Goal: Transaction & Acquisition: Purchase product/service

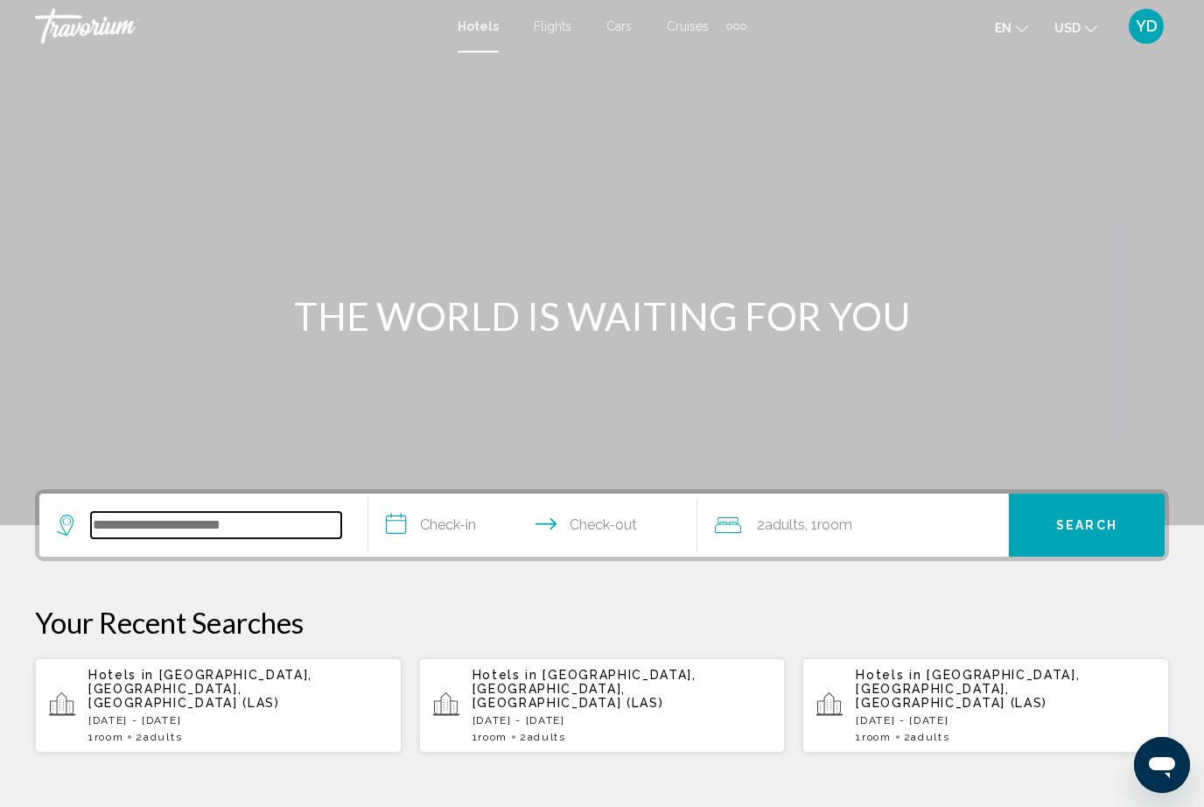
click at [278, 523] on input "Search widget" at bounding box center [216, 525] width 250 height 26
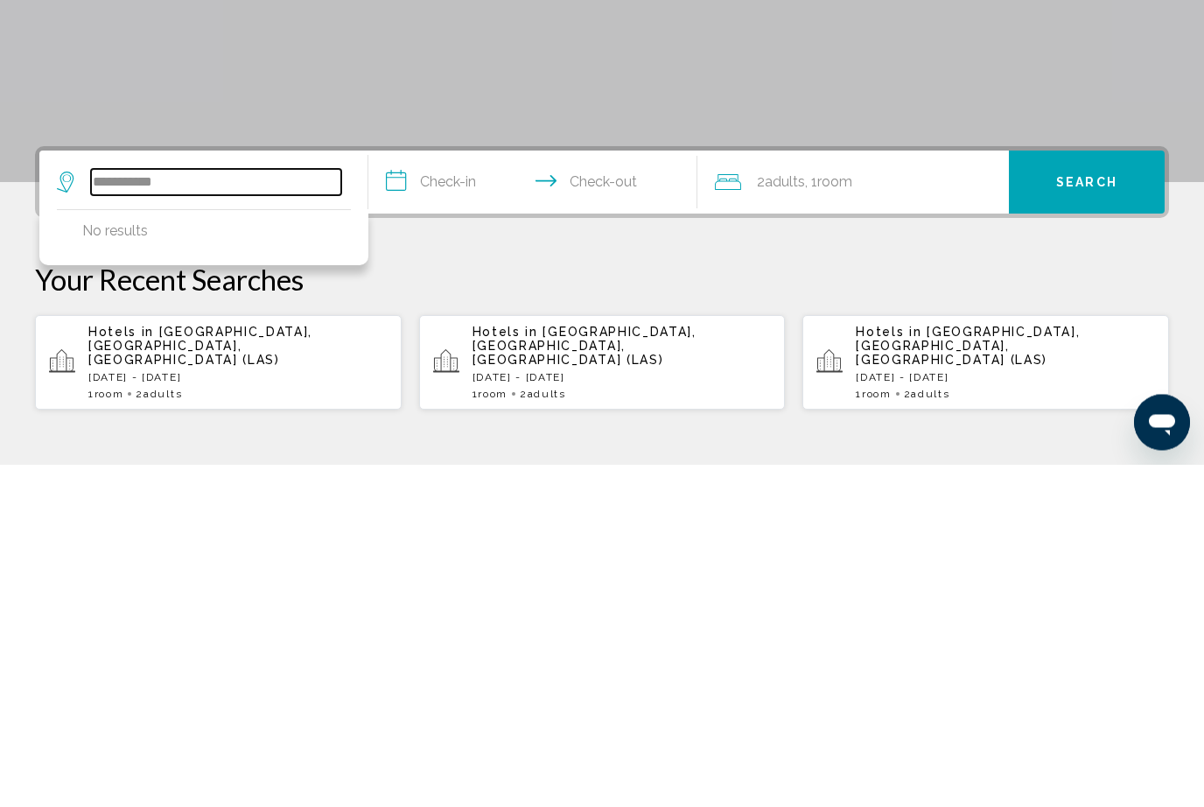
type input "**********"
click at [488, 493] on input "**********" at bounding box center [536, 527] width 336 height 68
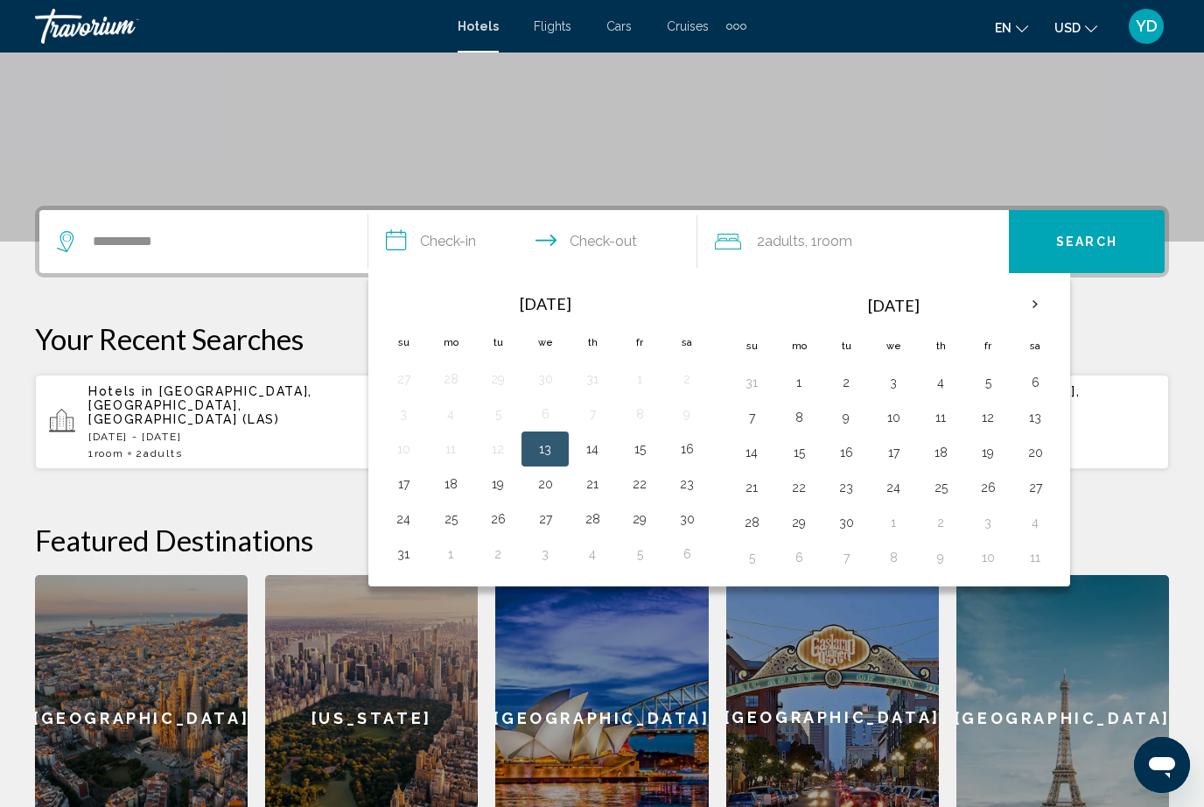
scroll to position [317, 0]
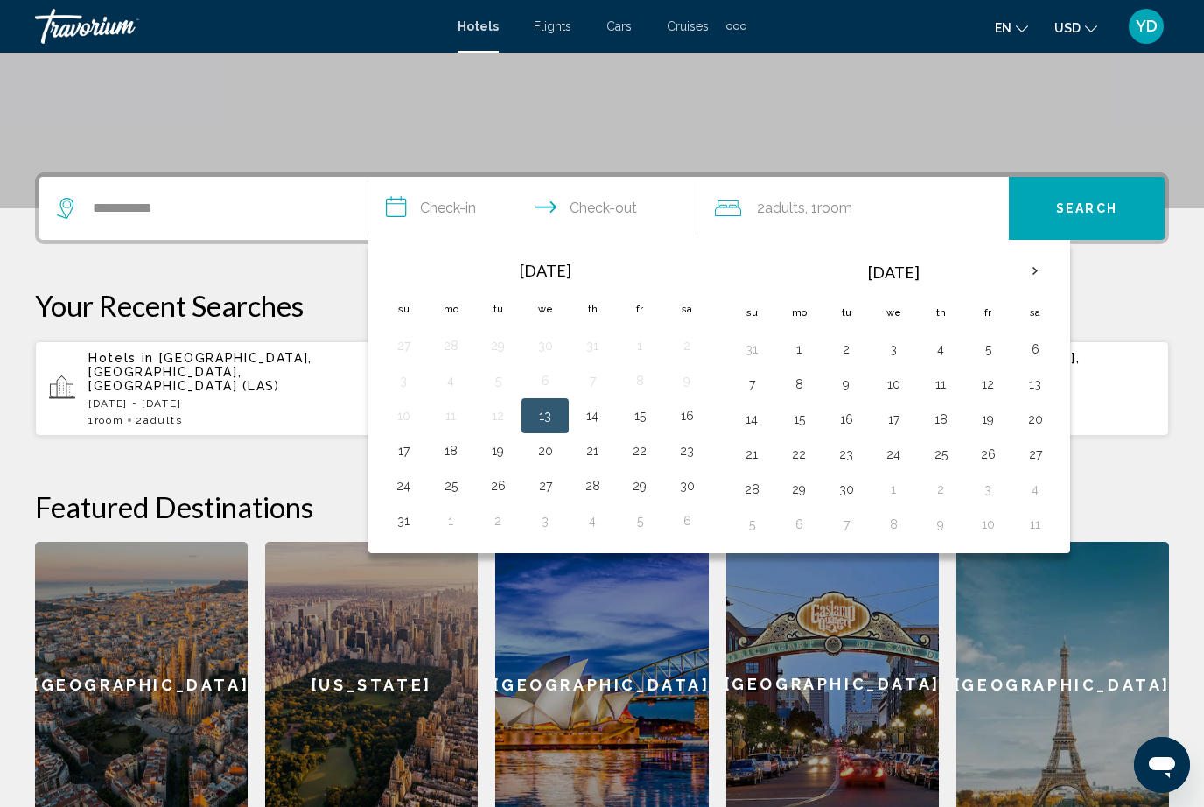
click at [650, 482] on button "29" at bounding box center [640, 485] width 28 height 24
click at [466, 509] on td "1" at bounding box center [450, 520] width 47 height 35
click at [458, 515] on button "1" at bounding box center [451, 520] width 28 height 24
type input "**********"
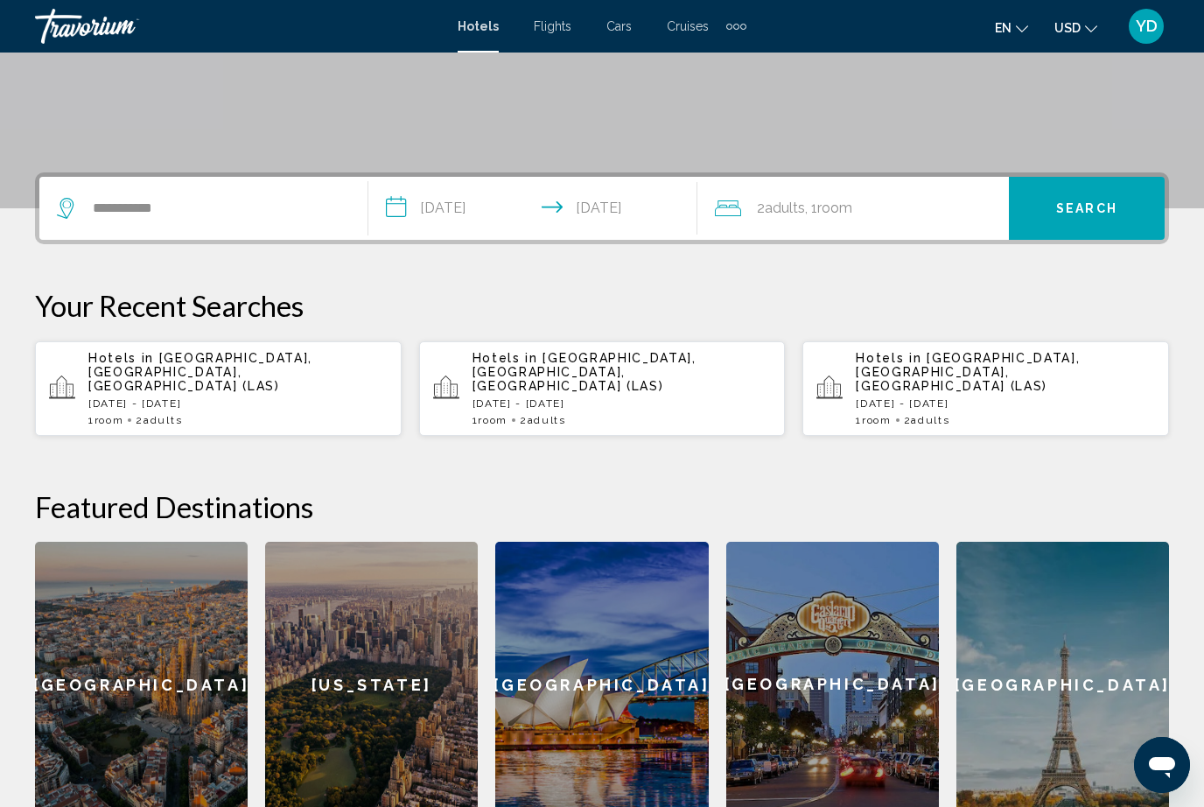
click at [851, 211] on span "Room" at bounding box center [834, 207] width 35 height 17
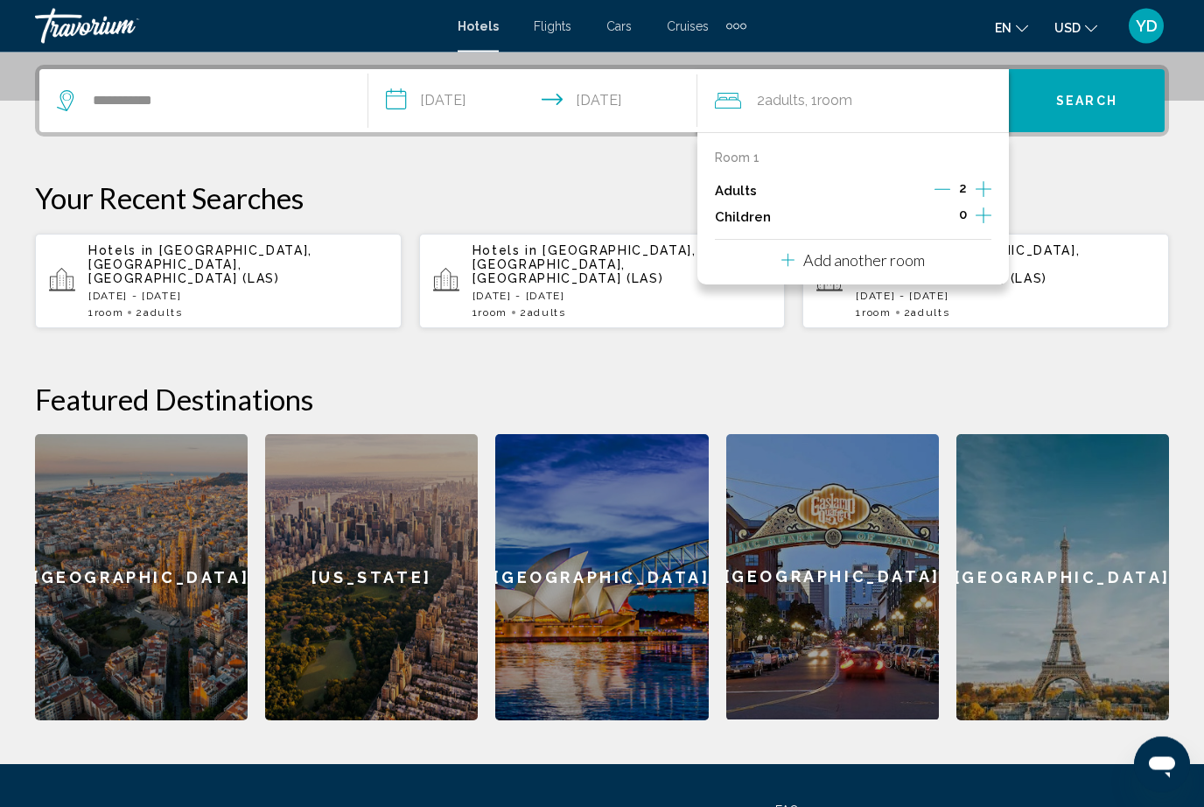
scroll to position [432, 0]
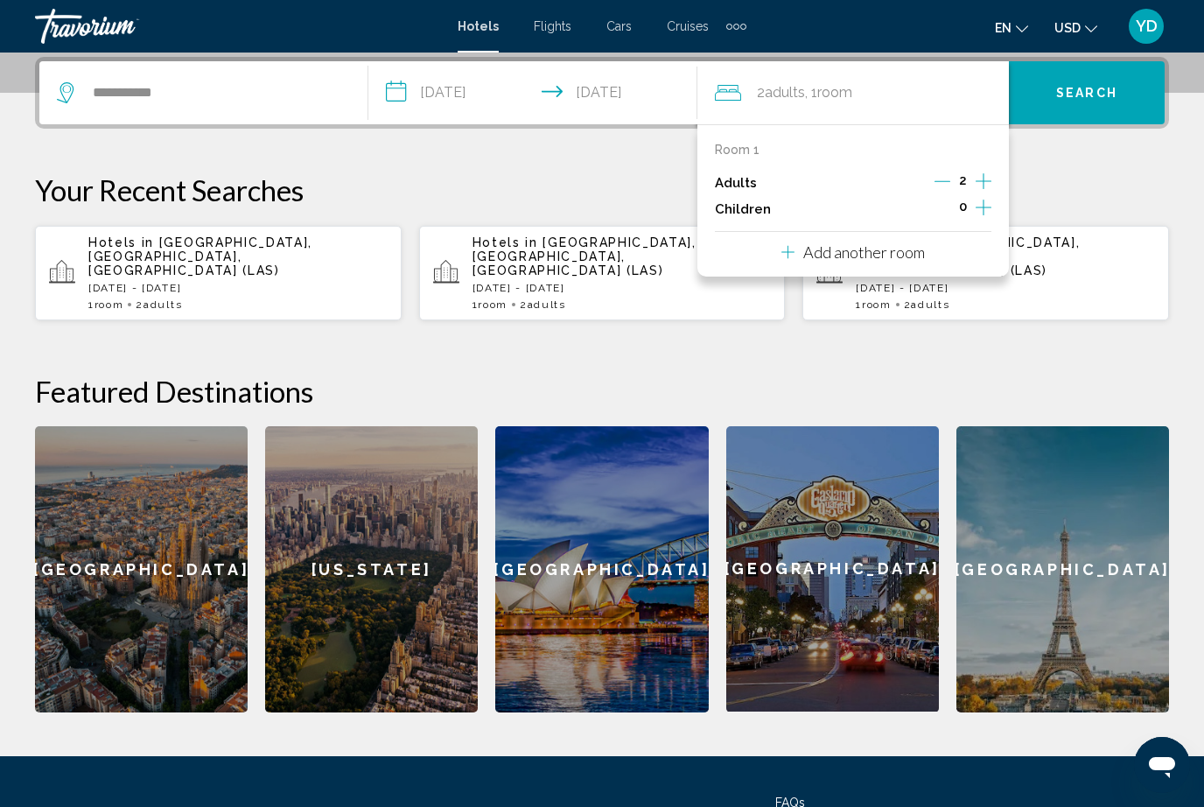
click at [980, 206] on icon "Increment children" at bounding box center [984, 207] width 16 height 21
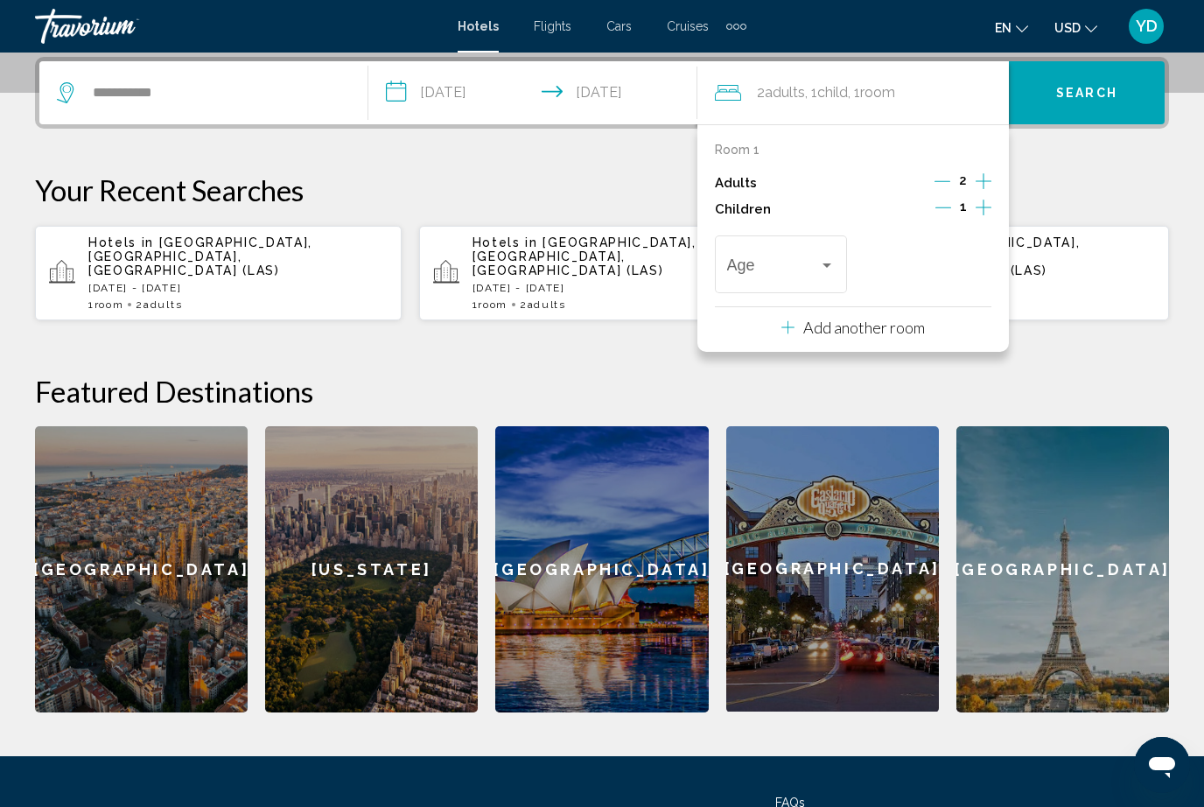
click at [846, 248] on div "Age" at bounding box center [781, 262] width 132 height 62
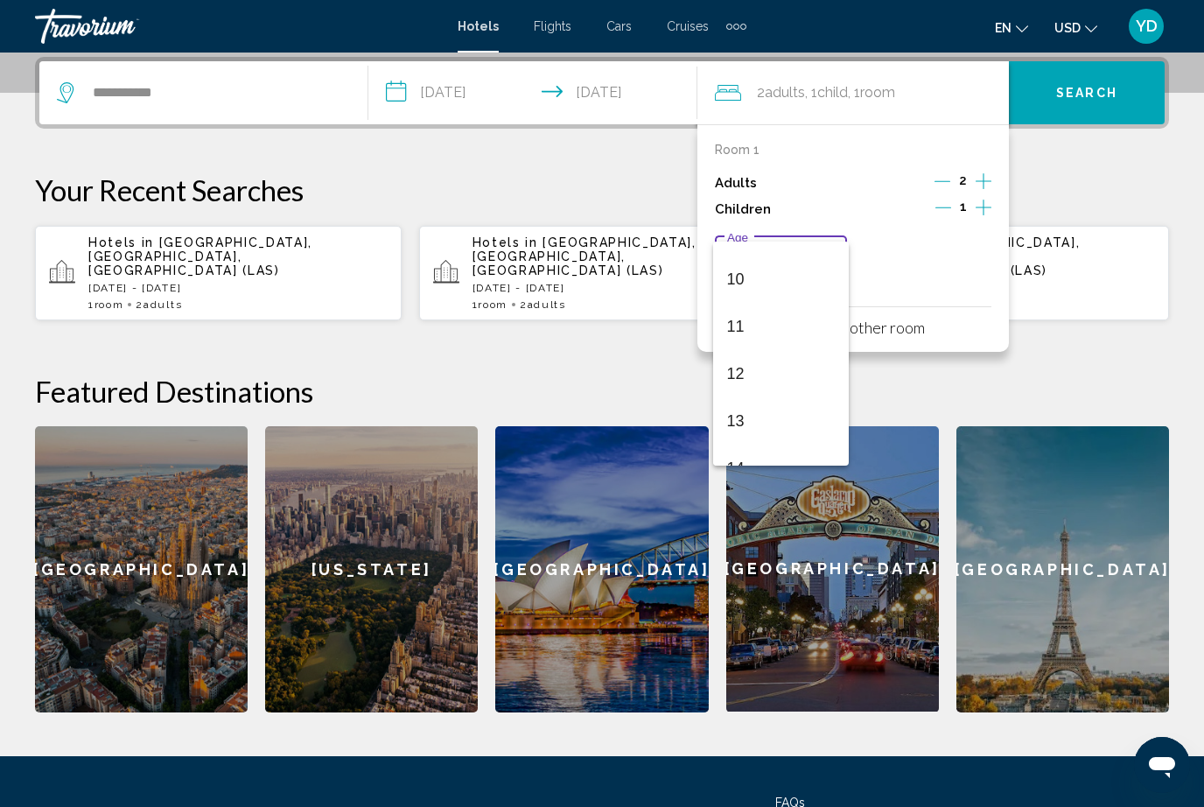
scroll to position [462, 0]
click at [759, 368] on span "12" at bounding box center [781, 369] width 108 height 47
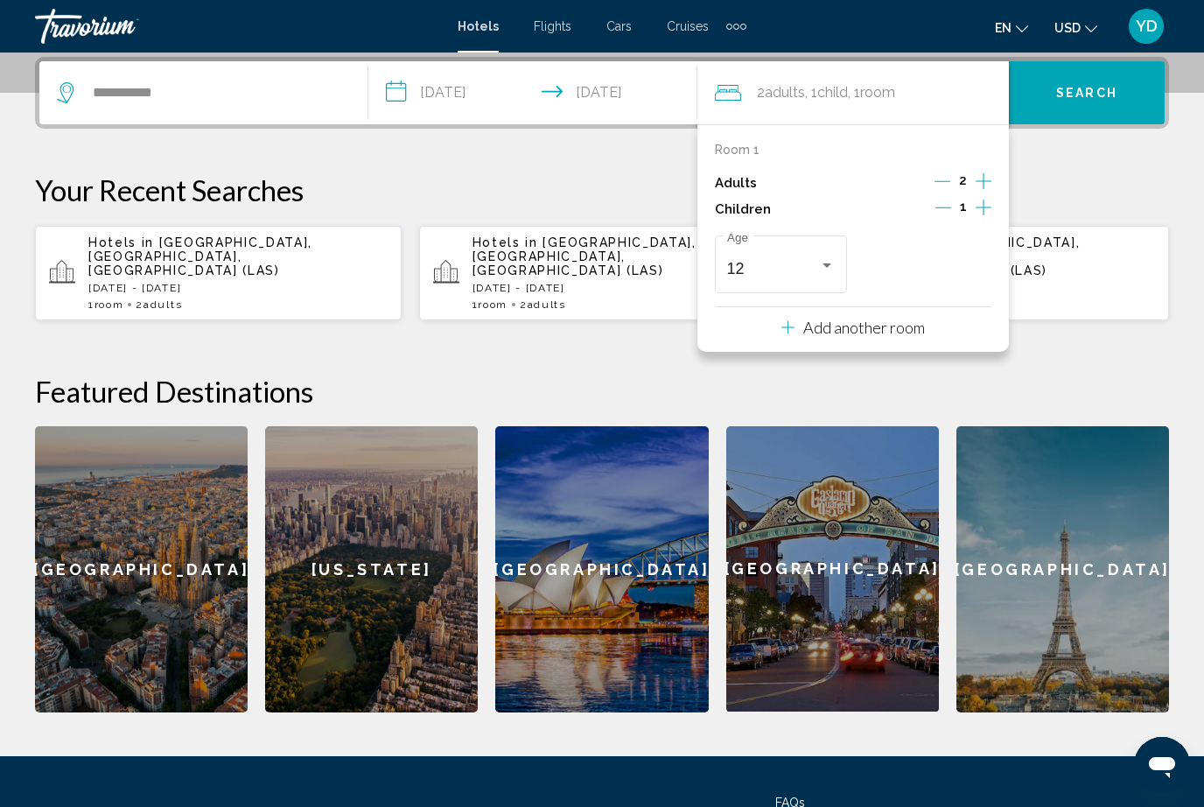
click at [1182, 339] on div "**********" at bounding box center [602, 384] width 1204 height 655
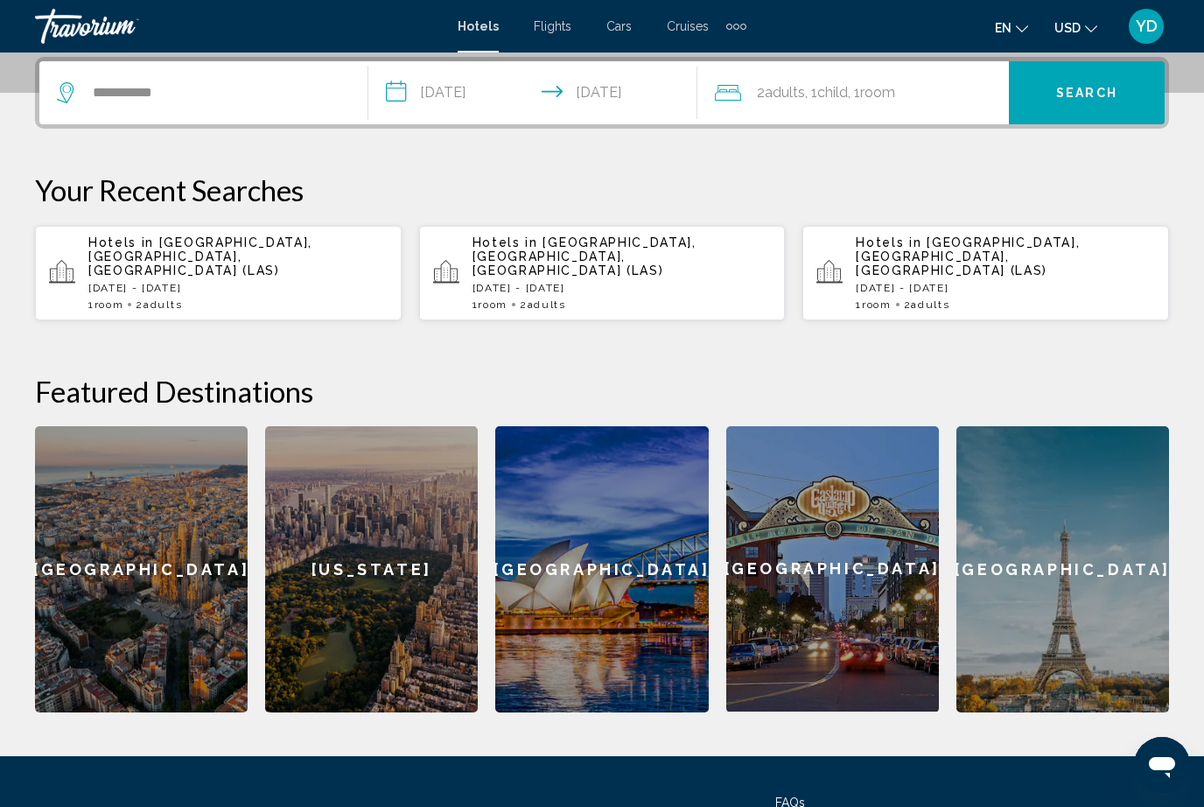
click at [1069, 97] on span "Search" at bounding box center [1086, 94] width 61 height 14
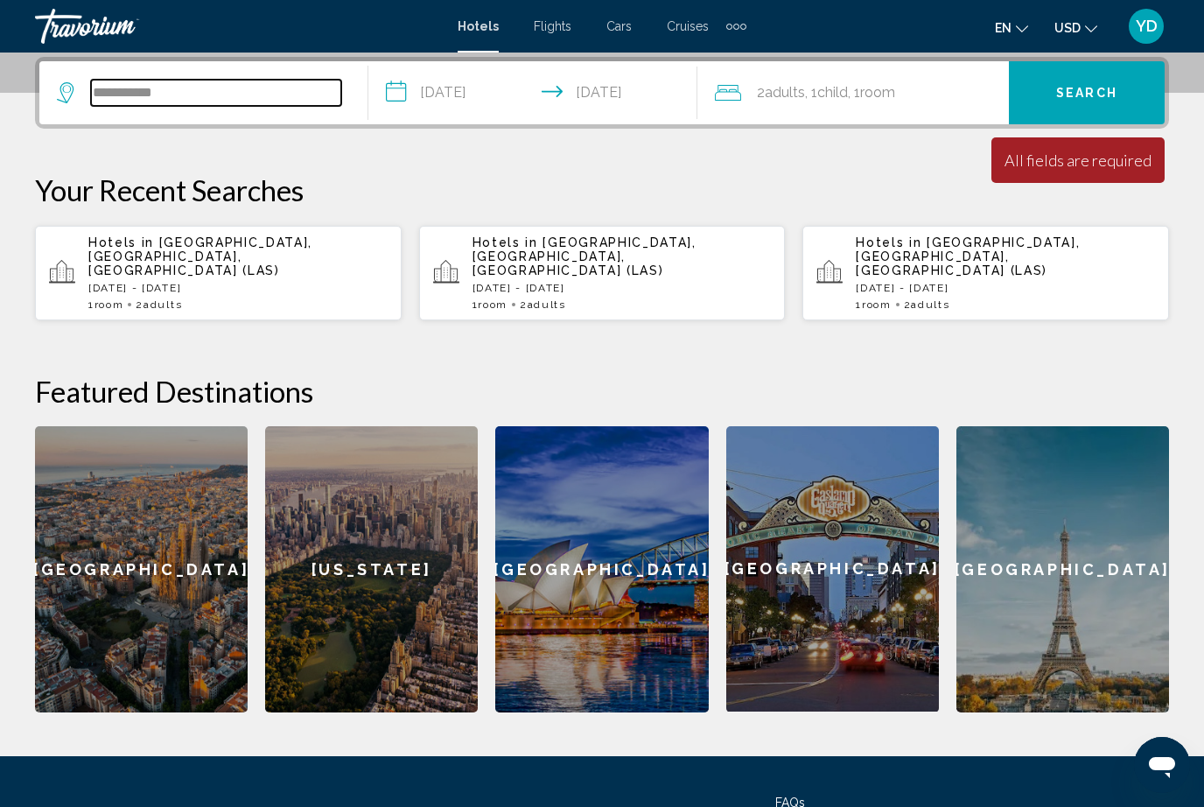
click at [230, 81] on input "**********" at bounding box center [216, 93] width 250 height 26
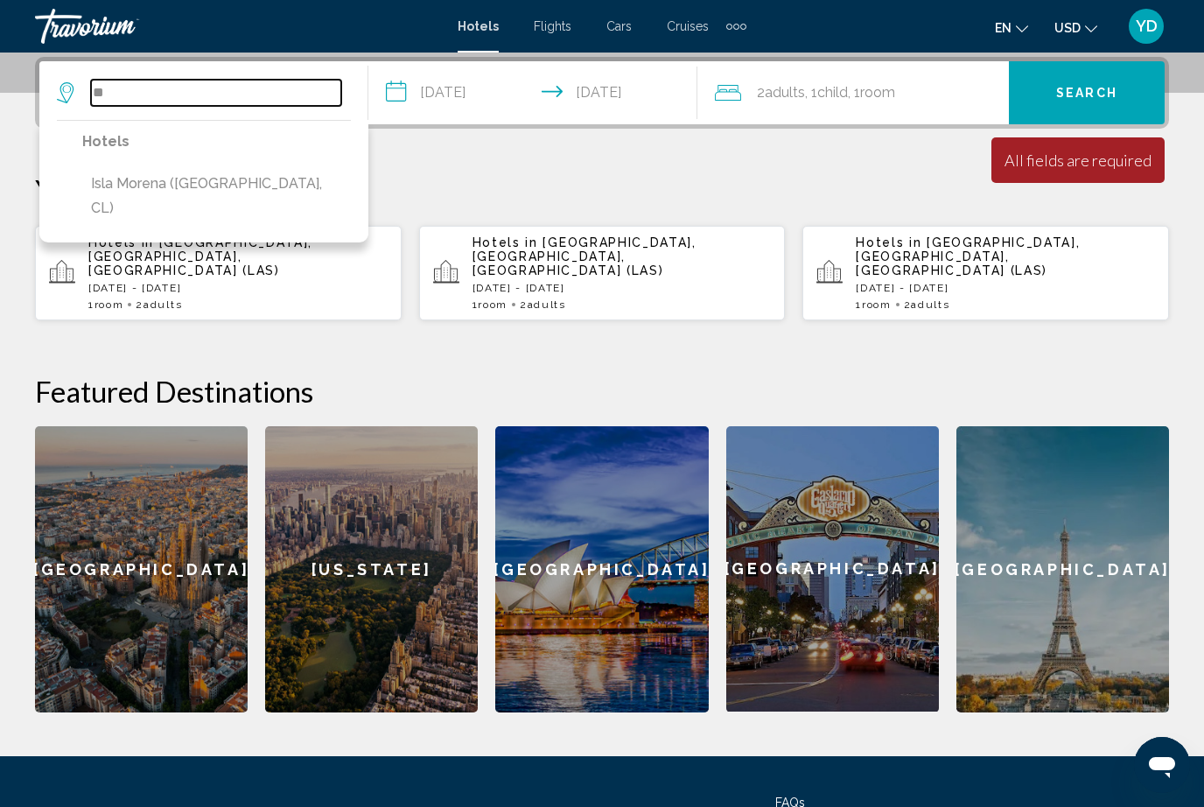
type input "*"
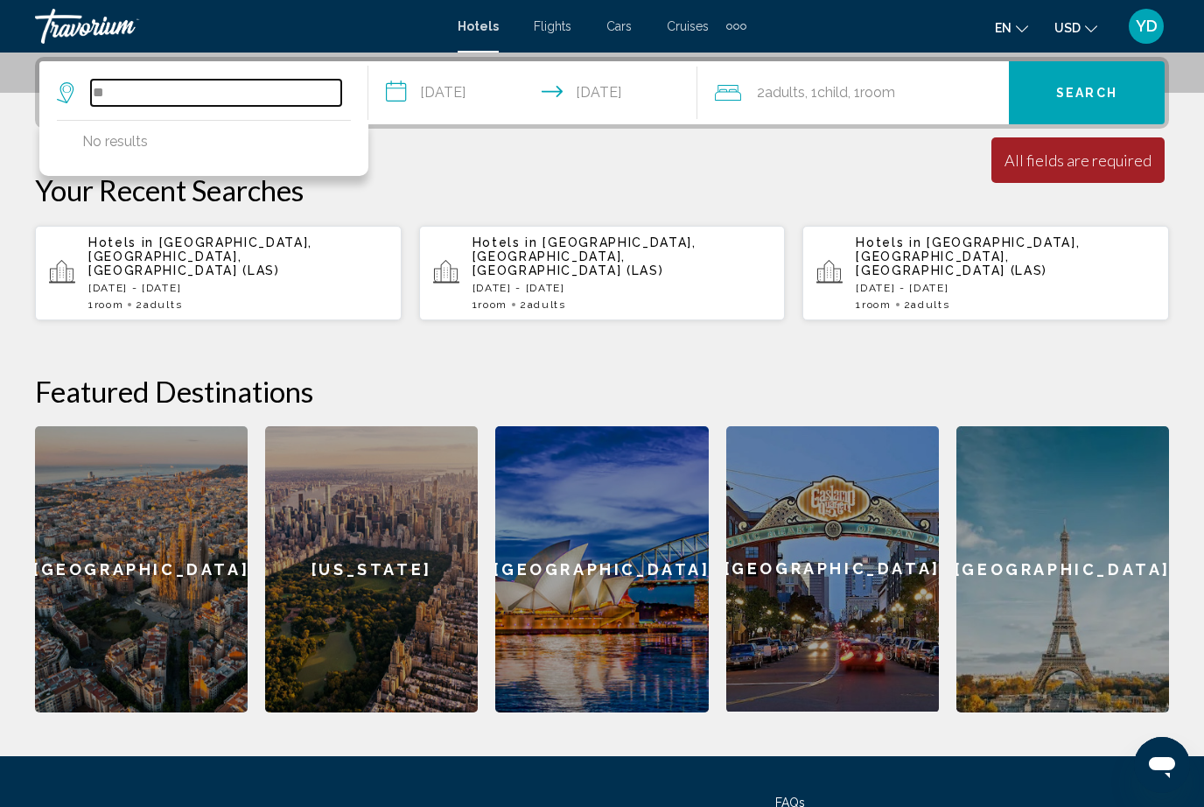
type input "*"
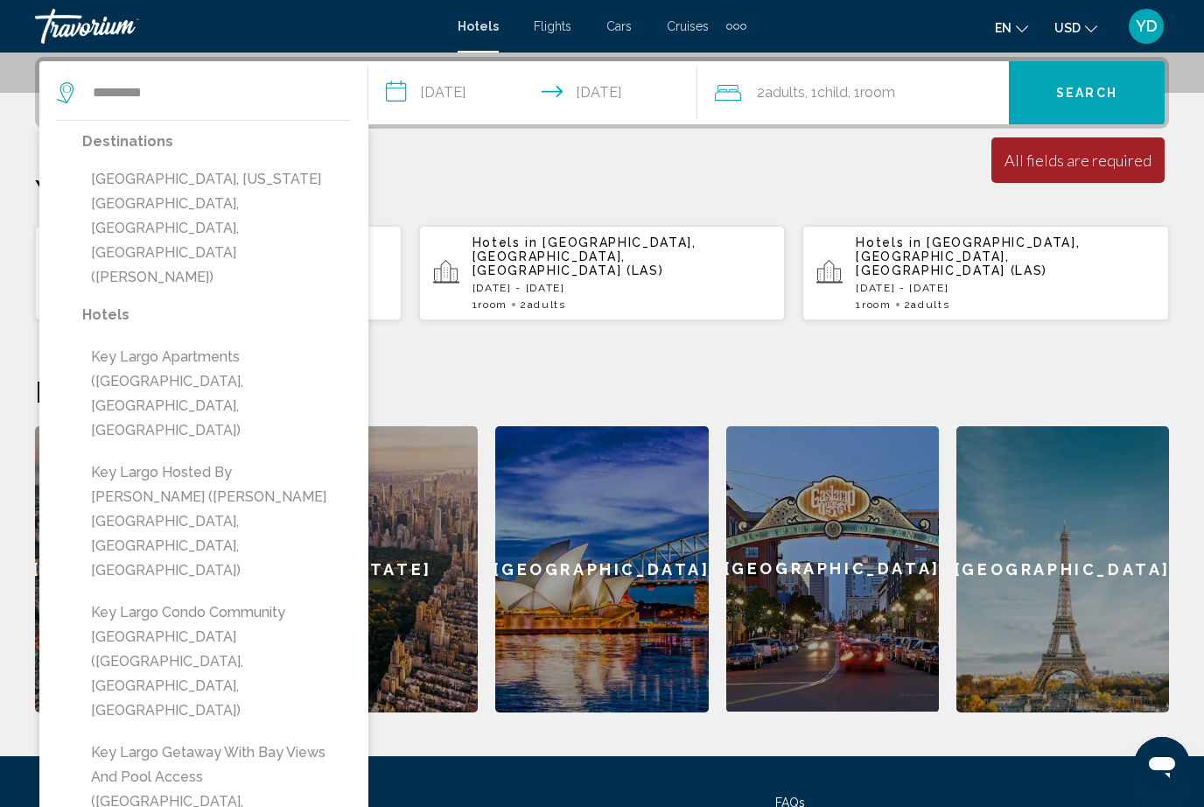
click at [160, 196] on button "[GEOGRAPHIC_DATA], [US_STATE][GEOGRAPHIC_DATA], [GEOGRAPHIC_DATA], [GEOGRAPHIC_…" at bounding box center [216, 228] width 269 height 131
type input "**********"
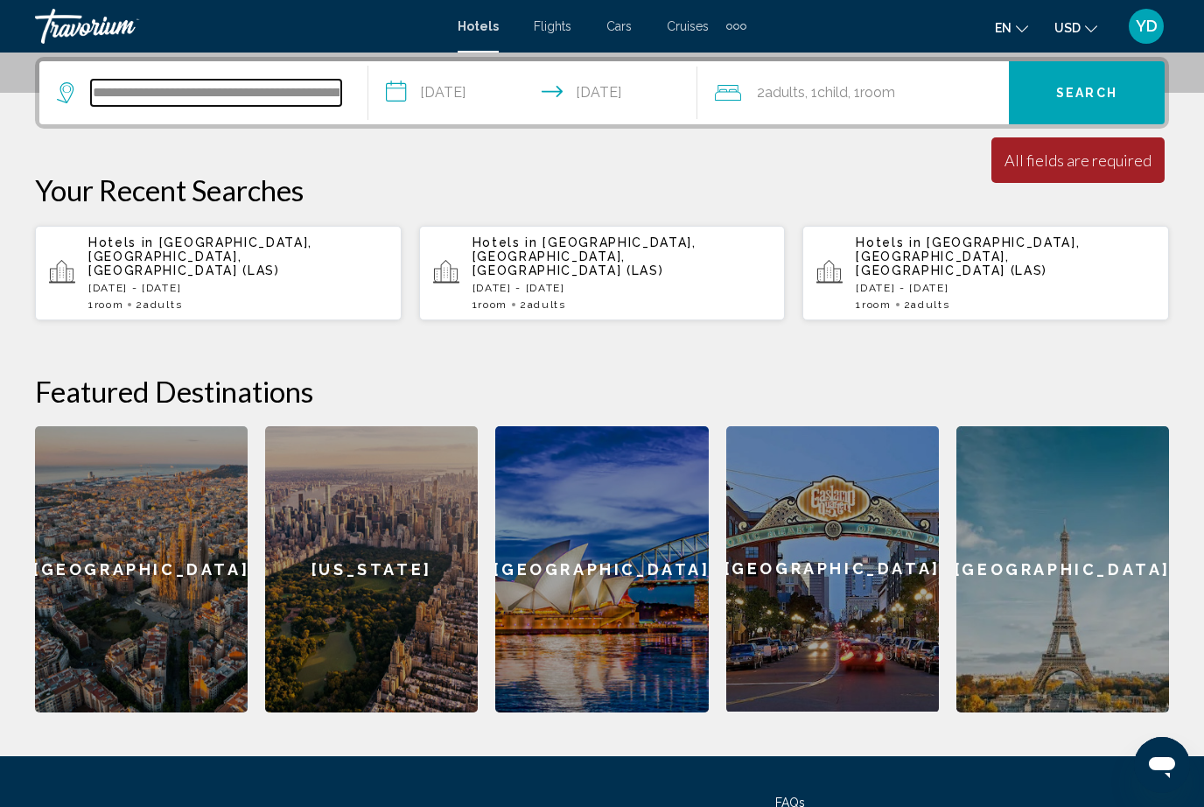
click at [1107, 93] on span "Search" at bounding box center [1086, 94] width 61 height 14
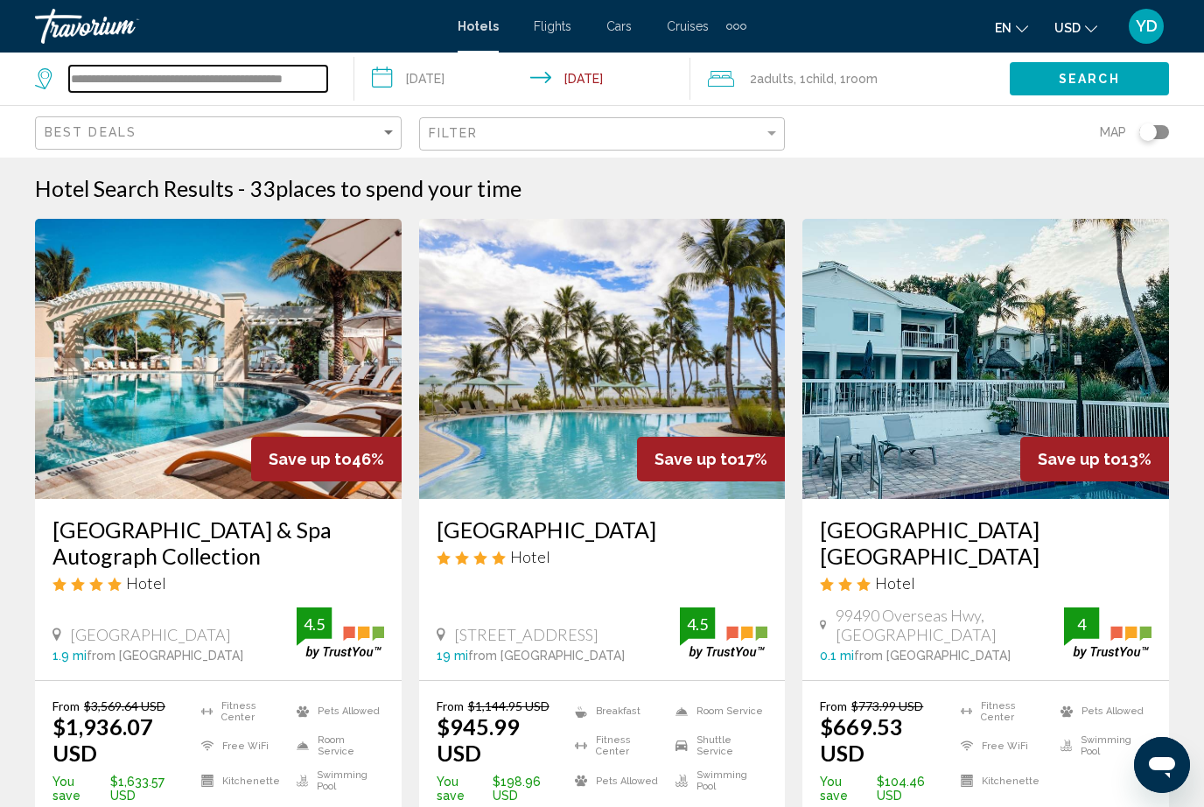
click at [317, 79] on input "**********" at bounding box center [198, 79] width 258 height 26
click at [0, 0] on div at bounding box center [0, 0] width 0 height 0
click at [285, 74] on input "**********" at bounding box center [198, 79] width 258 height 26
type input "***"
click at [215, 85] on input "Search widget" at bounding box center [198, 79] width 258 height 26
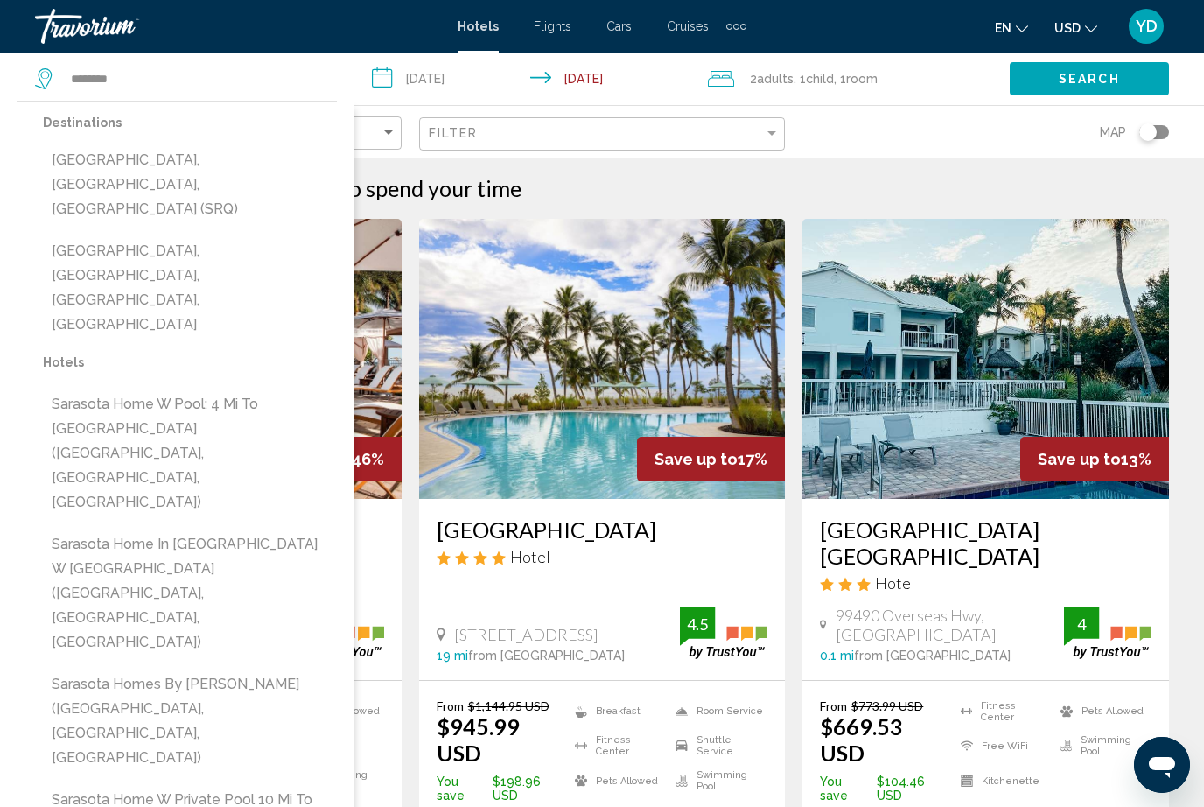
click at [199, 161] on button "Sarasota, FL, United States (SRQ)" at bounding box center [190, 184] width 294 height 82
type input "**********"
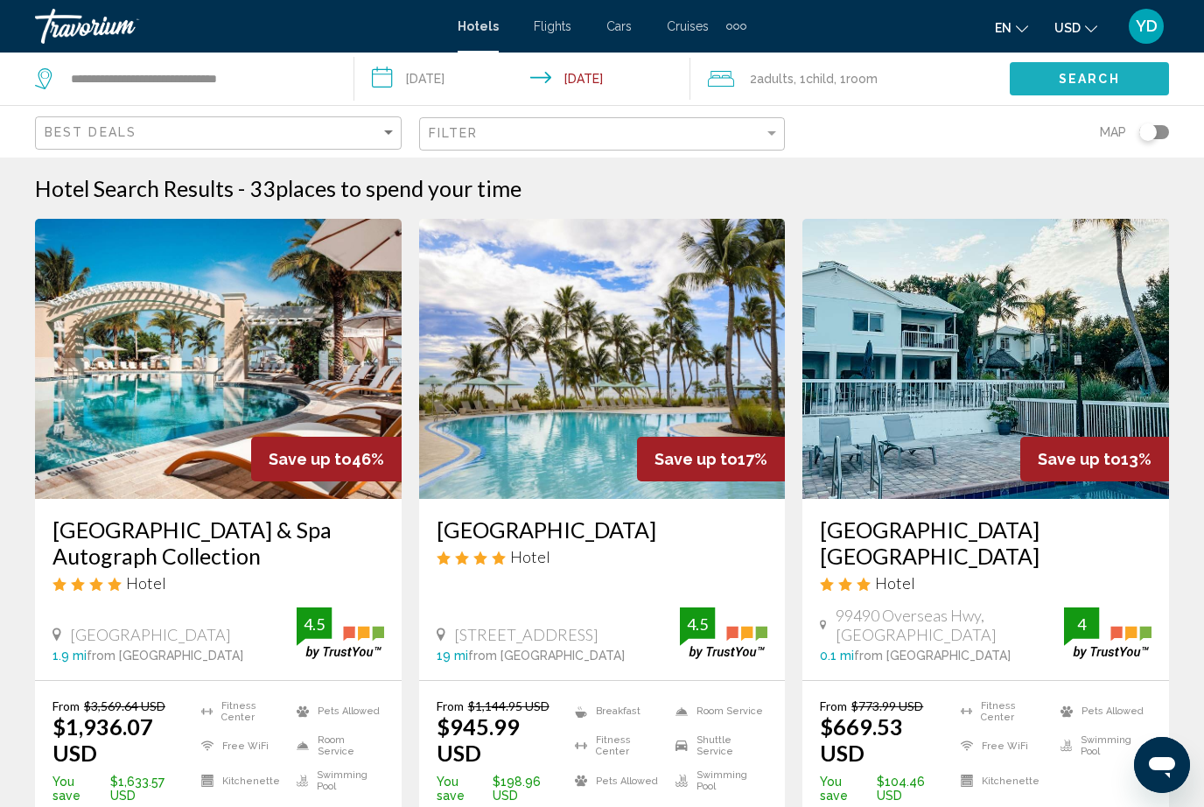
click at [1068, 76] on span "Search" at bounding box center [1089, 80] width 61 height 14
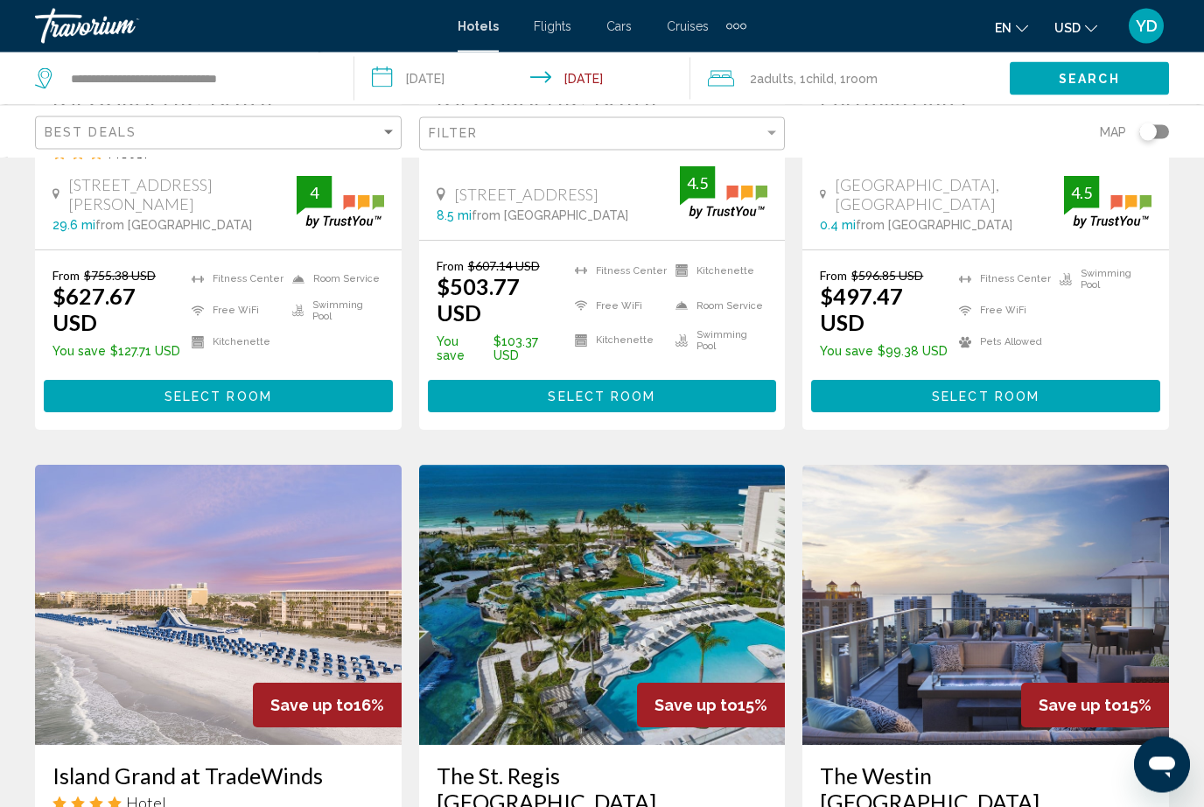
scroll to position [1906, 0]
click at [1028, 465] on img "Main content" at bounding box center [985, 605] width 367 height 280
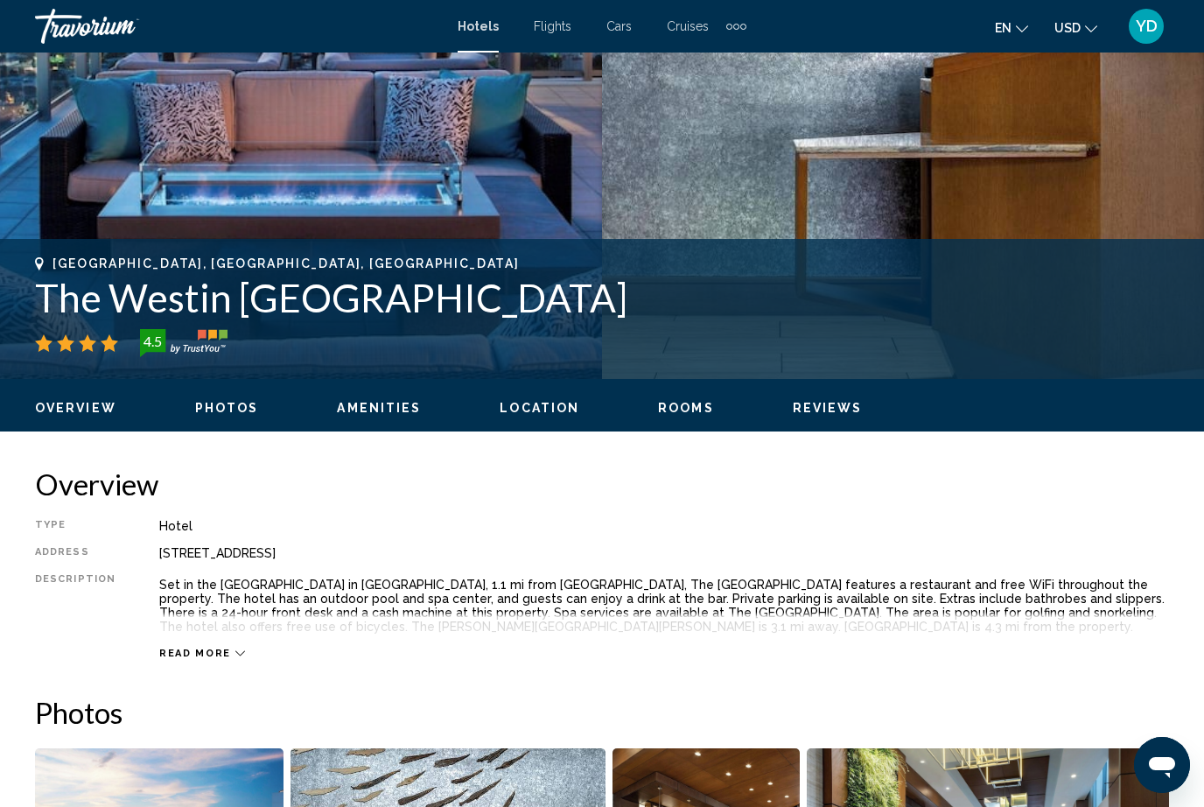
scroll to position [504, 0]
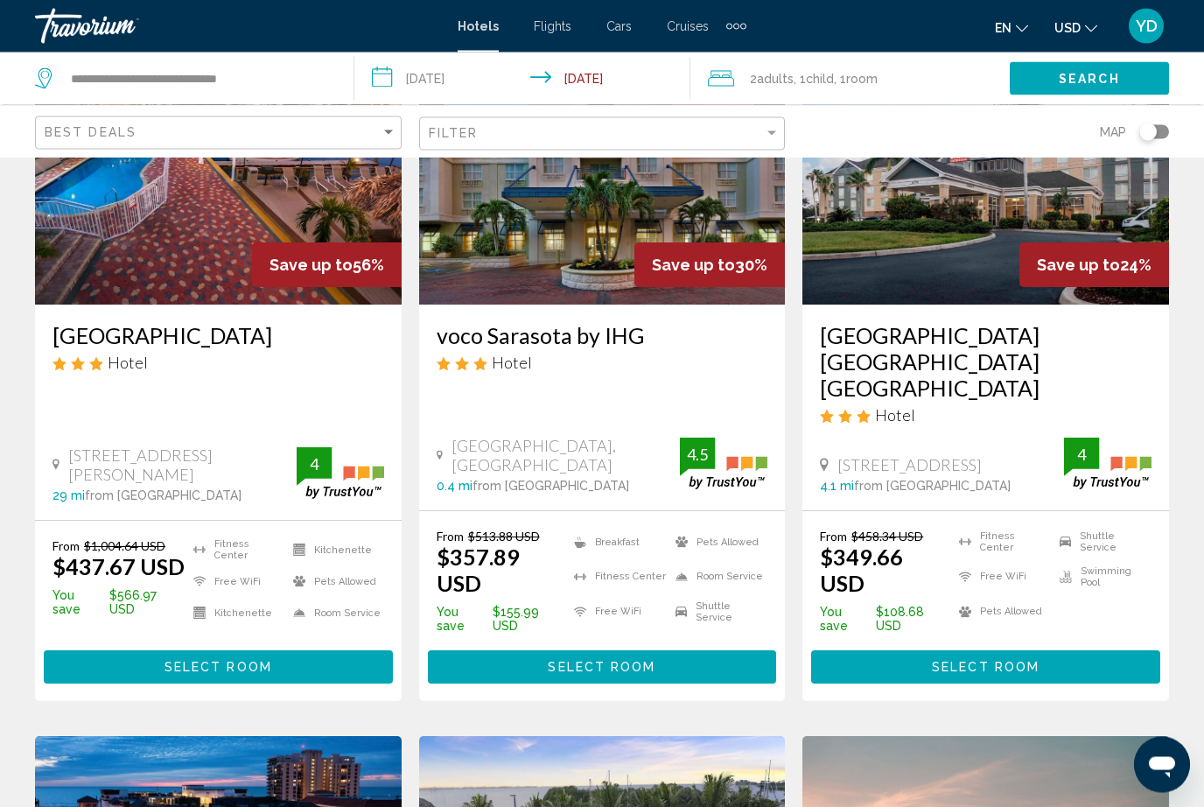
scroll to position [199, 0]
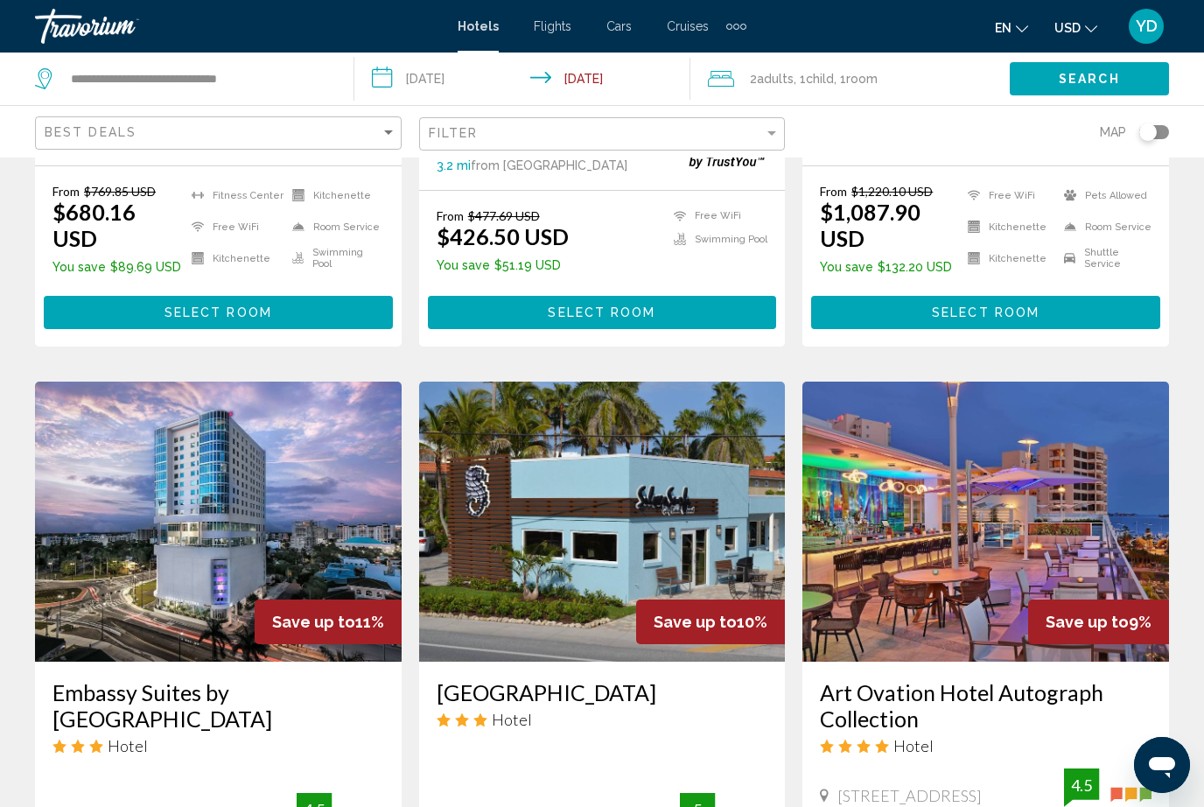
scroll to position [1188, 0]
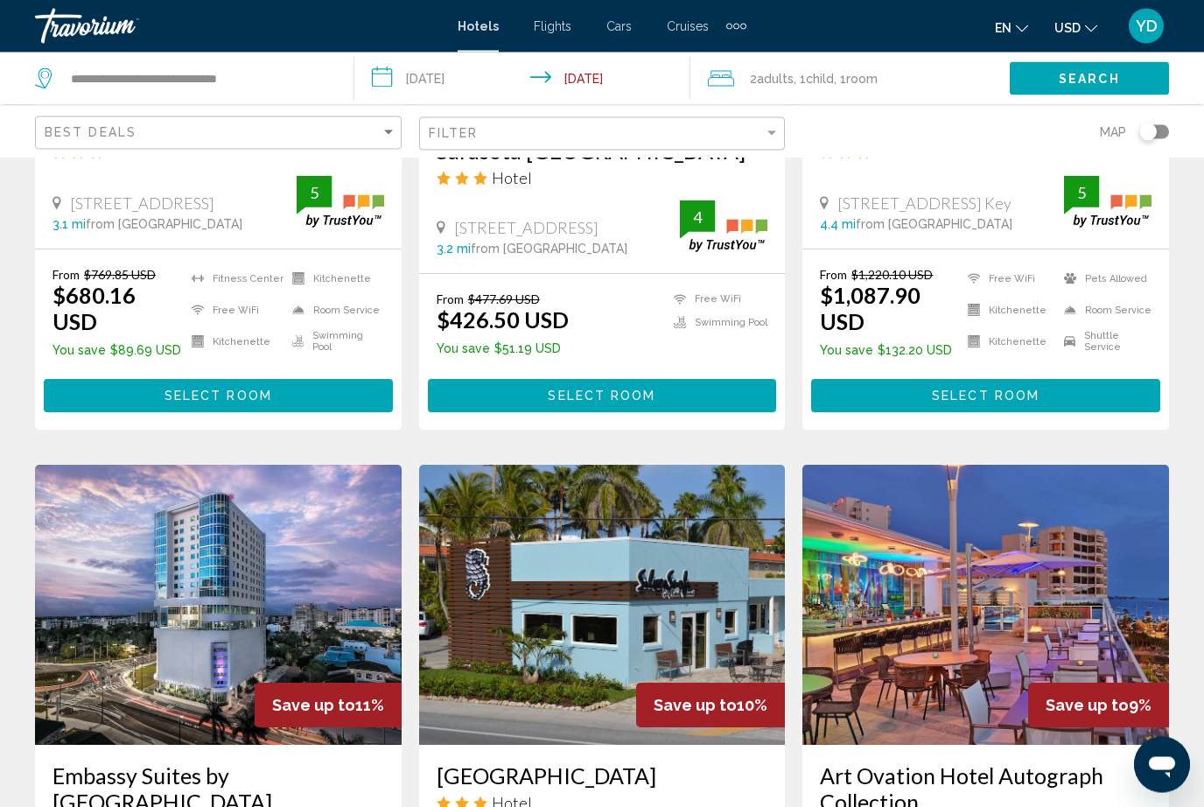
click at [1105, 531] on img "Main content" at bounding box center [985, 605] width 367 height 280
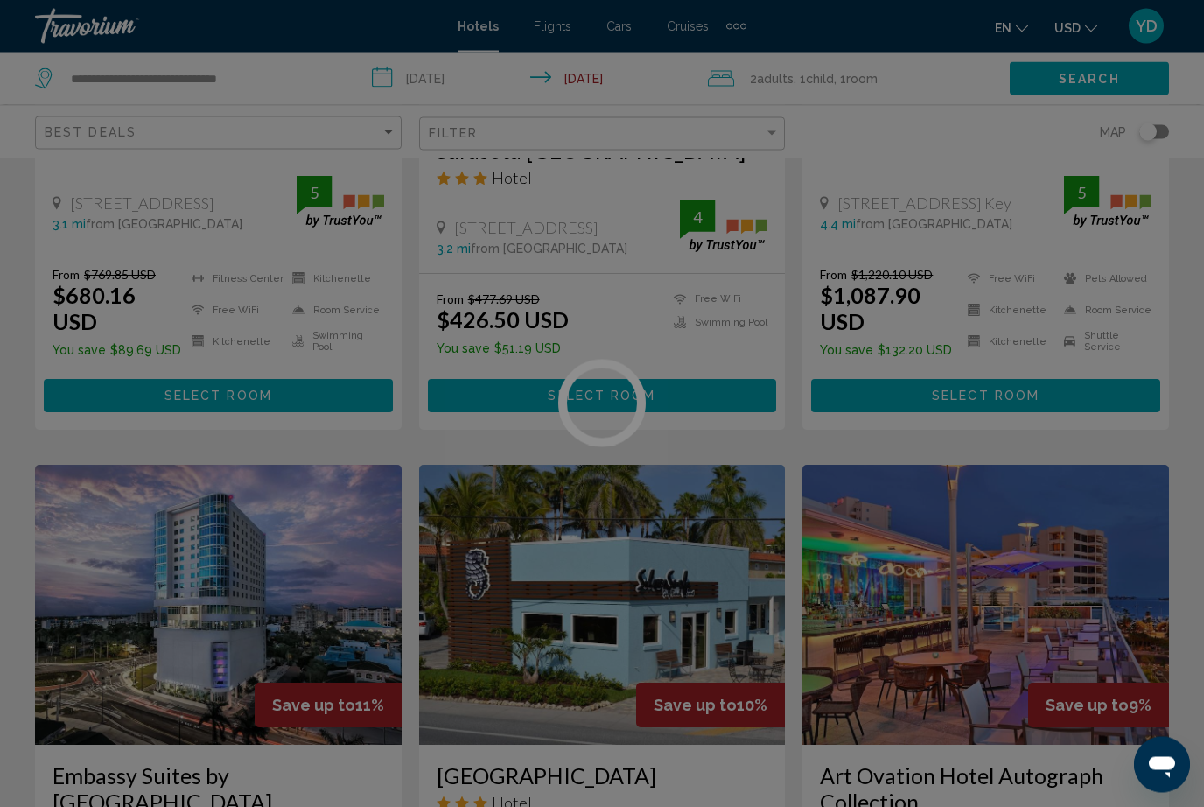
scroll to position [1107, 0]
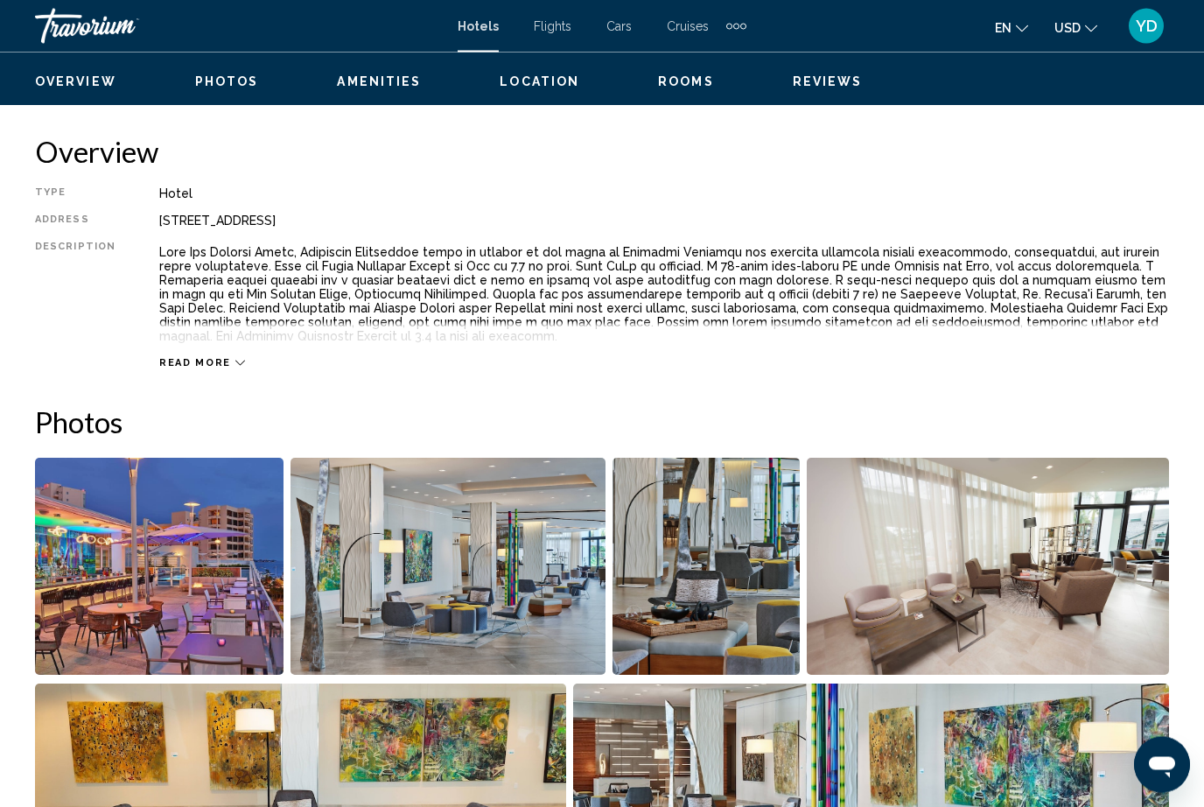
scroll to position [917, 0]
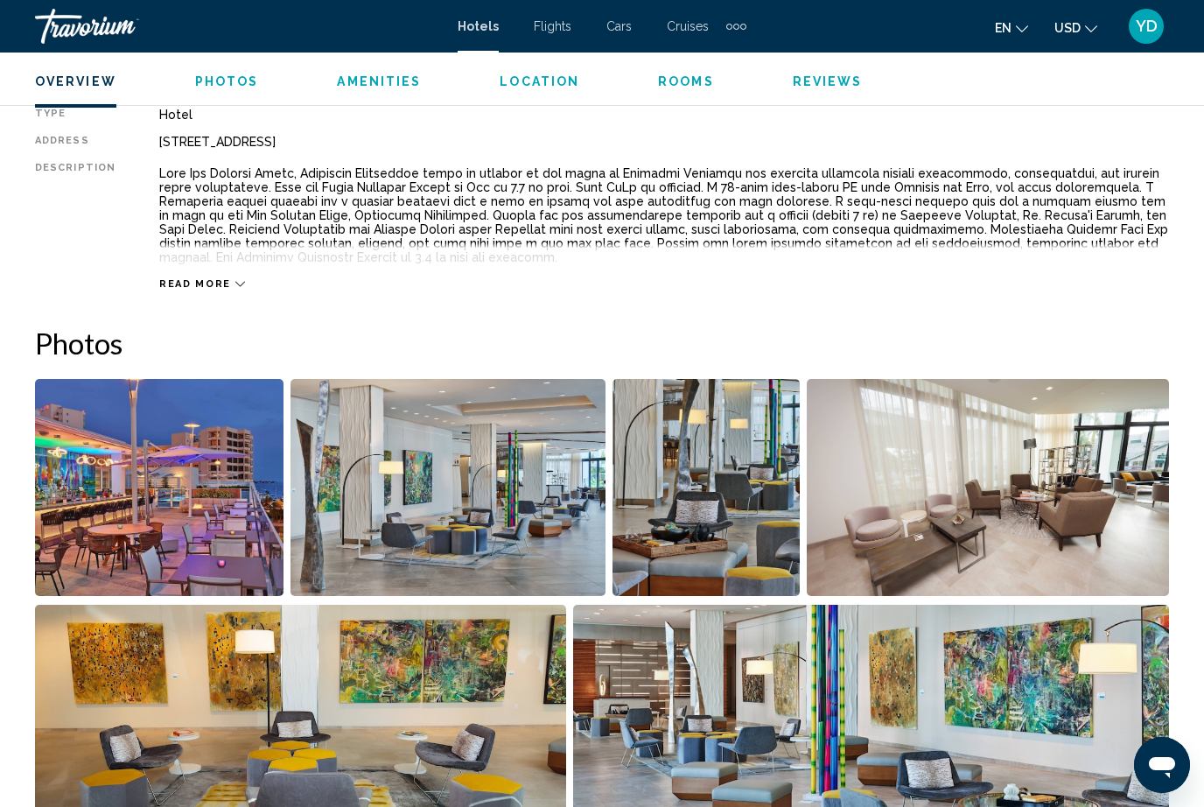
click at [247, 535] on img "Open full-screen image slider" at bounding box center [159, 487] width 248 height 217
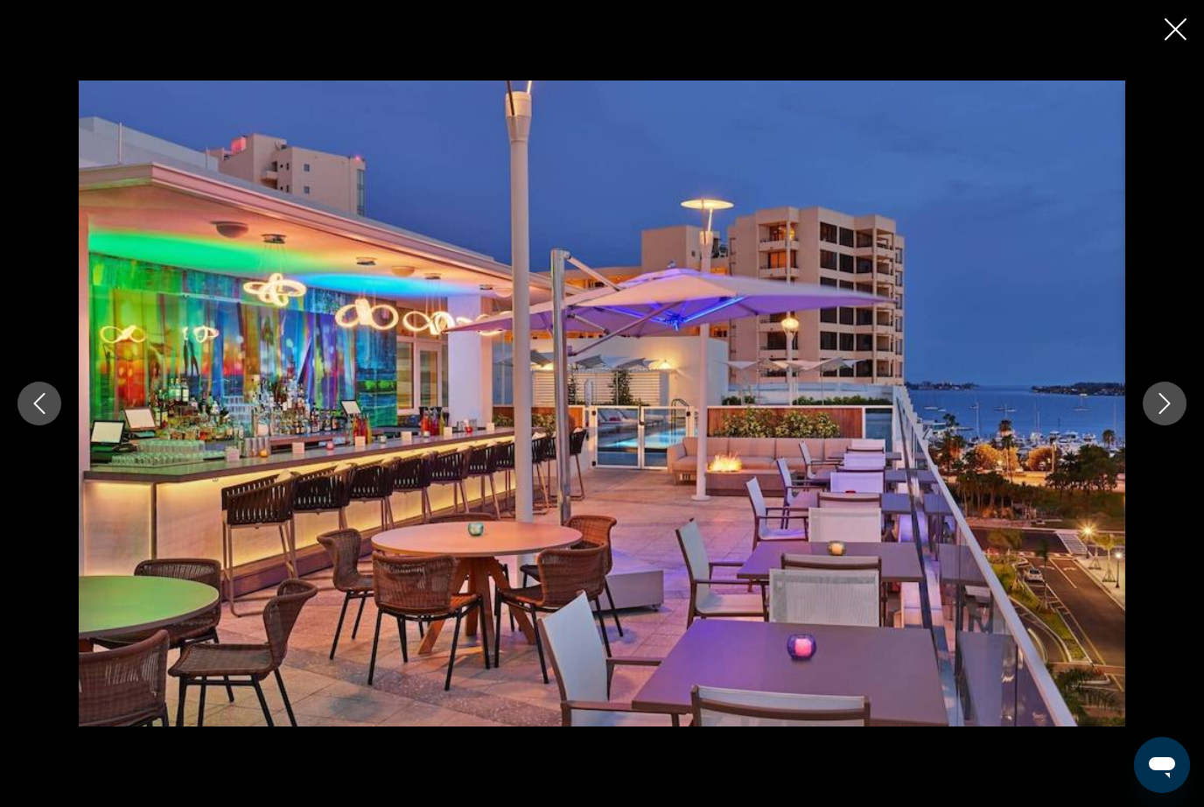
click at [1176, 425] on button "Next image" at bounding box center [1165, 403] width 44 height 44
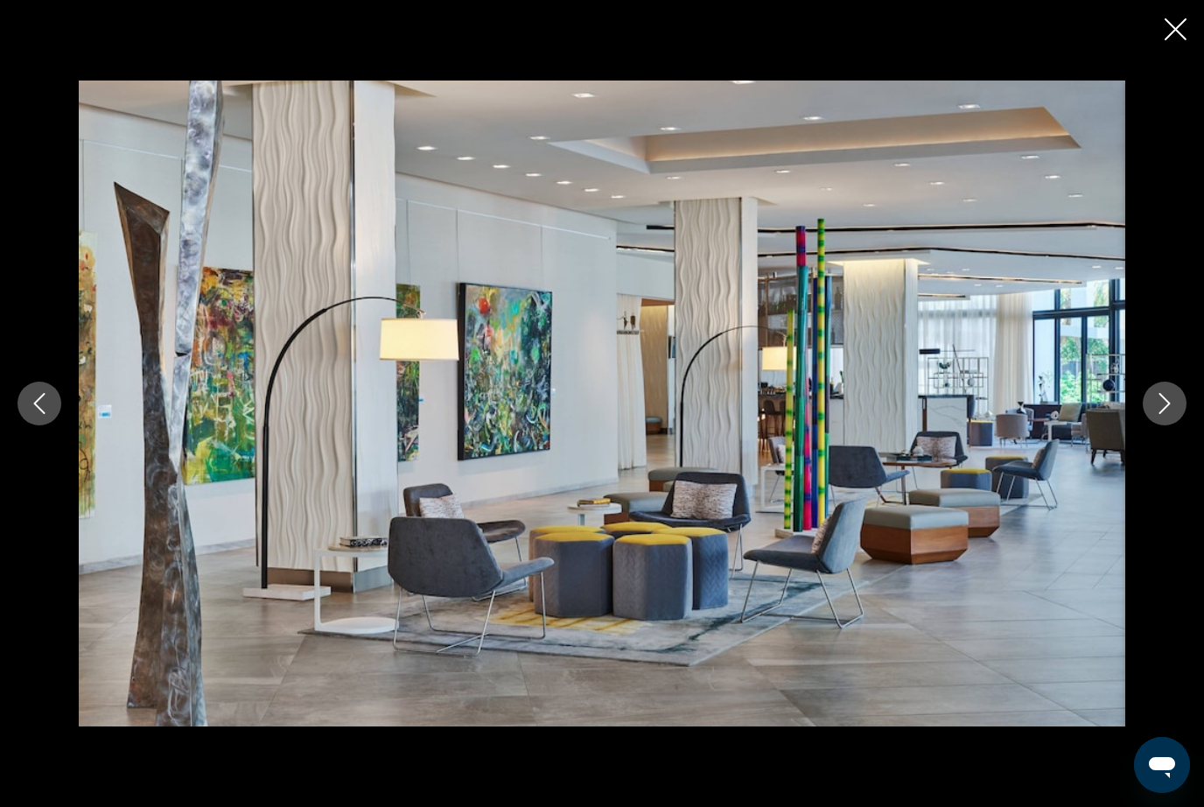
click at [1151, 425] on button "Next image" at bounding box center [1165, 403] width 44 height 44
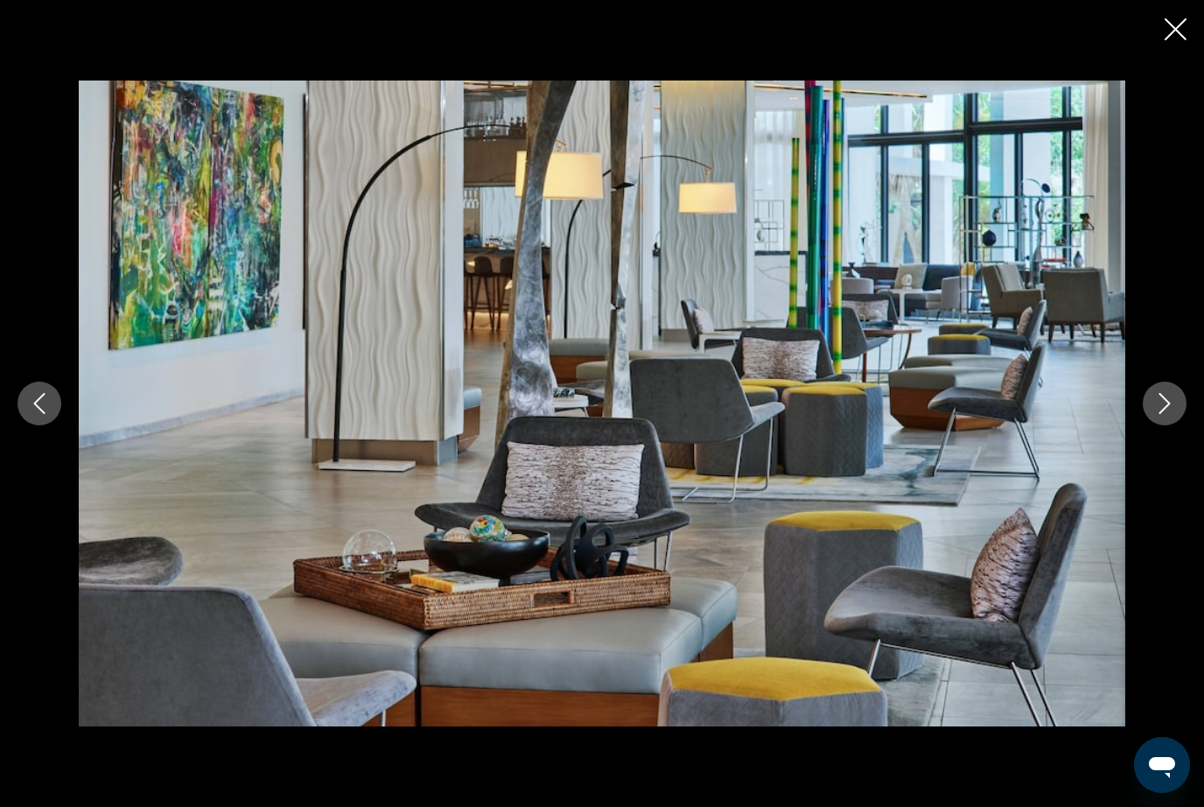
click at [1152, 425] on button "Next image" at bounding box center [1165, 403] width 44 height 44
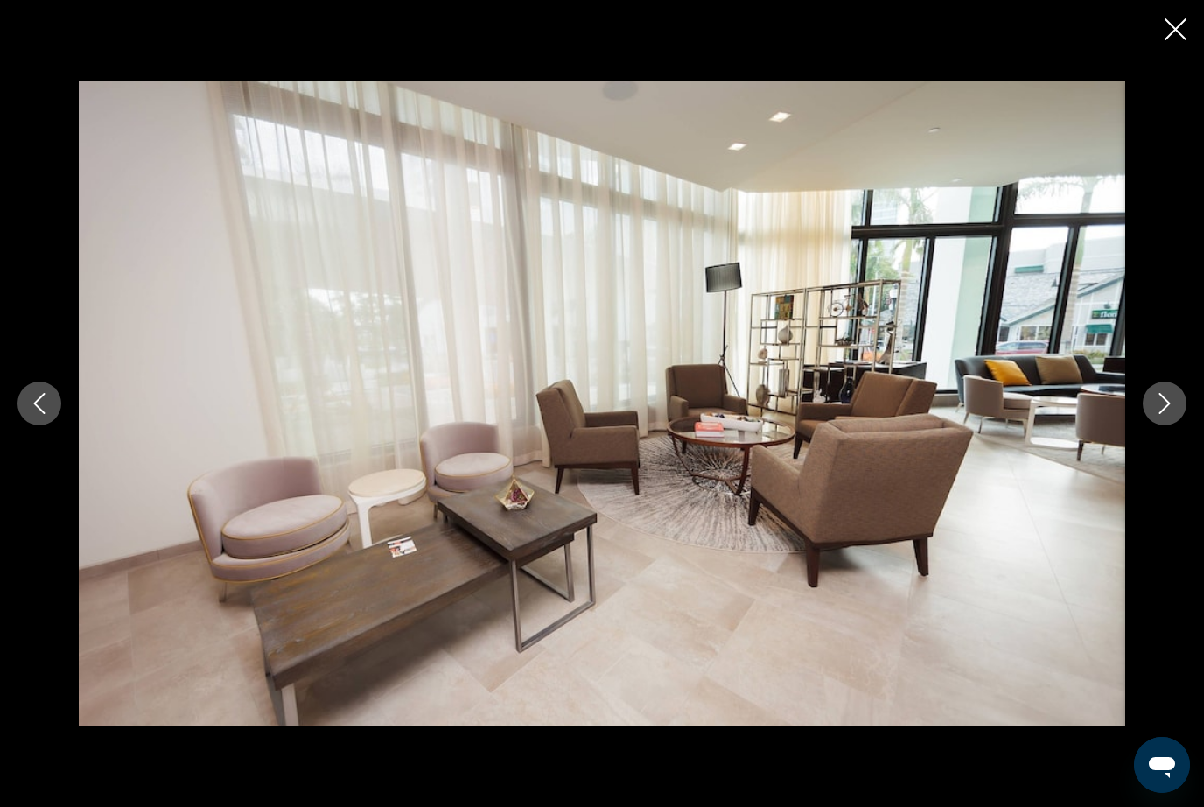
click at [1158, 425] on button "Next image" at bounding box center [1165, 403] width 44 height 44
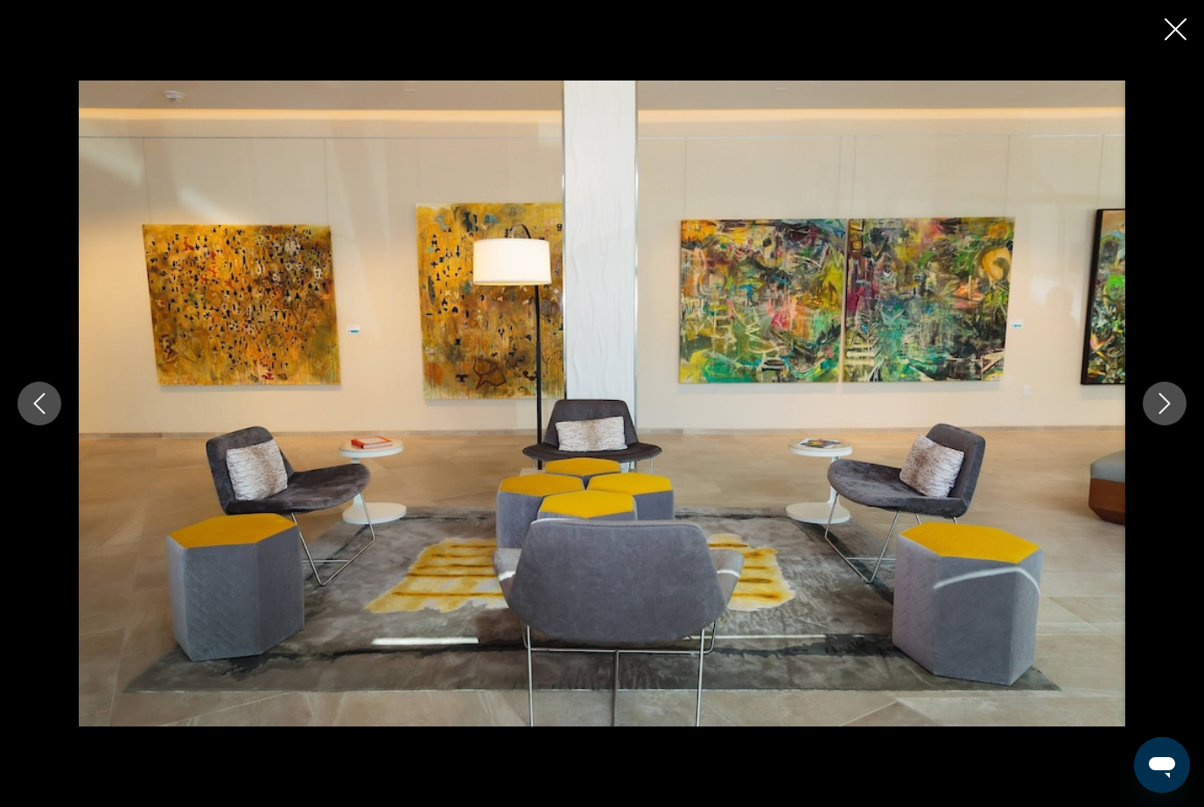
click at [1150, 425] on button "Next image" at bounding box center [1165, 403] width 44 height 44
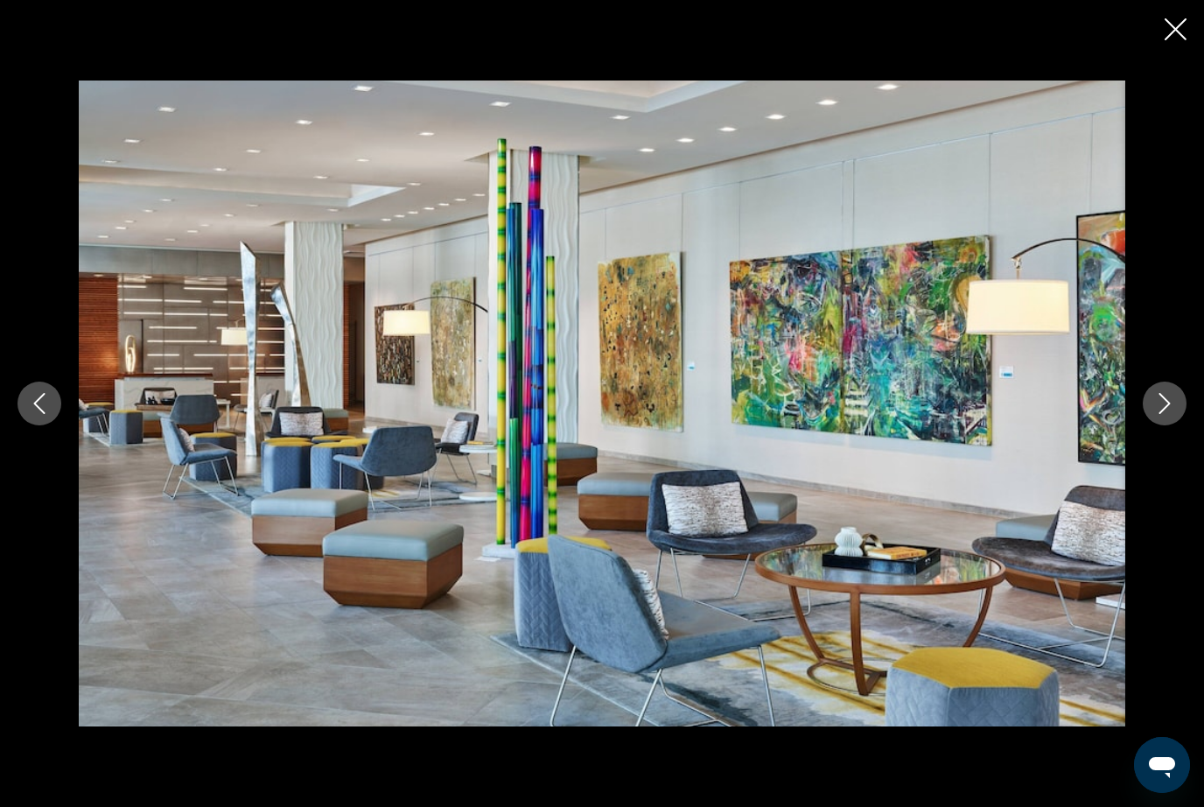
click at [1151, 460] on div "Main content" at bounding box center [602, 403] width 1204 height 646
click at [1152, 458] on div "Main content" at bounding box center [602, 403] width 1204 height 646
click at [1170, 414] on icon "Next image" at bounding box center [1164, 403] width 21 height 21
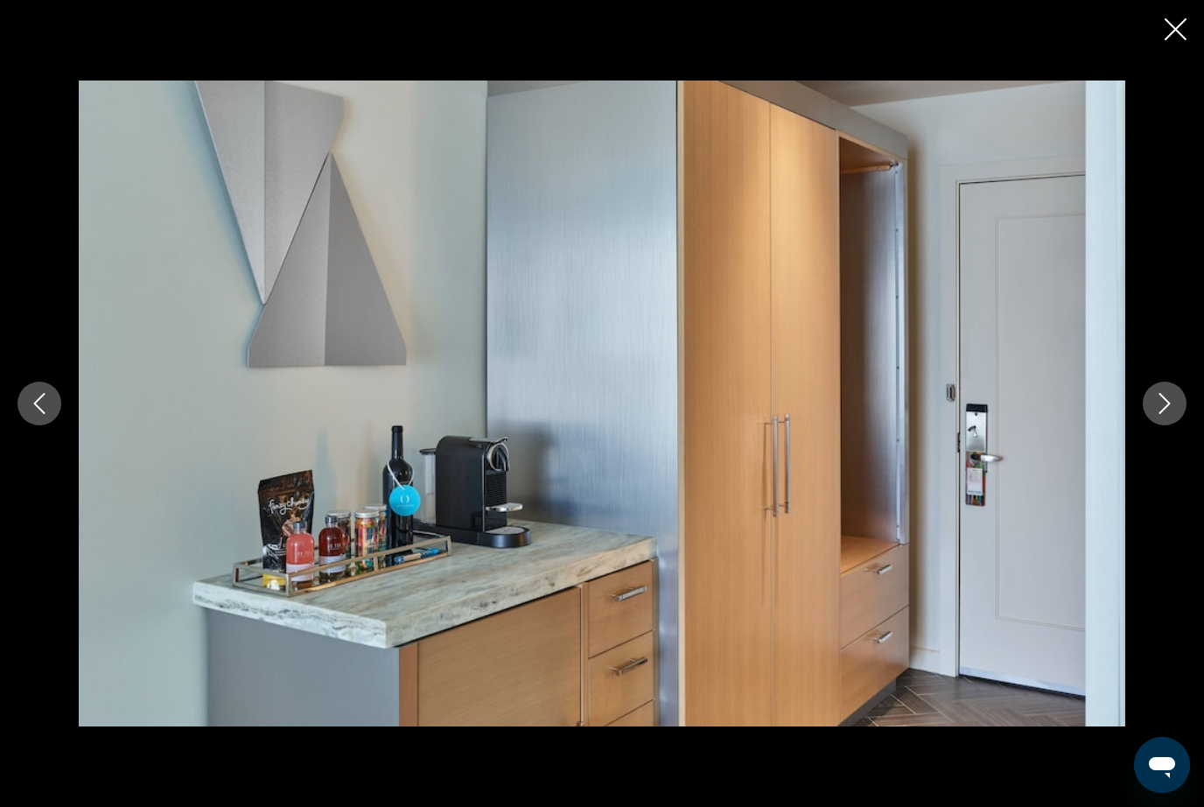
click at [1167, 414] on icon "Next image" at bounding box center [1164, 403] width 11 height 21
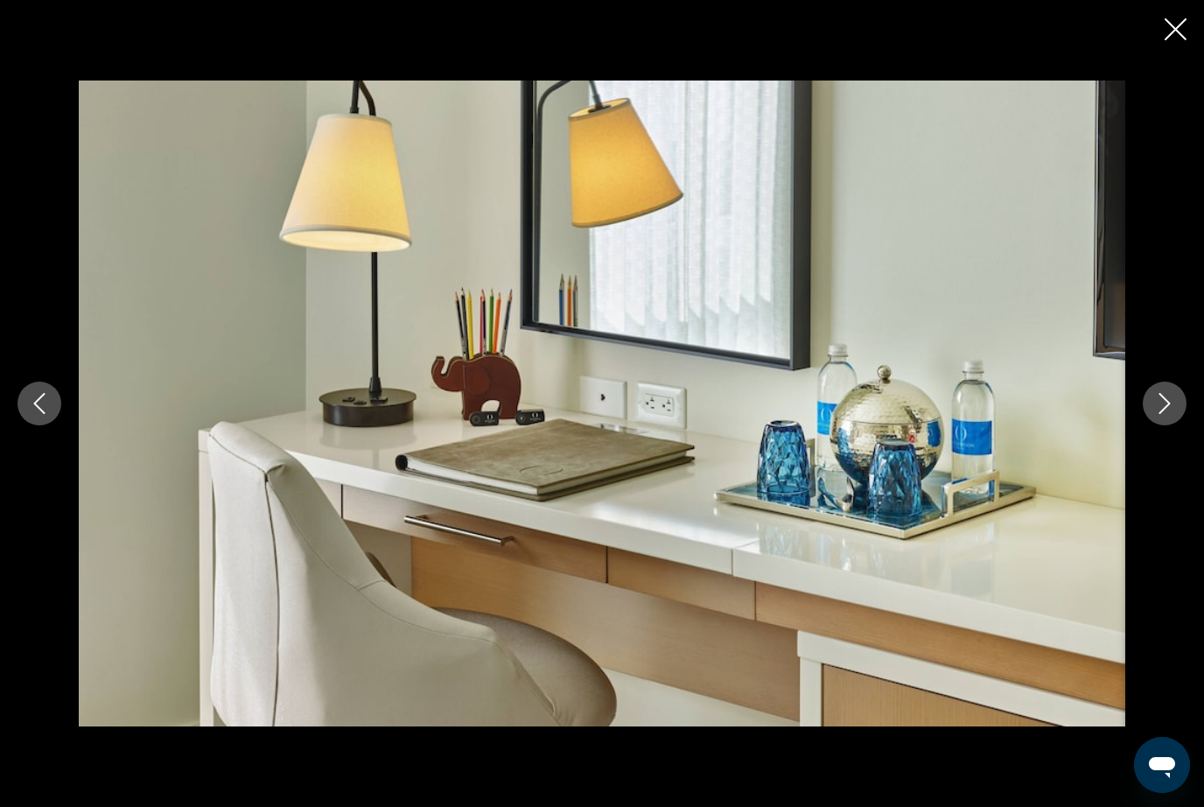
click at [1167, 425] on button "Next image" at bounding box center [1165, 403] width 44 height 44
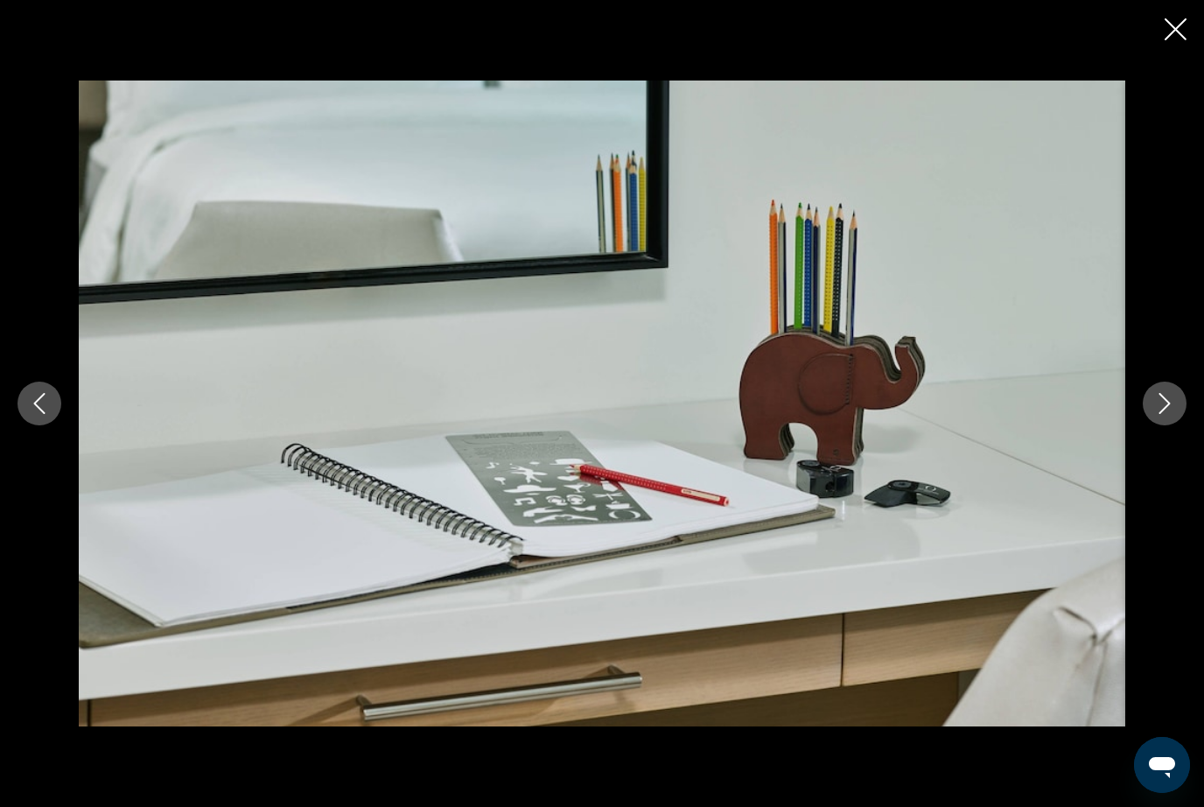
click at [1160, 414] on icon "Next image" at bounding box center [1164, 403] width 21 height 21
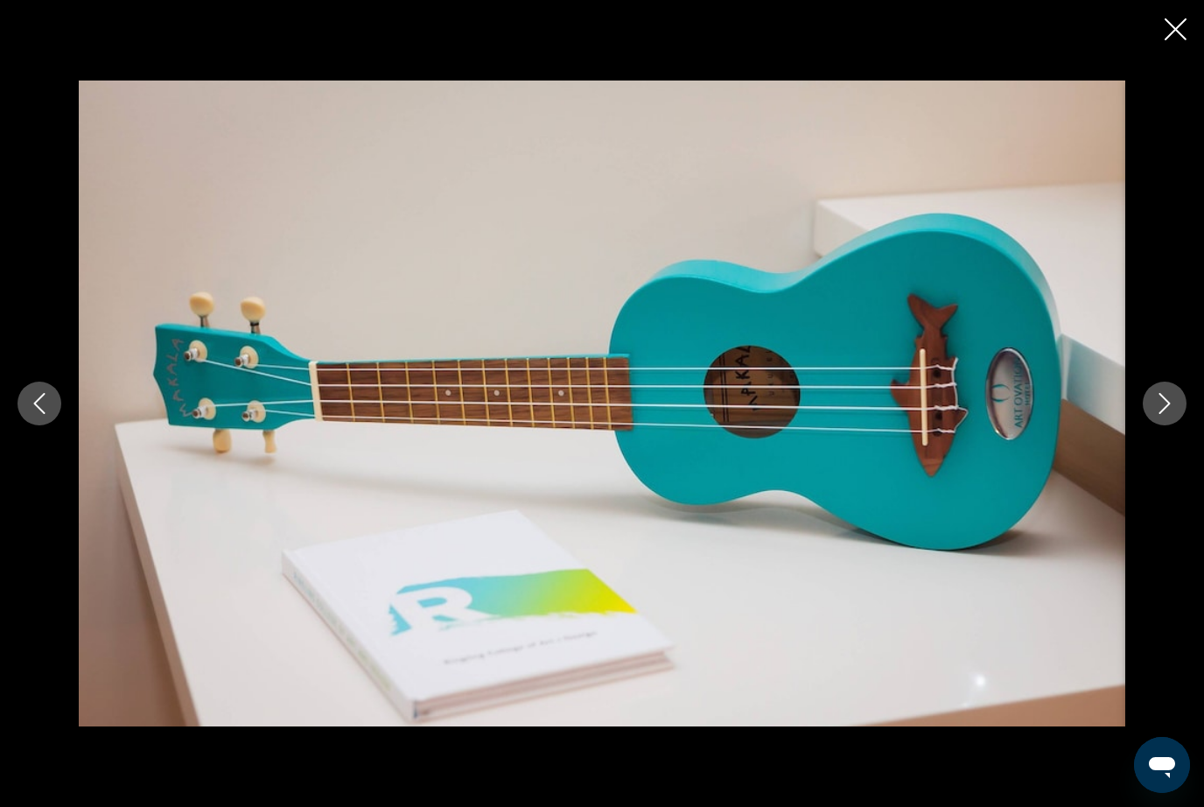
click at [1165, 414] on icon "Next image" at bounding box center [1164, 403] width 21 height 21
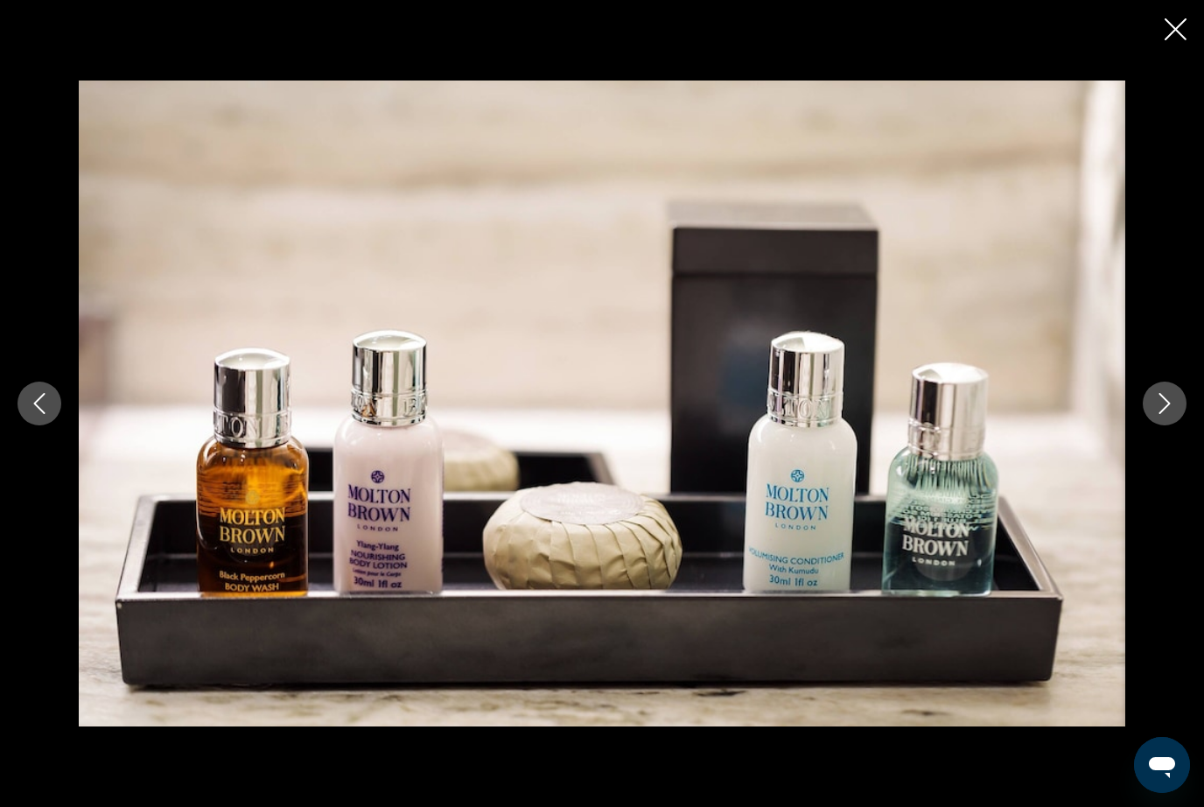
click at [1172, 414] on icon "Next image" at bounding box center [1164, 403] width 21 height 21
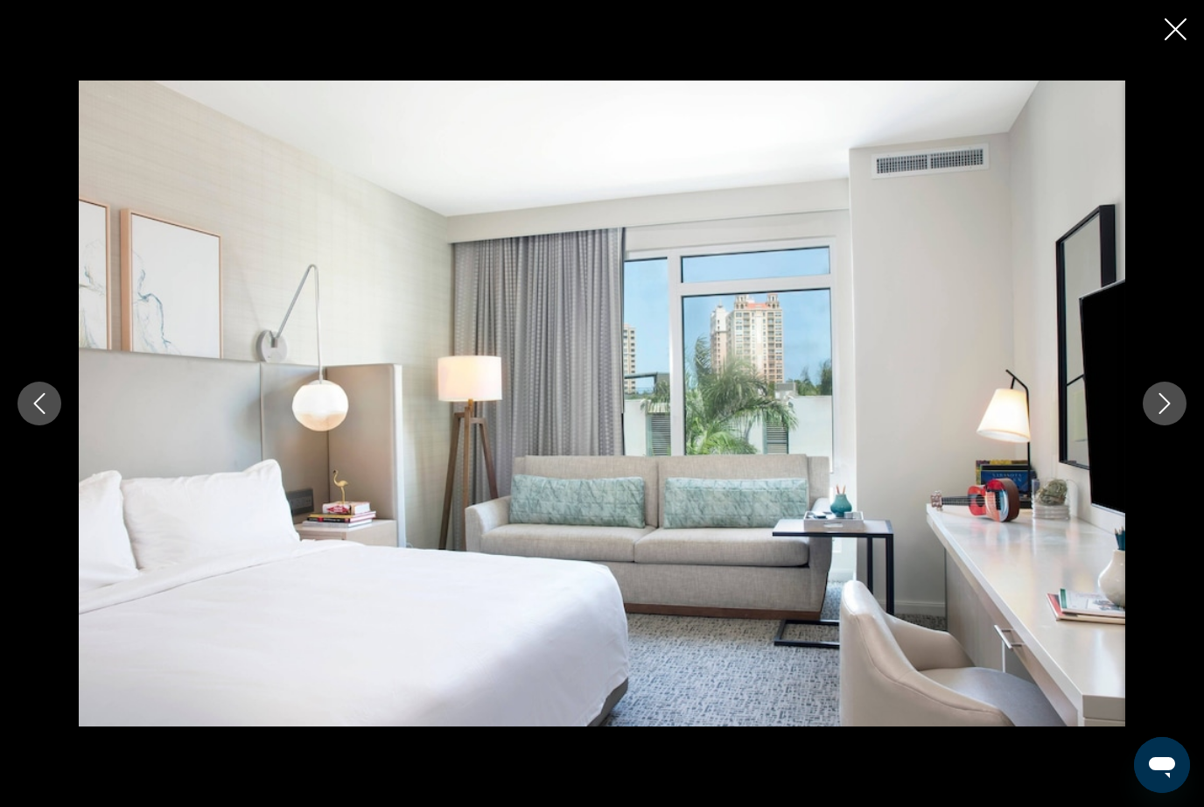
click at [1176, 425] on button "Next image" at bounding box center [1165, 403] width 44 height 44
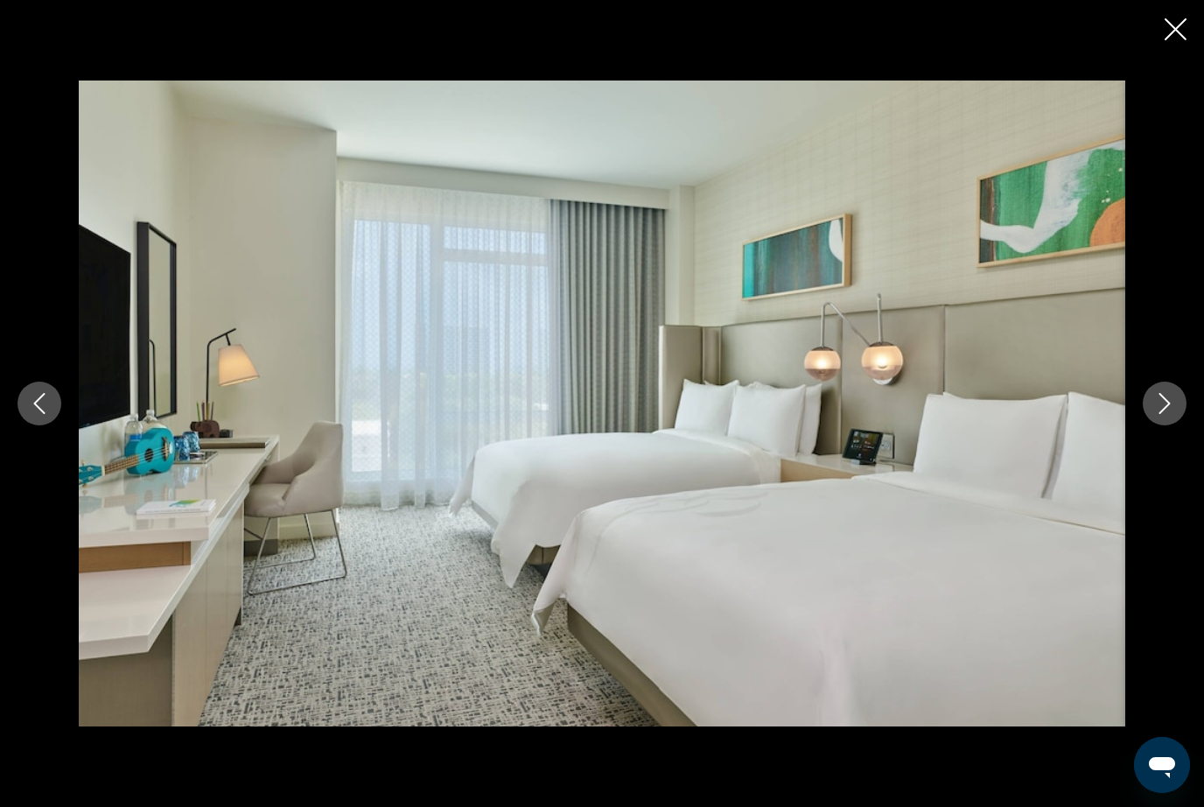
click at [1176, 425] on button "Next image" at bounding box center [1165, 403] width 44 height 44
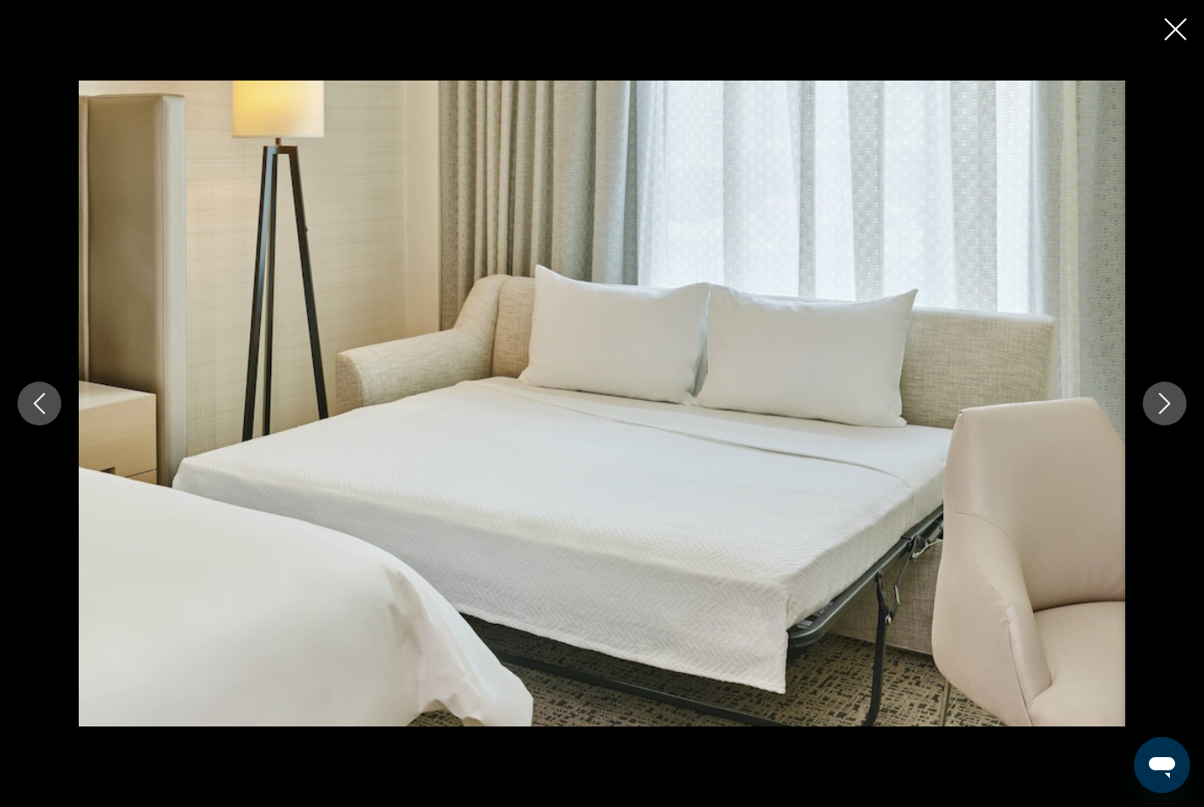
click at [1165, 425] on button "Next image" at bounding box center [1165, 403] width 44 height 44
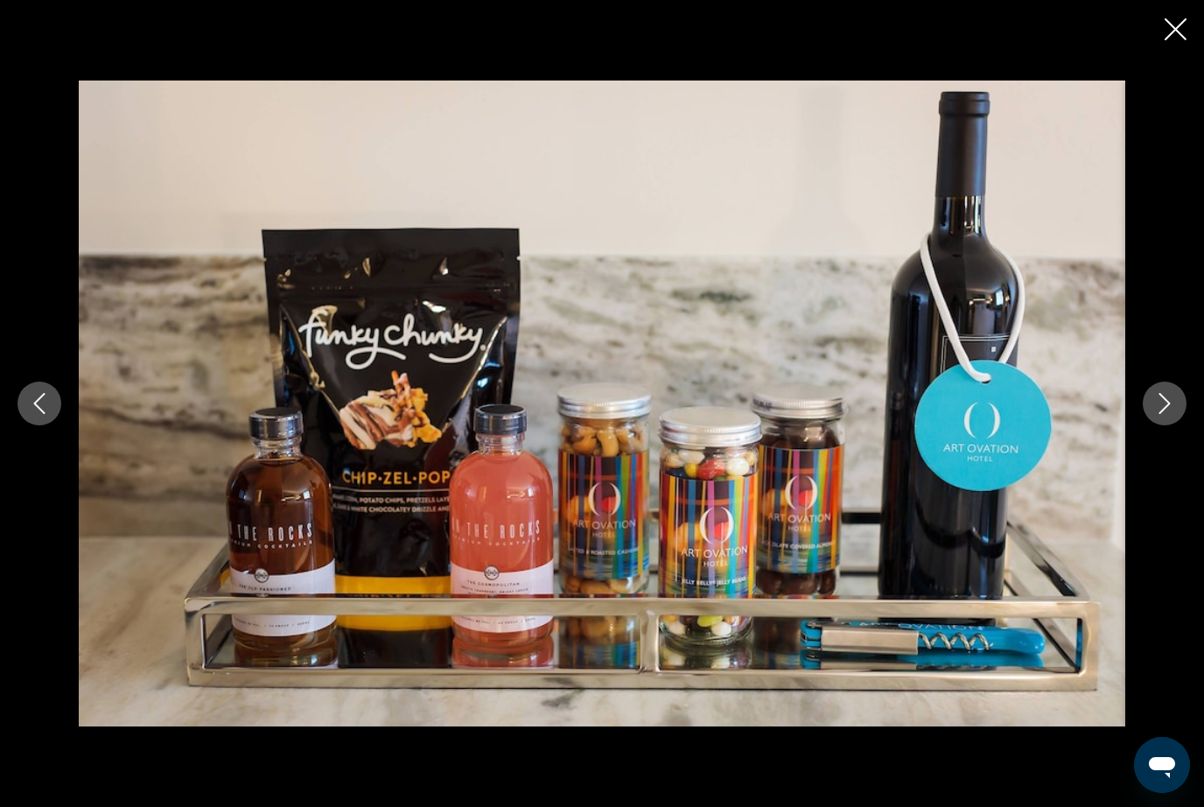
click at [1158, 425] on button "Next image" at bounding box center [1165, 403] width 44 height 44
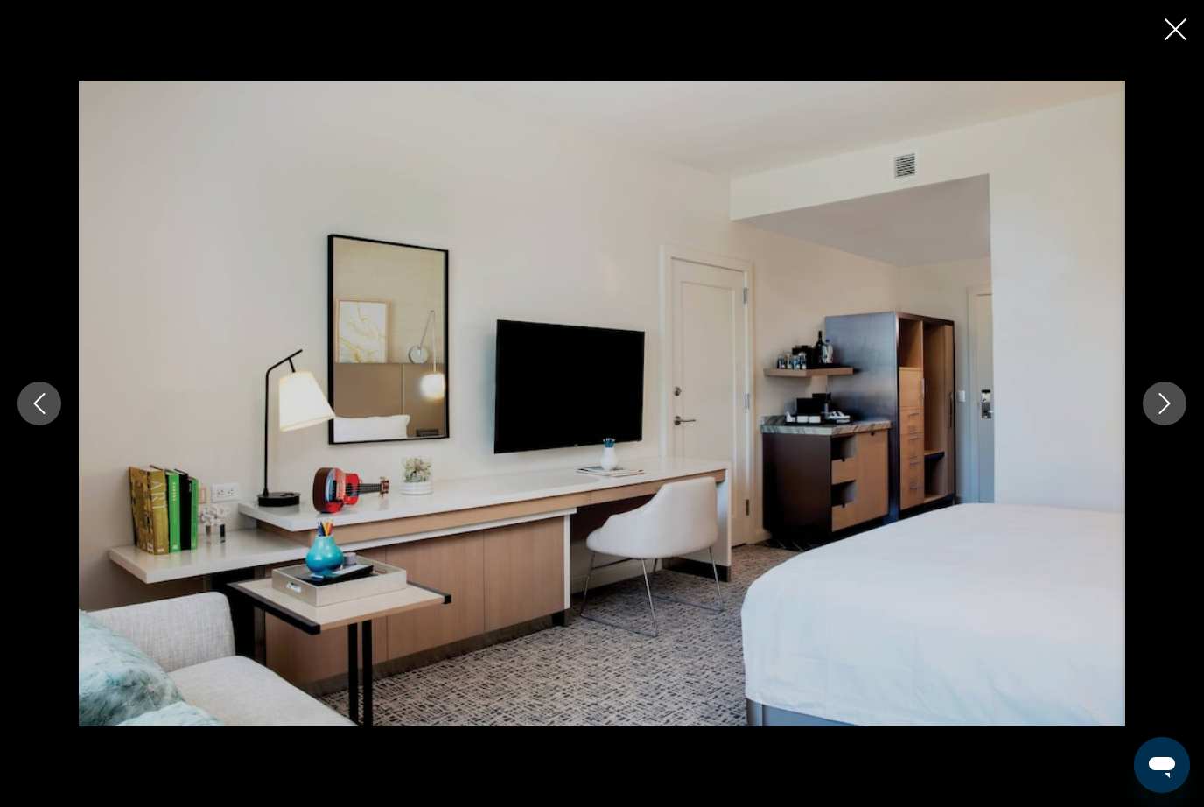
click at [1159, 425] on button "Next image" at bounding box center [1165, 403] width 44 height 44
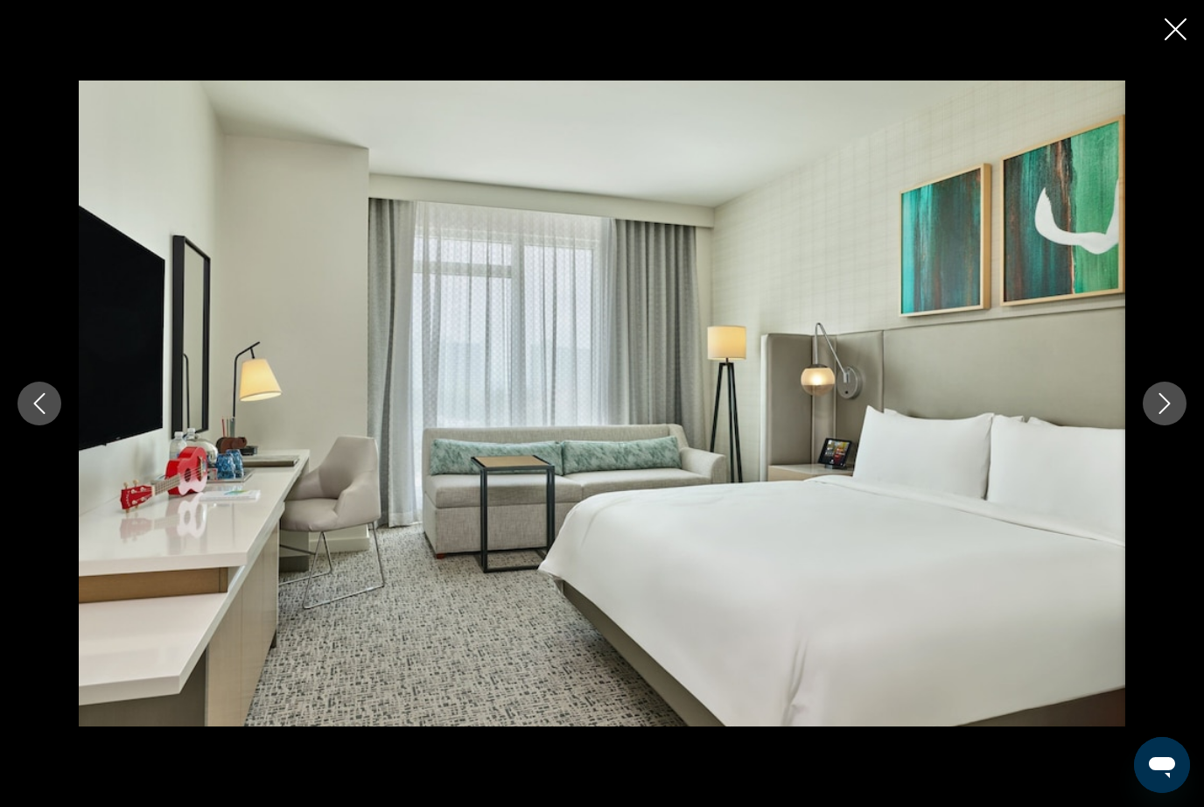
click at [1164, 425] on button "Next image" at bounding box center [1165, 403] width 44 height 44
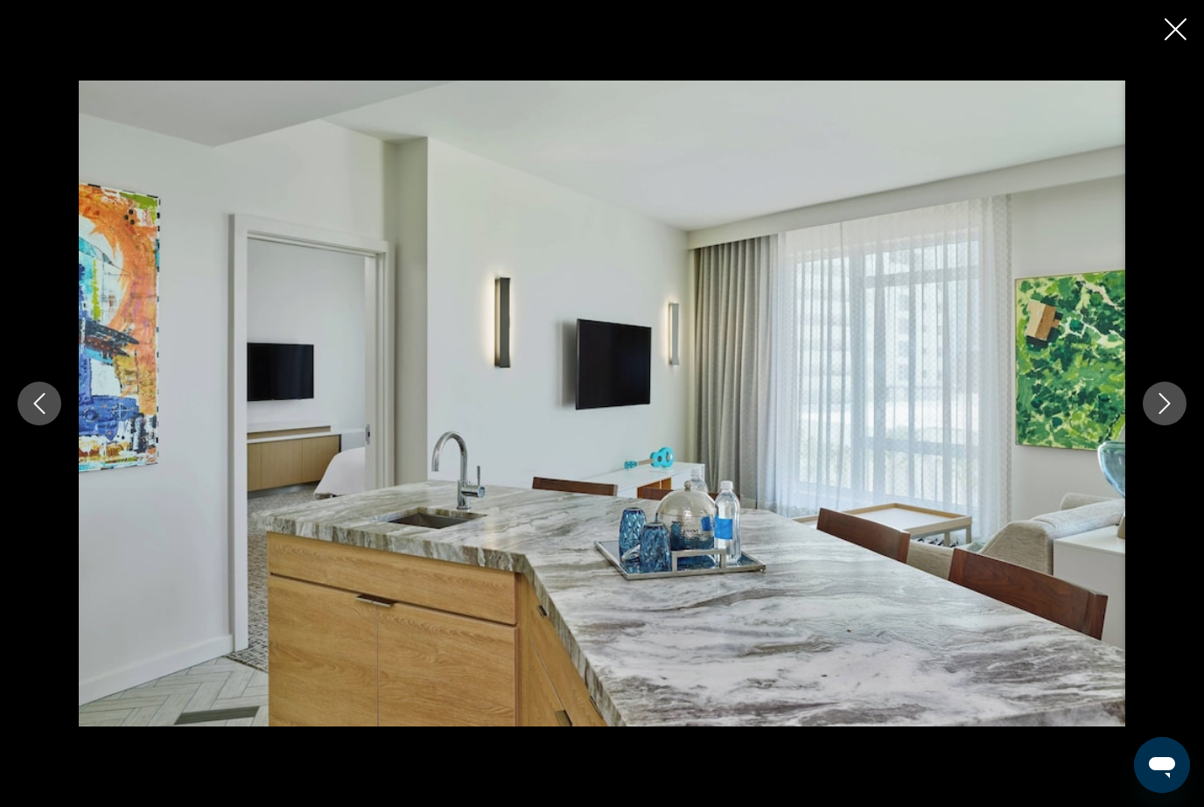
click at [1161, 425] on button "Next image" at bounding box center [1165, 403] width 44 height 44
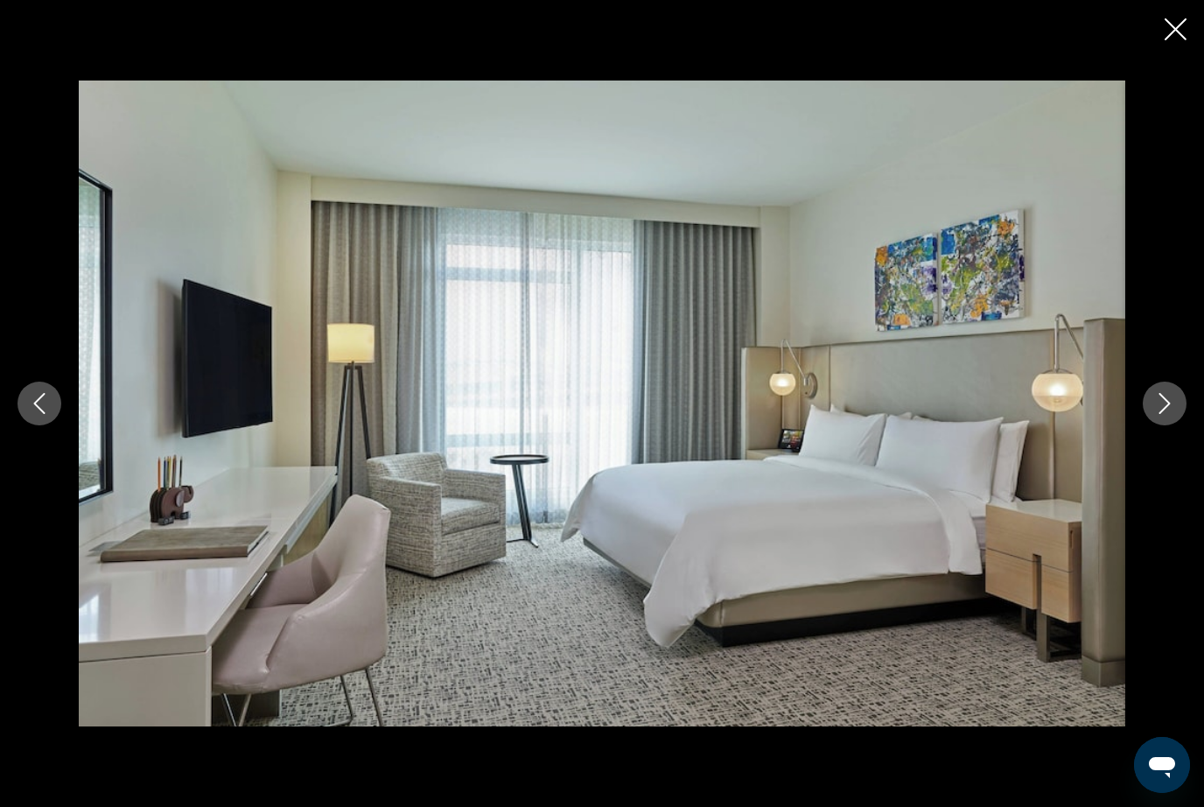
click at [1164, 425] on button "Next image" at bounding box center [1165, 403] width 44 height 44
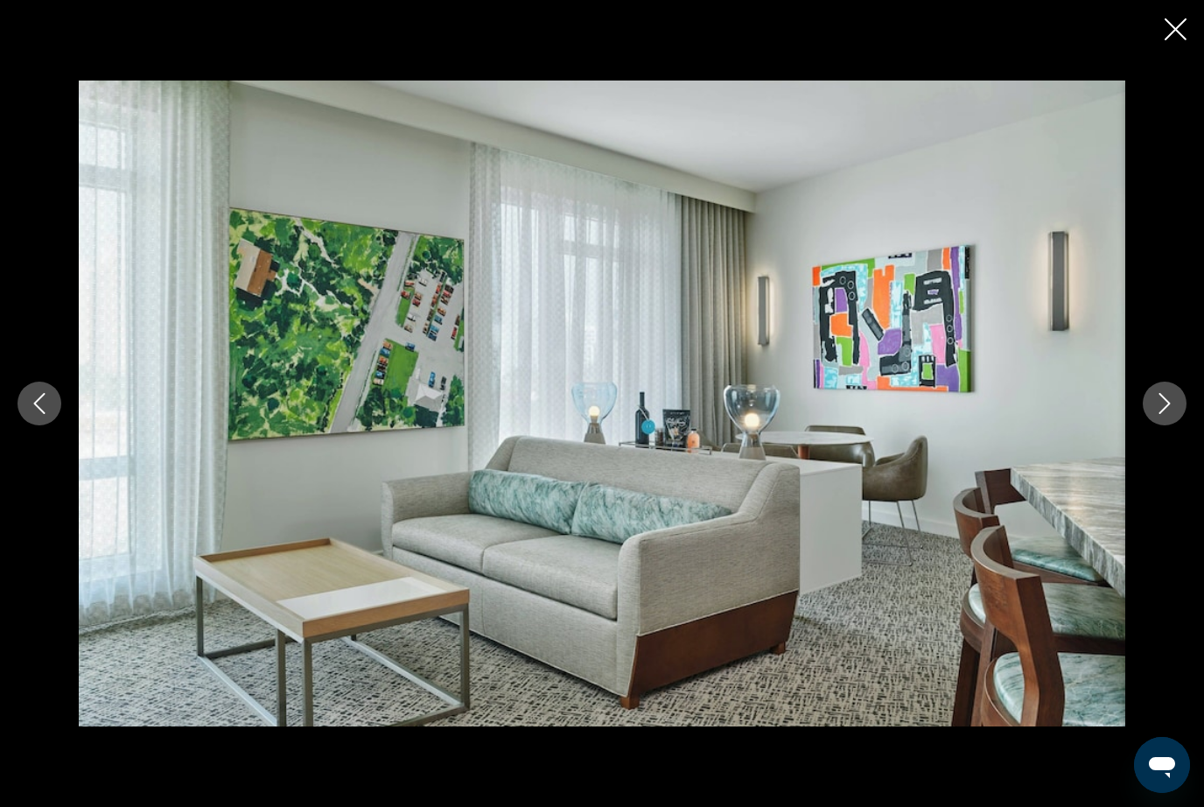
click at [1169, 425] on button "Next image" at bounding box center [1165, 403] width 44 height 44
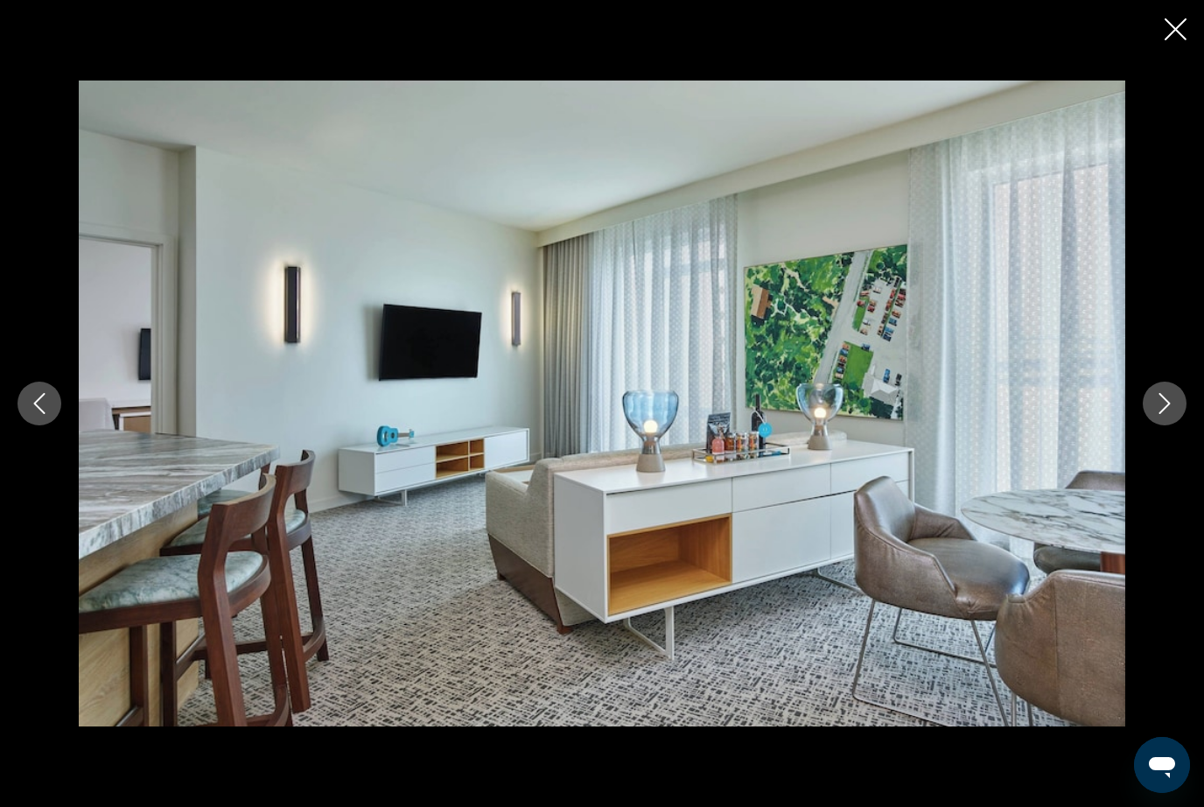
click at [1171, 425] on button "Next image" at bounding box center [1165, 403] width 44 height 44
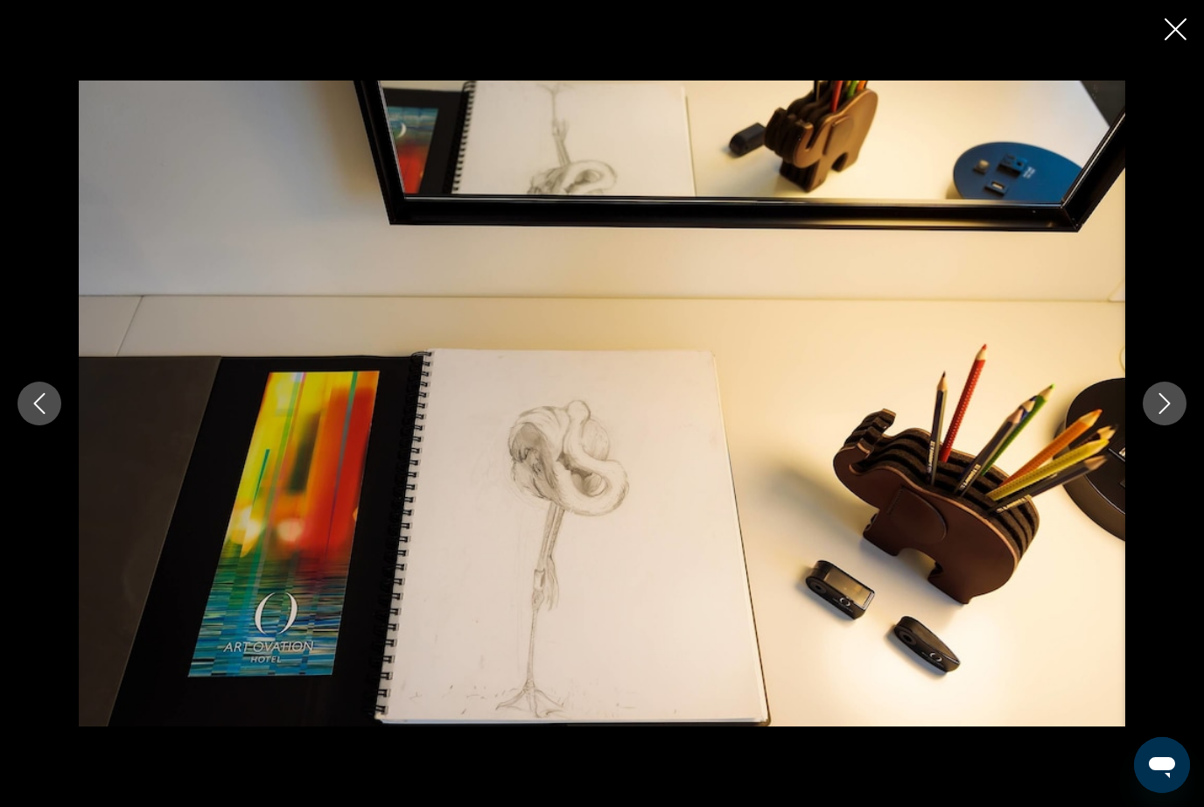
click at [1151, 425] on button "Next image" at bounding box center [1165, 403] width 44 height 44
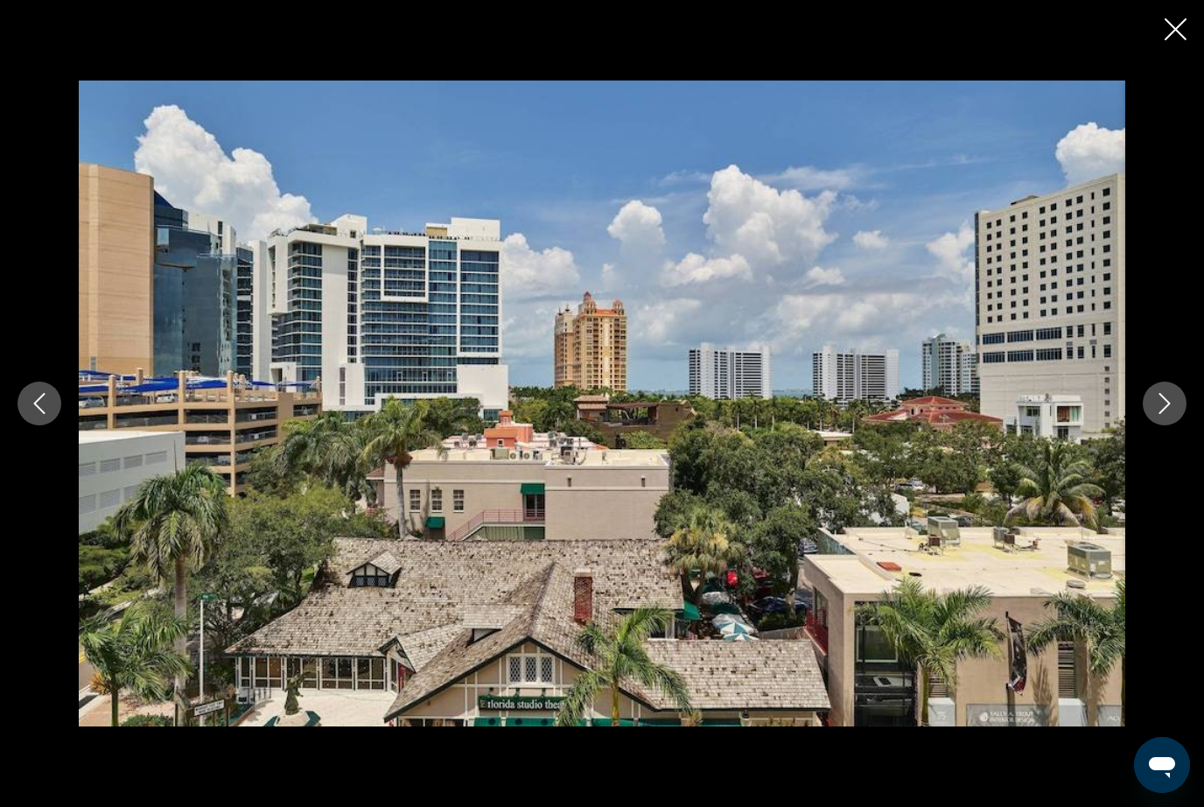
click at [1147, 452] on div "Main content" at bounding box center [602, 403] width 1204 height 646
click at [1151, 425] on button "Next image" at bounding box center [1165, 403] width 44 height 44
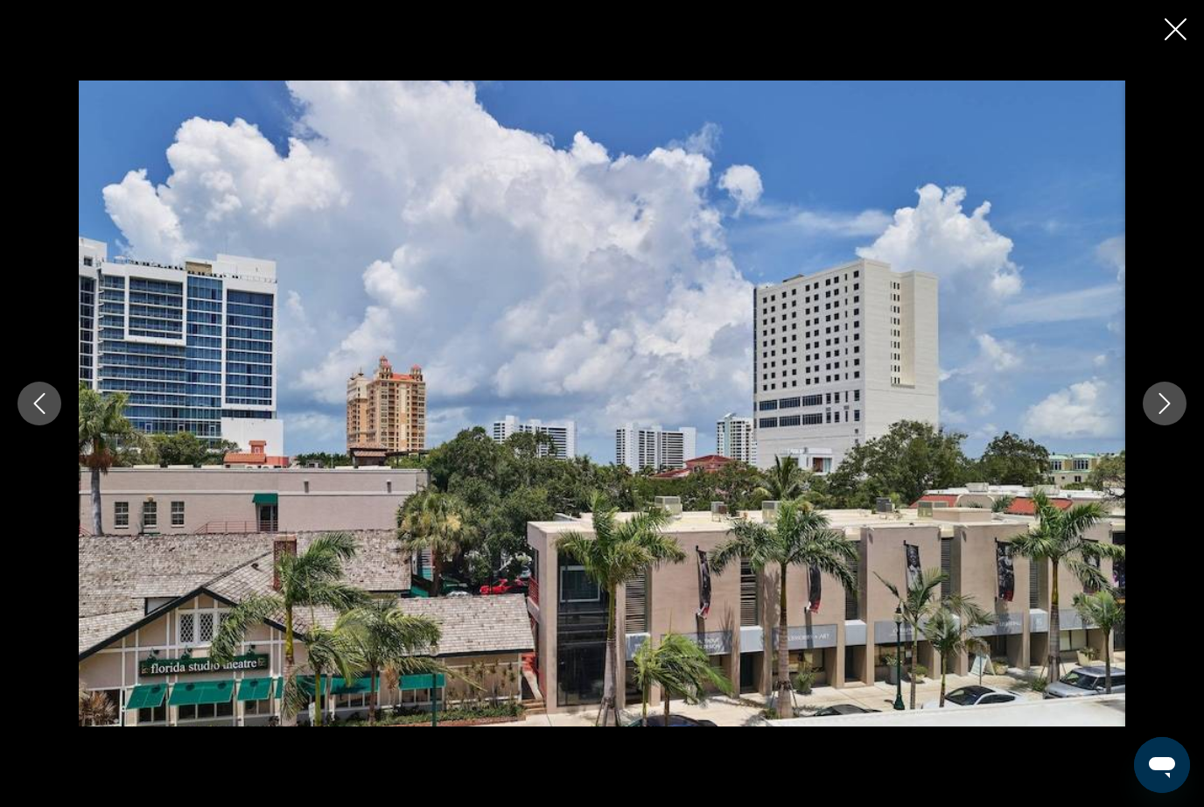
click at [1145, 425] on button "Next image" at bounding box center [1165, 403] width 44 height 44
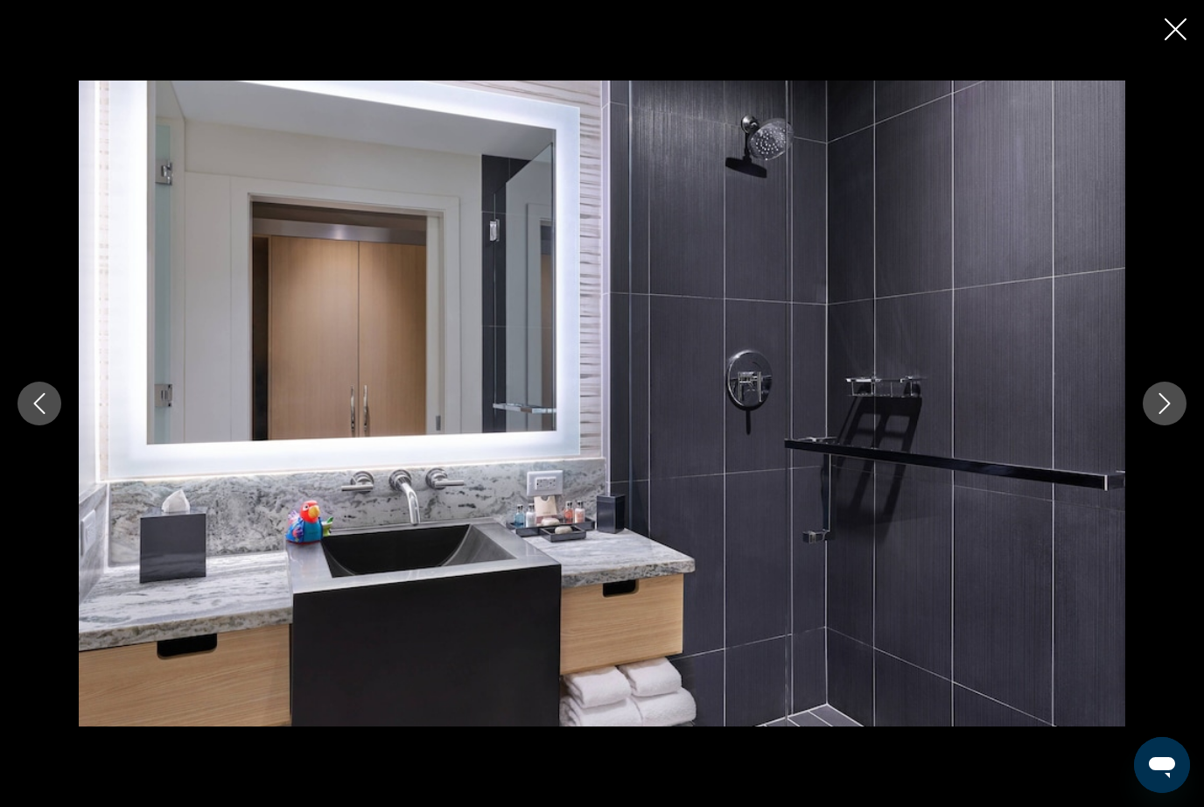
click at [1143, 425] on button "Next image" at bounding box center [1165, 403] width 44 height 44
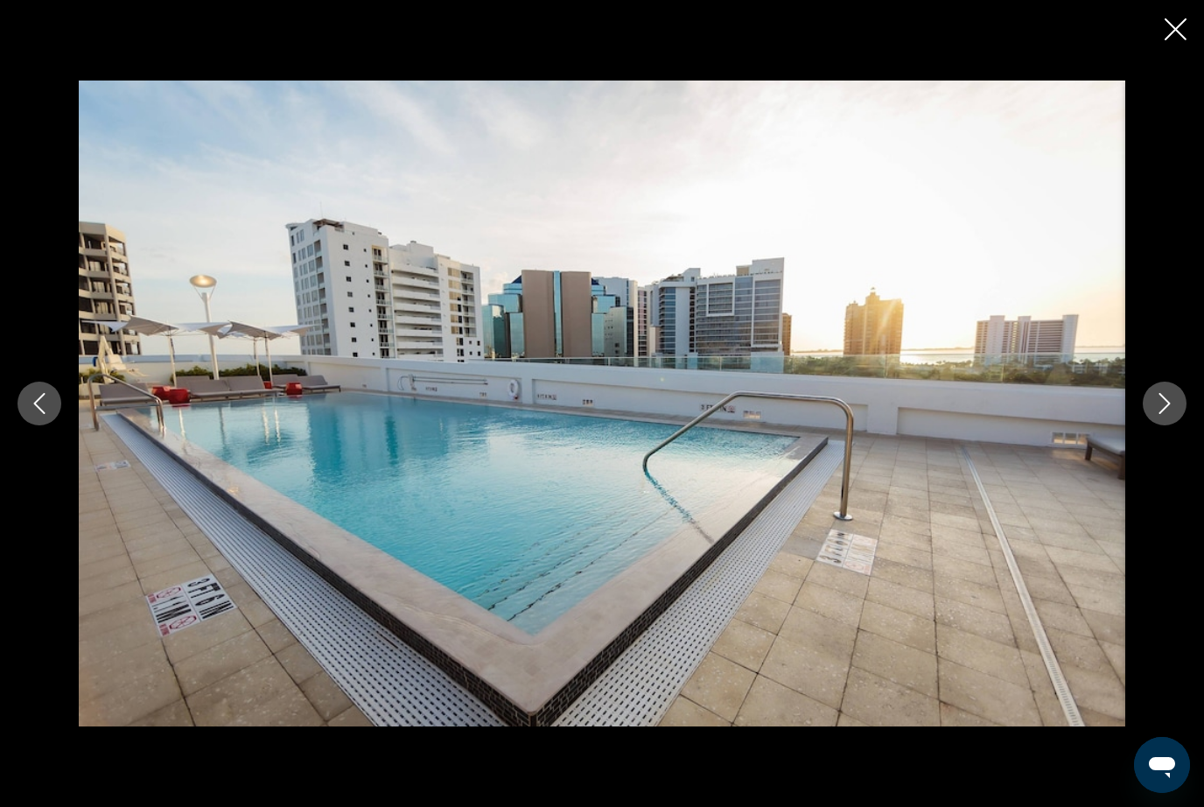
click at [1149, 425] on button "Next image" at bounding box center [1165, 403] width 44 height 44
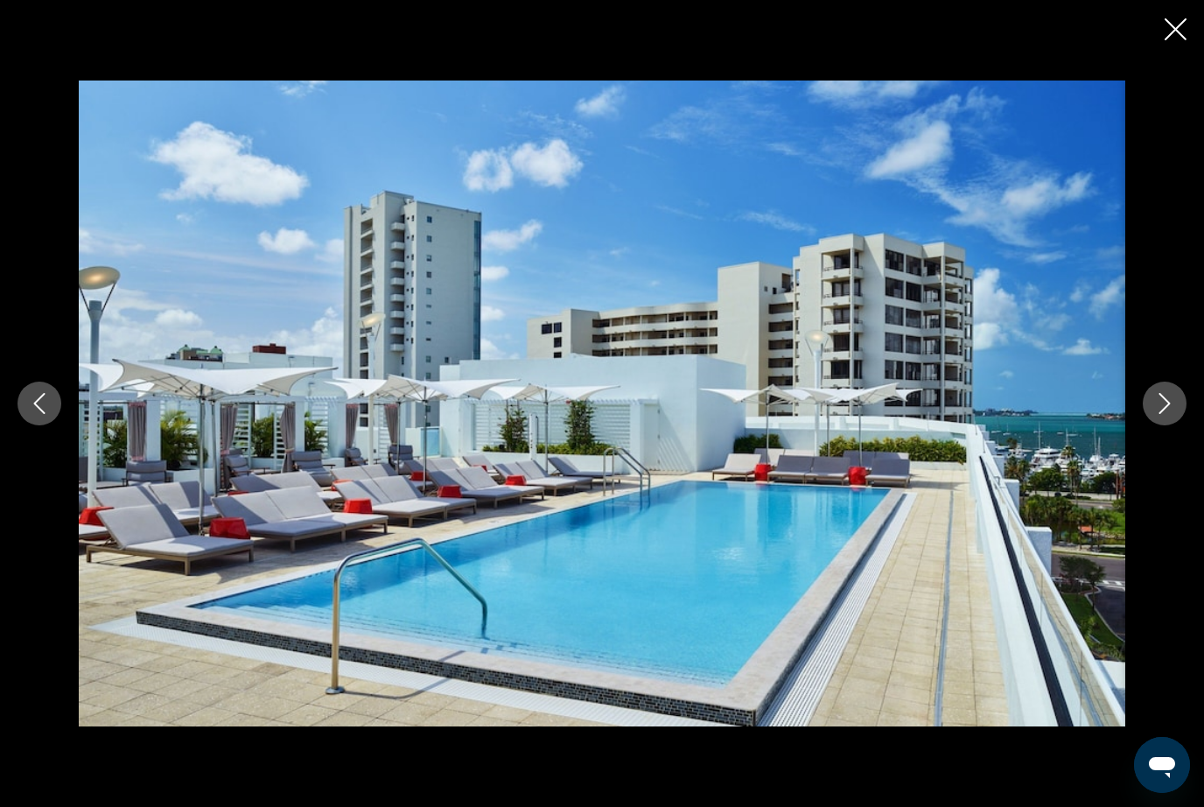
click at [1165, 25] on icon "Close slideshow" at bounding box center [1176, 29] width 22 height 22
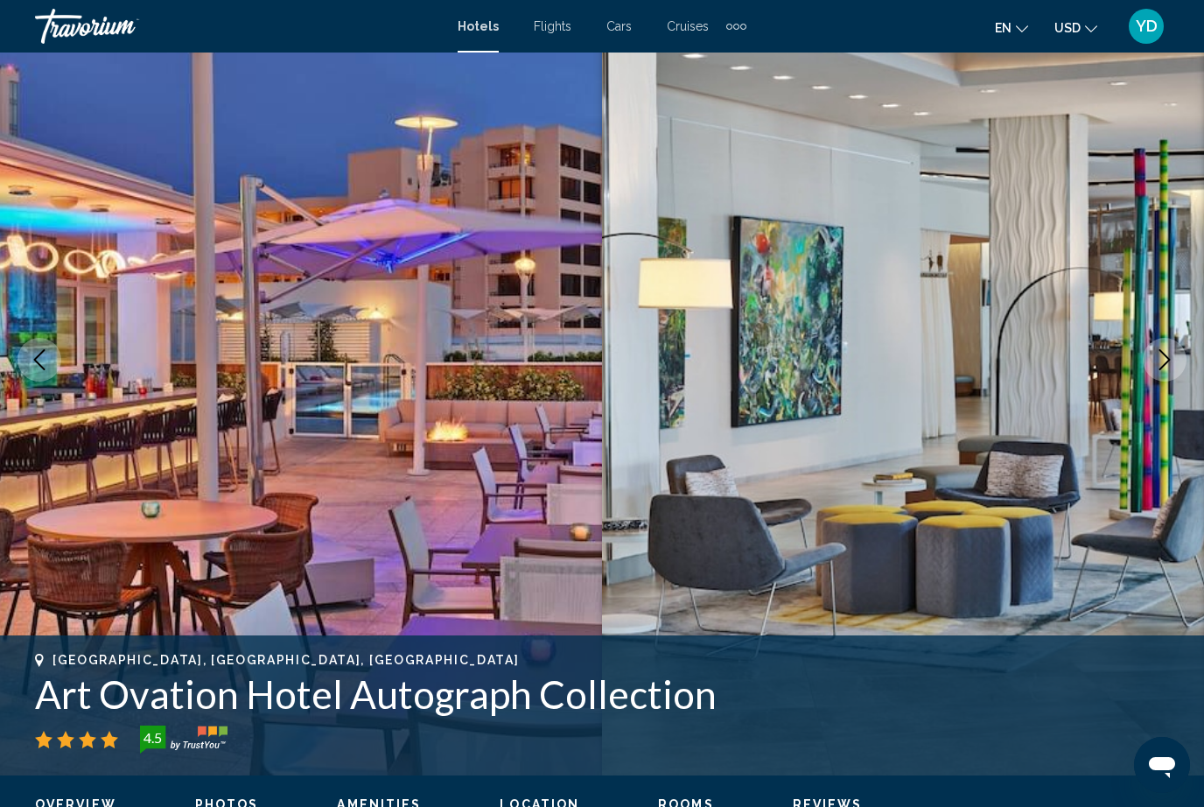
scroll to position [0, 0]
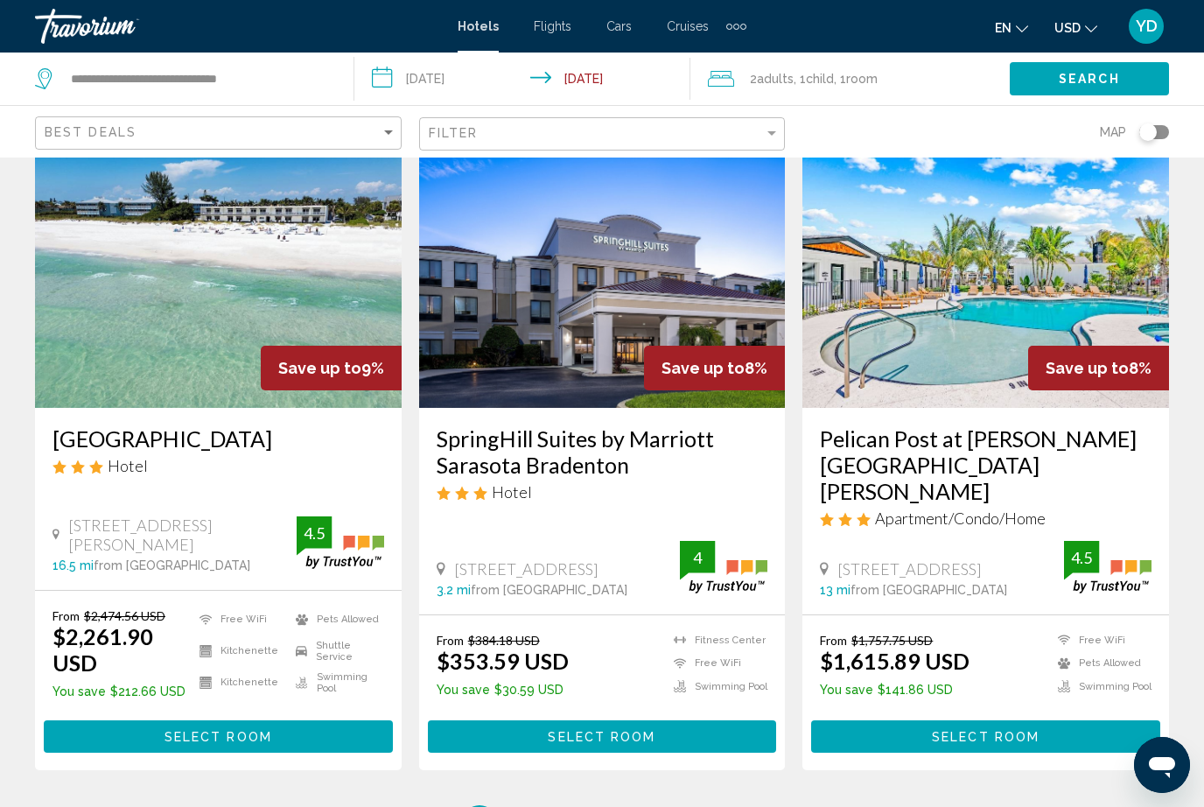
scroll to position [2269, 0]
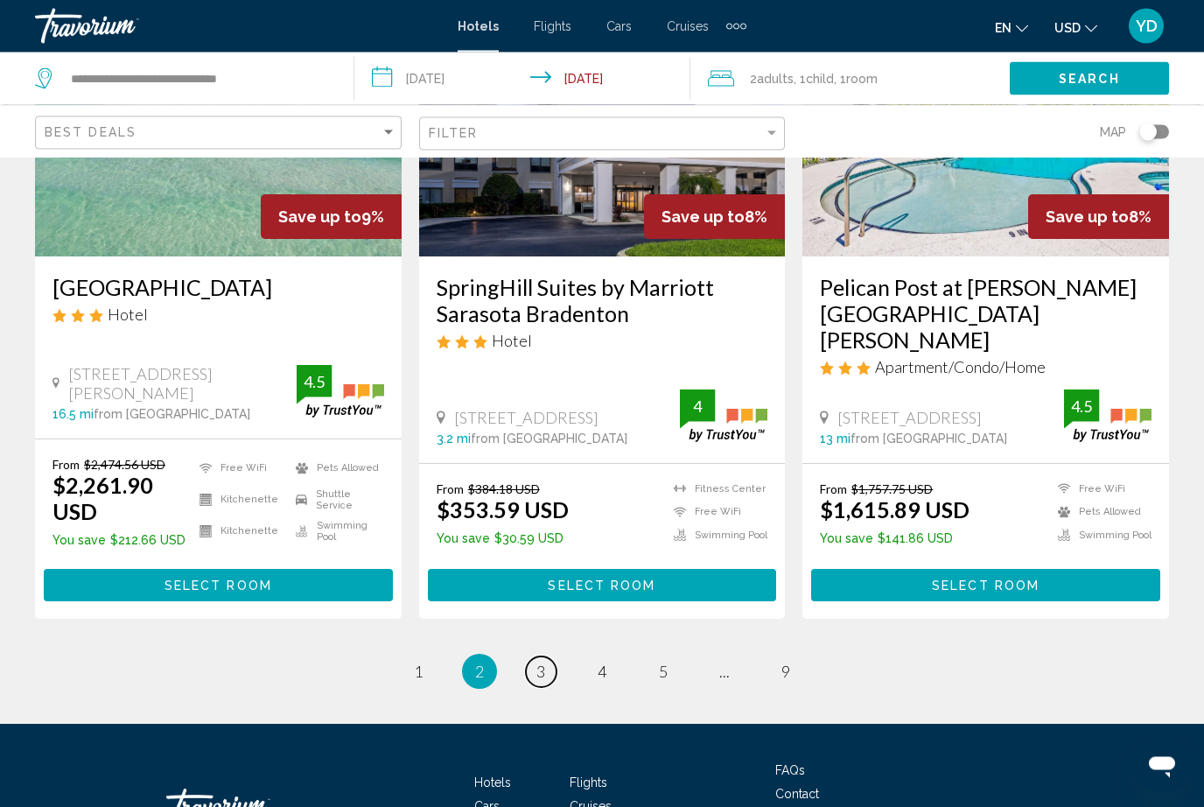
click at [532, 657] on link "page 3" at bounding box center [541, 672] width 31 height 31
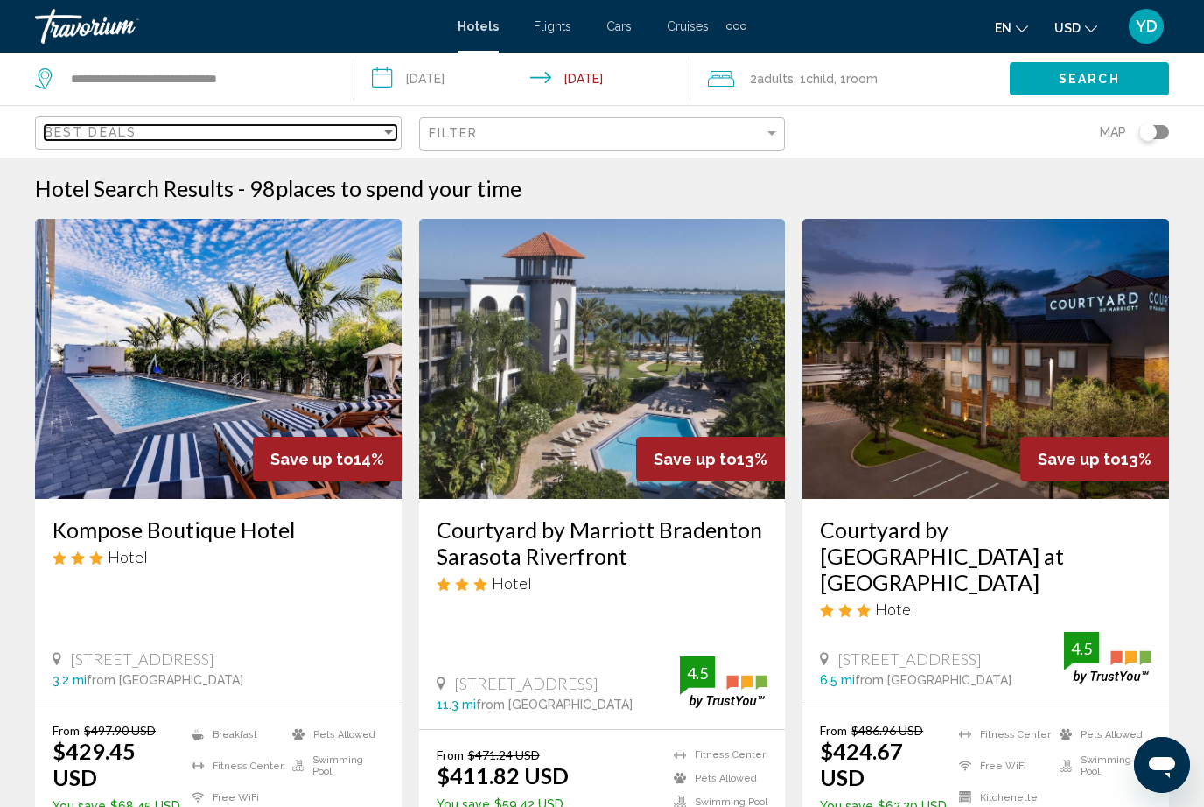
click at [235, 138] on div "Best Deals" at bounding box center [213, 132] width 336 height 14
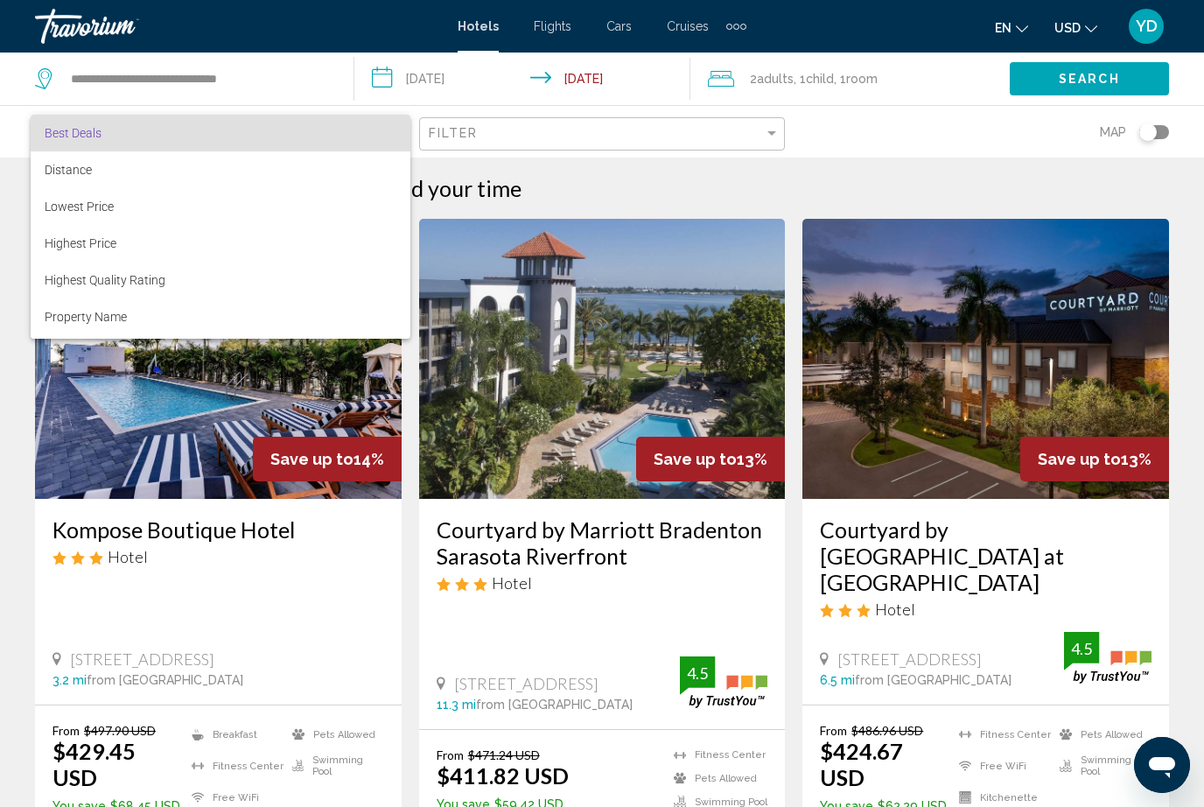
click at [201, 101] on div at bounding box center [602, 403] width 1204 height 807
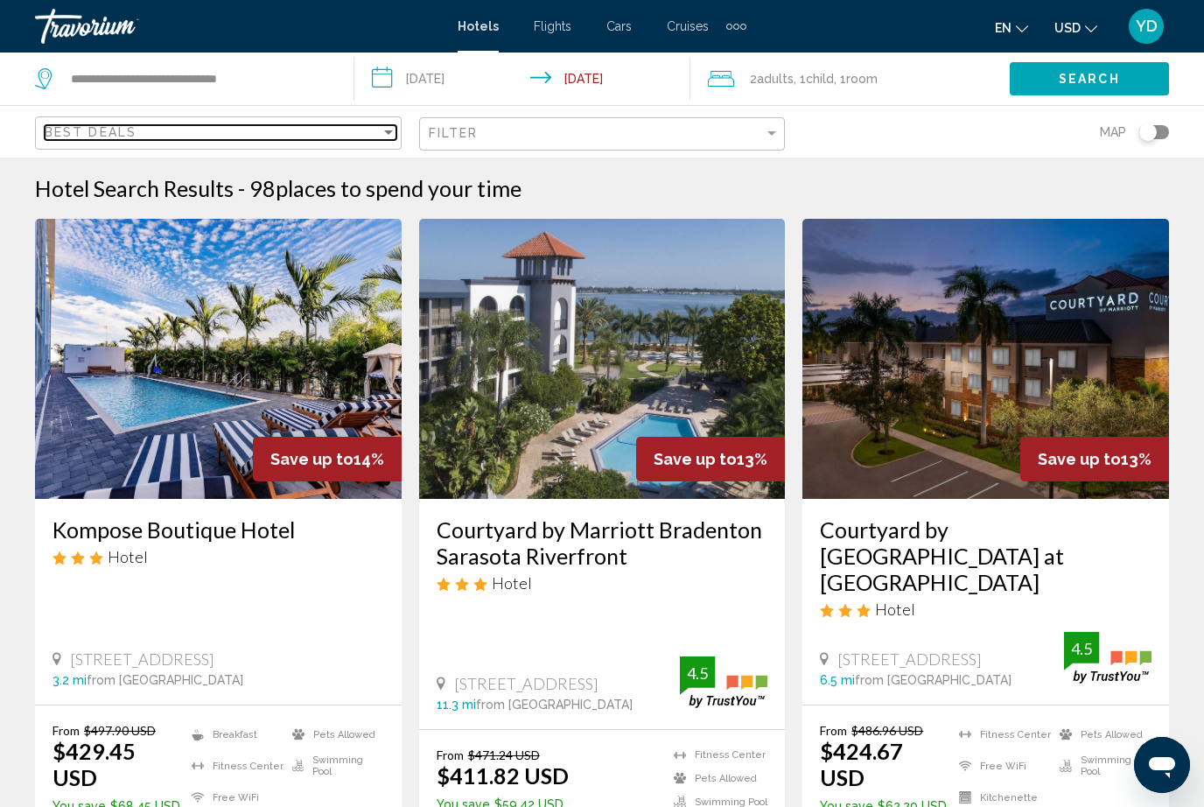
click at [73, 128] on span "Best Deals" at bounding box center [91, 132] width 92 height 14
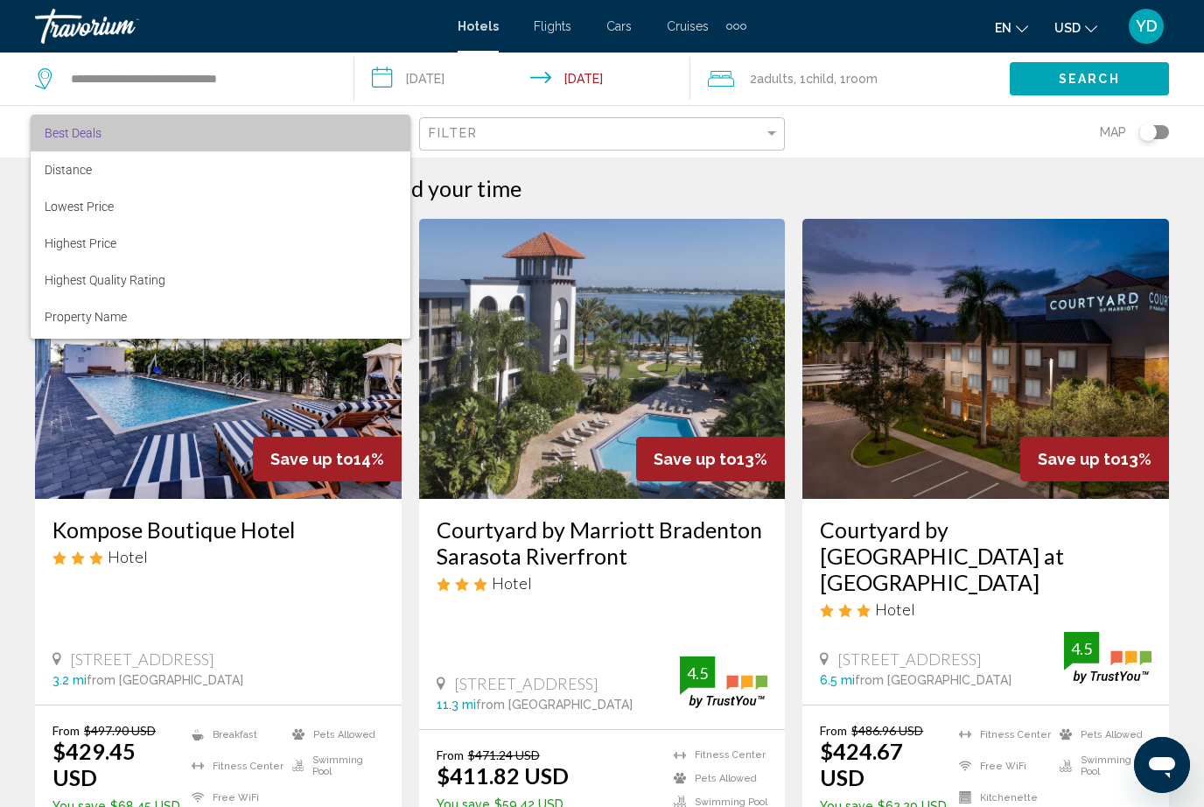
click at [149, 126] on span "Best Deals" at bounding box center [221, 133] width 352 height 37
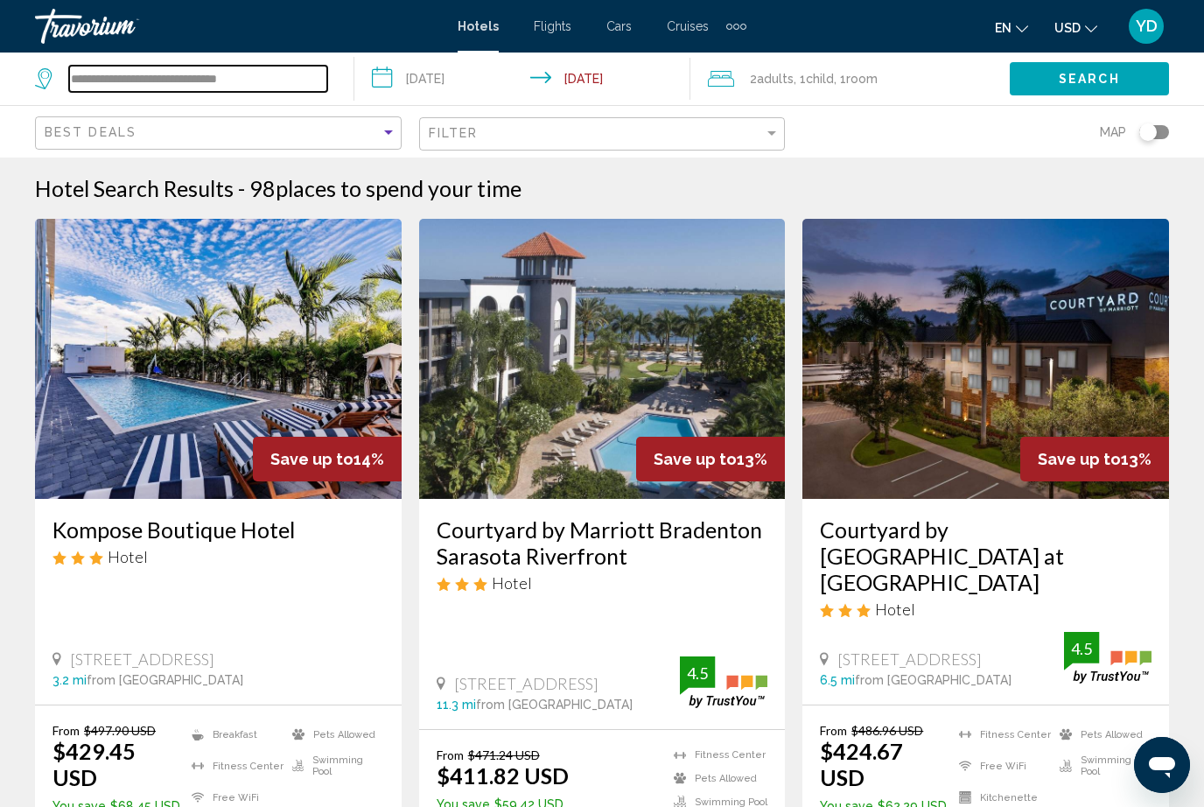
click at [298, 77] on input "**********" at bounding box center [198, 79] width 258 height 26
type input "**********"
type input "*"
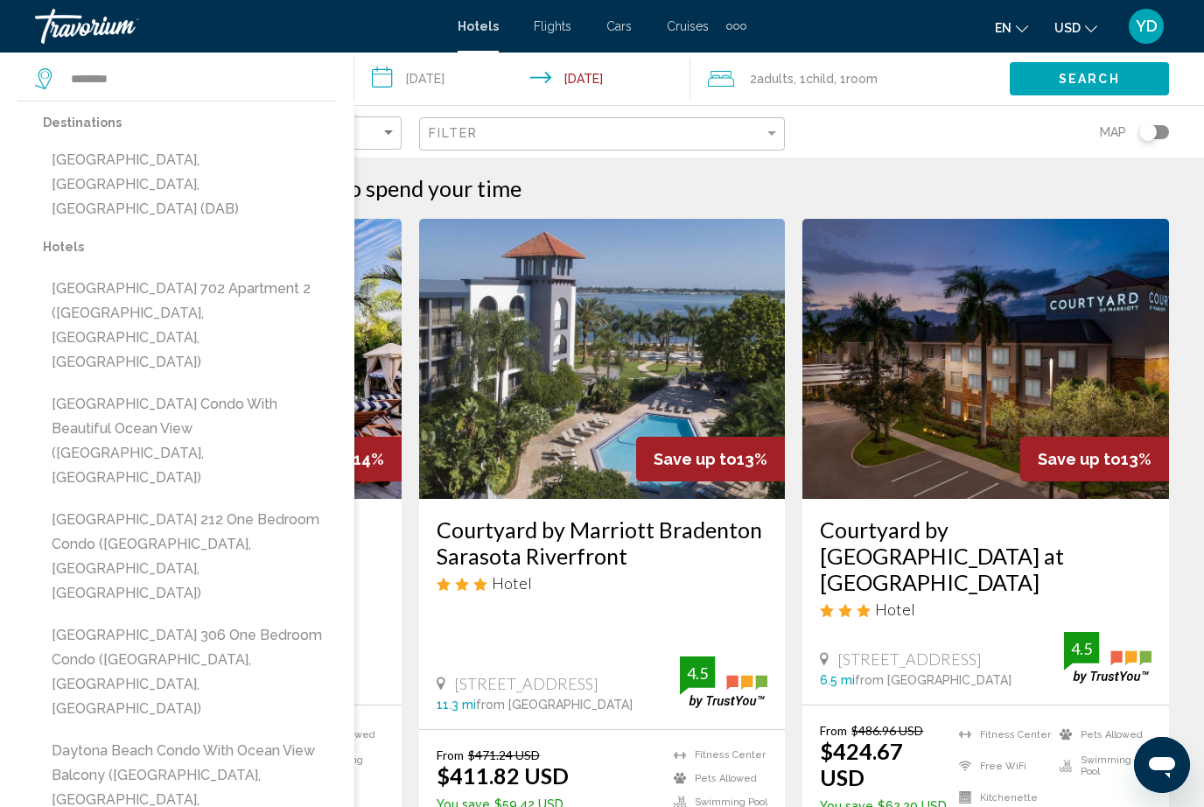
click at [246, 157] on button "Daytona Beach, FL, United States (DAB)" at bounding box center [190, 184] width 294 height 82
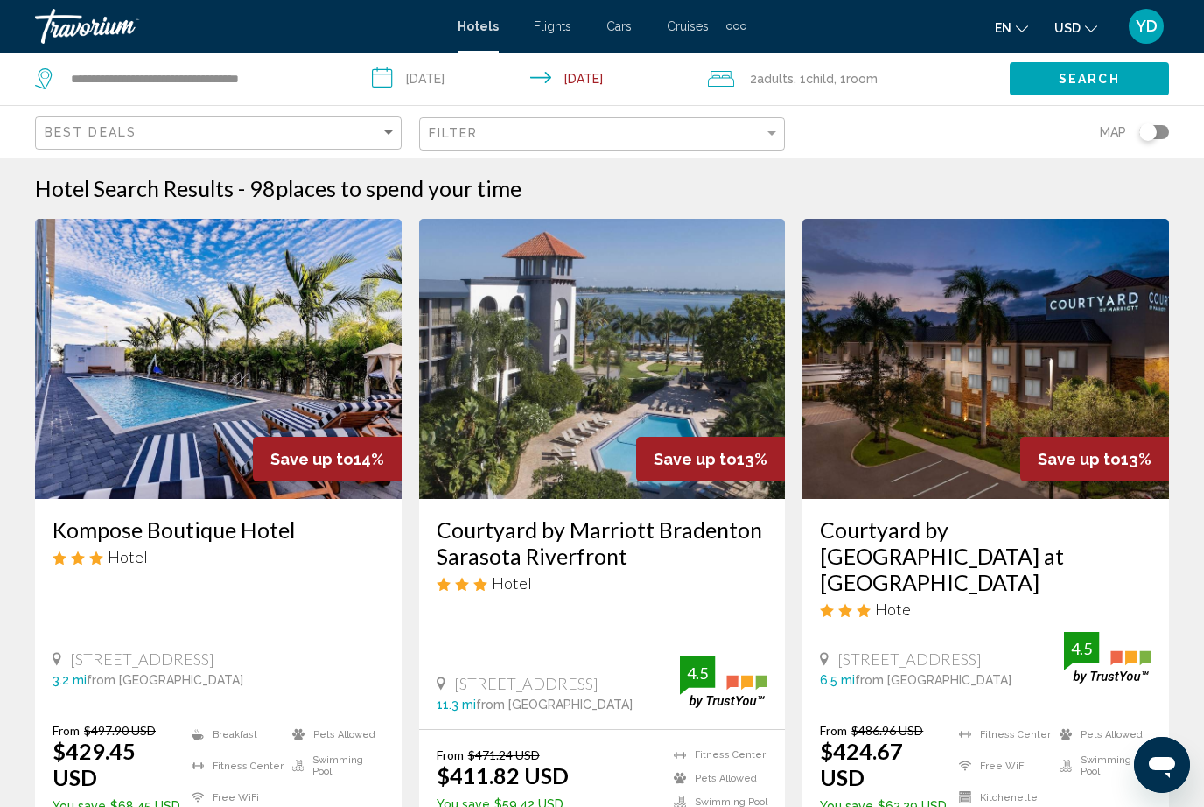
click at [1075, 79] on span "Search" at bounding box center [1089, 80] width 61 height 14
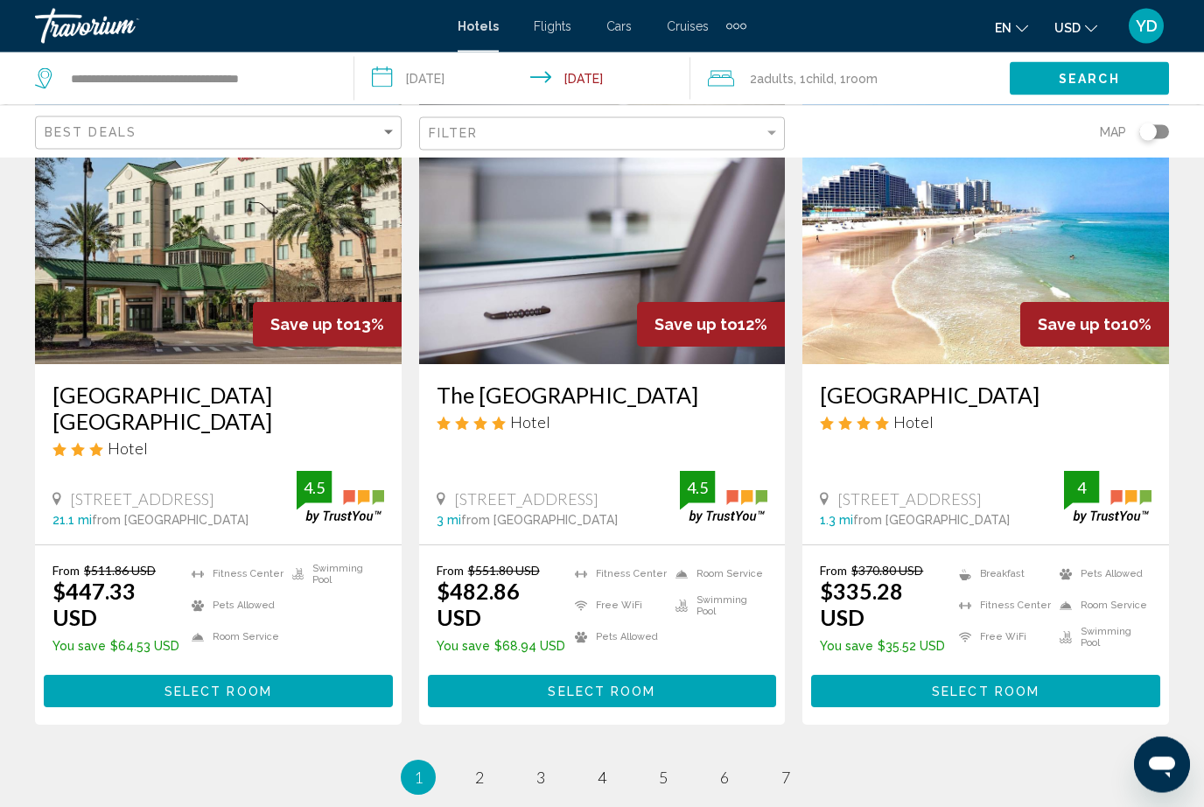
scroll to position [2244, 0]
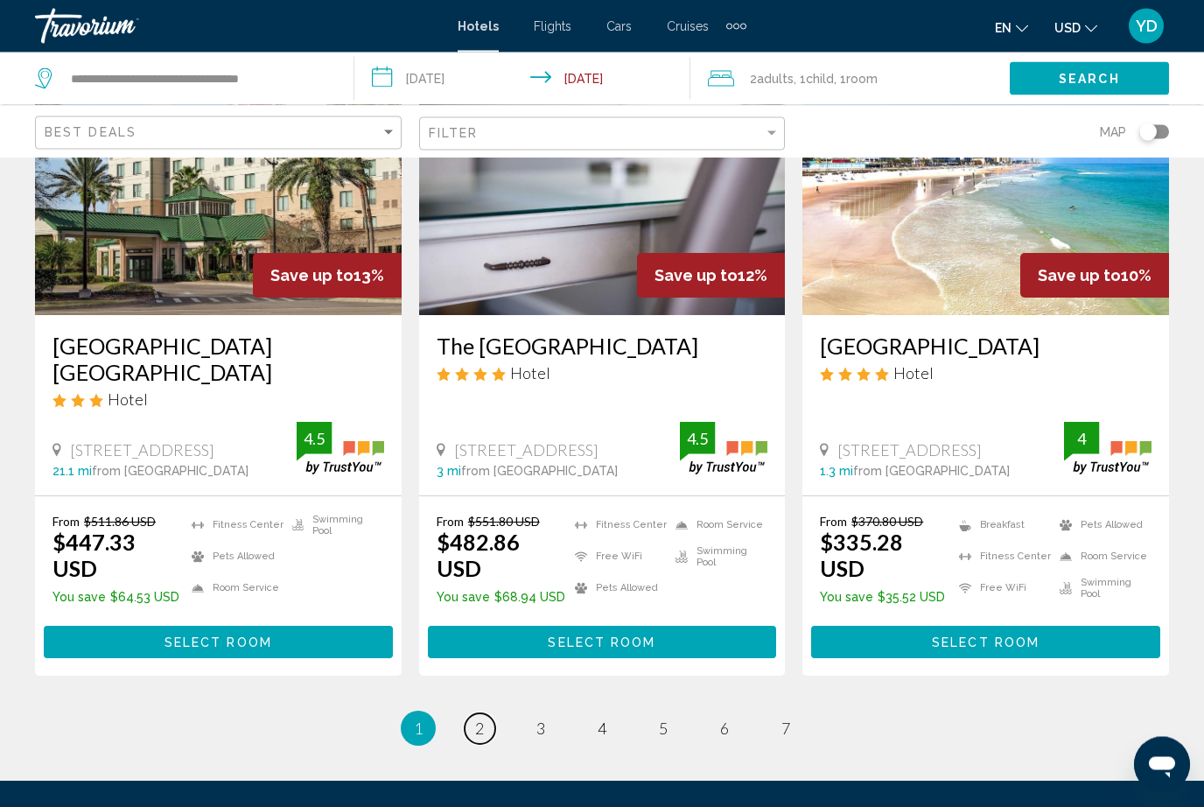
click at [484, 719] on span "2" at bounding box center [479, 728] width 9 height 19
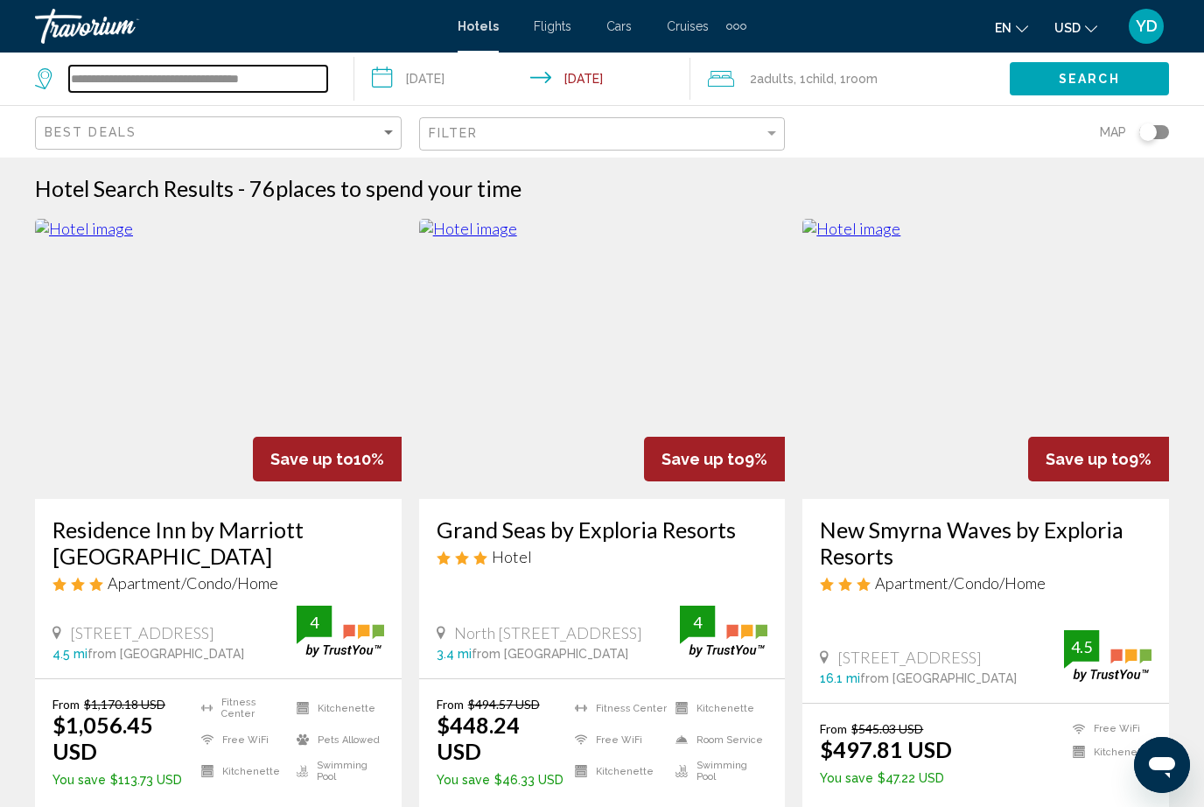
click at [324, 75] on input "**********" at bounding box center [198, 79] width 258 height 26
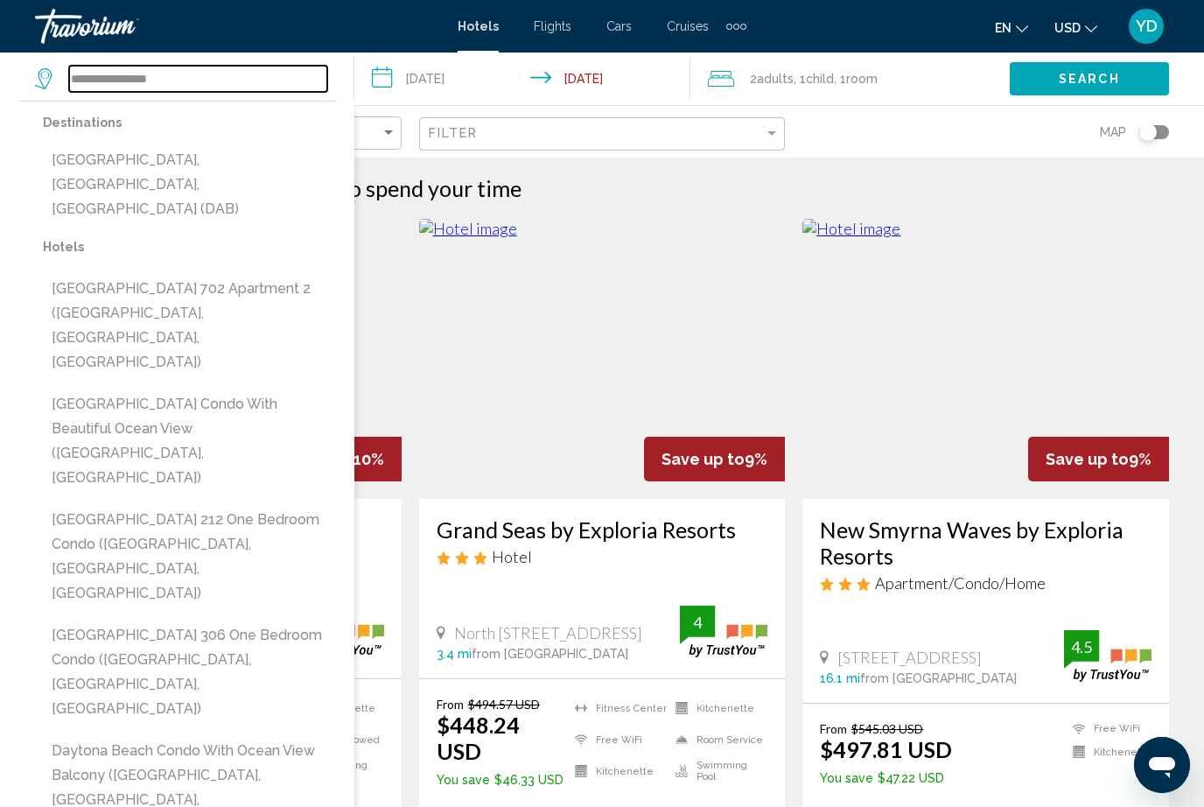
type input "*******"
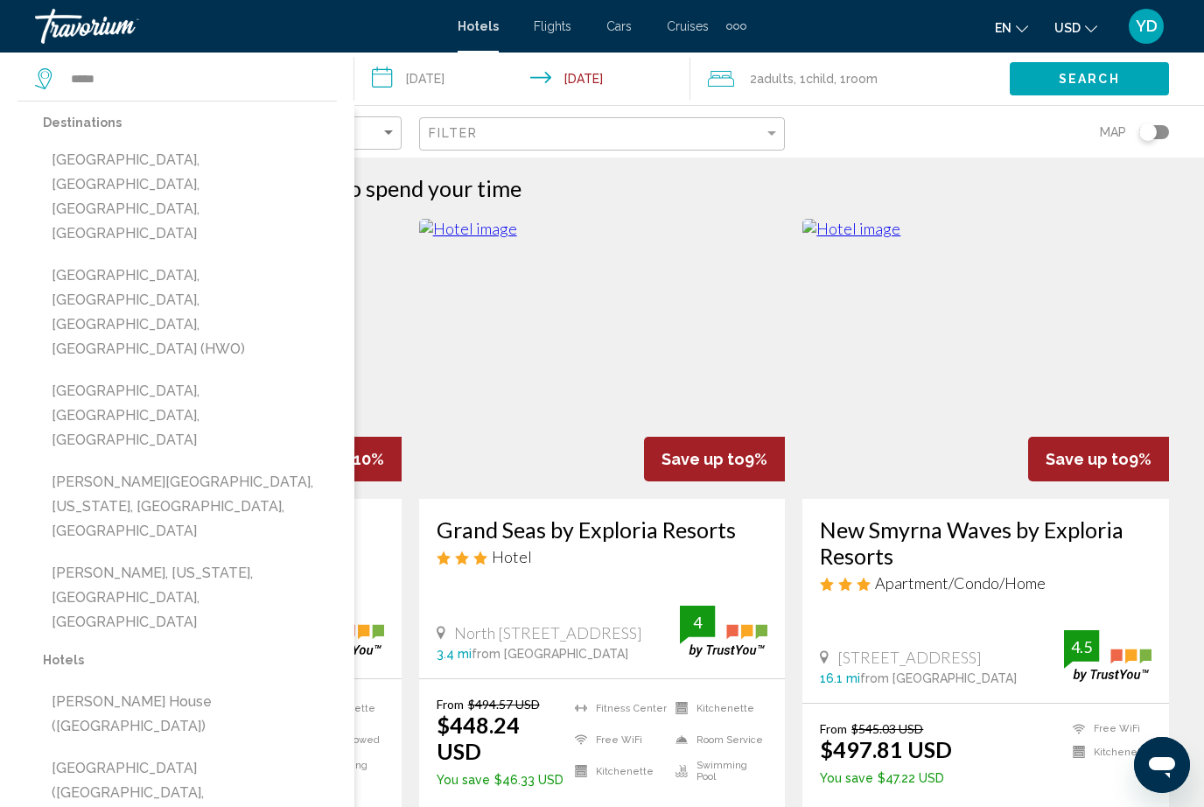
click at [303, 259] on button "Hollywood, Fort Lauderdale, FL, United States (HWO)" at bounding box center [190, 312] width 294 height 107
type input "**********"
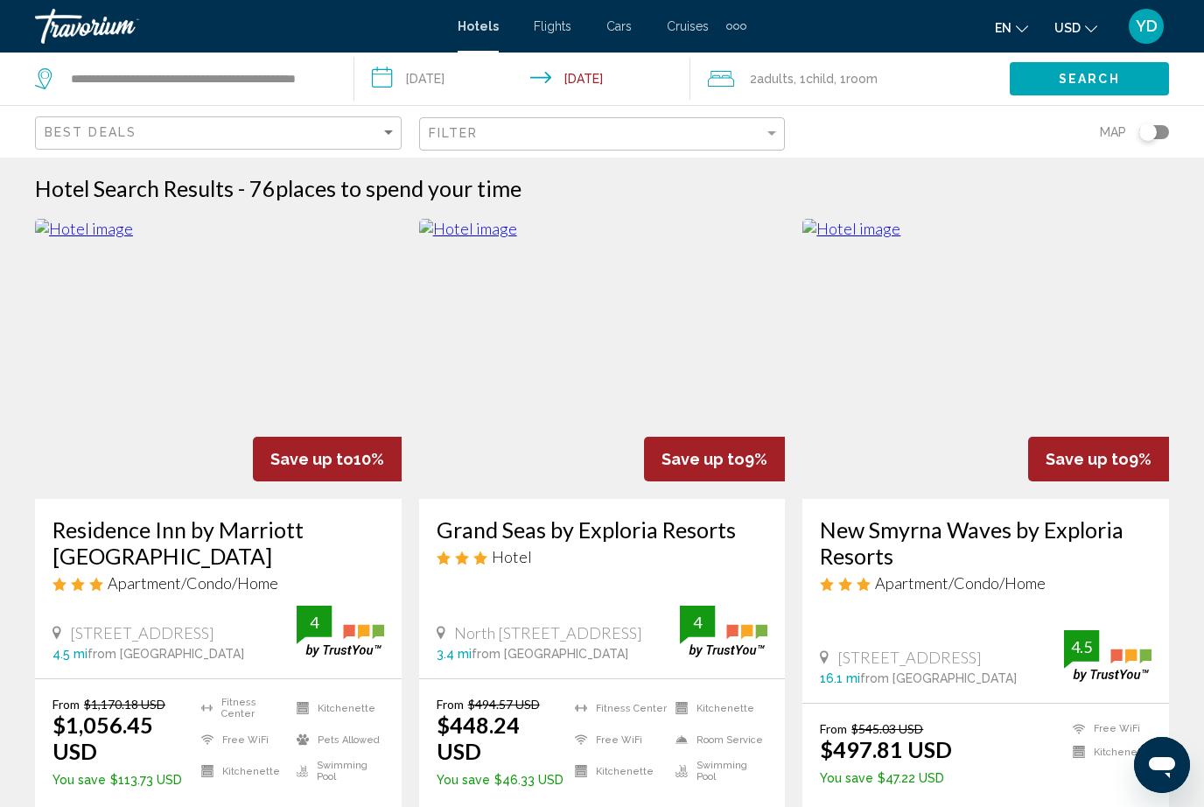
click at [485, 84] on input "**********" at bounding box center [526, 81] width 344 height 58
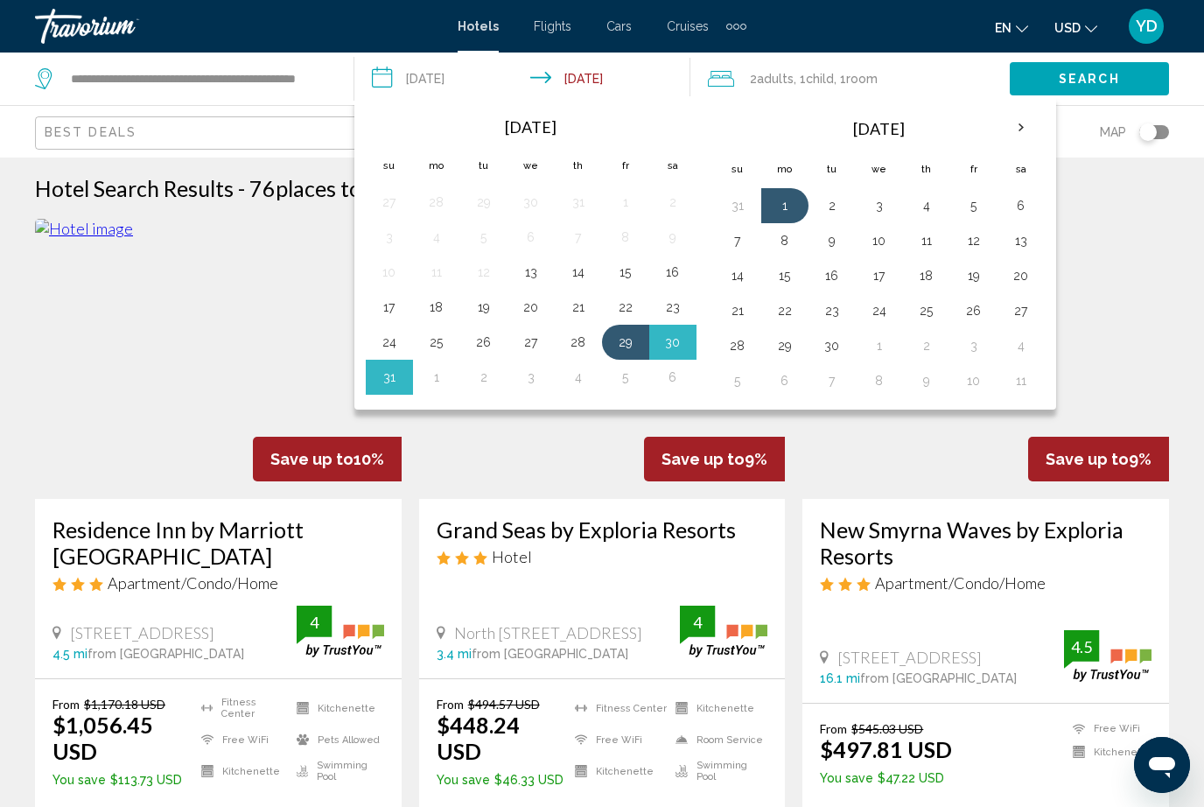
click at [665, 340] on button "30" at bounding box center [673, 342] width 28 height 24
click at [444, 369] on button "1" at bounding box center [437, 377] width 28 height 24
type input "**********"
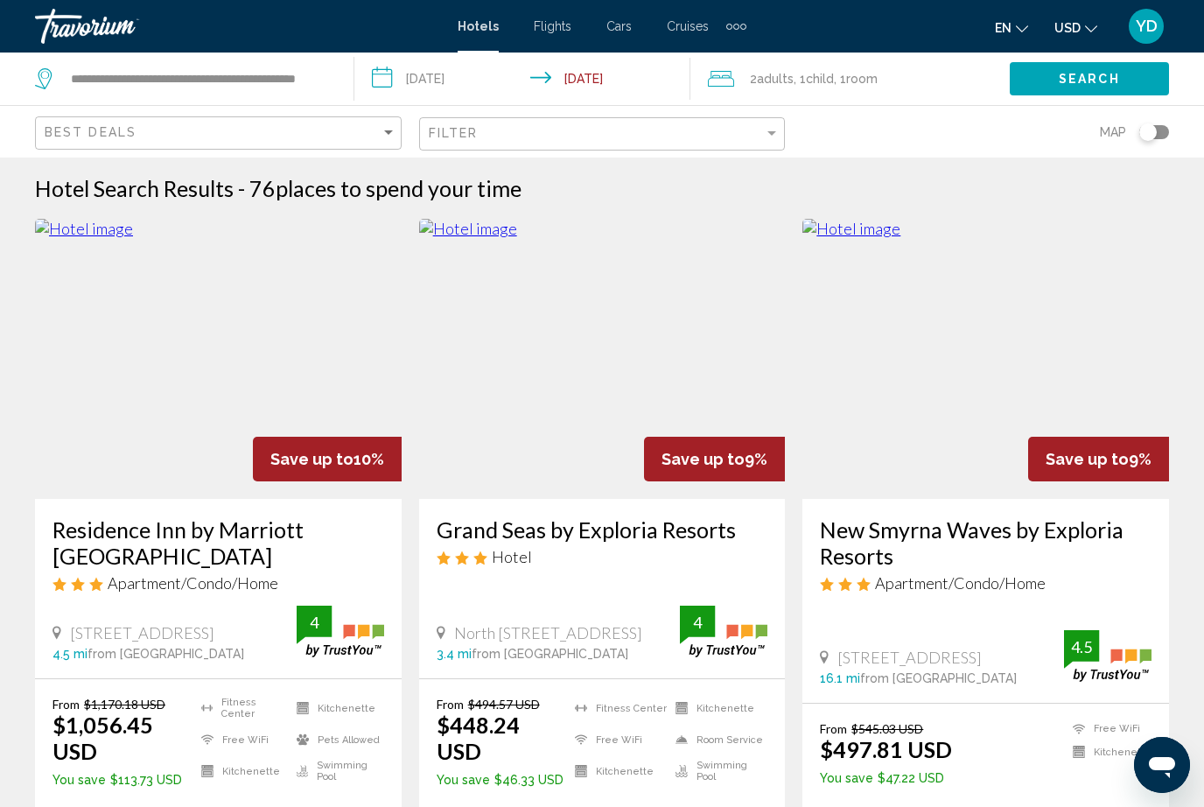
click at [1105, 66] on button "Search" at bounding box center [1089, 78] width 159 height 32
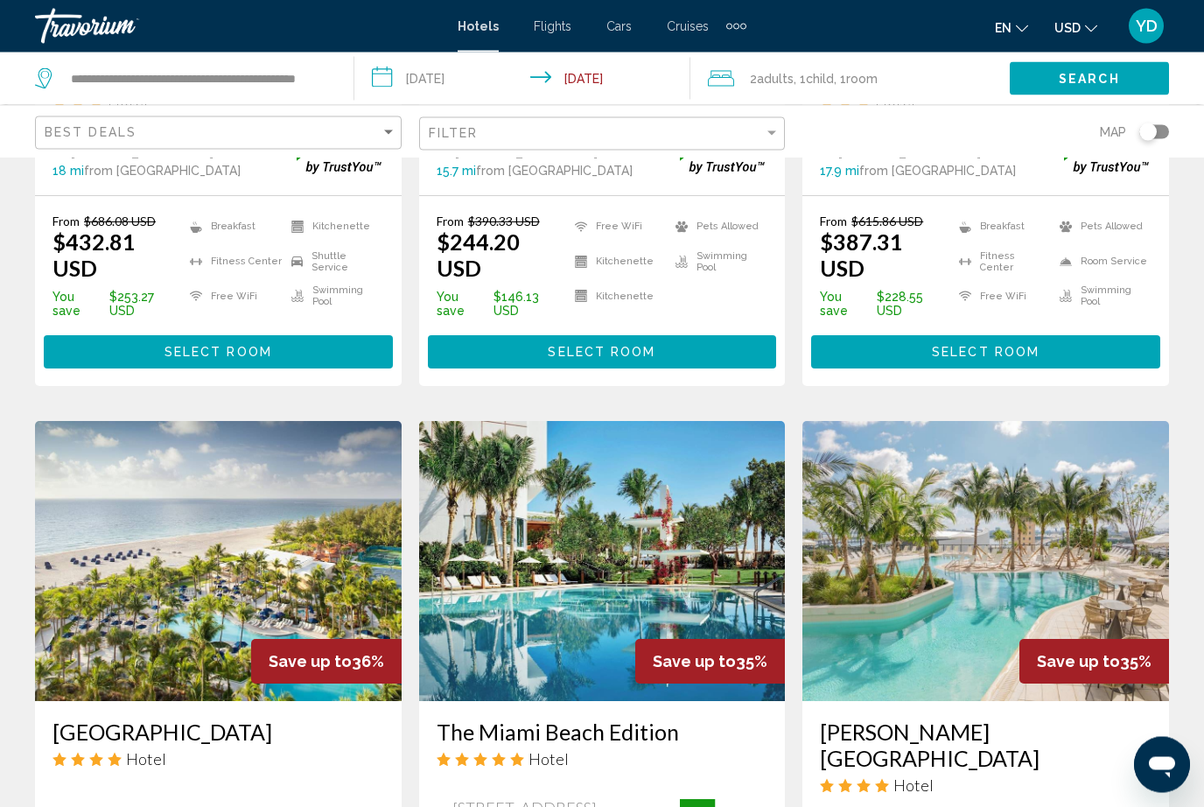
scroll to position [1921, 0]
click at [363, 421] on img "Main content" at bounding box center [218, 561] width 367 height 280
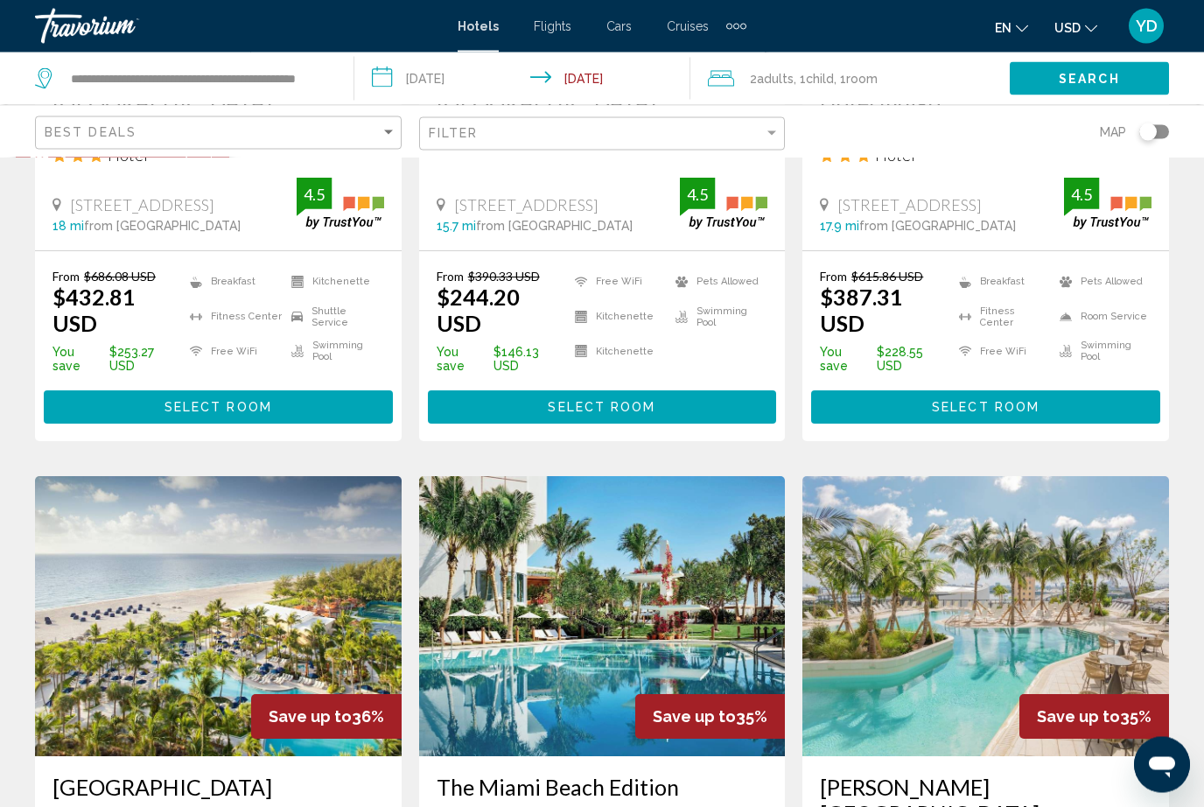
scroll to position [1865, 0]
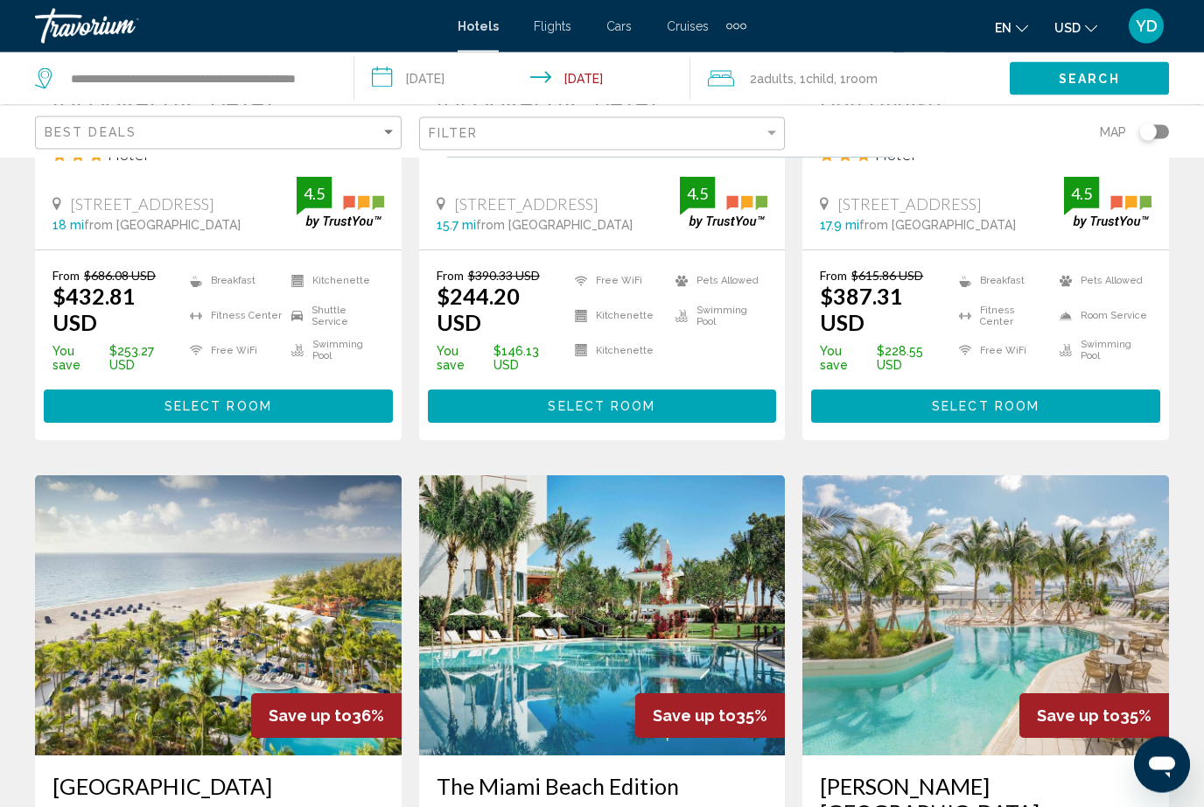
click at [1065, 476] on img "Main content" at bounding box center [985, 616] width 367 height 280
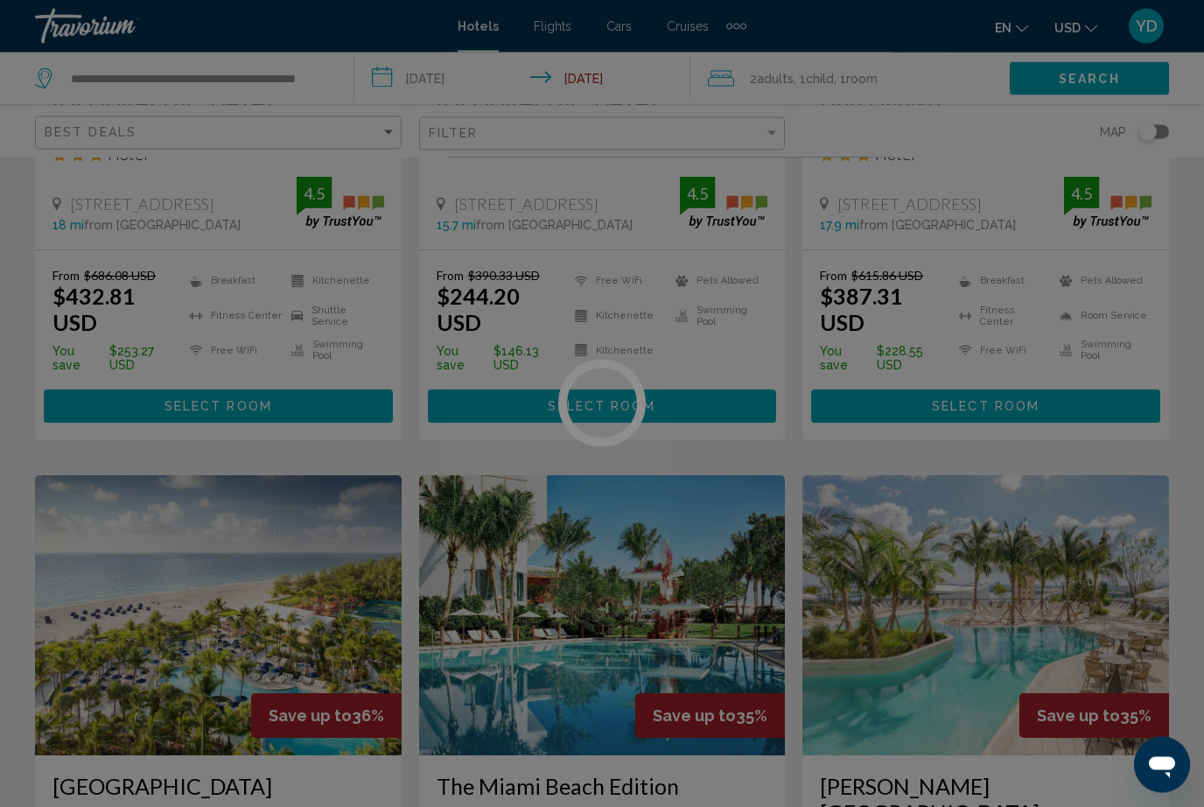
scroll to position [1866, 0]
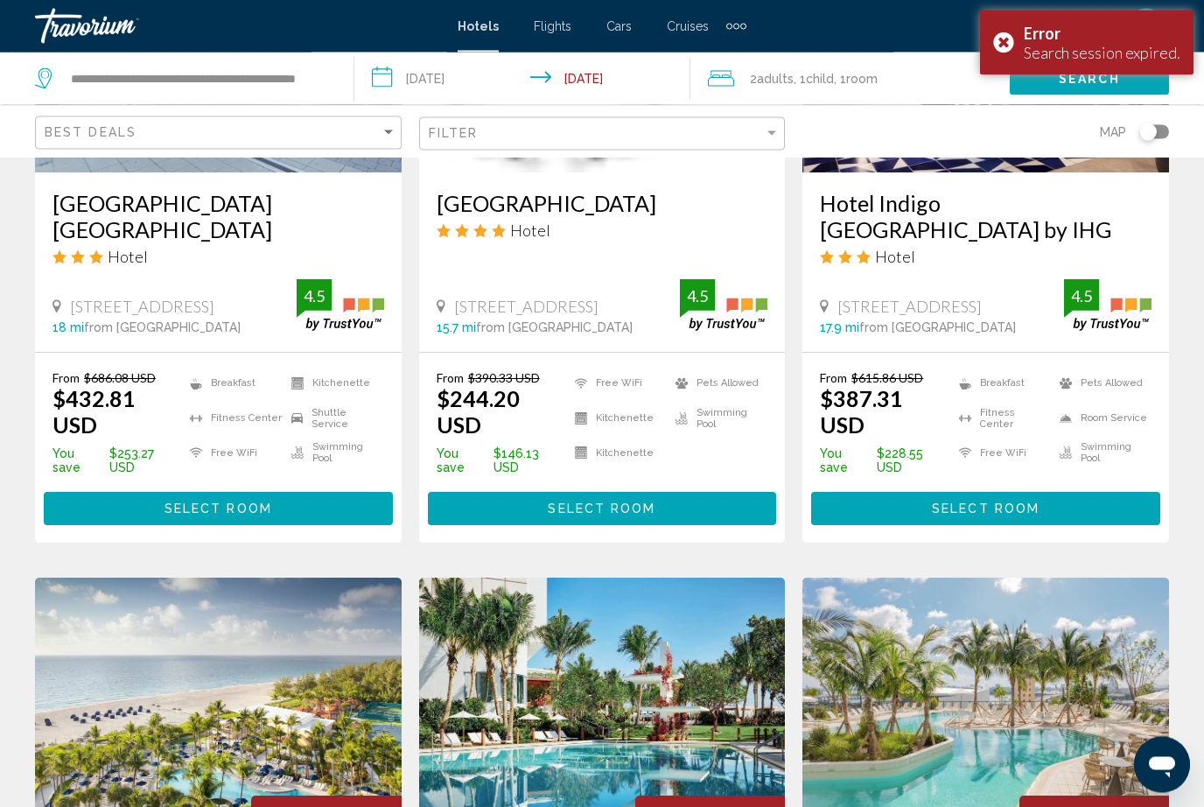
scroll to position [1764, 0]
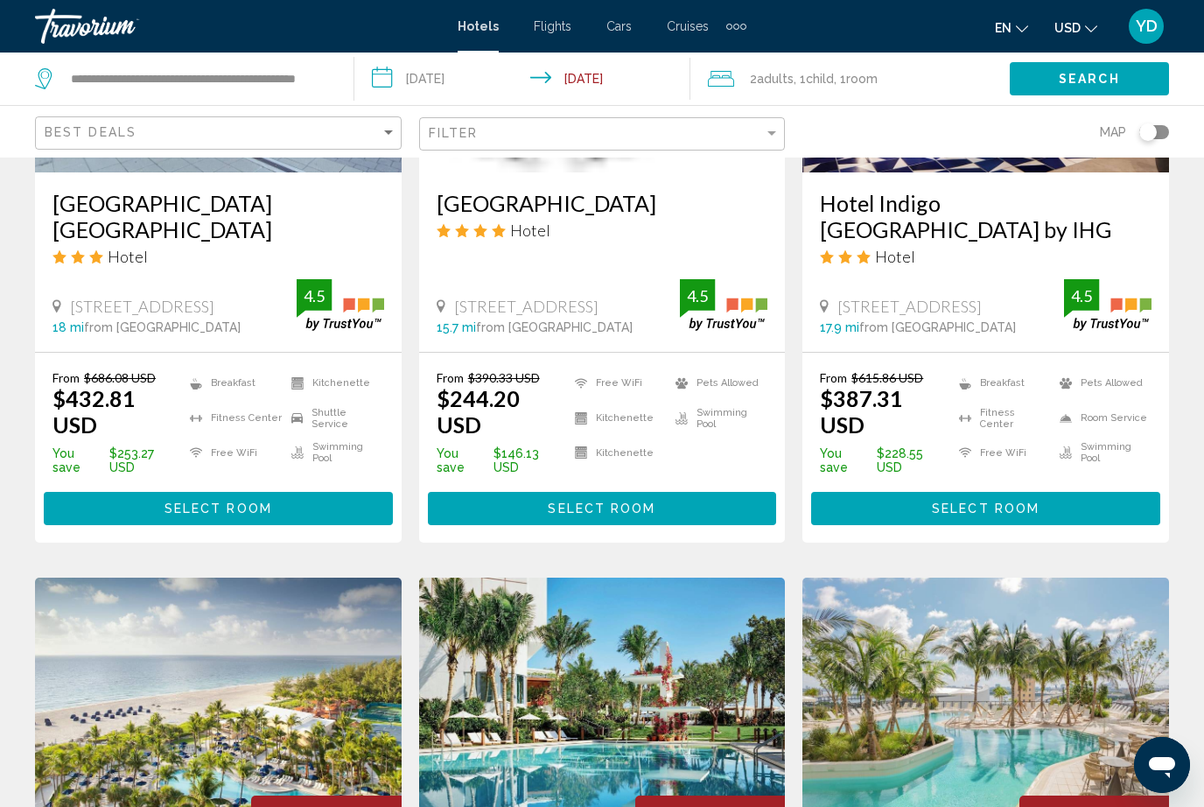
click at [1078, 577] on img "Main content" at bounding box center [985, 717] width 367 height 280
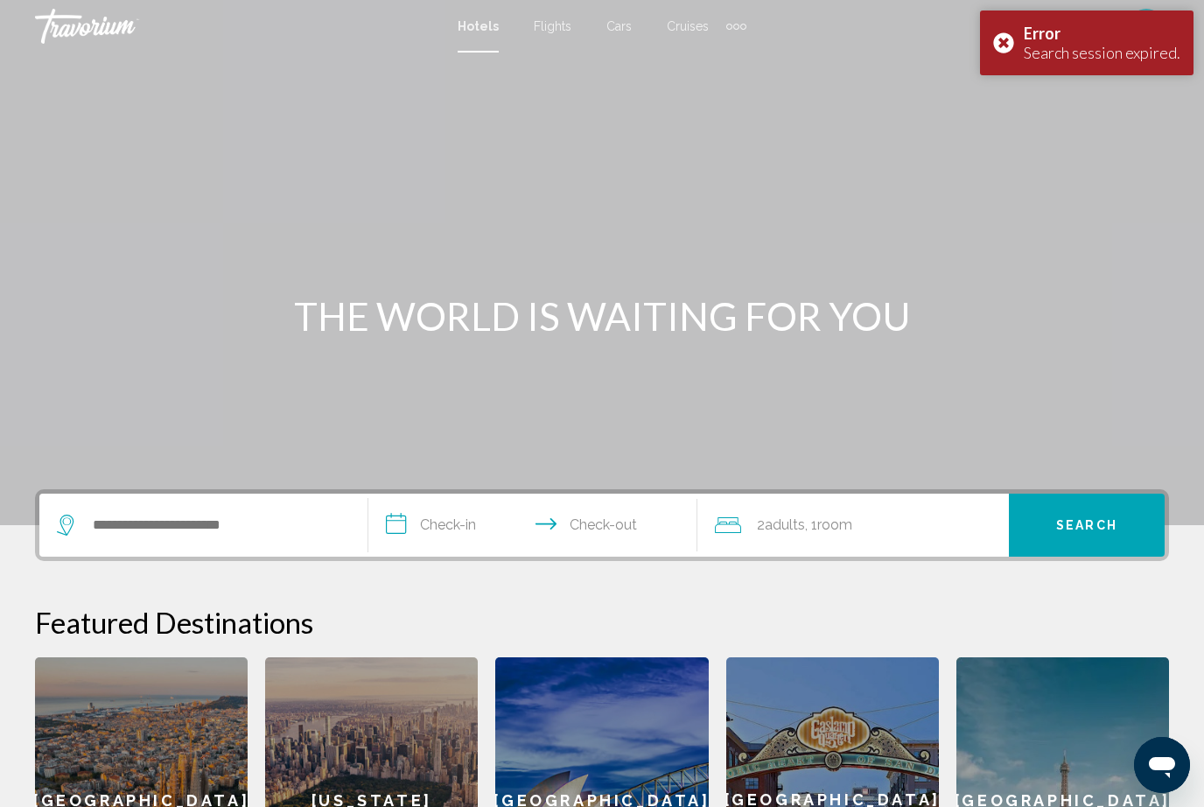
click at [1128, 55] on div "Search session expired." at bounding box center [1102, 52] width 157 height 19
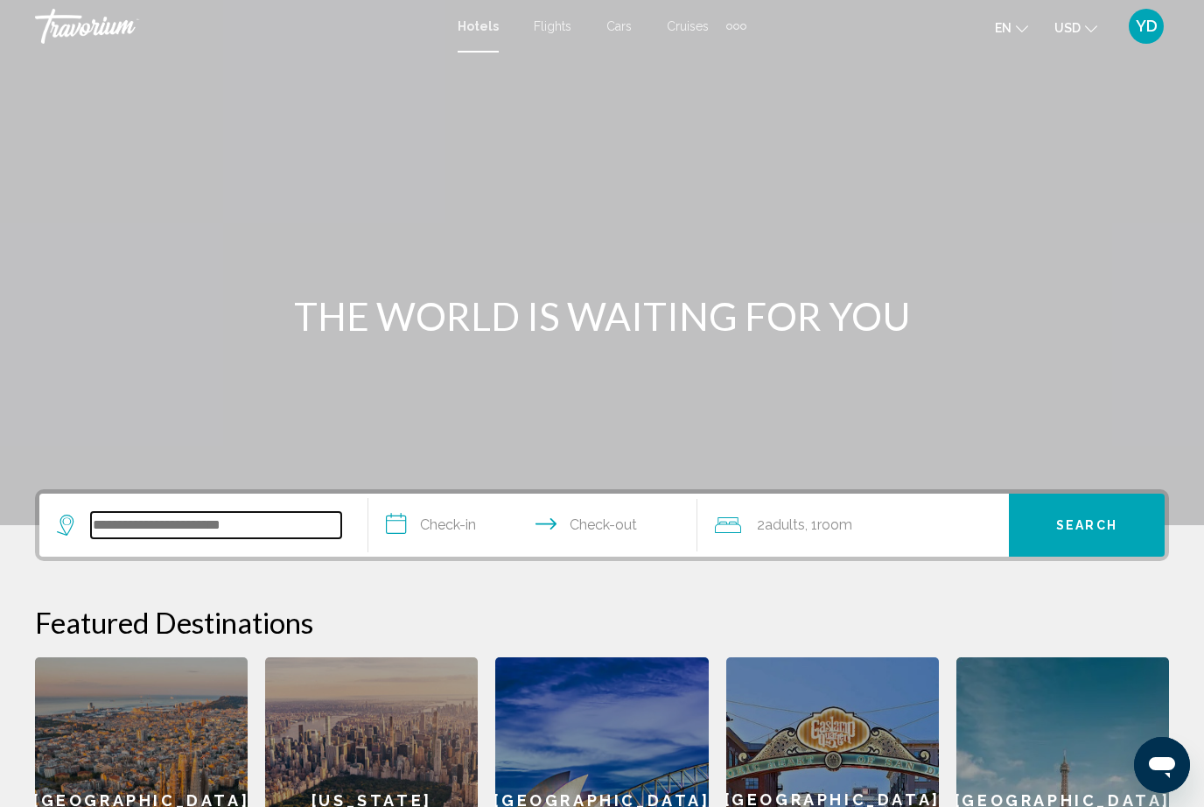
click at [285, 526] on input "Search widget" at bounding box center [216, 525] width 250 height 26
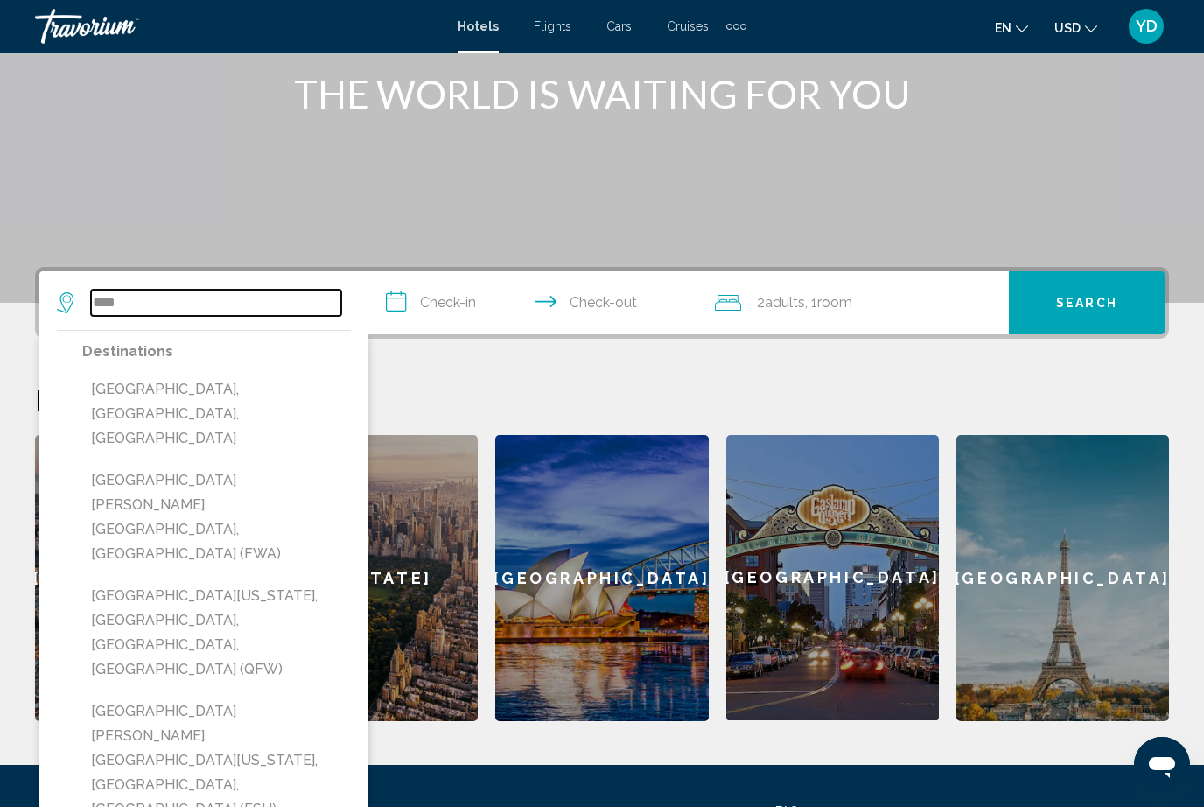
scroll to position [216, 0]
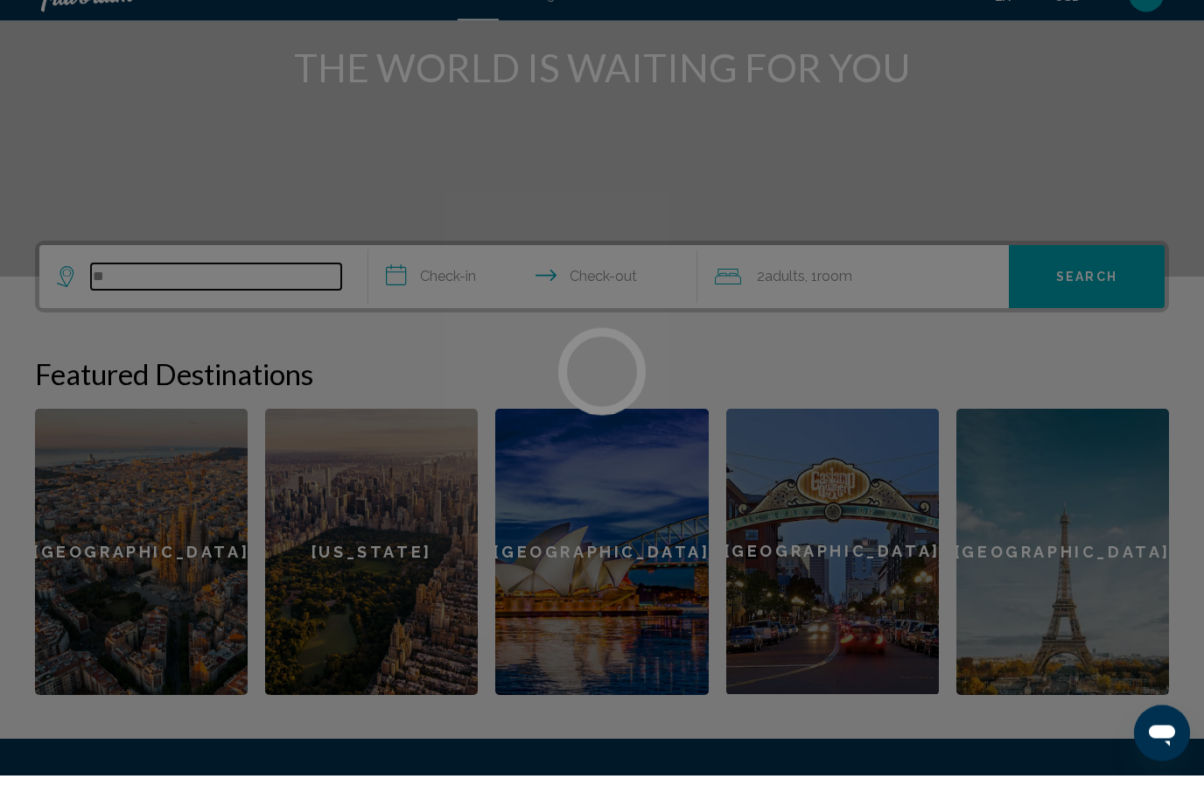
type input "*"
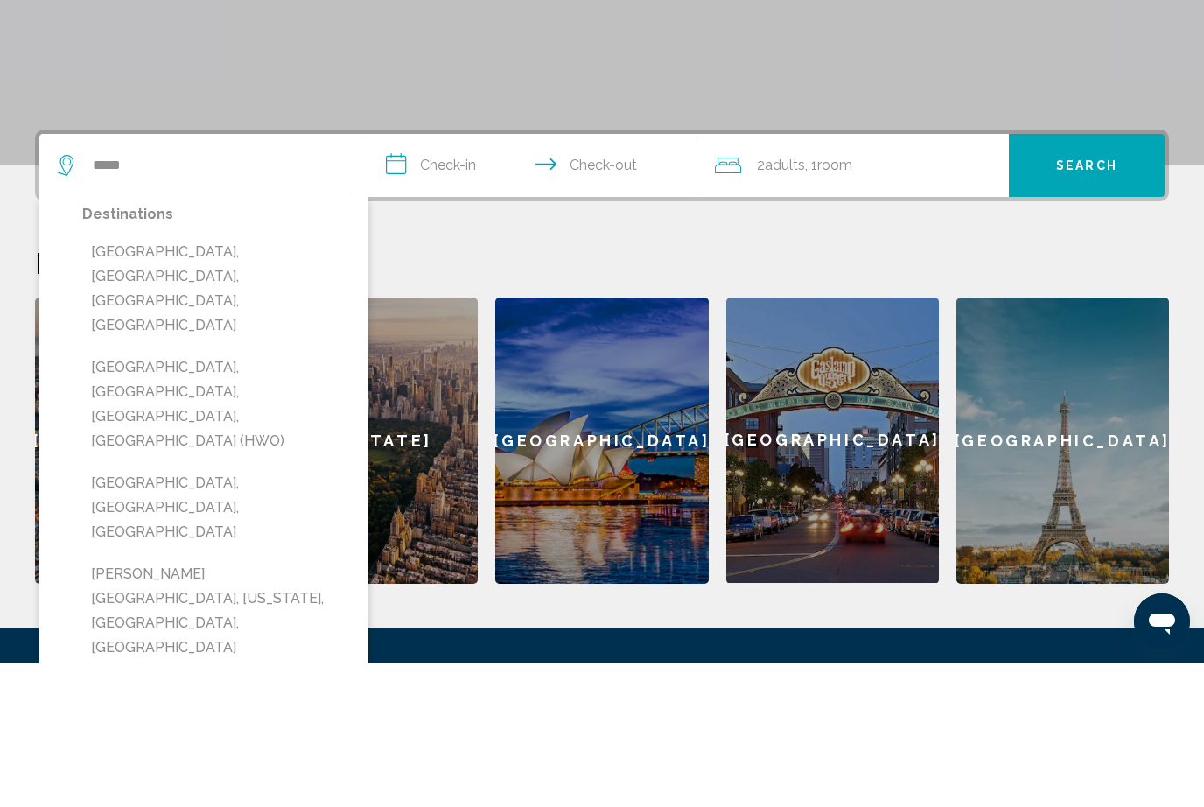
click at [248, 494] on button "Hollywood, Fort Lauderdale, FL, United States (HWO)" at bounding box center [216, 547] width 269 height 107
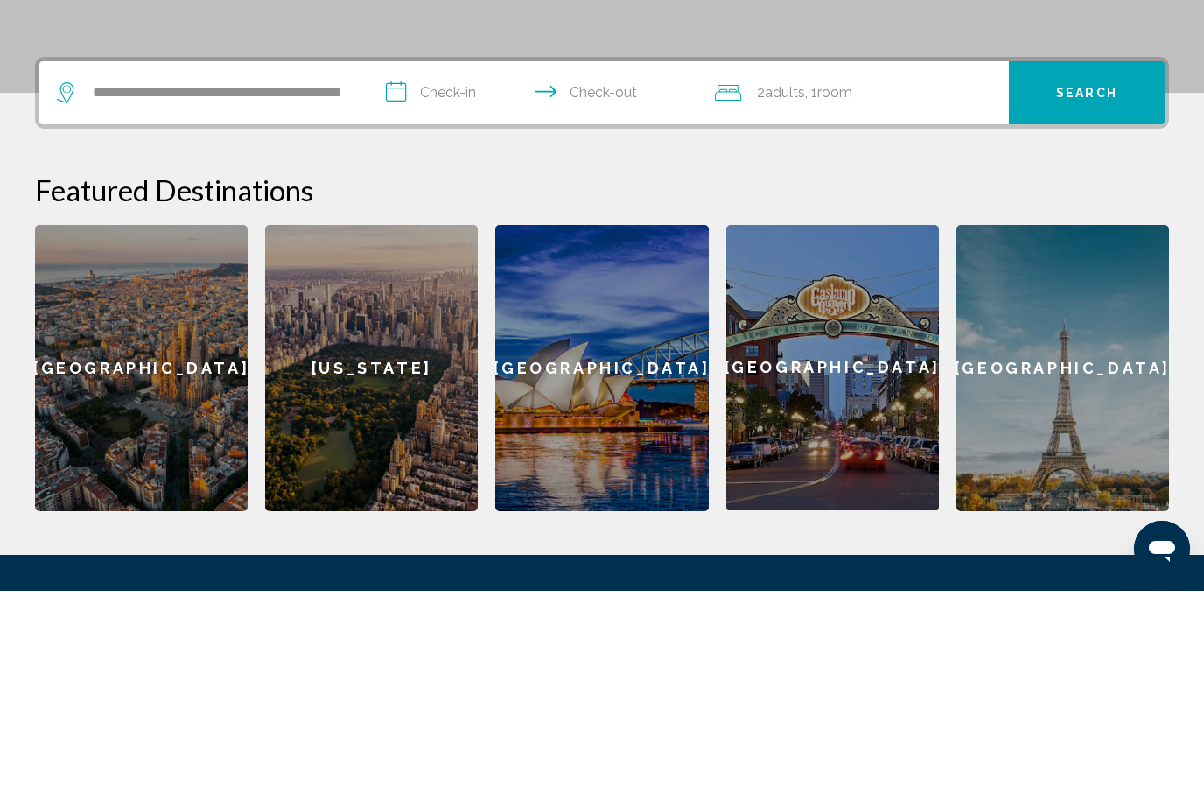
click at [457, 277] on input "**********" at bounding box center [536, 311] width 336 height 68
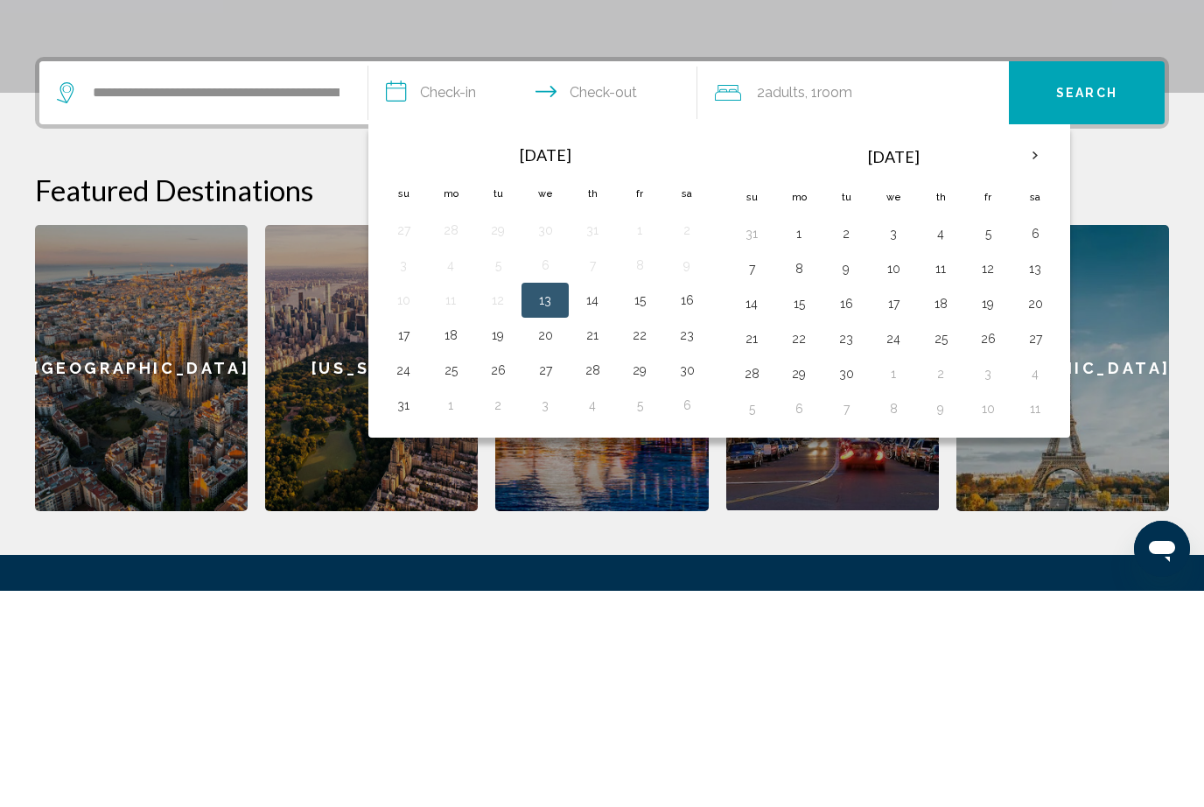
scroll to position [337, 0]
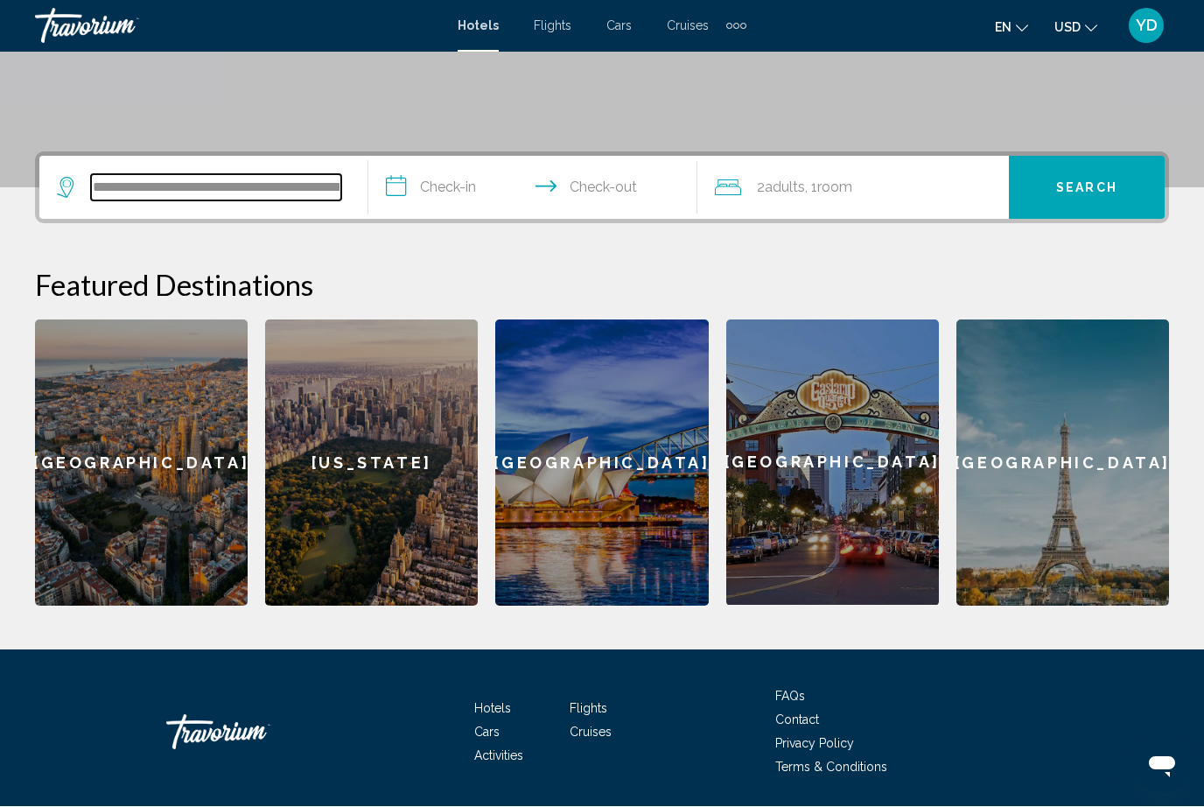
click at [313, 185] on input "**********" at bounding box center [216, 188] width 250 height 26
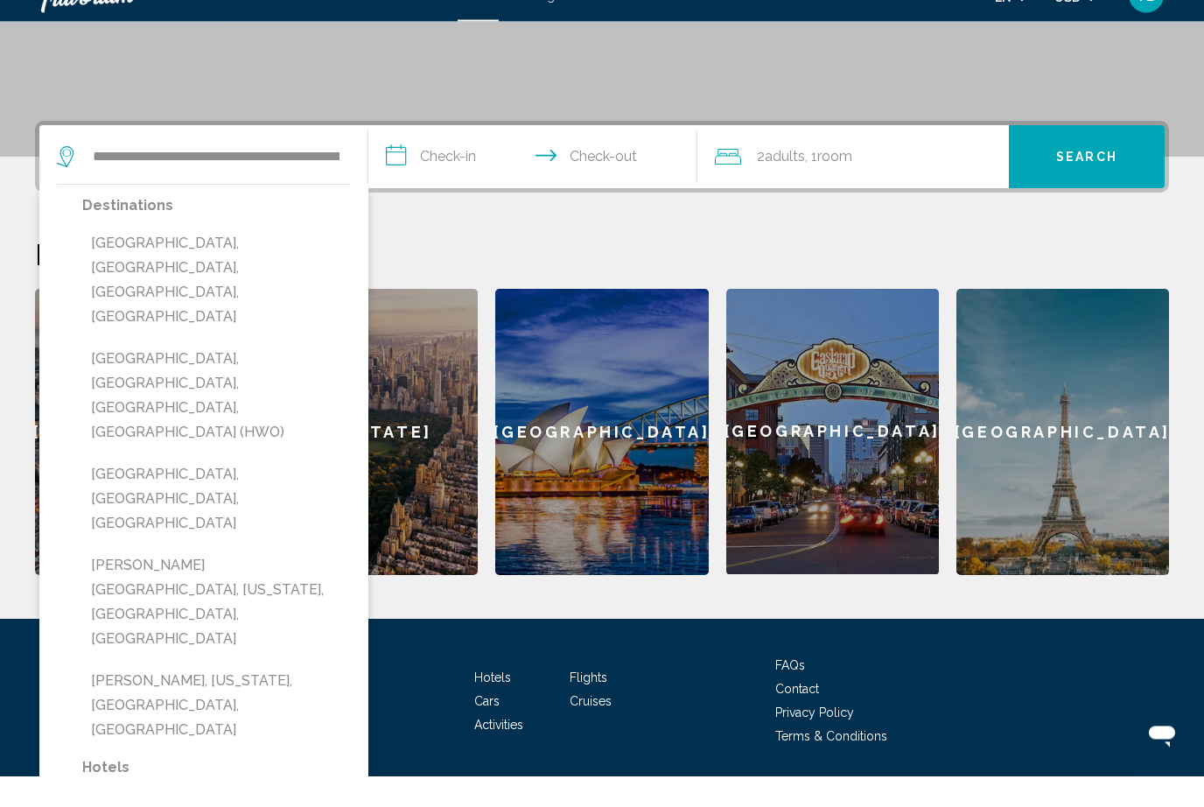
click at [353, 157] on app-destination-search "**********" at bounding box center [203, 188] width 329 height 63
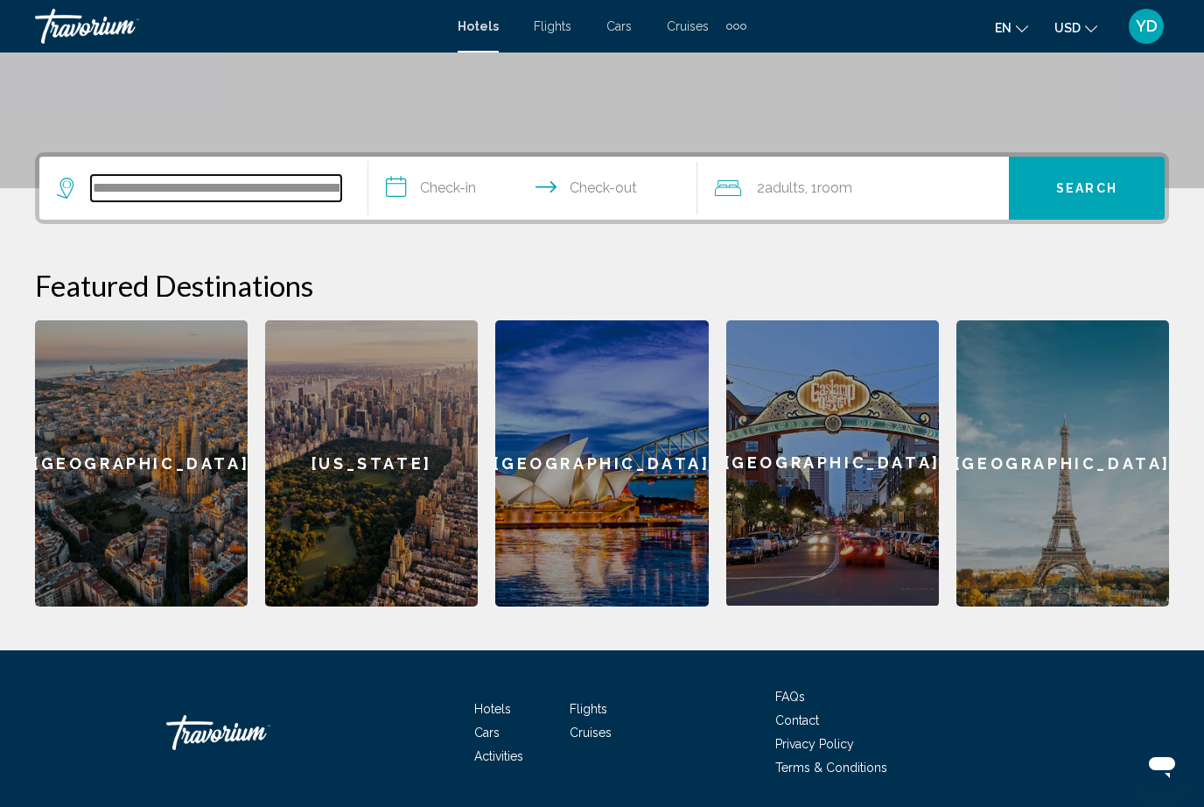
click at [339, 185] on input "**********" at bounding box center [216, 188] width 250 height 26
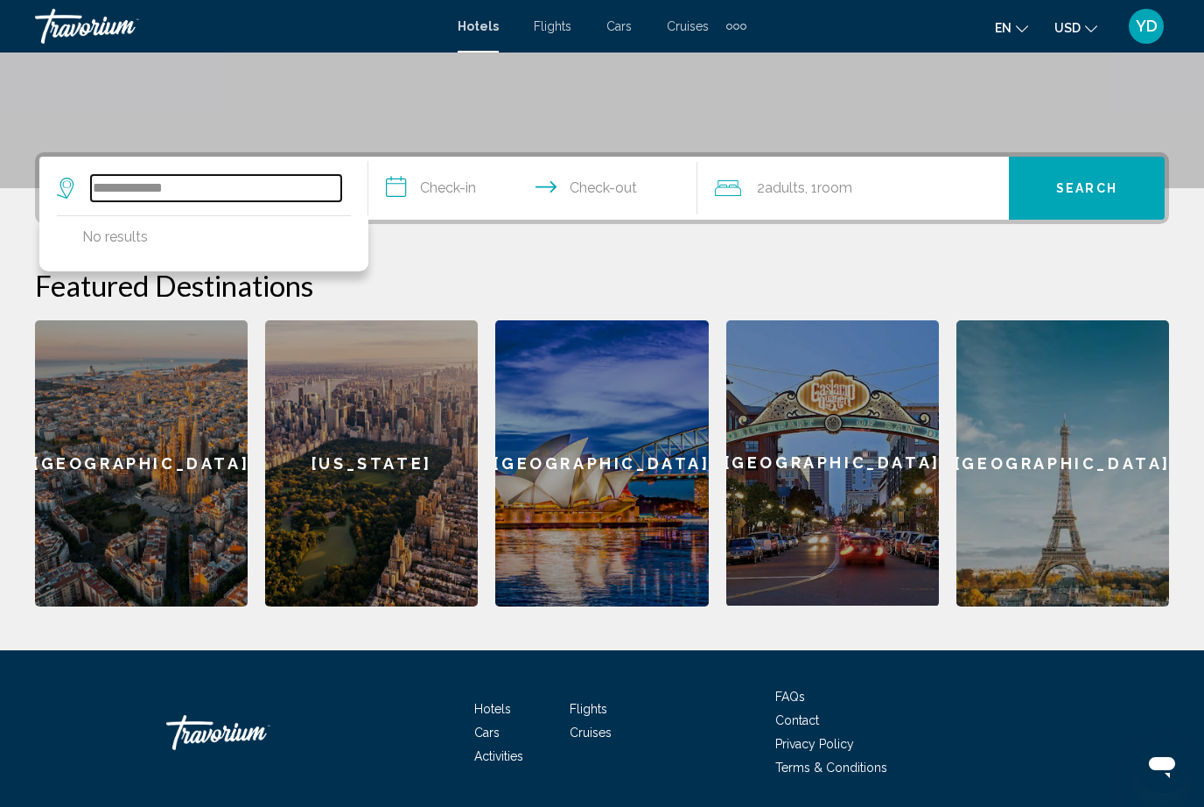
click at [227, 188] on input "**********" at bounding box center [216, 188] width 250 height 26
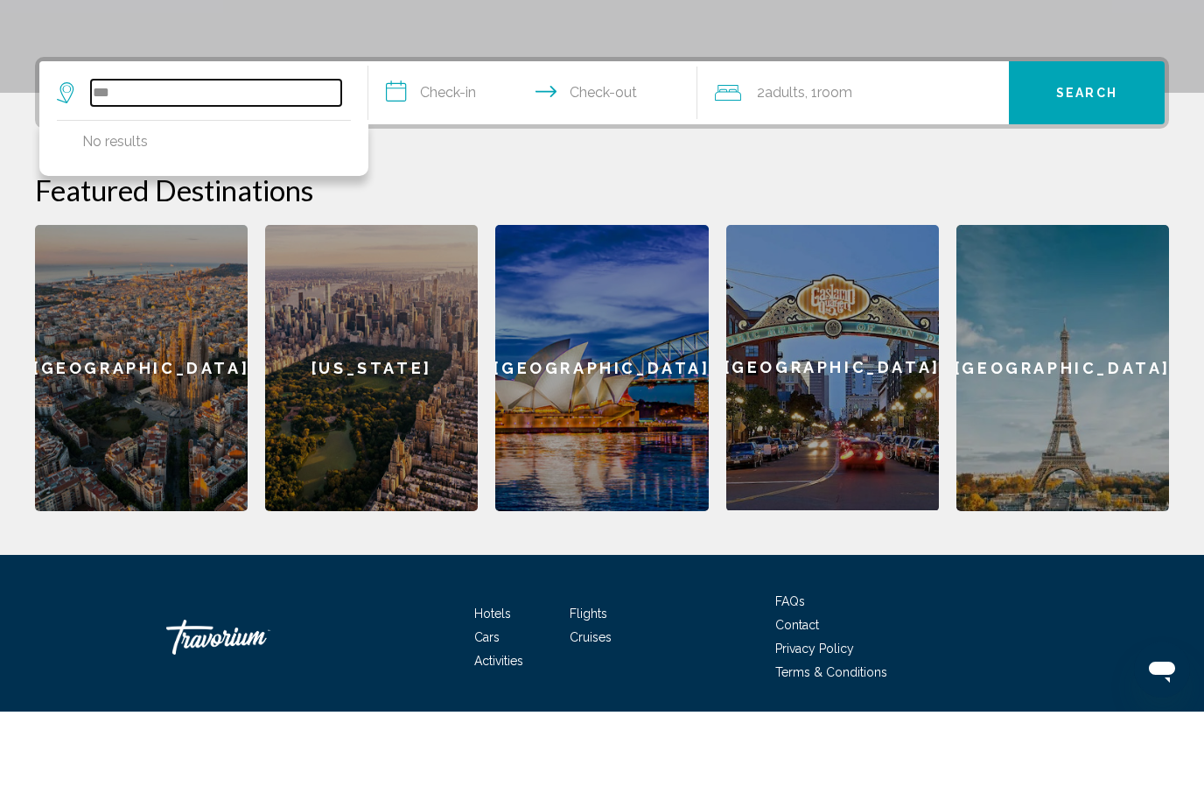
type input "*"
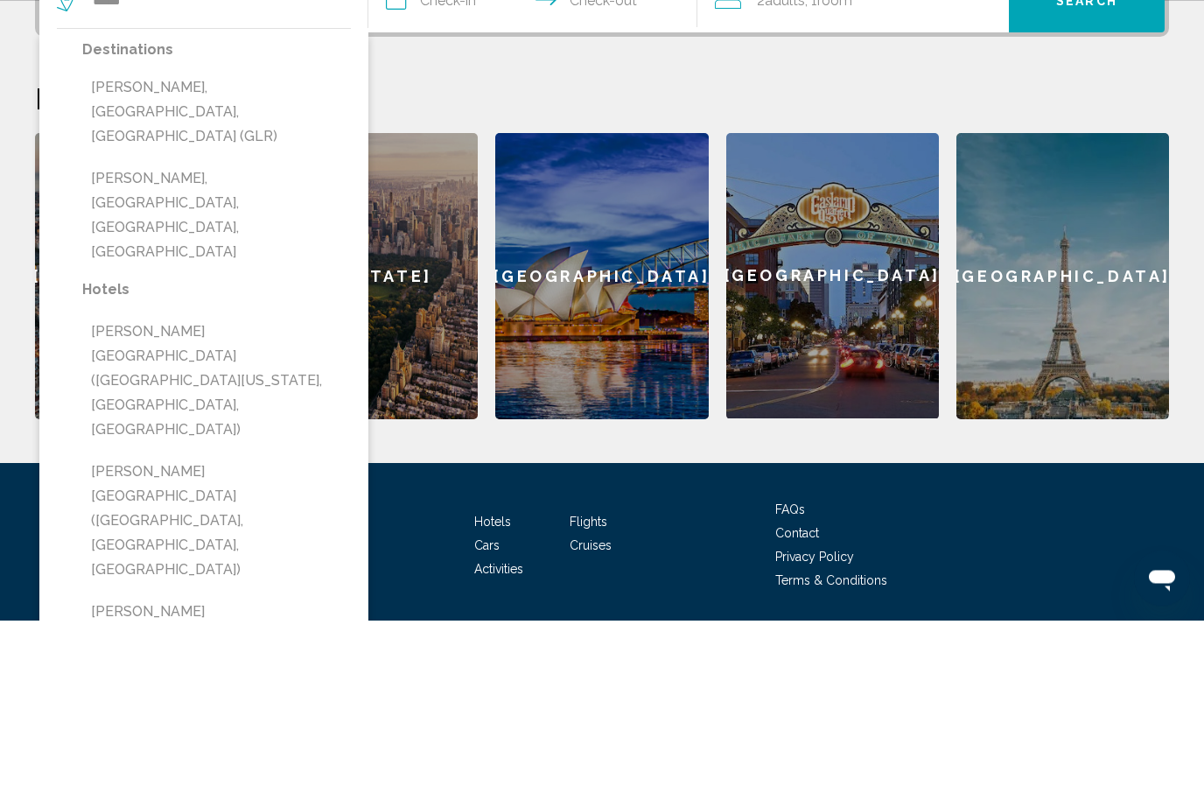
click at [212, 642] on button "Gaylord Palms Resort & Convention Center (Kissimmee, FL, US)" at bounding box center [216, 707] width 269 height 131
type input "**********"
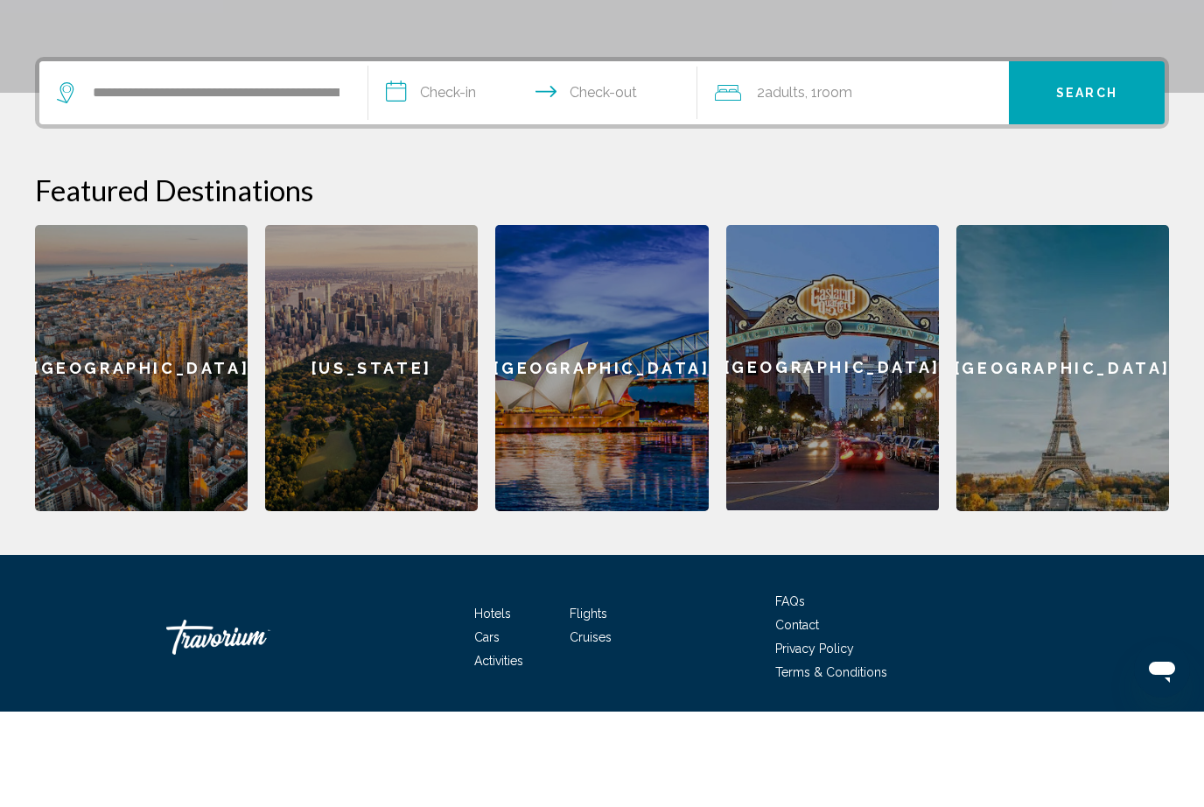
click at [458, 157] on input "**********" at bounding box center [536, 191] width 336 height 68
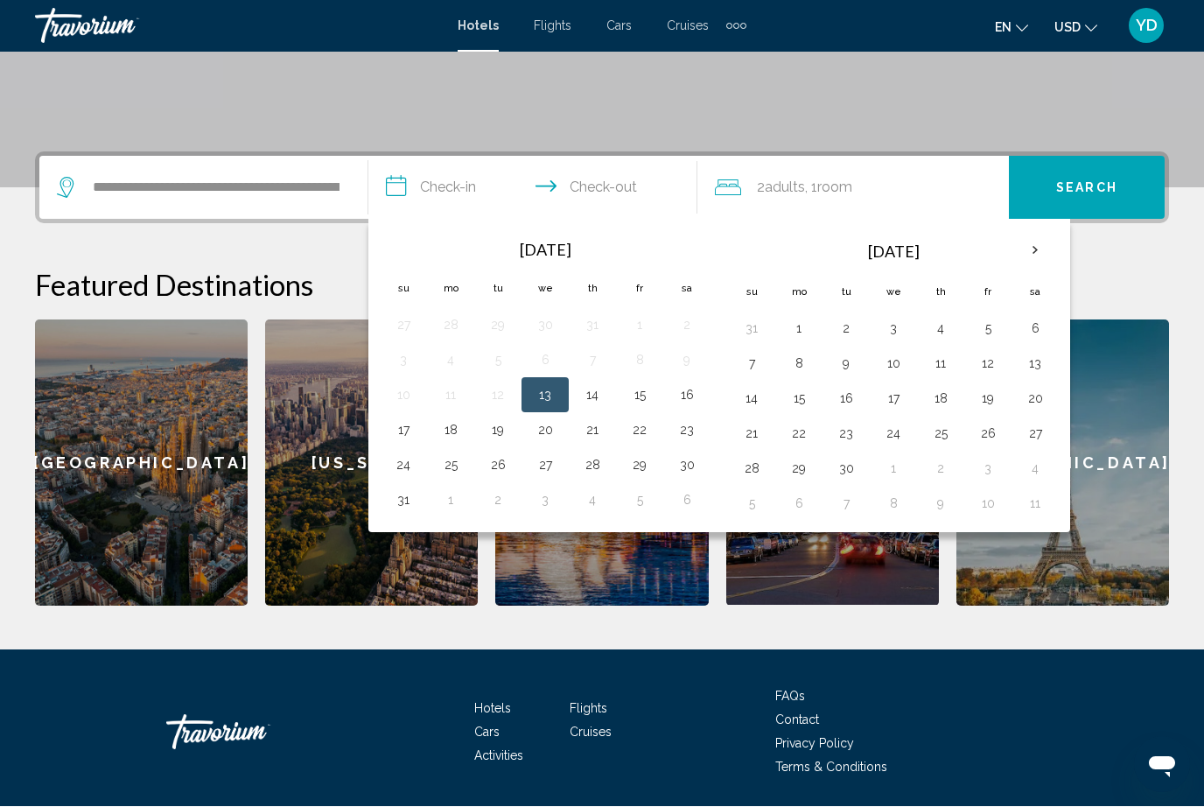
click at [689, 462] on button "30" at bounding box center [687, 465] width 28 height 24
click at [456, 493] on button "1" at bounding box center [451, 500] width 28 height 24
type input "**********"
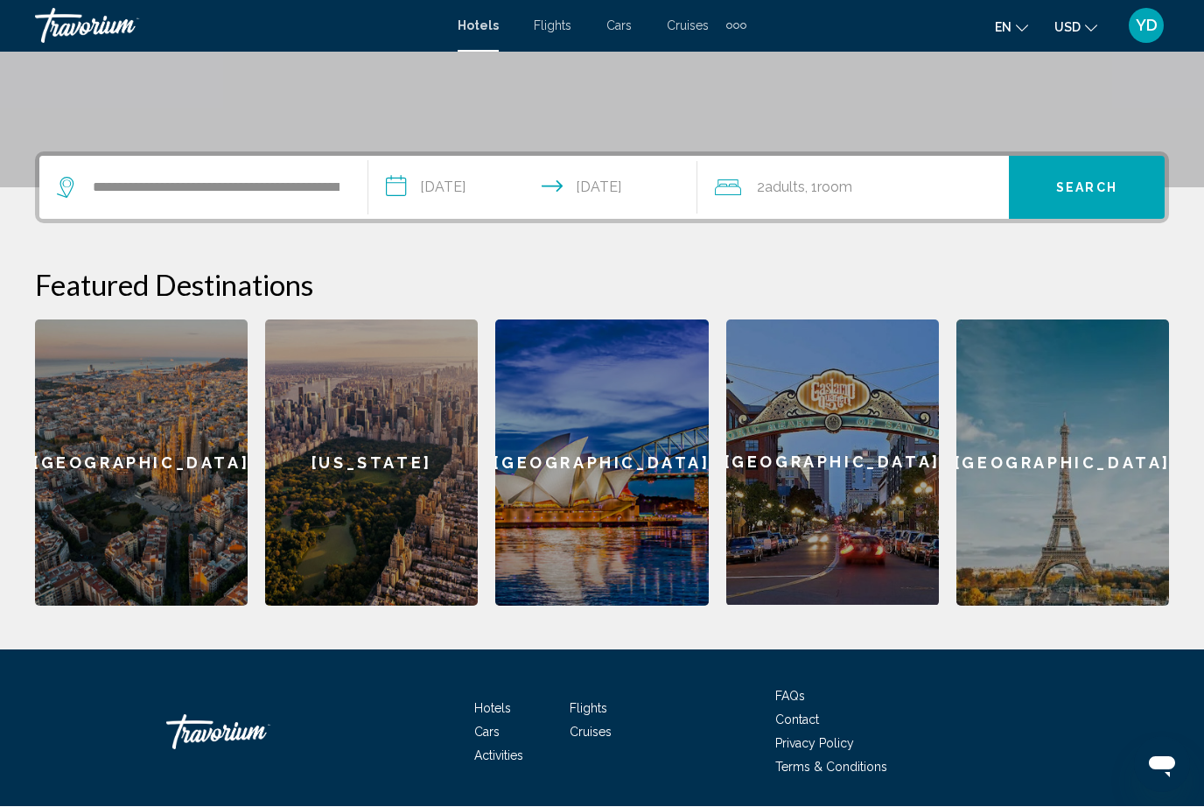
click at [842, 178] on span ", 1 Room rooms" at bounding box center [828, 188] width 47 height 24
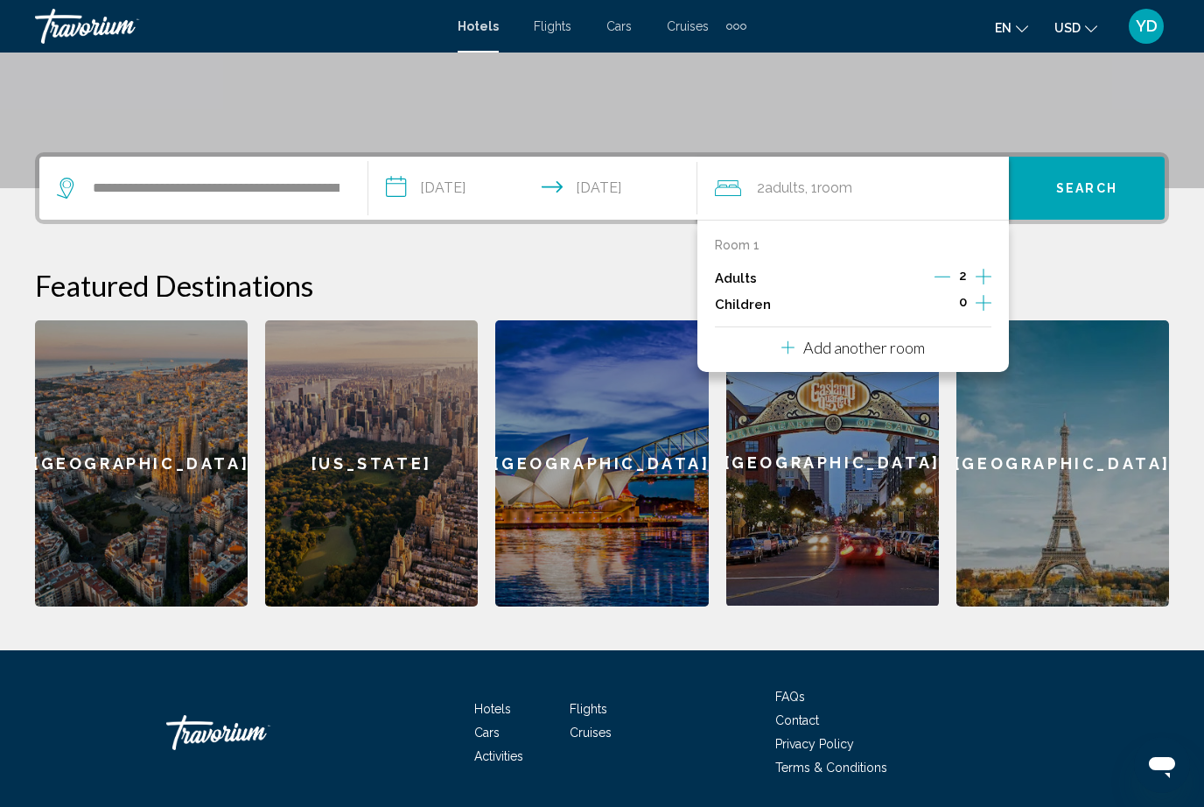
click at [984, 301] on icon "Increment children" at bounding box center [984, 302] width 16 height 21
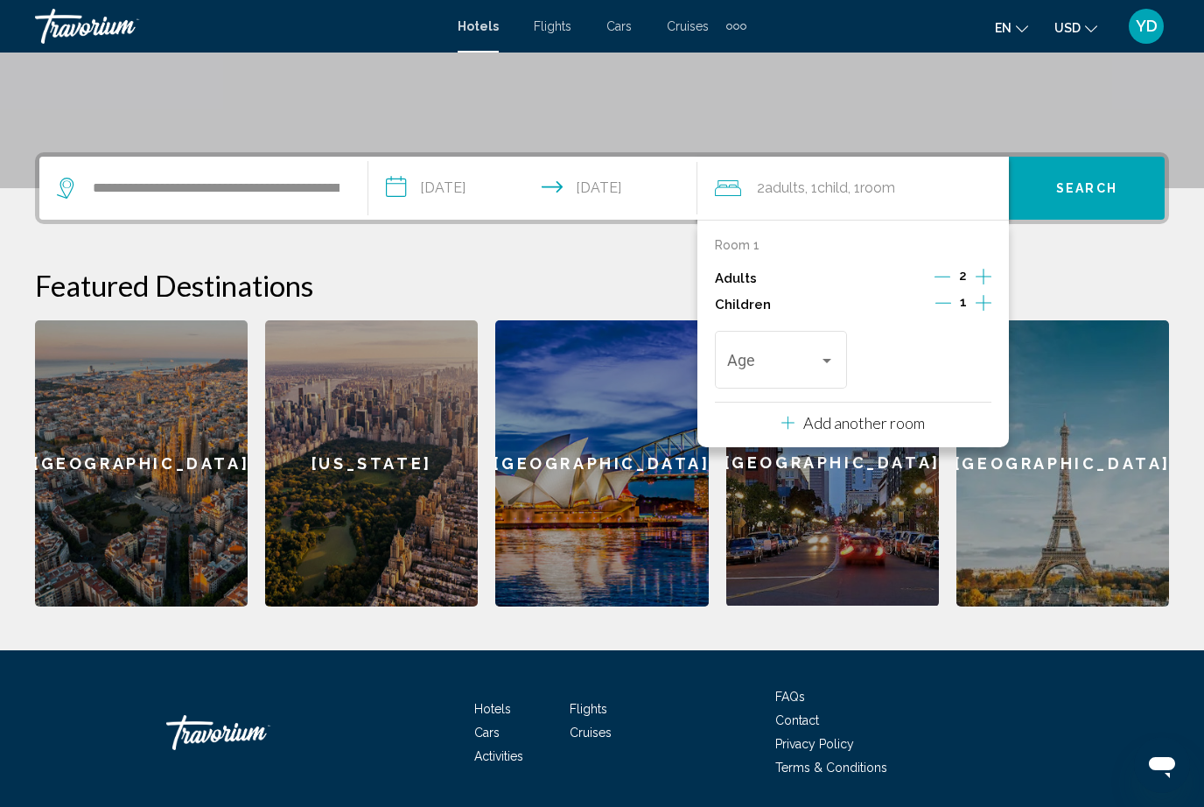
click at [833, 360] on div "Travelers: 2 adults, 1 child" at bounding box center [827, 360] width 16 height 14
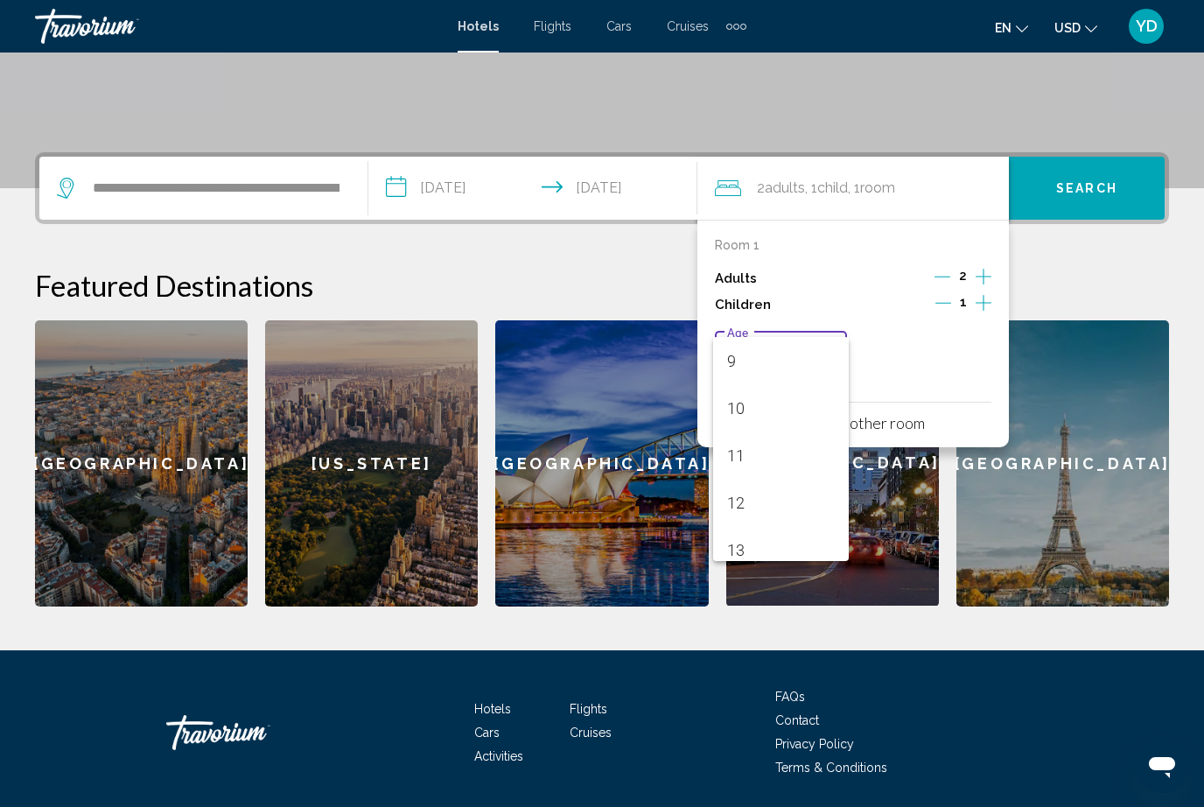
scroll to position [429, 0]
click at [766, 497] on span "12" at bounding box center [781, 498] width 108 height 47
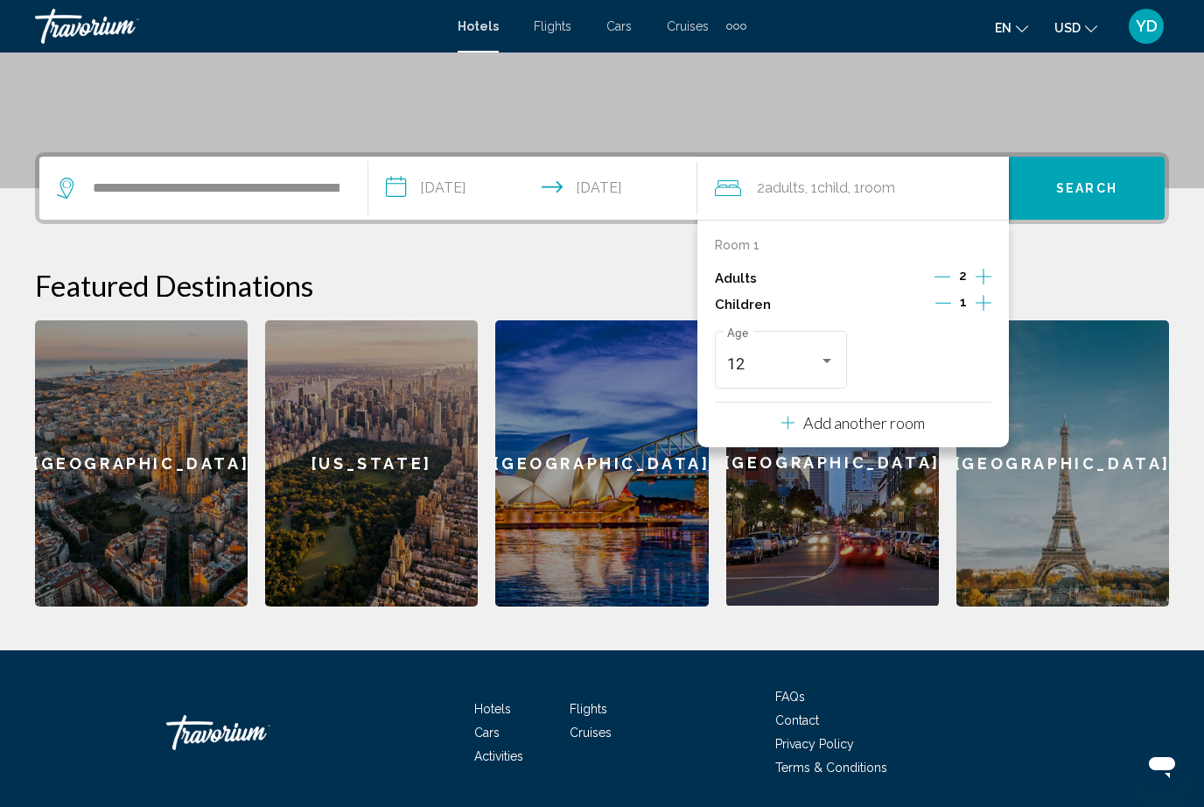
click at [1077, 199] on button "Search" at bounding box center [1087, 188] width 156 height 63
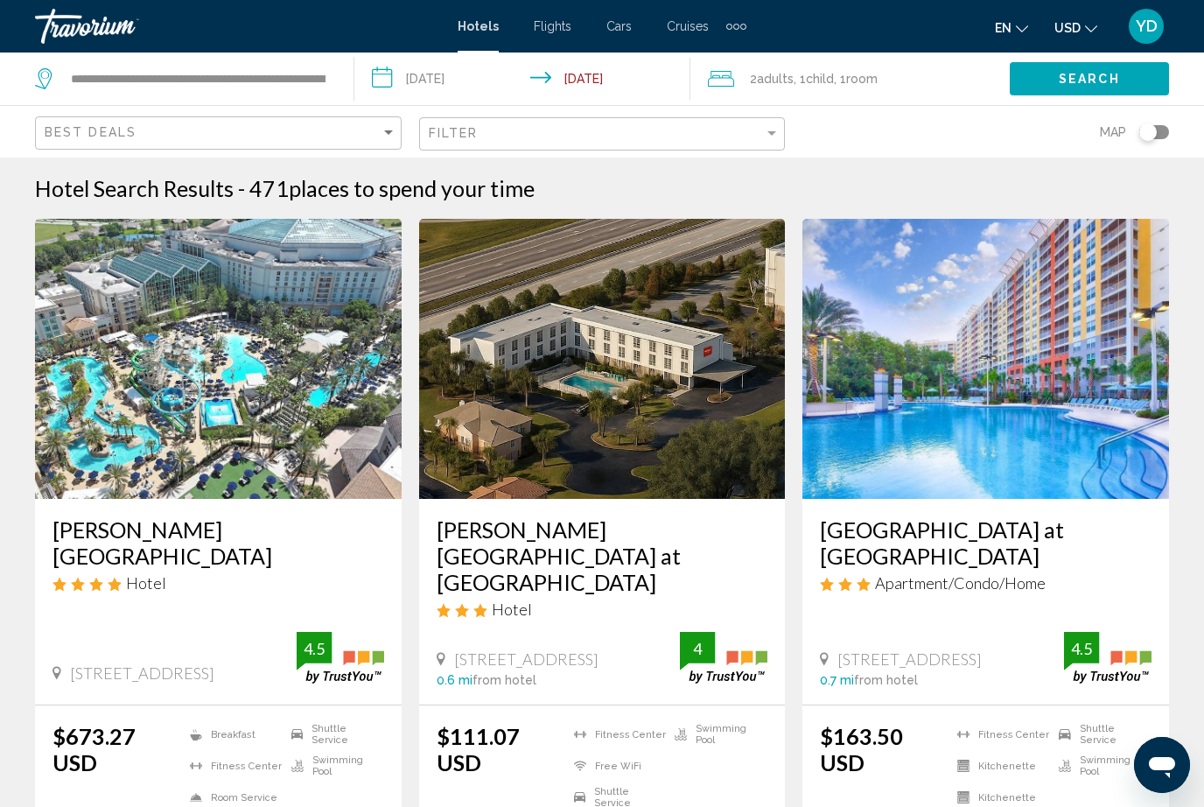
click at [163, 402] on img "Main content" at bounding box center [218, 359] width 367 height 280
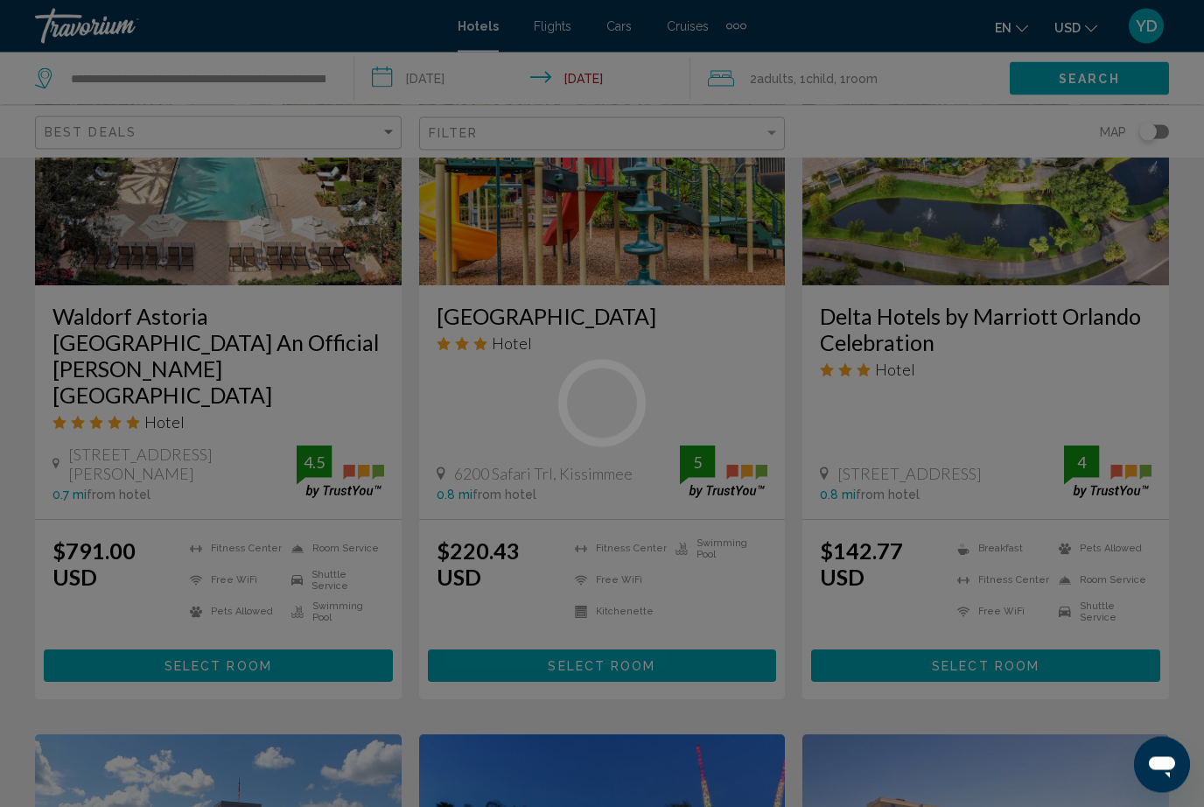
scroll to position [970, 0]
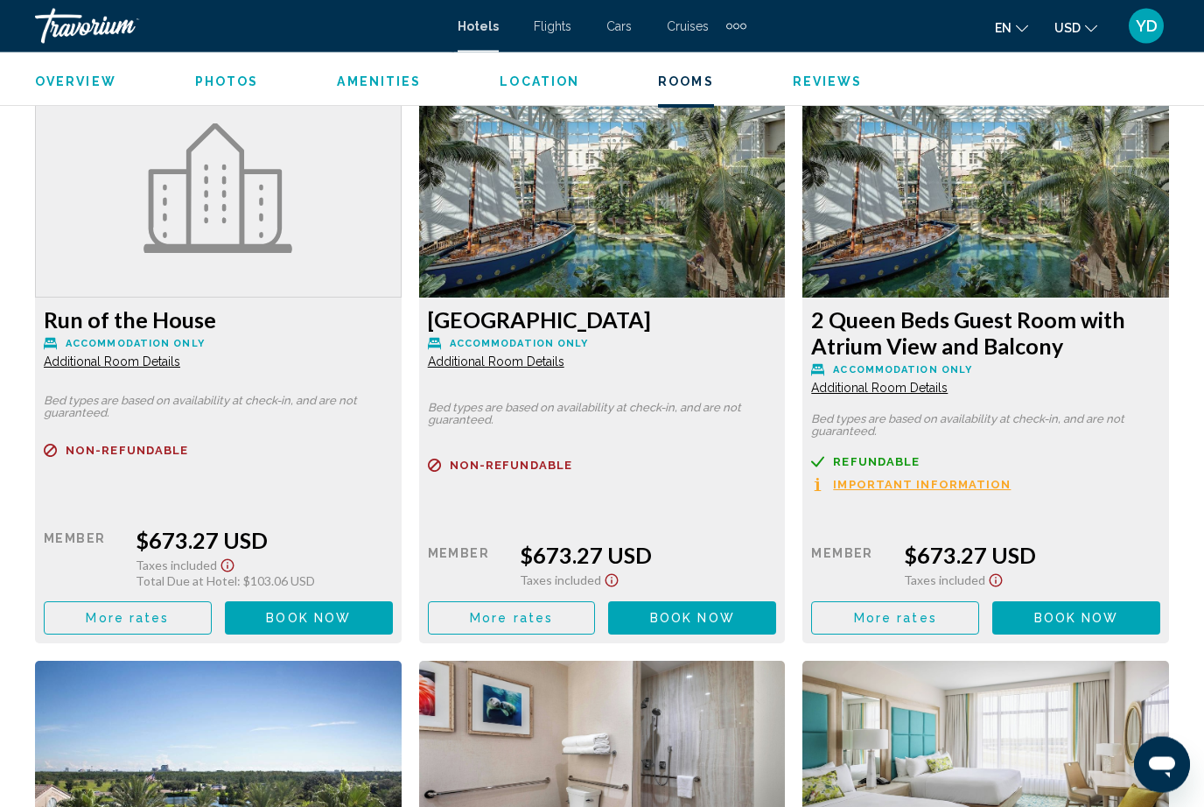
scroll to position [3305, 0]
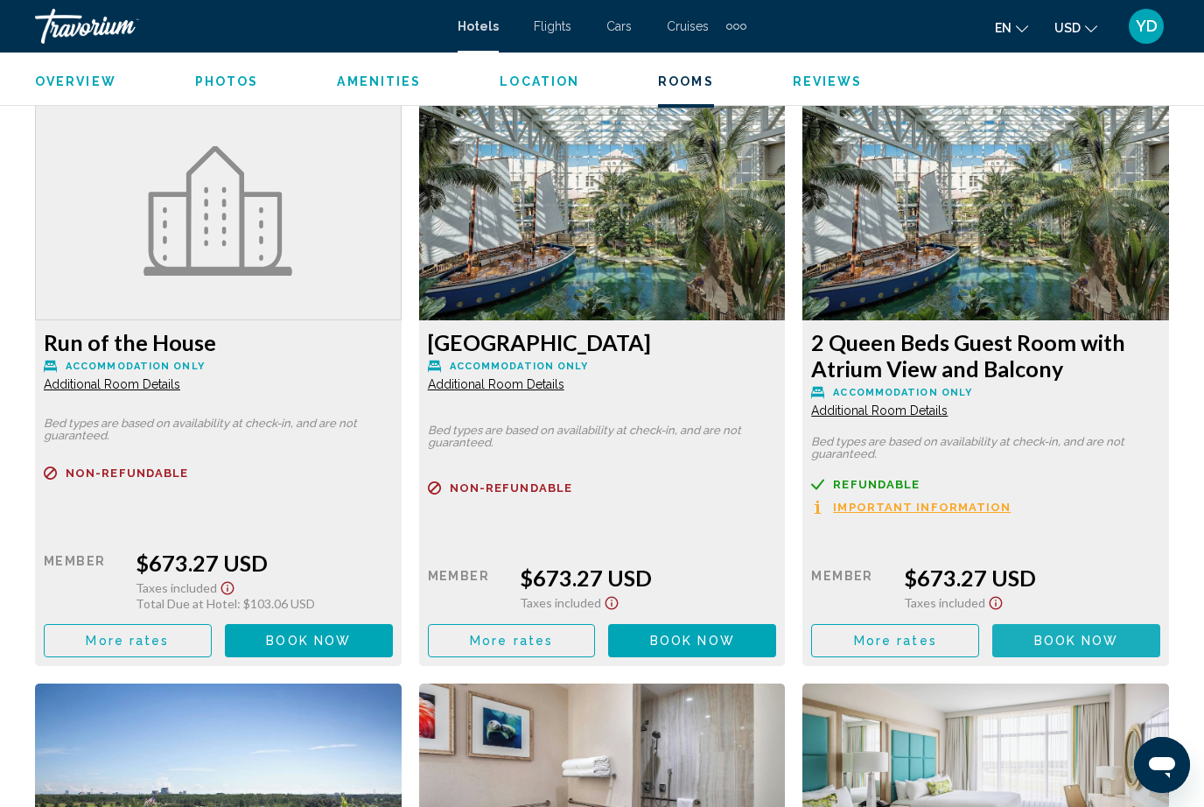
click at [393, 75] on button "Book now No longer available" at bounding box center [309, 59] width 168 height 32
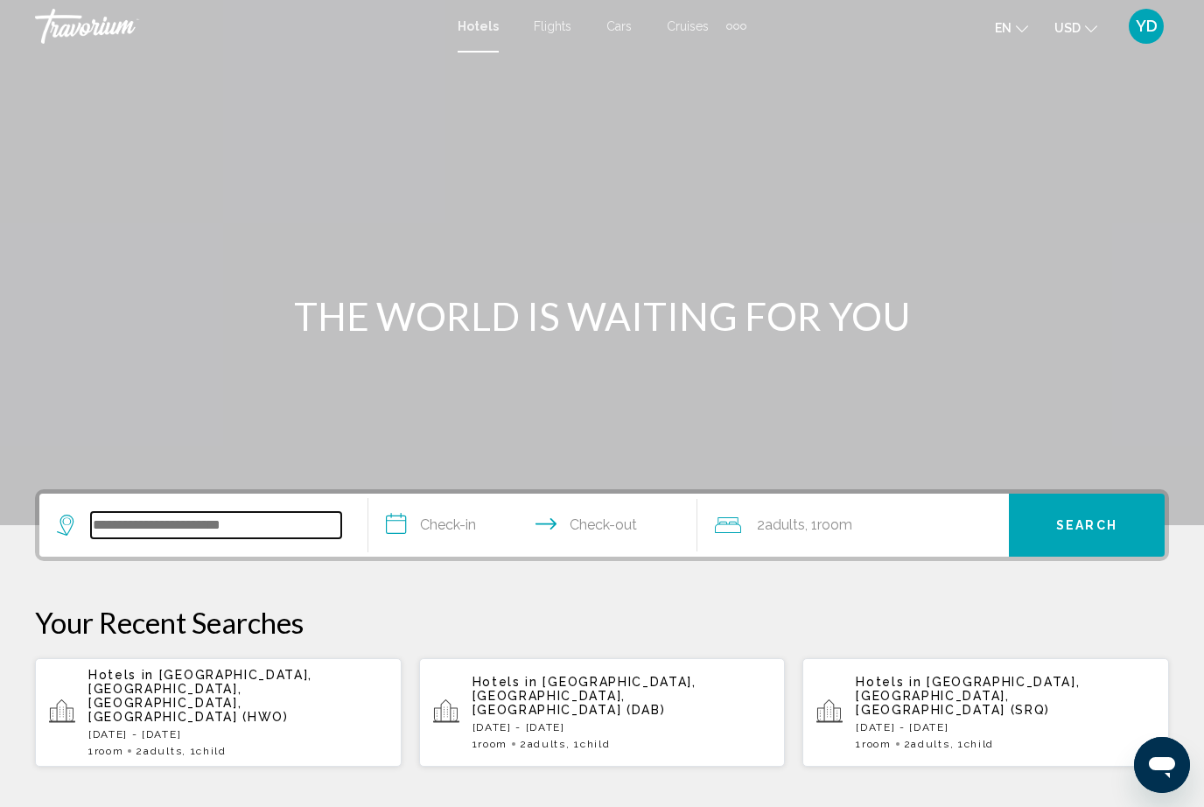
click at [166, 527] on input "Search widget" at bounding box center [216, 525] width 250 height 26
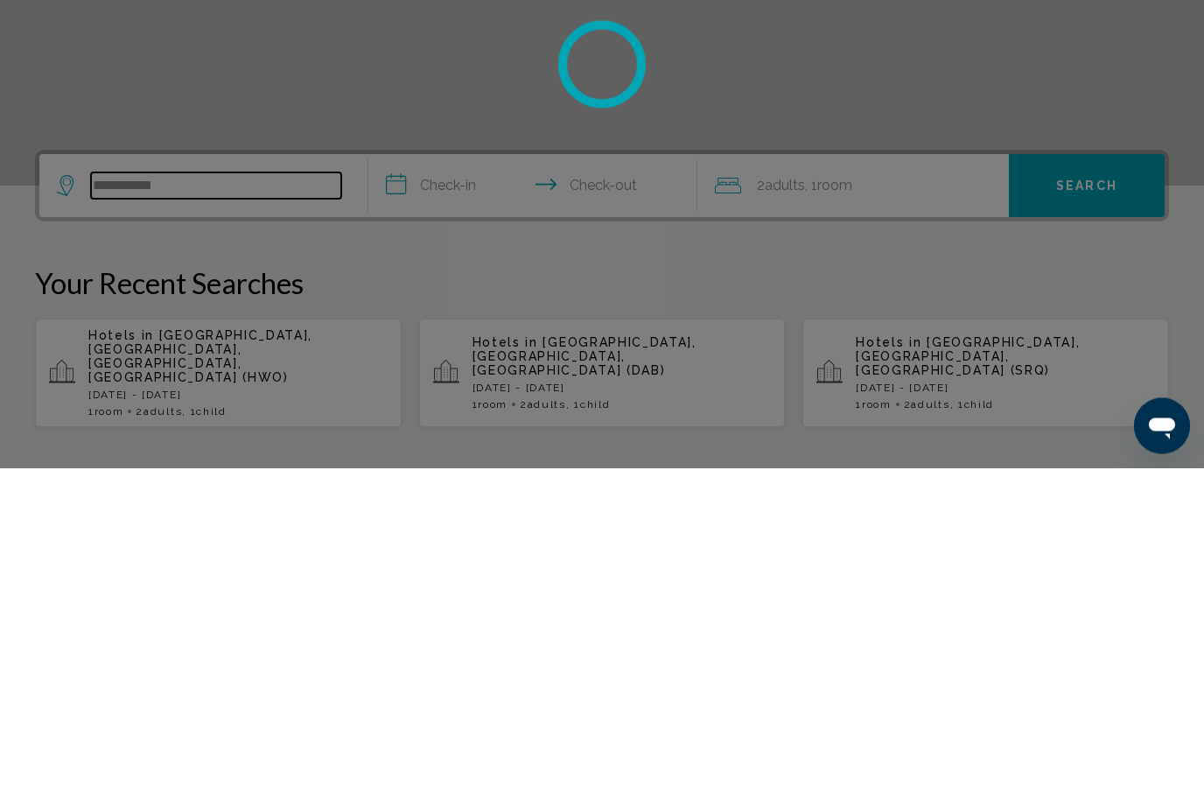
type input "**********"
click at [122, 251] on div at bounding box center [602, 403] width 1204 height 807
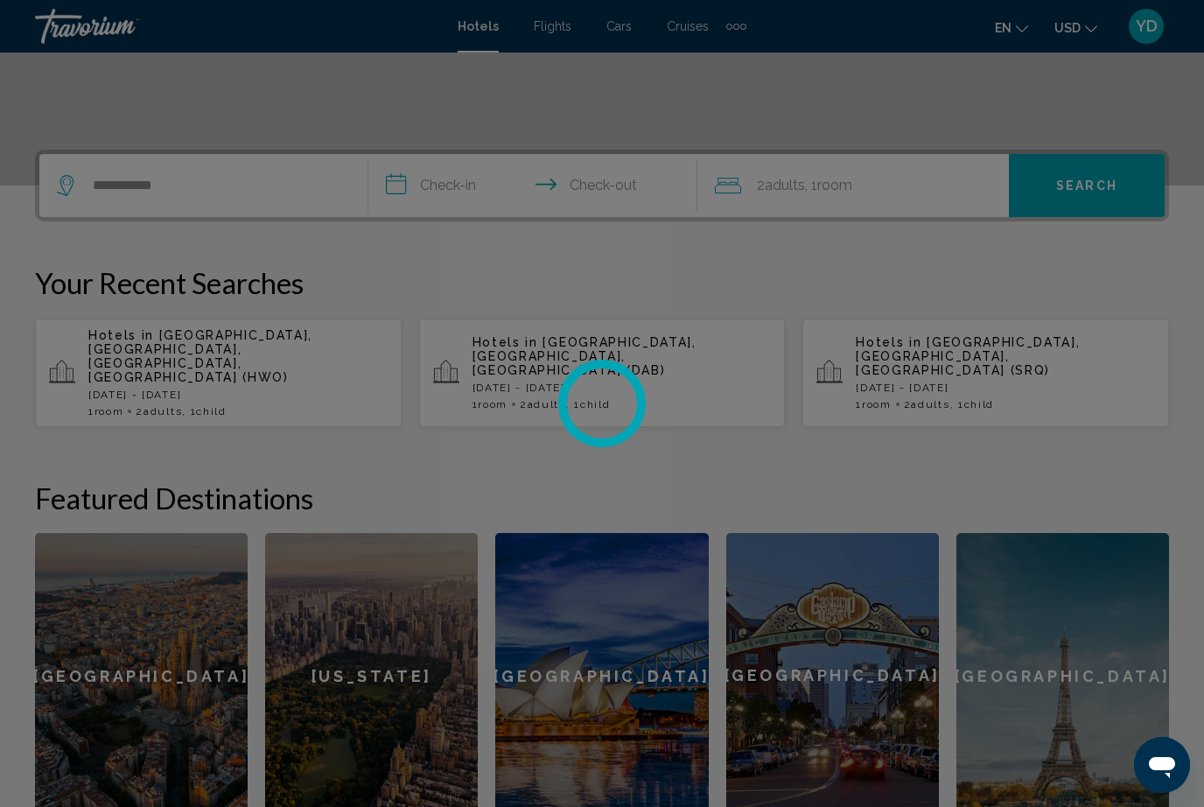
click at [129, 722] on div at bounding box center [602, 403] width 1204 height 807
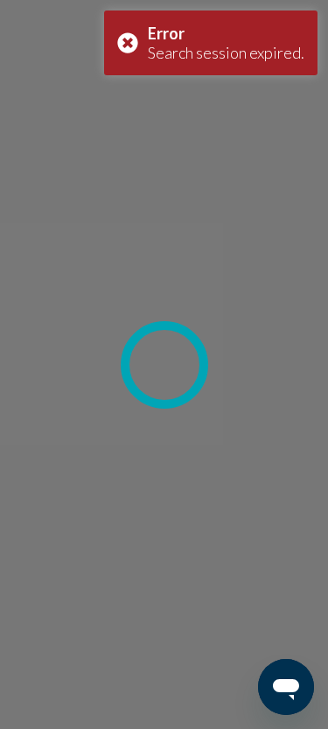
scroll to position [115, 0]
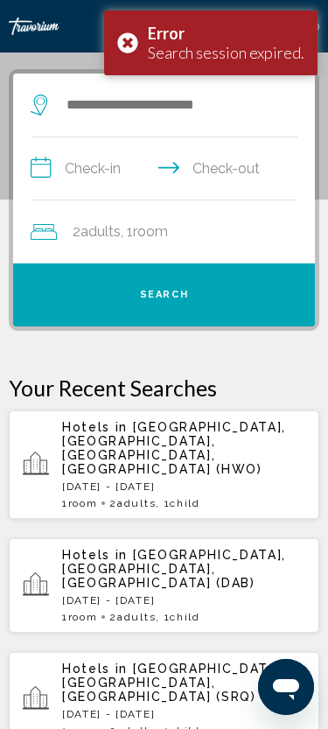
click at [235, 16] on div "Error Search session expired." at bounding box center [210, 42] width 213 height 65
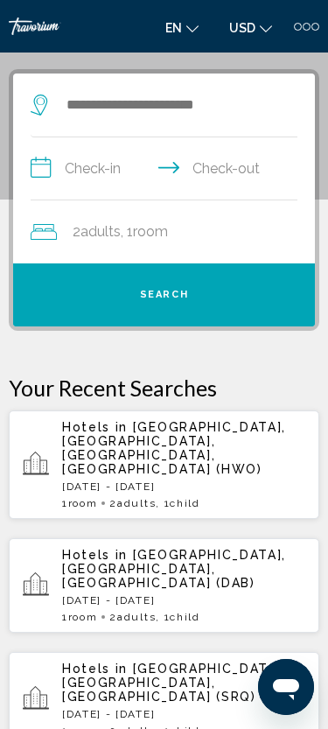
click at [275, 52] on div "Main content" at bounding box center [164, 42] width 328 height 315
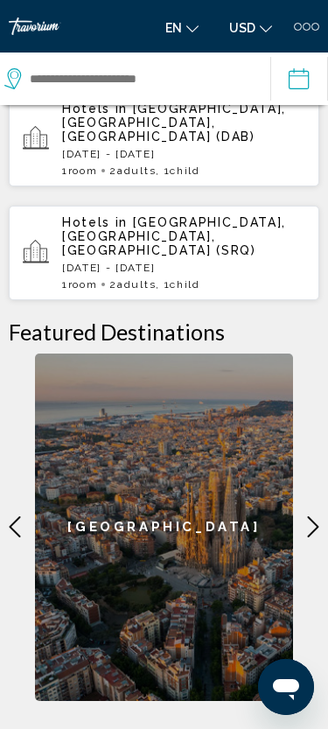
scroll to position [656, 0]
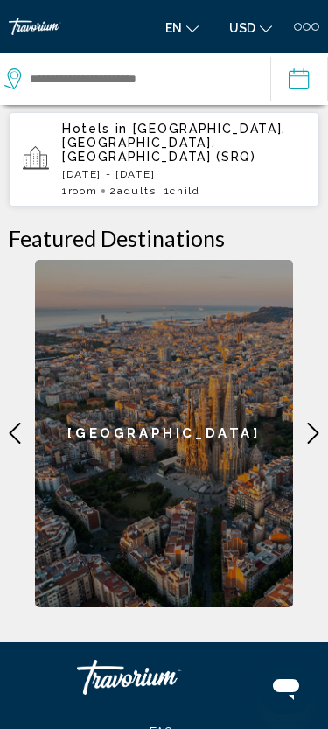
click at [320, 423] on icon "Main content" at bounding box center [313, 433] width 21 height 21
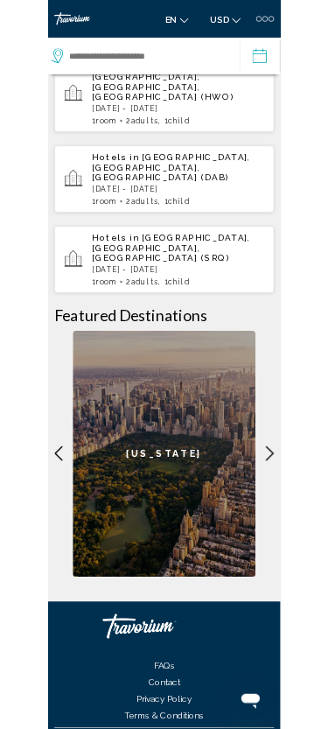
scroll to position [750, 0]
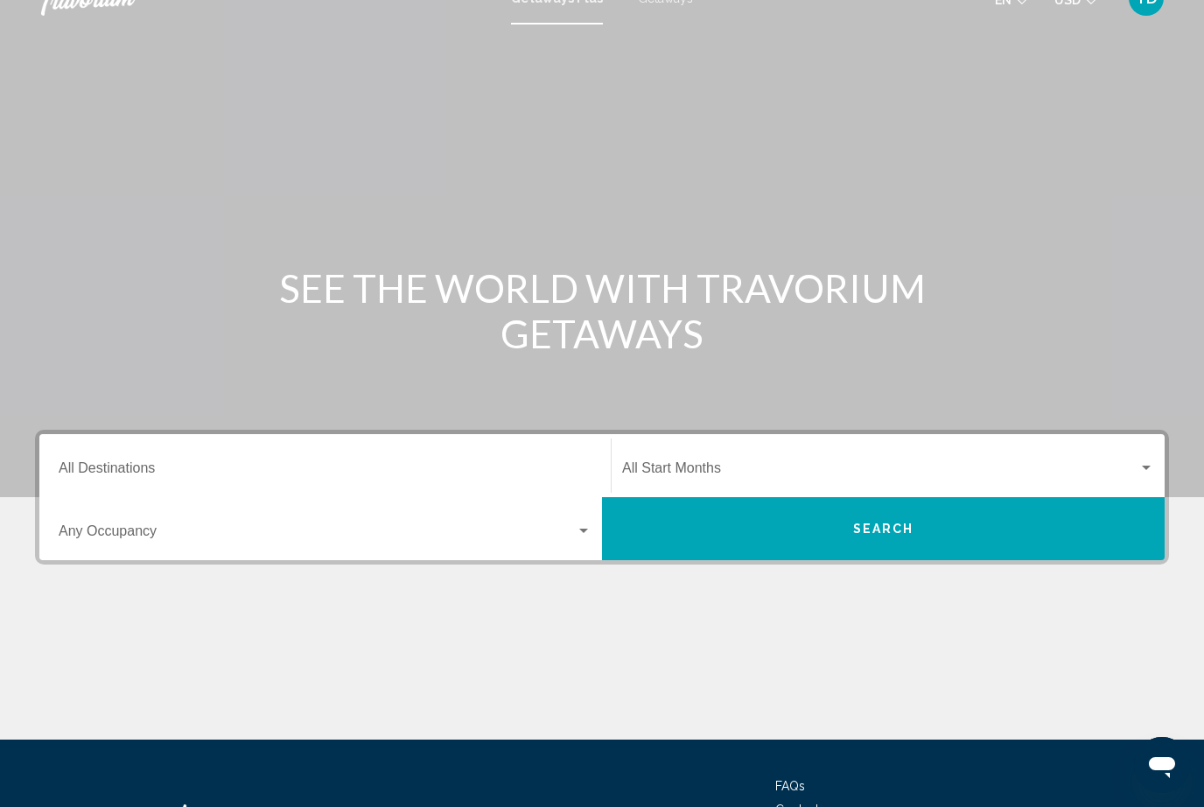
scroll to position [26, 0]
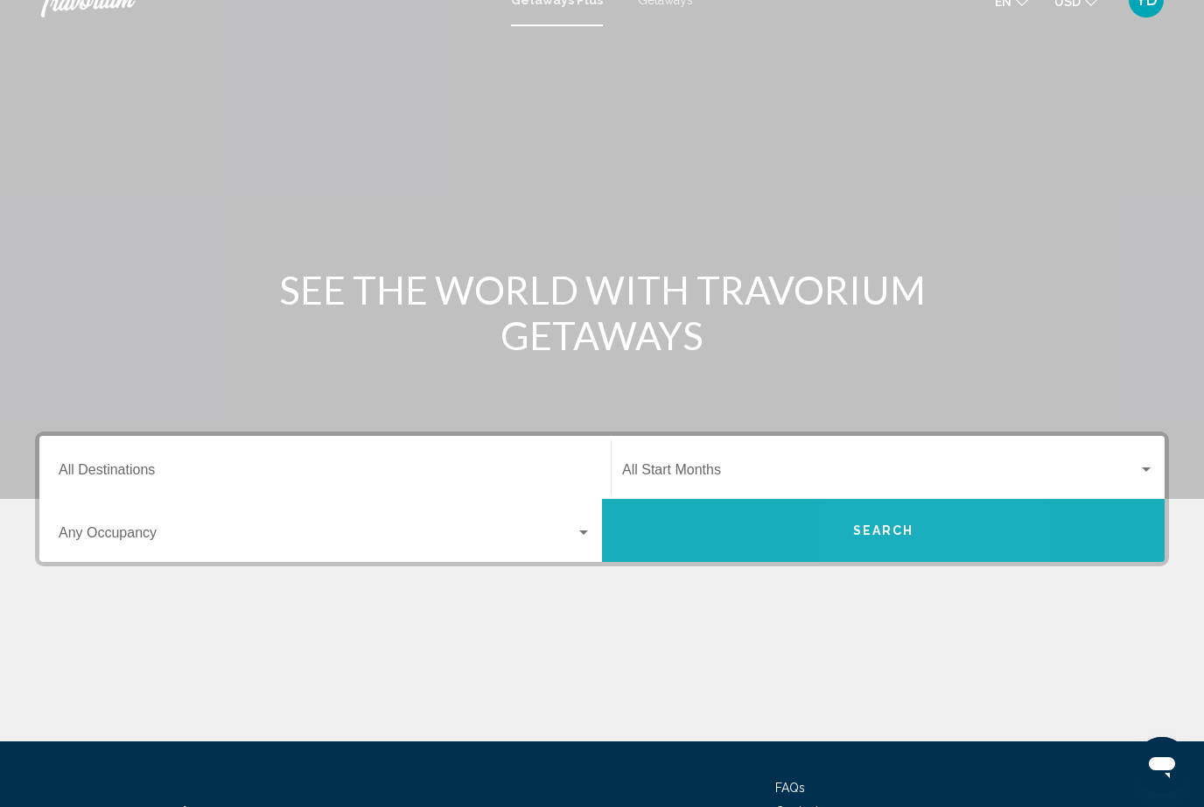
click at [922, 526] on button "Search" at bounding box center [883, 530] width 563 height 63
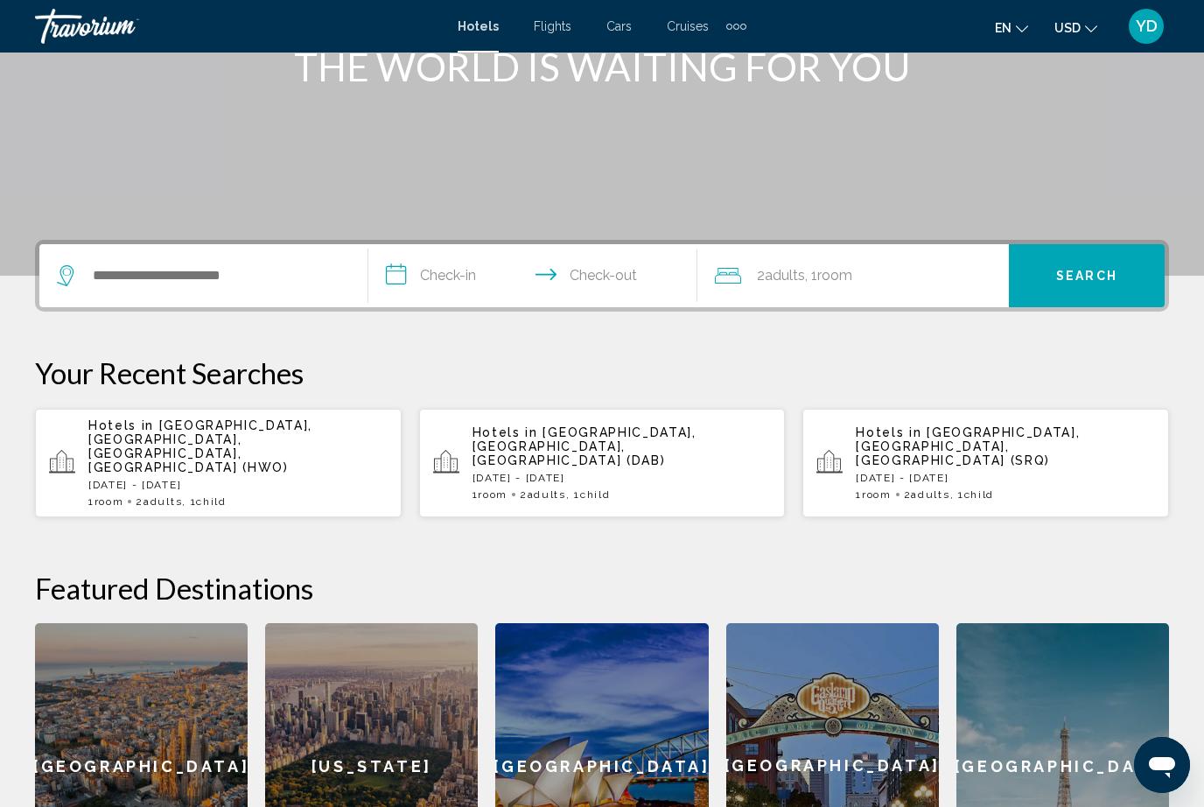
scroll to position [248, 0]
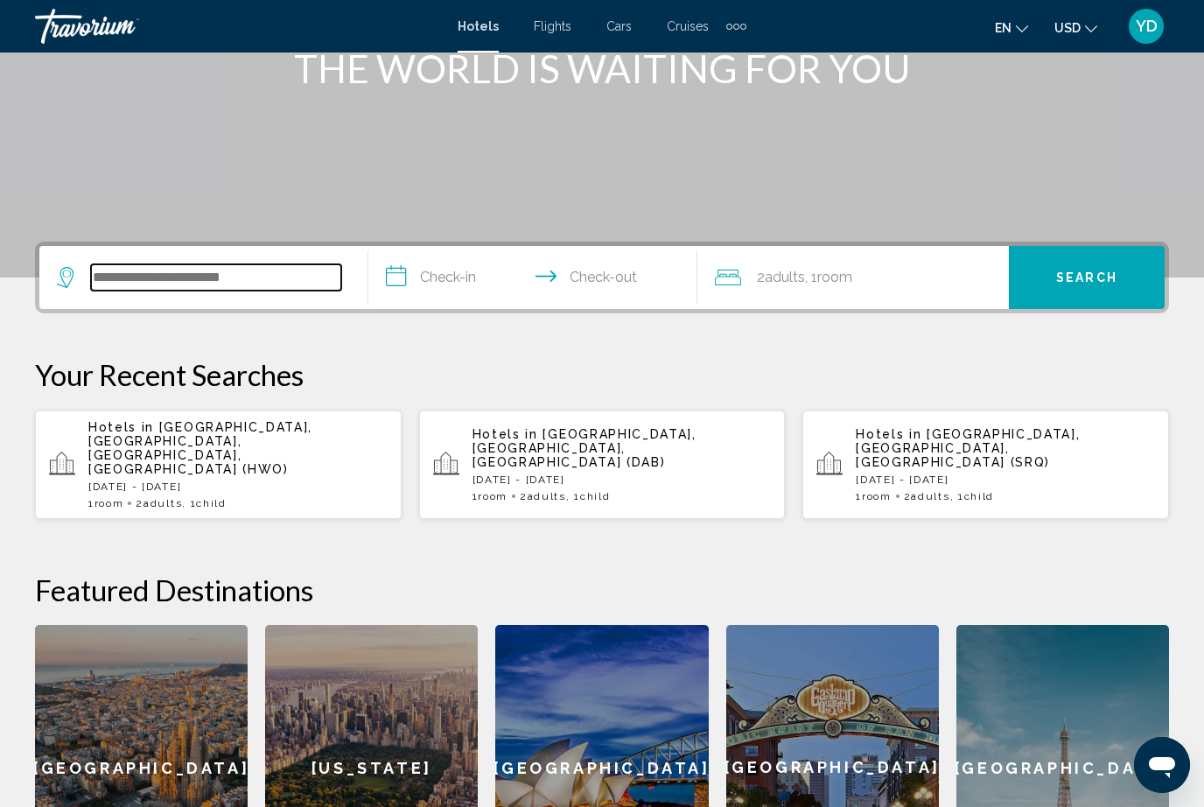
click at [149, 268] on input "Search widget" at bounding box center [216, 277] width 250 height 26
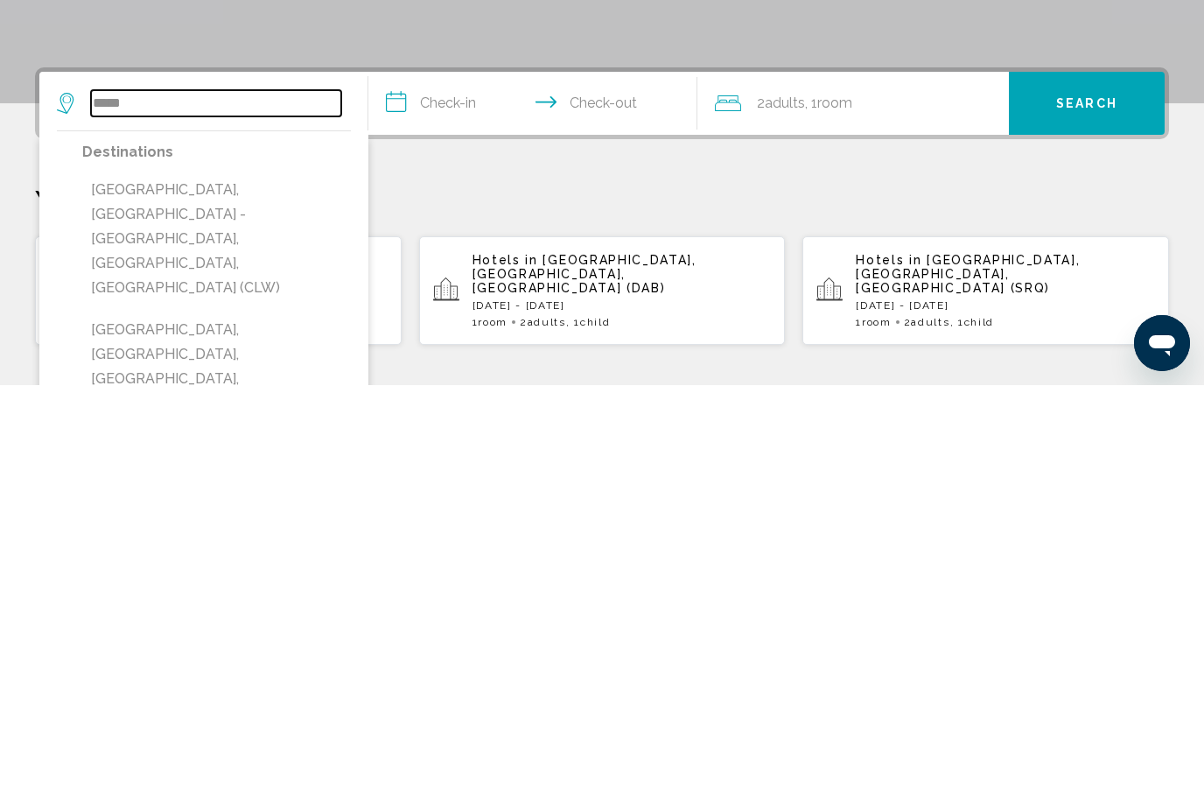
scroll to position [81, 0]
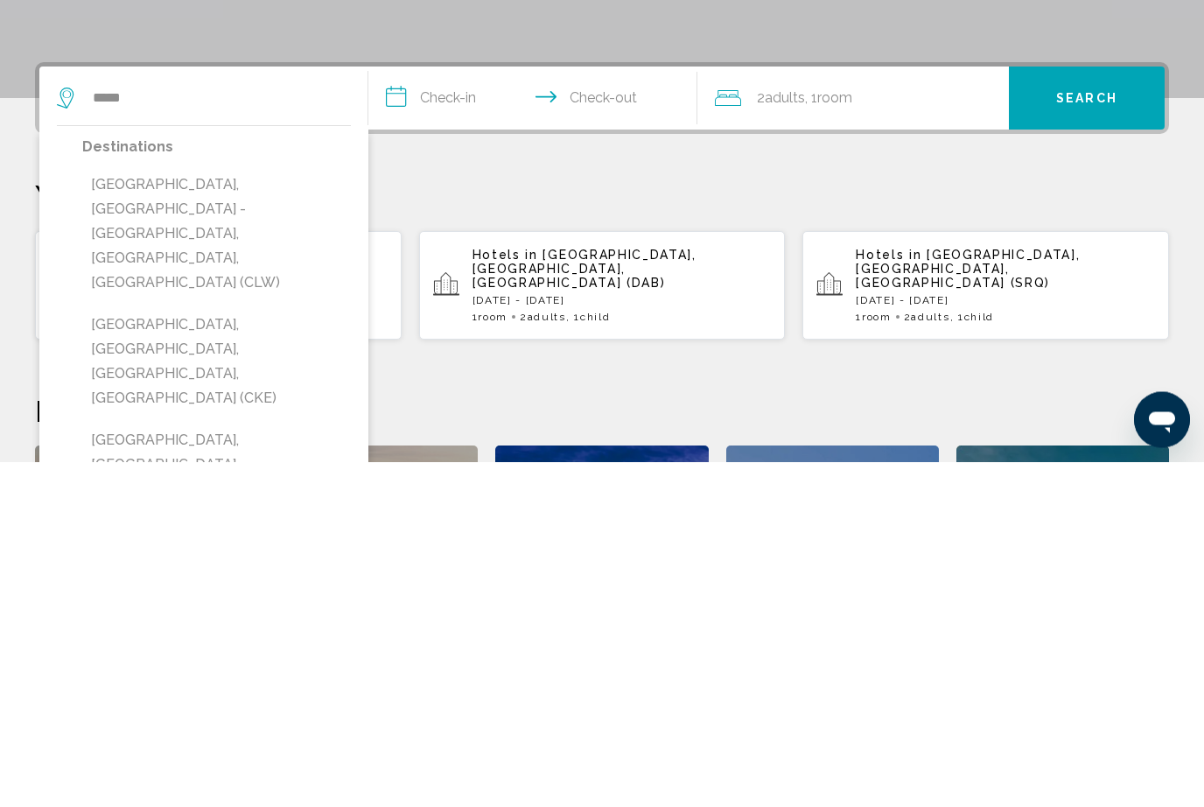
click at [138, 514] on button "Clearwater, St. Petersburg - Clearwater, FL, United States (CLW)" at bounding box center [216, 579] width 269 height 131
type input "**********"
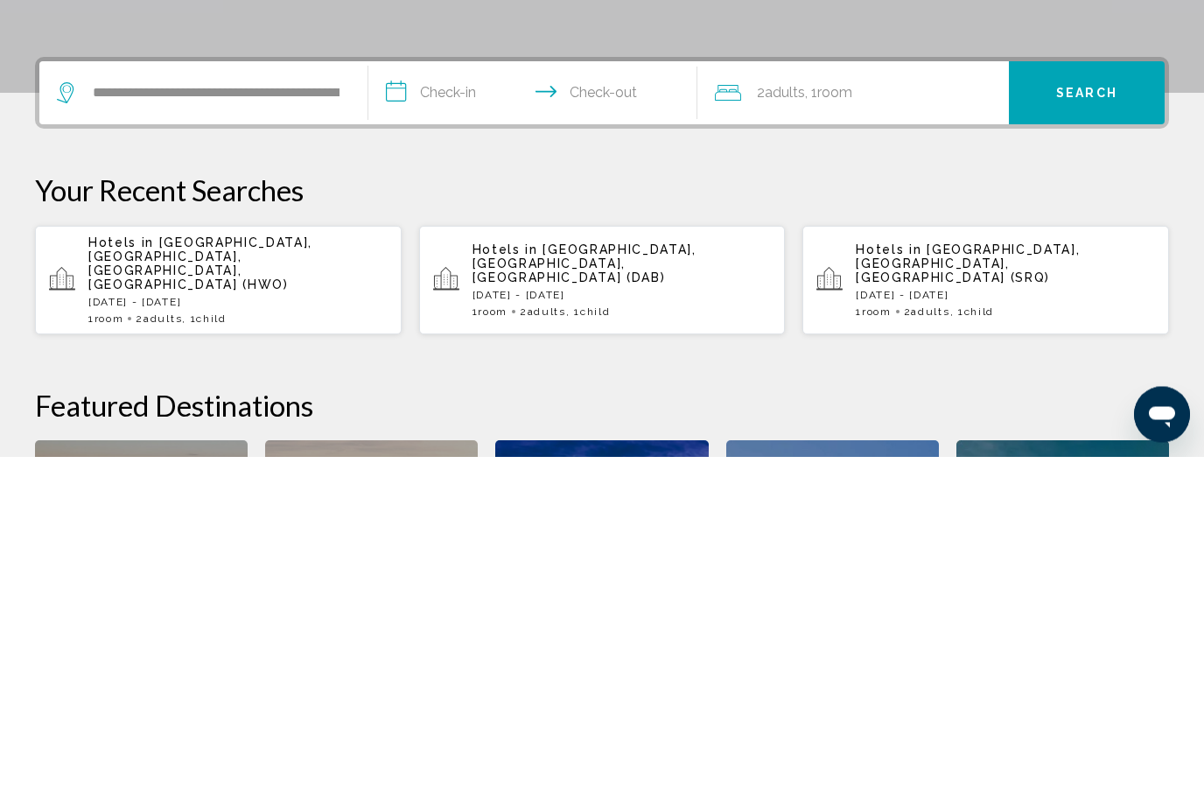
click at [708, 408] on div "**********" at bounding box center [602, 742] width 1204 height 669
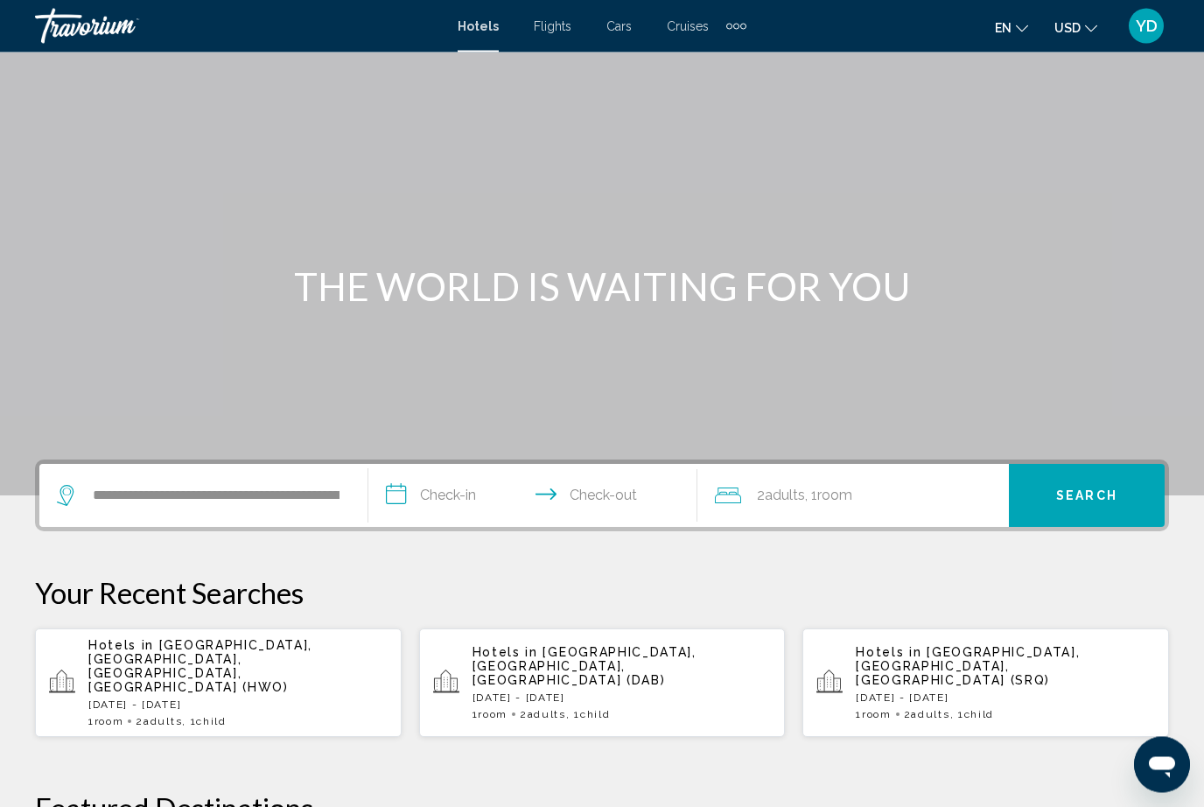
scroll to position [0, 0]
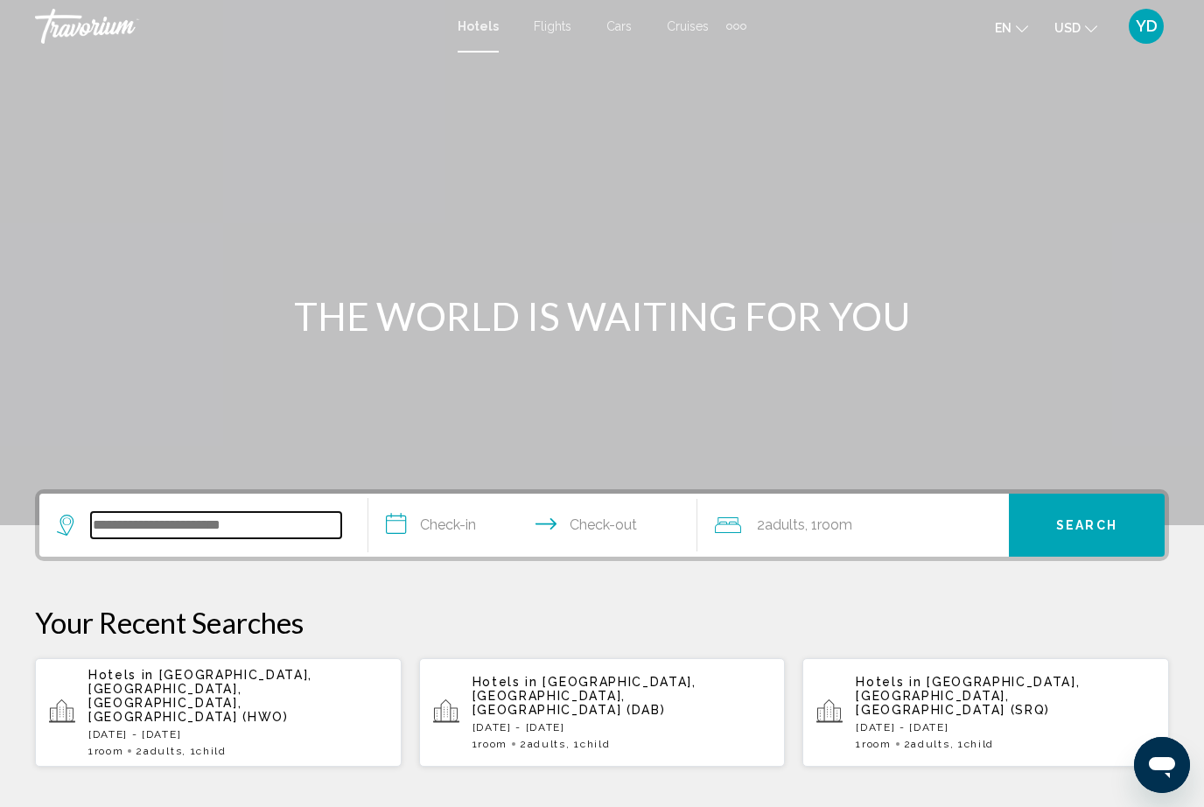
click at [264, 528] on input "Search widget" at bounding box center [216, 525] width 250 height 26
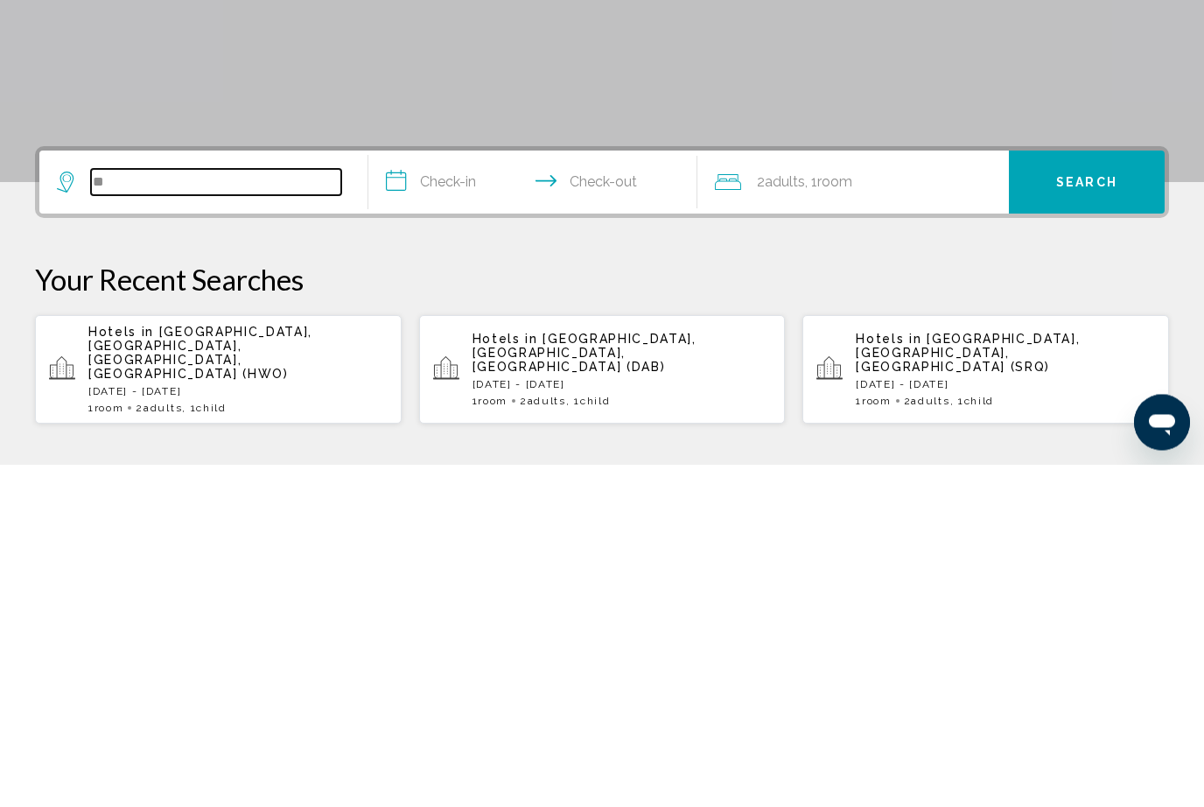
type input "*"
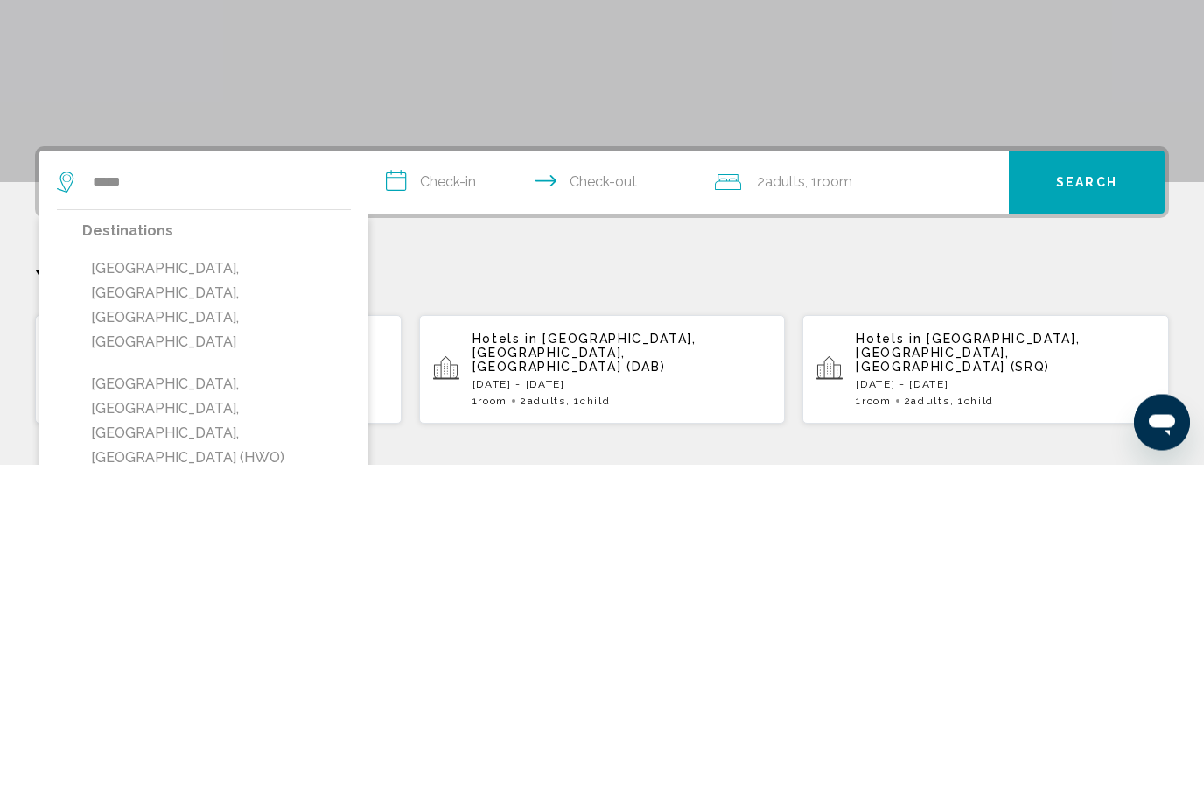
click at [259, 710] on button "[GEOGRAPHIC_DATA], [GEOGRAPHIC_DATA], [GEOGRAPHIC_DATA], [GEOGRAPHIC_DATA] (HWO)" at bounding box center [216, 763] width 269 height 107
type input "**********"
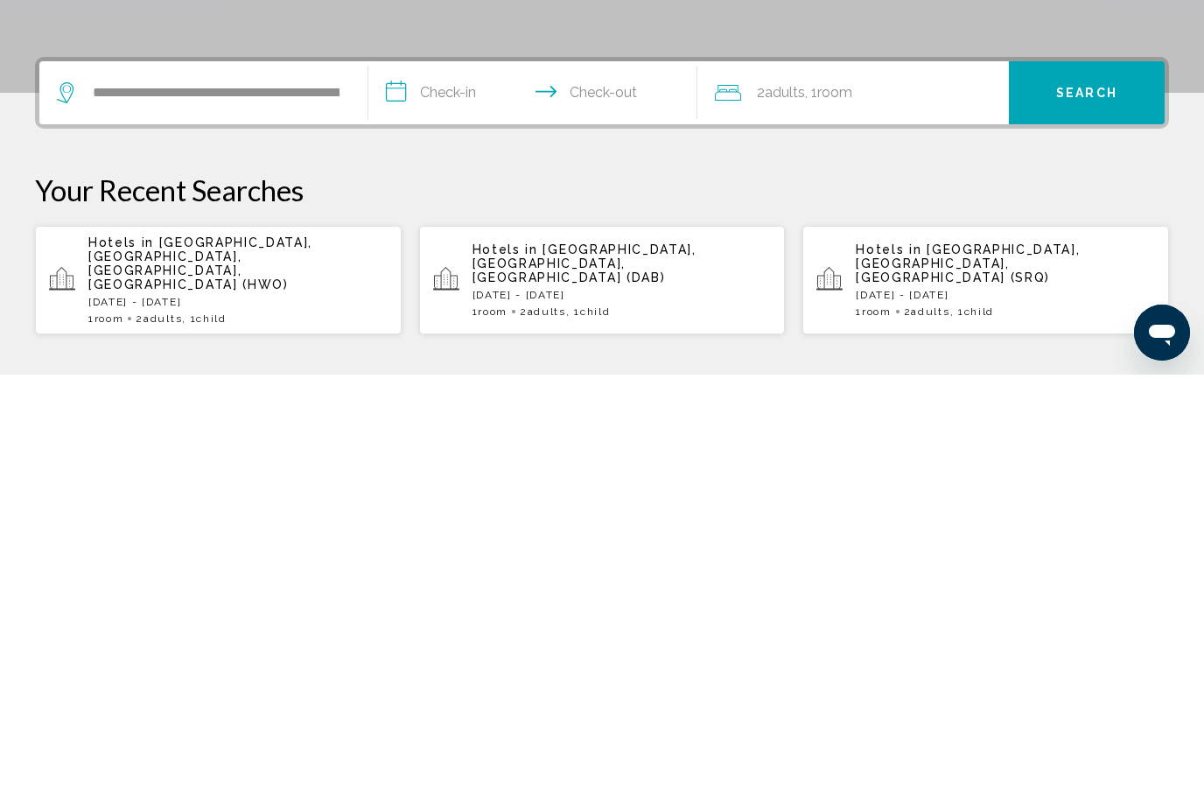
click at [458, 493] on input "**********" at bounding box center [536, 527] width 336 height 68
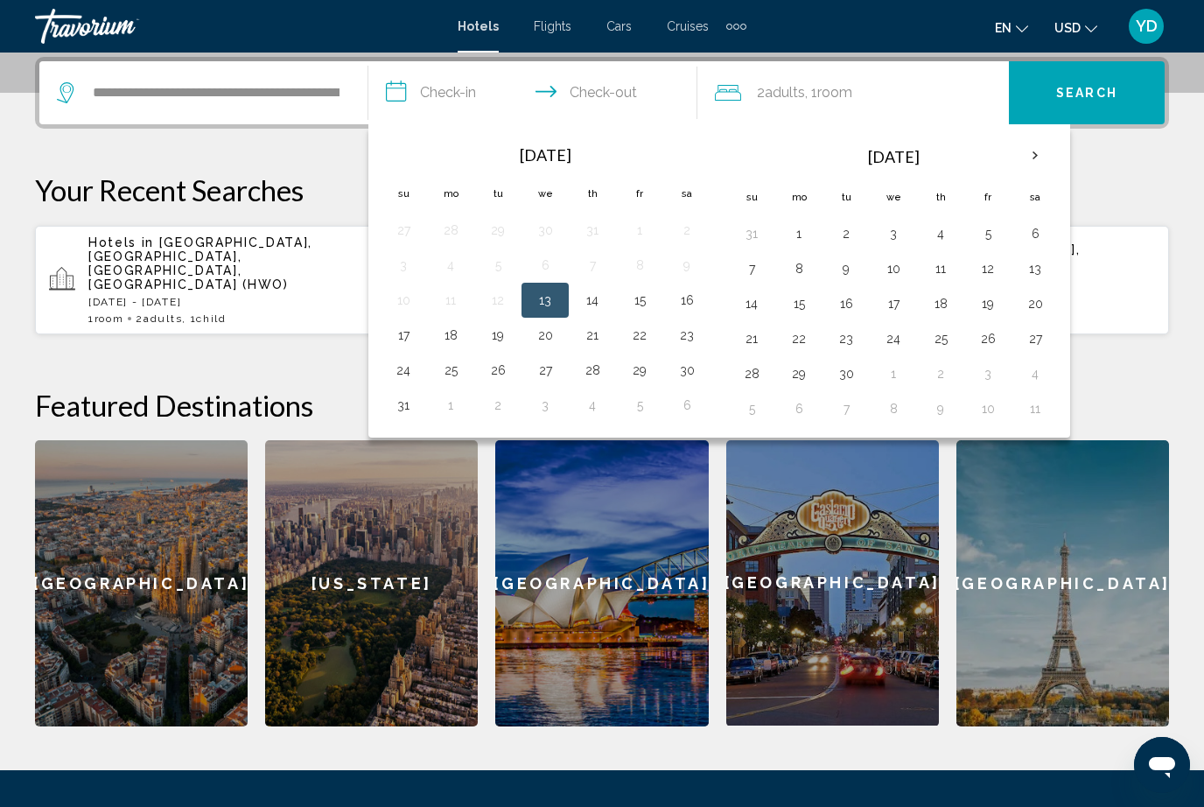
click at [689, 361] on button "30" at bounding box center [687, 370] width 28 height 24
click at [448, 407] on button "1" at bounding box center [451, 405] width 28 height 24
type input "**********"
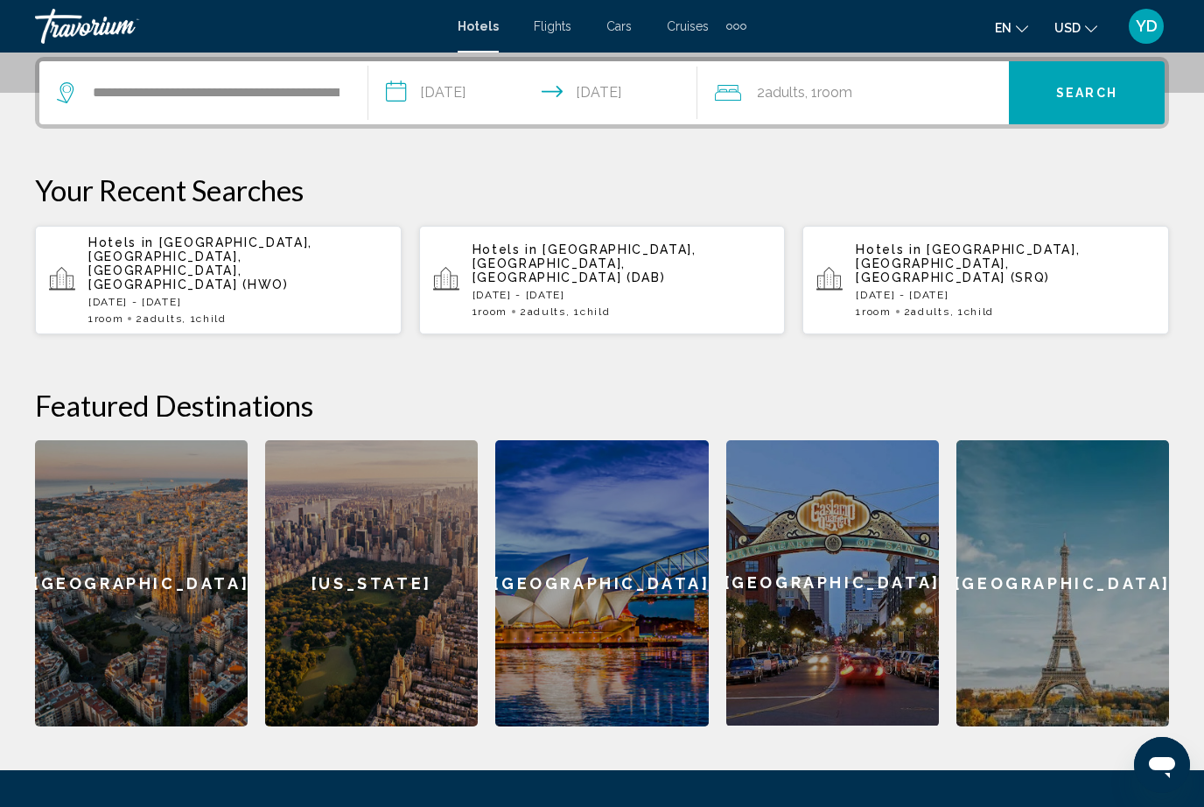
click at [919, 79] on div "2 Adult Adults , 1 Room rooms" at bounding box center [862, 92] width 294 height 63
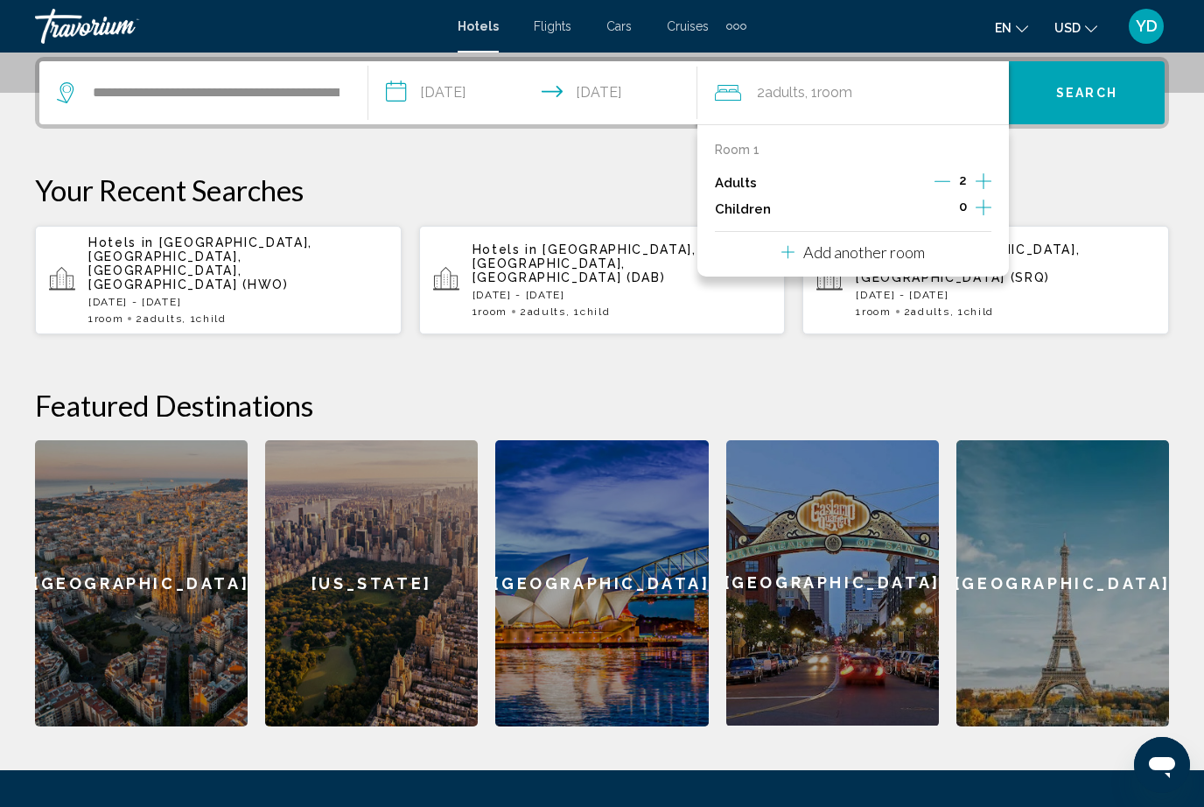
click at [989, 200] on icon "Increment children" at bounding box center [984, 207] width 16 height 21
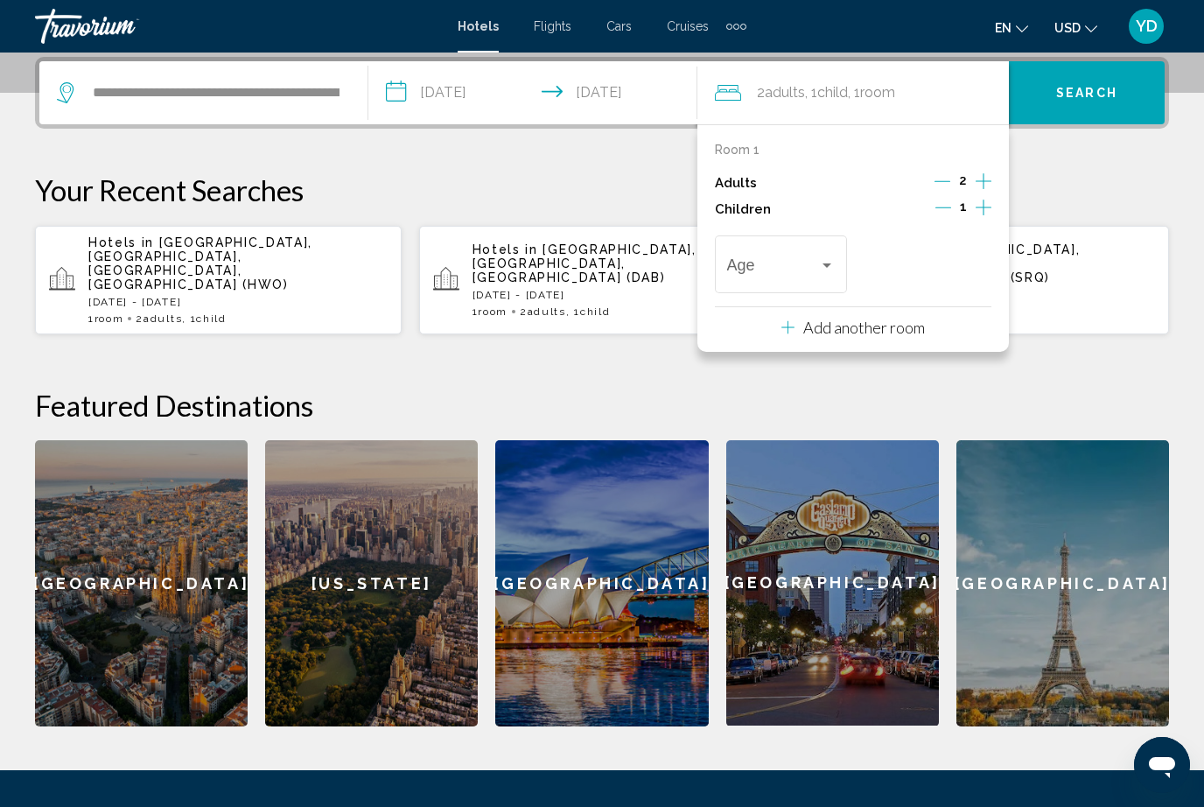
click at [822, 269] on div "Travelers: 2 adults, 1 child" at bounding box center [781, 268] width 108 height 17
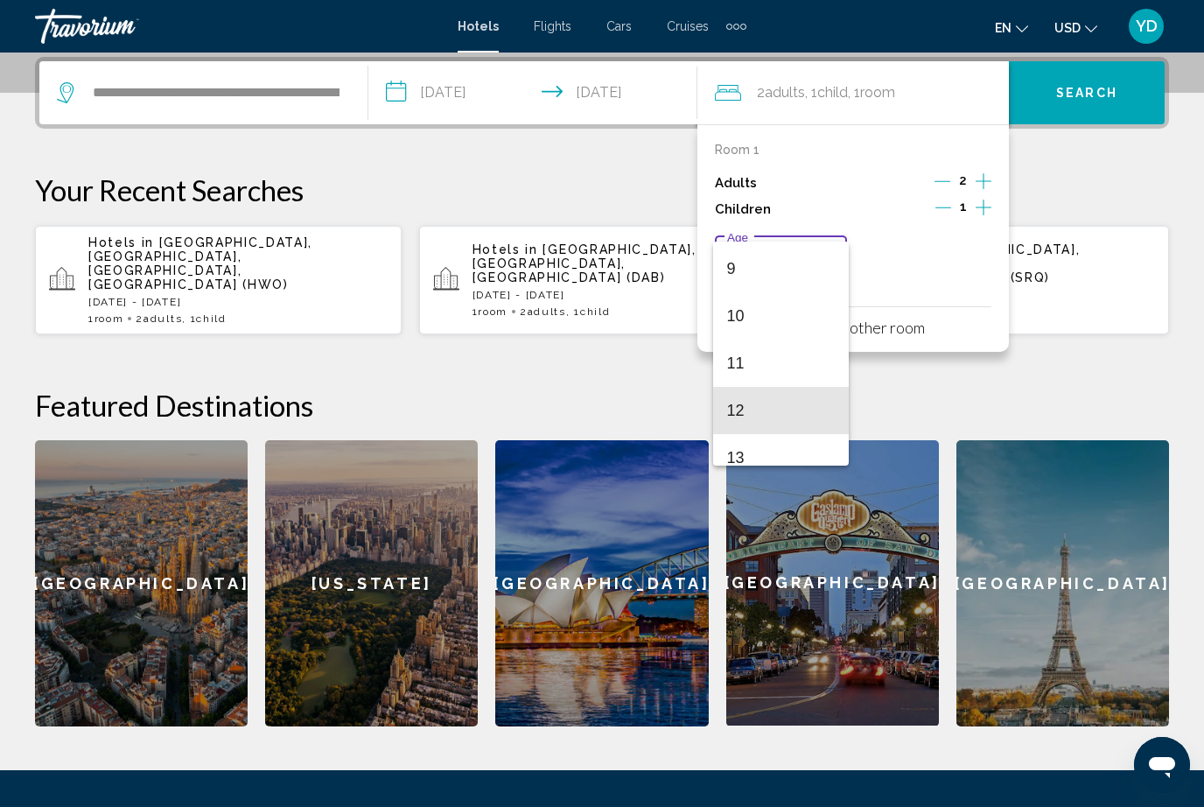
scroll to position [451, 0]
click at [758, 377] on span "12" at bounding box center [781, 381] width 108 height 47
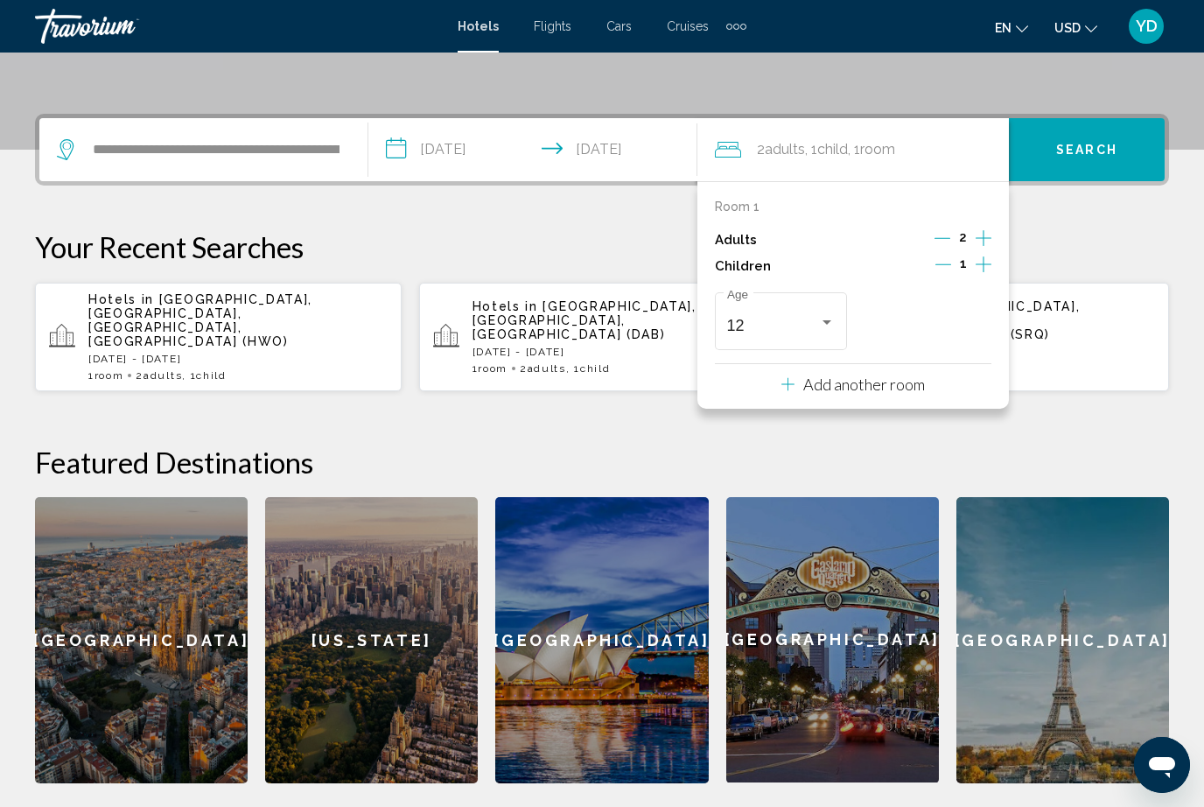
scroll to position [374, 0]
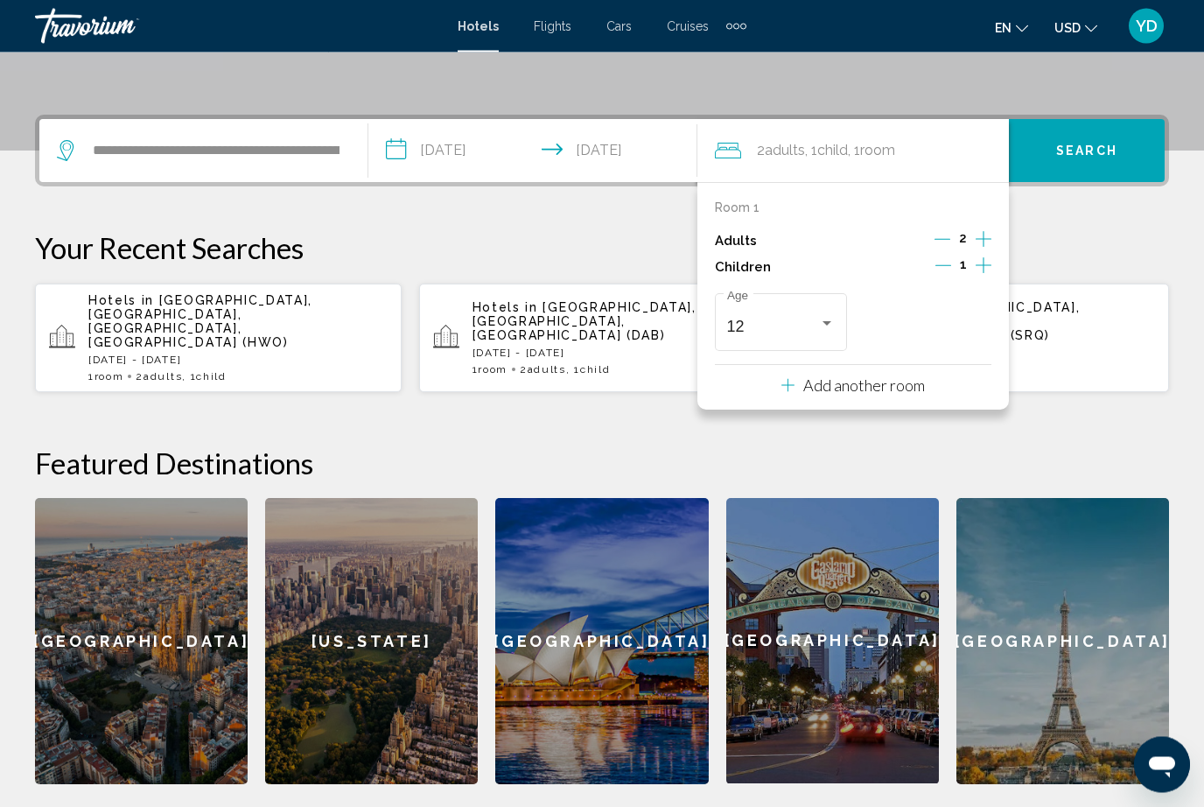
click at [1122, 153] on button "Search" at bounding box center [1087, 151] width 156 height 63
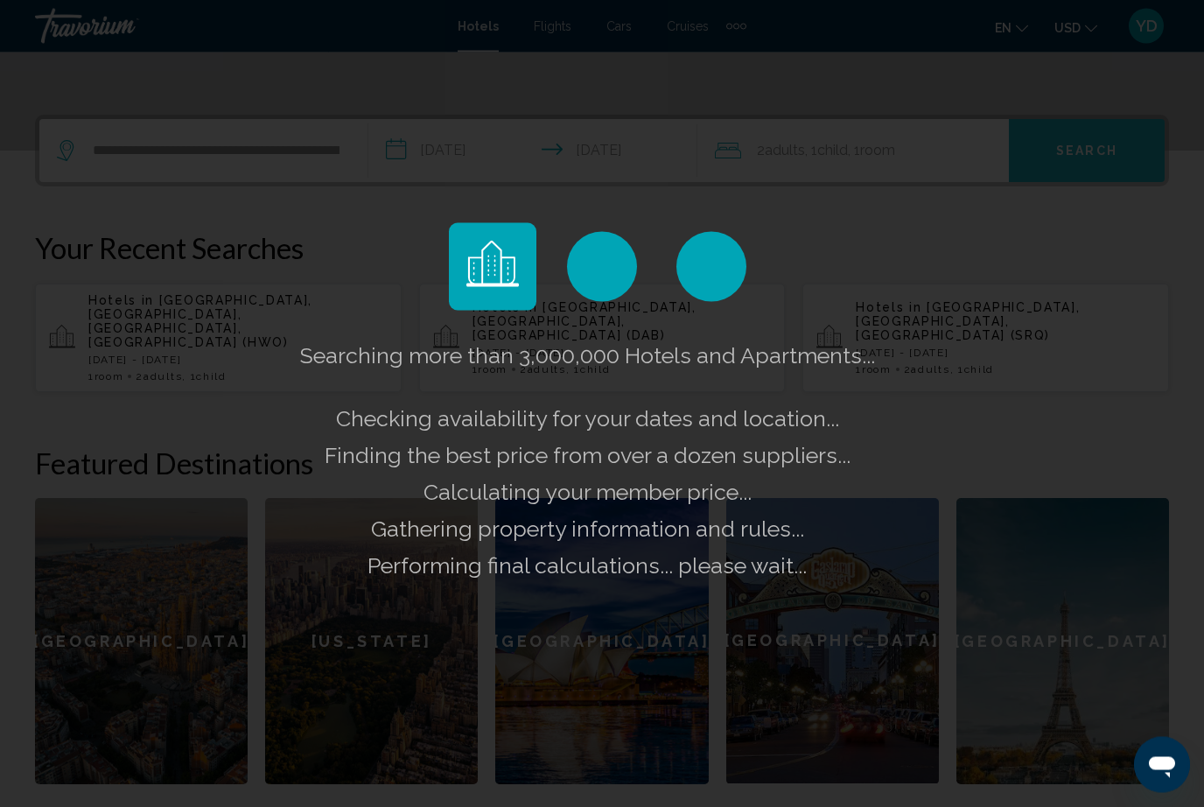
scroll to position [374, 0]
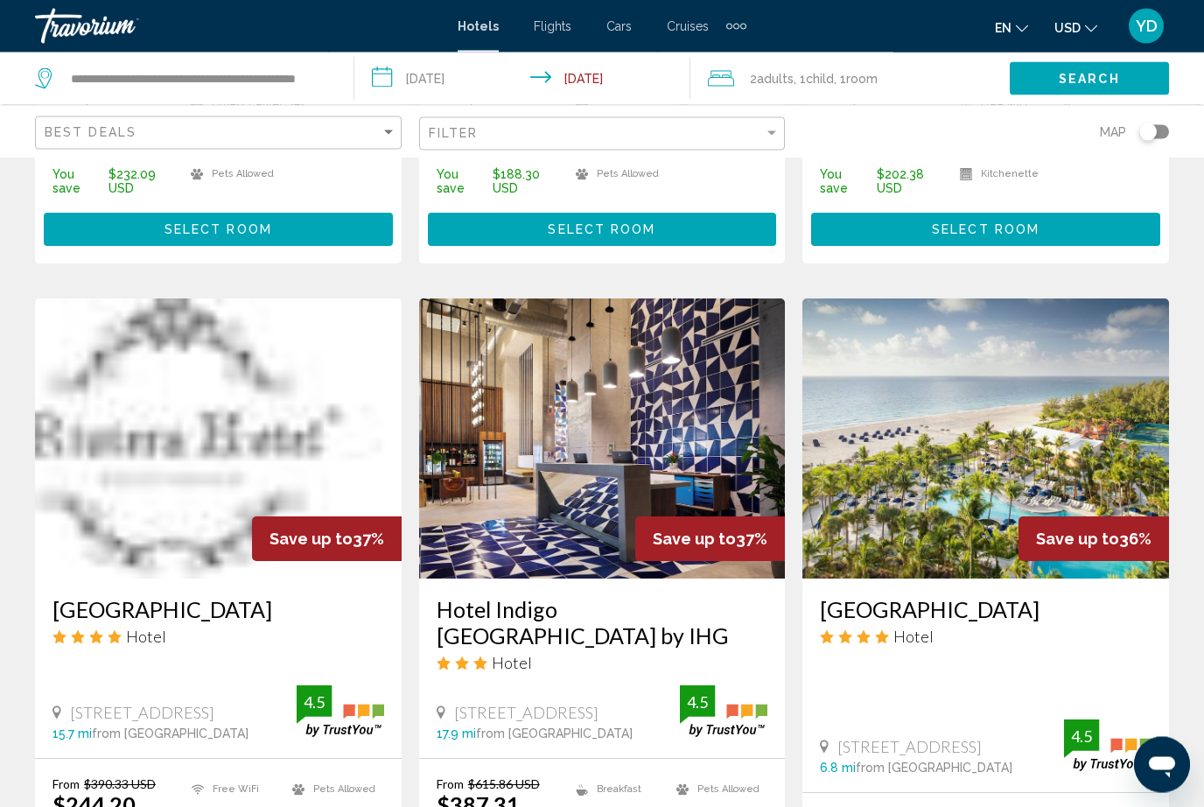
scroll to position [1358, 0]
click at [1128, 376] on img "Main content" at bounding box center [985, 438] width 367 height 280
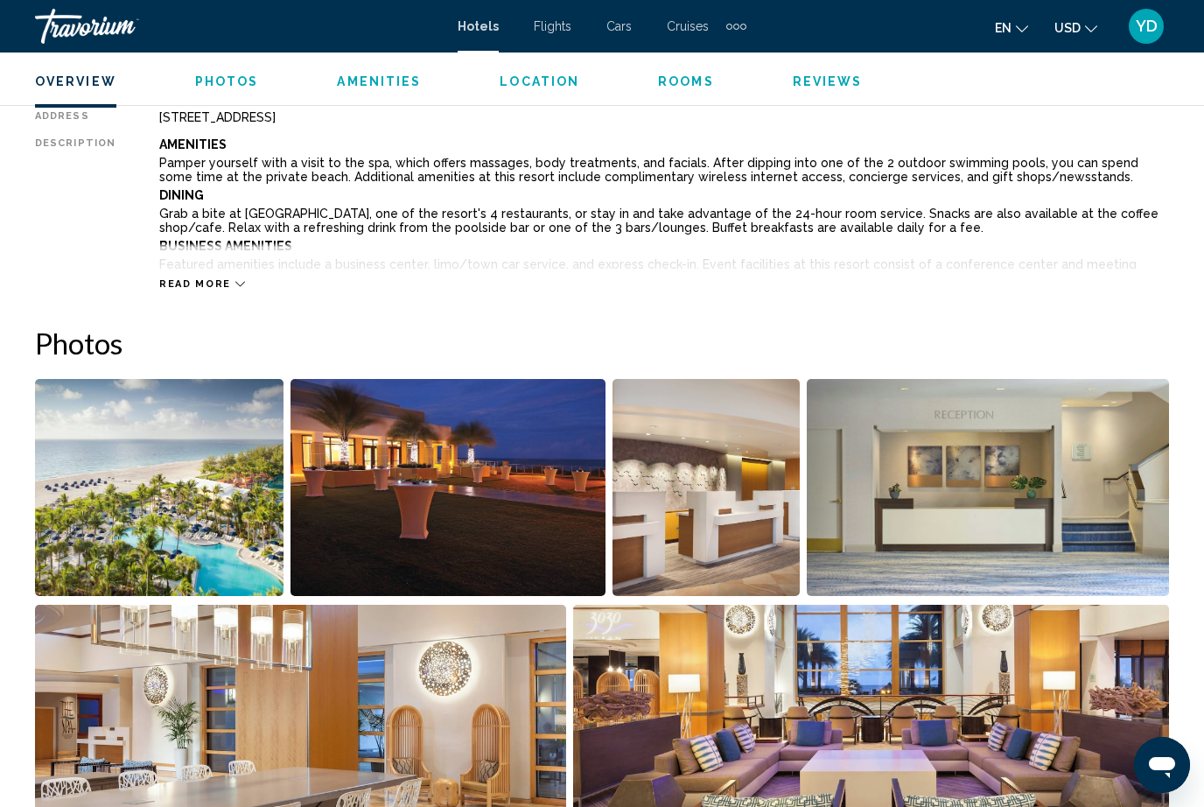
scroll to position [1029, 0]
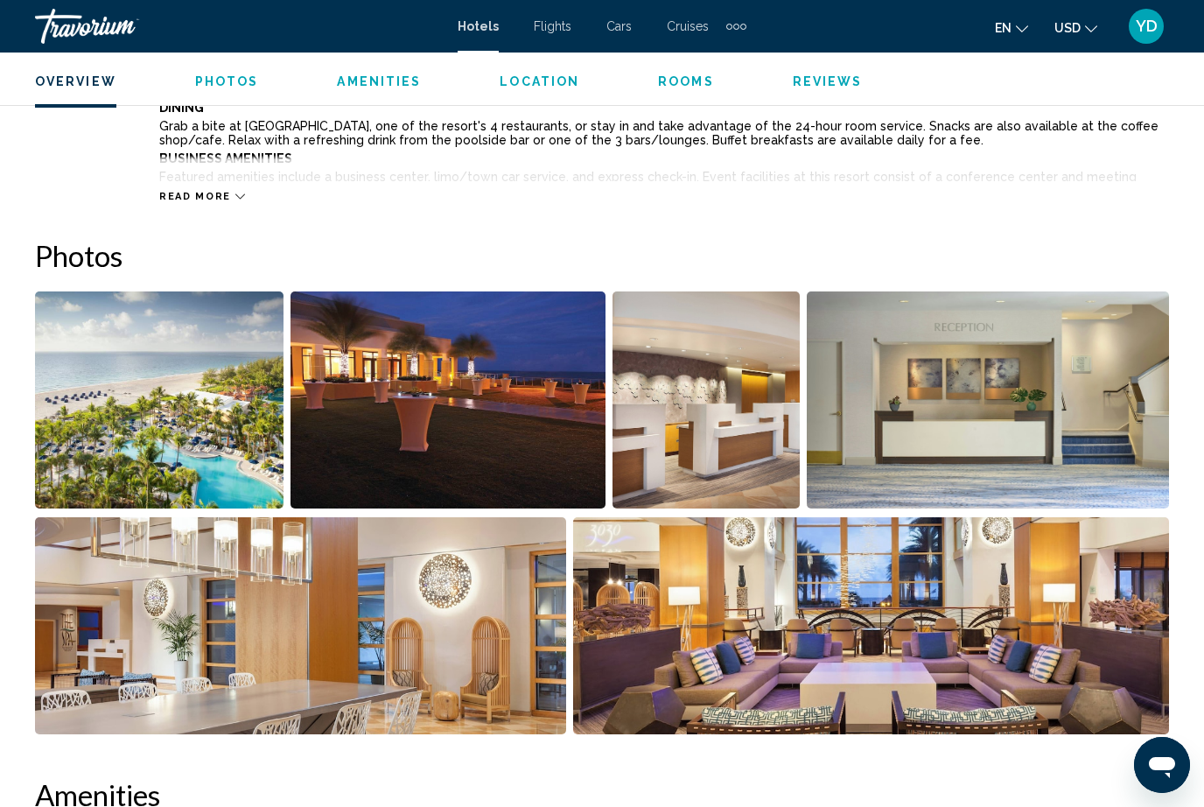
click at [163, 375] on img "Open full-screen image slider" at bounding box center [159, 399] width 248 height 217
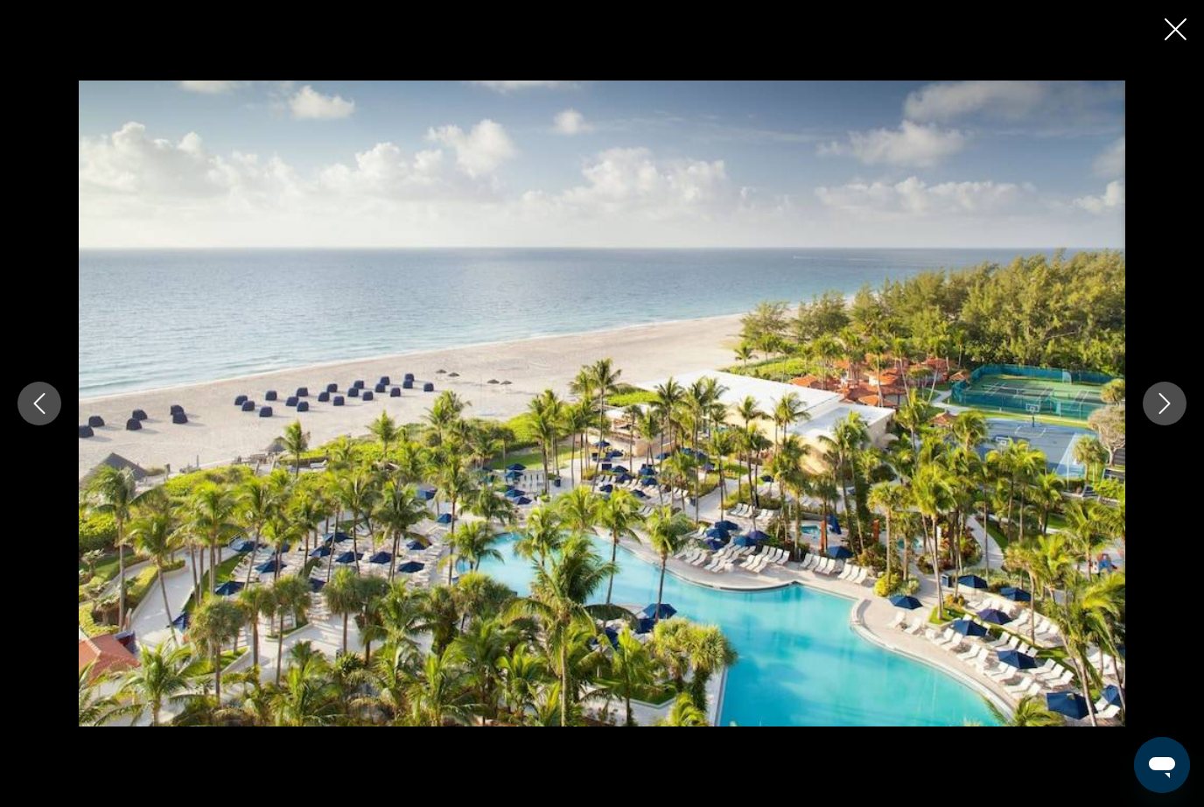
click at [1157, 414] on icon "Next image" at bounding box center [1164, 403] width 21 height 21
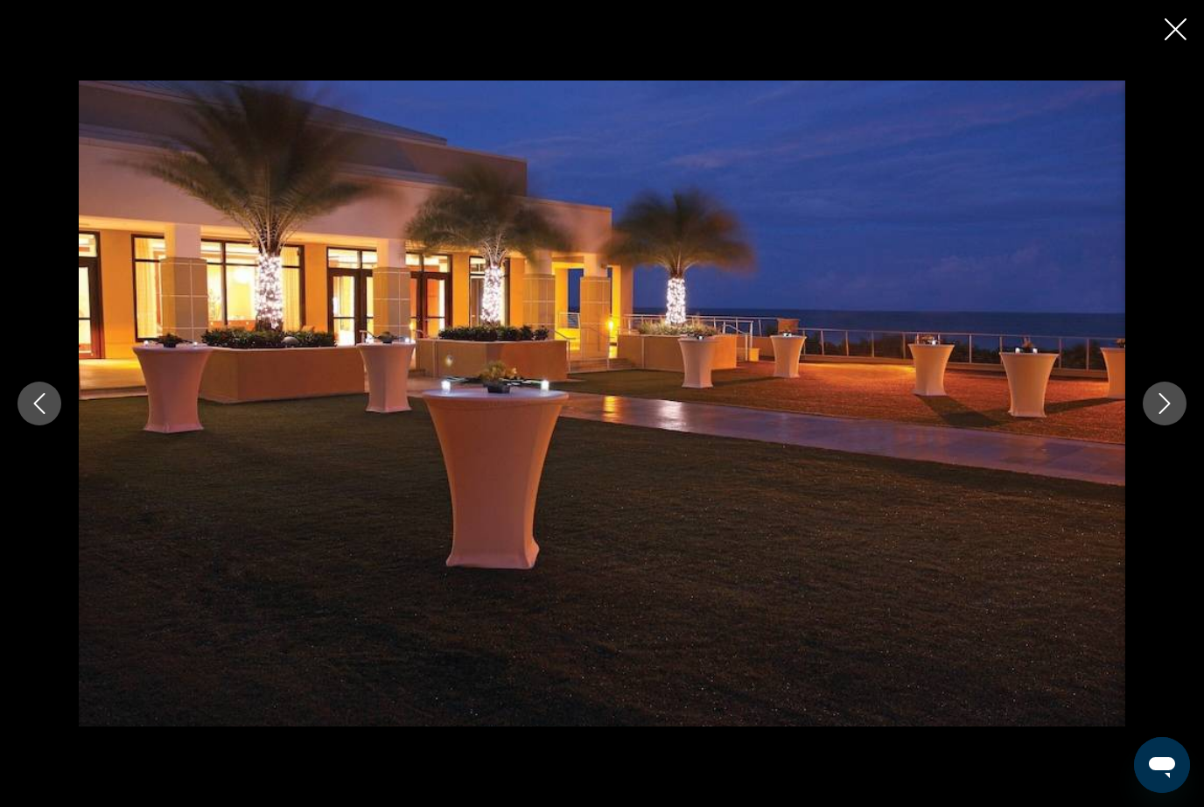
click at [1164, 414] on icon "Next image" at bounding box center [1164, 403] width 11 height 21
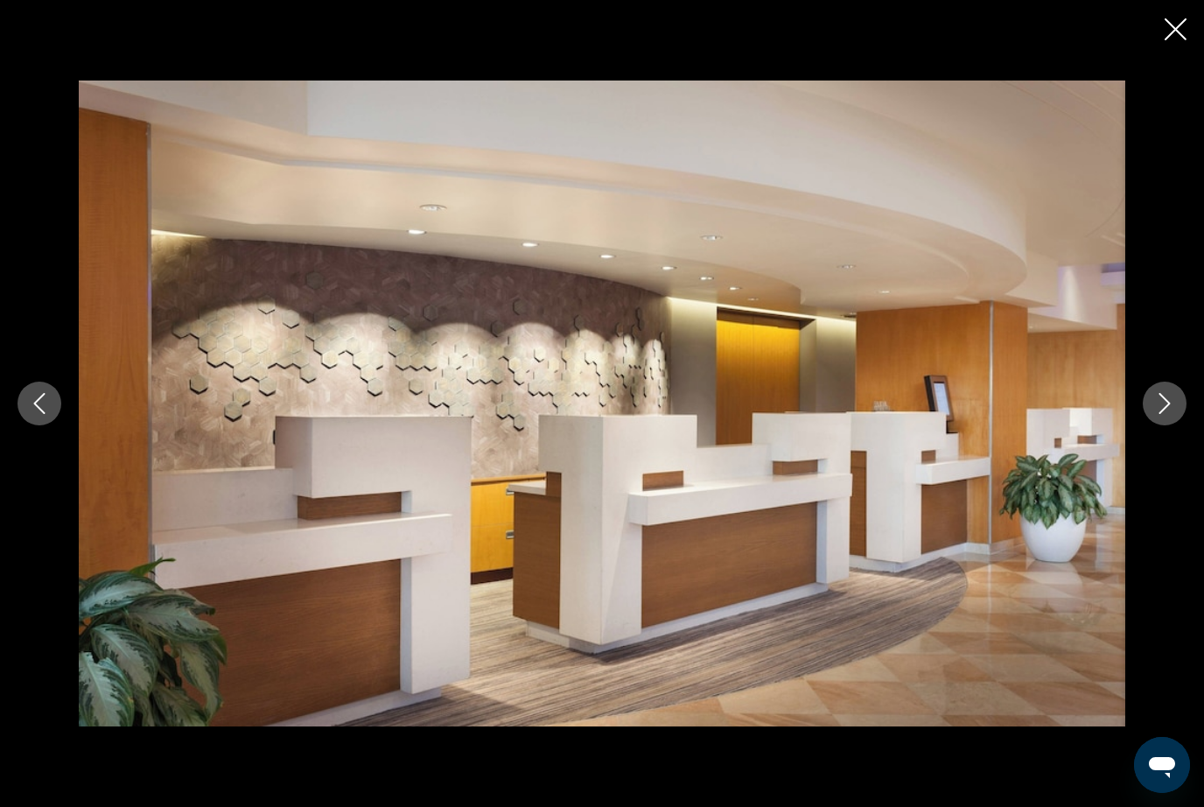
click at [1172, 414] on icon "Next image" at bounding box center [1164, 403] width 21 height 21
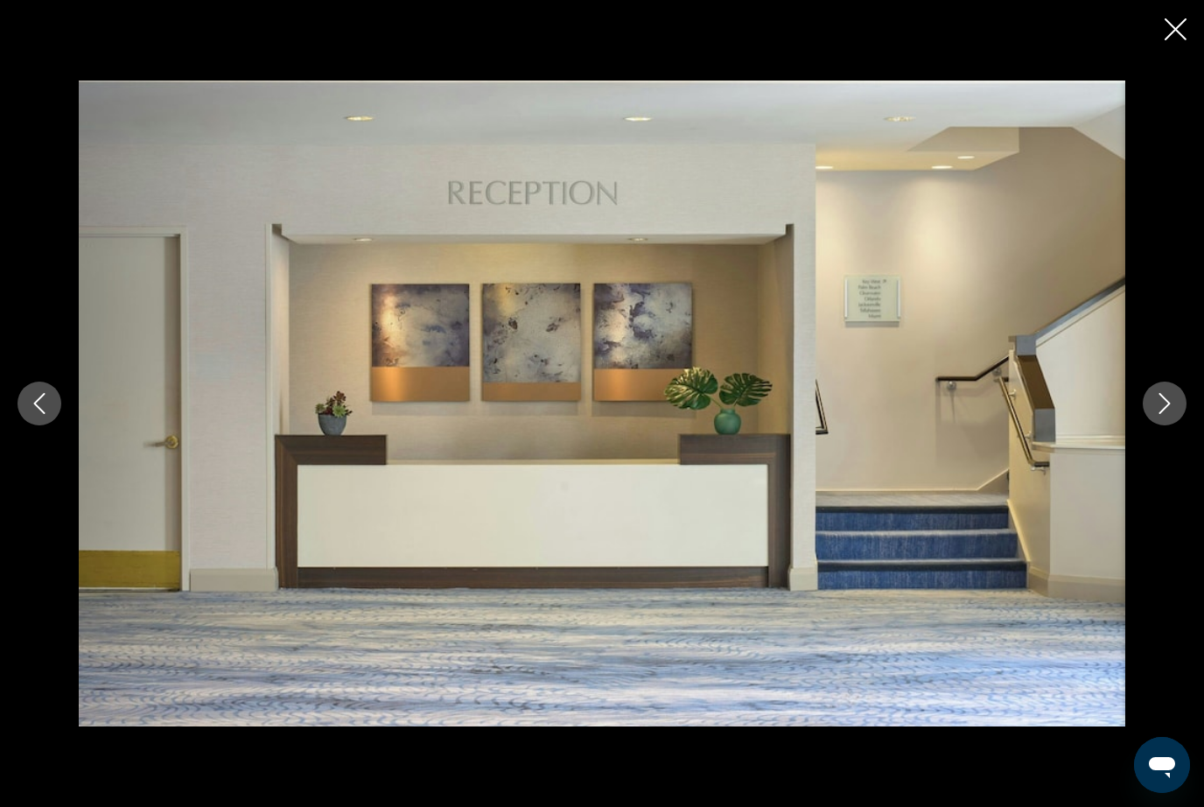
click at [1161, 425] on button "Next image" at bounding box center [1165, 403] width 44 height 44
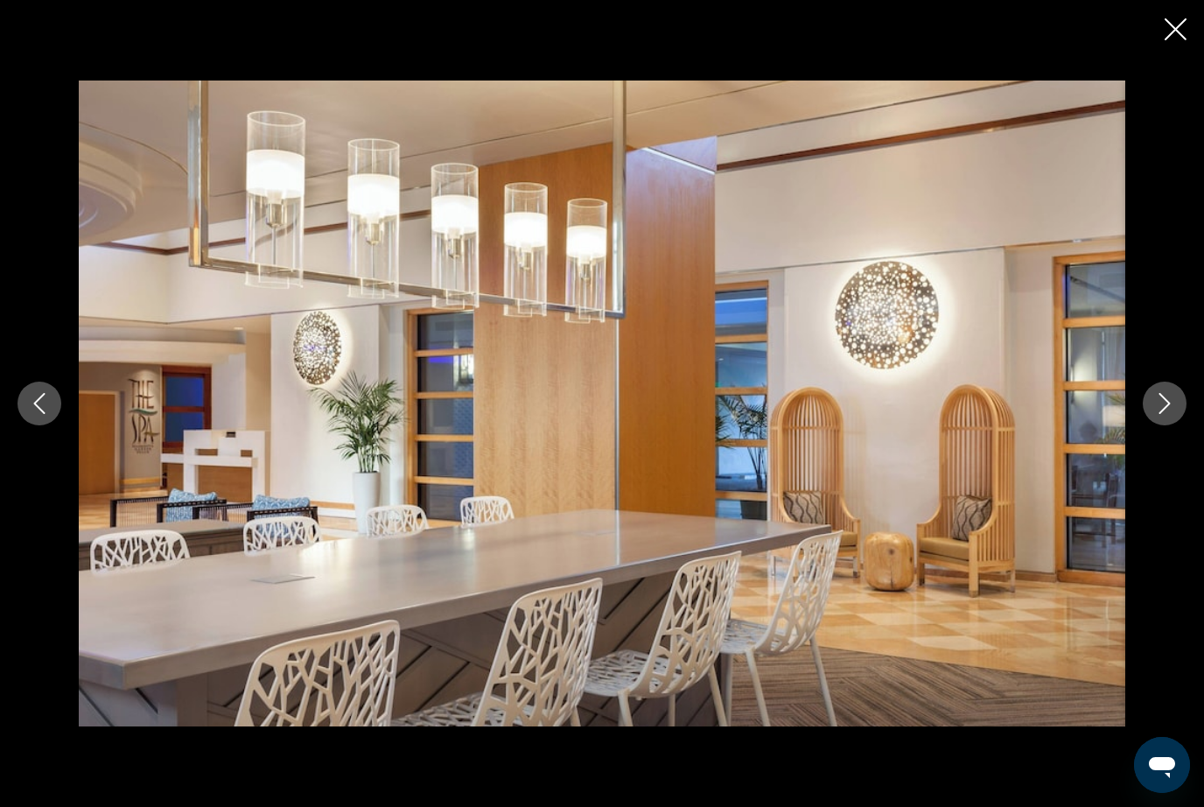
click at [1165, 425] on button "Next image" at bounding box center [1165, 403] width 44 height 44
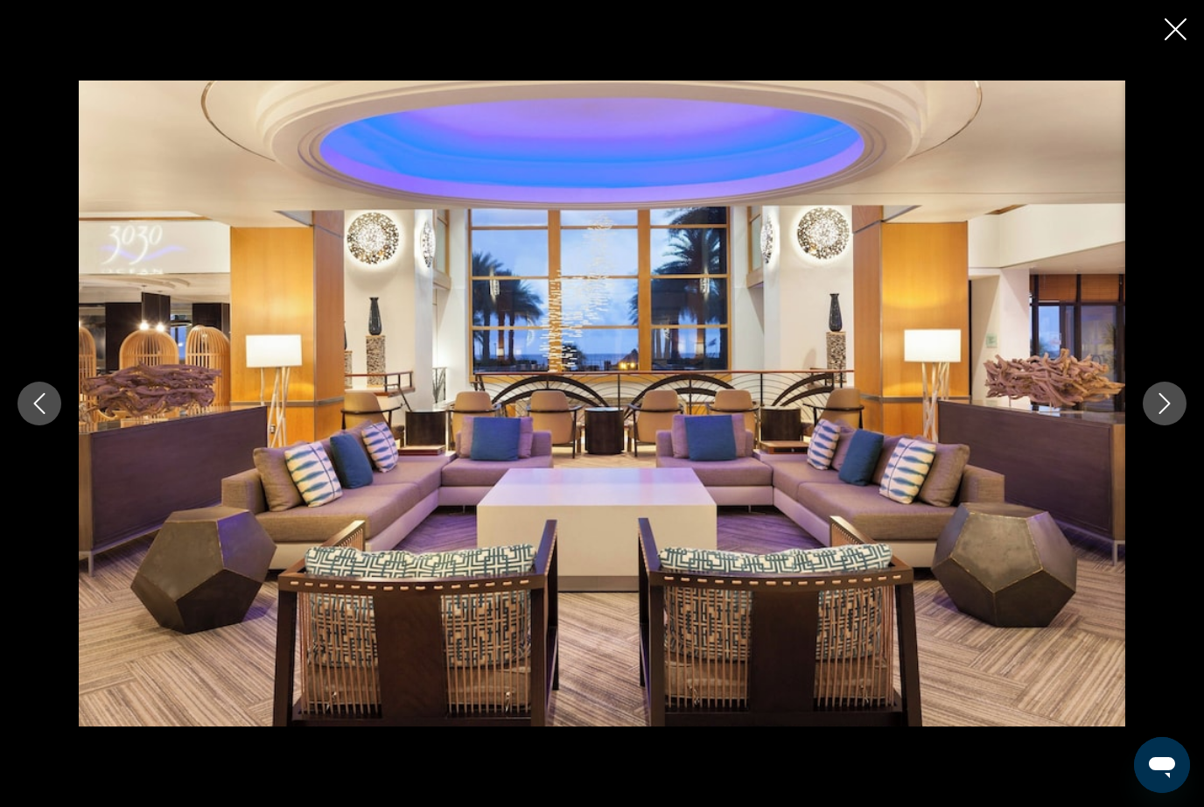
click at [1165, 425] on button "Next image" at bounding box center [1165, 403] width 44 height 44
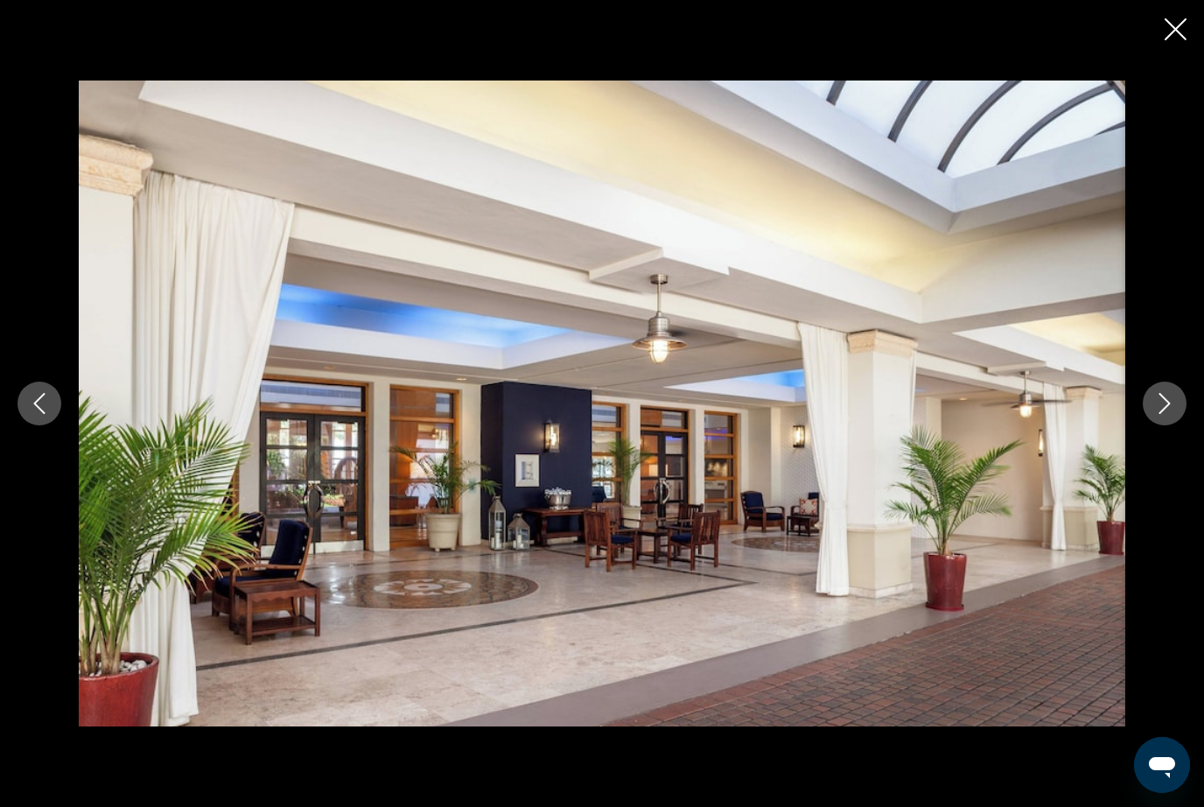
click at [1167, 425] on button "Next image" at bounding box center [1165, 403] width 44 height 44
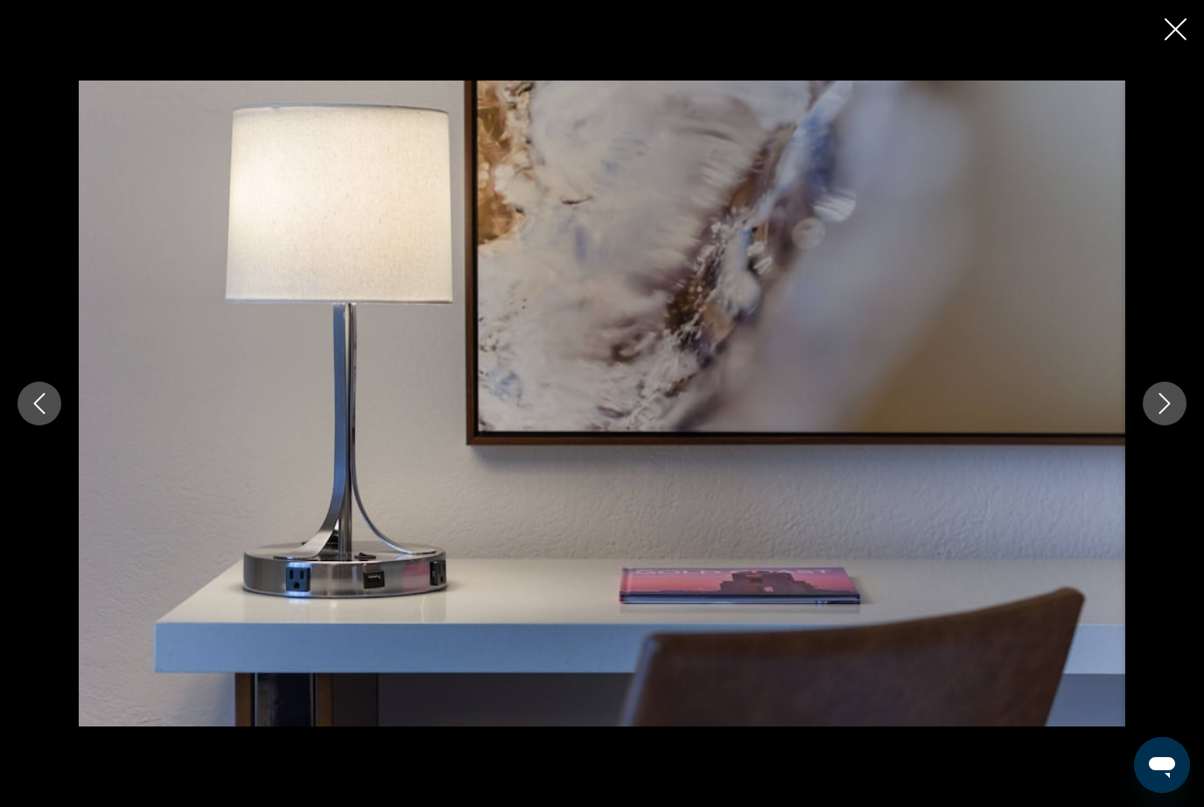
click at [1165, 425] on button "Next image" at bounding box center [1165, 403] width 44 height 44
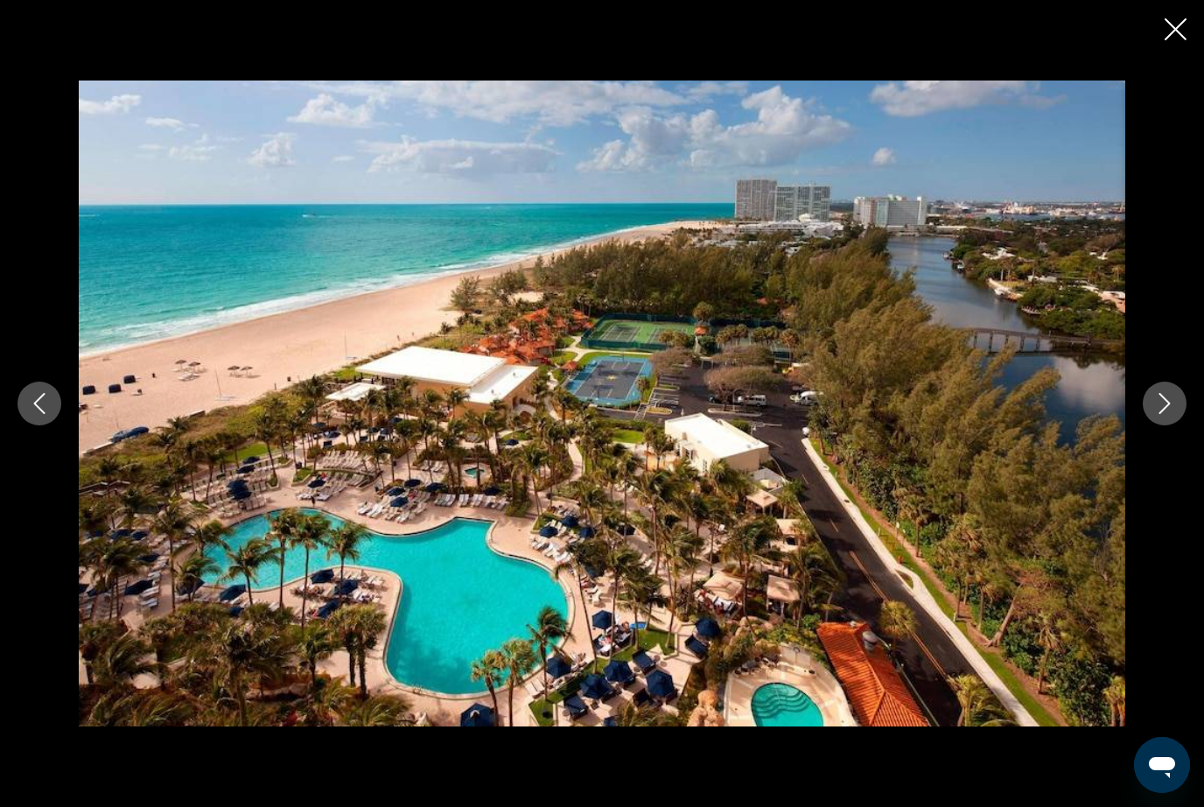
click at [1163, 425] on button "Next image" at bounding box center [1165, 403] width 44 height 44
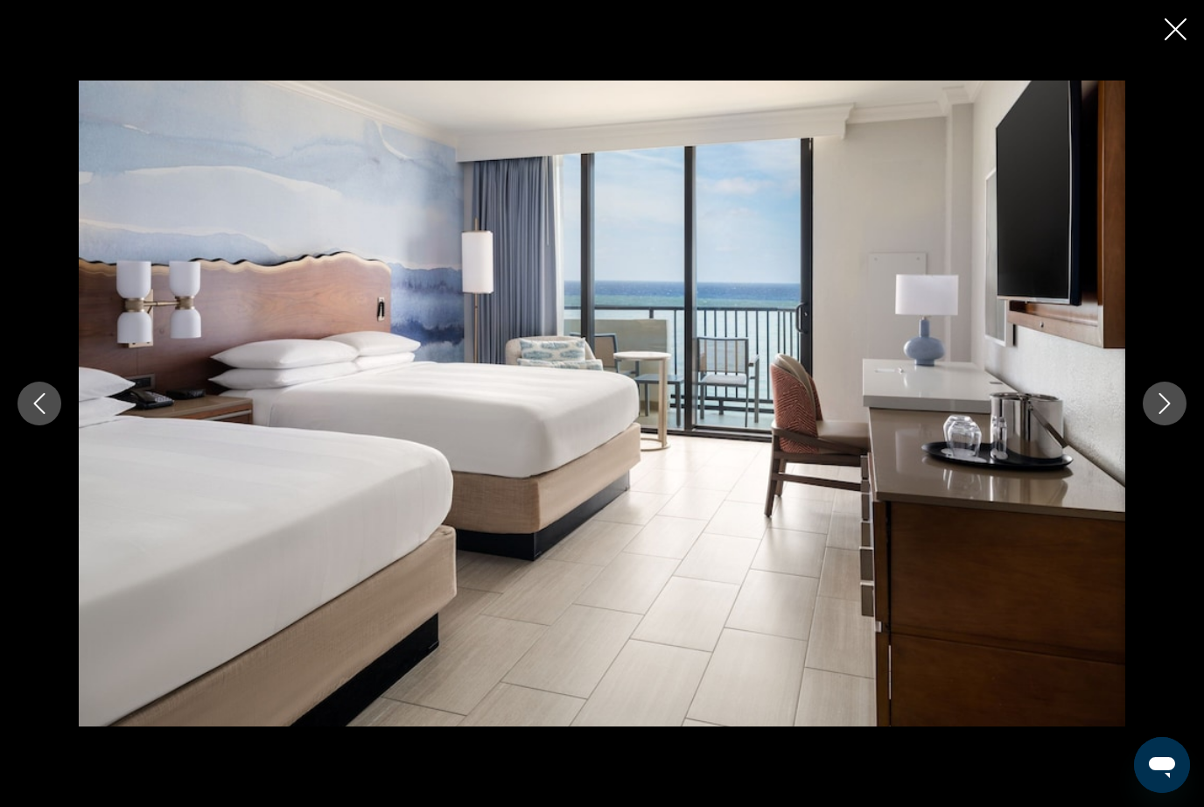
click at [1162, 425] on button "Next image" at bounding box center [1165, 403] width 44 height 44
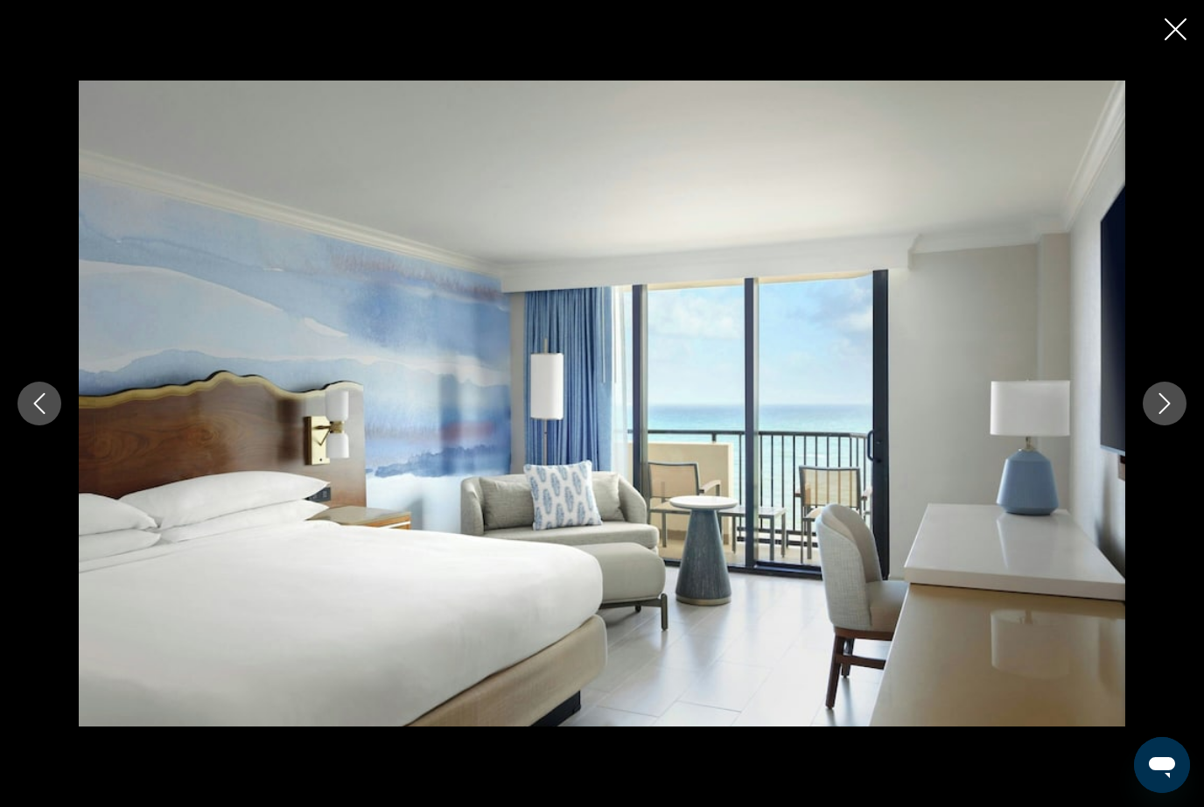
click at [1165, 425] on button "Next image" at bounding box center [1165, 403] width 44 height 44
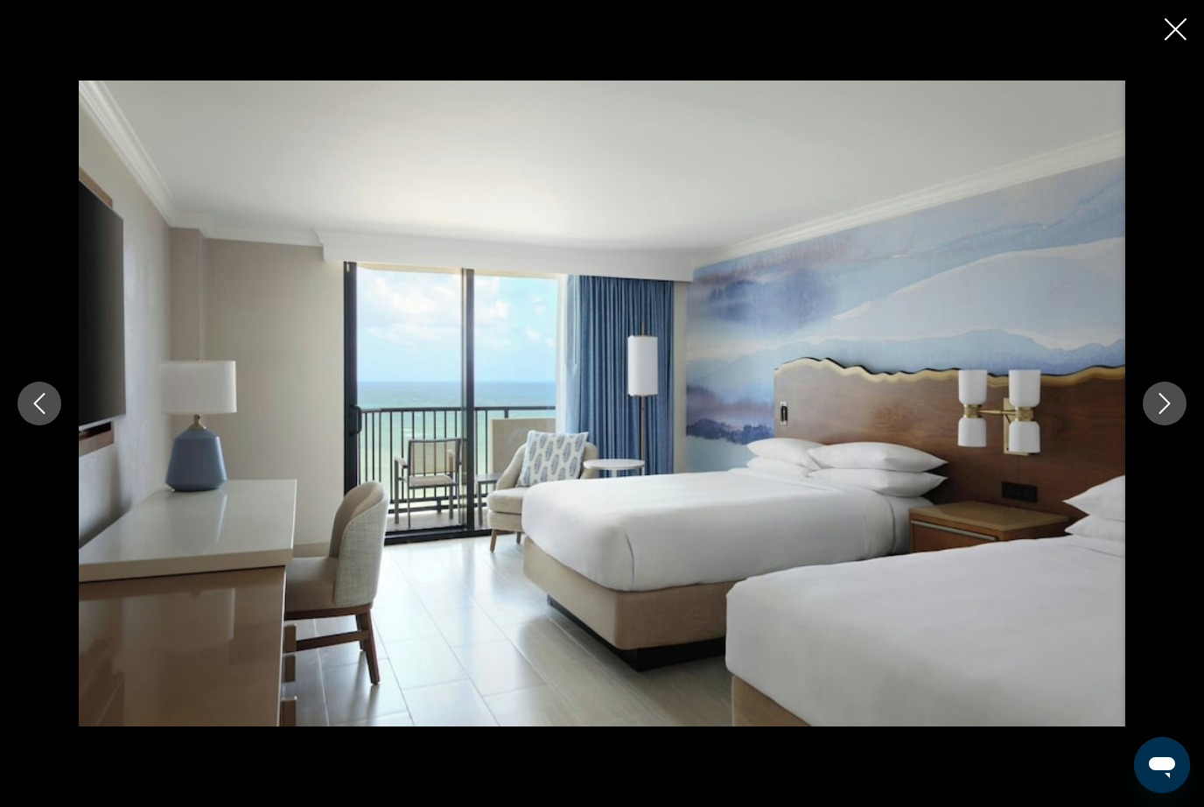
click at [1165, 425] on button "Next image" at bounding box center [1165, 403] width 44 height 44
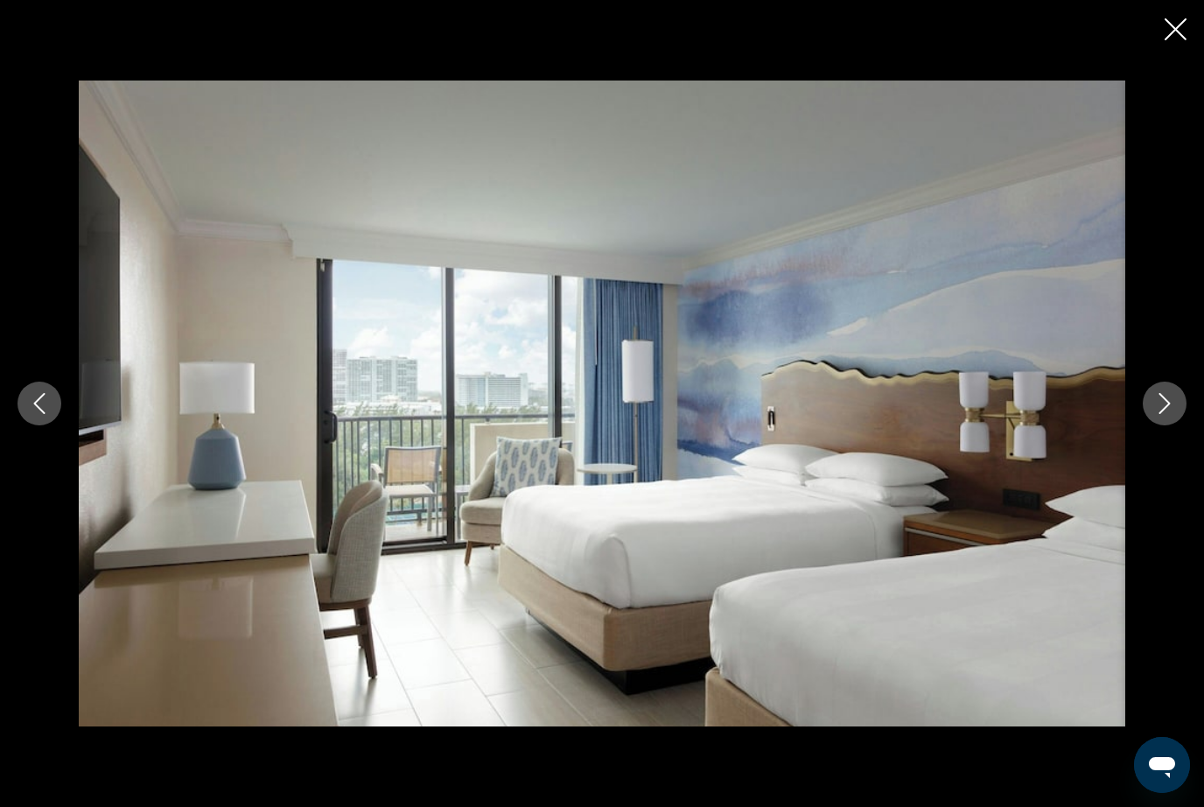
click at [1165, 425] on button "Next image" at bounding box center [1165, 403] width 44 height 44
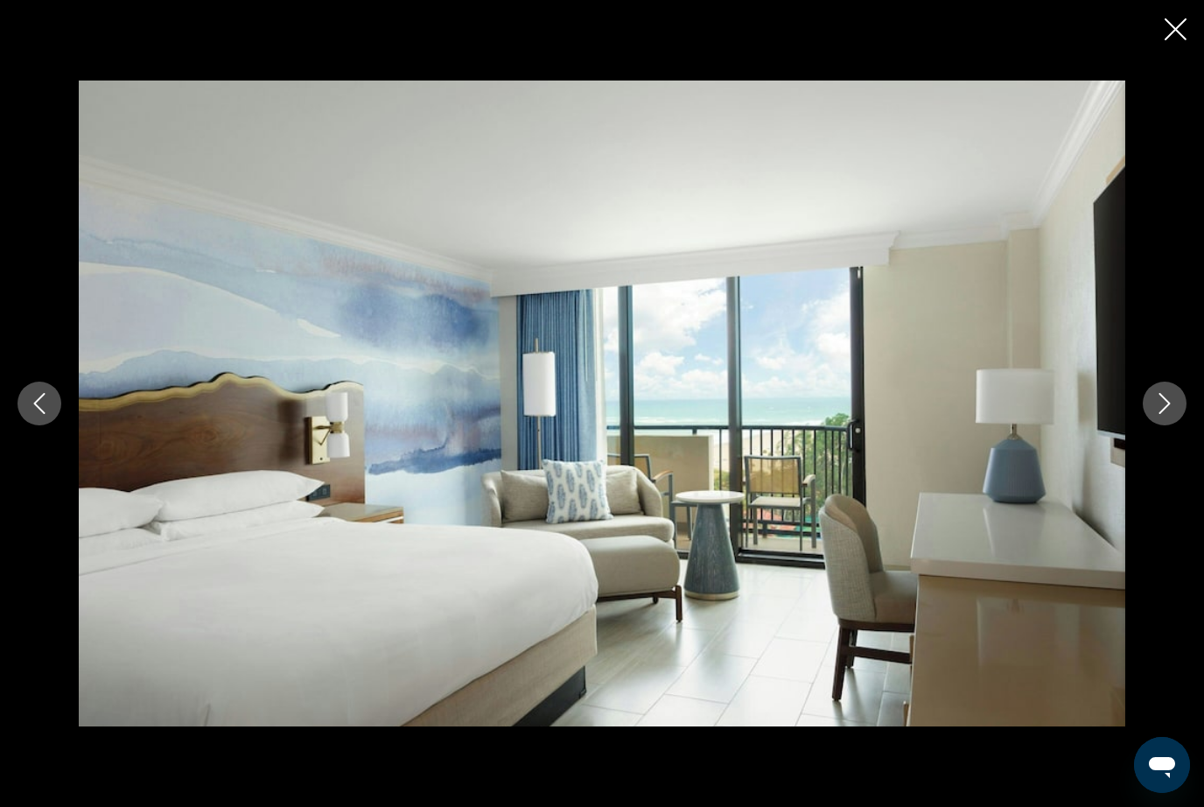
click at [1164, 425] on button "Next image" at bounding box center [1165, 403] width 44 height 44
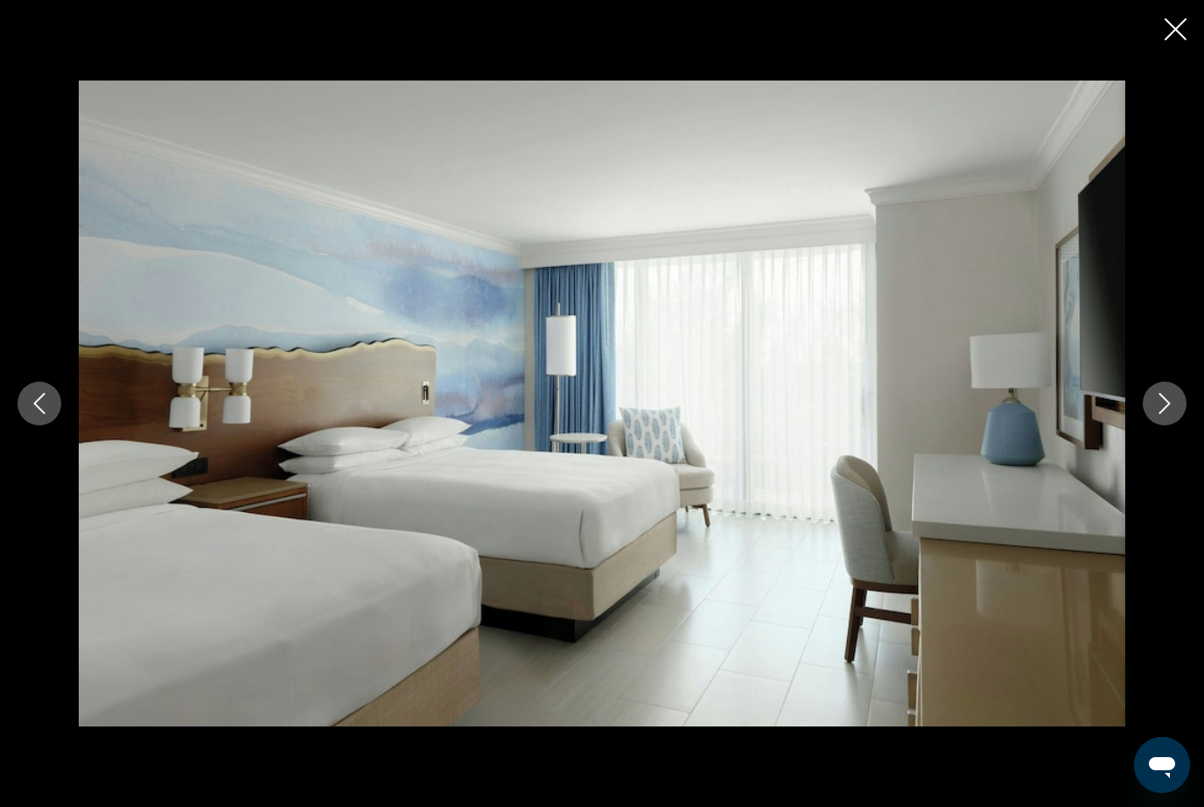
click at [1154, 425] on button "Next image" at bounding box center [1165, 403] width 44 height 44
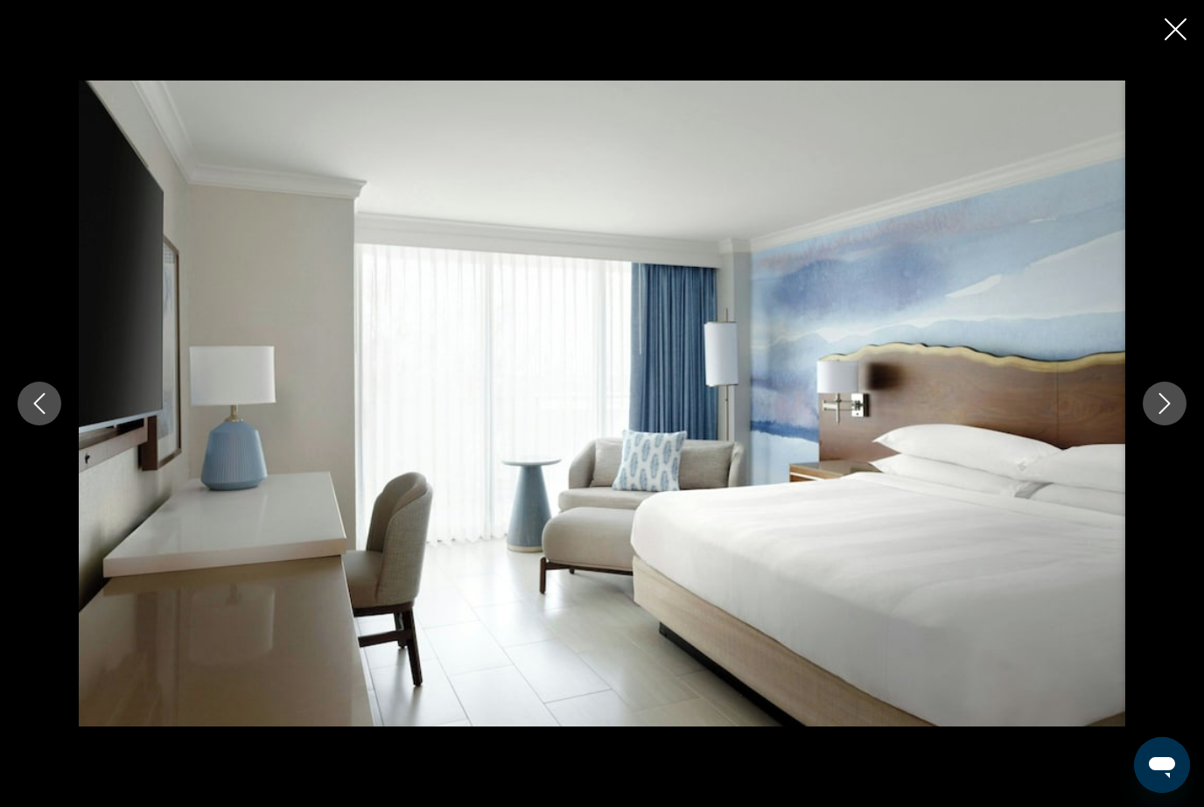
click at [1154, 425] on button "Next image" at bounding box center [1165, 403] width 44 height 44
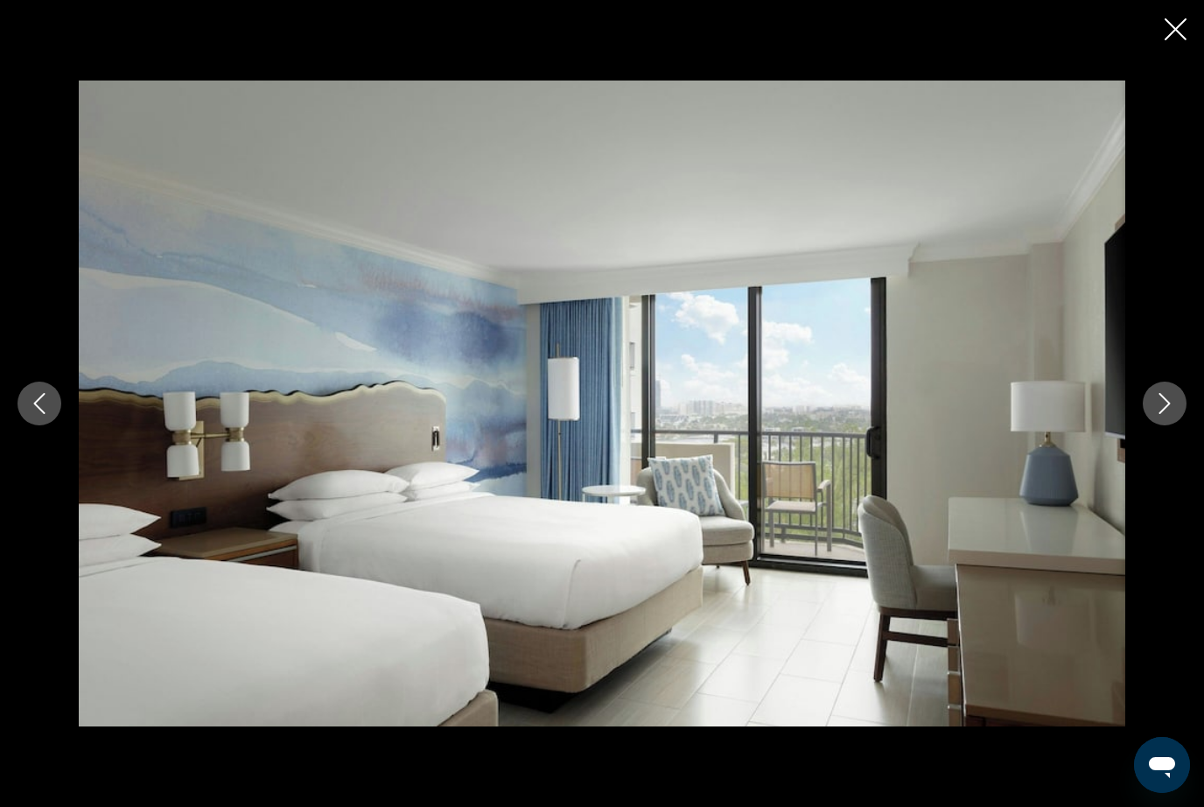
click at [1151, 425] on button "Next image" at bounding box center [1165, 403] width 44 height 44
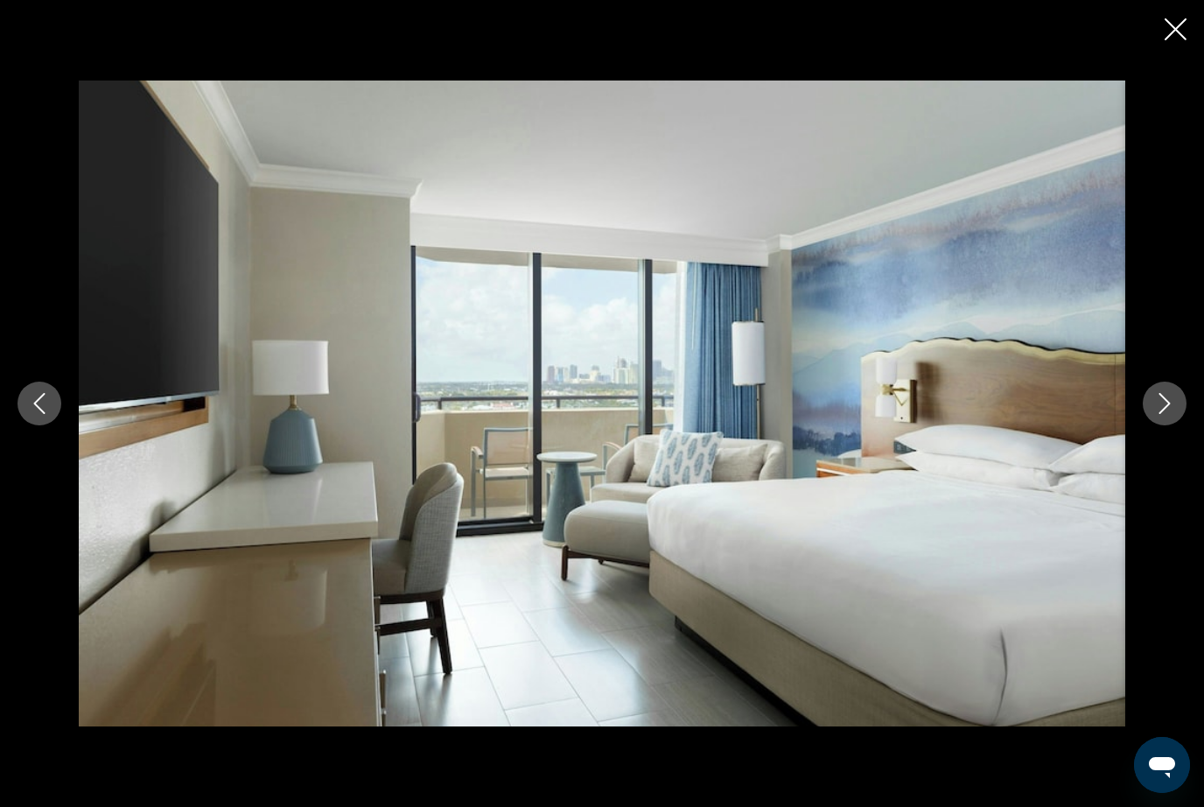
click at [1159, 460] on div "Main content" at bounding box center [602, 403] width 1204 height 646
click at [1159, 459] on div "Main content" at bounding box center [602, 403] width 1204 height 646
click at [1175, 425] on button "Next image" at bounding box center [1165, 403] width 44 height 44
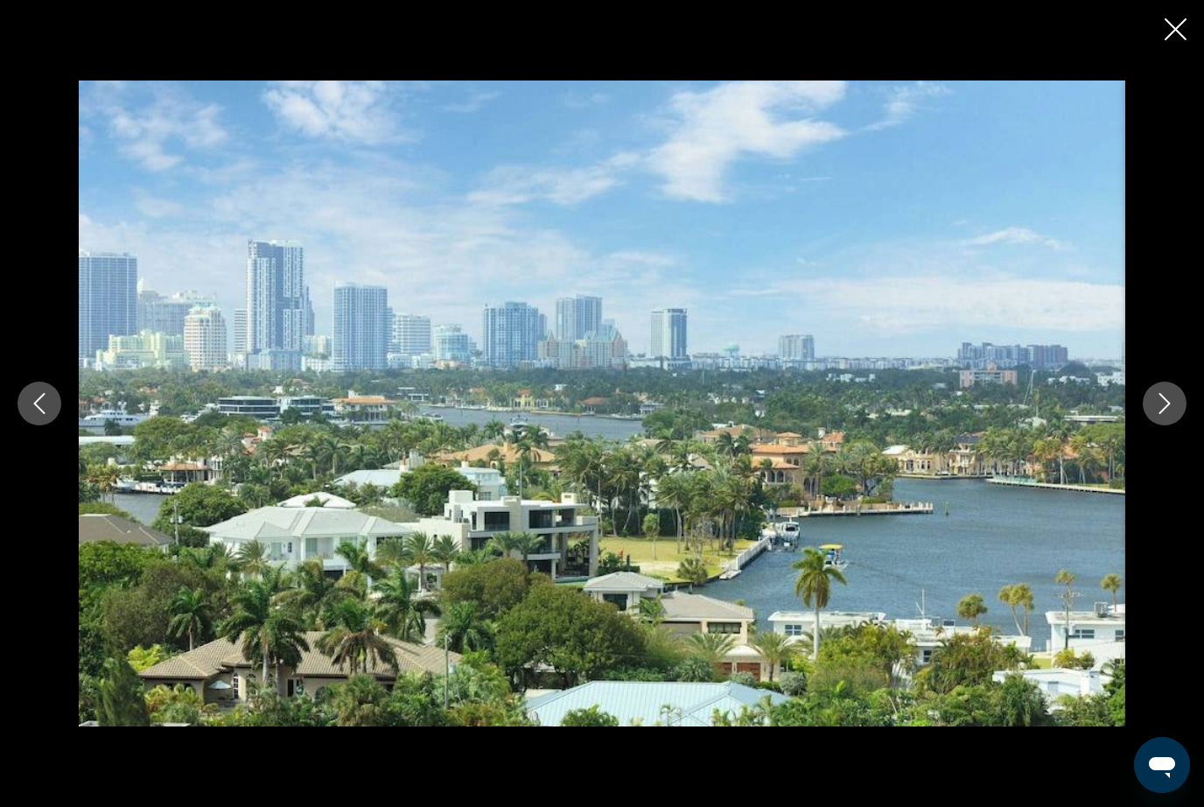
click at [1165, 425] on button "Next image" at bounding box center [1165, 403] width 44 height 44
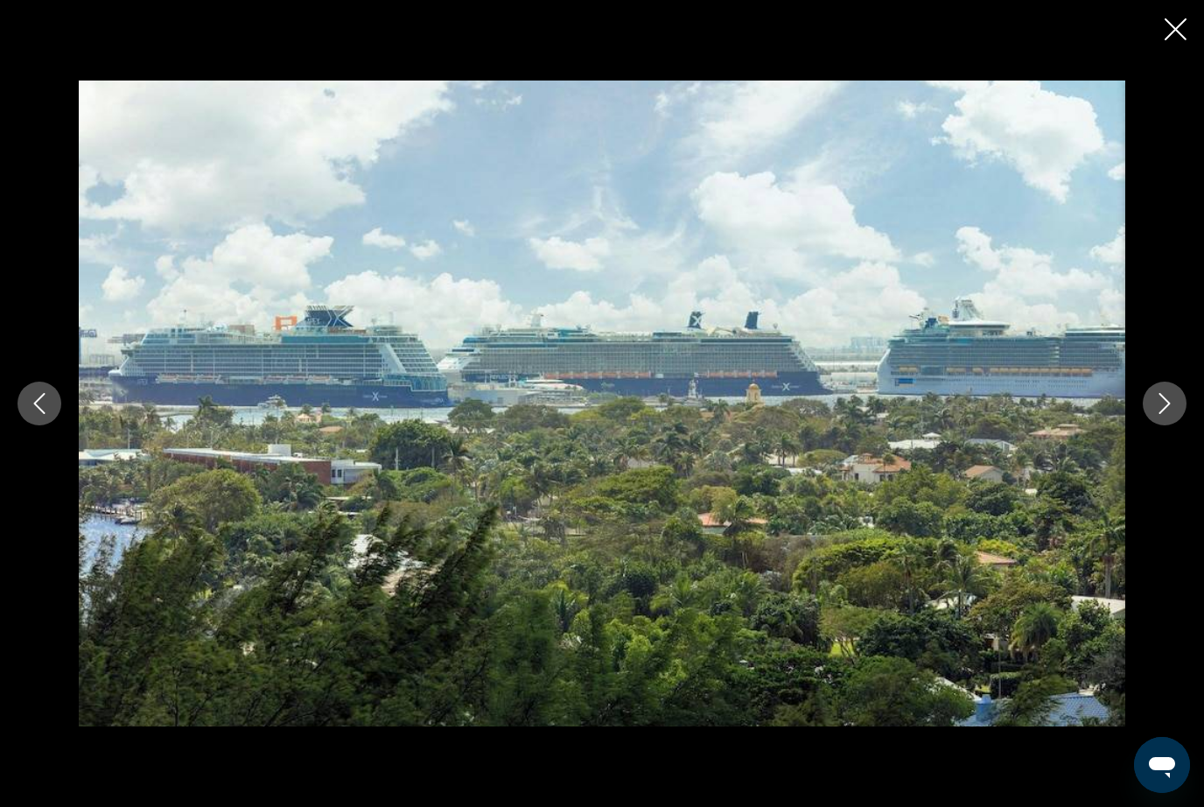
click at [1169, 425] on button "Next image" at bounding box center [1165, 403] width 44 height 44
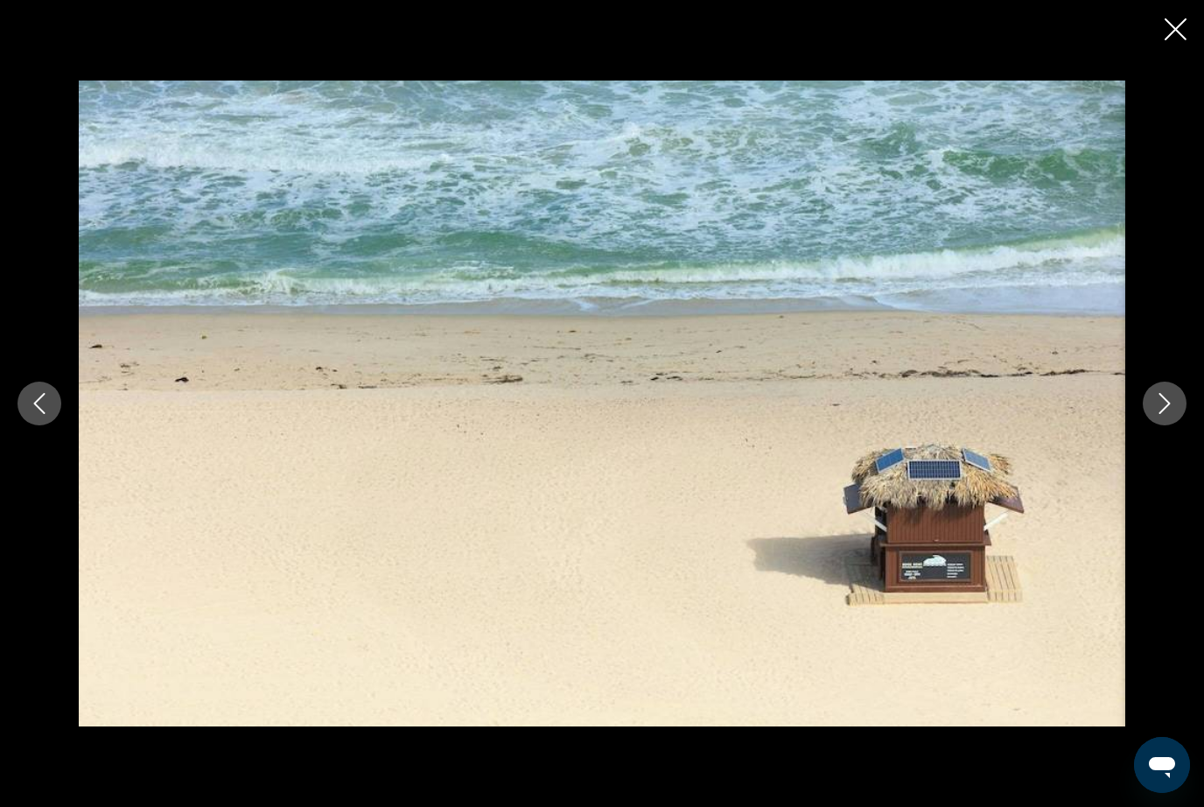
click at [1169, 414] on icon "Next image" at bounding box center [1164, 403] width 21 height 21
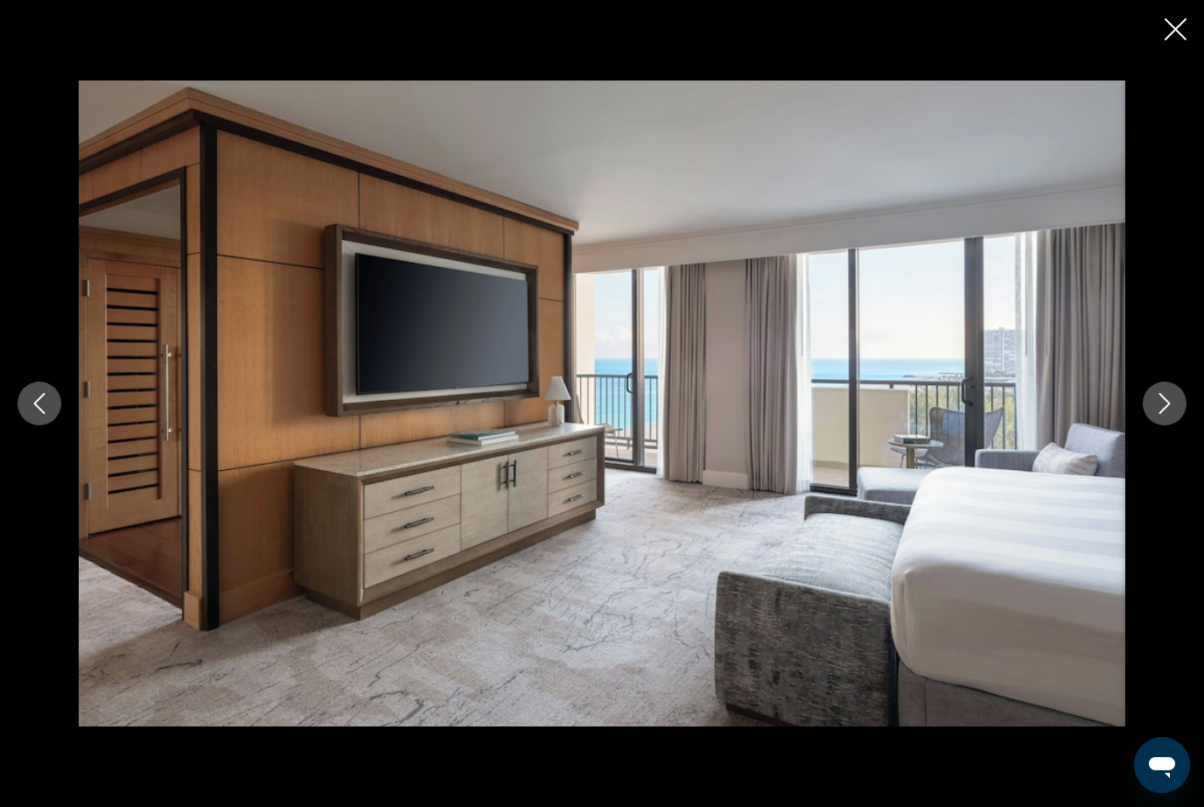
click at [1167, 414] on icon "Next image" at bounding box center [1164, 403] width 21 height 21
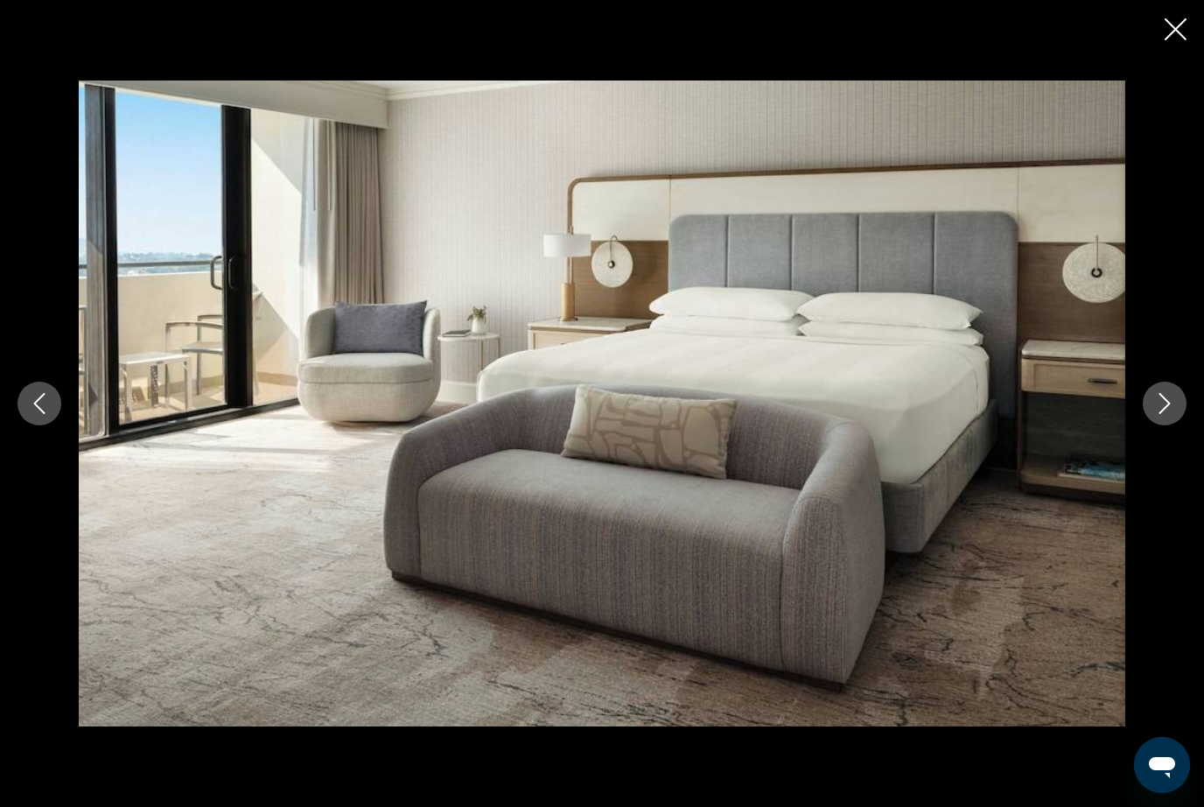
click at [1171, 414] on icon "Next image" at bounding box center [1164, 403] width 21 height 21
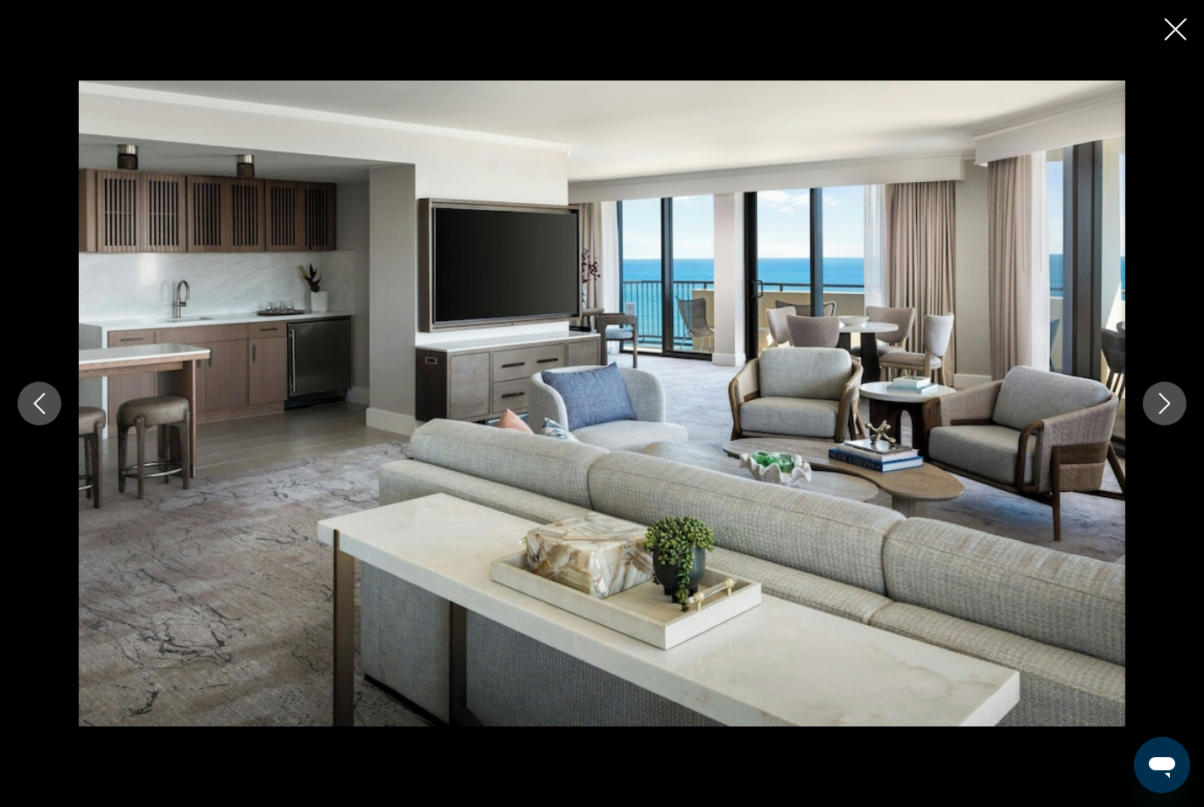
click at [1170, 414] on icon "Next image" at bounding box center [1164, 403] width 21 height 21
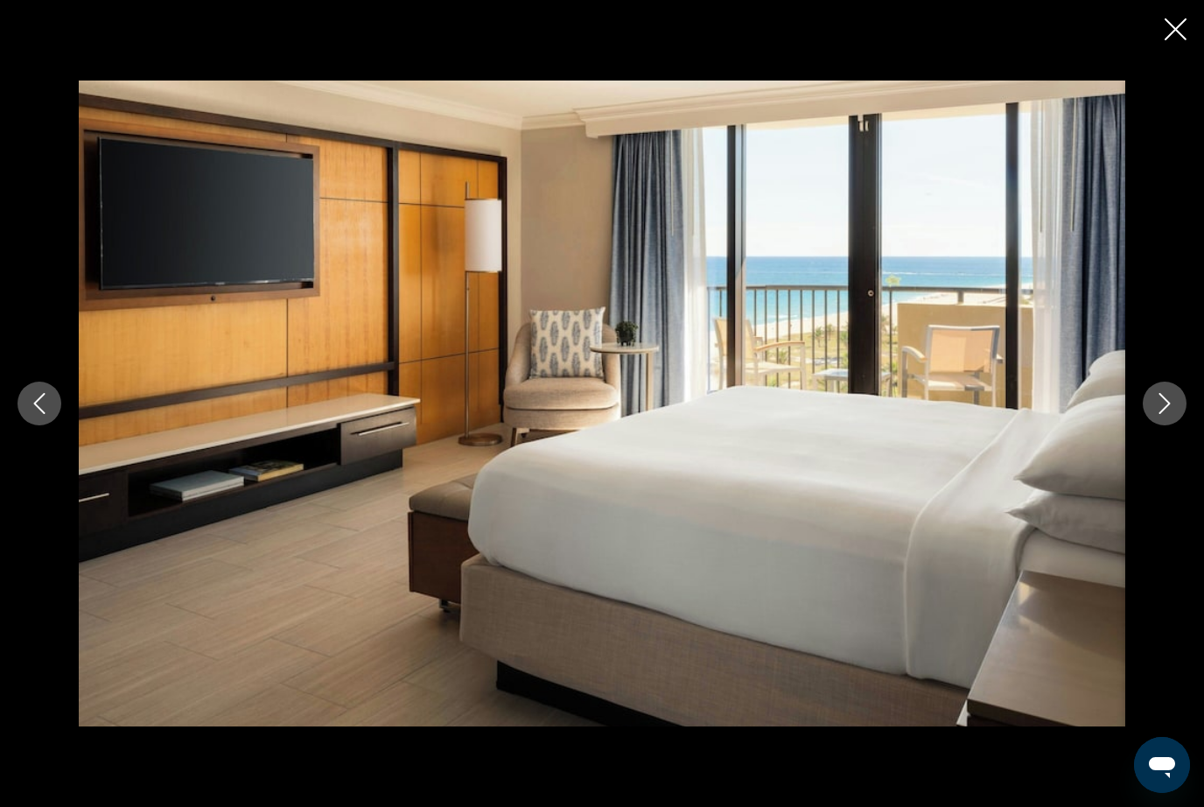
click at [1172, 414] on icon "Next image" at bounding box center [1164, 403] width 21 height 21
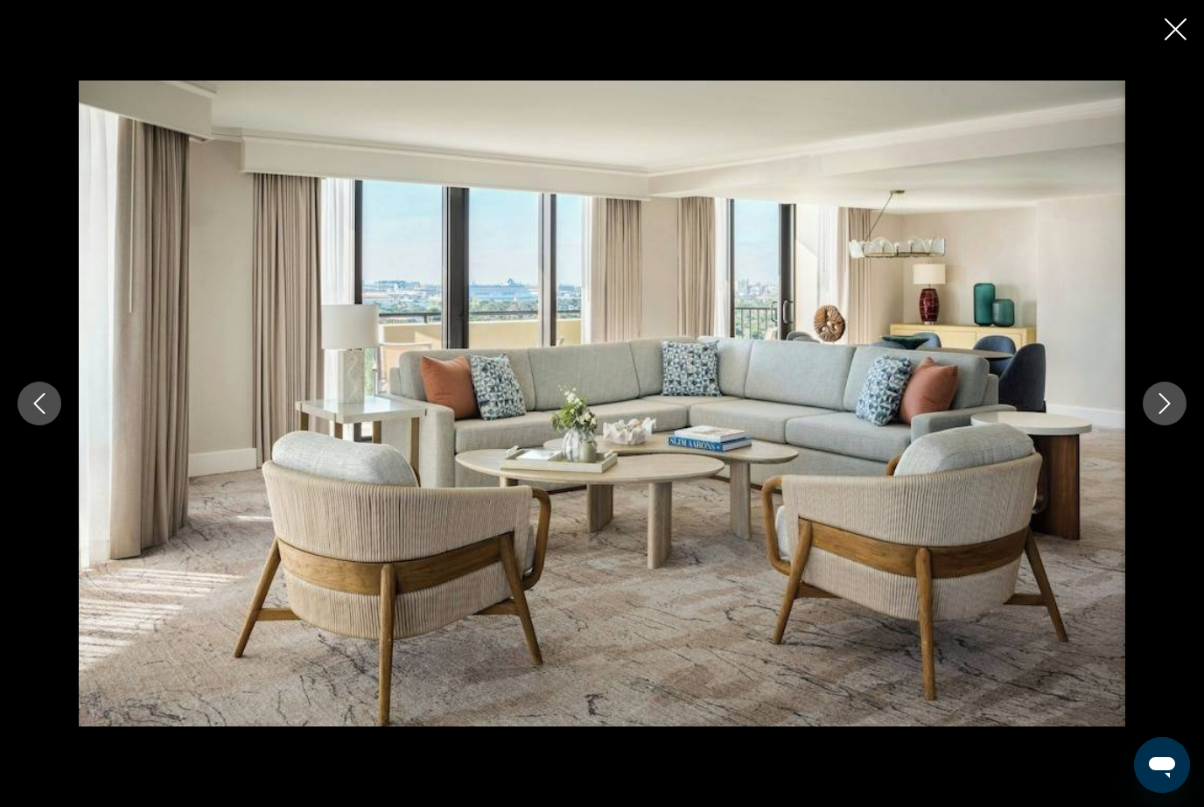
click at [1171, 414] on icon "Next image" at bounding box center [1164, 403] width 21 height 21
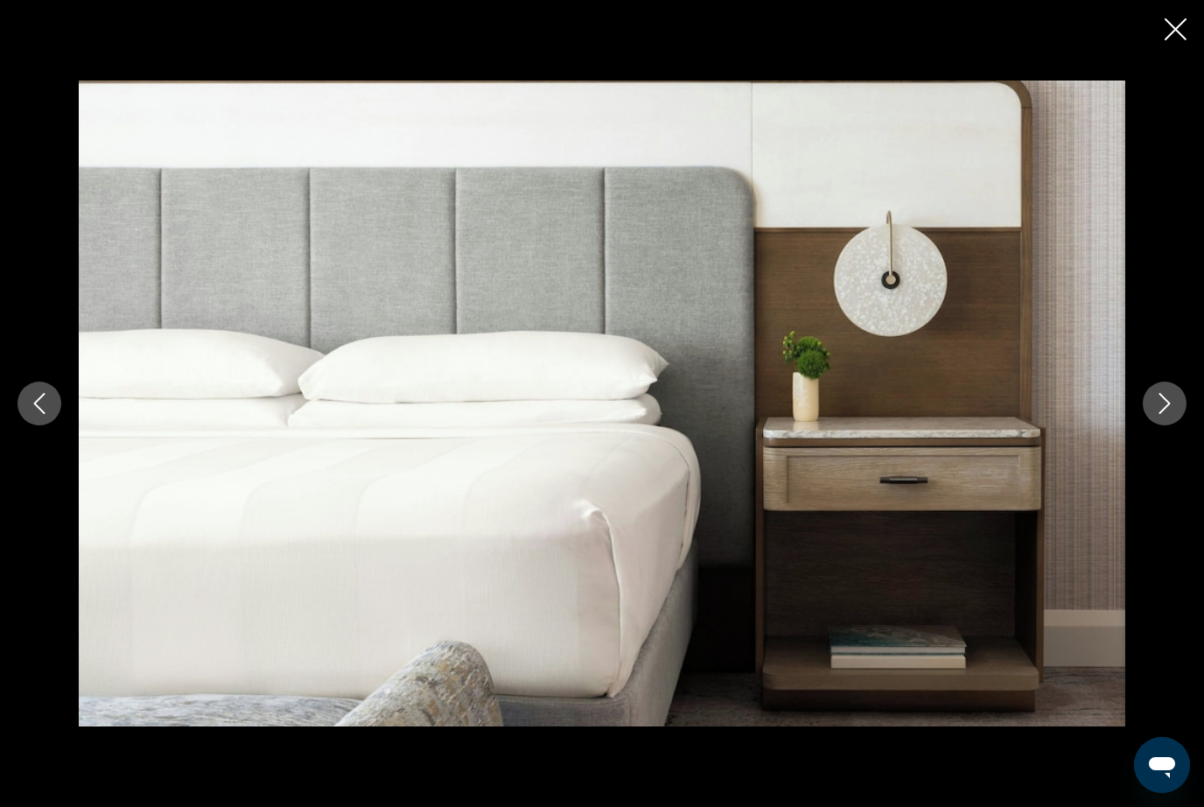
click at [1170, 414] on icon "Next image" at bounding box center [1164, 403] width 21 height 21
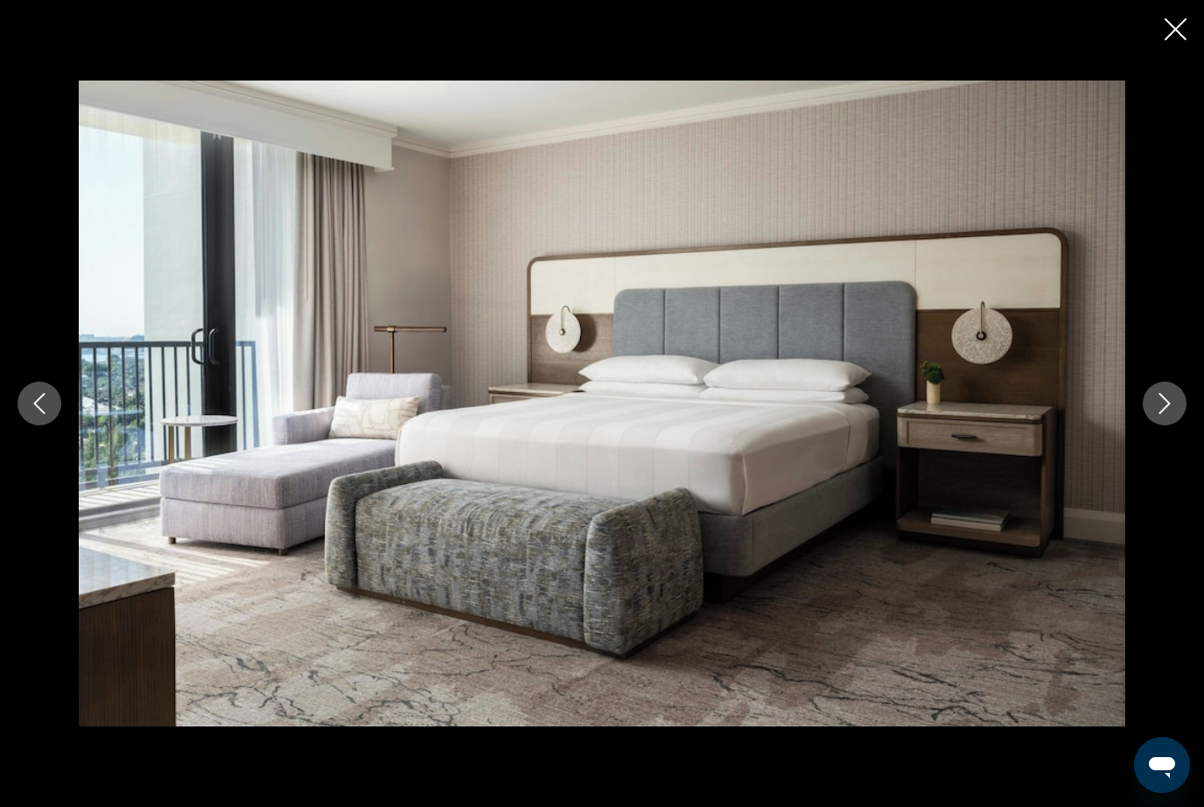
click at [1172, 21] on icon "Close slideshow" at bounding box center [1176, 29] width 22 height 22
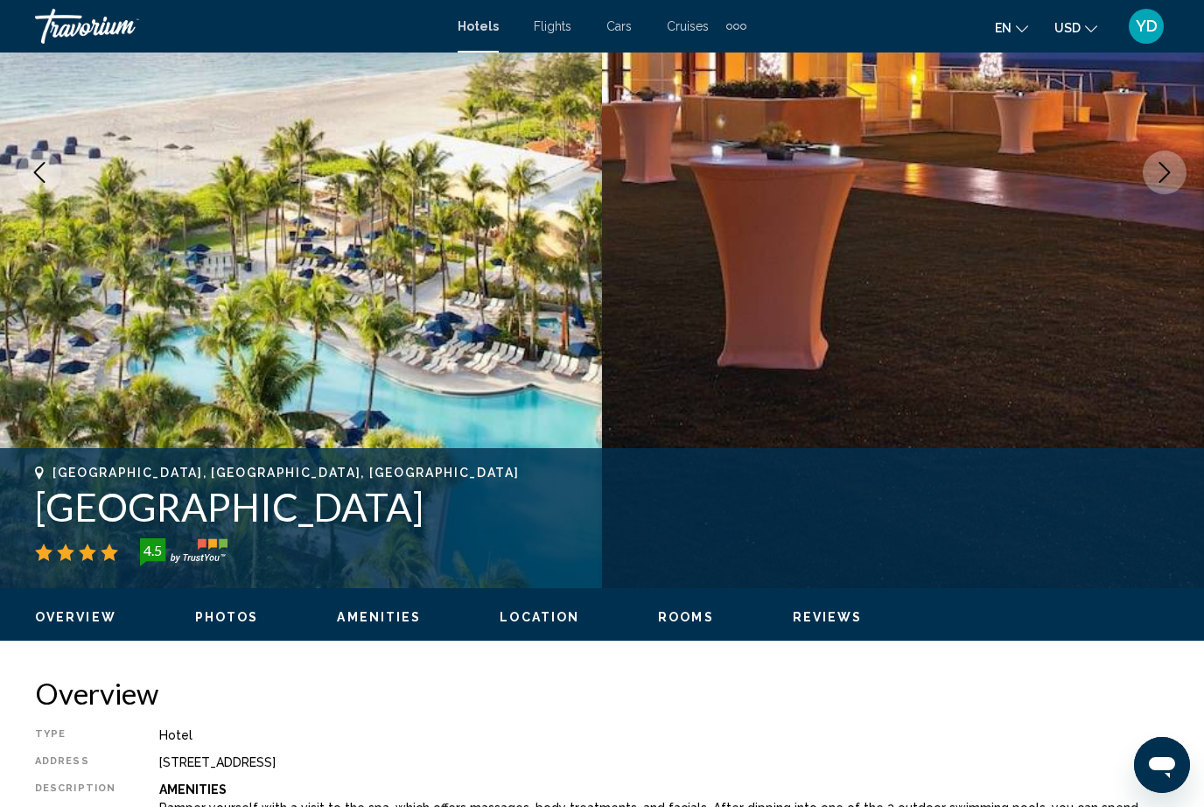
scroll to position [0, 0]
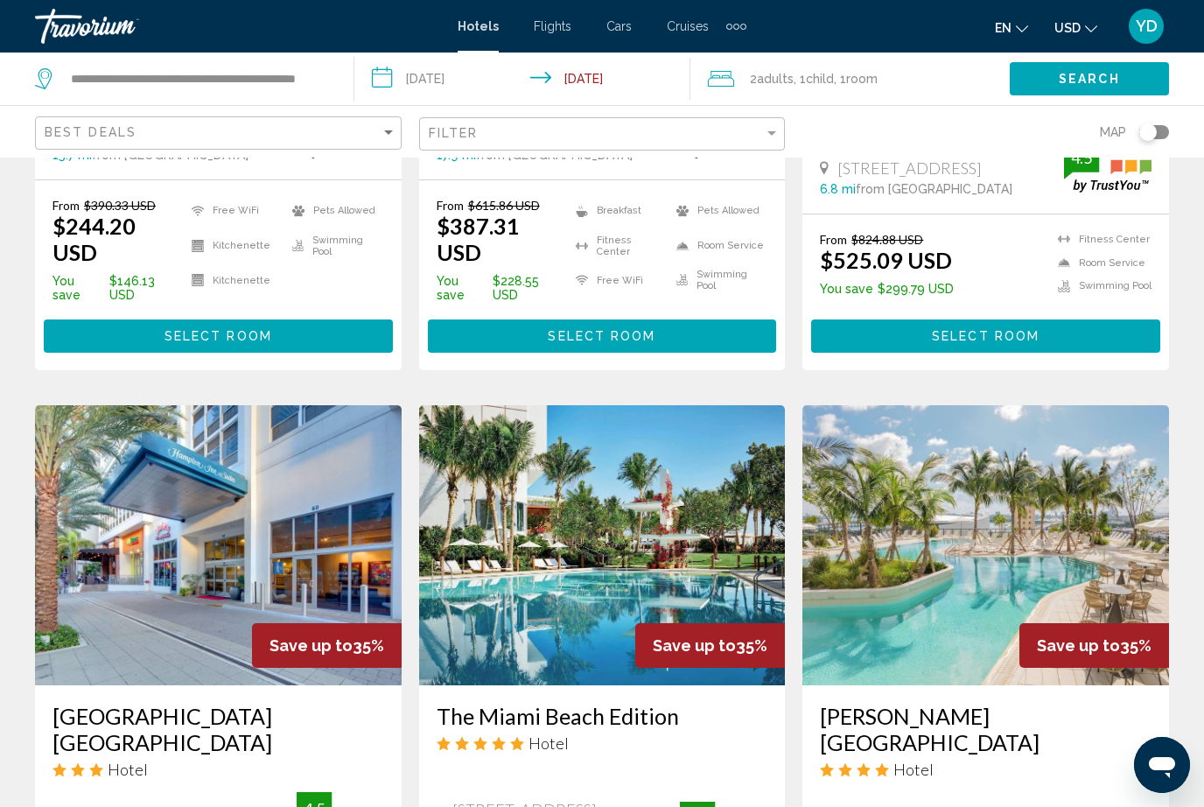
scroll to position [1942, 0]
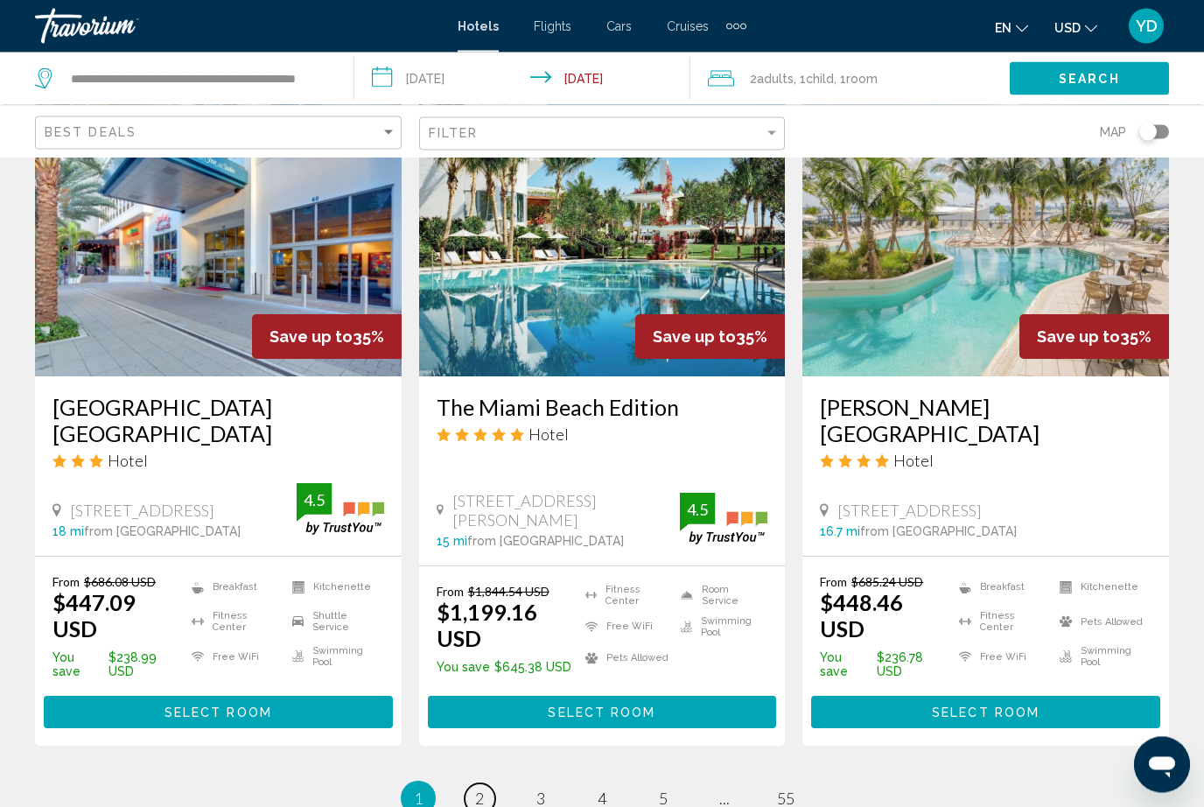
click at [479, 789] on span "2" at bounding box center [479, 798] width 9 height 19
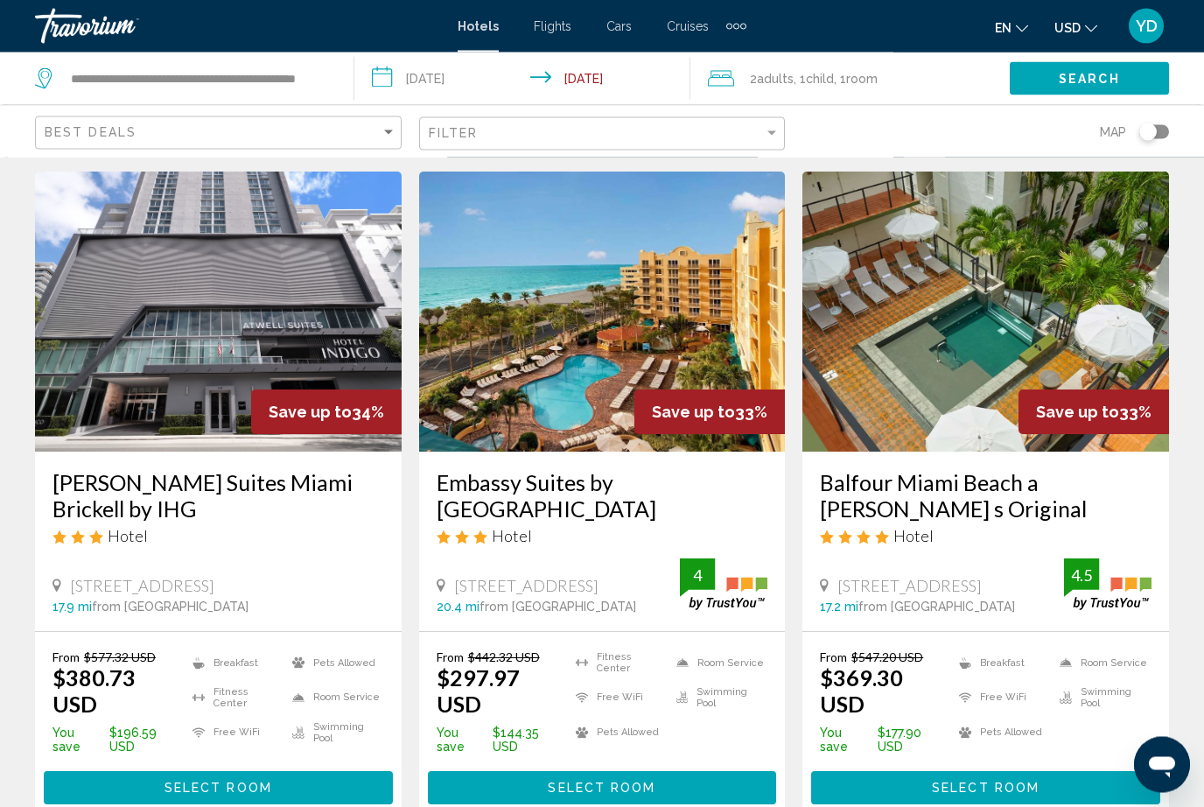
scroll to position [47, 0]
click at [687, 319] on img "Main content" at bounding box center [602, 311] width 367 height 280
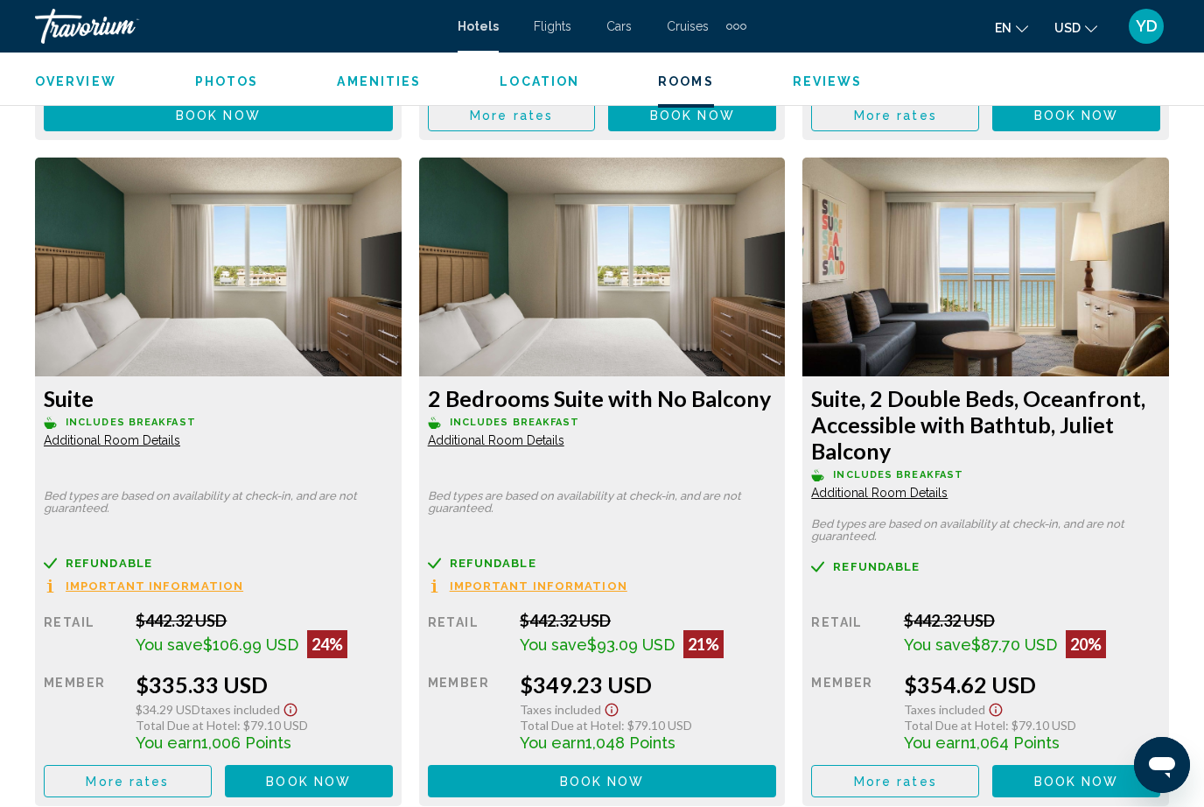
scroll to position [4574, 0]
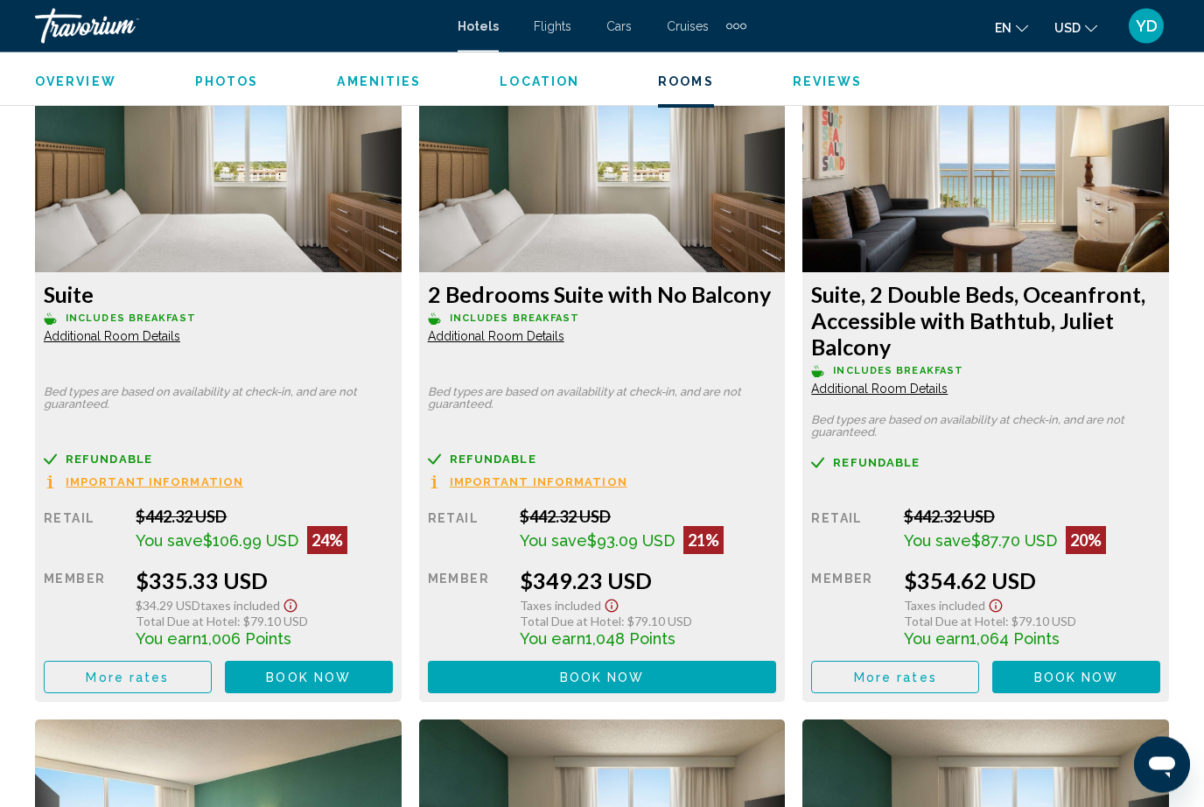
scroll to position [4680, 0]
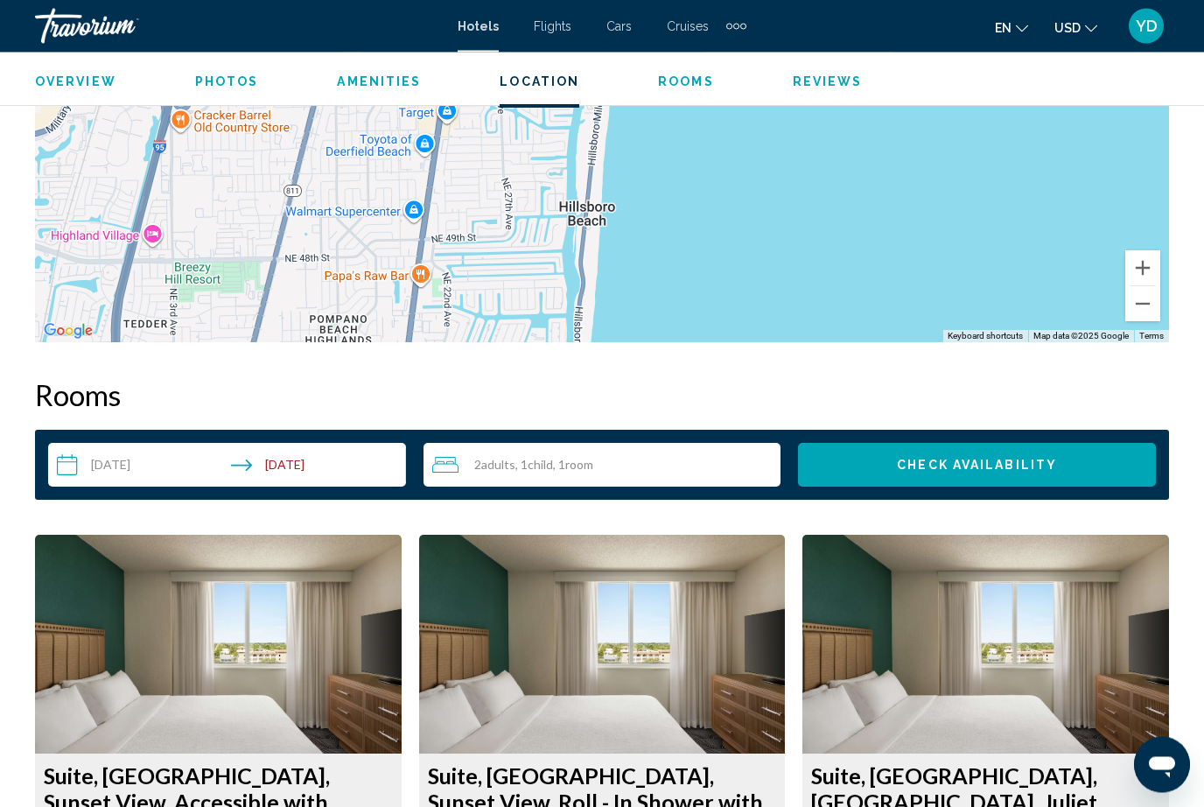
scroll to position [2240, 0]
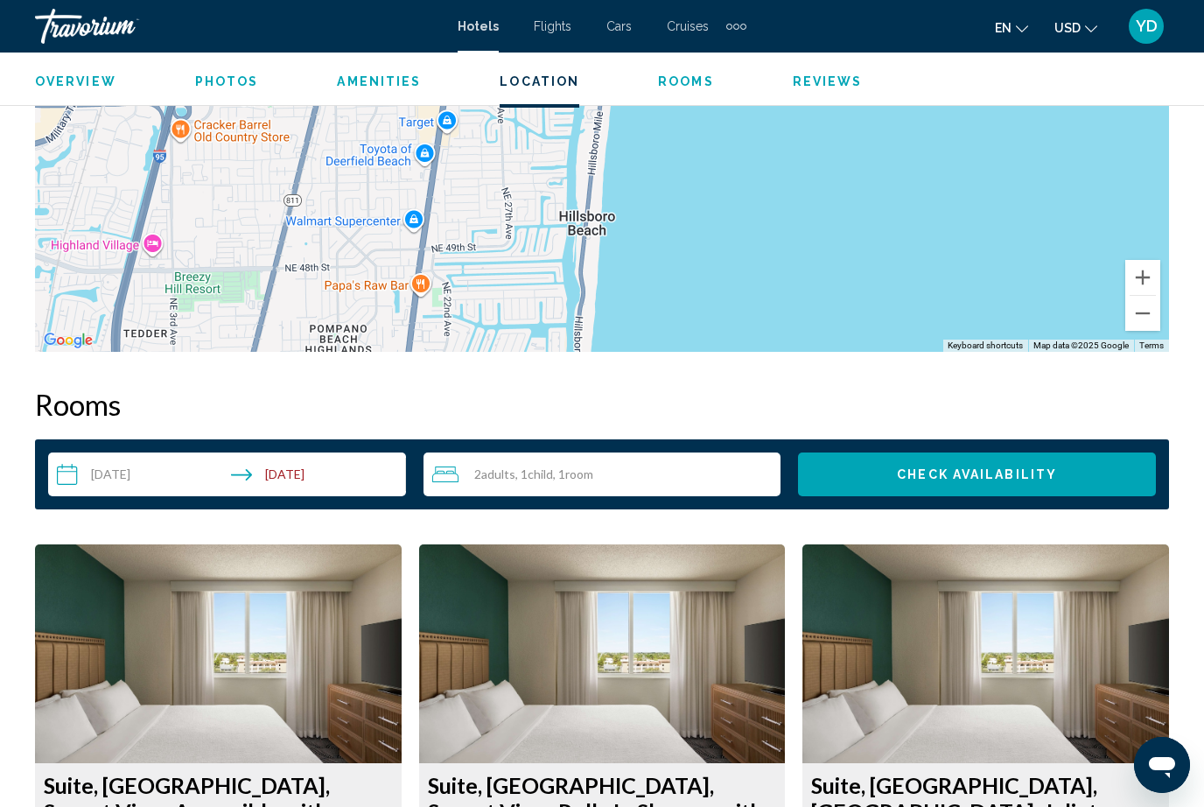
click at [290, 466] on input "**********" at bounding box center [230, 476] width 365 height 49
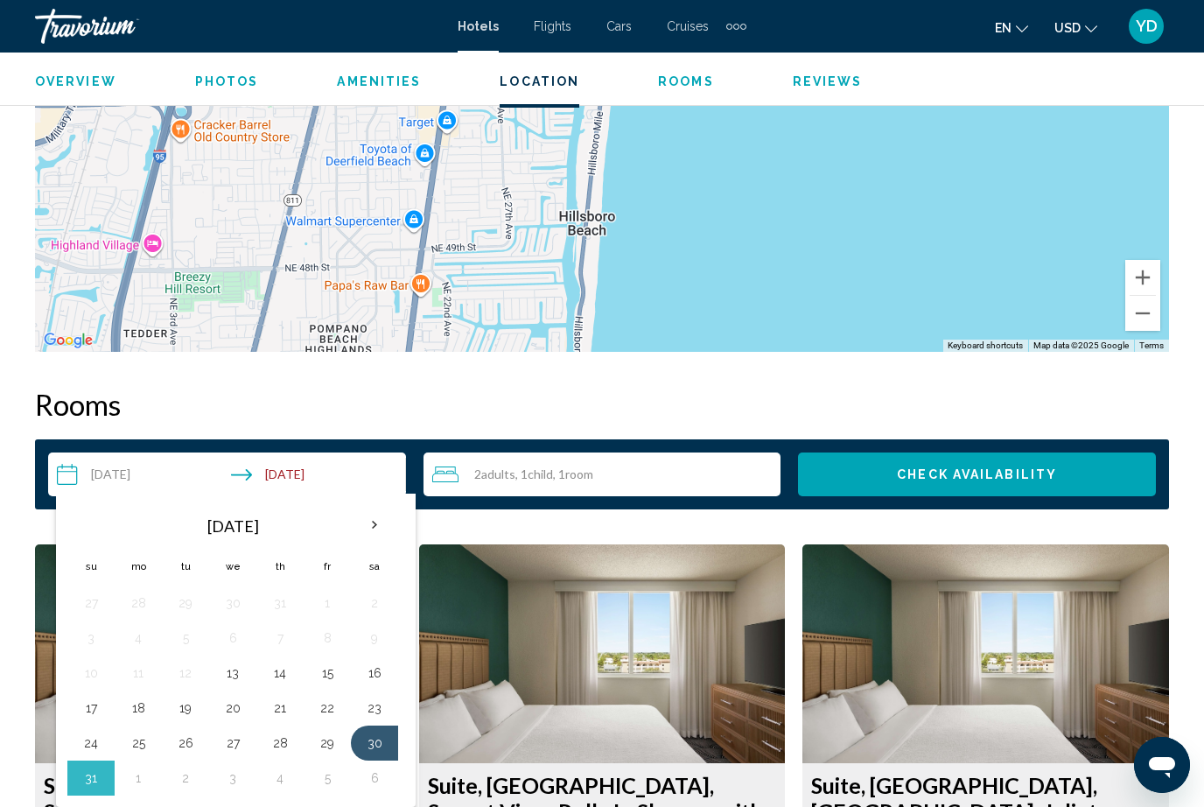
click at [330, 745] on button "29" at bounding box center [327, 743] width 28 height 24
click at [379, 731] on button "30" at bounding box center [374, 743] width 28 height 24
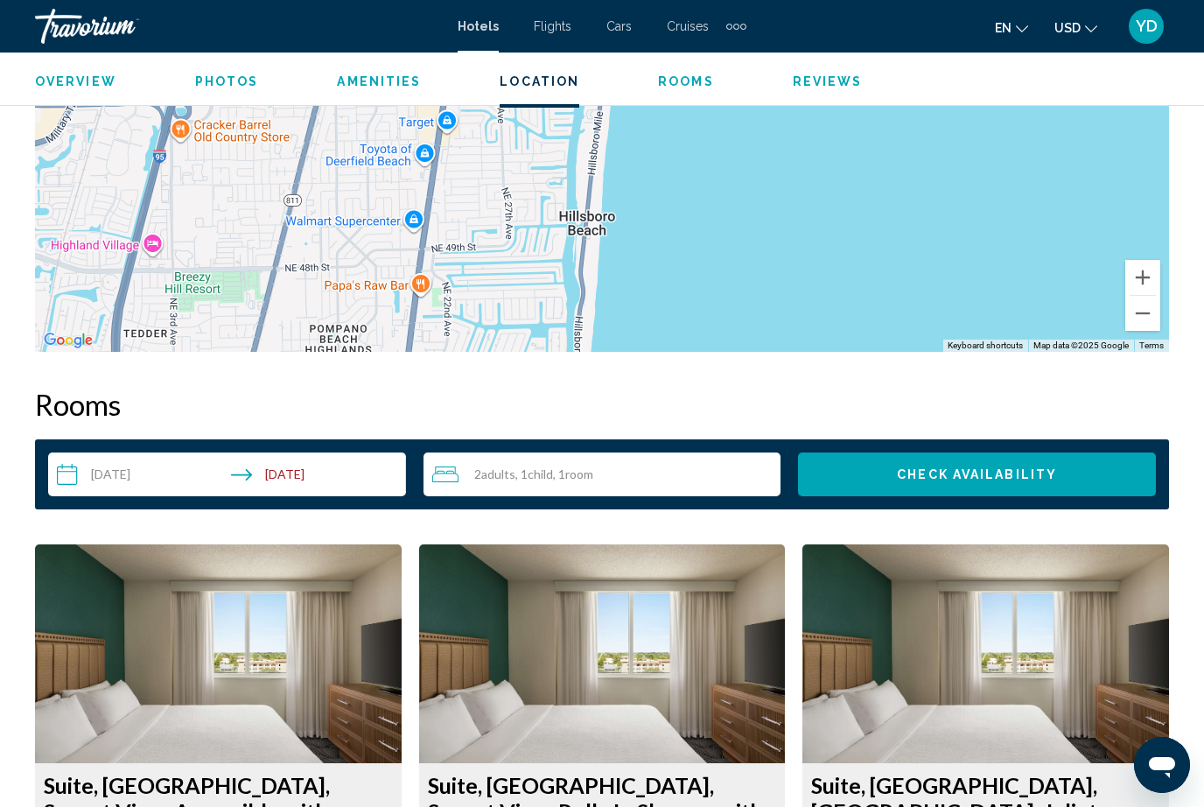
click at [237, 471] on input "**********" at bounding box center [230, 476] width 365 height 49
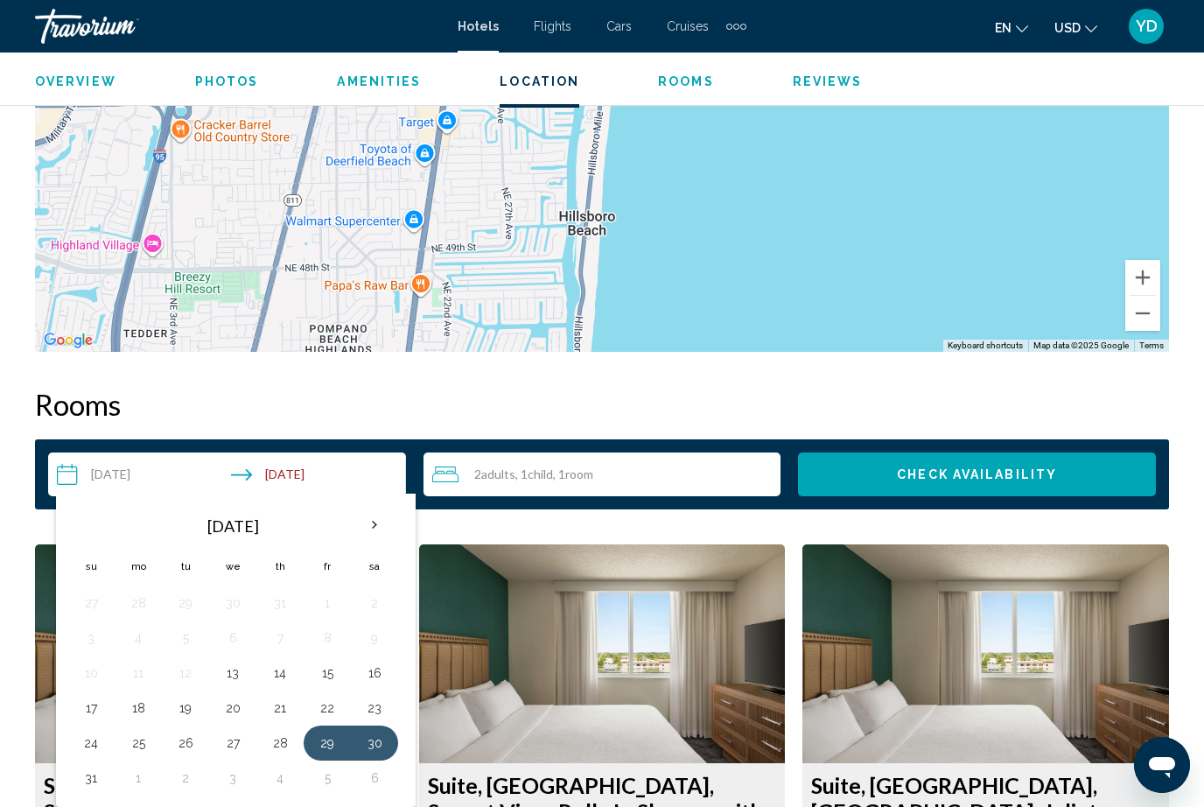
click at [385, 731] on button "30" at bounding box center [374, 743] width 28 height 24
click at [143, 472] on input "**********" at bounding box center [230, 476] width 365 height 49
click at [383, 731] on button "30" at bounding box center [374, 743] width 28 height 24
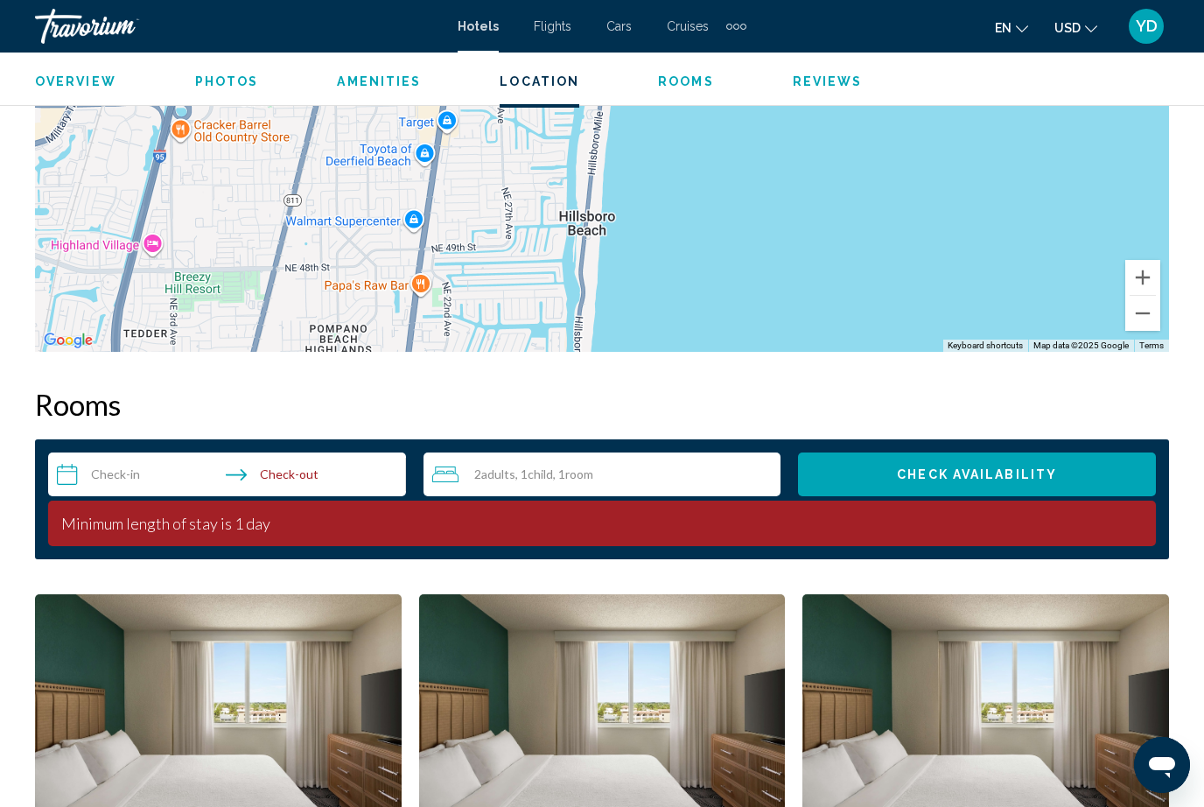
click at [141, 467] on input "**********" at bounding box center [230, 476] width 365 height 49
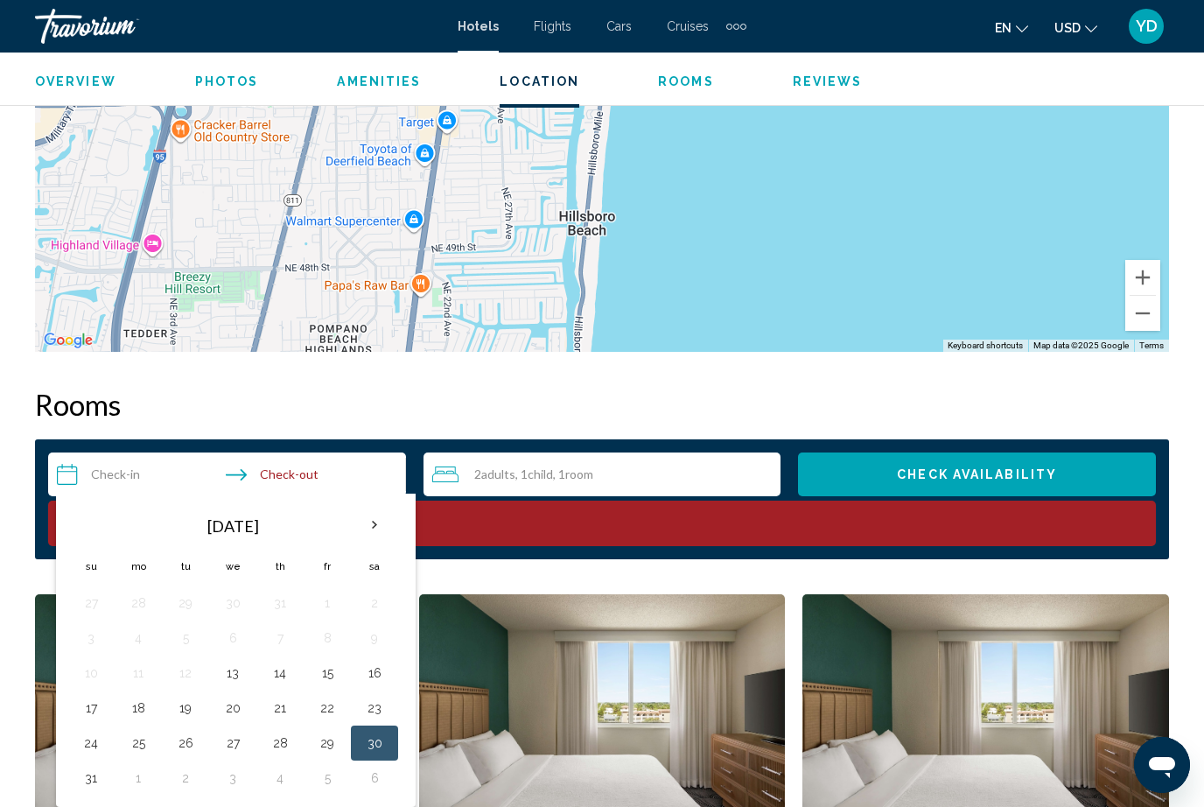
click at [386, 740] on button "30" at bounding box center [374, 743] width 28 height 24
click at [320, 463] on input "**********" at bounding box center [230, 476] width 365 height 49
click at [87, 786] on button "31" at bounding box center [91, 778] width 28 height 24
type input "**********"
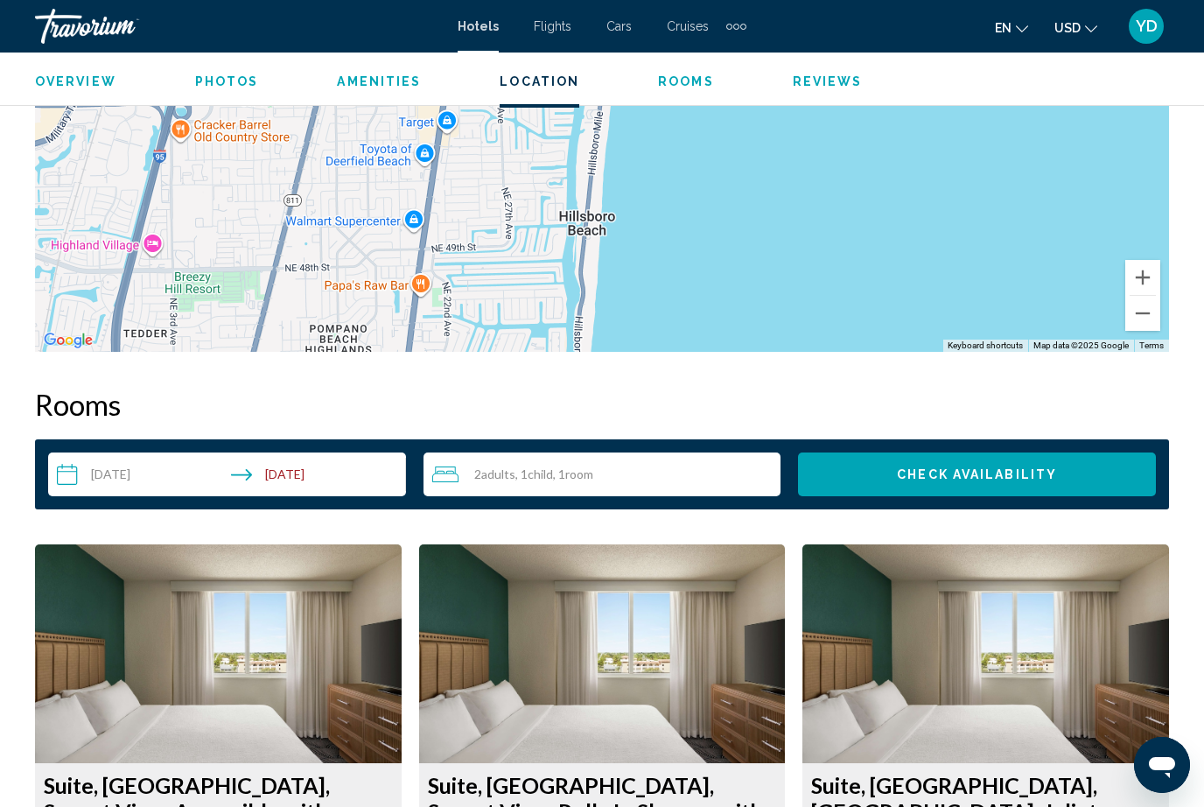
click at [1034, 476] on span "Check Availability" at bounding box center [977, 475] width 160 height 14
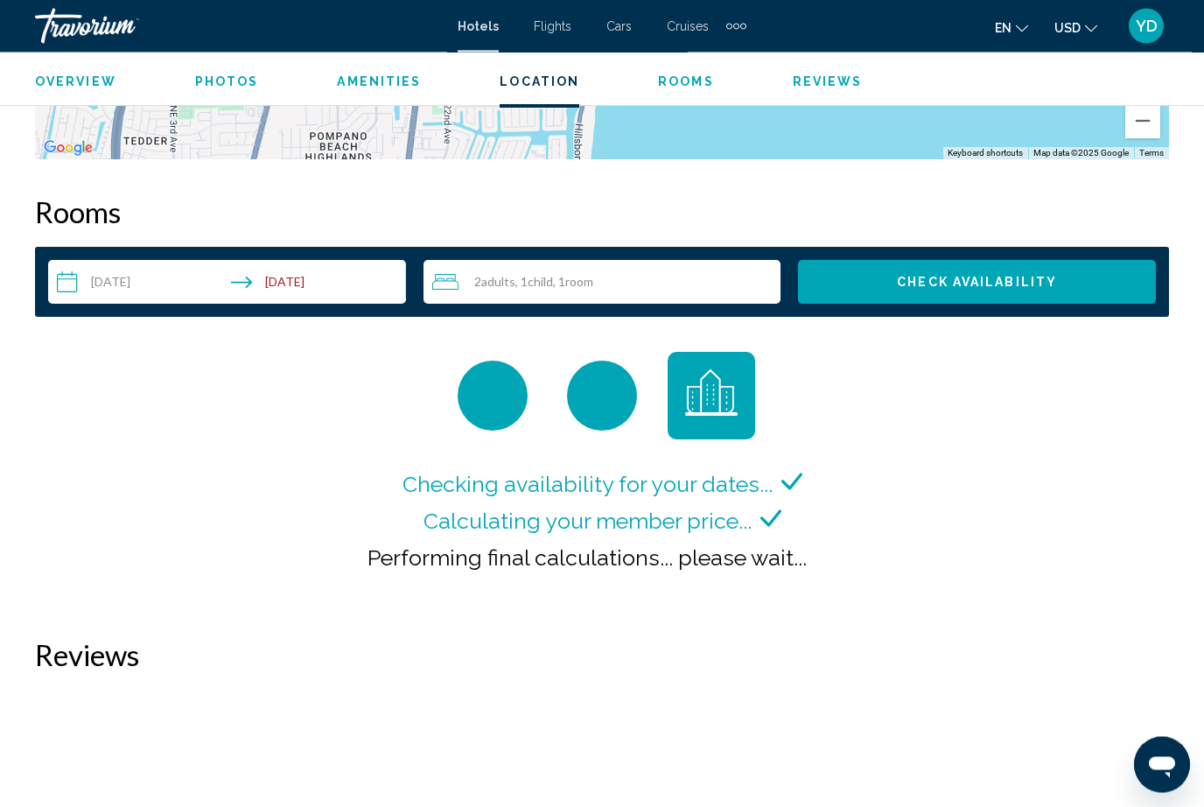
scroll to position [2432, 0]
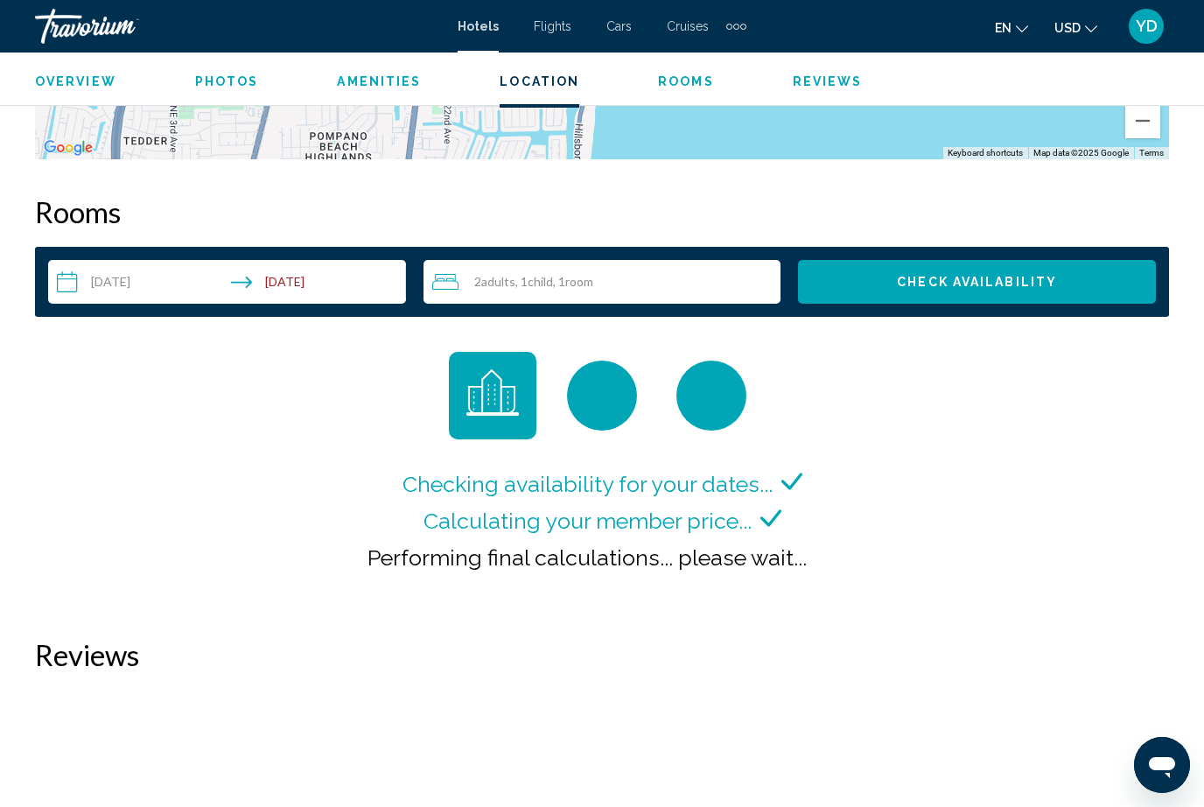
click at [331, 281] on input "**********" at bounding box center [230, 284] width 365 height 49
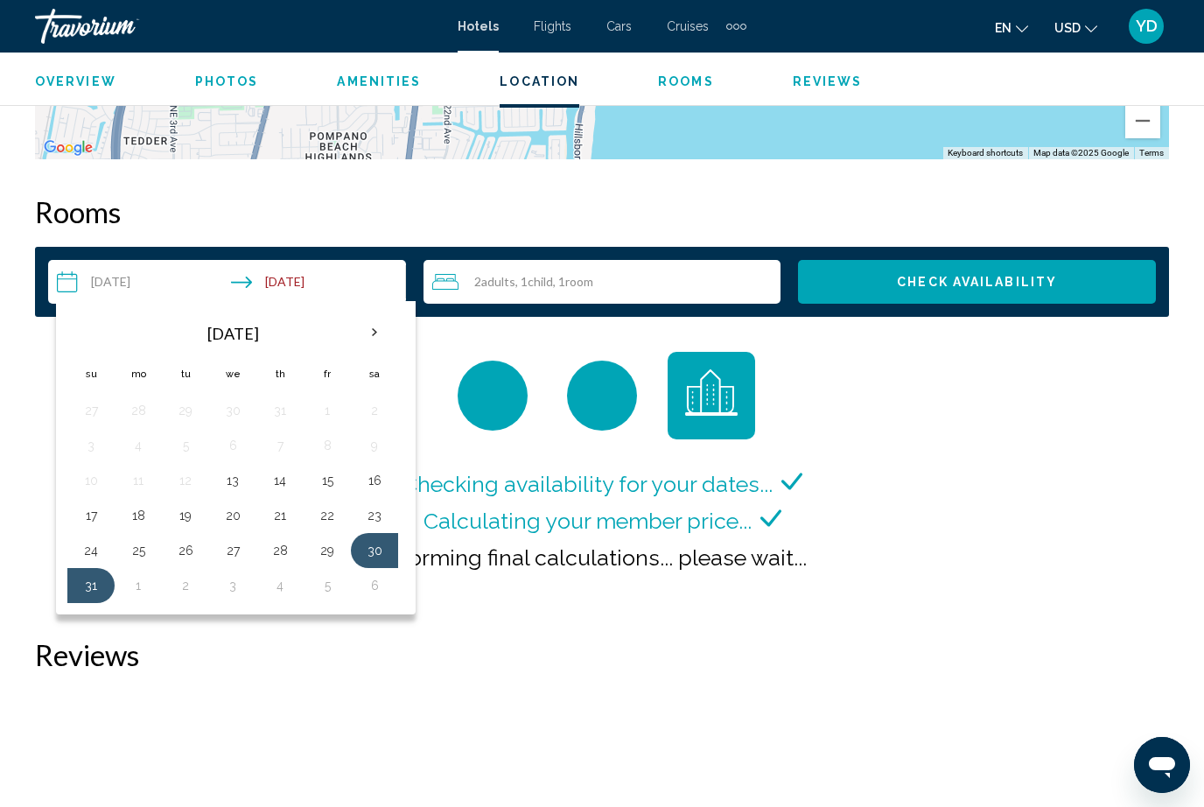
click at [1036, 277] on span "Check Availability" at bounding box center [977, 283] width 160 height 14
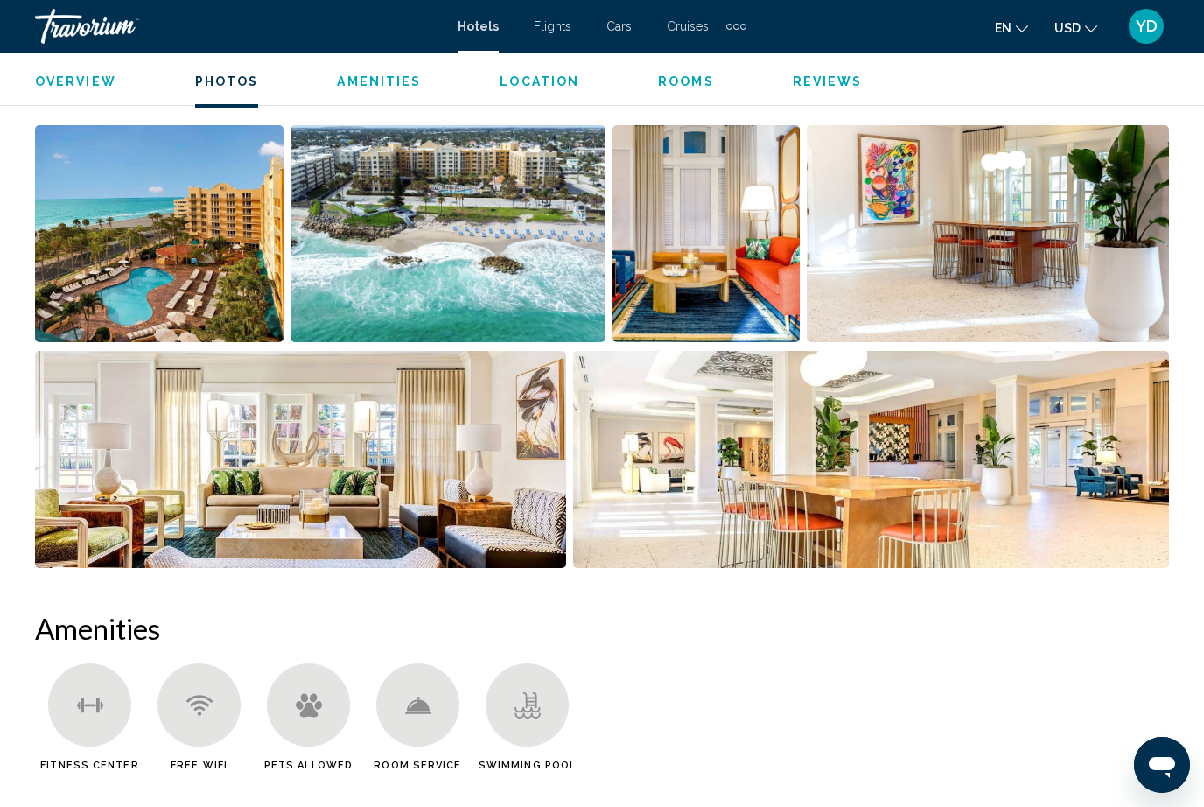
scroll to position [1199, 0]
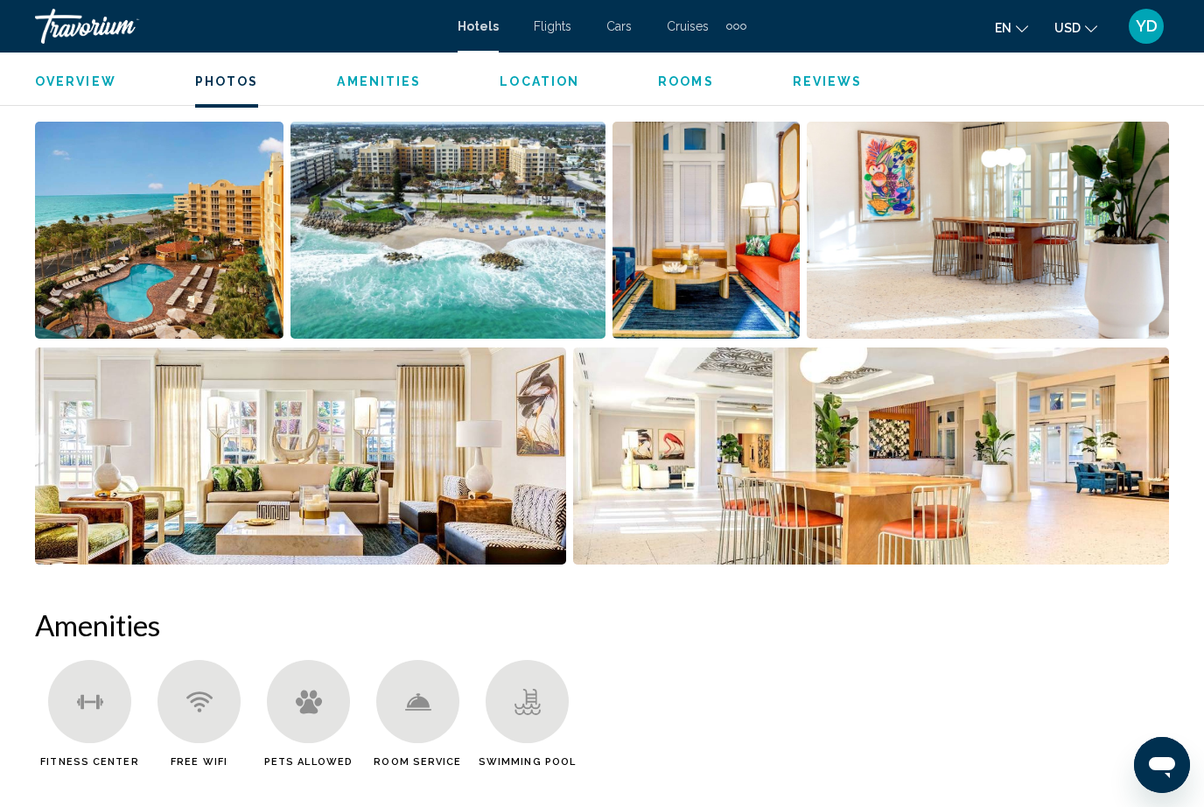
click at [455, 516] on img "Open full-screen image slider" at bounding box center [300, 455] width 531 height 217
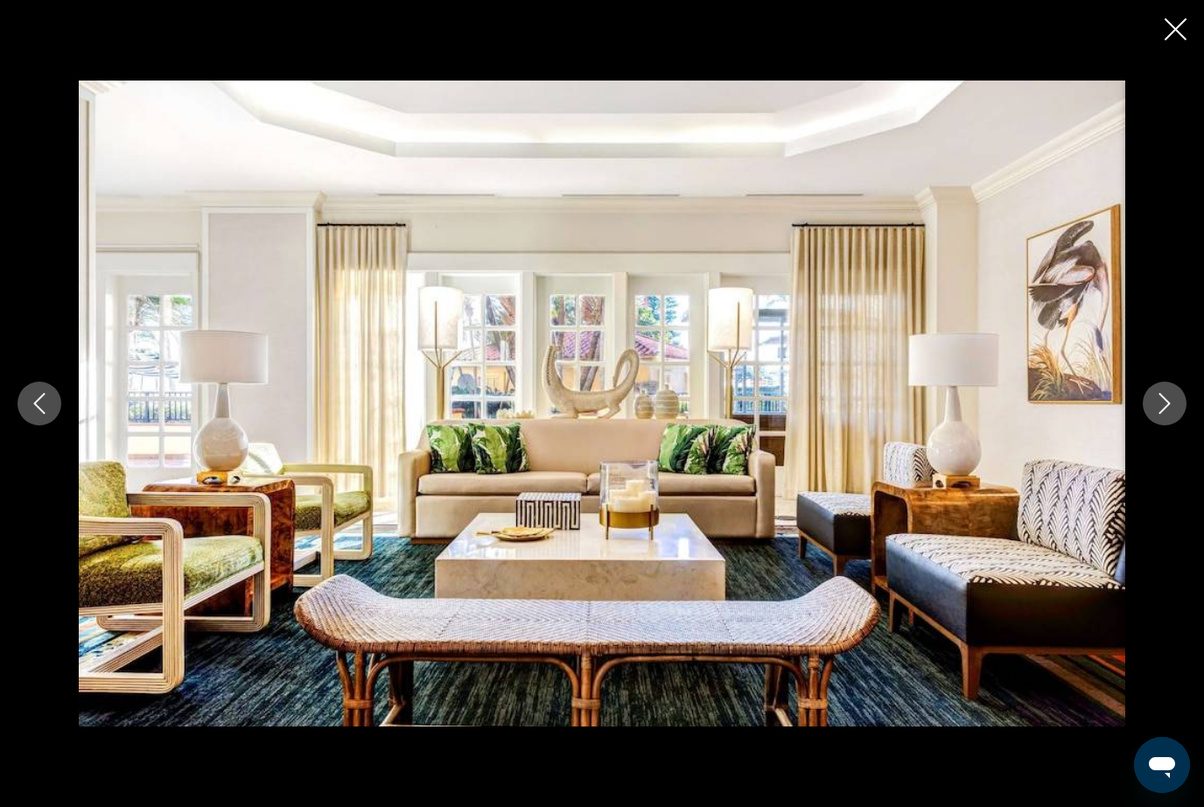
scroll to position [812, 0]
click at [1164, 409] on icon "Next image" at bounding box center [1164, 403] width 11 height 21
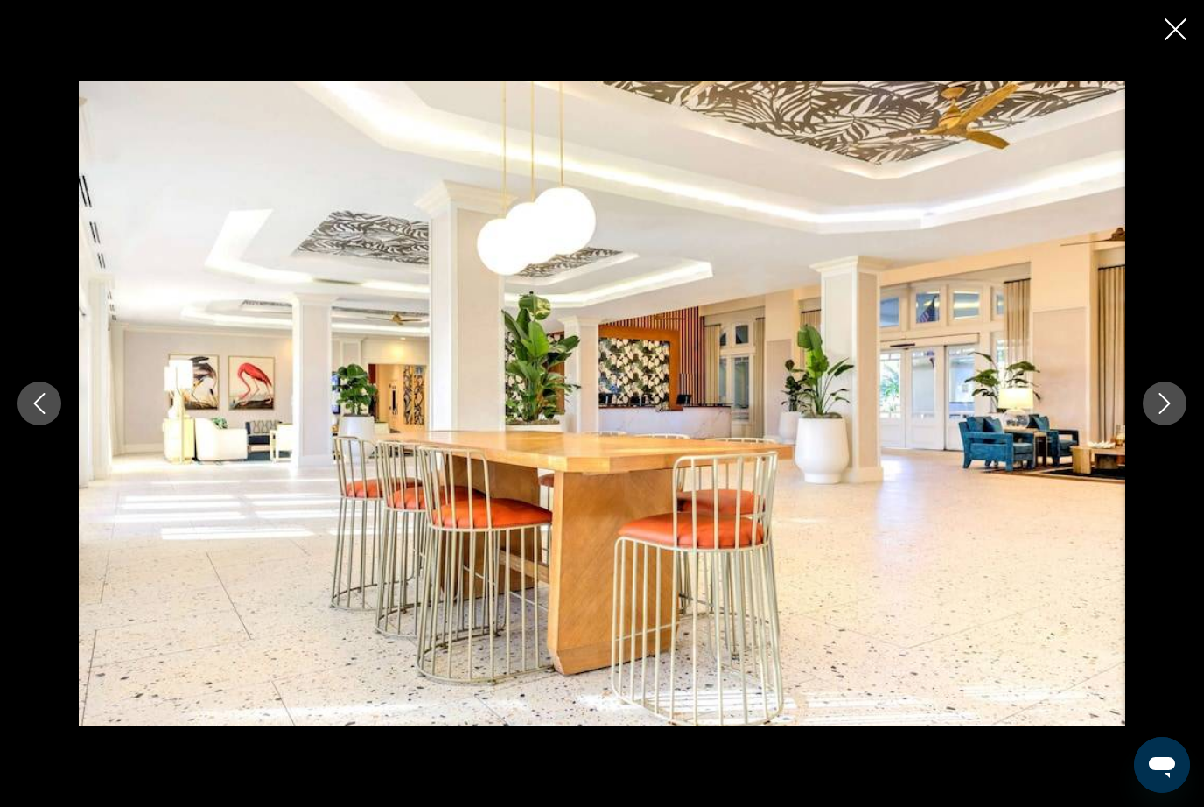
click at [1153, 402] on button "Next image" at bounding box center [1165, 403] width 44 height 44
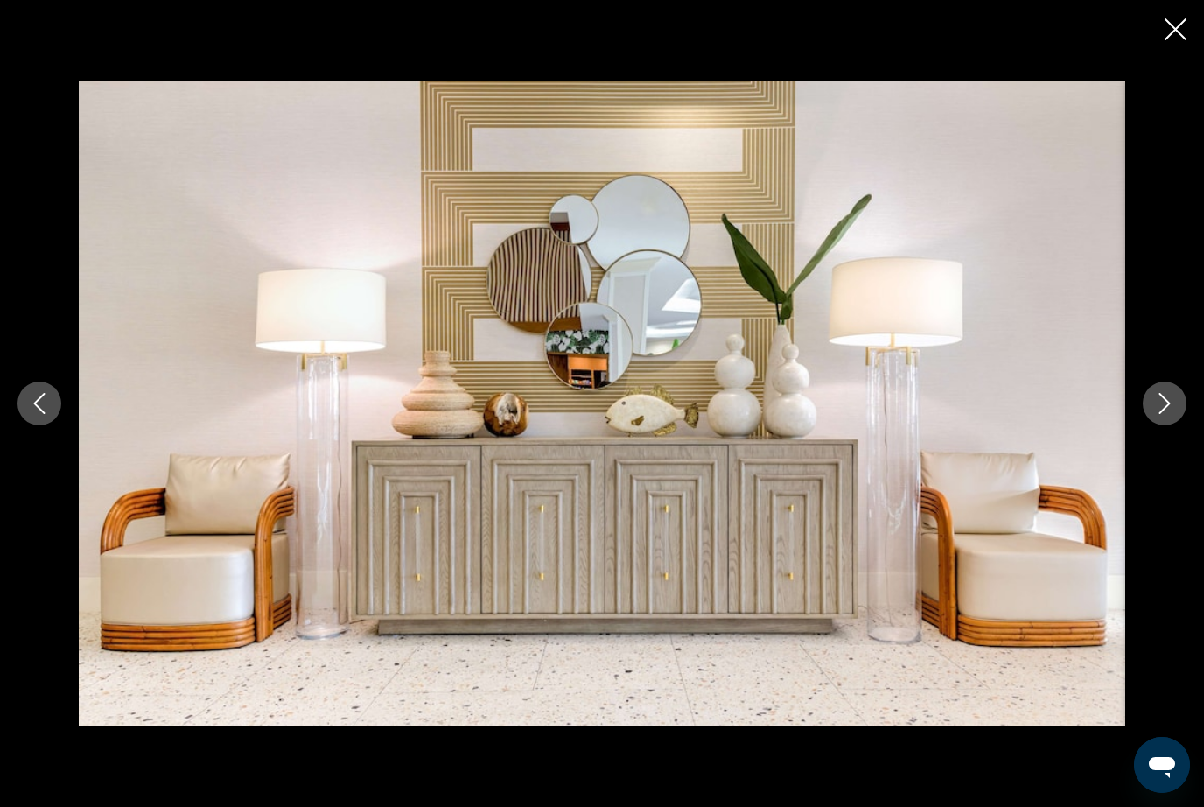
click at [1150, 413] on button "Next image" at bounding box center [1165, 403] width 44 height 44
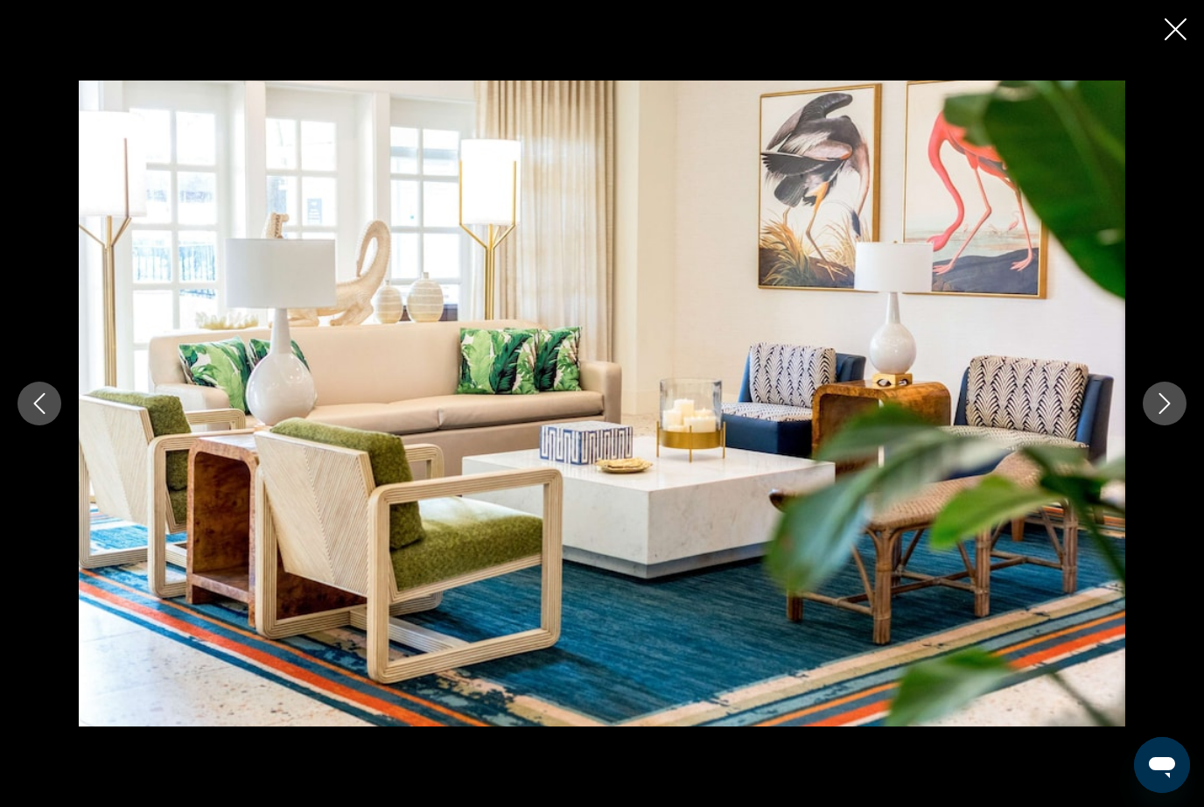
click at [1184, 399] on button "Next image" at bounding box center [1165, 403] width 44 height 44
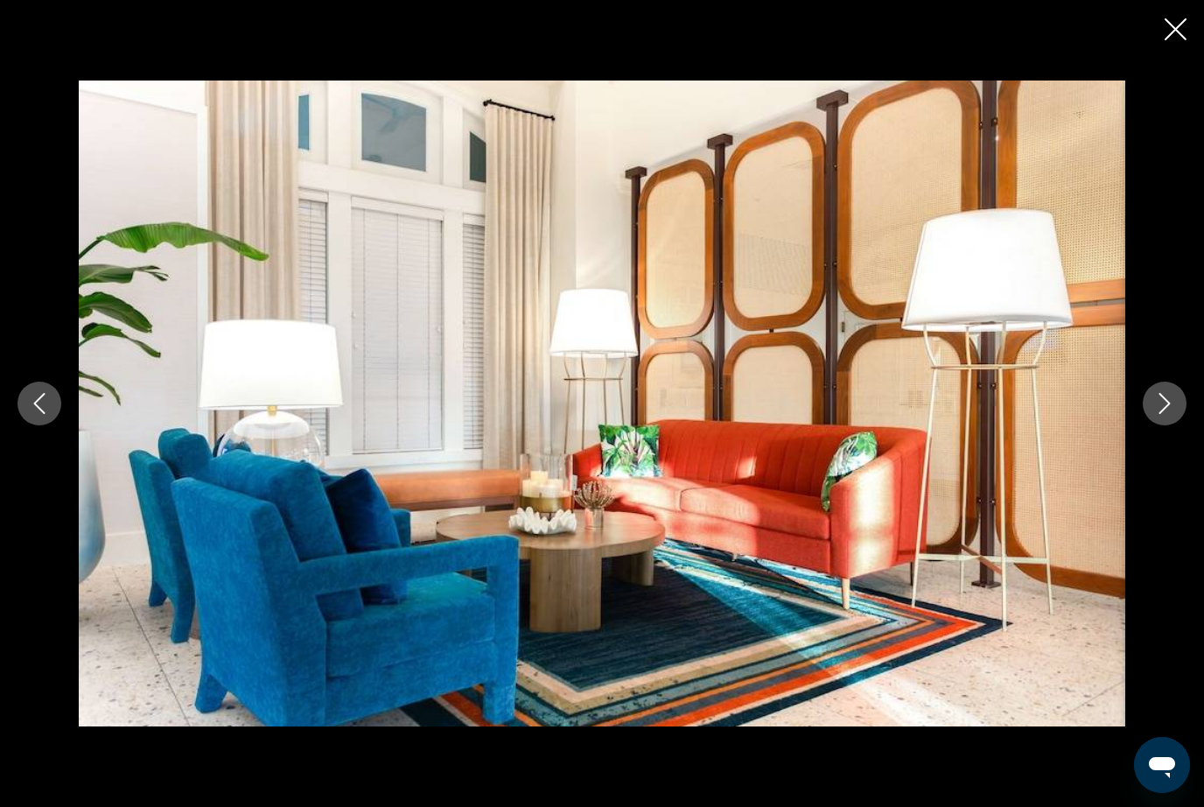
click at [1170, 412] on icon "Next image" at bounding box center [1164, 403] width 21 height 21
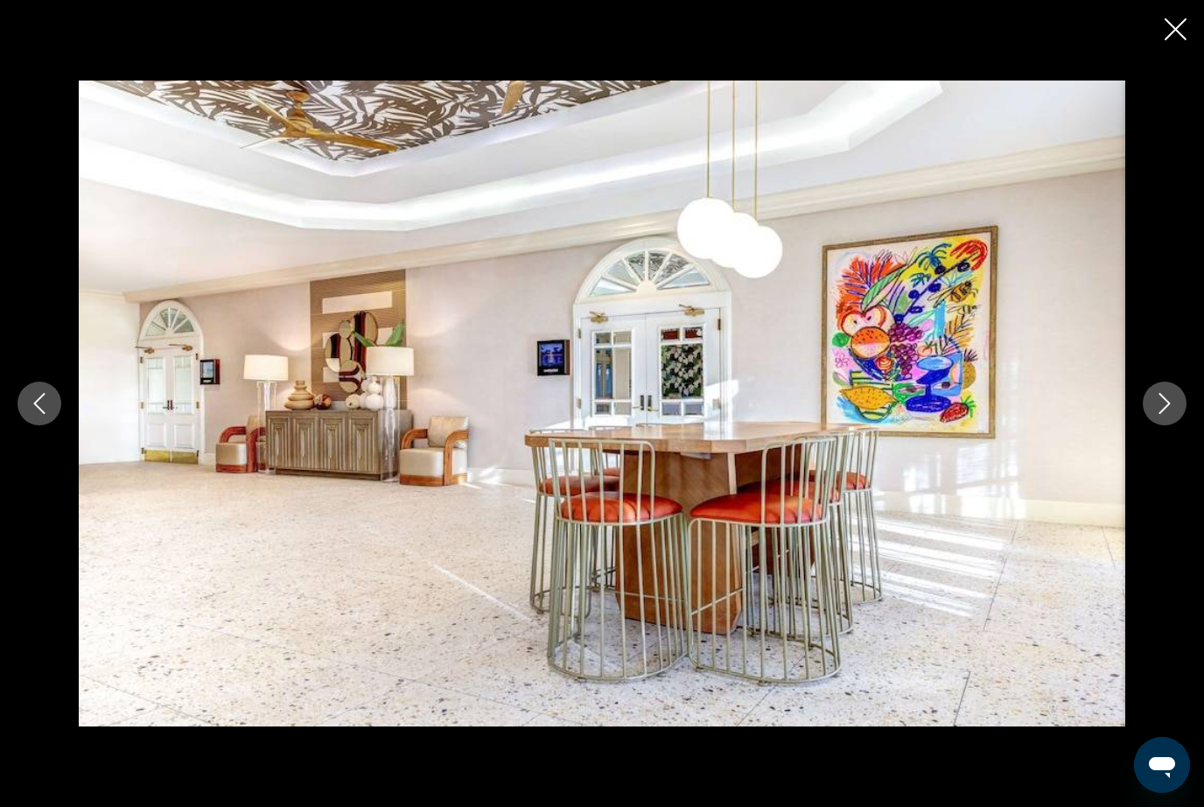
click at [1174, 407] on icon "Next image" at bounding box center [1164, 403] width 21 height 21
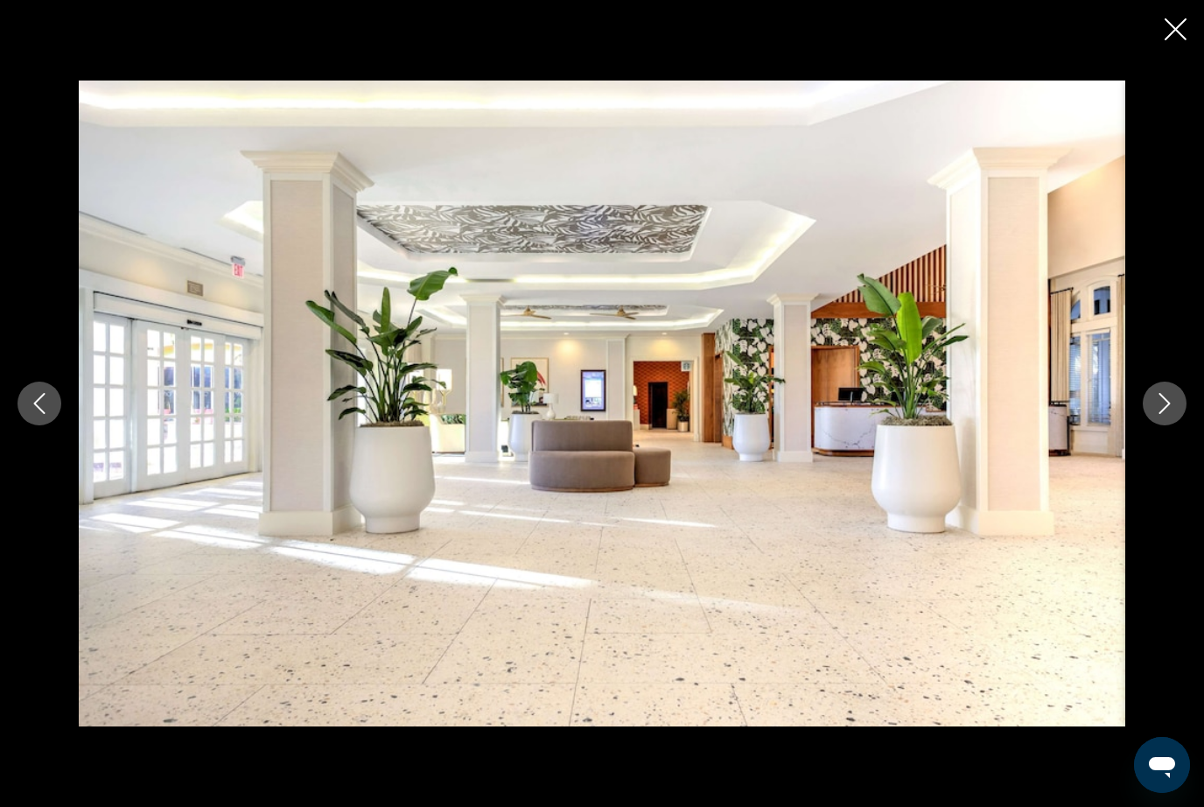
click at [1178, 406] on button "Next image" at bounding box center [1165, 403] width 44 height 44
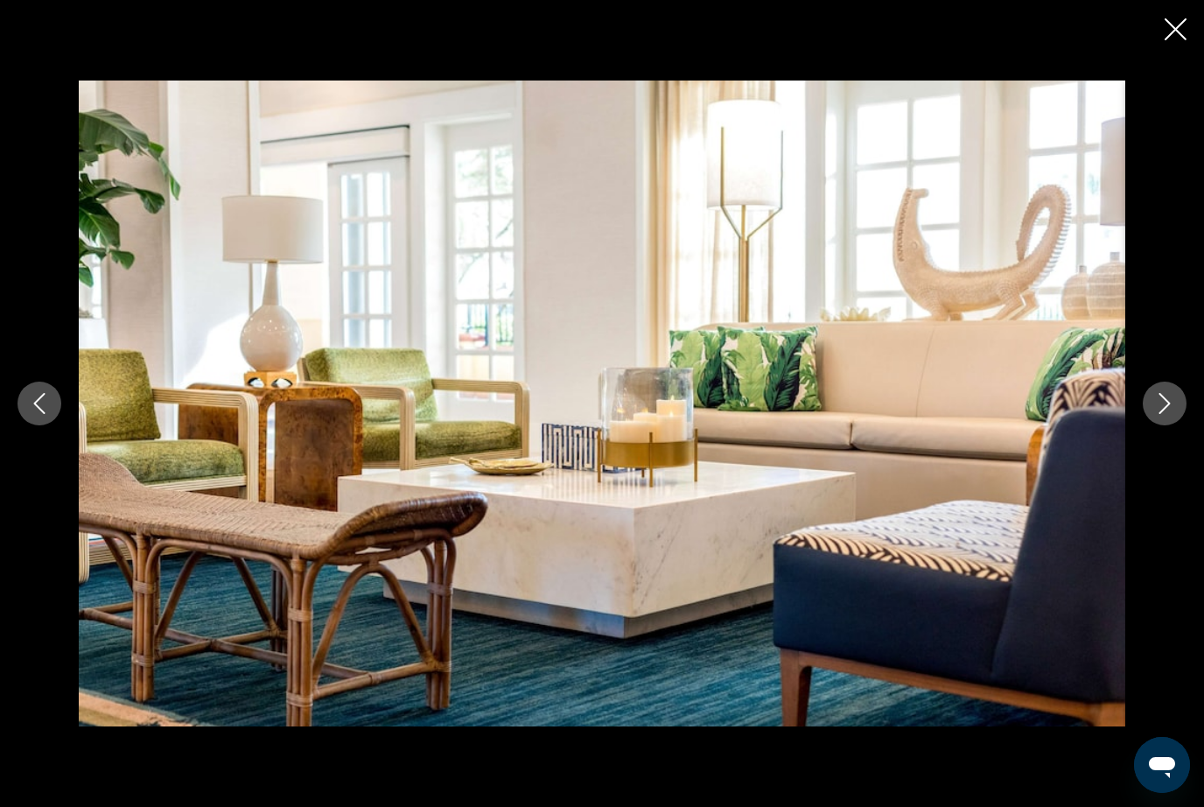
click at [1183, 406] on button "Next image" at bounding box center [1165, 403] width 44 height 44
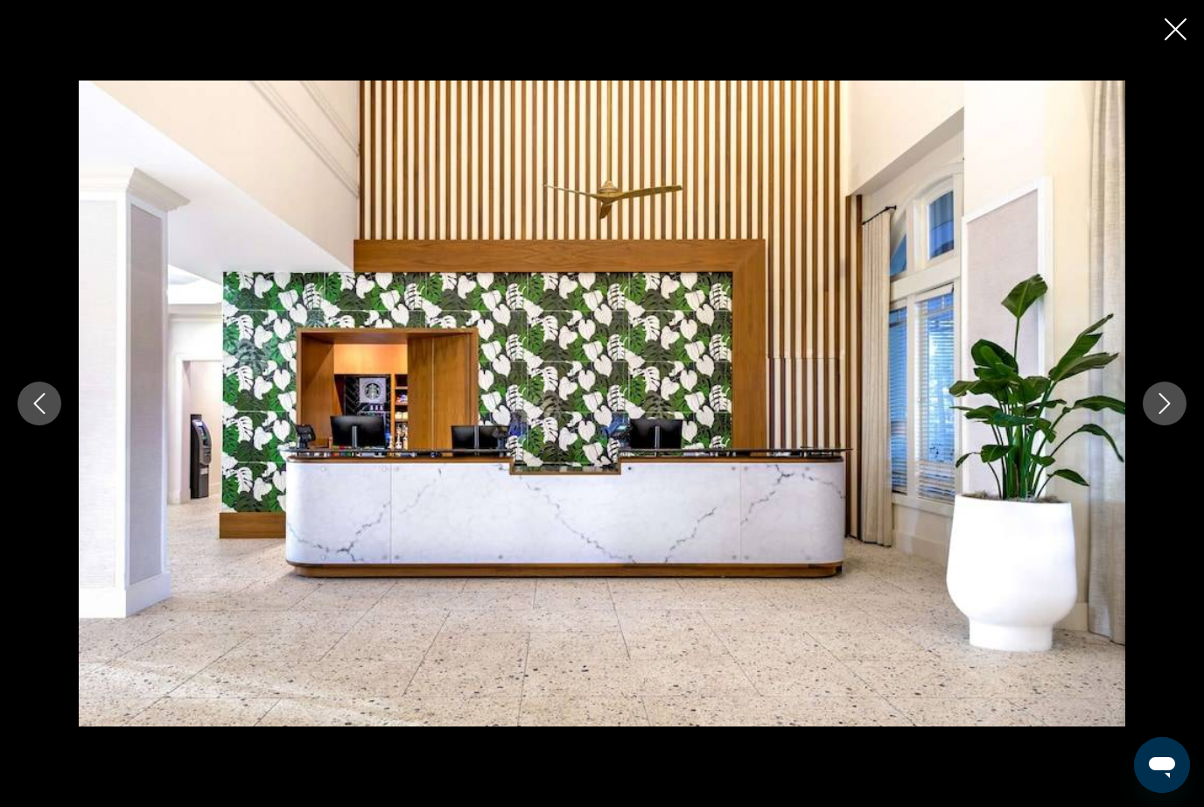
click at [1163, 414] on button "Next image" at bounding box center [1165, 403] width 44 height 44
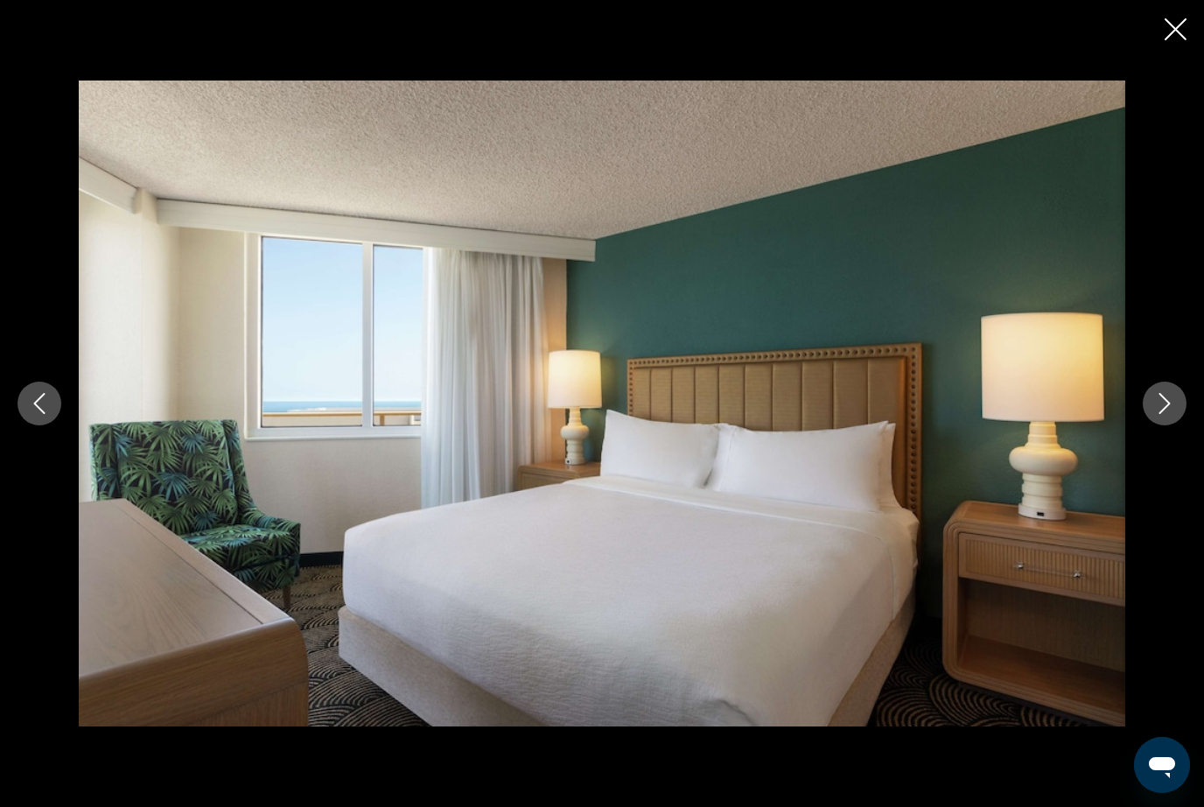
click at [1165, 411] on icon "Next image" at bounding box center [1164, 403] width 21 height 21
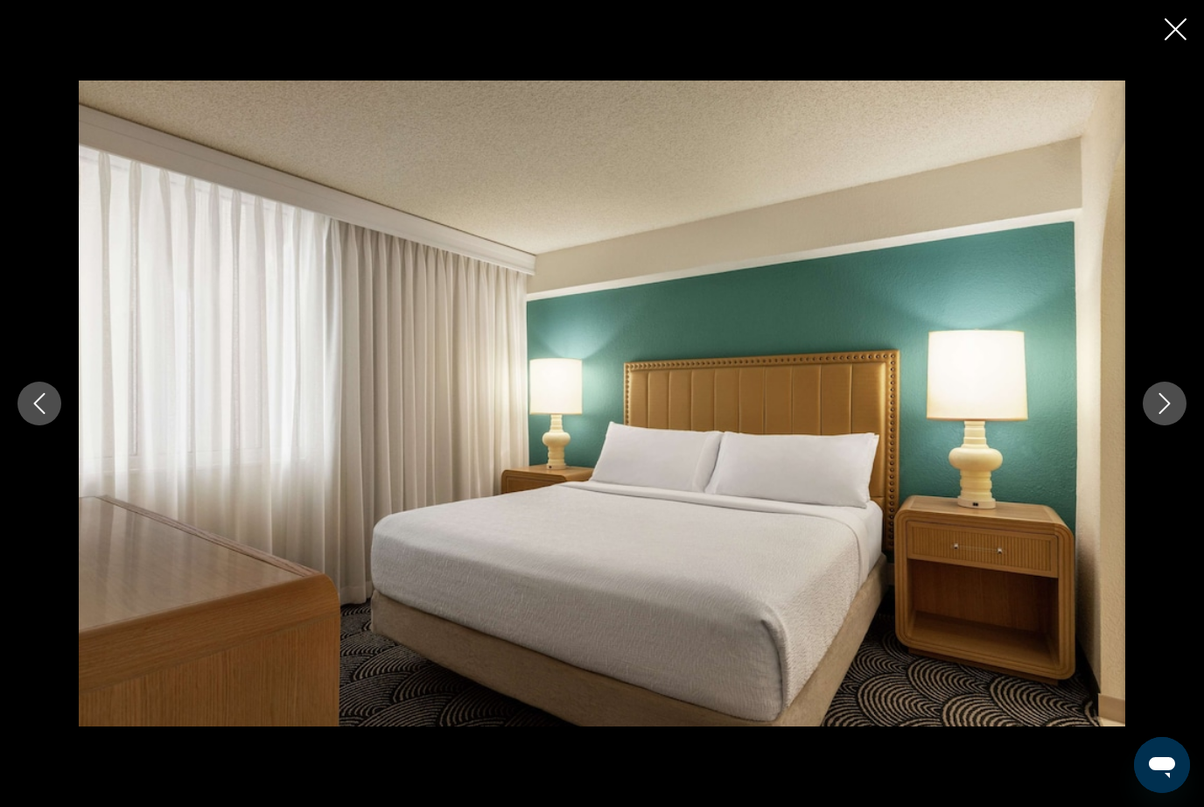
click at [1160, 416] on button "Next image" at bounding box center [1165, 403] width 44 height 44
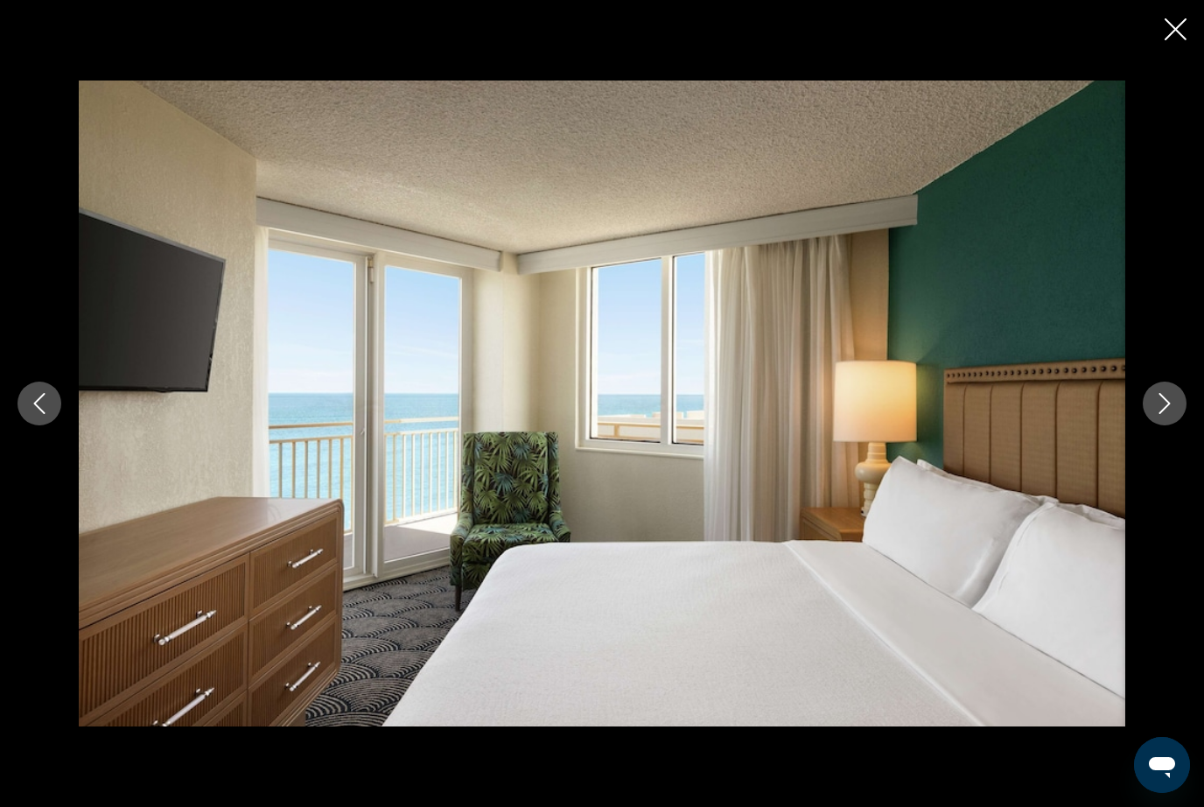
click at [1167, 413] on icon "Next image" at bounding box center [1164, 403] width 21 height 21
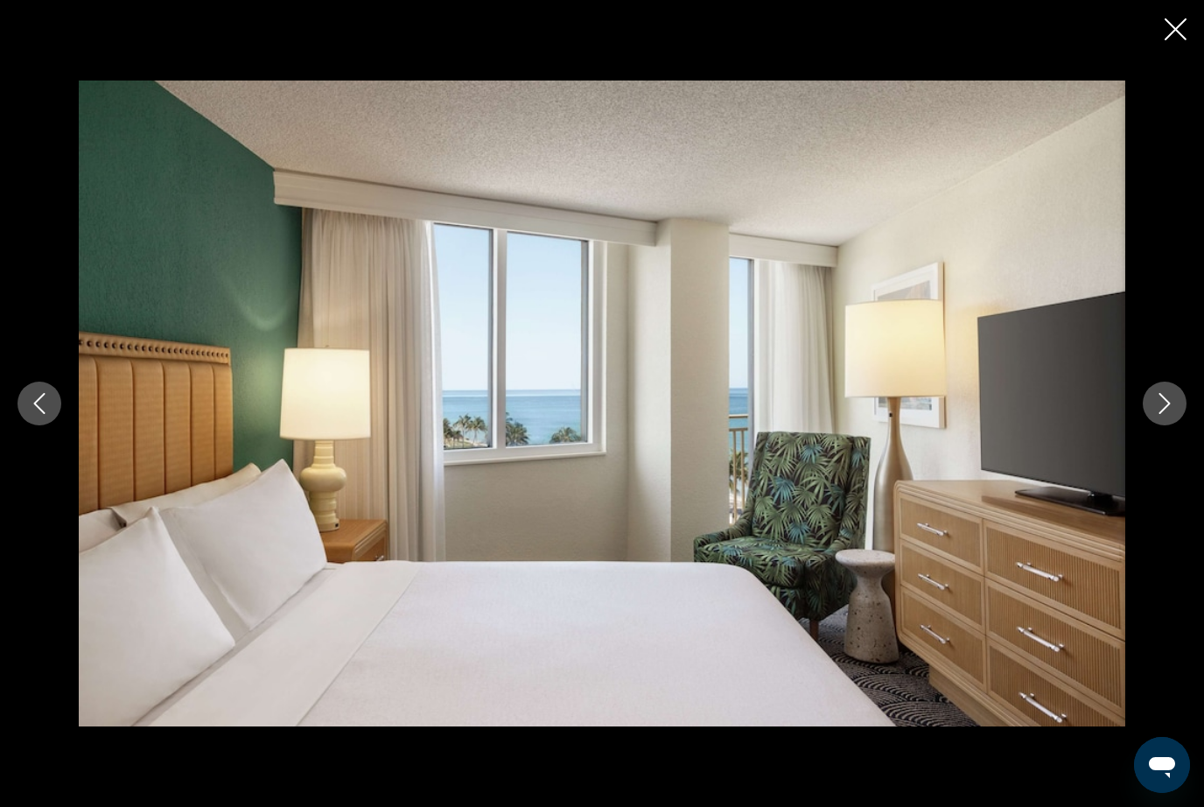
click at [1169, 412] on icon "Next image" at bounding box center [1164, 403] width 21 height 21
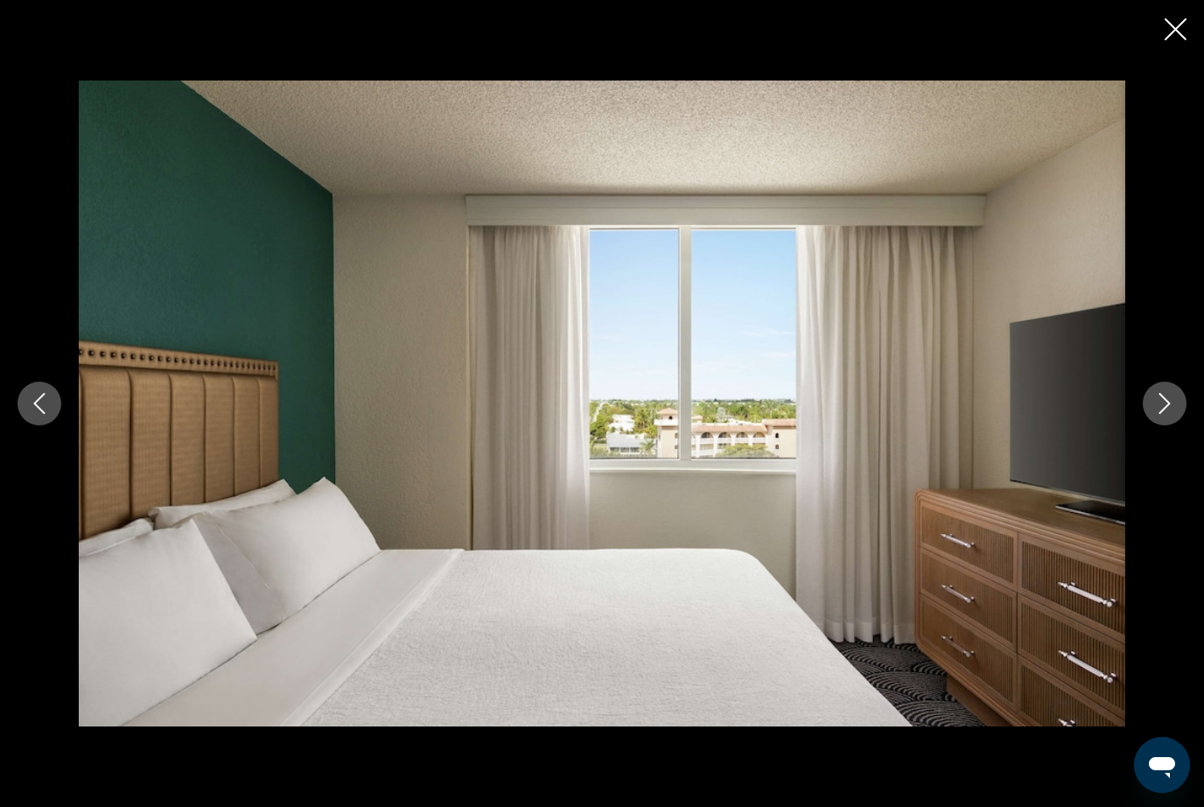
click at [1165, 412] on icon "Next image" at bounding box center [1164, 403] width 21 height 21
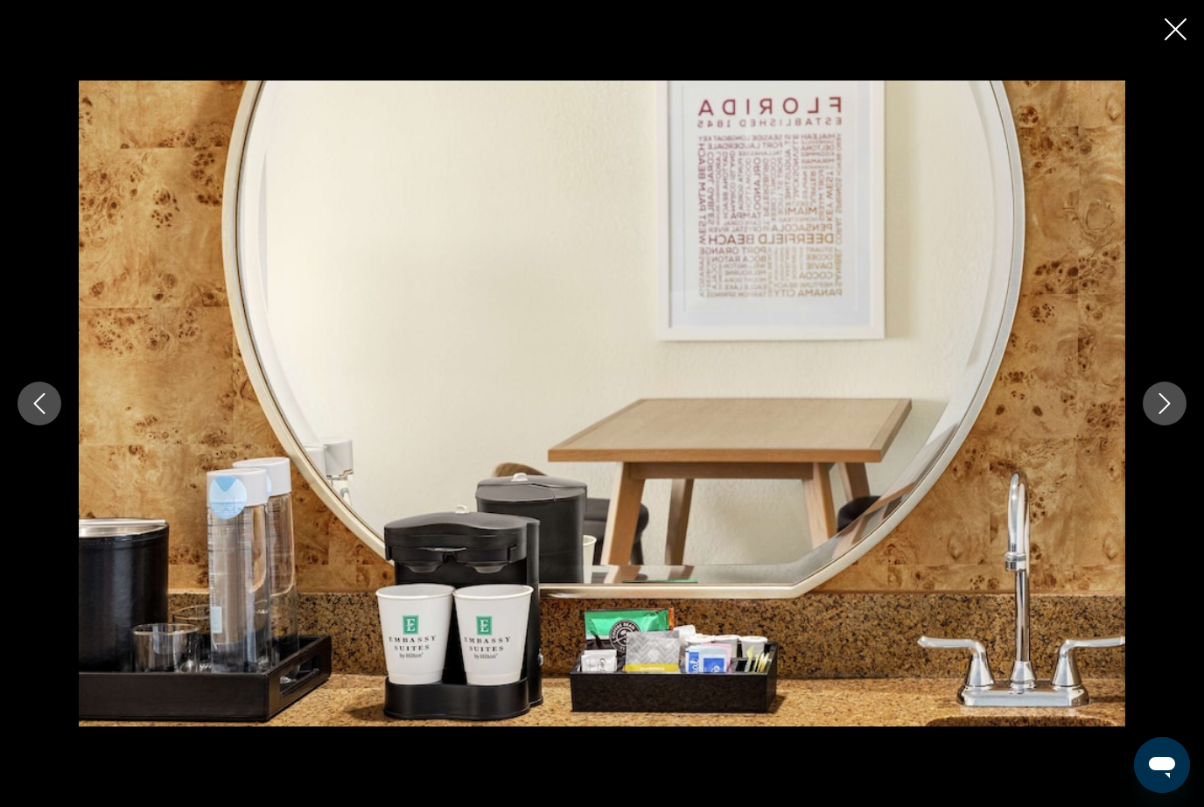
click at [1164, 412] on icon "Next image" at bounding box center [1164, 403] width 21 height 21
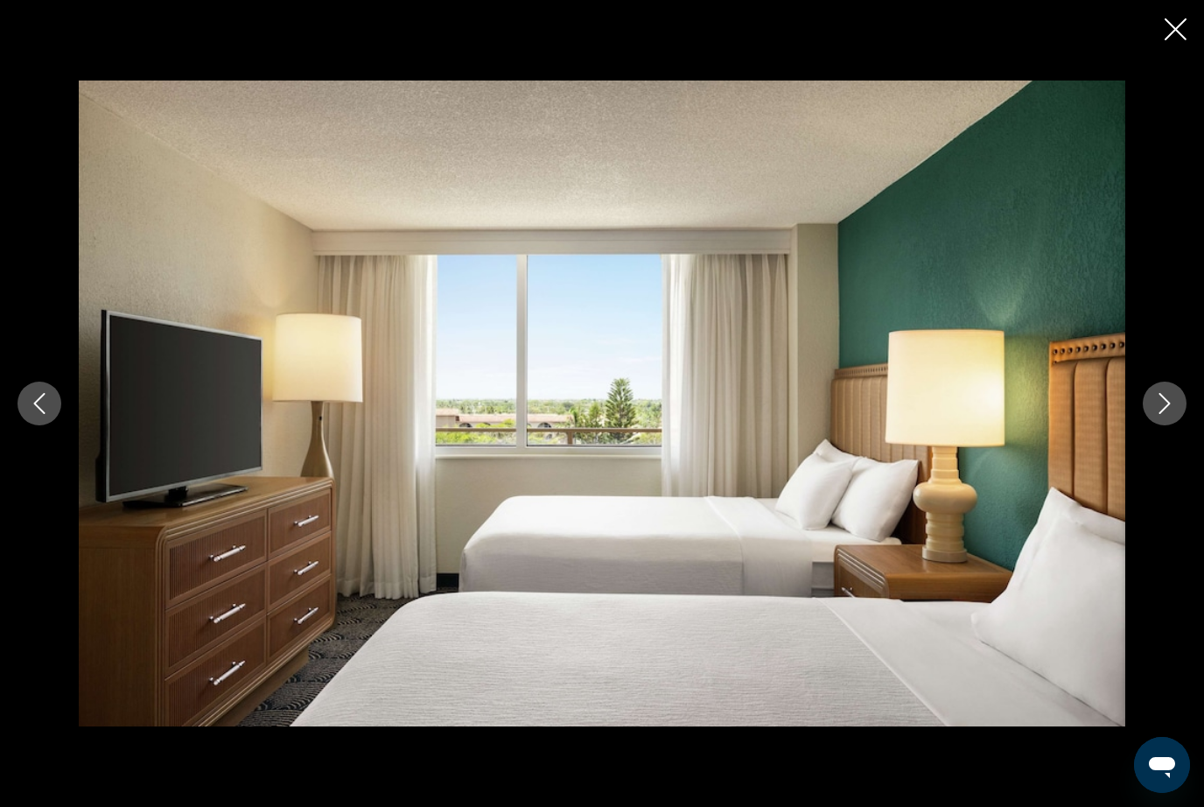
click at [1165, 411] on icon "Next image" at bounding box center [1164, 403] width 21 height 21
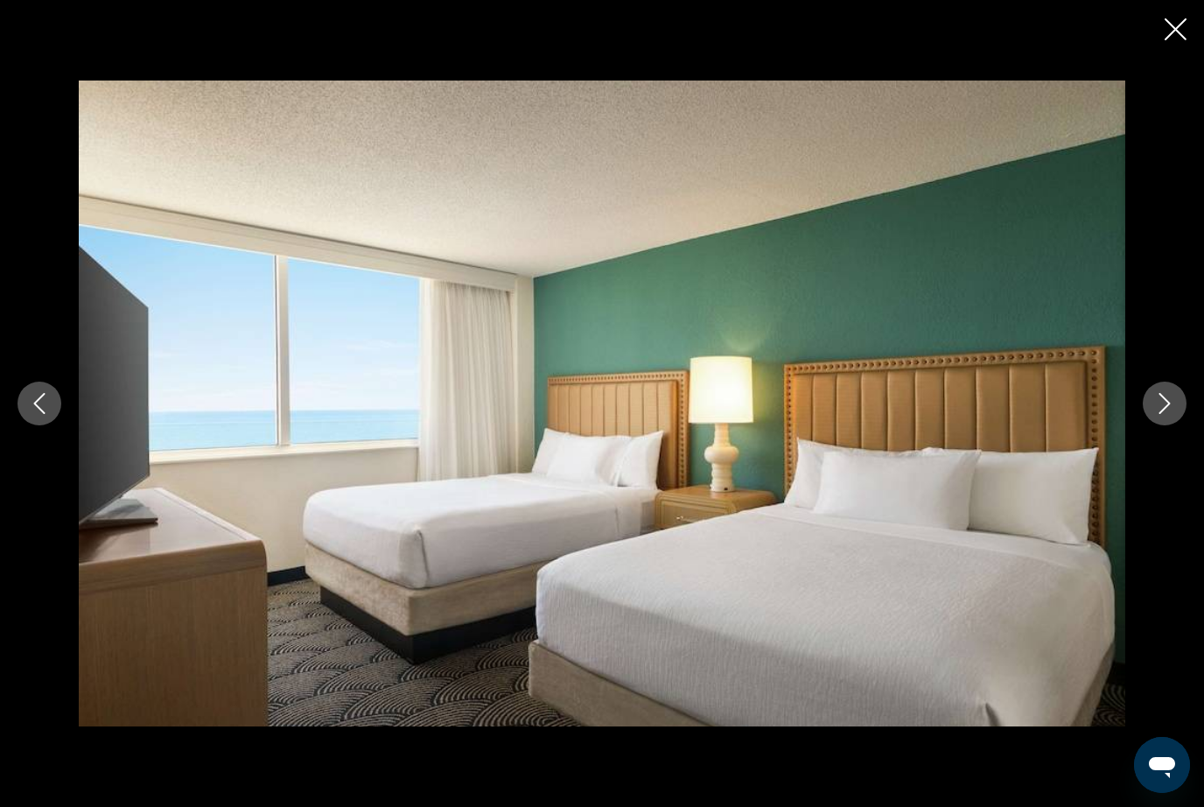
click at [1167, 413] on icon "Next image" at bounding box center [1164, 403] width 21 height 21
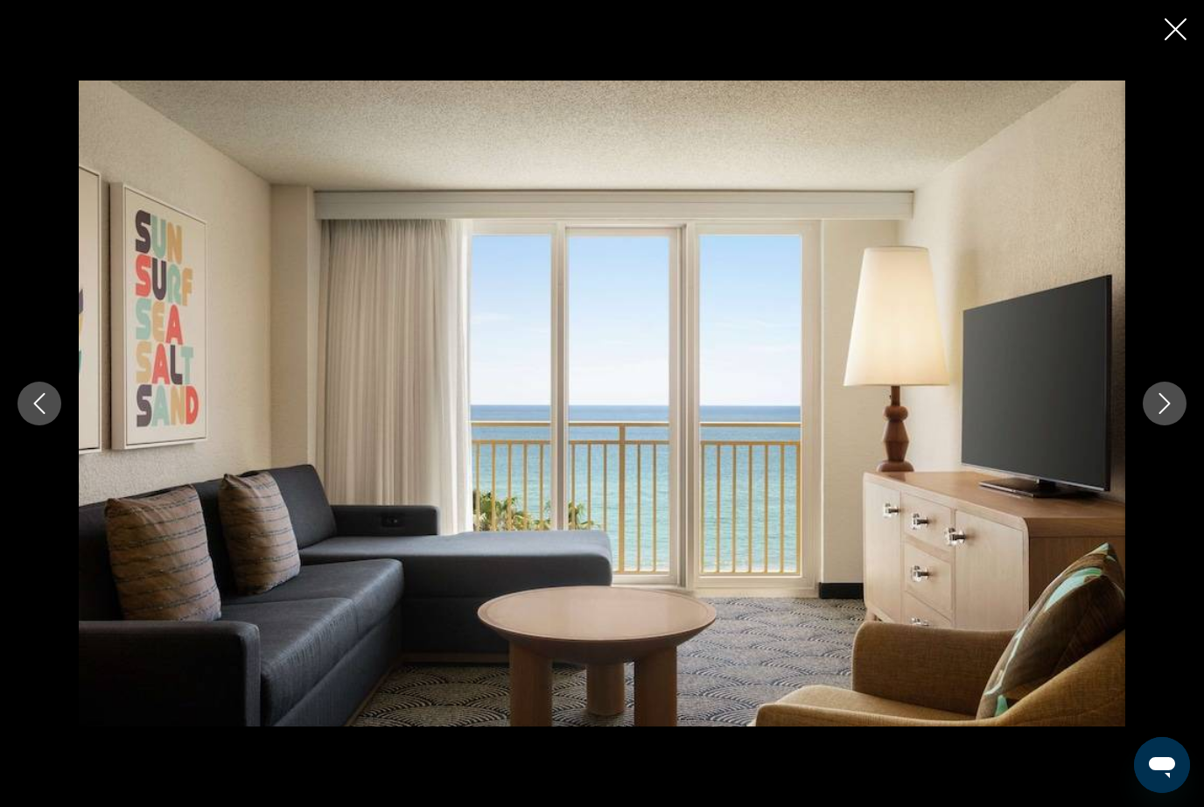
click at [1167, 413] on icon "Next image" at bounding box center [1164, 403] width 21 height 21
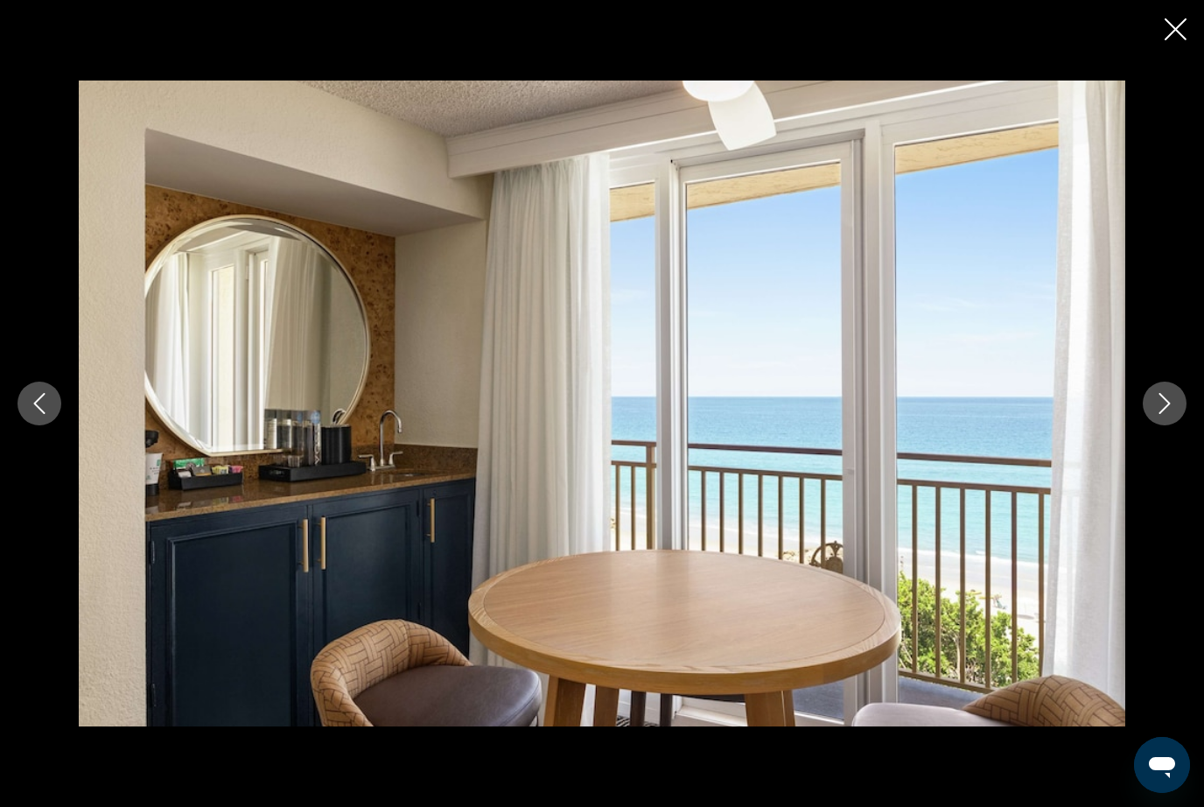
click at [1165, 415] on button "Next image" at bounding box center [1165, 403] width 44 height 44
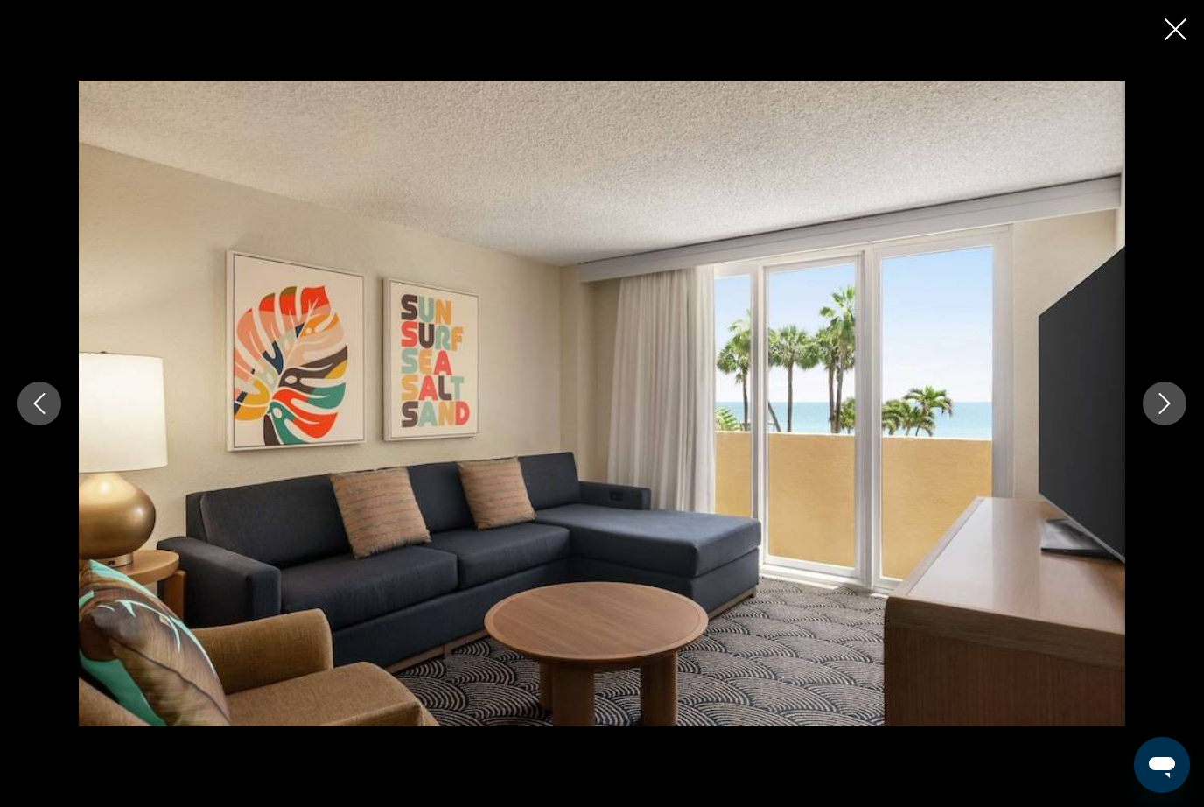
click at [1166, 410] on icon "Next image" at bounding box center [1164, 403] width 21 height 21
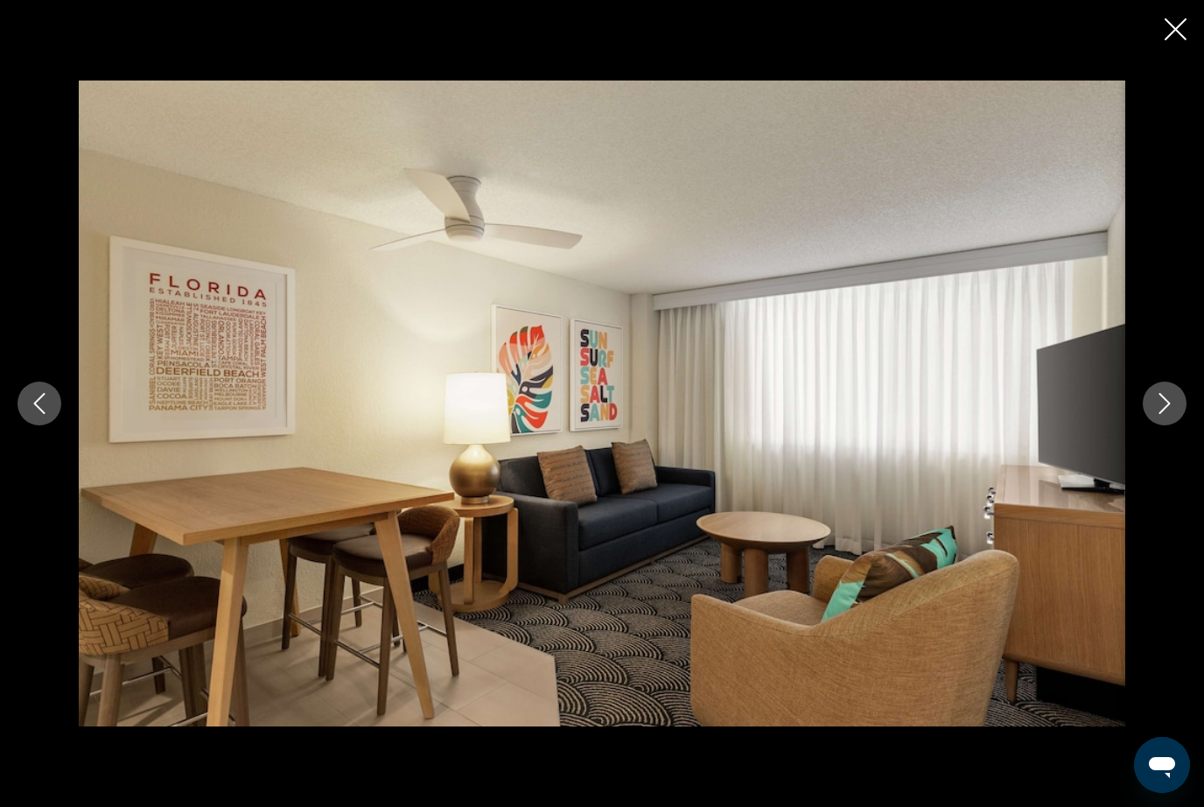
click at [1165, 414] on button "Next image" at bounding box center [1165, 403] width 44 height 44
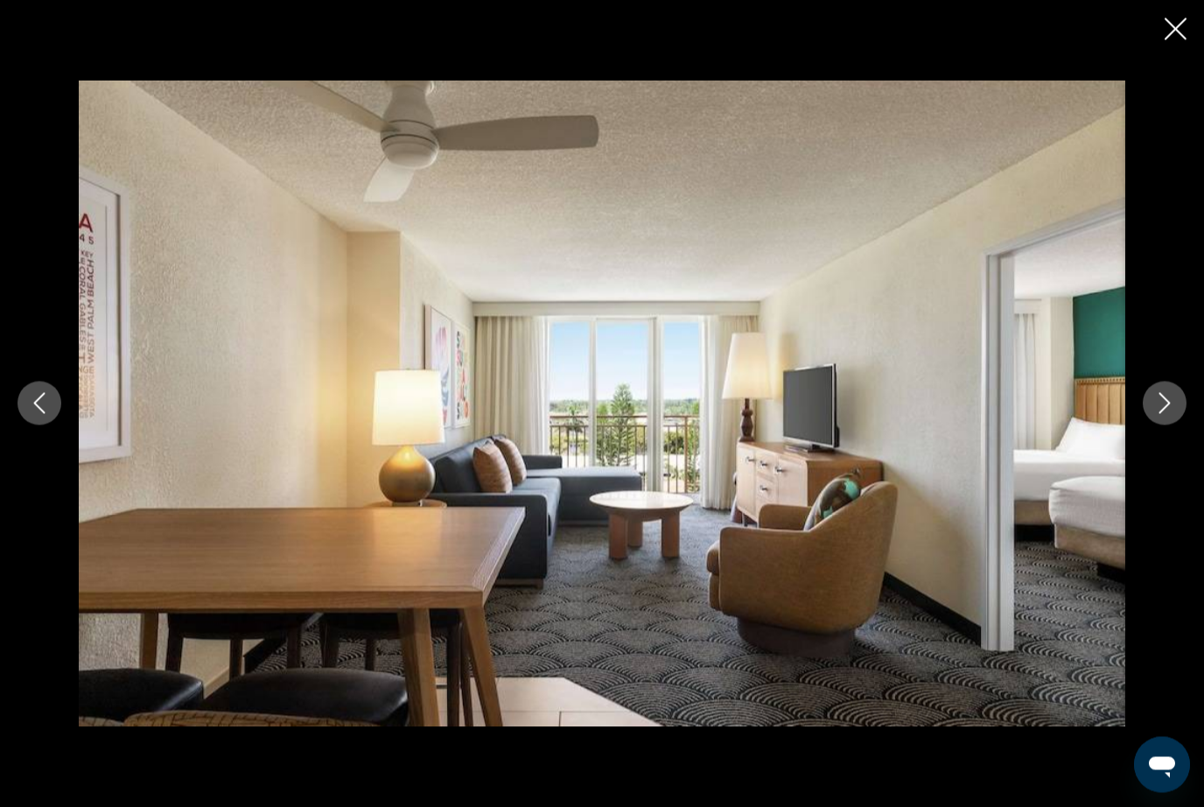
scroll to position [1154, 0]
click at [1162, 425] on button "Next image" at bounding box center [1165, 403] width 44 height 44
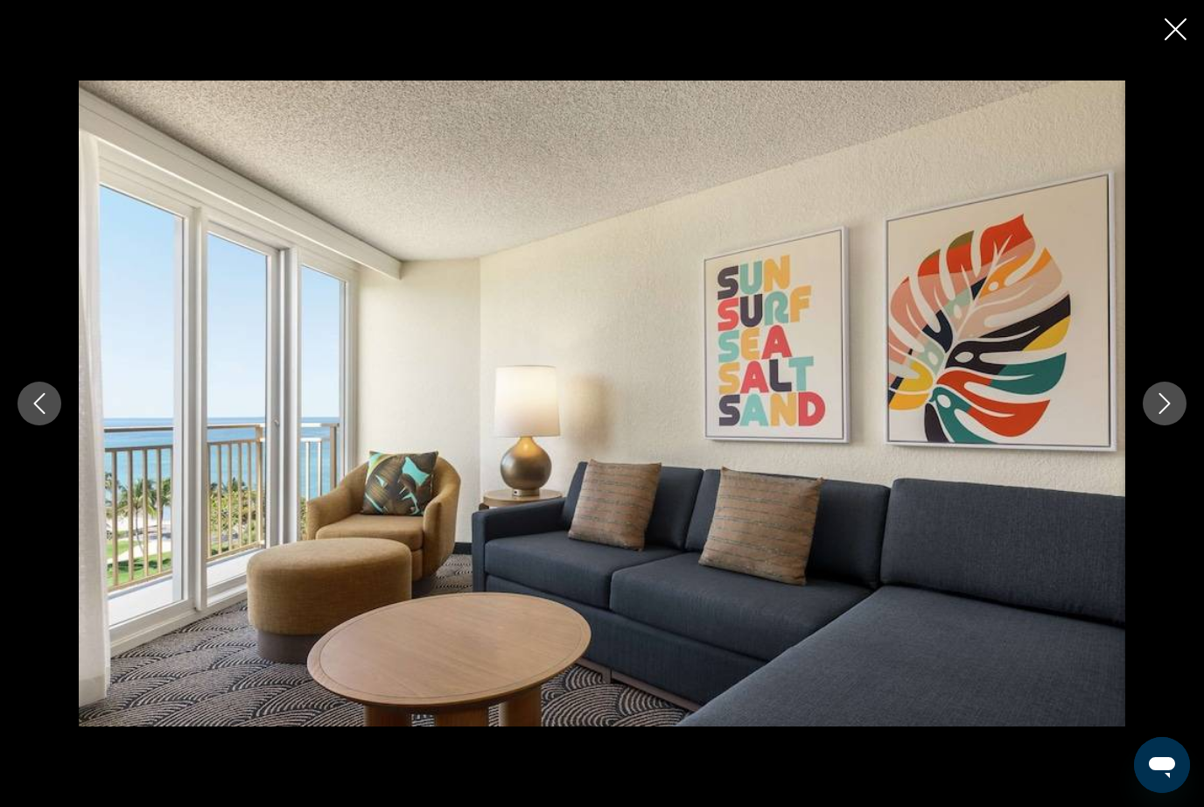
click at [1175, 425] on button "Next image" at bounding box center [1165, 403] width 44 height 44
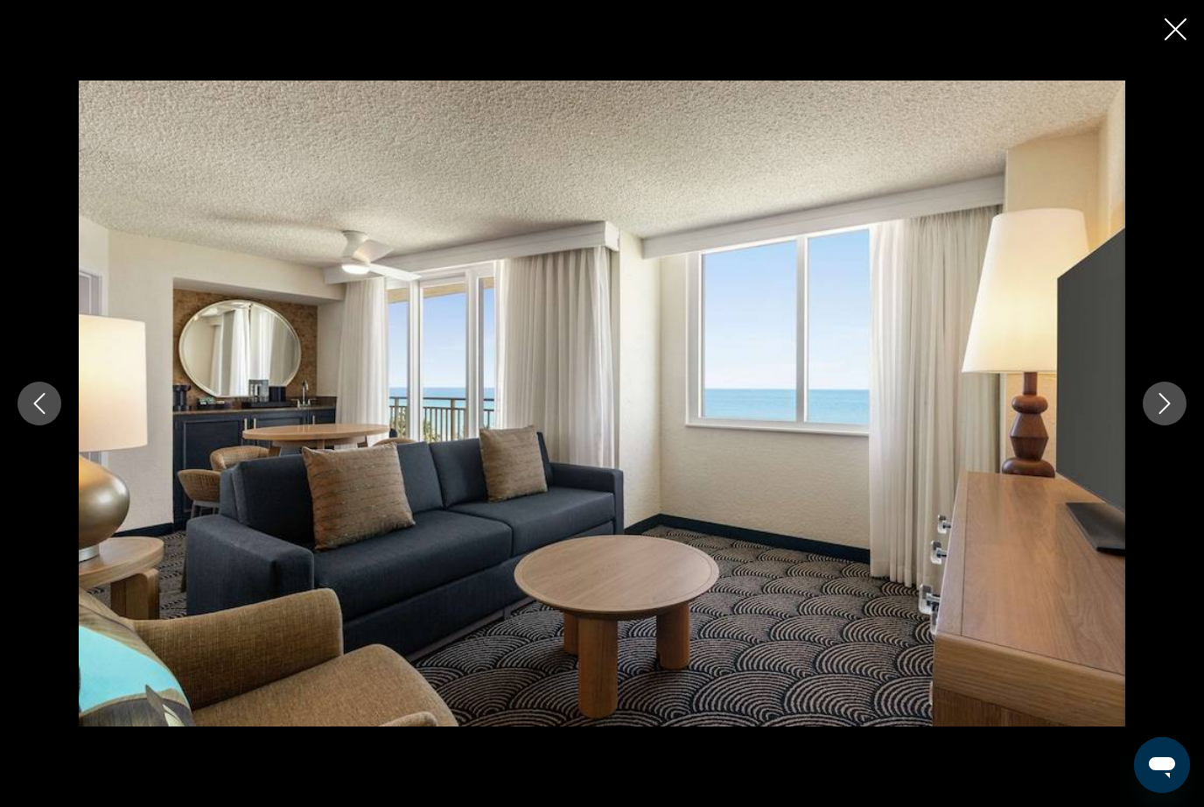
click at [1175, 425] on button "Next image" at bounding box center [1165, 403] width 44 height 44
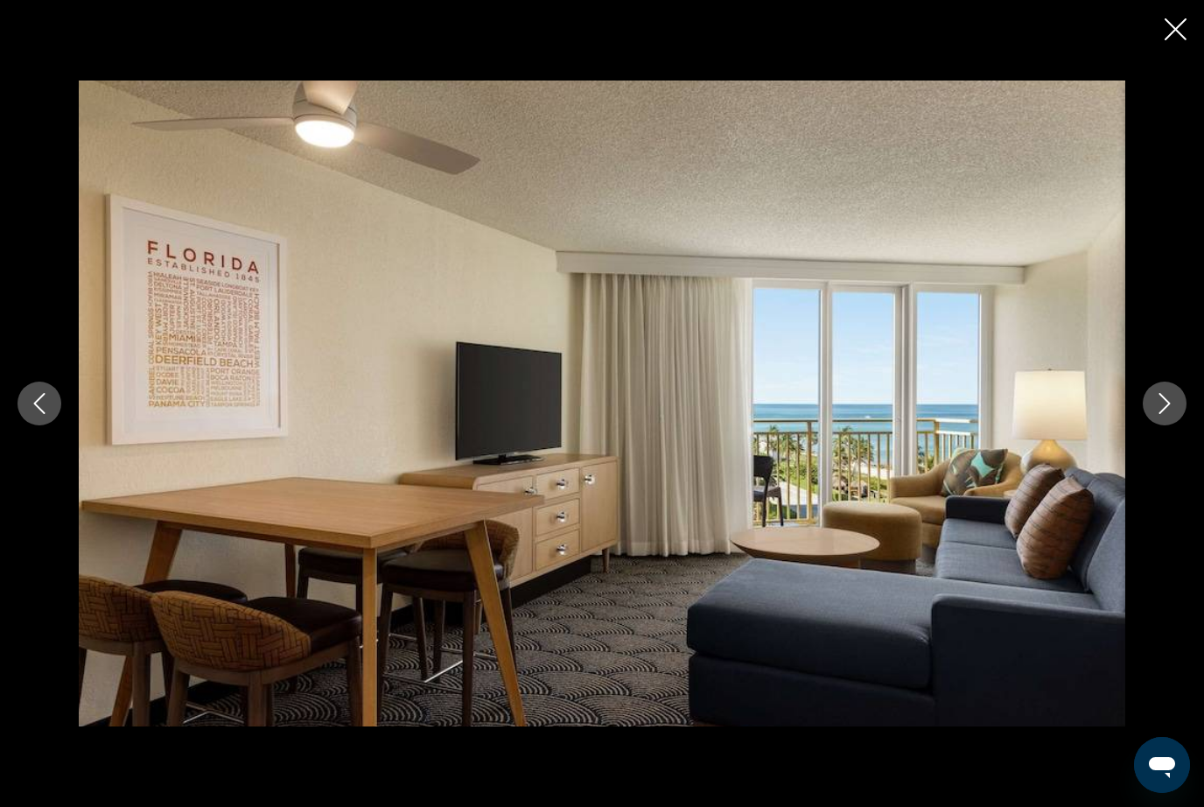
click at [1172, 425] on button "Next image" at bounding box center [1165, 403] width 44 height 44
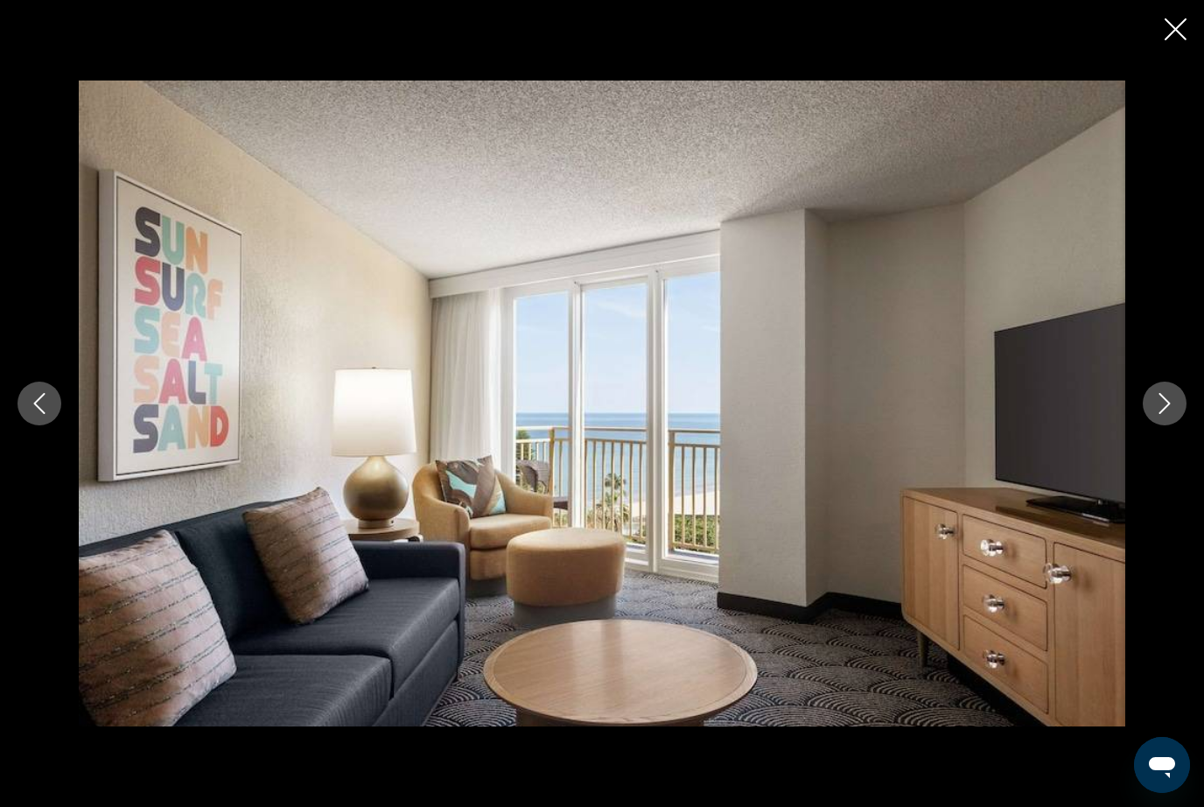
click at [1172, 425] on button "Next image" at bounding box center [1165, 403] width 44 height 44
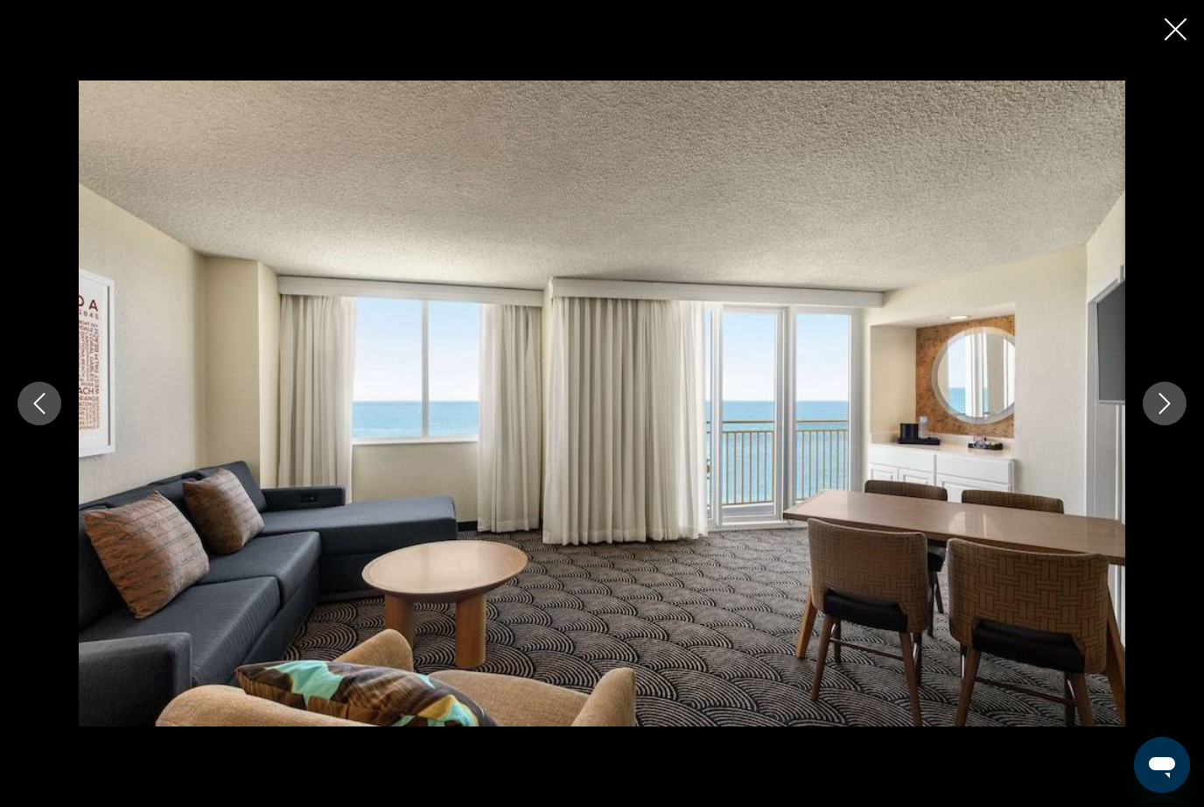
click at [1177, 467] on div "Main content" at bounding box center [602, 403] width 1204 height 646
click at [1163, 425] on button "Next image" at bounding box center [1165, 403] width 44 height 44
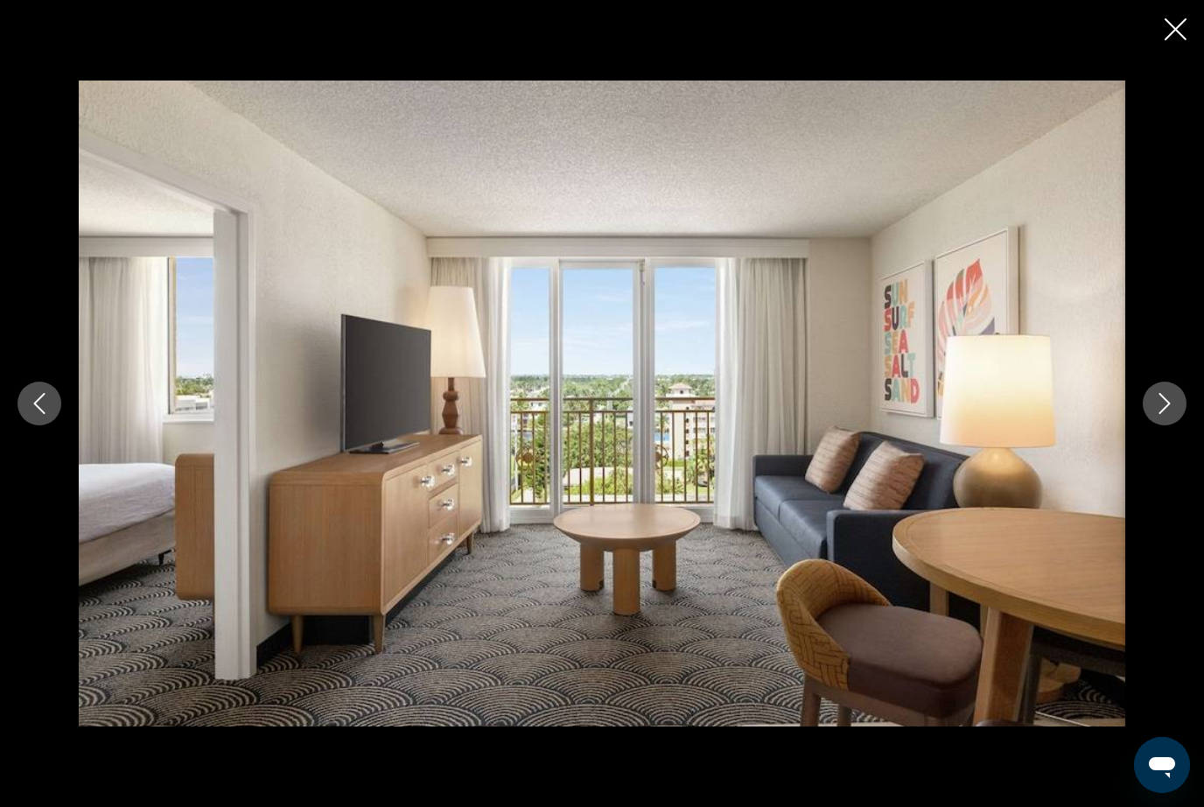
click at [1172, 414] on icon "Next image" at bounding box center [1164, 403] width 21 height 21
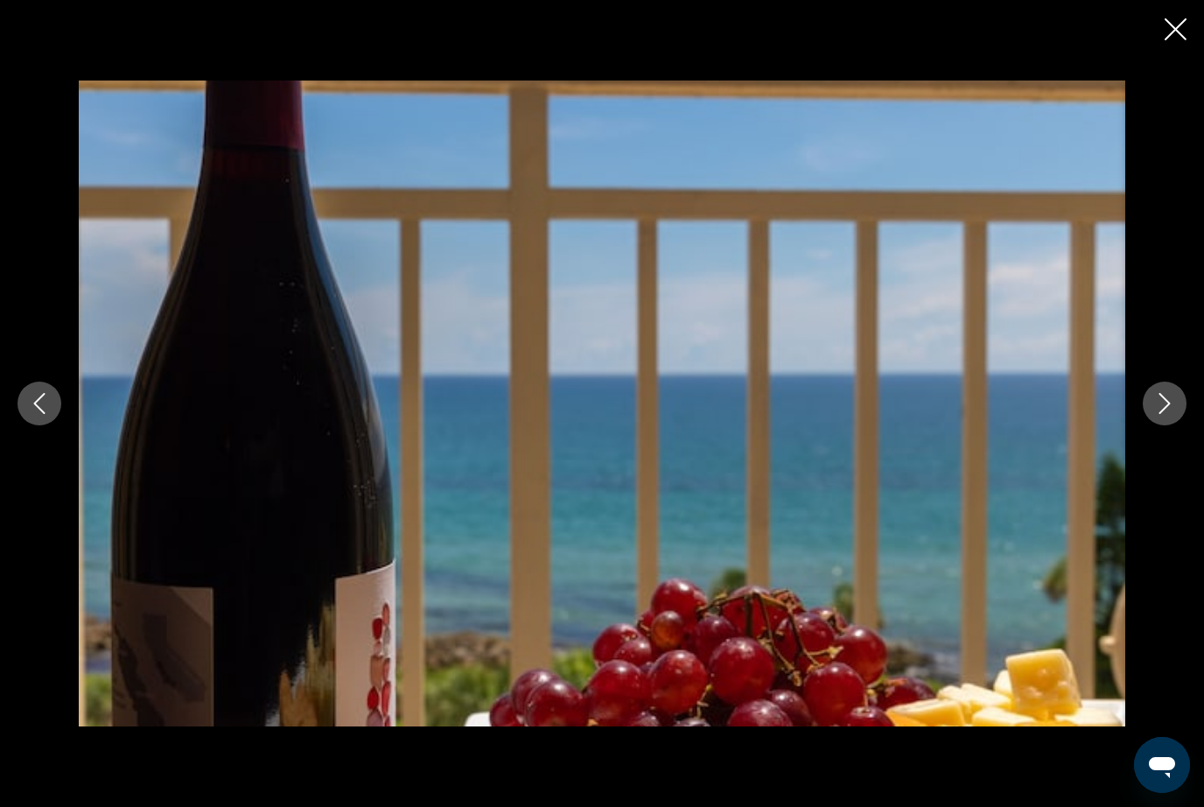
click at [1179, 425] on button "Next image" at bounding box center [1165, 403] width 44 height 44
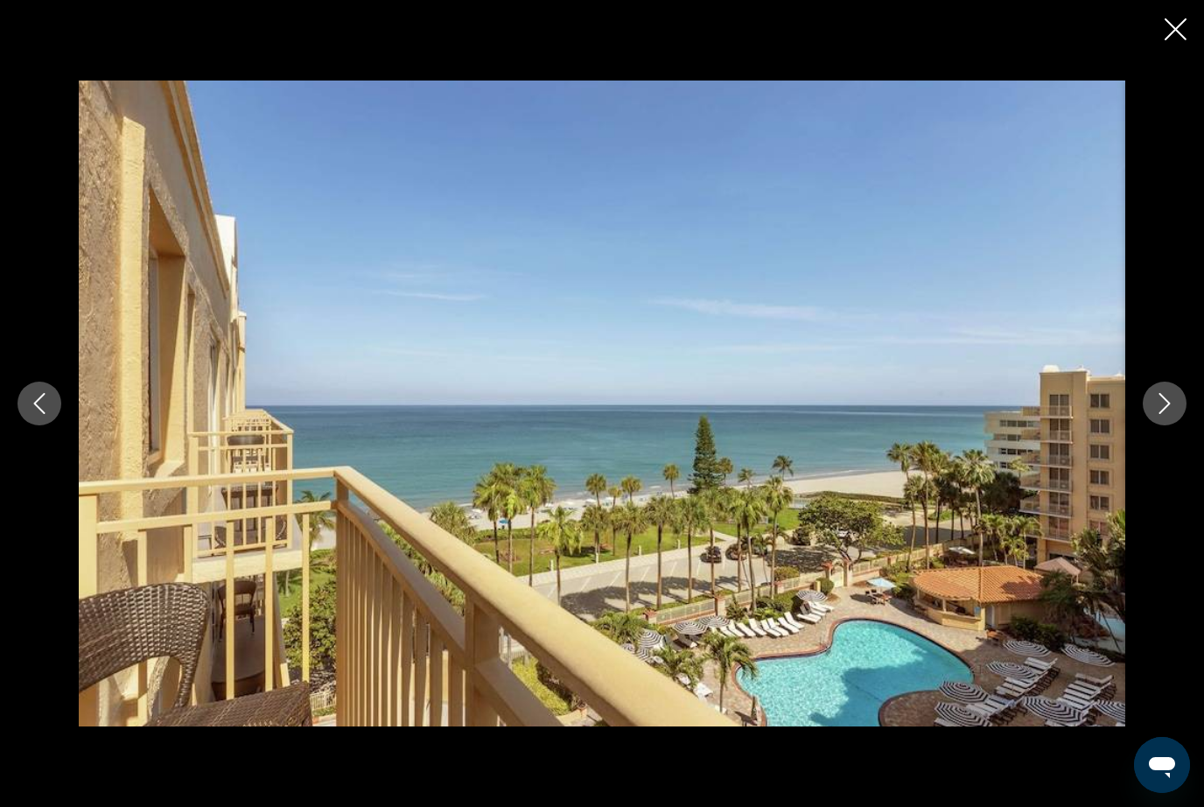
click at [41, 414] on icon "Previous image" at bounding box center [39, 403] width 11 height 21
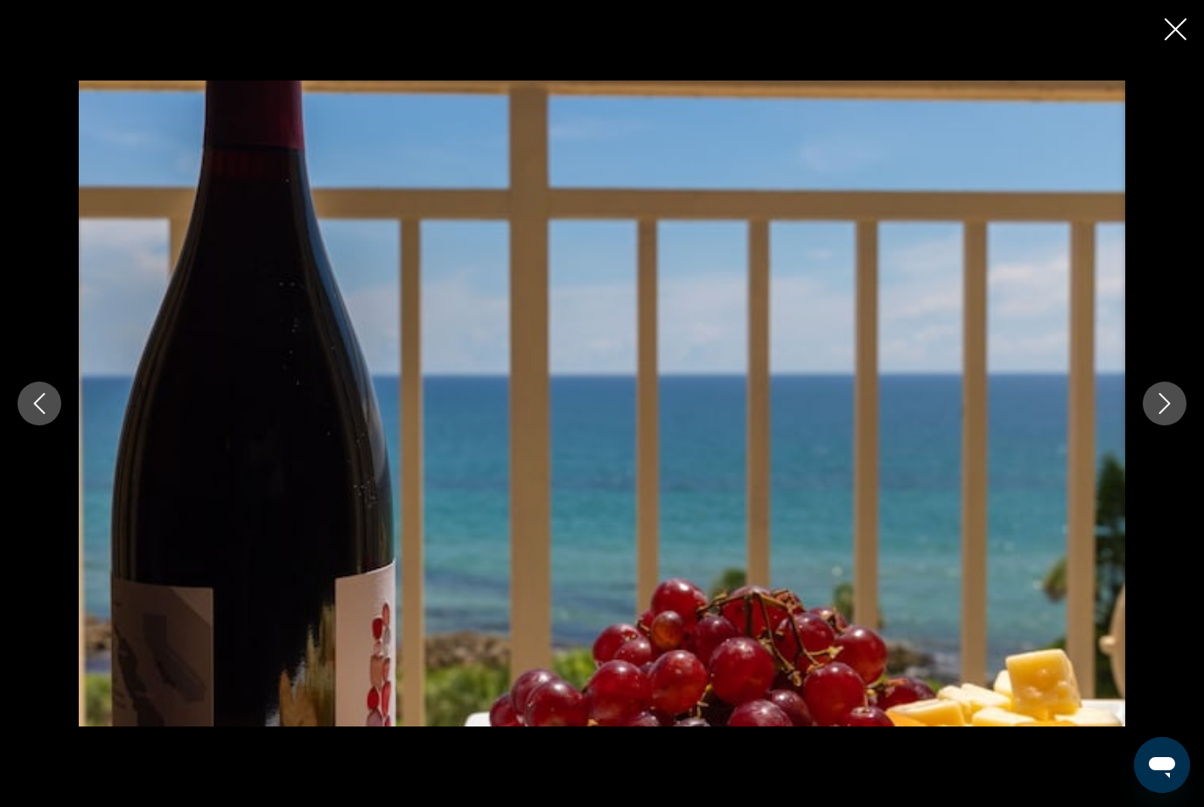
scroll to position [0, 0]
click at [1176, 29] on icon "Close slideshow" at bounding box center [1176, 29] width 22 height 22
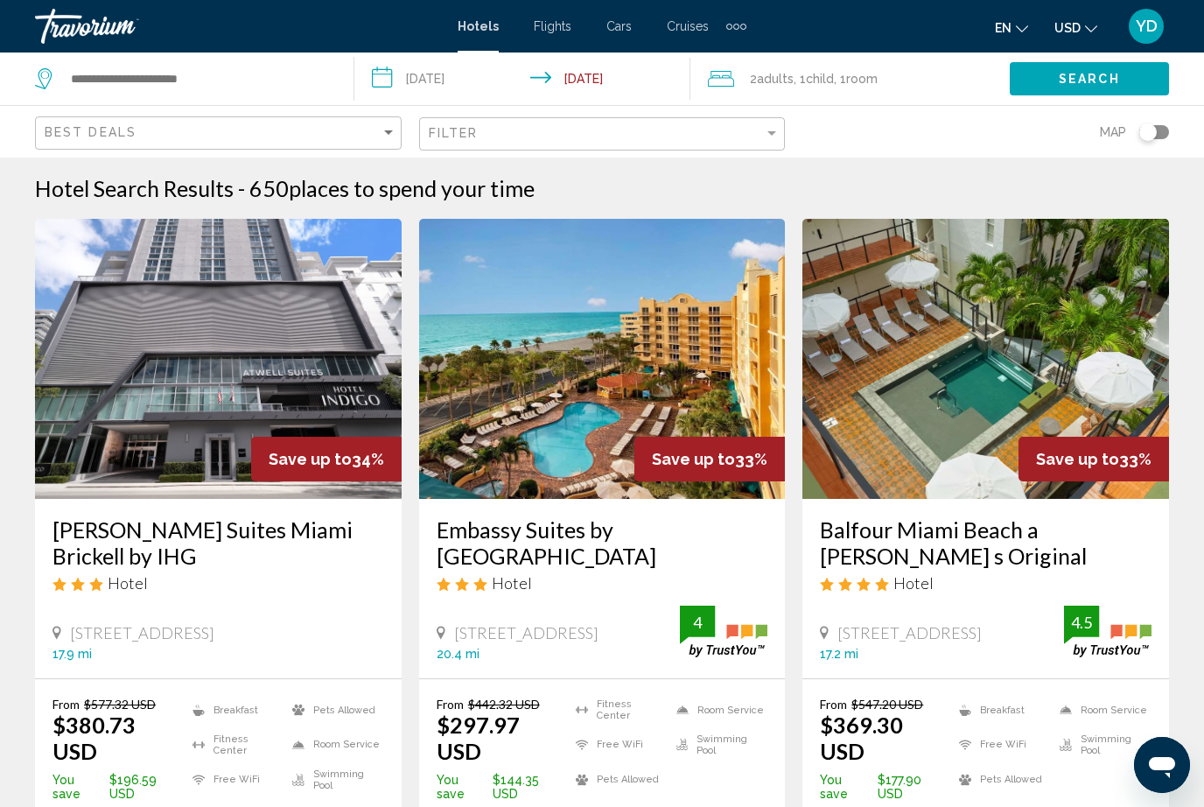
click at [699, 362] on img "Main content" at bounding box center [602, 359] width 367 height 280
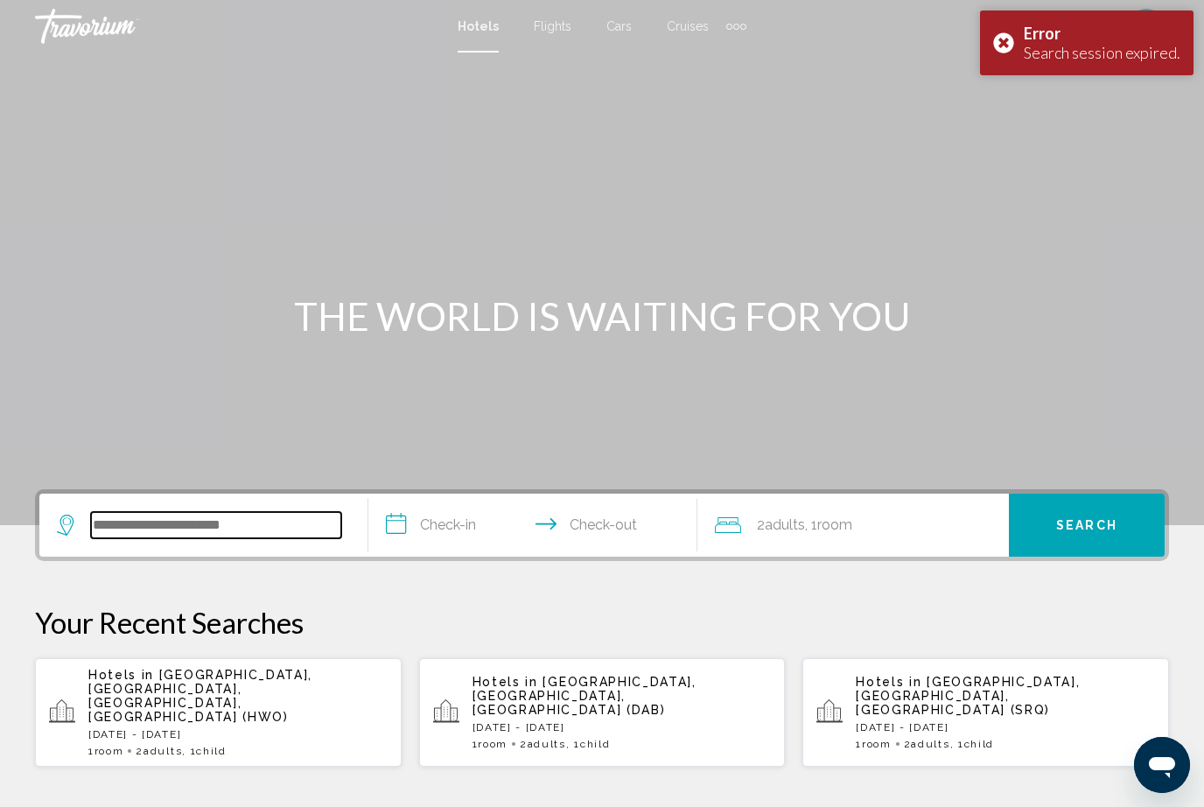
click at [233, 537] on input "Search widget" at bounding box center [216, 525] width 250 height 26
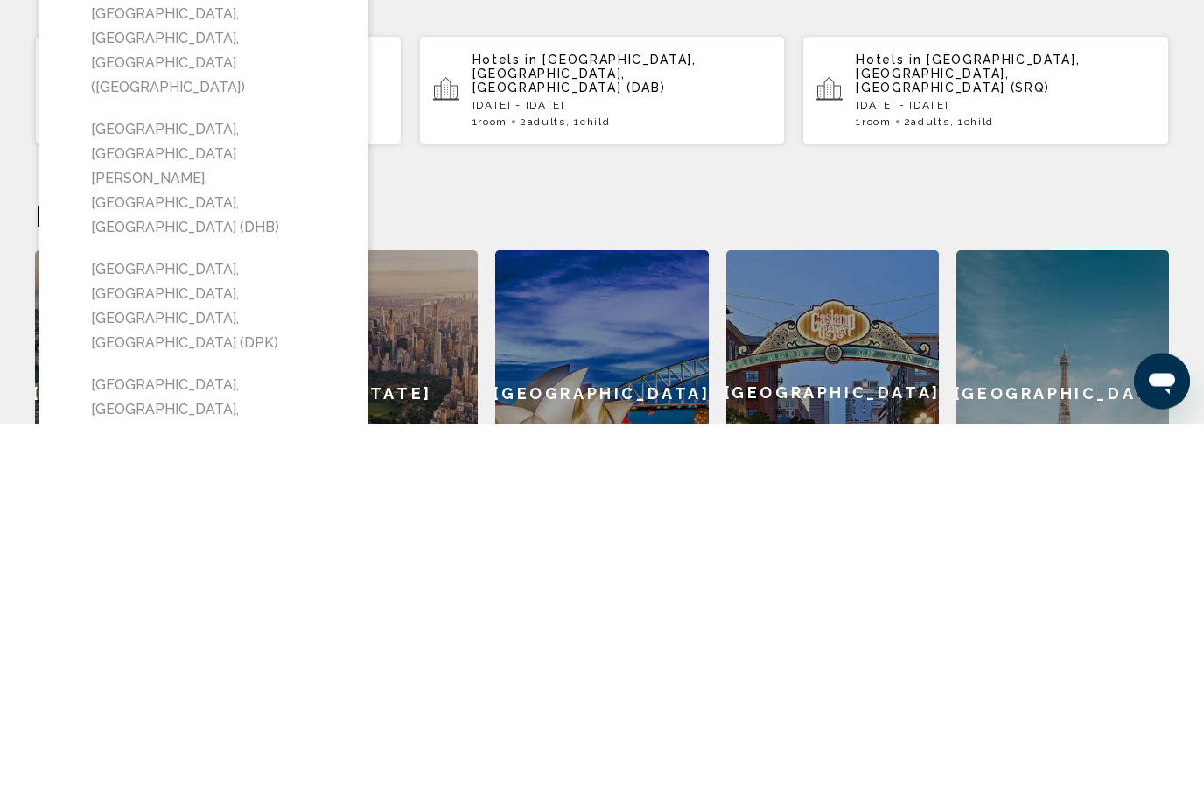
scroll to position [238, 0]
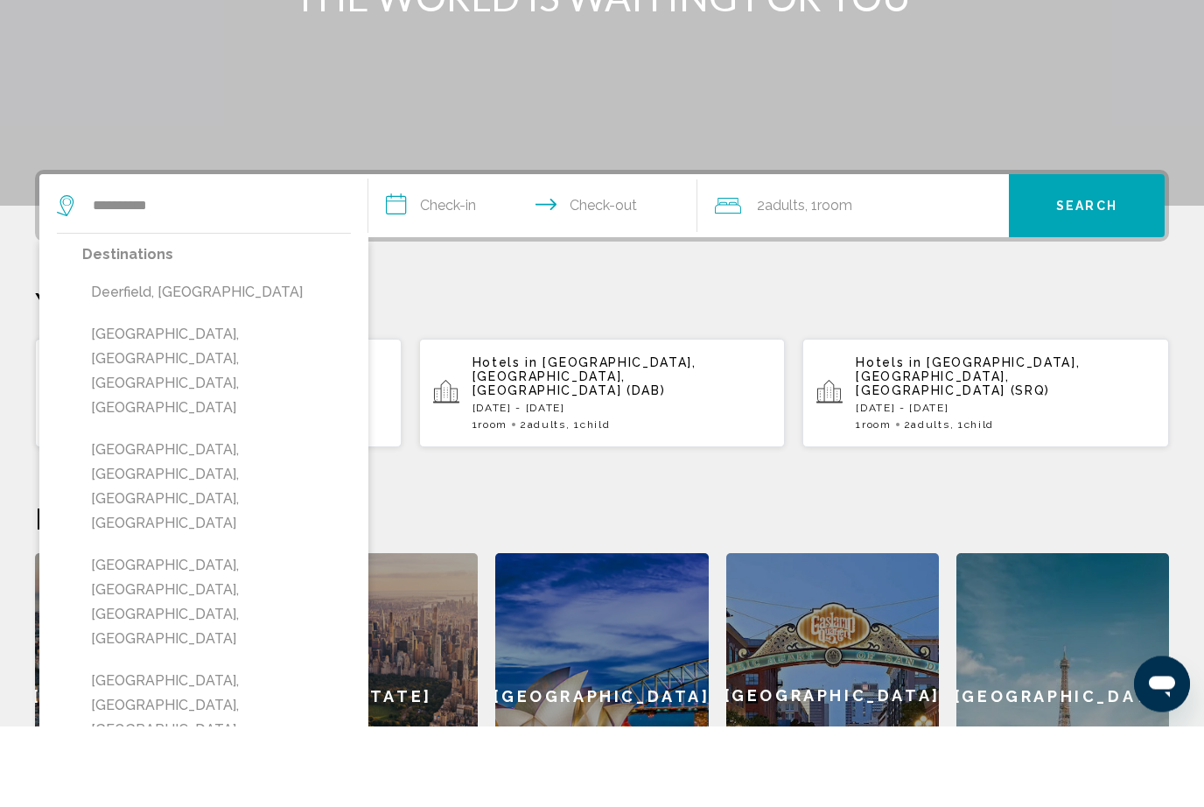
click at [147, 399] on button "Deerfield Beach, Fort Lauderdale, FL, United States" at bounding box center [216, 452] width 269 height 107
type input "**********"
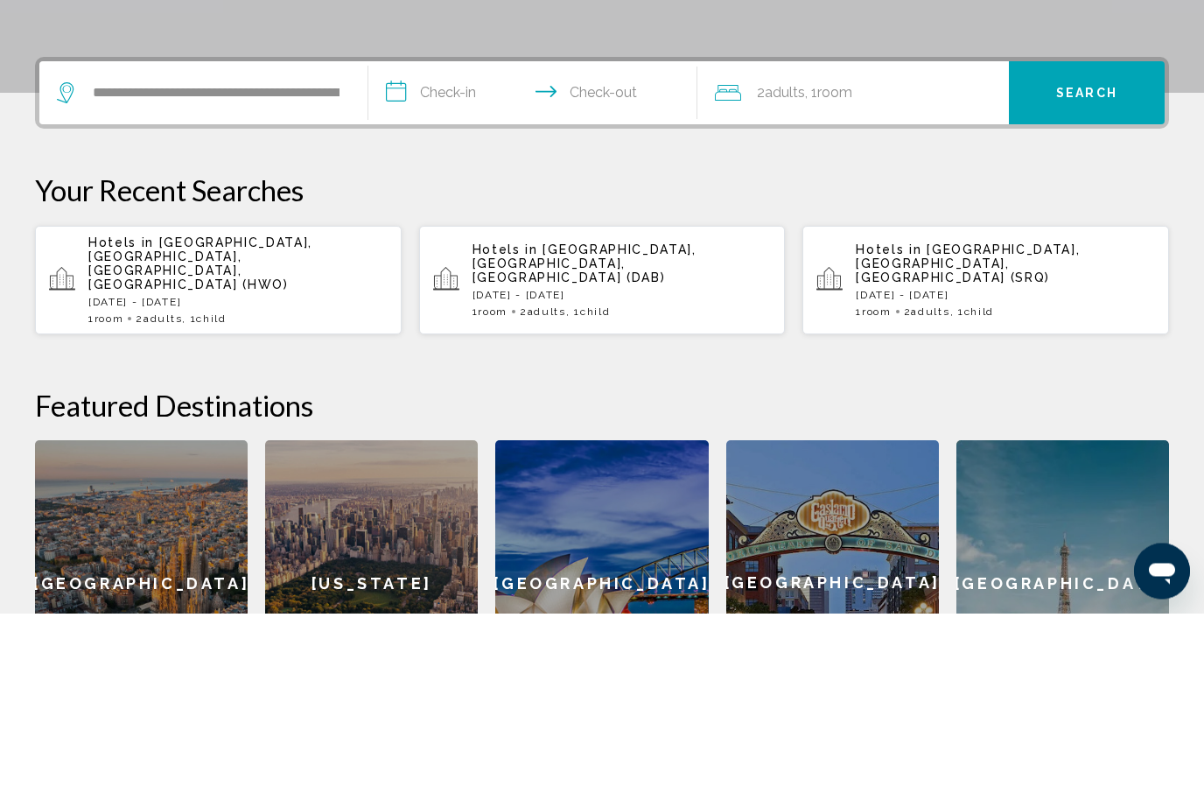
click at [470, 255] on input "**********" at bounding box center [536, 289] width 336 height 68
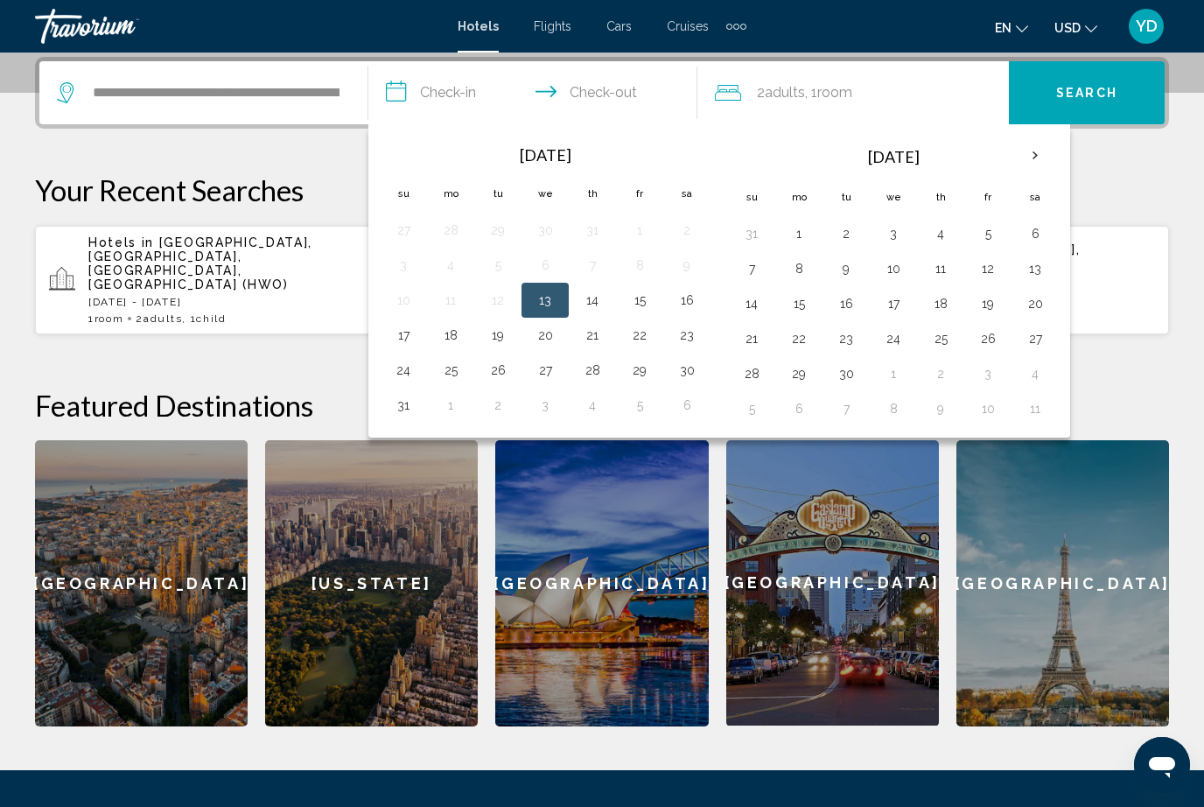
click at [691, 366] on button "30" at bounding box center [687, 370] width 28 height 24
click at [405, 398] on button "31" at bounding box center [403, 405] width 28 height 24
type input "**********"
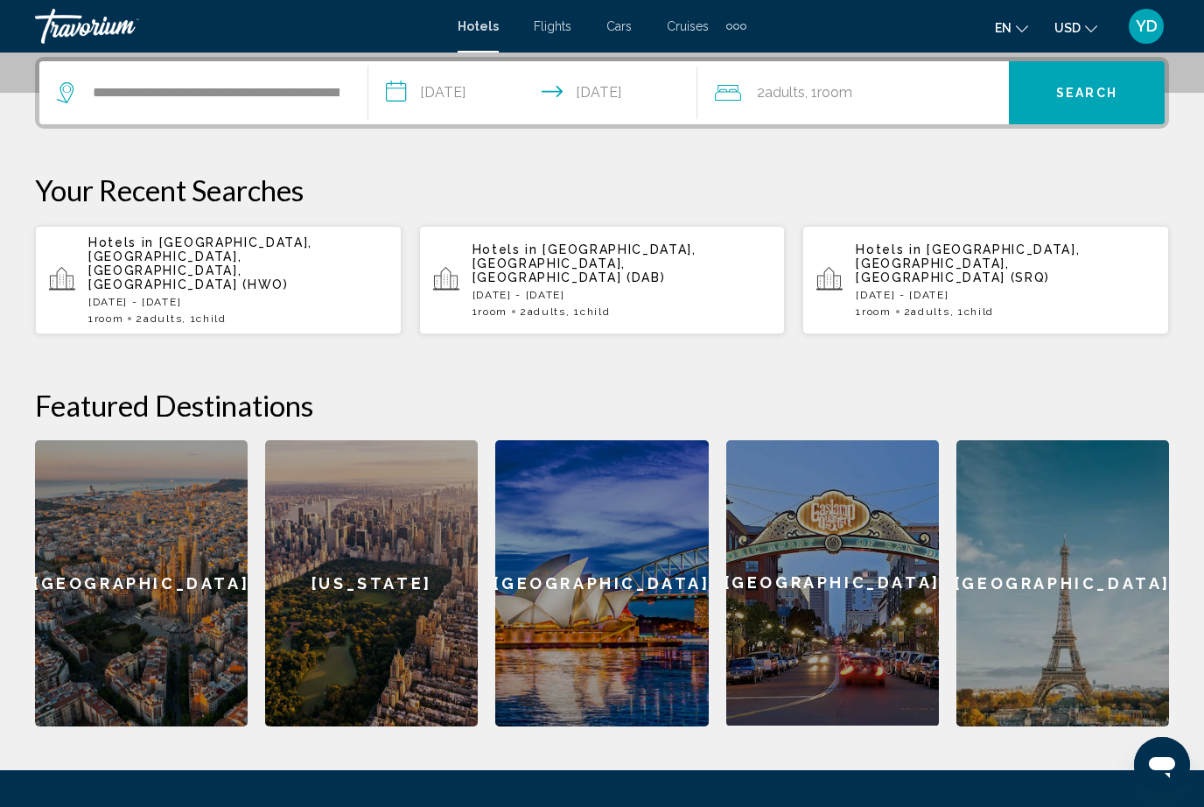
click at [890, 87] on div "2 Adult Adults , 1 Room rooms" at bounding box center [862, 92] width 294 height 24
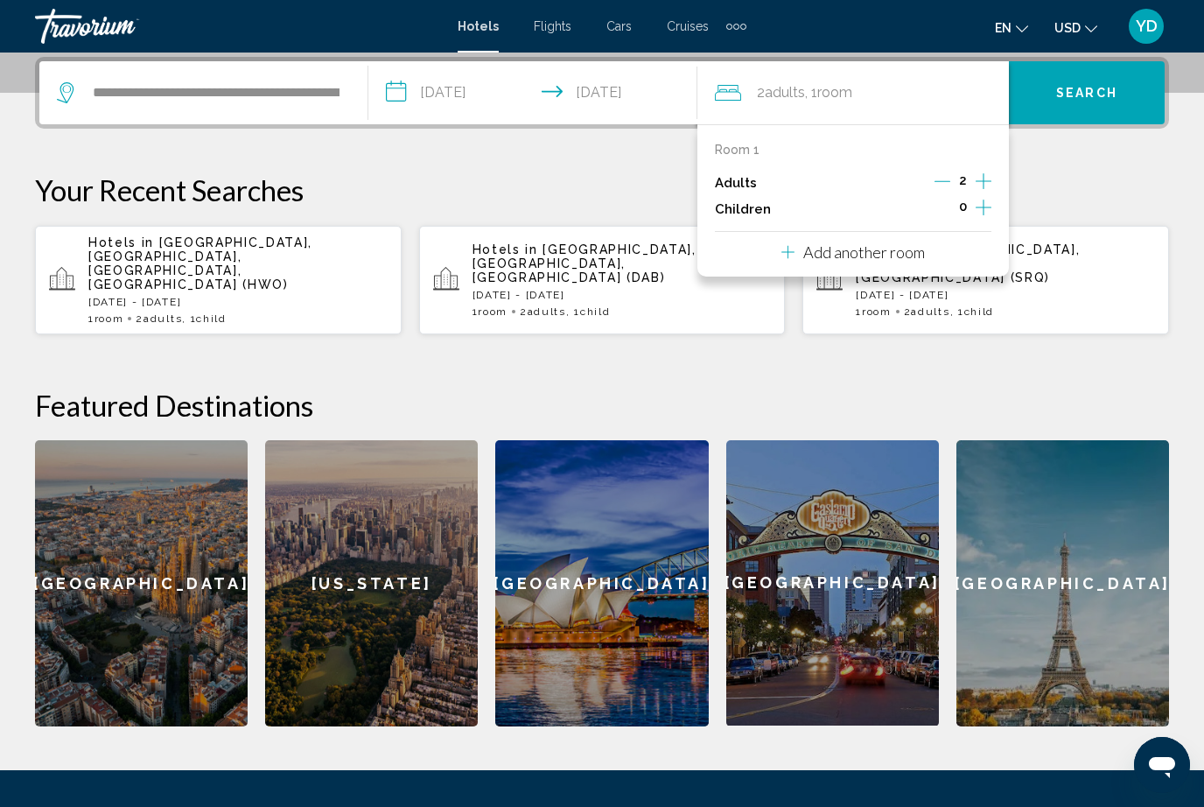
click at [983, 197] on icon "Increment children" at bounding box center [984, 207] width 16 height 21
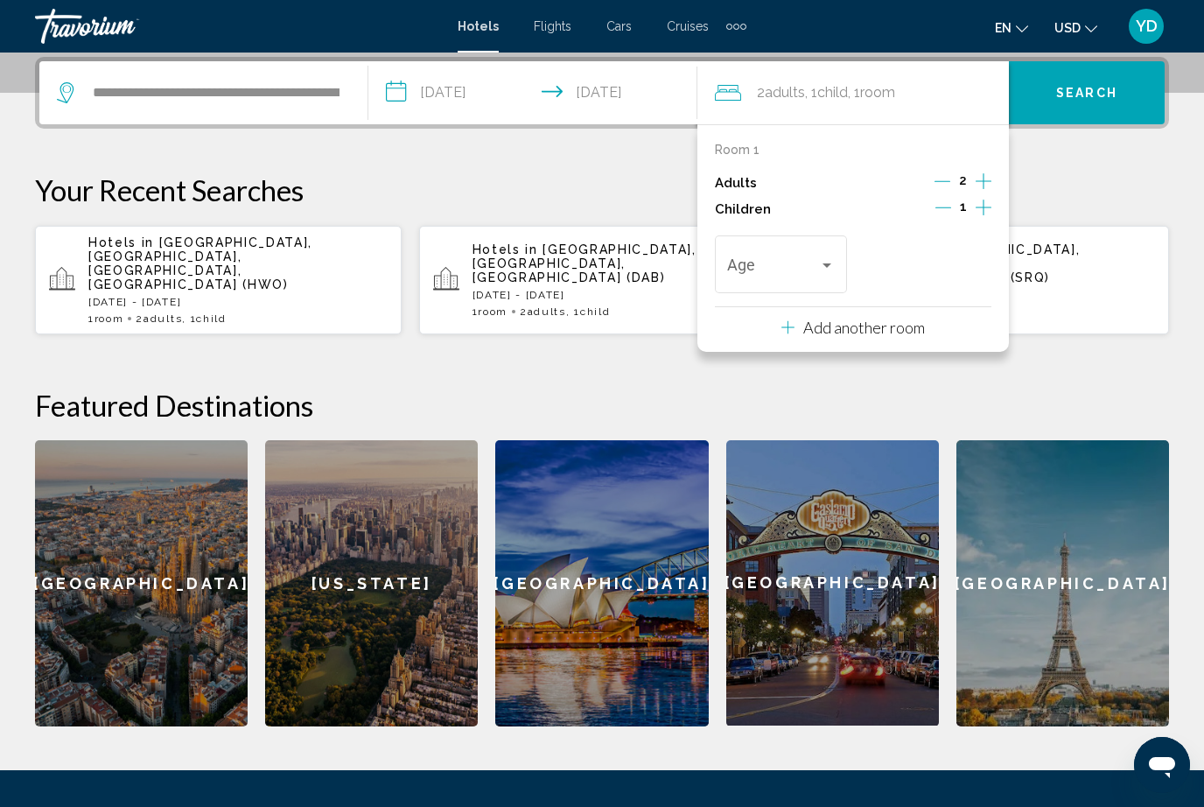
click at [832, 262] on div "Travelers: 2 adults, 1 child" at bounding box center [827, 265] width 16 height 14
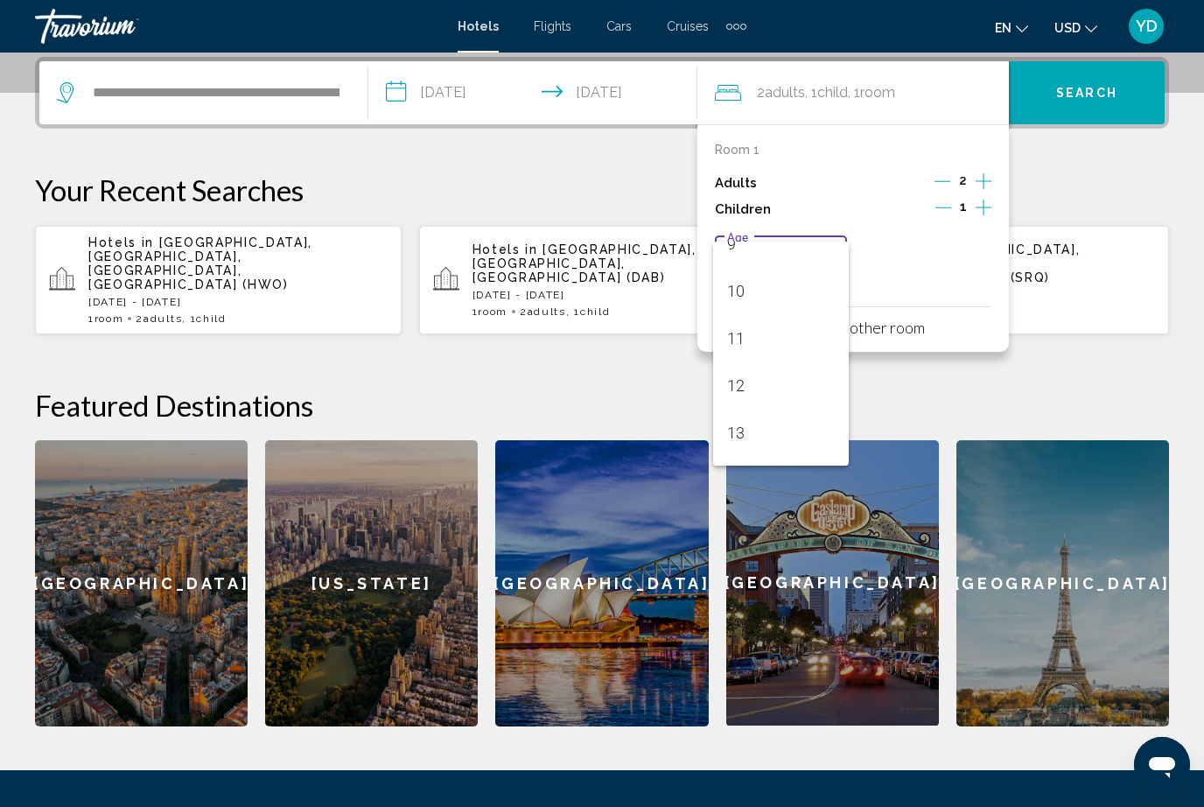
scroll to position [447, 0]
click at [749, 384] on span "12" at bounding box center [781, 384] width 108 height 47
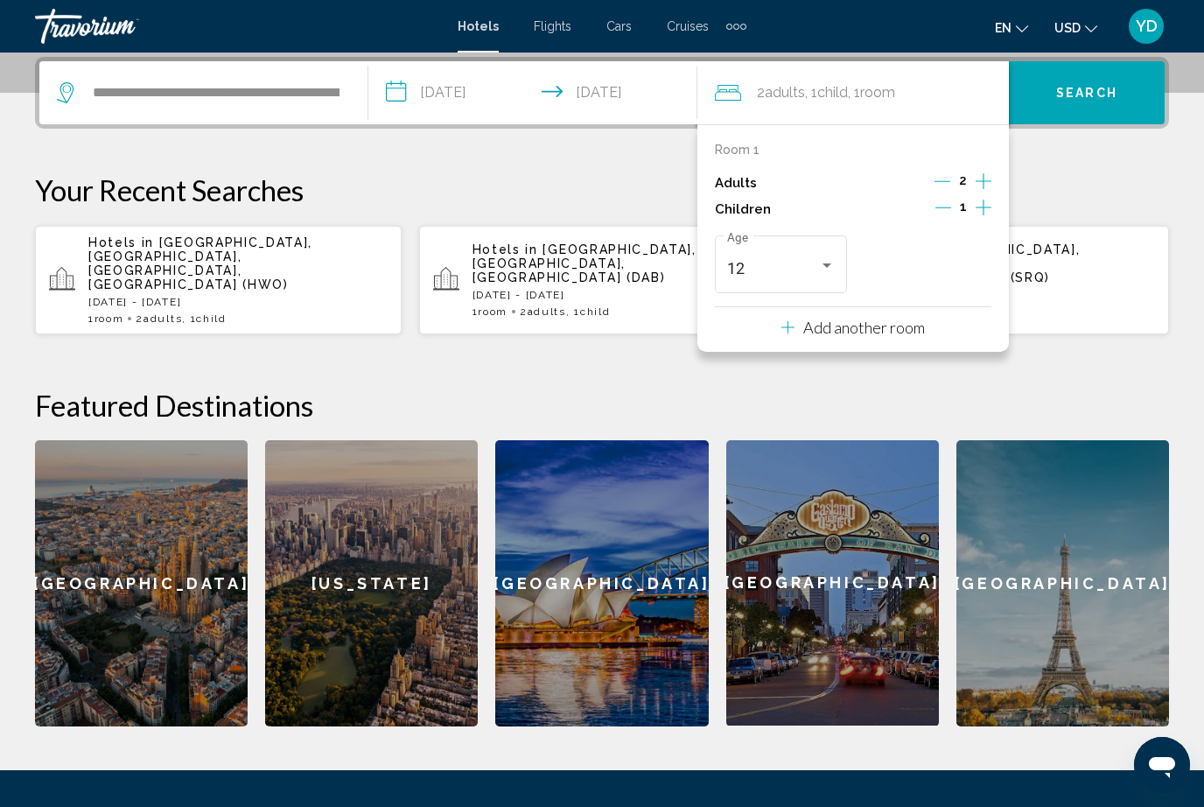
click at [1102, 96] on span "Search" at bounding box center [1086, 94] width 61 height 14
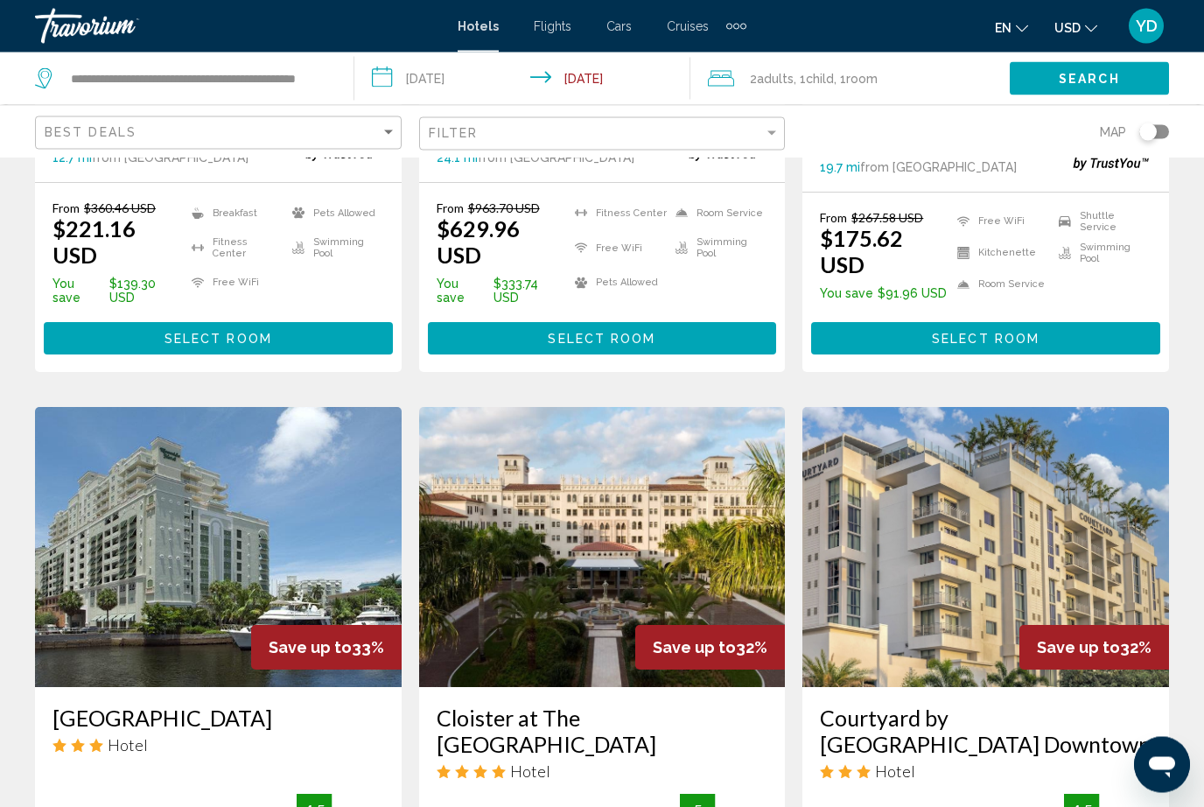
scroll to position [1914, 0]
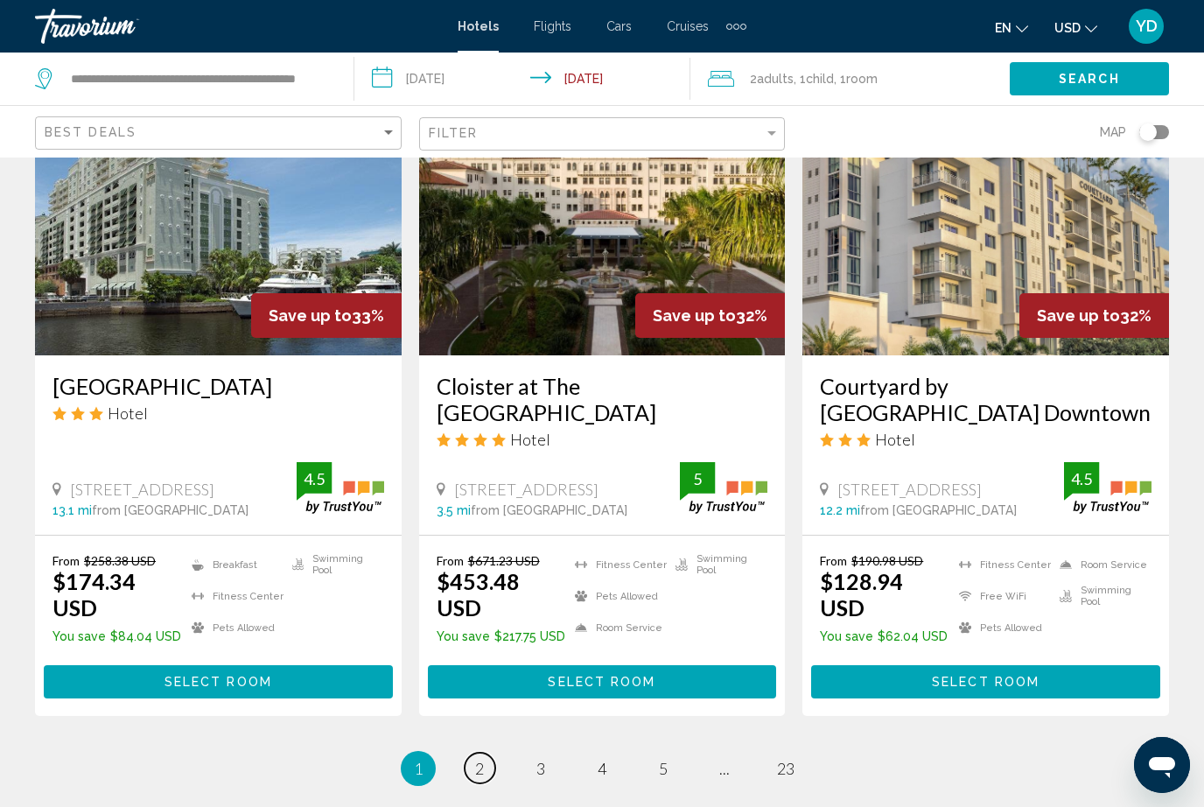
click at [478, 759] on span "2" at bounding box center [479, 768] width 9 height 19
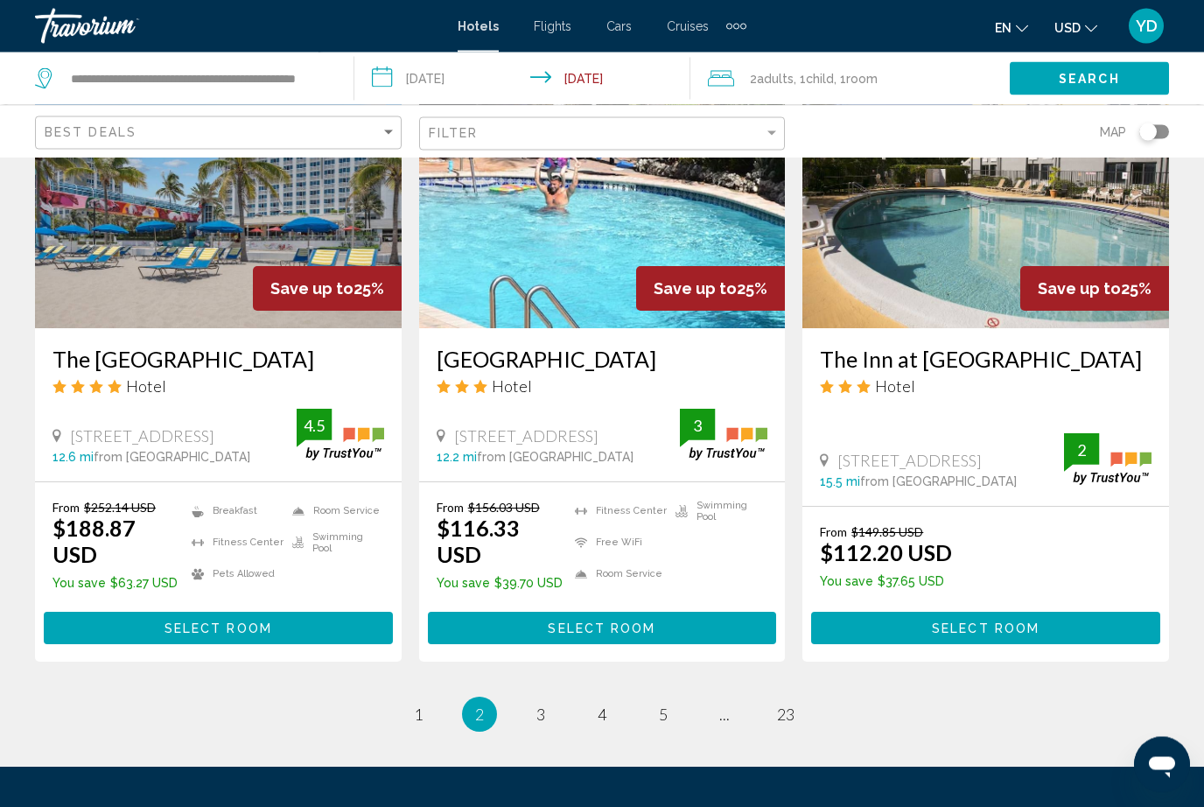
scroll to position [2222, 0]
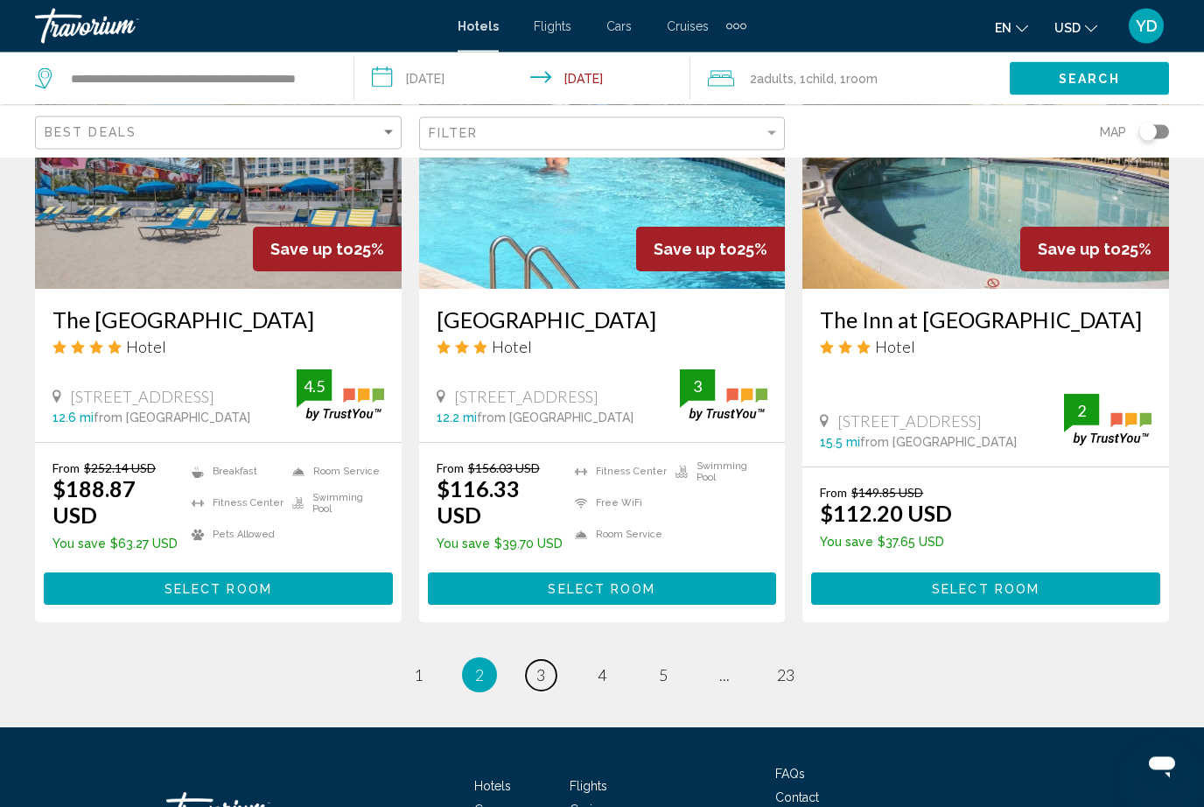
click at [542, 666] on span "3" at bounding box center [540, 675] width 9 height 19
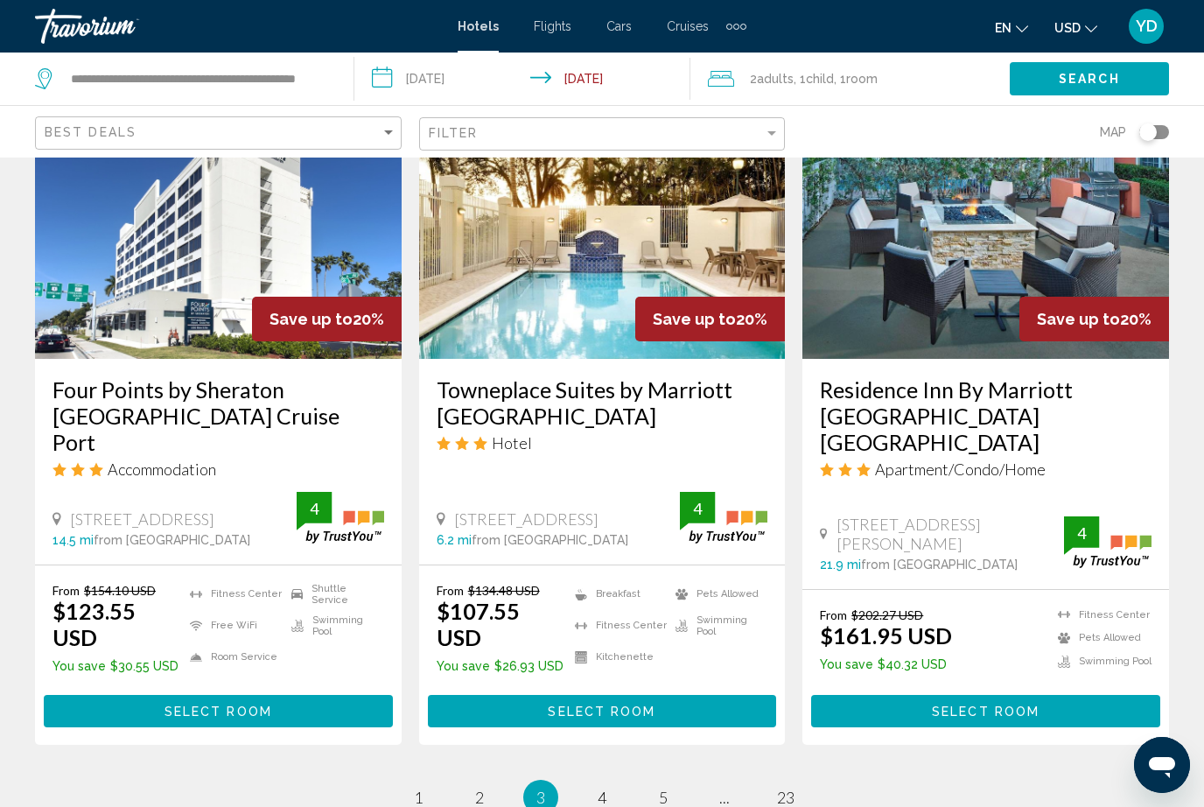
scroll to position [2272, 0]
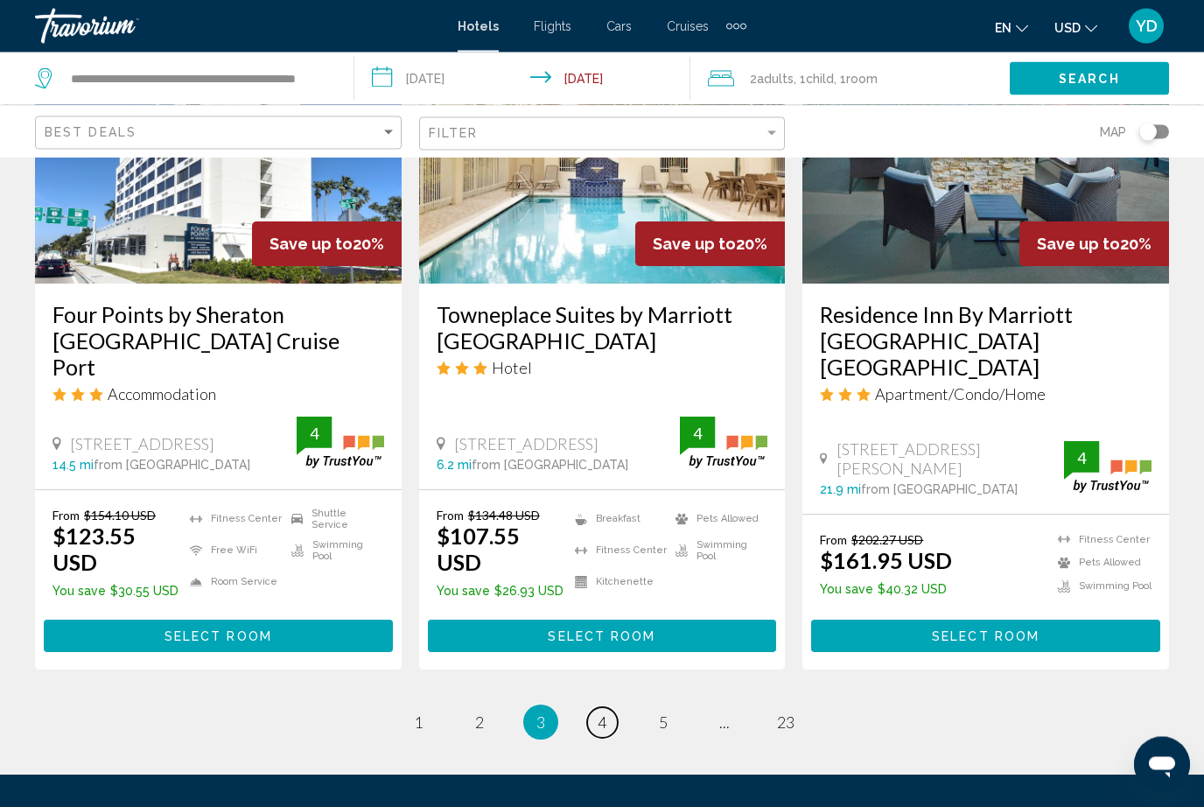
click at [603, 713] on span "4" at bounding box center [602, 722] width 9 height 19
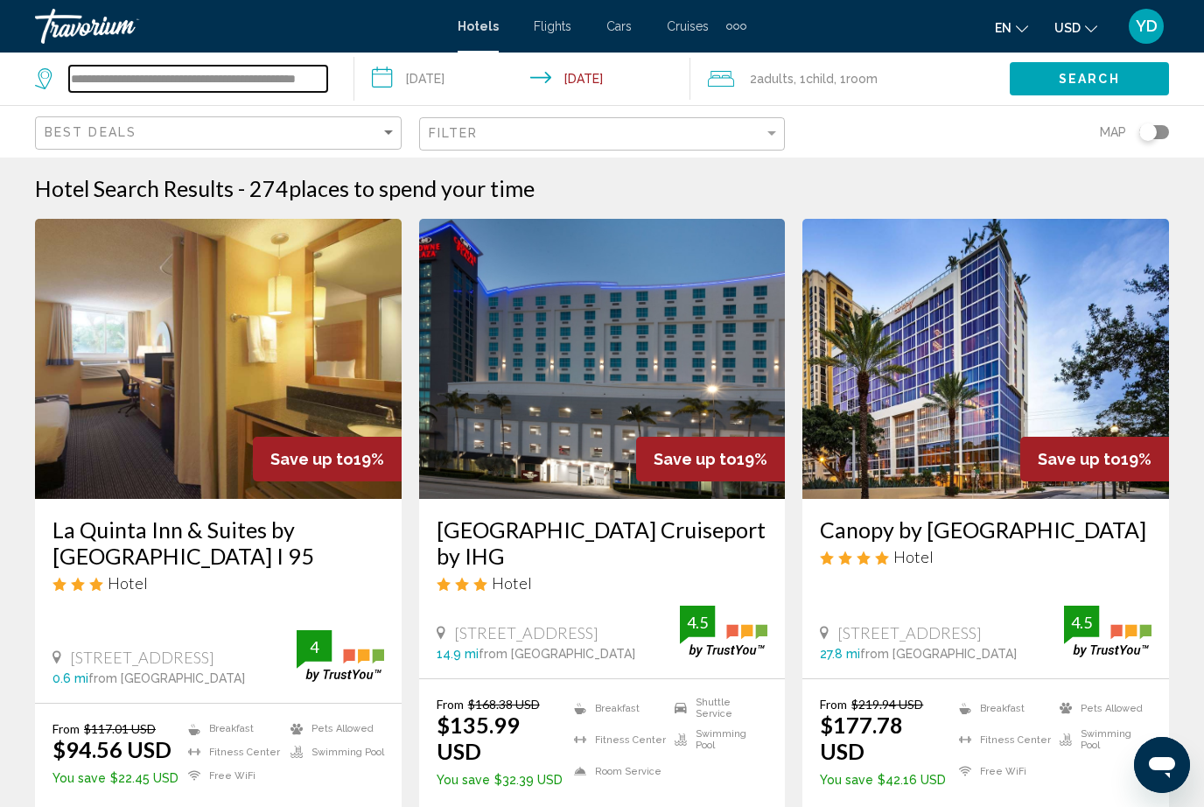
click at [326, 80] on input "**********" at bounding box center [198, 79] width 258 height 26
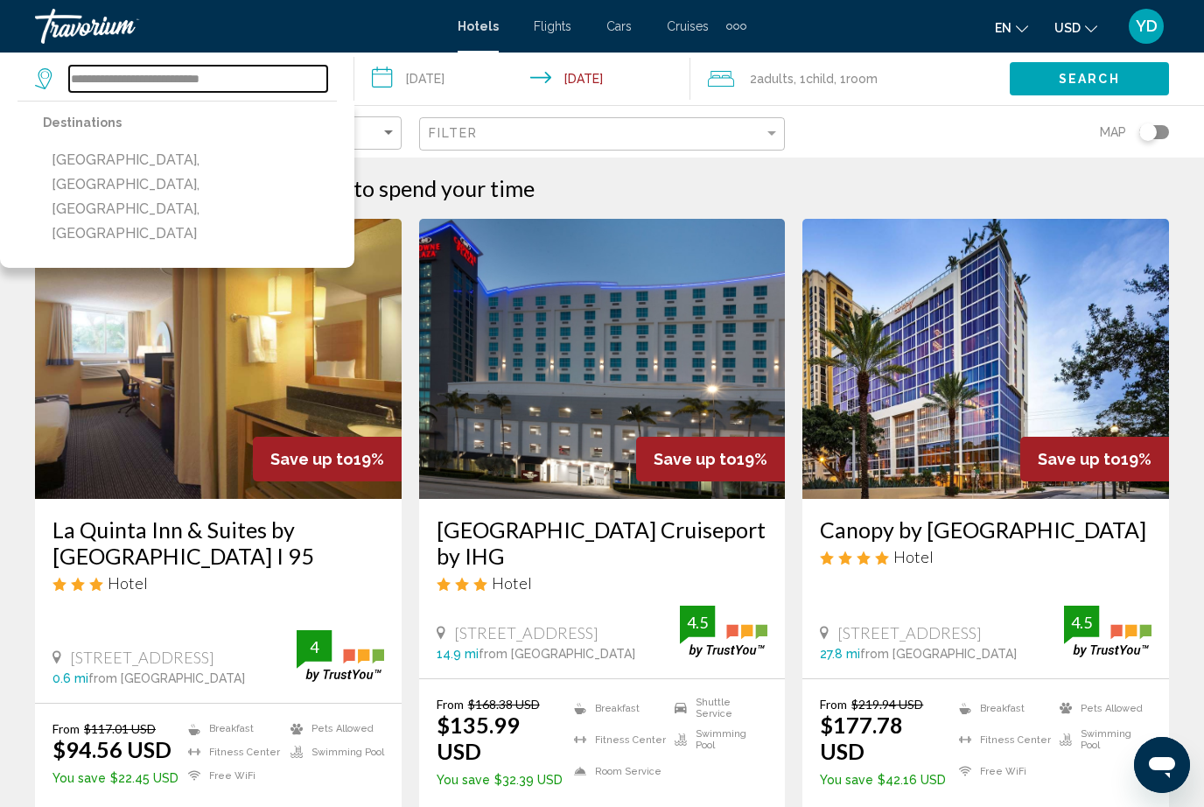
type input "**********"
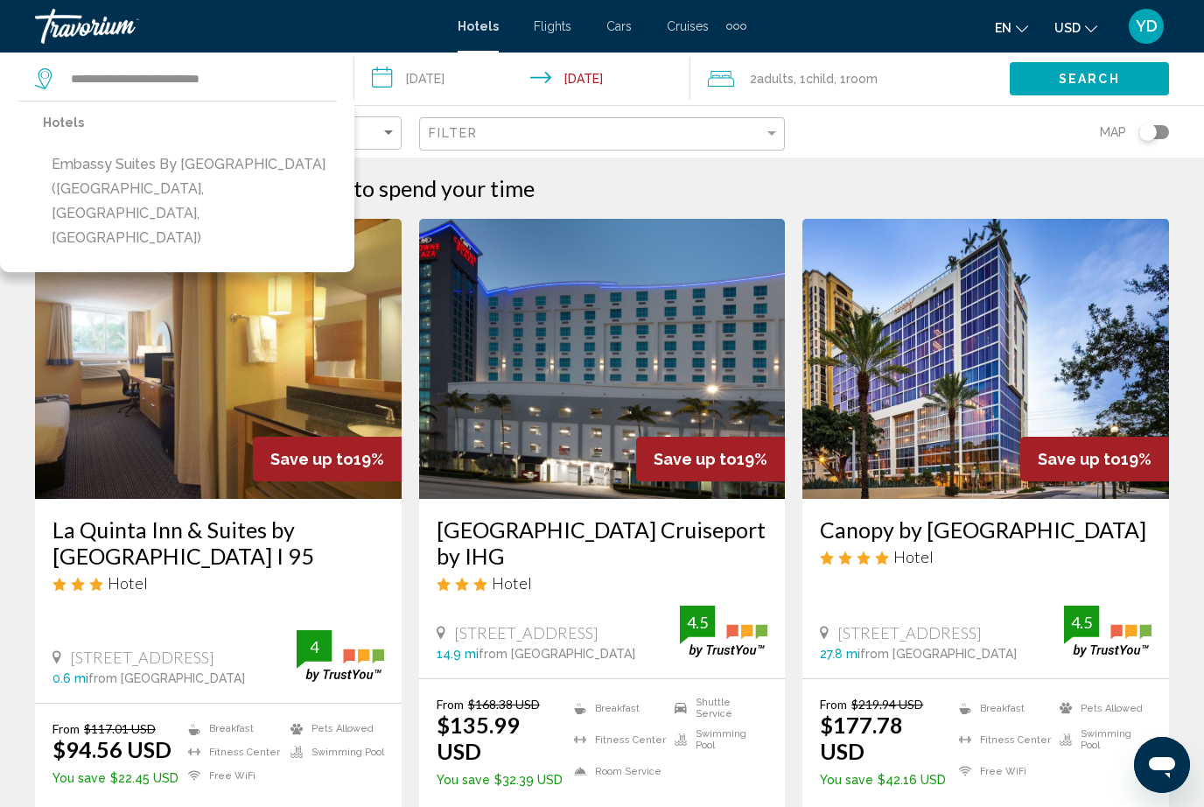
click at [255, 172] on button "Embassy Suites by Hilton Deerfield Beach Resort & Spa (Deerfield Beach, FL, US)" at bounding box center [190, 201] width 294 height 107
type input "**********"
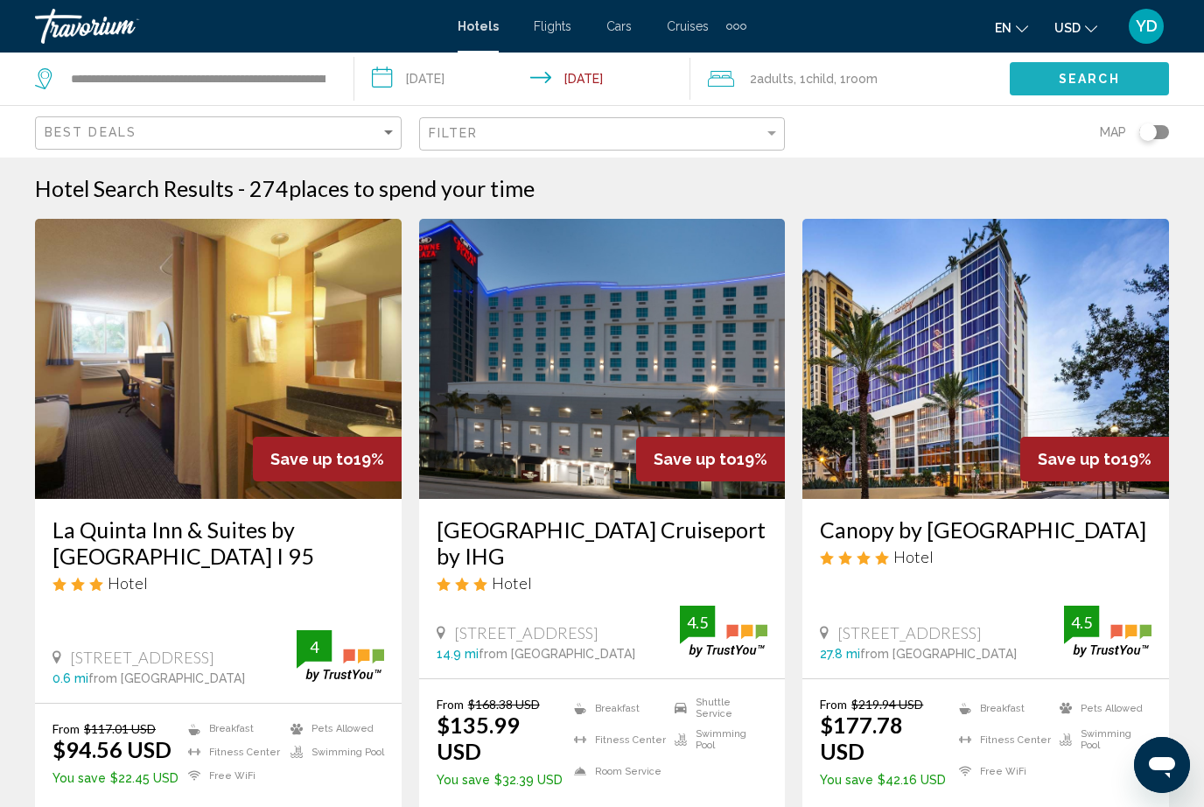
click at [1088, 74] on span "Search" at bounding box center [1089, 80] width 61 height 14
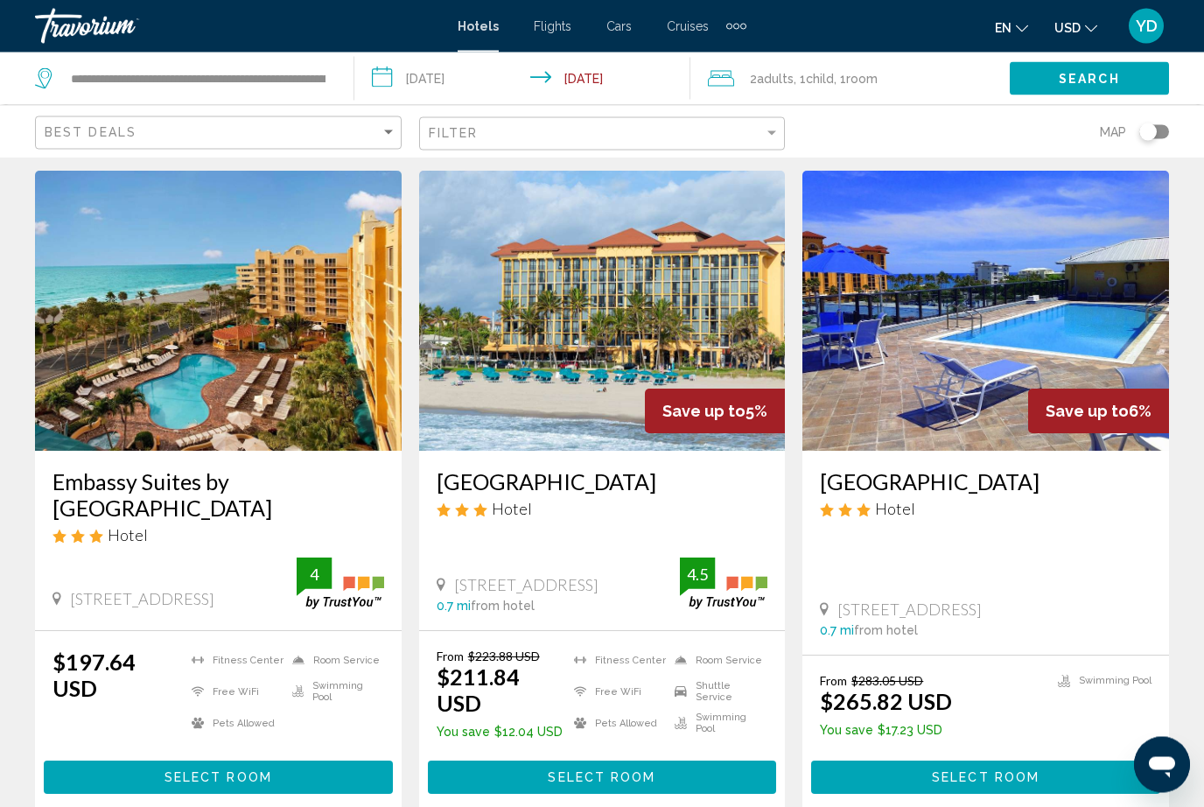
scroll to position [48, 0]
click at [328, 410] on img "Main content" at bounding box center [218, 311] width 367 height 280
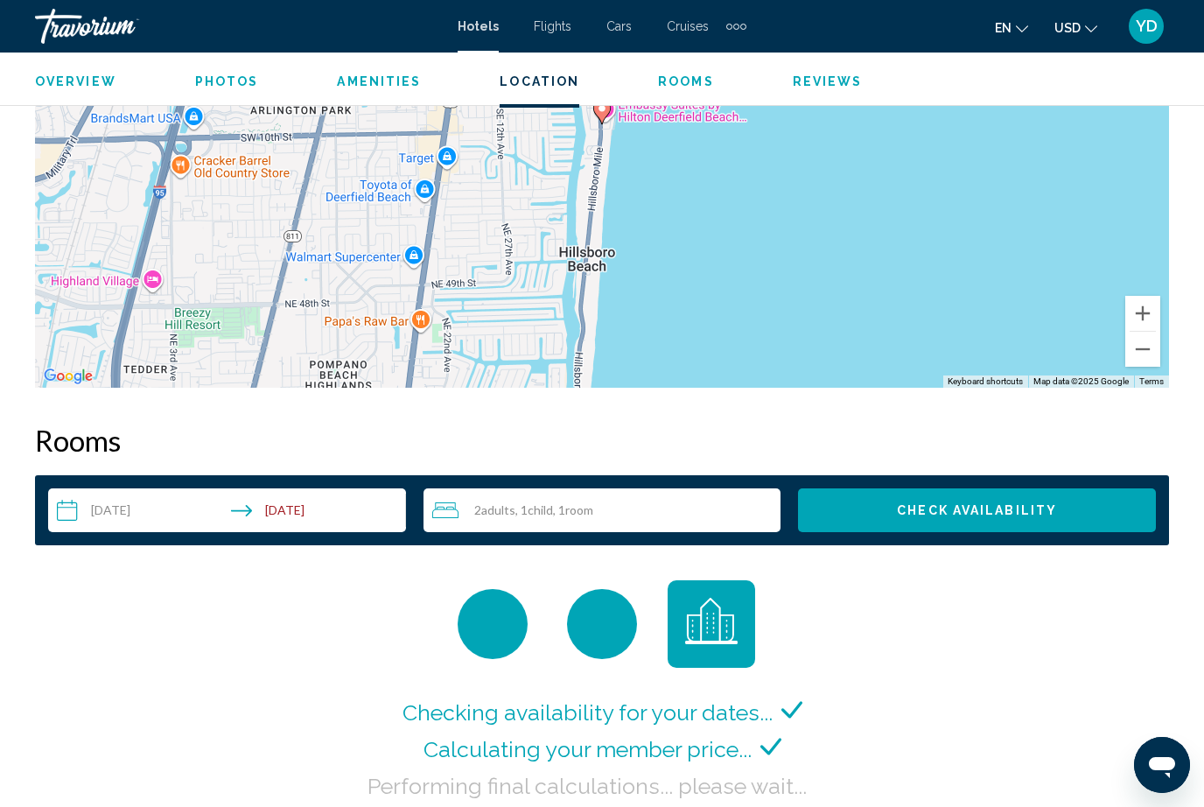
scroll to position [2203, 0]
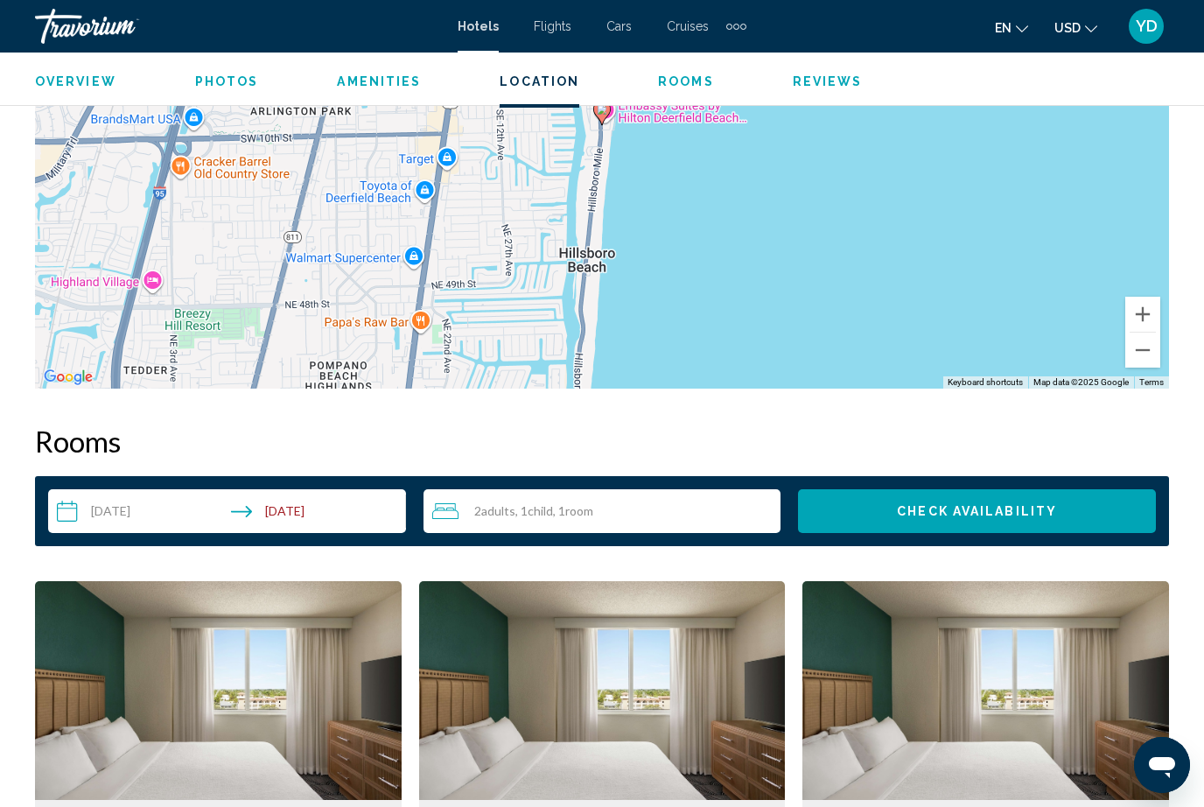
click at [1046, 512] on span "Check Availability" at bounding box center [977, 512] width 160 height 14
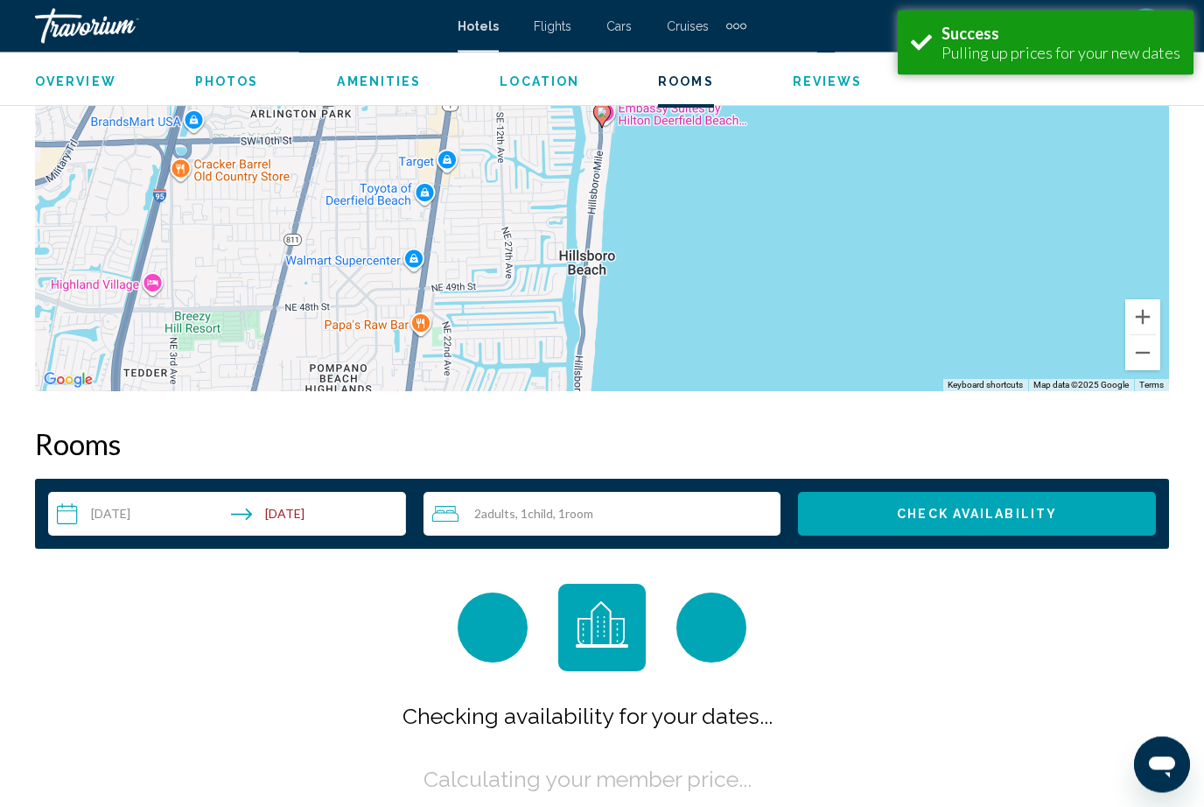
scroll to position [2521, 0]
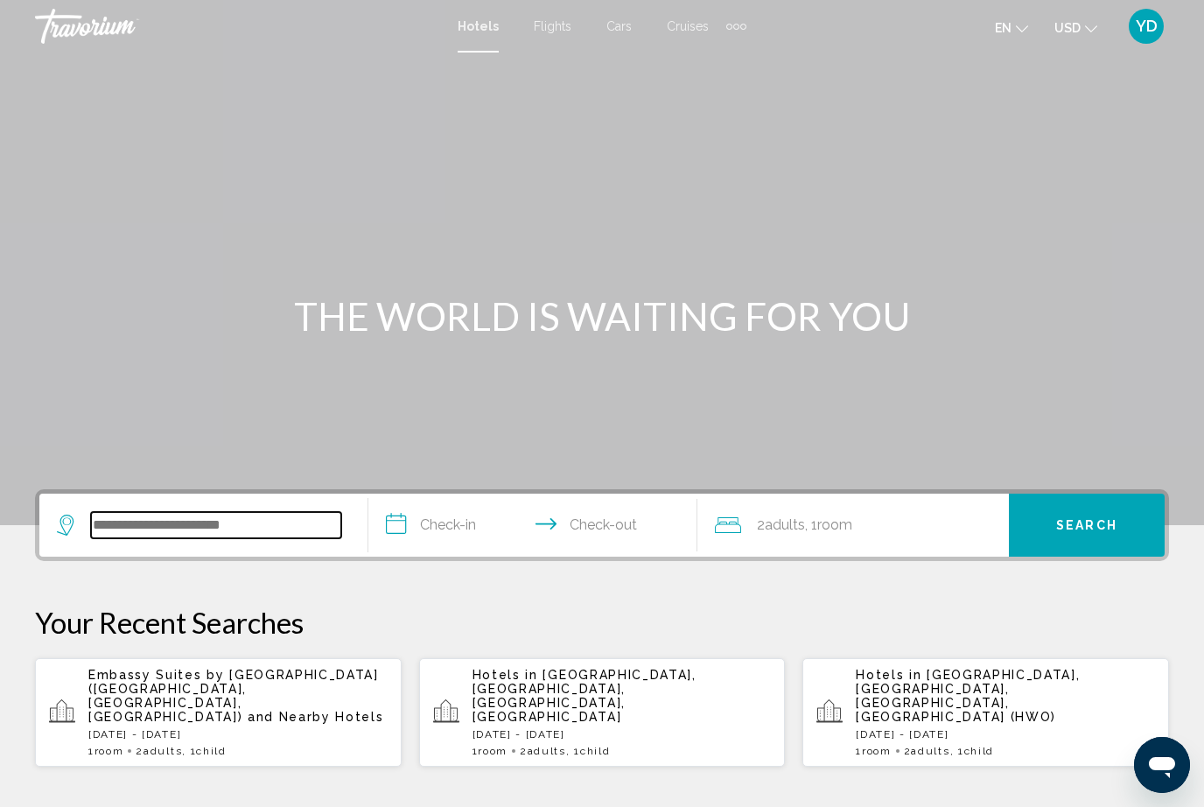
click at [231, 516] on input "Search widget" at bounding box center [216, 525] width 250 height 26
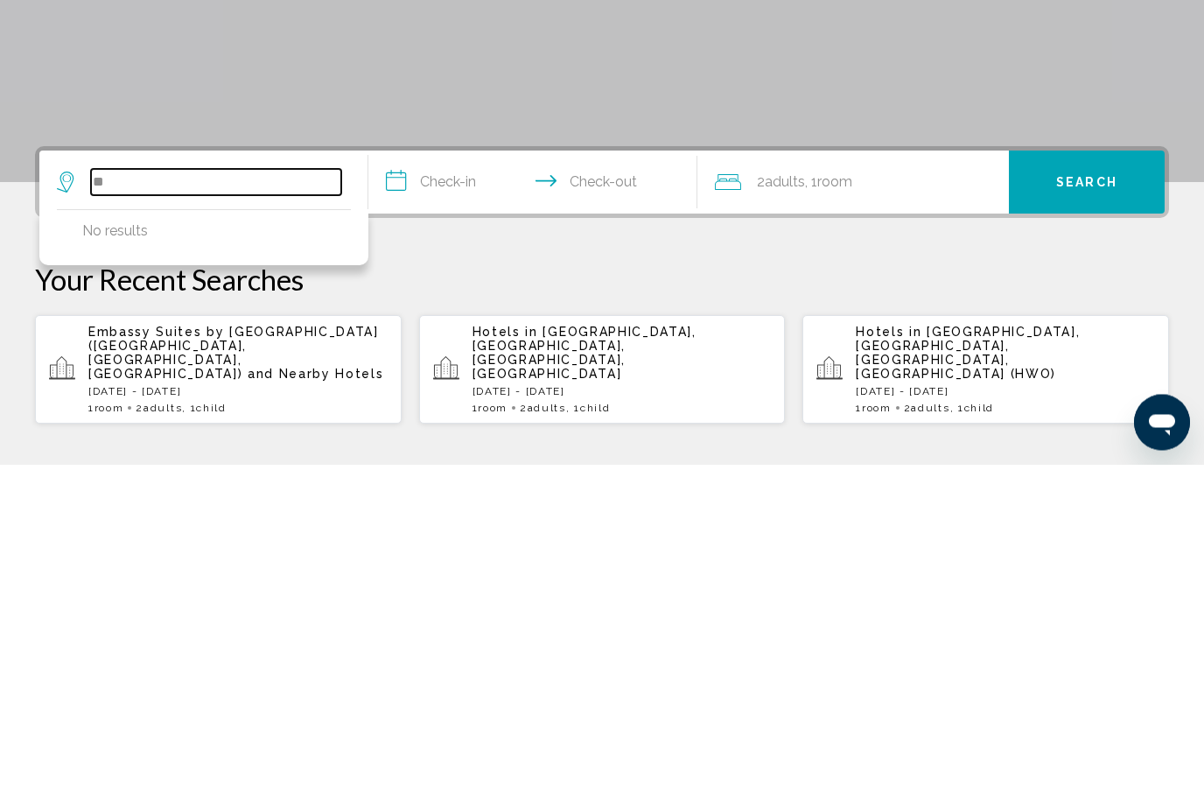
type input "*"
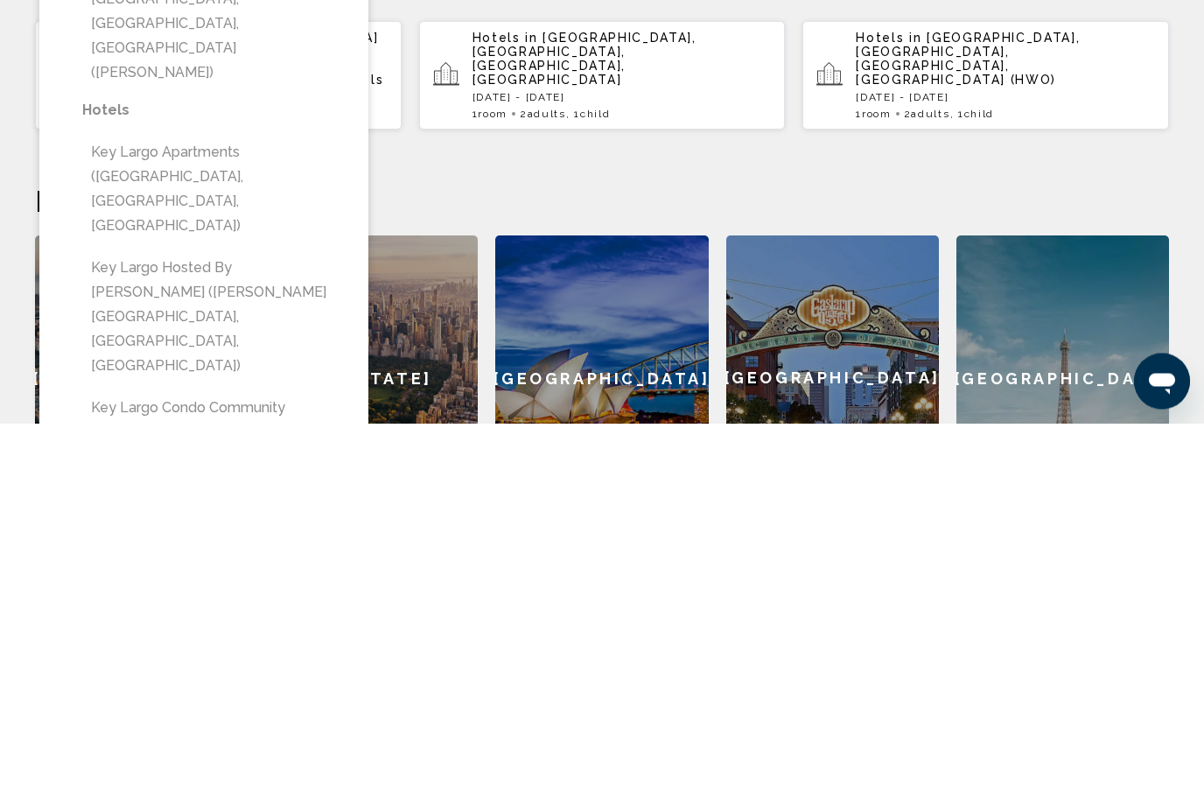
scroll to position [253, 0]
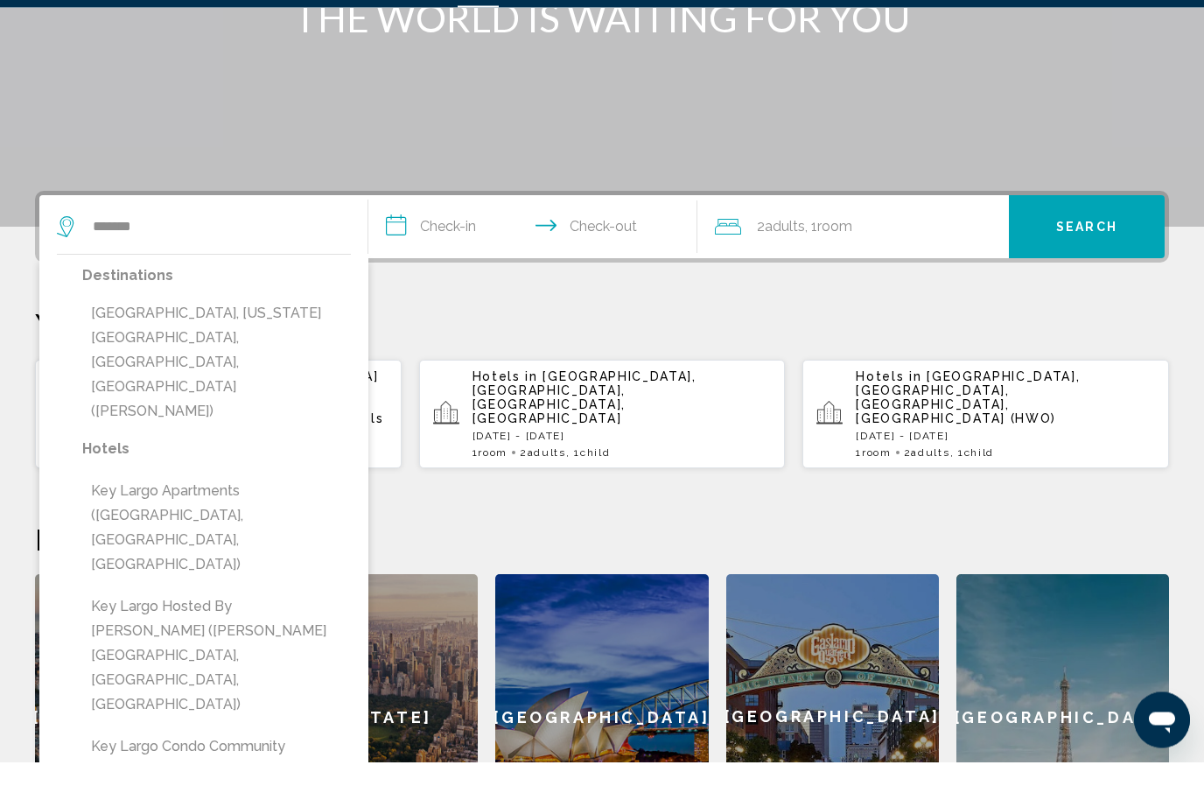
click at [285, 342] on button "[GEOGRAPHIC_DATA], [US_STATE][GEOGRAPHIC_DATA], [GEOGRAPHIC_DATA], [GEOGRAPHIC_…" at bounding box center [216, 407] width 269 height 131
type input "**********"
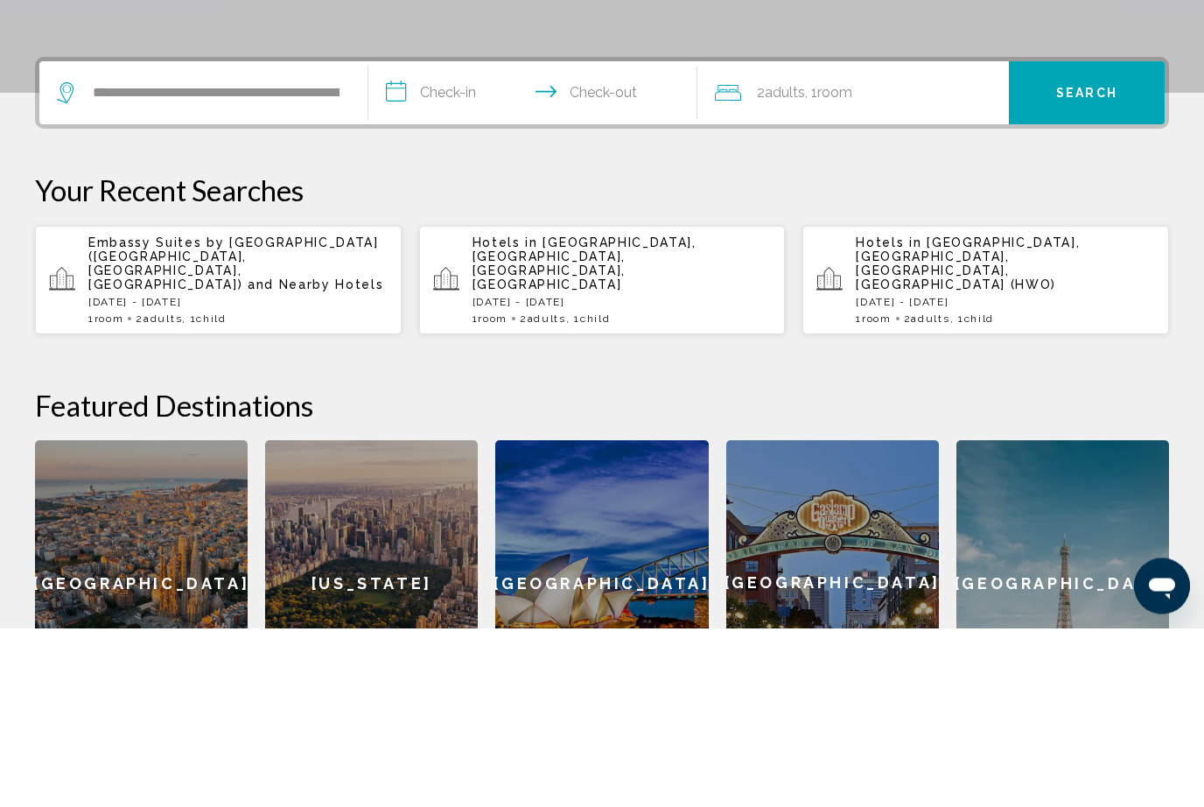
click at [476, 241] on input "**********" at bounding box center [536, 275] width 336 height 68
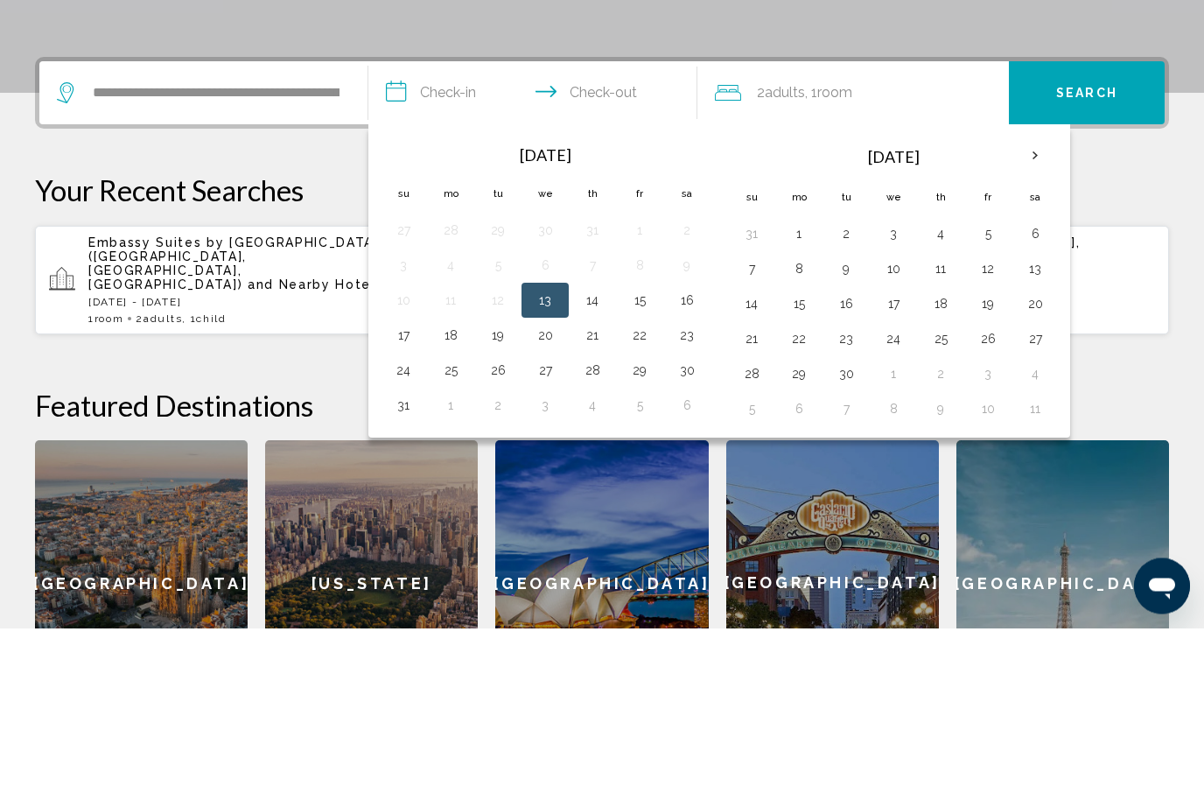
scroll to position [432, 0]
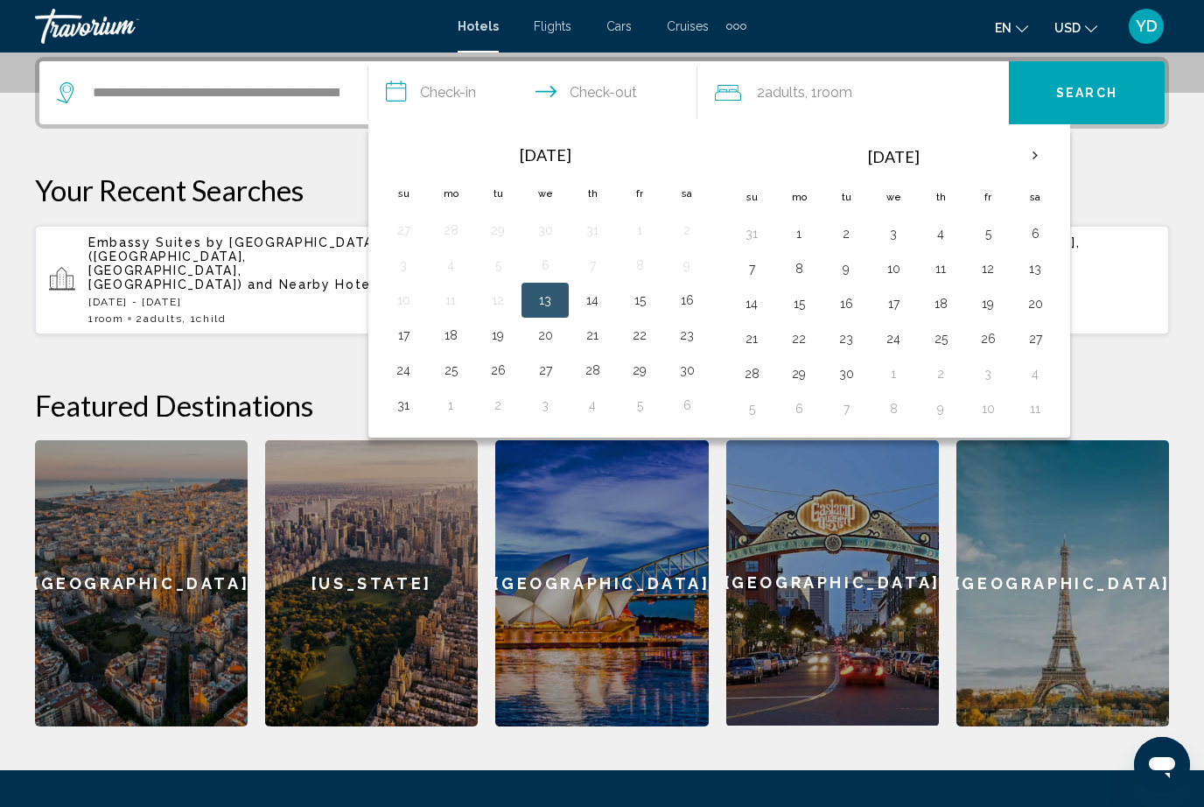
click at [640, 365] on button "29" at bounding box center [640, 370] width 28 height 24
click at [409, 399] on button "31" at bounding box center [403, 405] width 28 height 24
type input "**********"
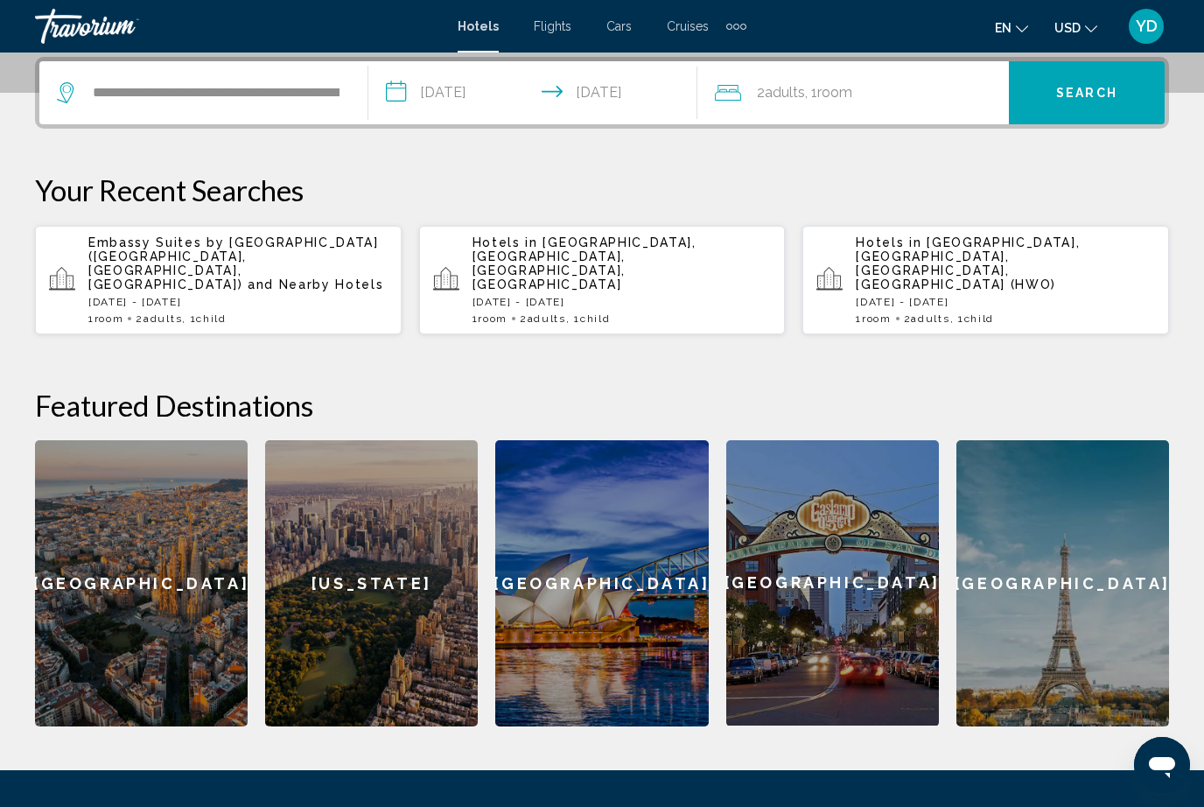
click at [918, 92] on div "2 Adult Adults , 1 Room rooms" at bounding box center [862, 92] width 294 height 24
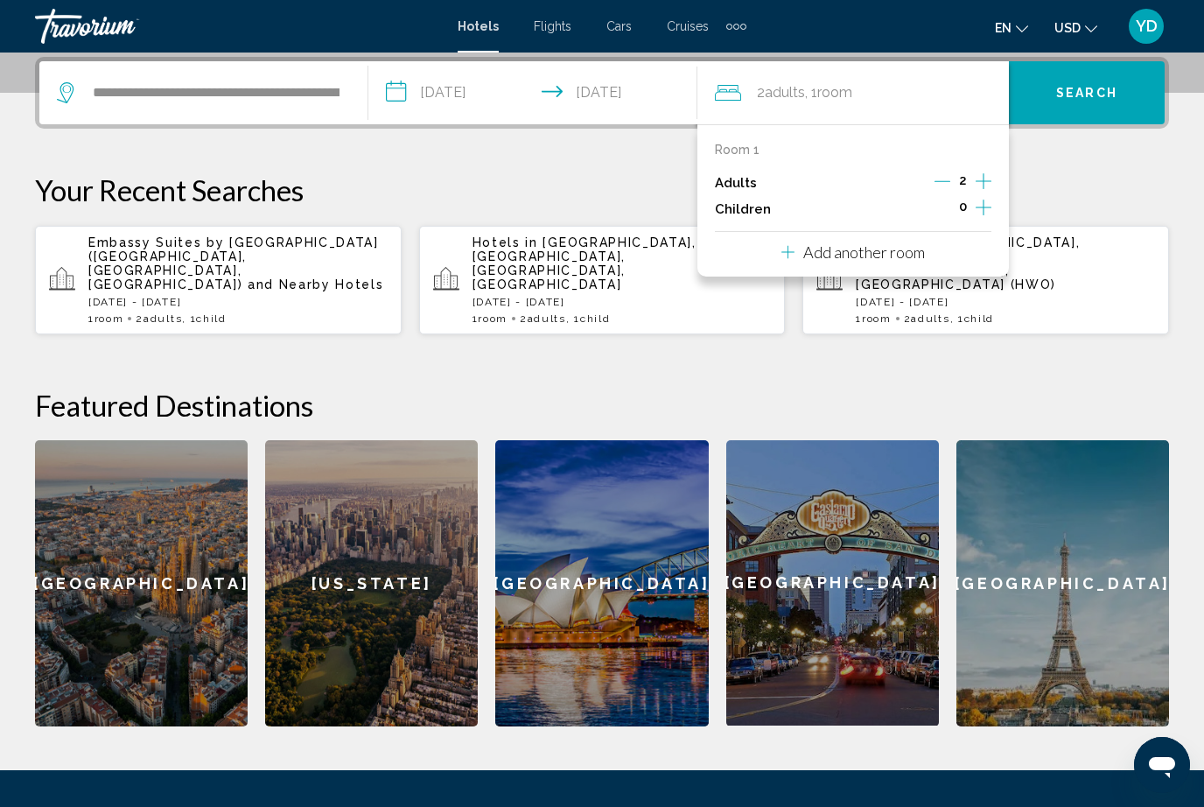
click at [983, 197] on icon "Increment children" at bounding box center [984, 207] width 16 height 21
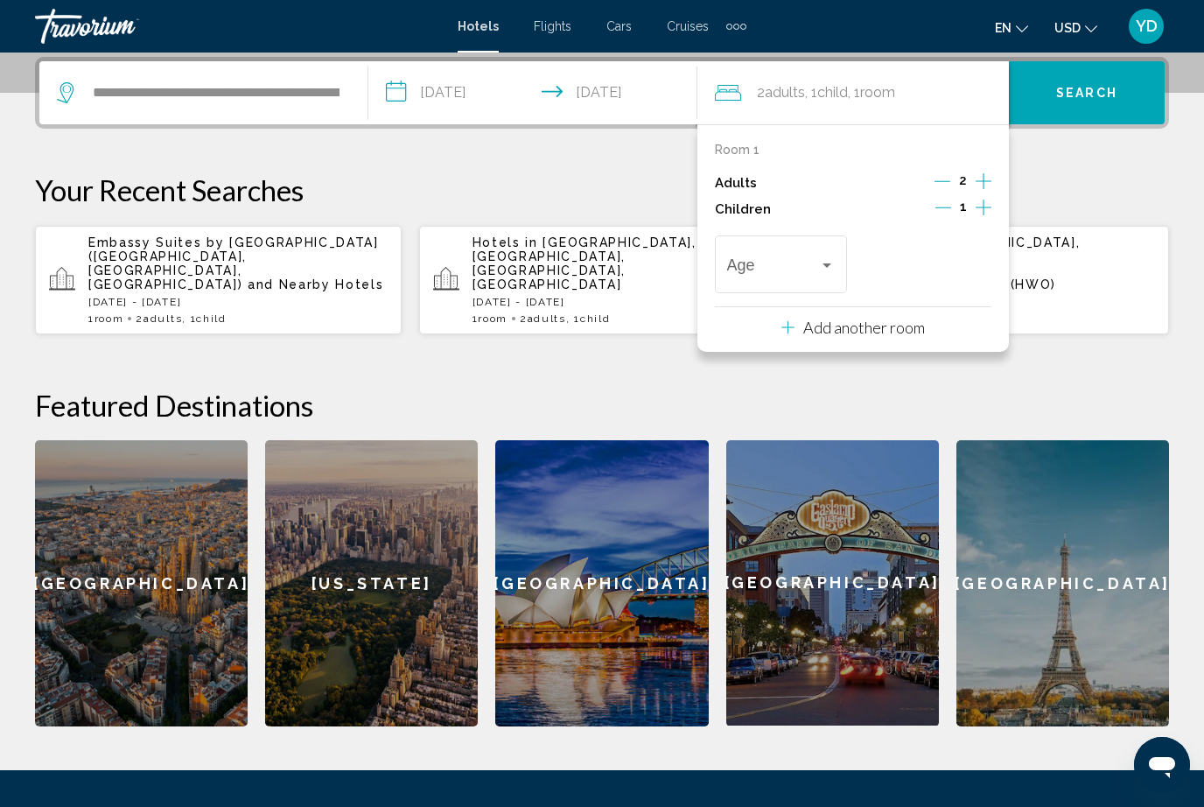
click at [829, 258] on div "Travelers: 2 adults, 1 child" at bounding box center [827, 265] width 16 height 14
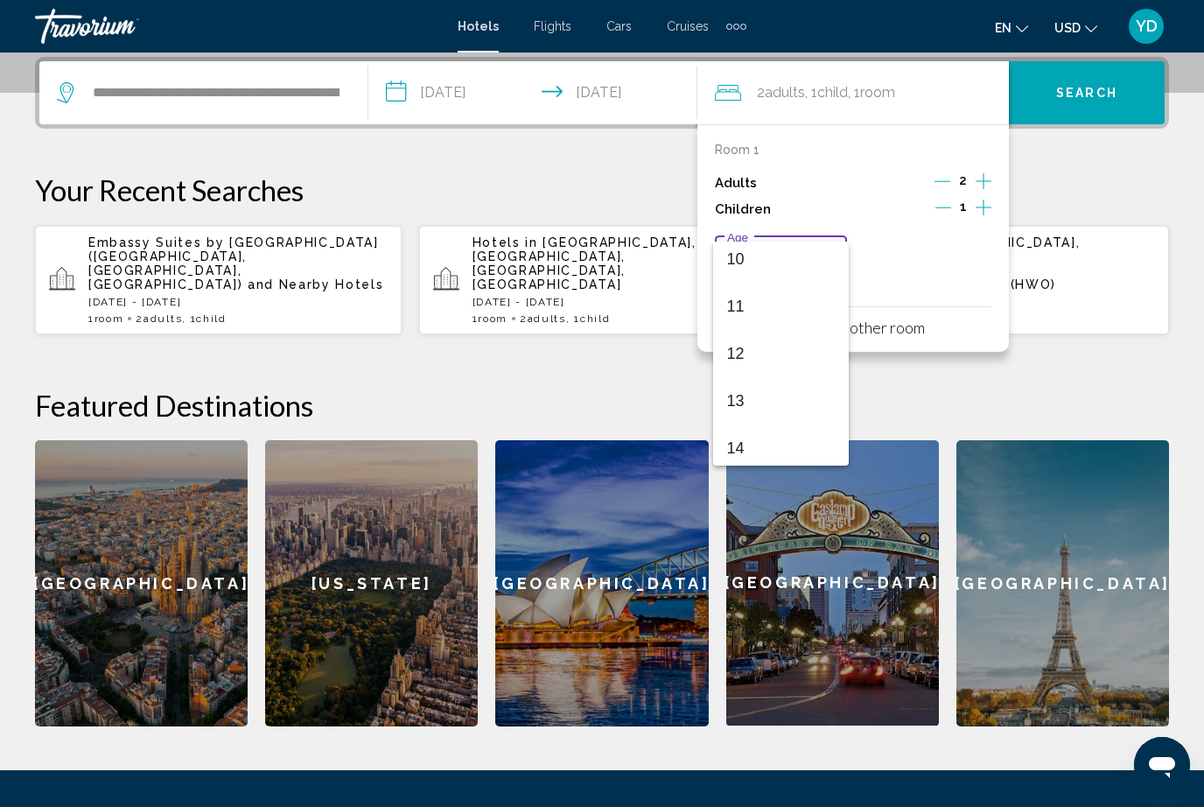
scroll to position [488, 0]
click at [755, 343] on span "12" at bounding box center [781, 343] width 108 height 47
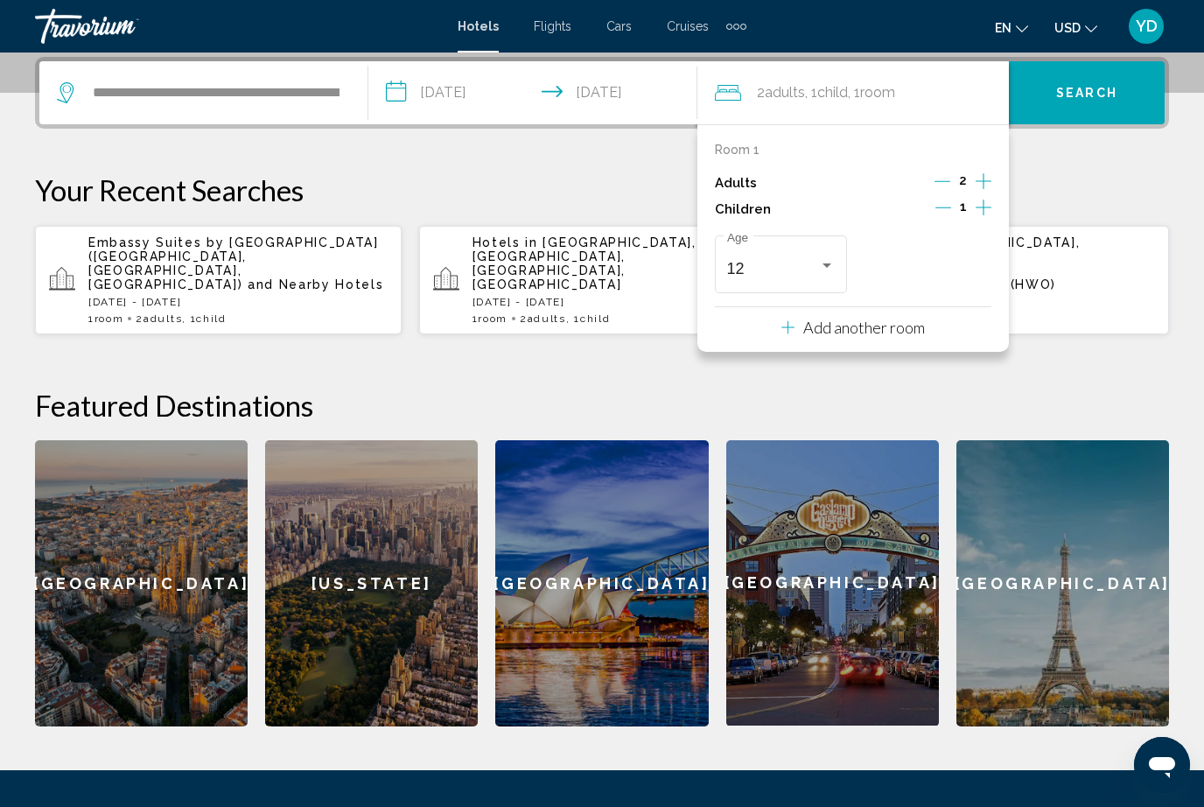
click at [1101, 346] on div "**********" at bounding box center [602, 391] width 1204 height 669
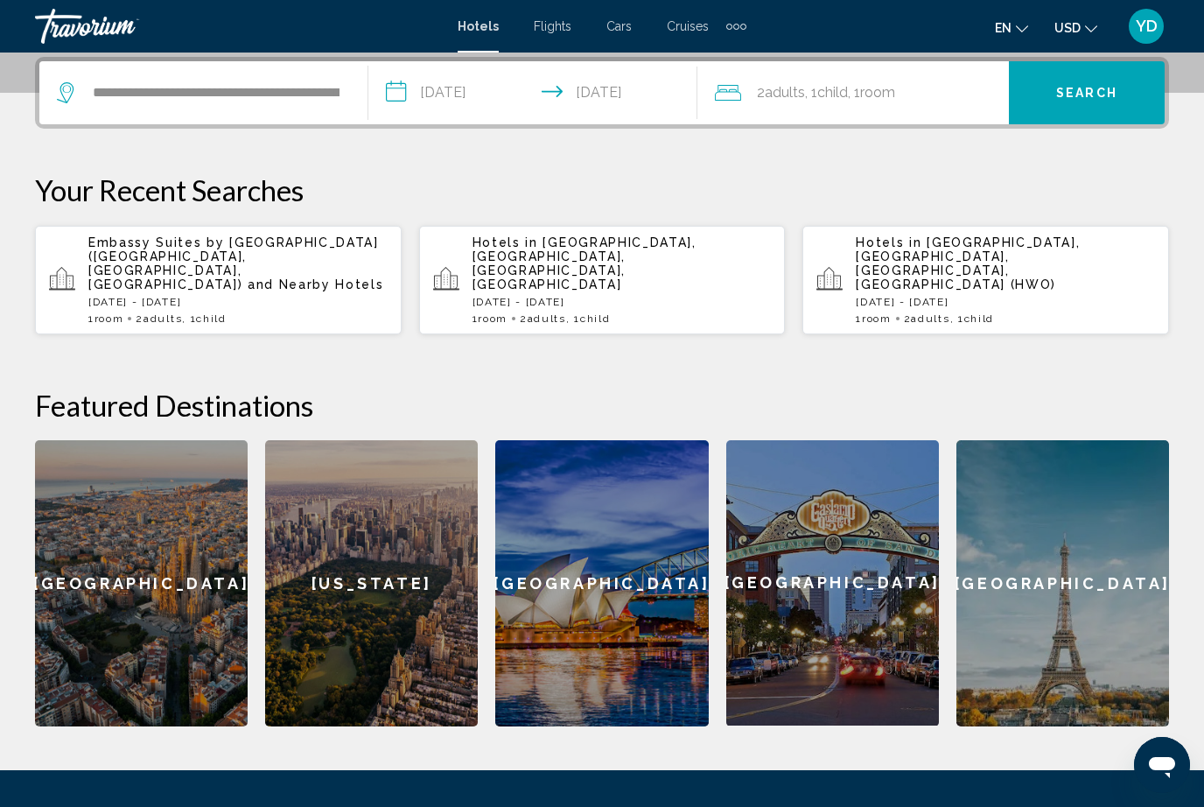
click at [1103, 82] on button "Search" at bounding box center [1087, 92] width 156 height 63
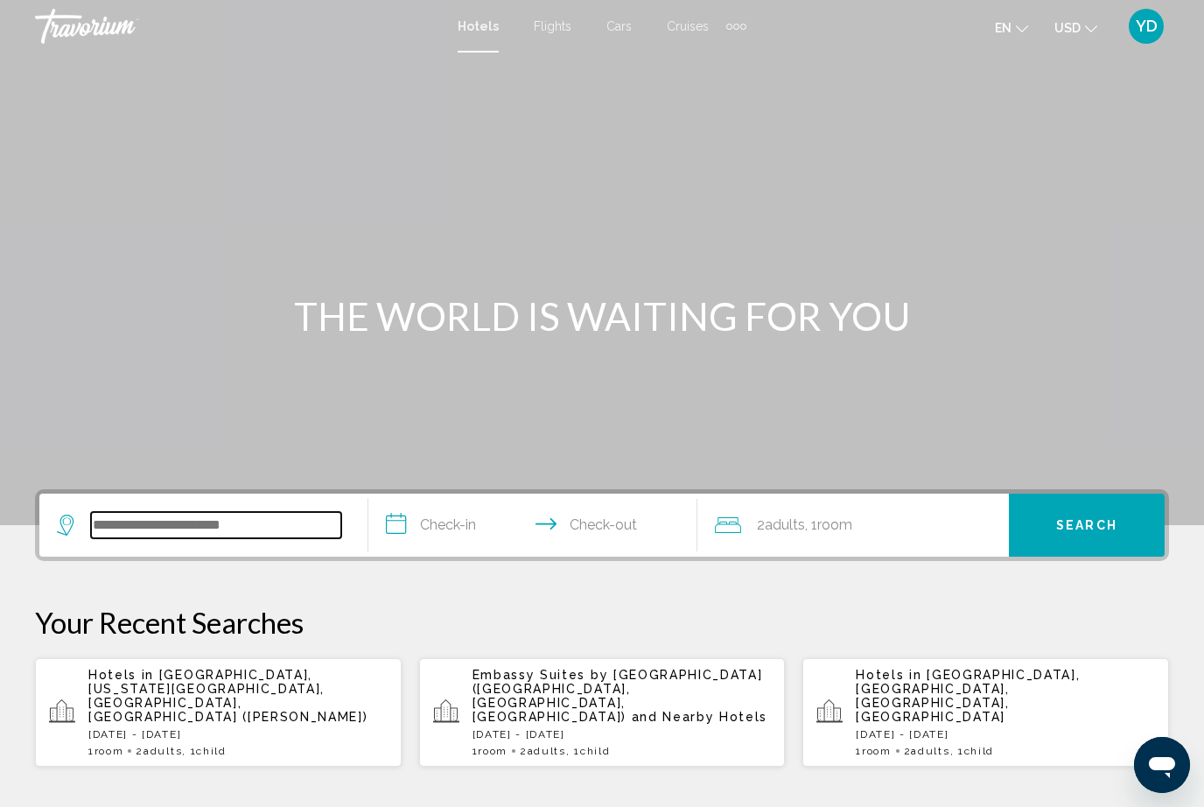
click at [306, 513] on input "Search widget" at bounding box center [216, 525] width 250 height 26
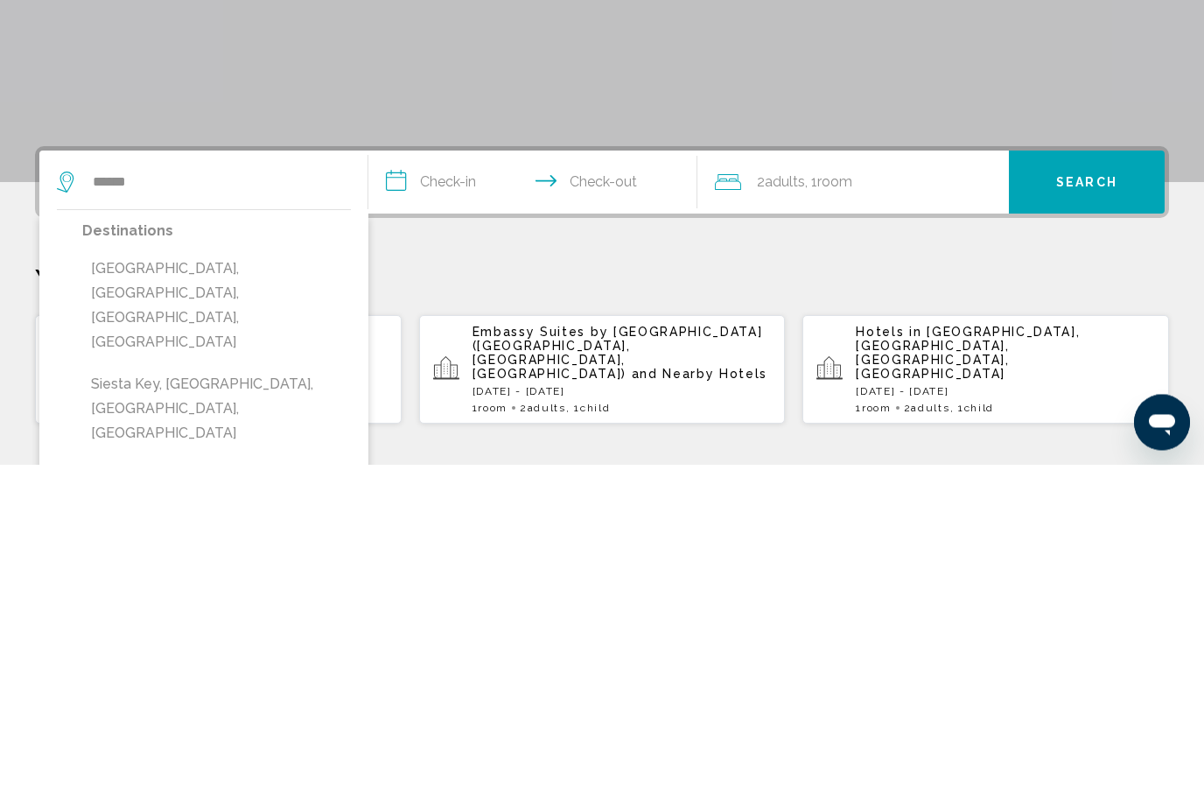
click at [199, 595] on button "[GEOGRAPHIC_DATA], [GEOGRAPHIC_DATA], [GEOGRAPHIC_DATA], [GEOGRAPHIC_DATA]" at bounding box center [216, 648] width 269 height 107
type input "**********"
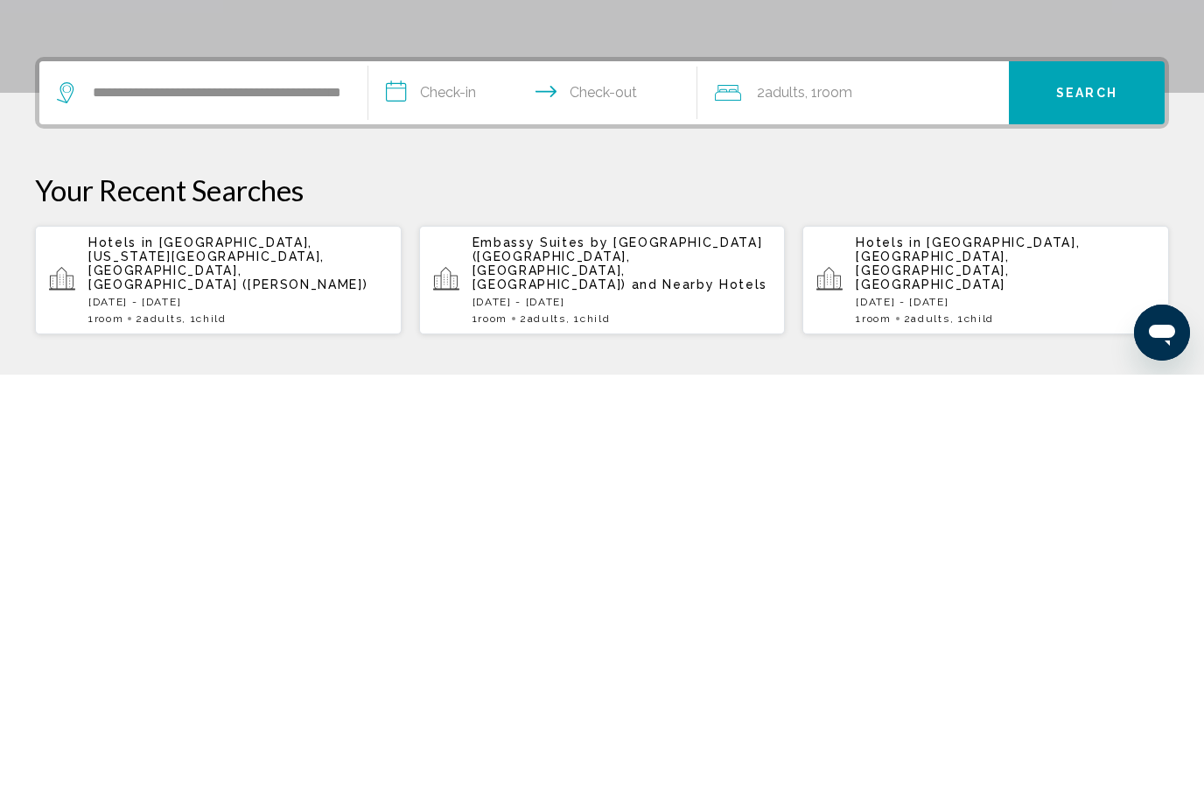
click at [465, 493] on input "**********" at bounding box center [536, 527] width 336 height 68
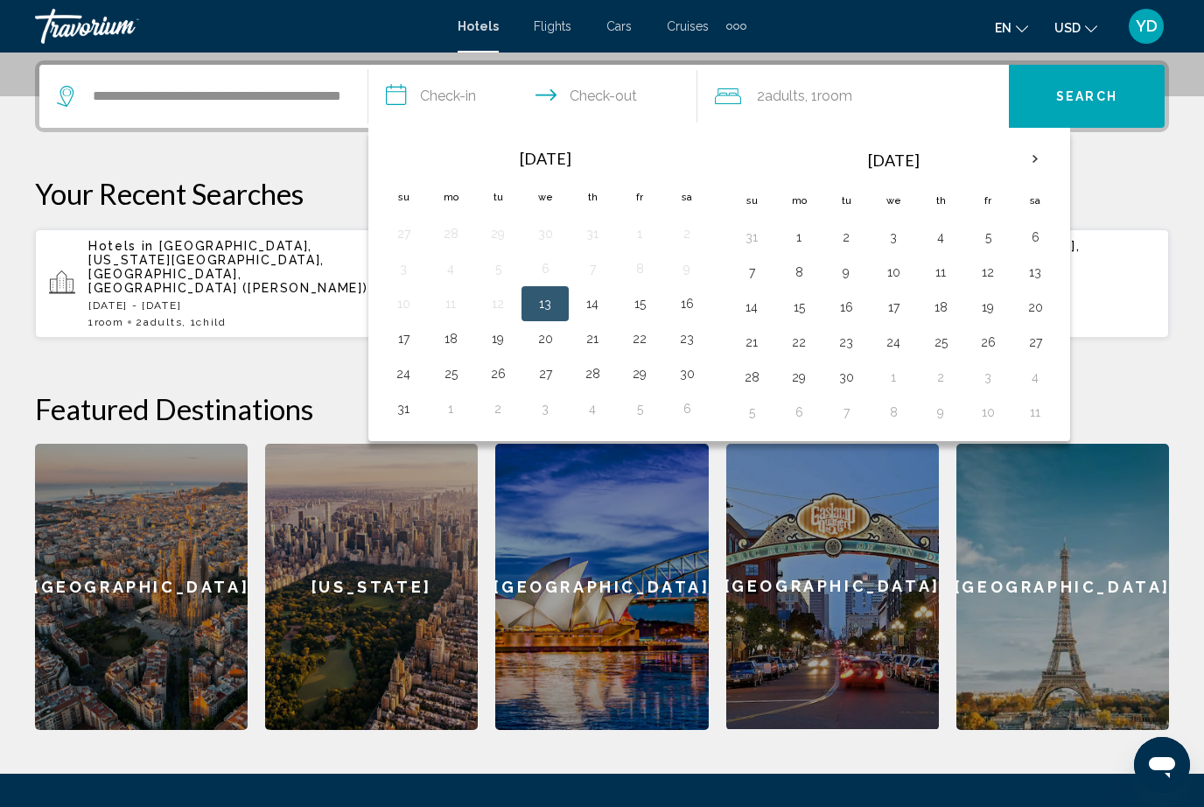
scroll to position [428, 0]
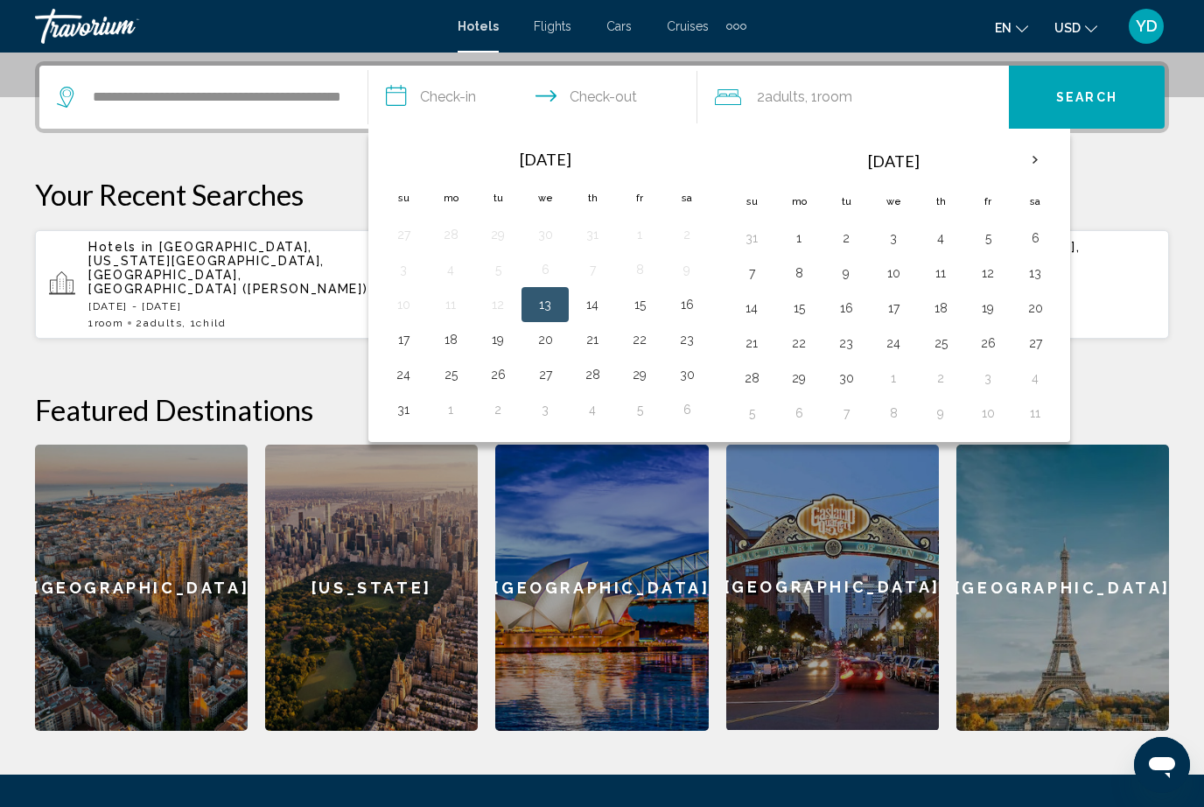
click at [690, 372] on button "30" at bounding box center [687, 374] width 28 height 24
click at [461, 413] on button "1" at bounding box center [451, 409] width 28 height 24
type input "**********"
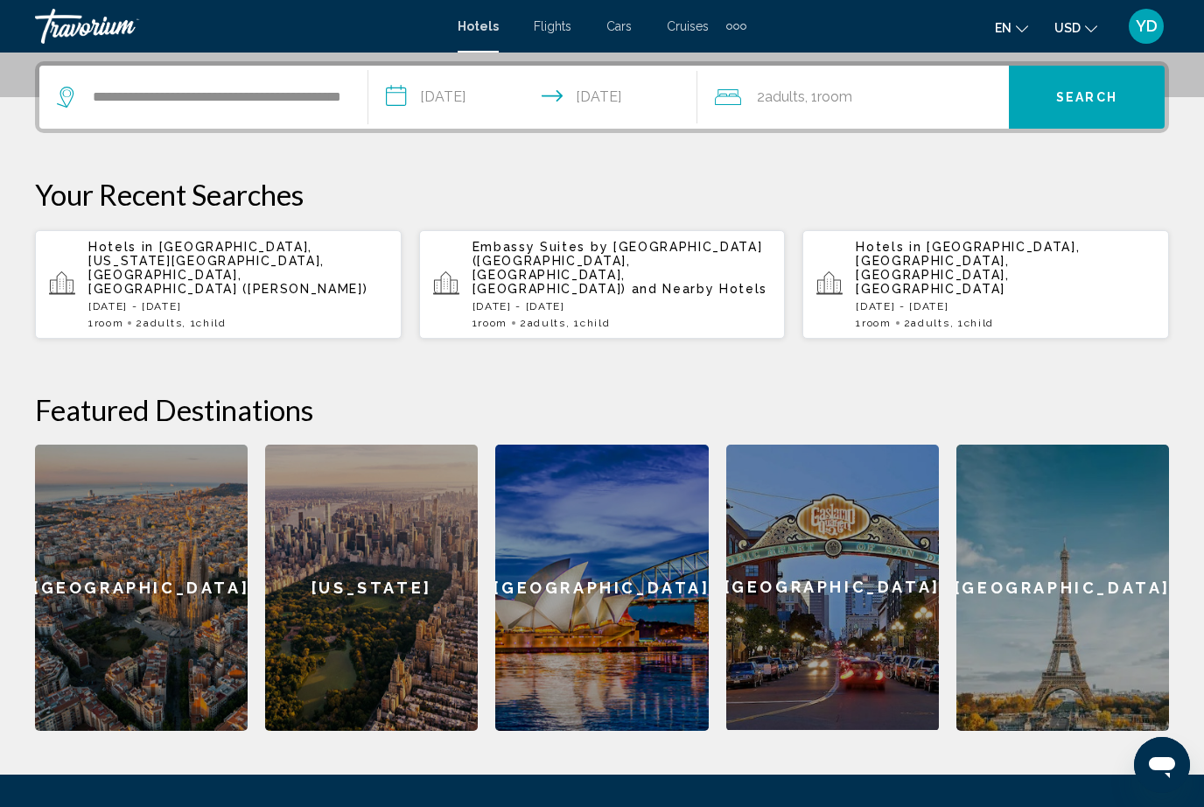
click at [907, 107] on div "2 Adult Adults , 1 Room rooms" at bounding box center [862, 97] width 294 height 24
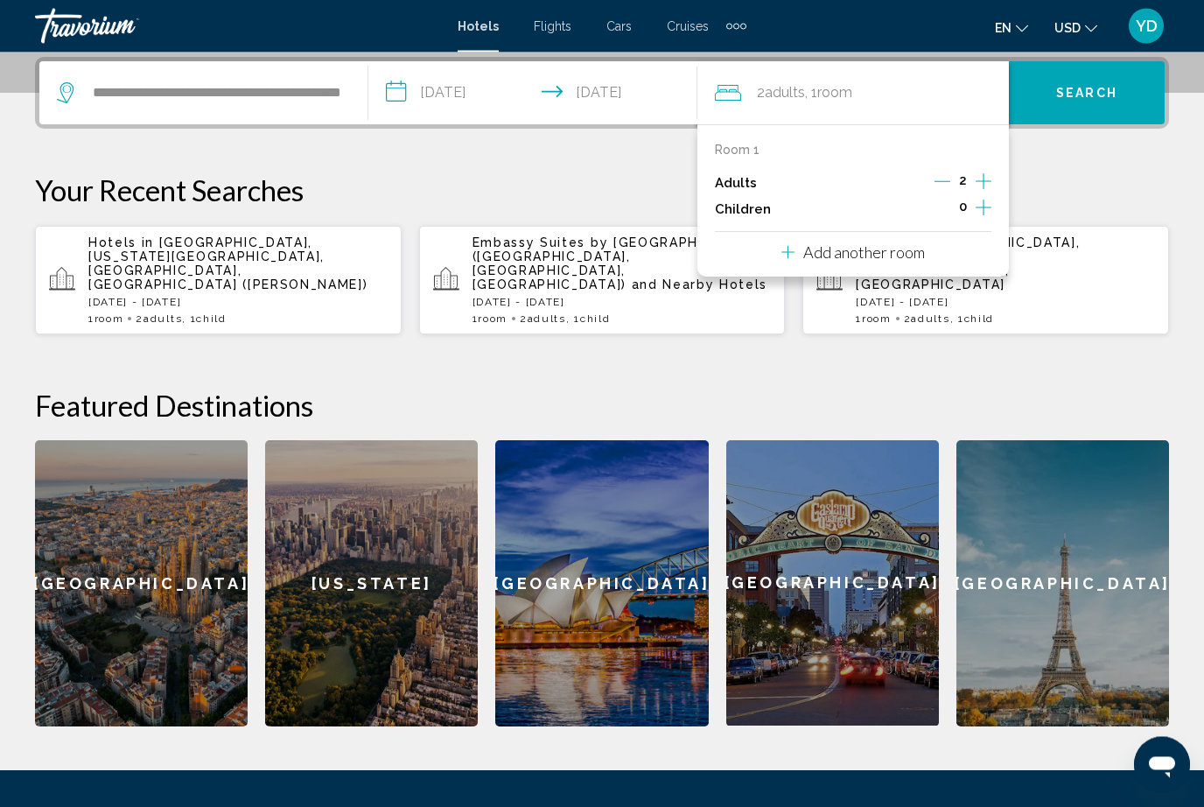
click at [990, 198] on icon "Increment children" at bounding box center [984, 208] width 16 height 21
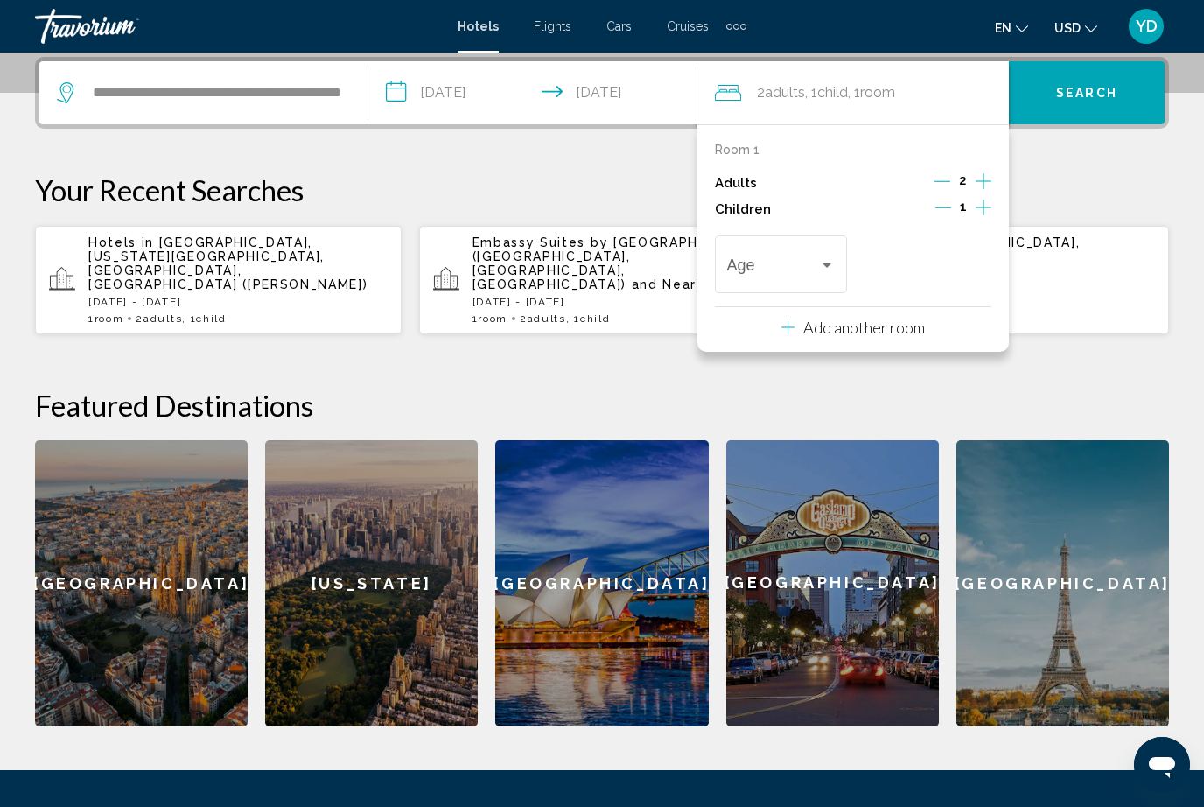
click at [821, 265] on div "Travelers: 2 adults, 1 child" at bounding box center [827, 265] width 16 height 14
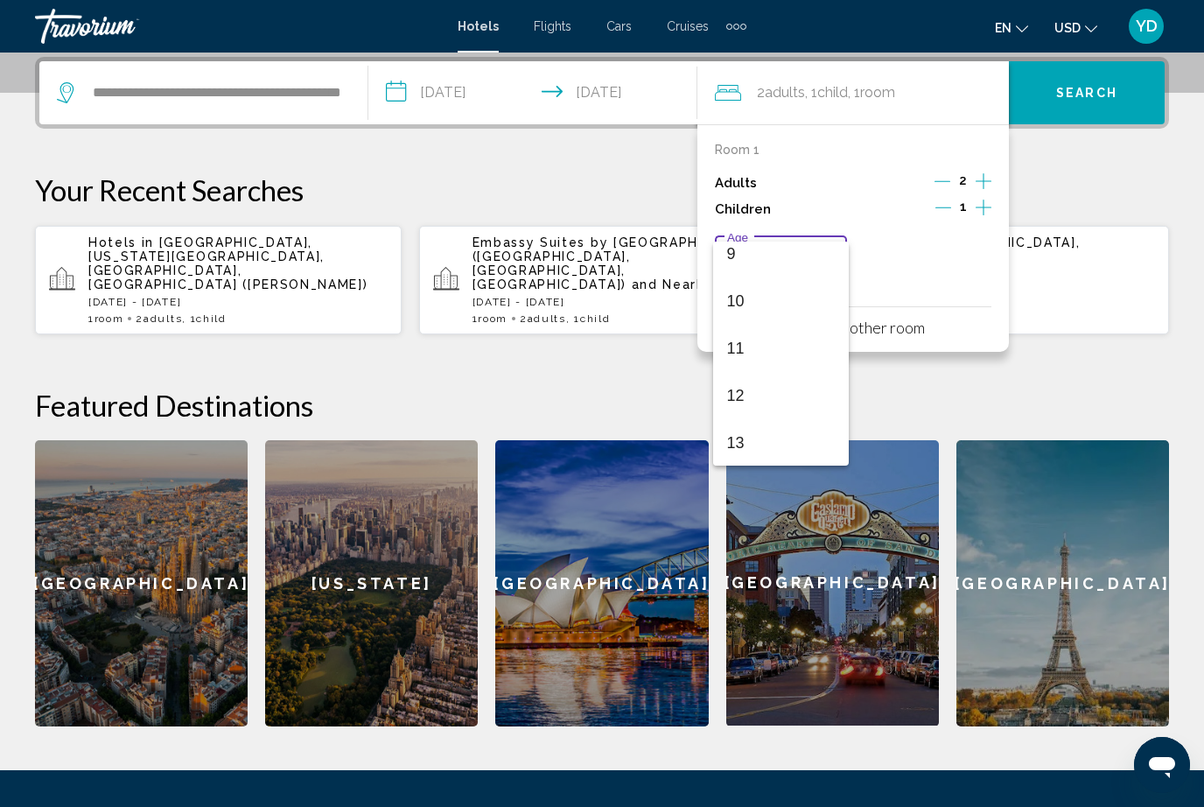
scroll to position [444, 0]
click at [751, 395] on span "12" at bounding box center [781, 388] width 108 height 47
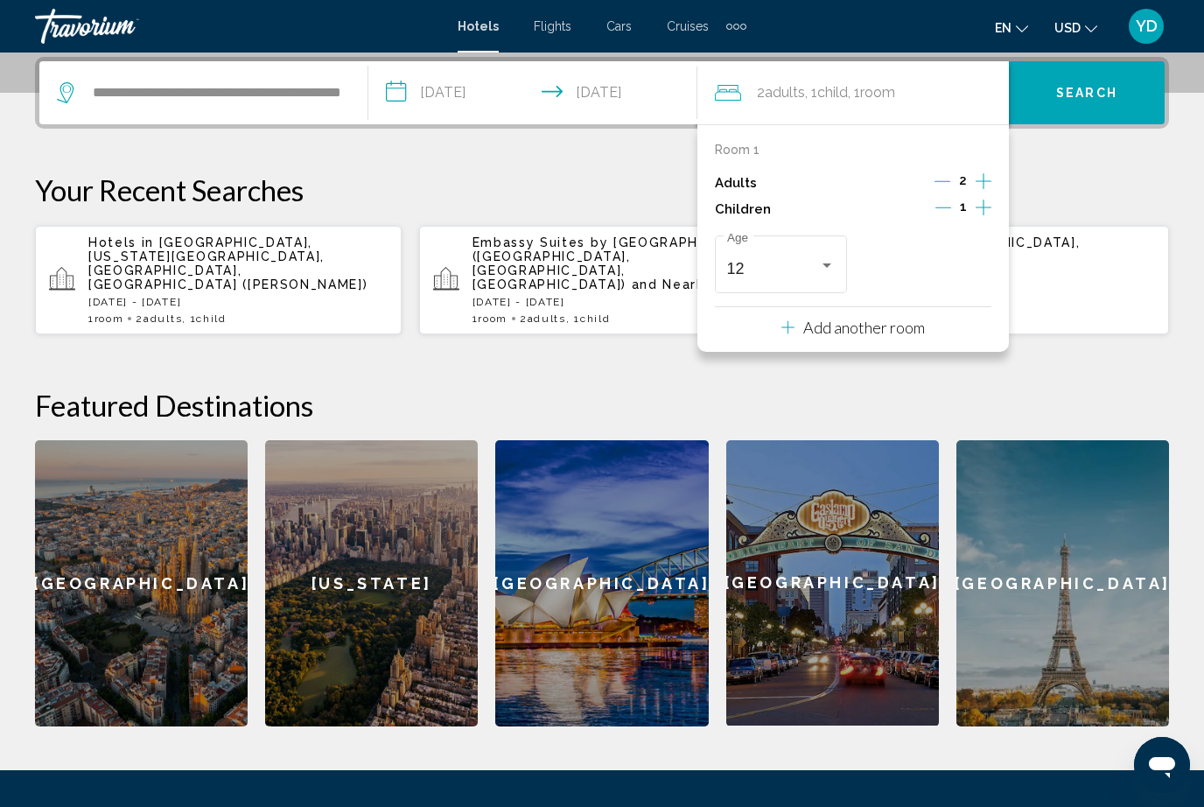
click at [1134, 87] on button "Search" at bounding box center [1087, 92] width 156 height 63
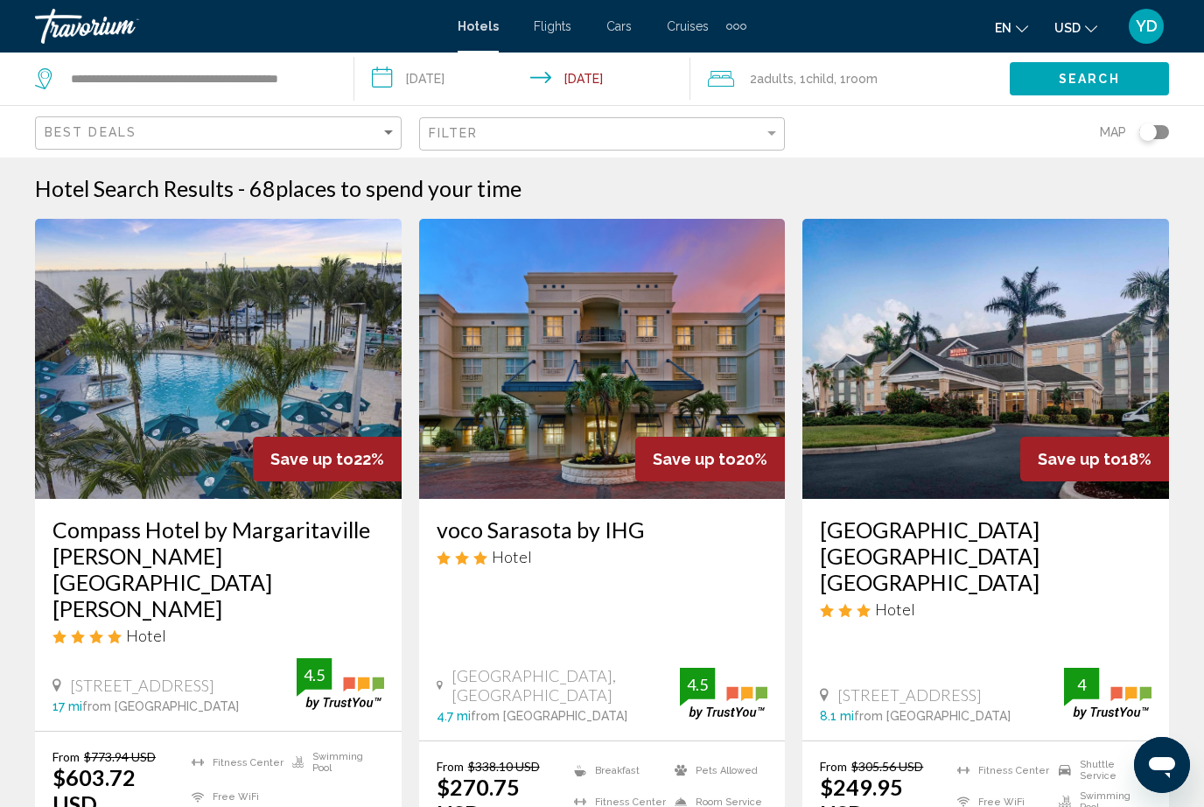
click at [278, 395] on img "Main content" at bounding box center [218, 359] width 367 height 280
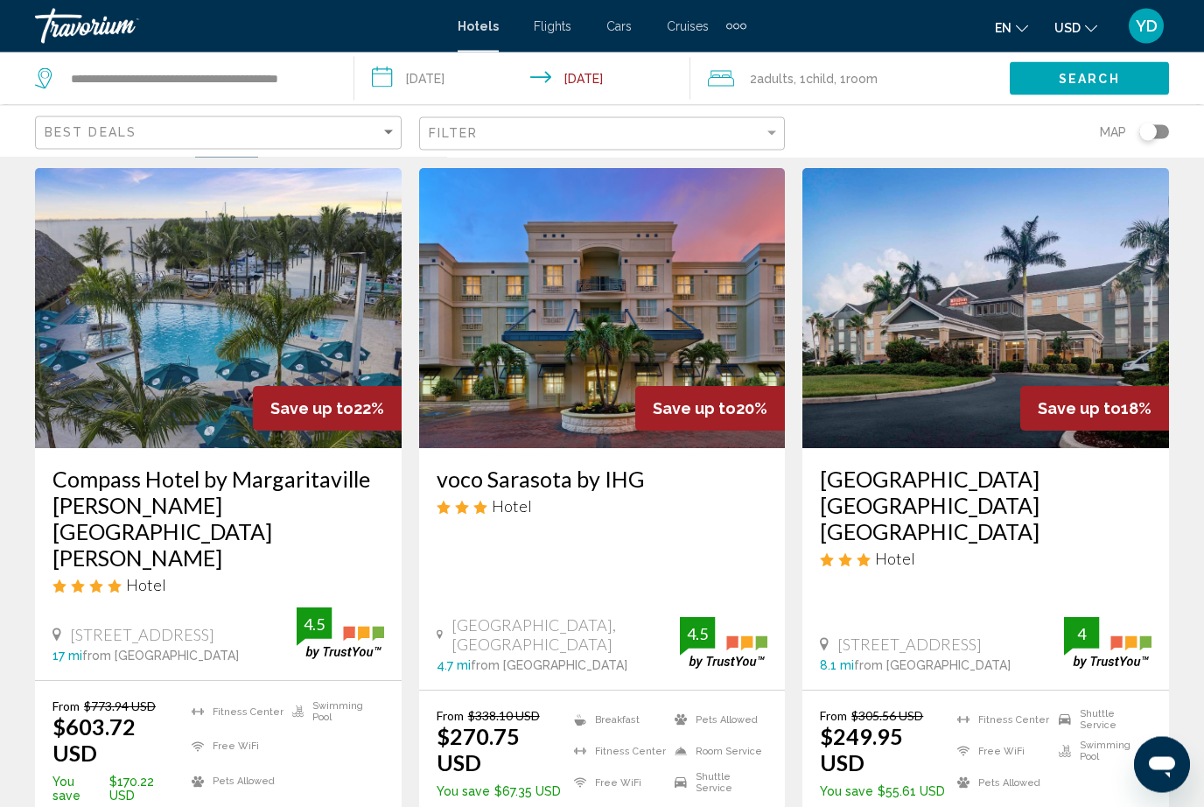
scroll to position [24, 0]
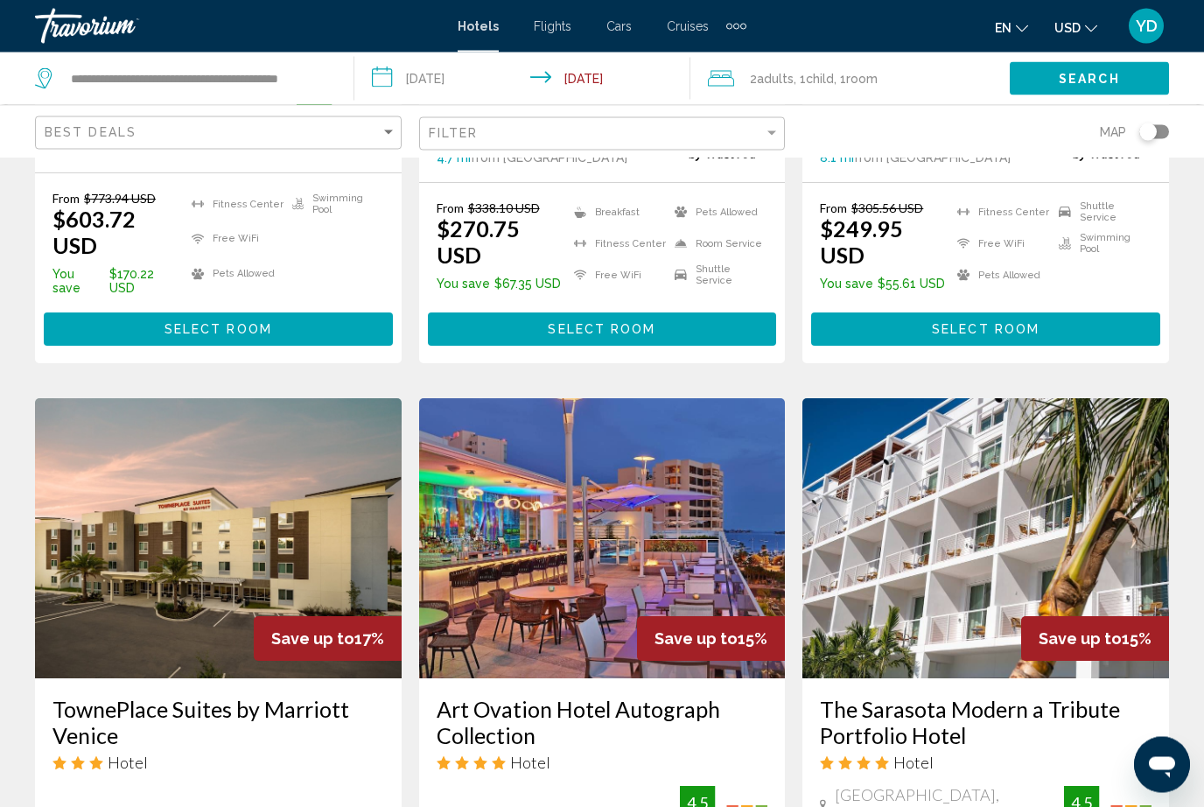
click at [1027, 472] on img "Main content" at bounding box center [985, 539] width 367 height 280
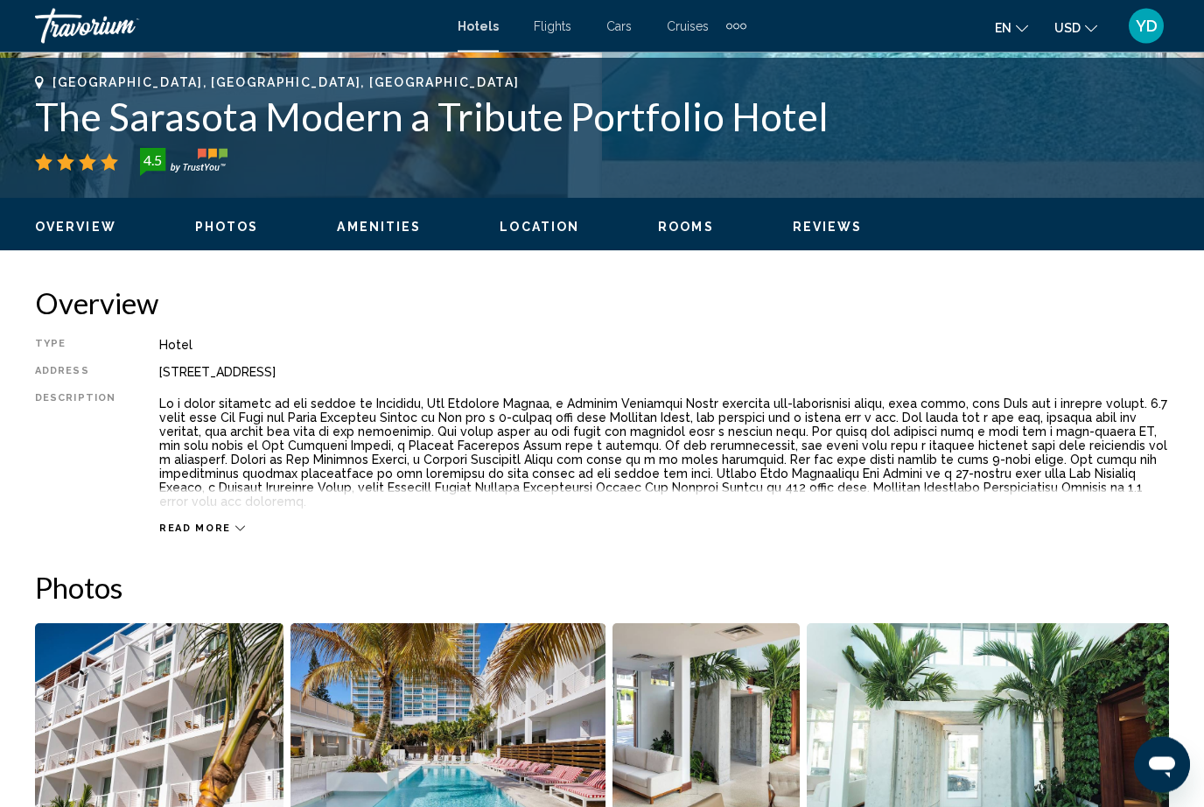
scroll to position [778, 0]
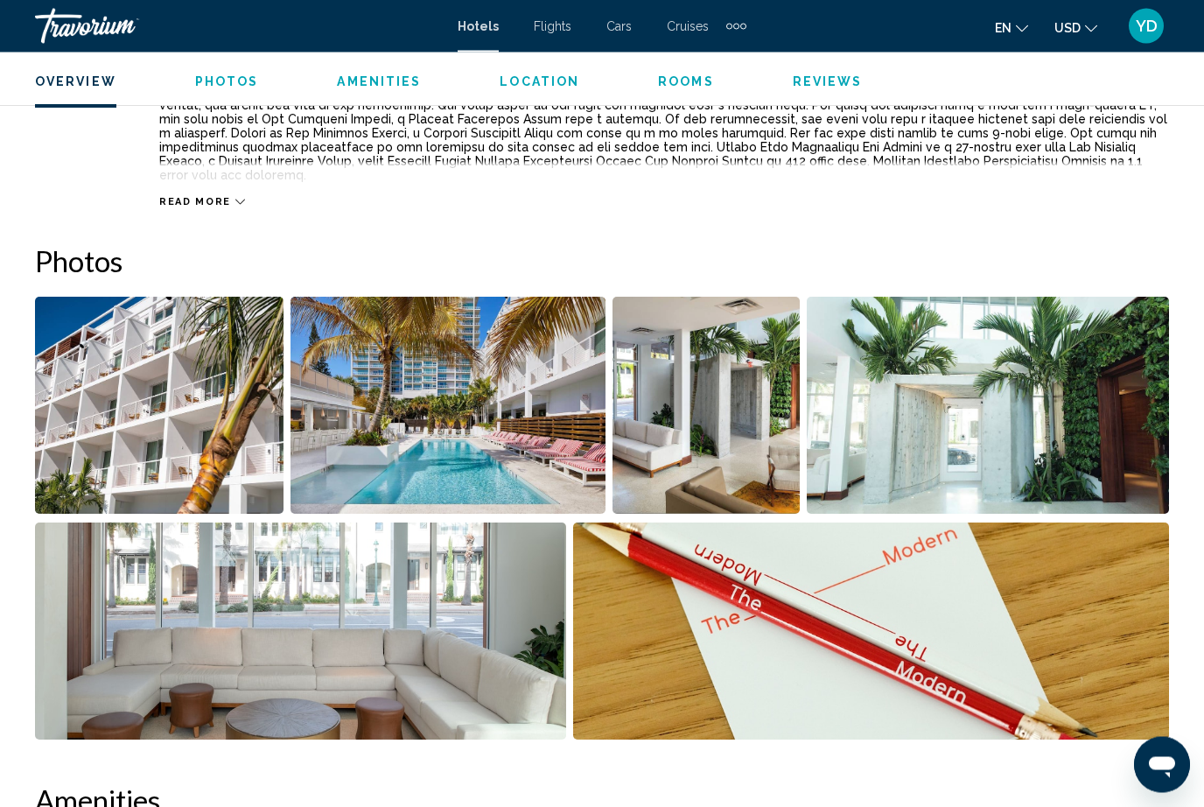
click at [1047, 363] on img "Open full-screen image slider" at bounding box center [988, 405] width 362 height 217
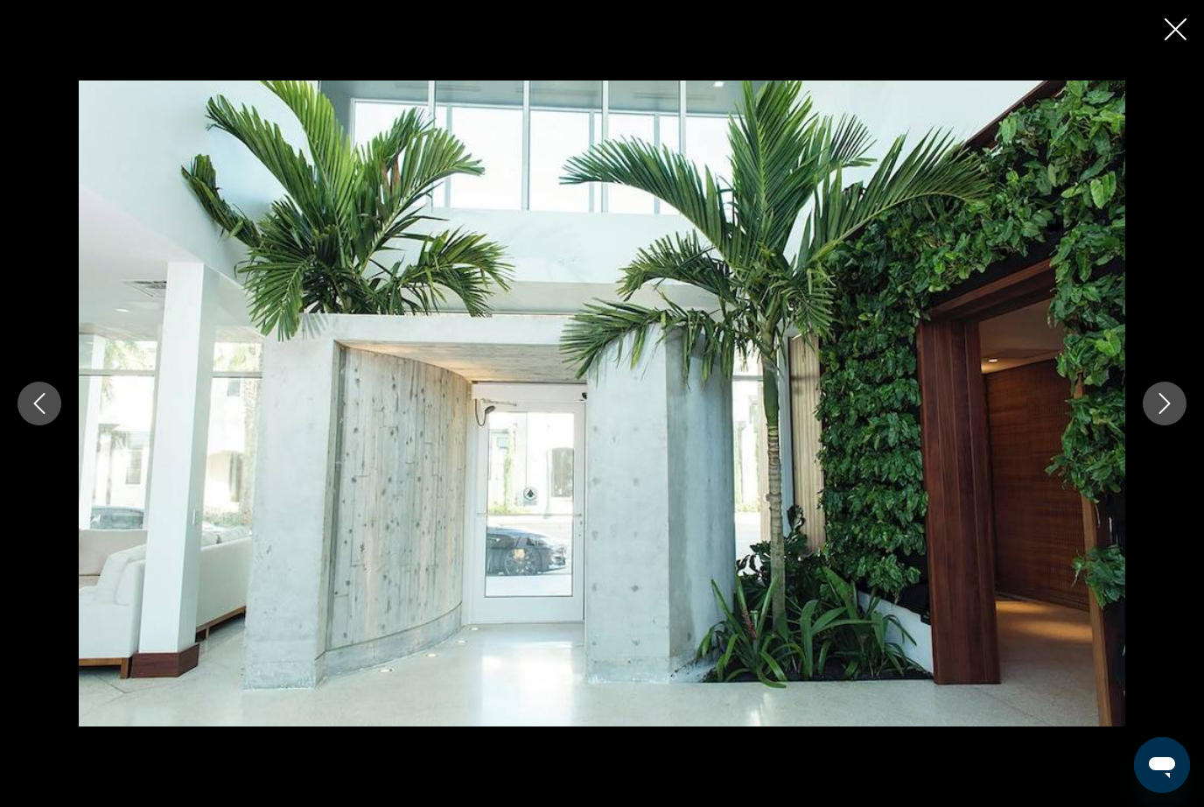
click at [1157, 396] on icon "Next image" at bounding box center [1164, 403] width 21 height 21
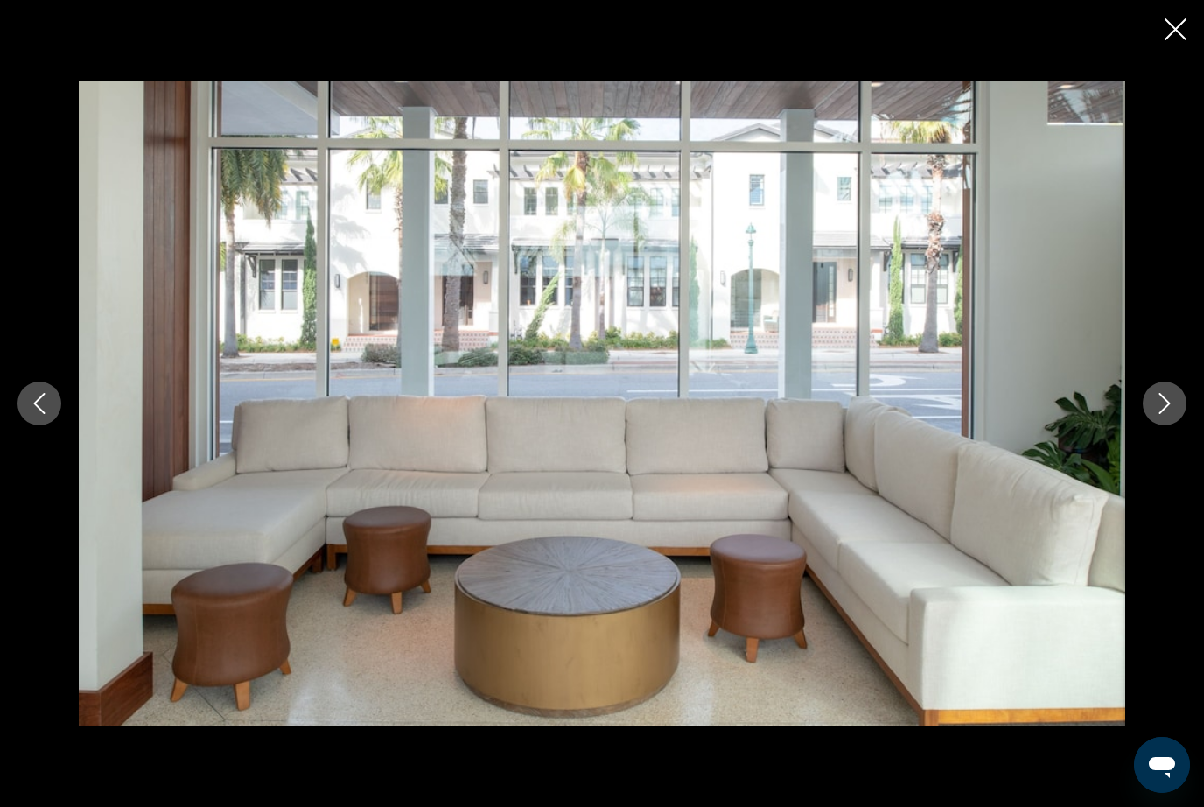
click at [1161, 392] on button "Next image" at bounding box center [1165, 403] width 44 height 44
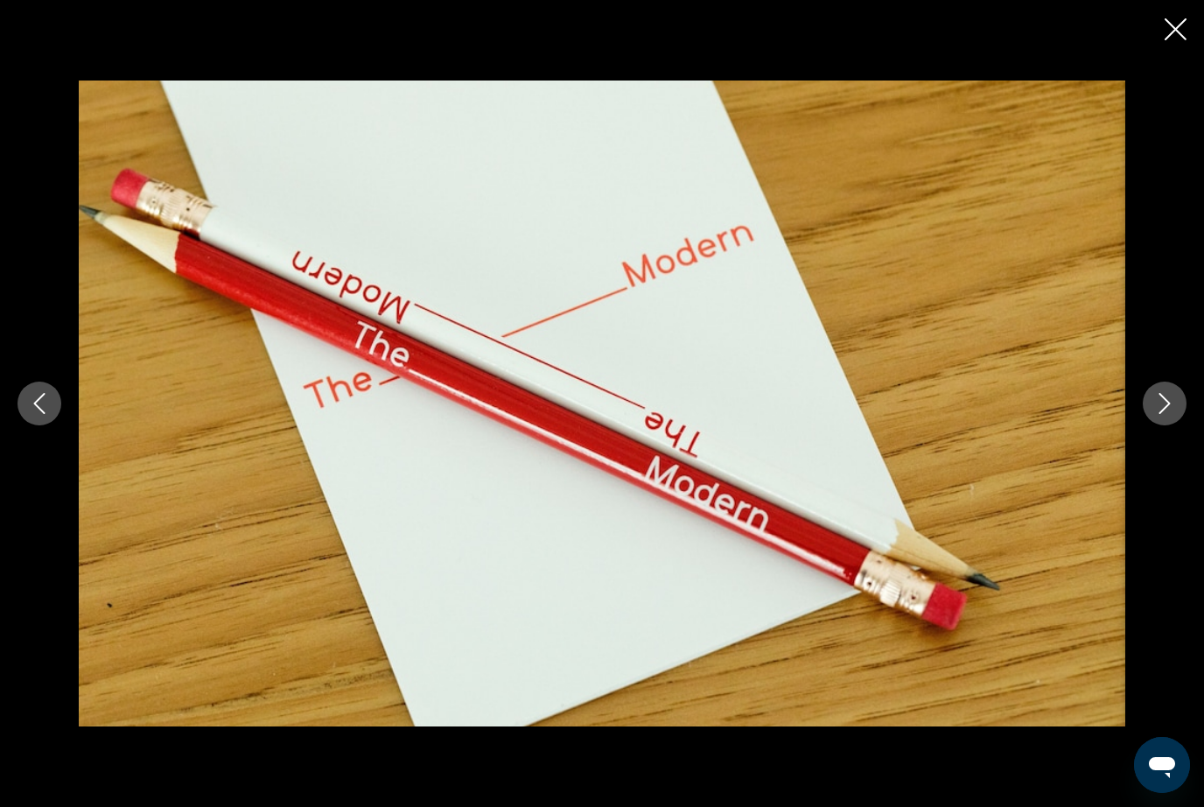
click at [1167, 405] on icon "Next image" at bounding box center [1164, 403] width 11 height 21
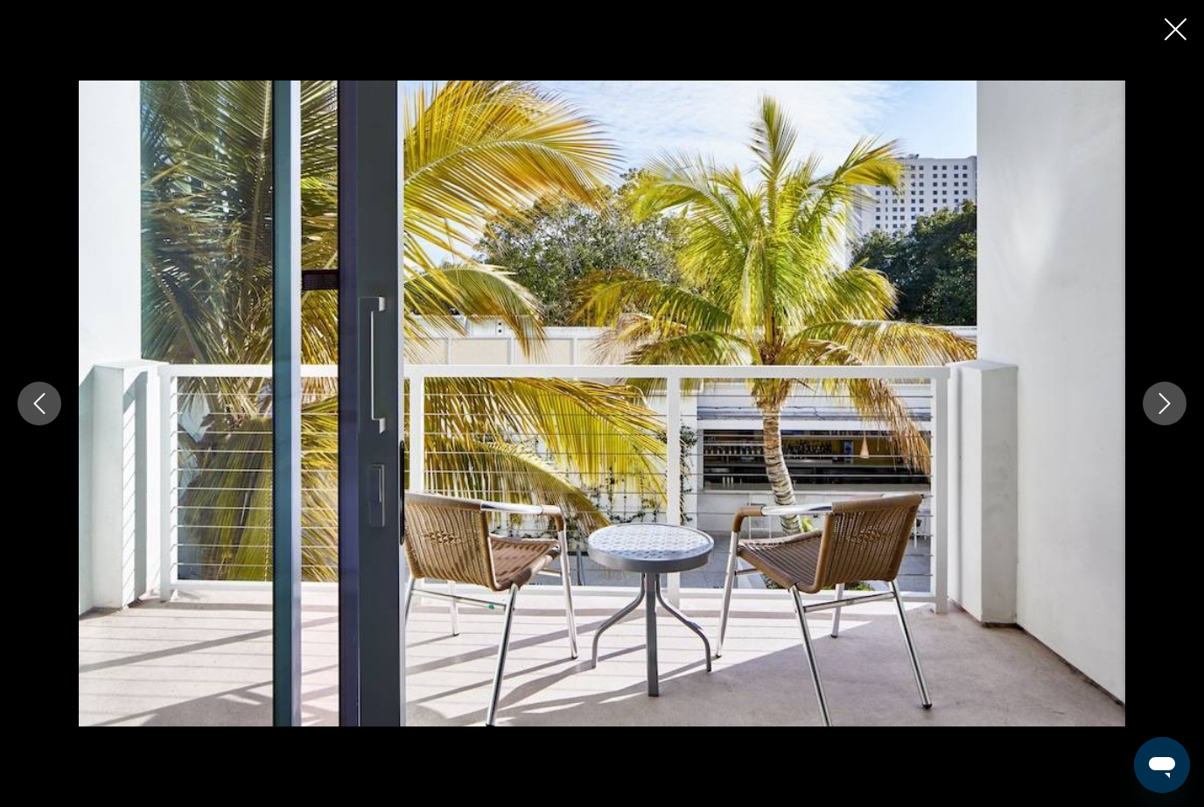
click at [1170, 409] on icon "Next image" at bounding box center [1164, 403] width 21 height 21
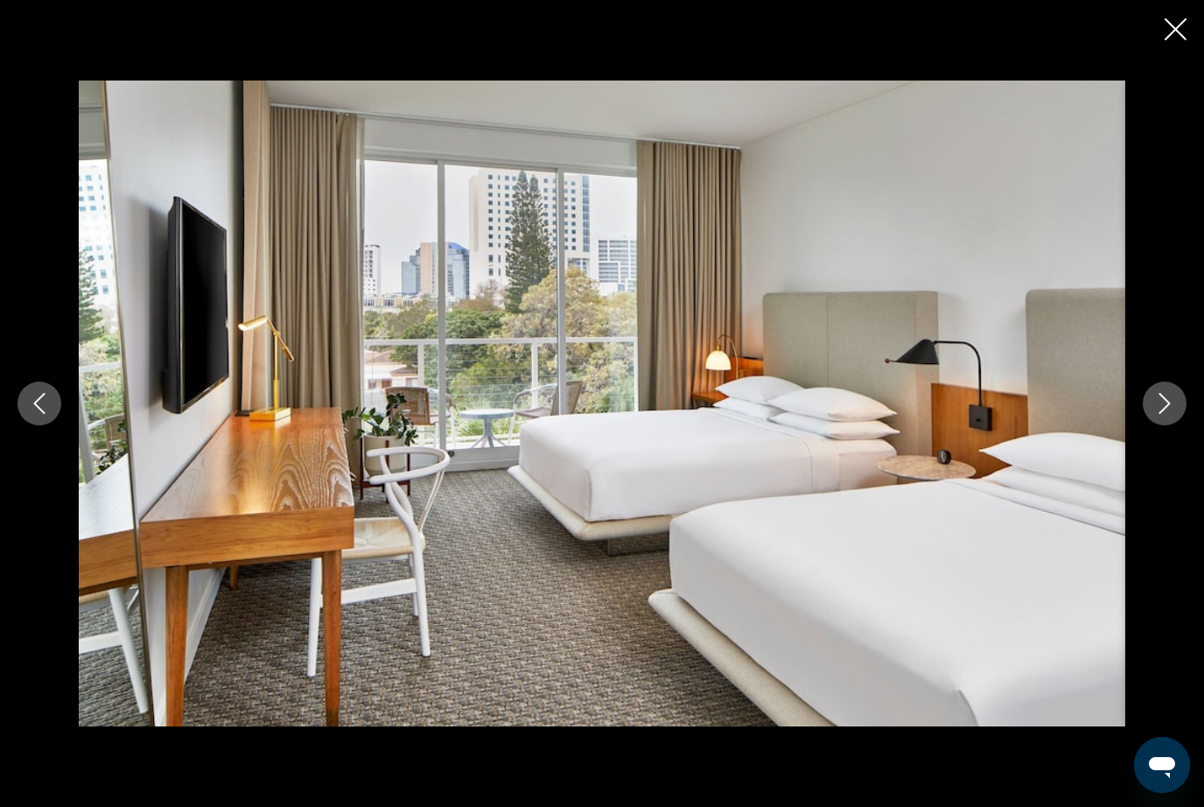
click at [1163, 410] on icon "Next image" at bounding box center [1164, 403] width 11 height 21
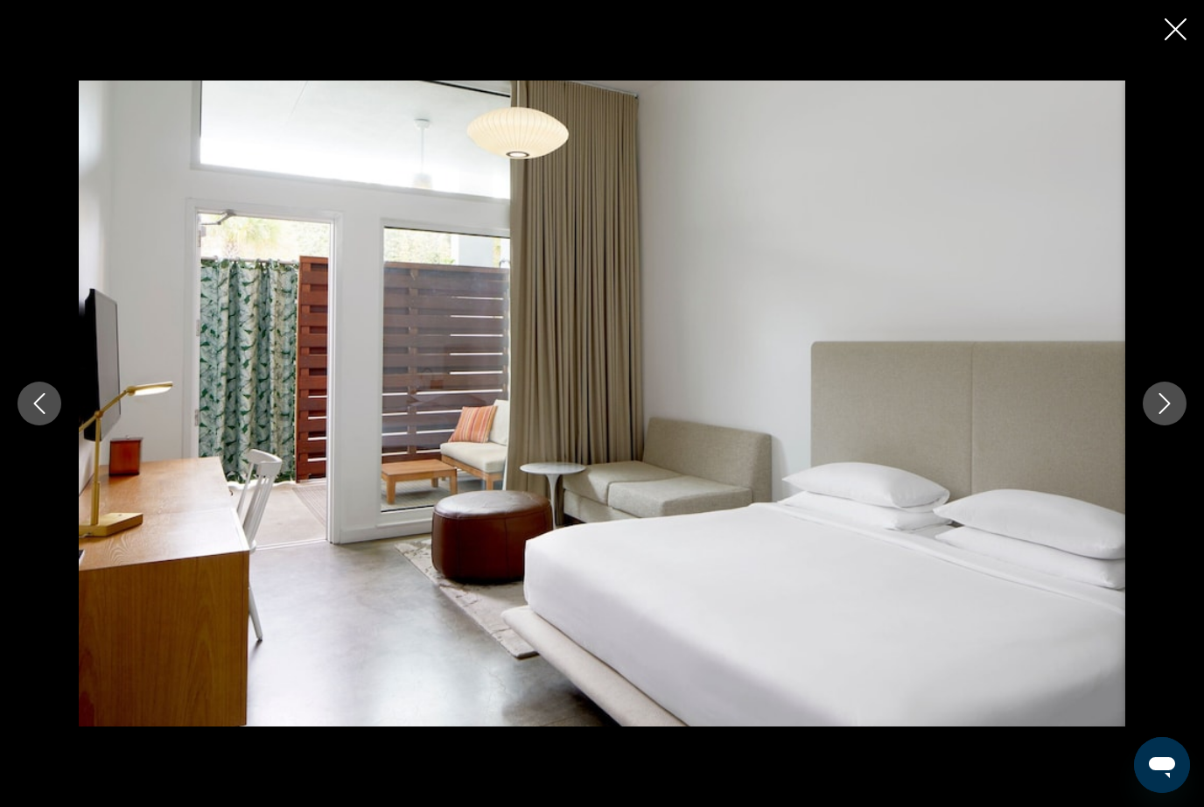
click at [1162, 414] on button "Next image" at bounding box center [1165, 403] width 44 height 44
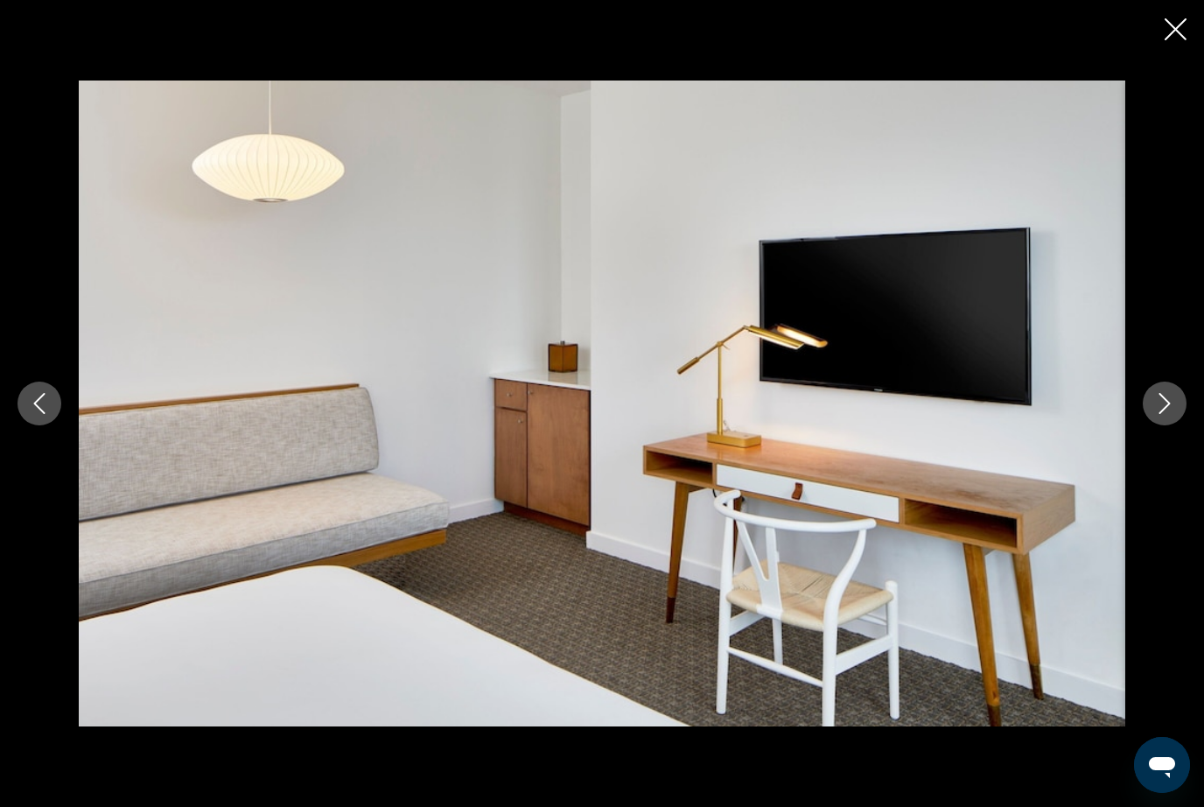
click at [1160, 417] on button "Next image" at bounding box center [1165, 403] width 44 height 44
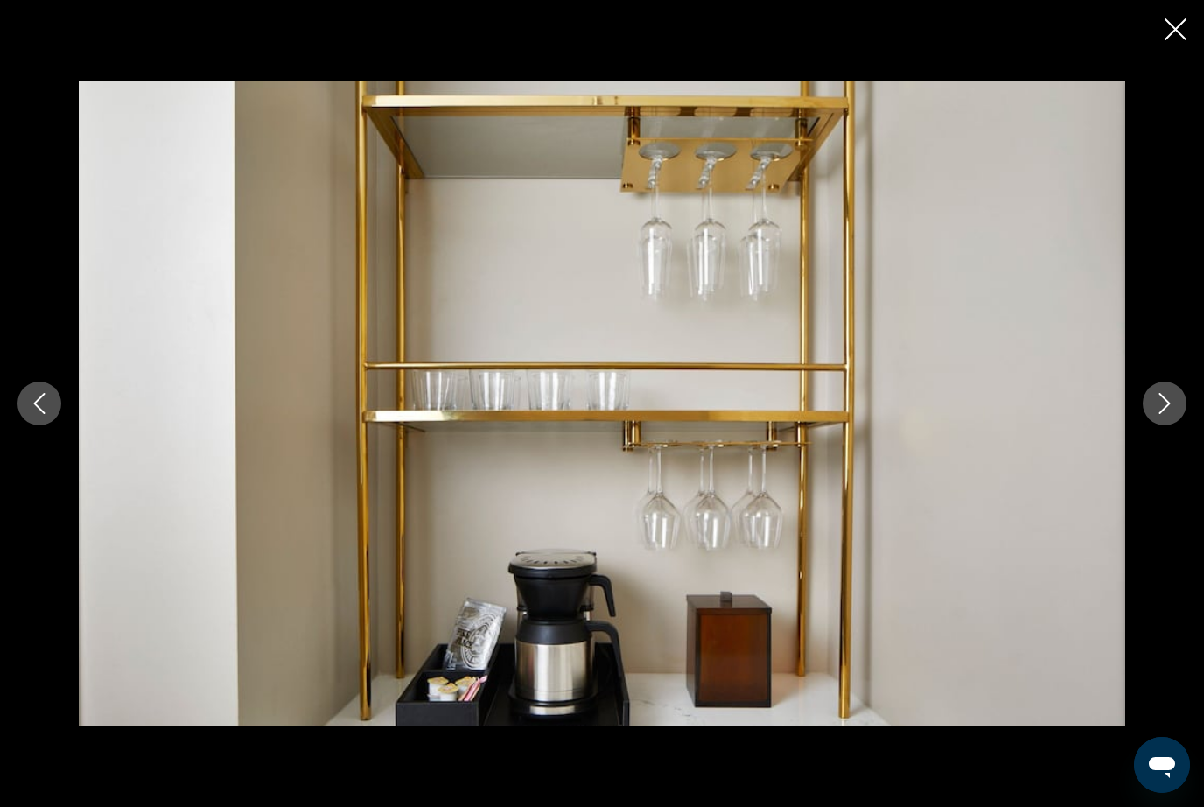
click at [1163, 416] on button "Next image" at bounding box center [1165, 403] width 44 height 44
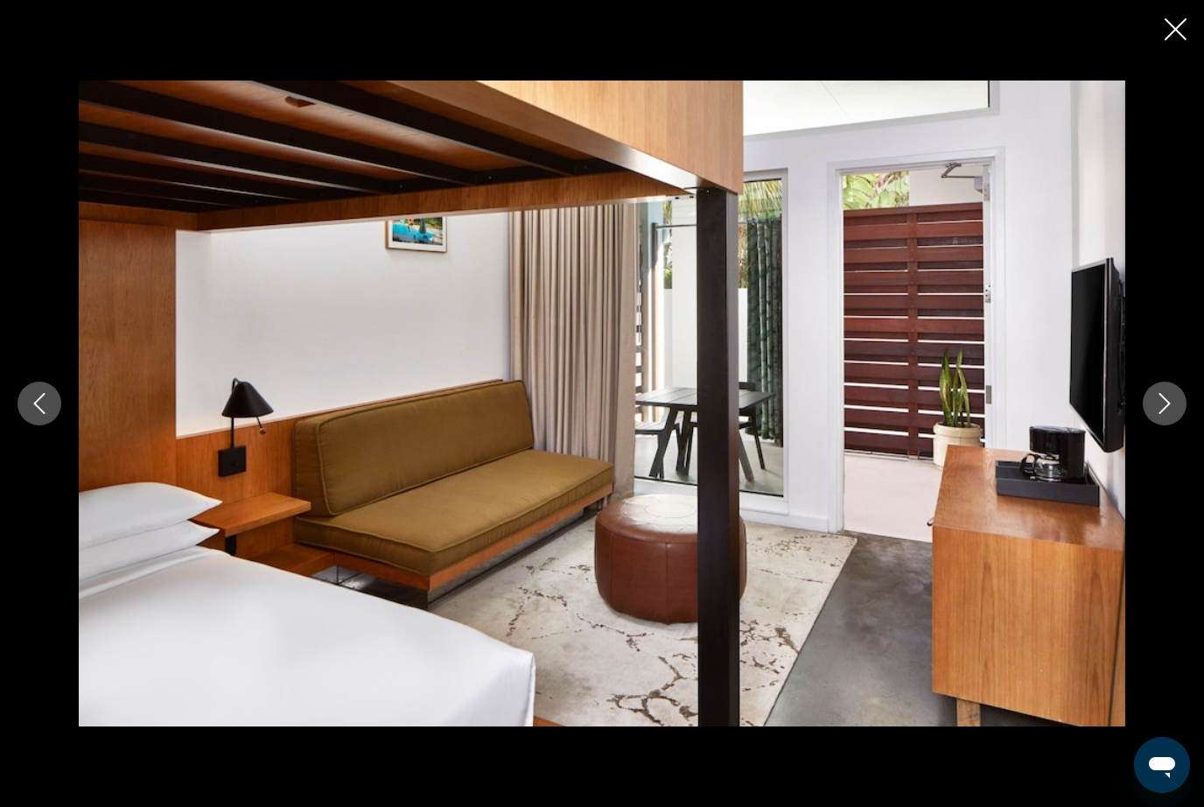
click at [1157, 433] on div "Main content" at bounding box center [602, 403] width 1204 height 646
click at [1172, 397] on icon "Next image" at bounding box center [1164, 403] width 21 height 21
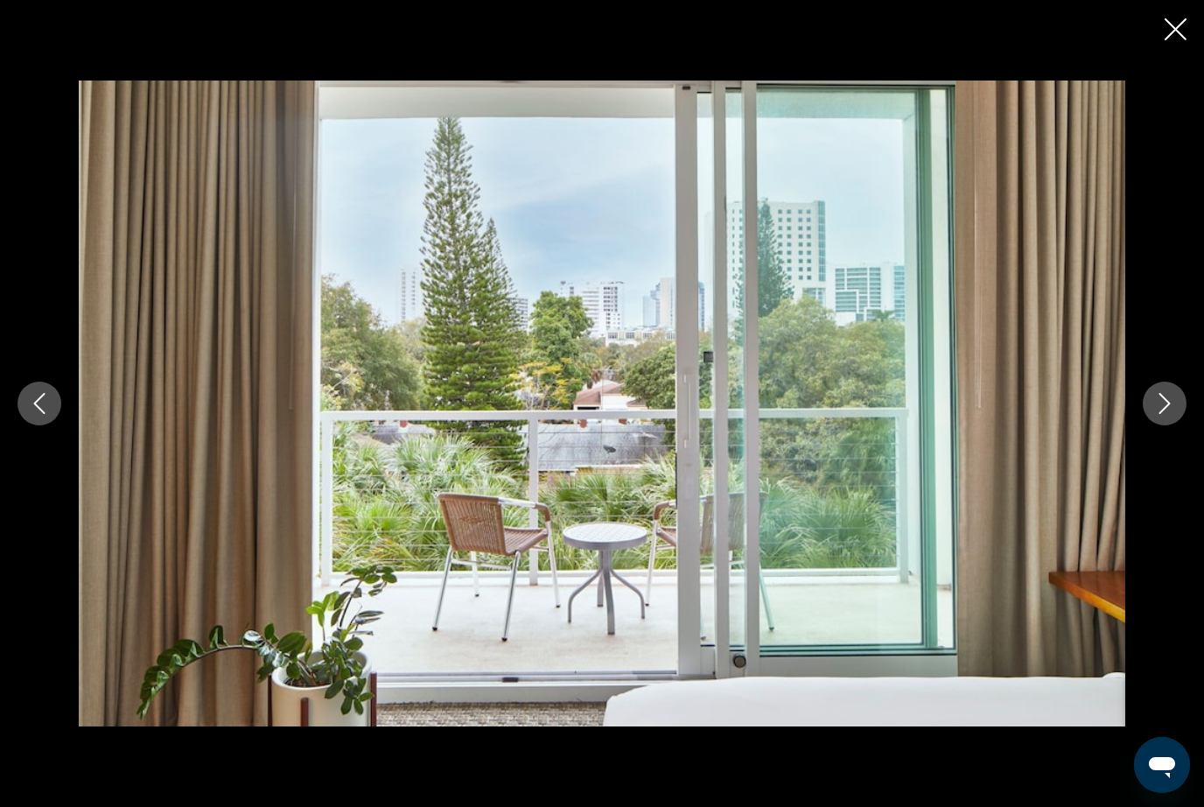
click at [1178, 399] on button "Next image" at bounding box center [1165, 403] width 44 height 44
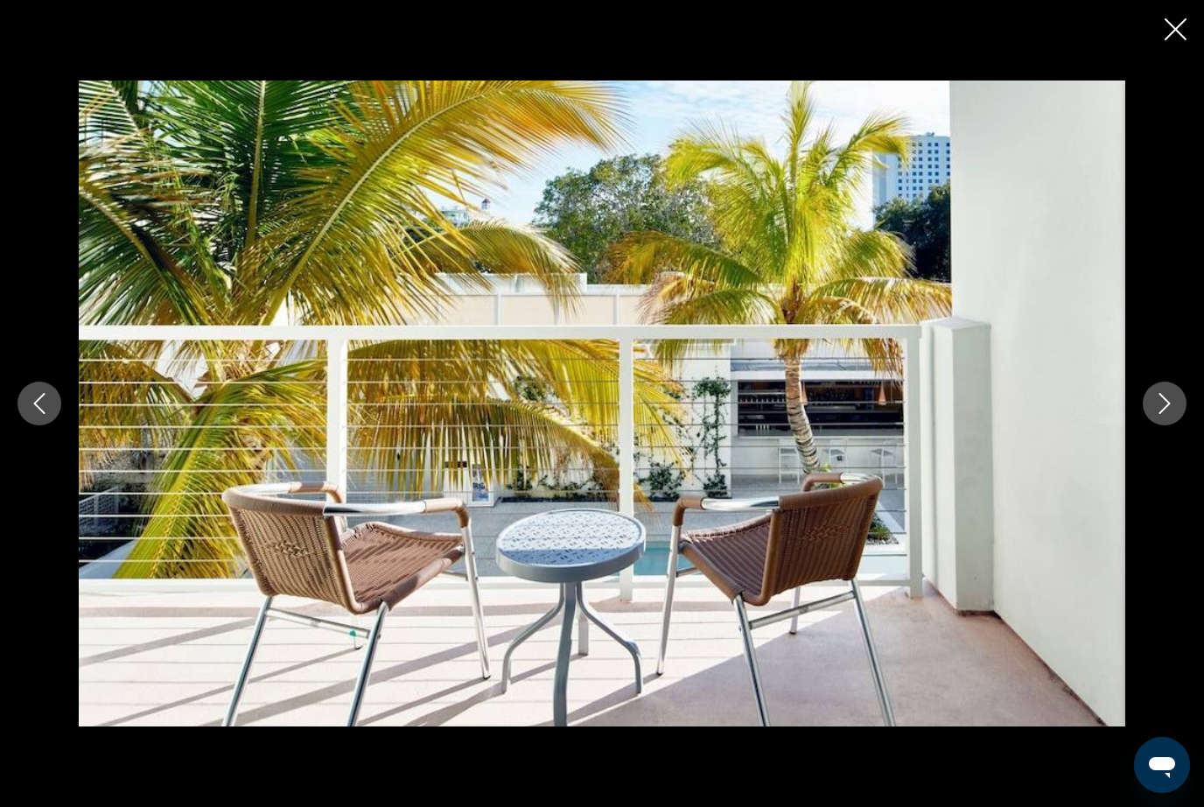
click at [1175, 398] on button "Next image" at bounding box center [1165, 403] width 44 height 44
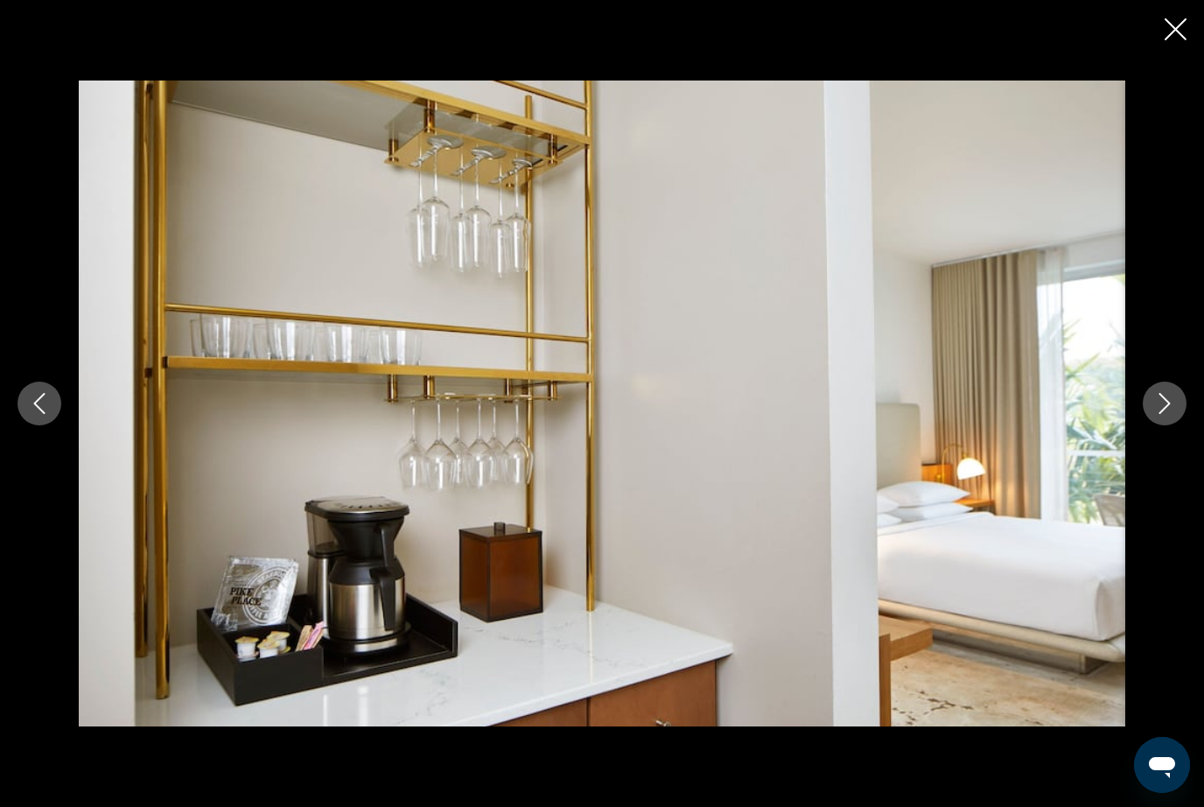
click at [1174, 403] on icon "Next image" at bounding box center [1164, 403] width 21 height 21
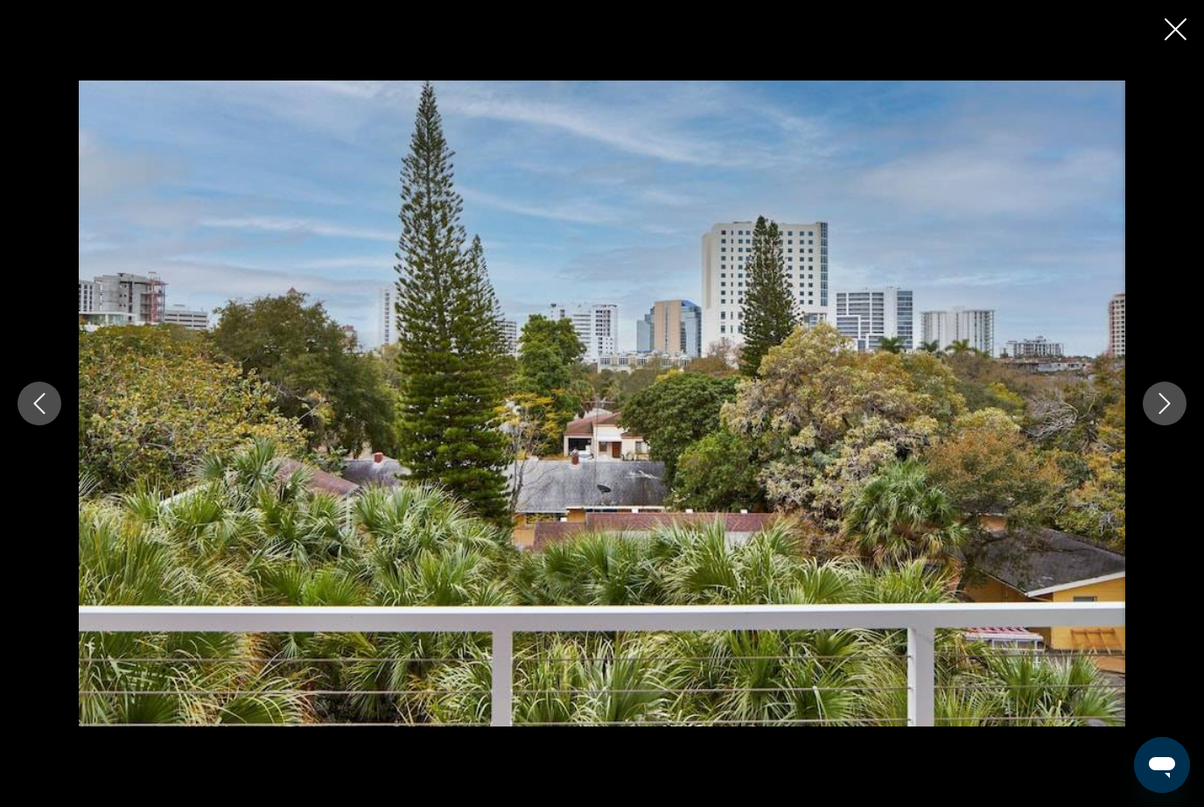
click at [1175, 407] on button "Next image" at bounding box center [1165, 403] width 44 height 44
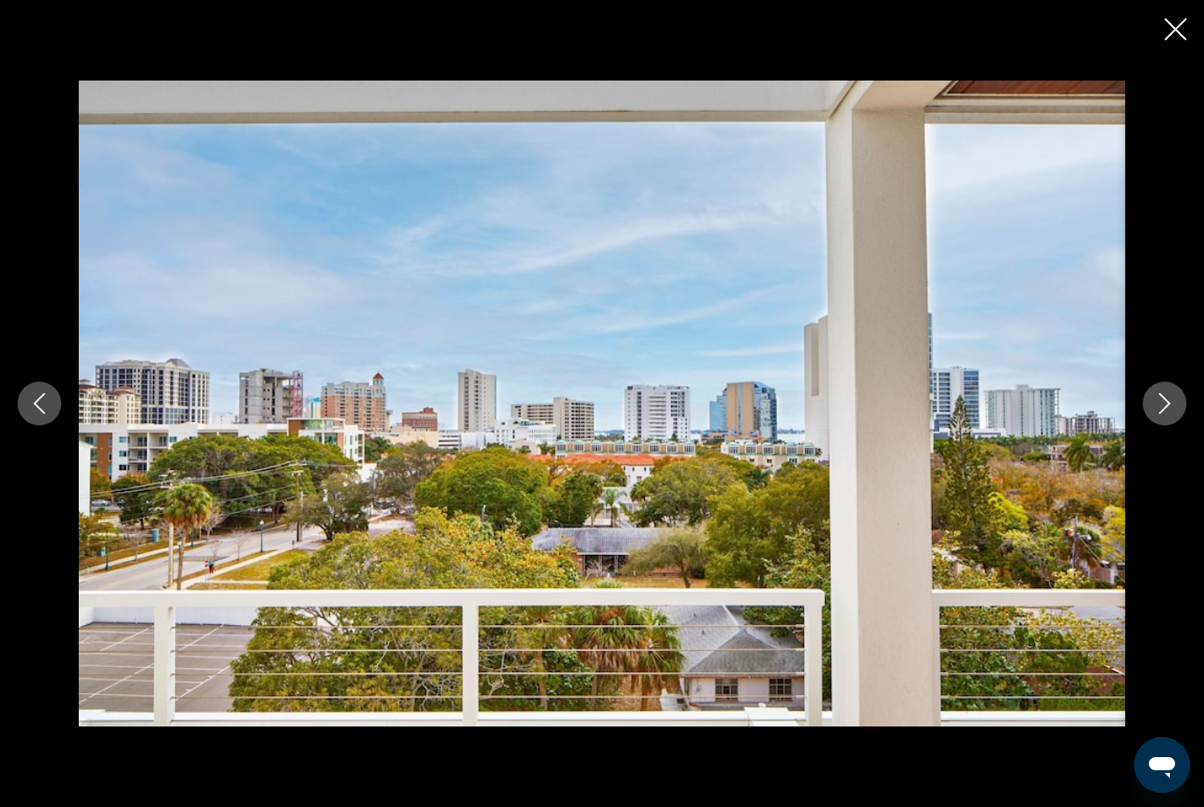
click at [1174, 411] on icon "Next image" at bounding box center [1164, 403] width 21 height 21
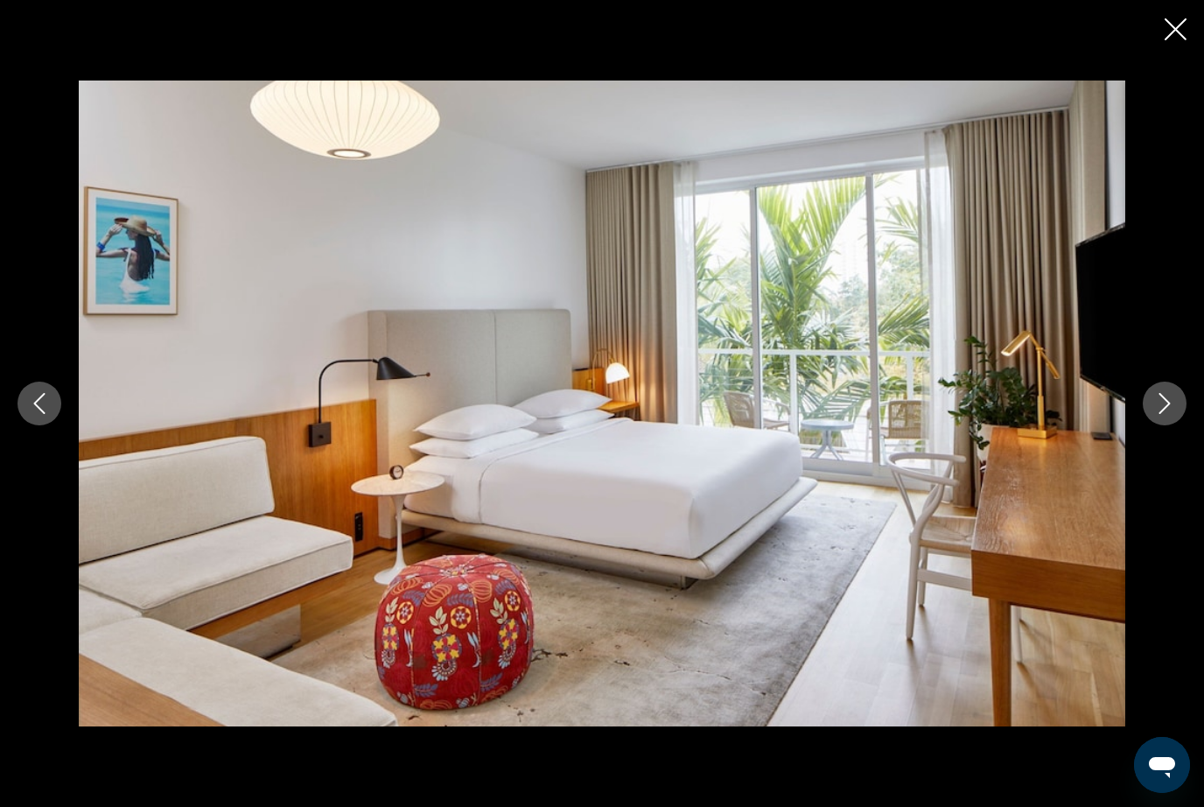
click at [1172, 416] on button "Next image" at bounding box center [1165, 403] width 44 height 44
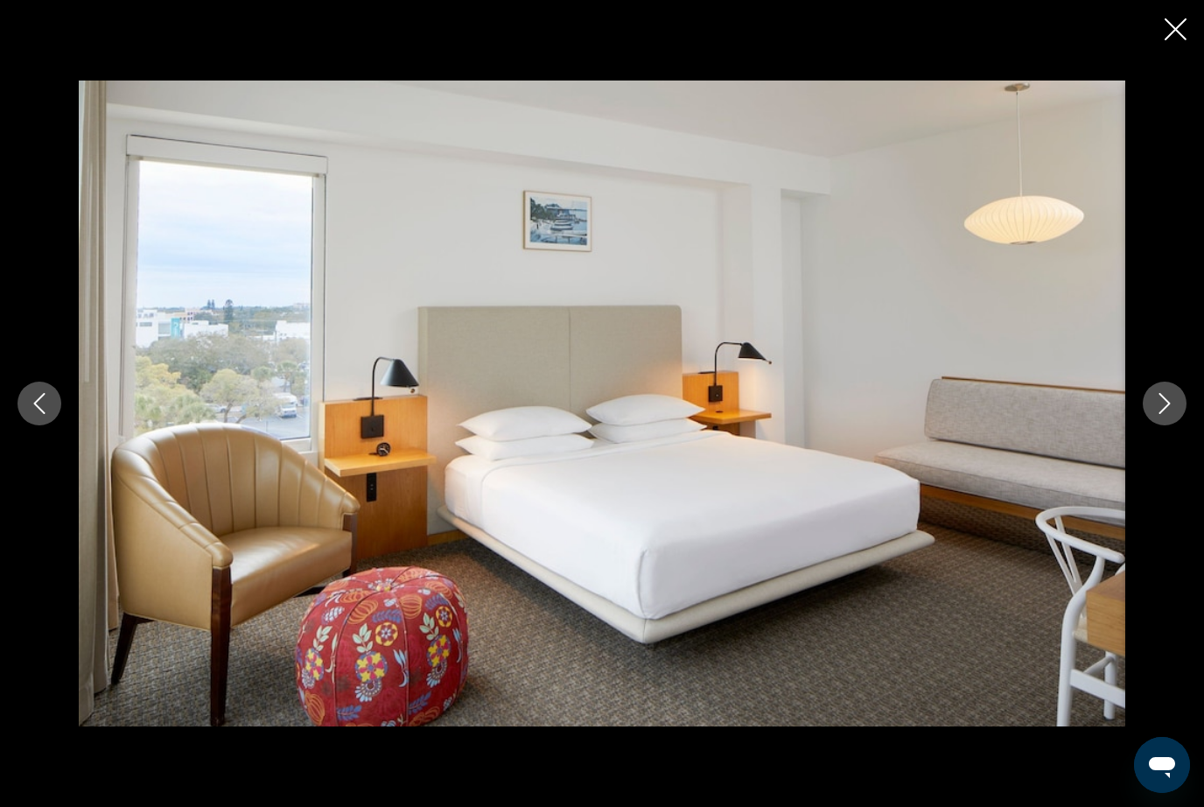
click at [1177, 404] on button "Next image" at bounding box center [1165, 403] width 44 height 44
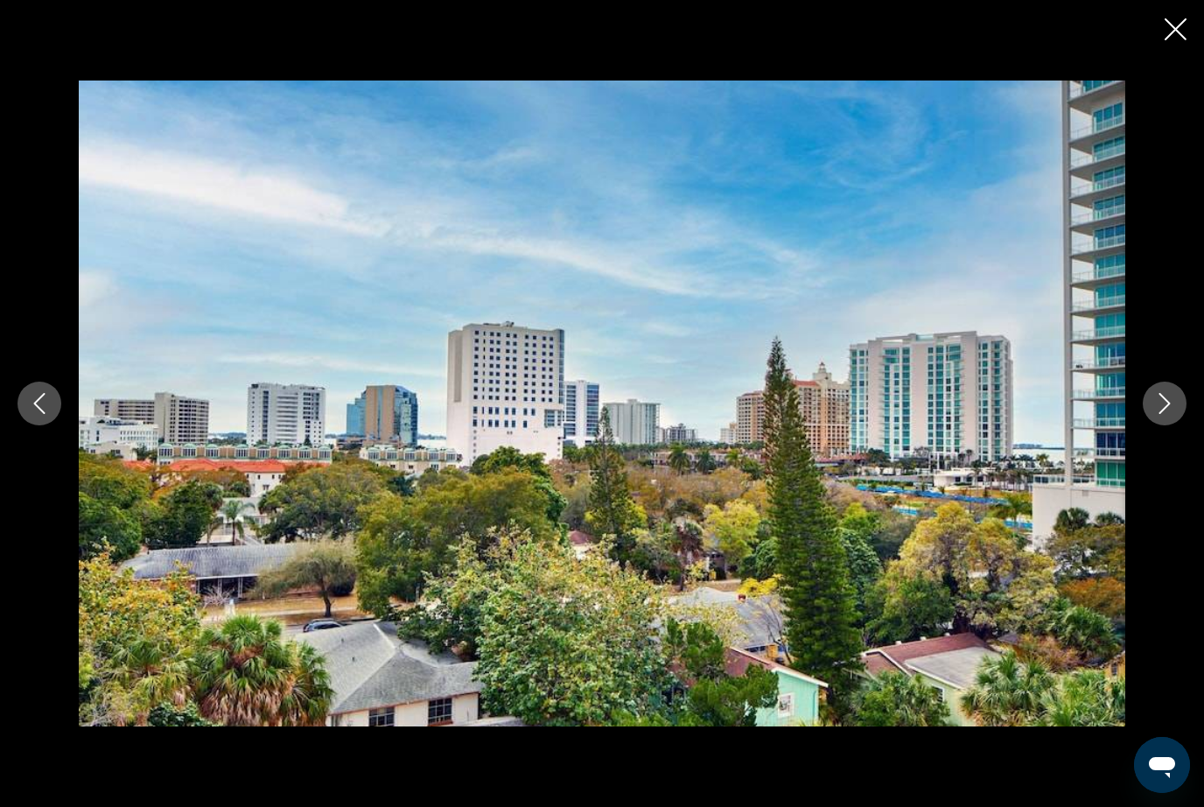
click at [1163, 403] on icon "Next image" at bounding box center [1164, 403] width 21 height 21
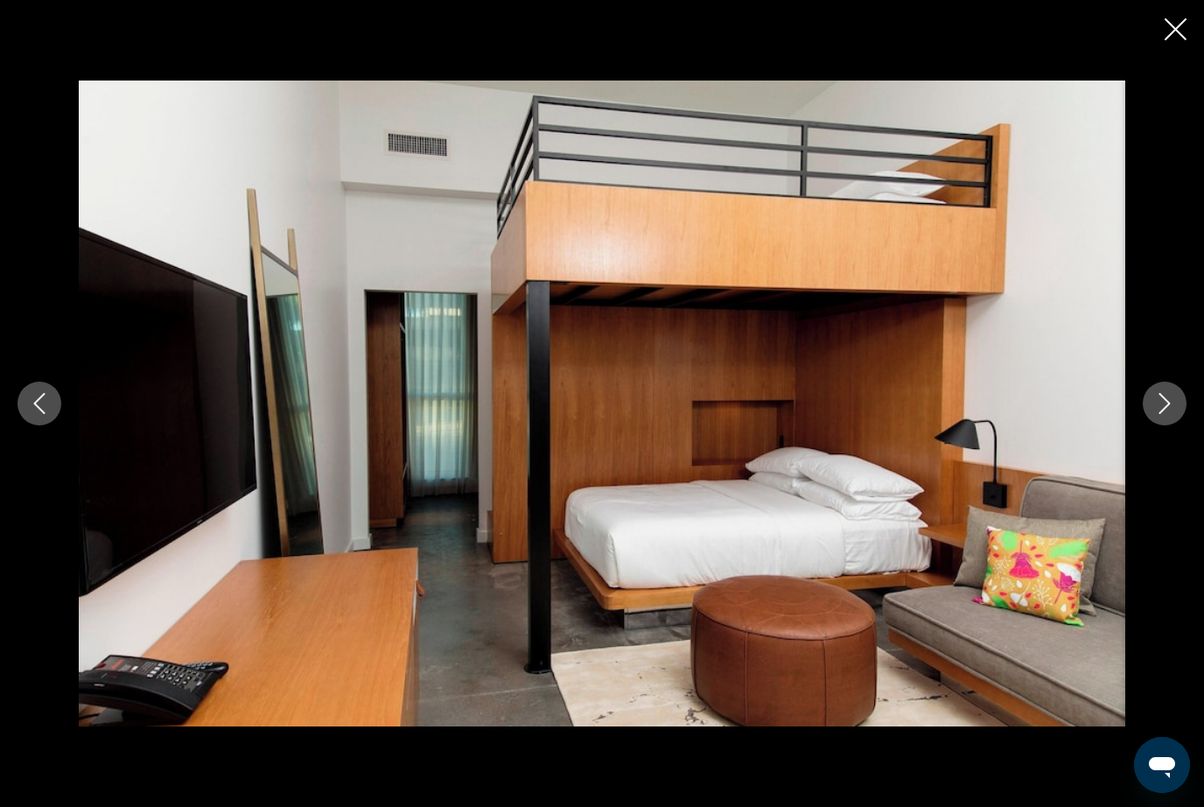
click at [1176, 402] on button "Next image" at bounding box center [1165, 403] width 44 height 44
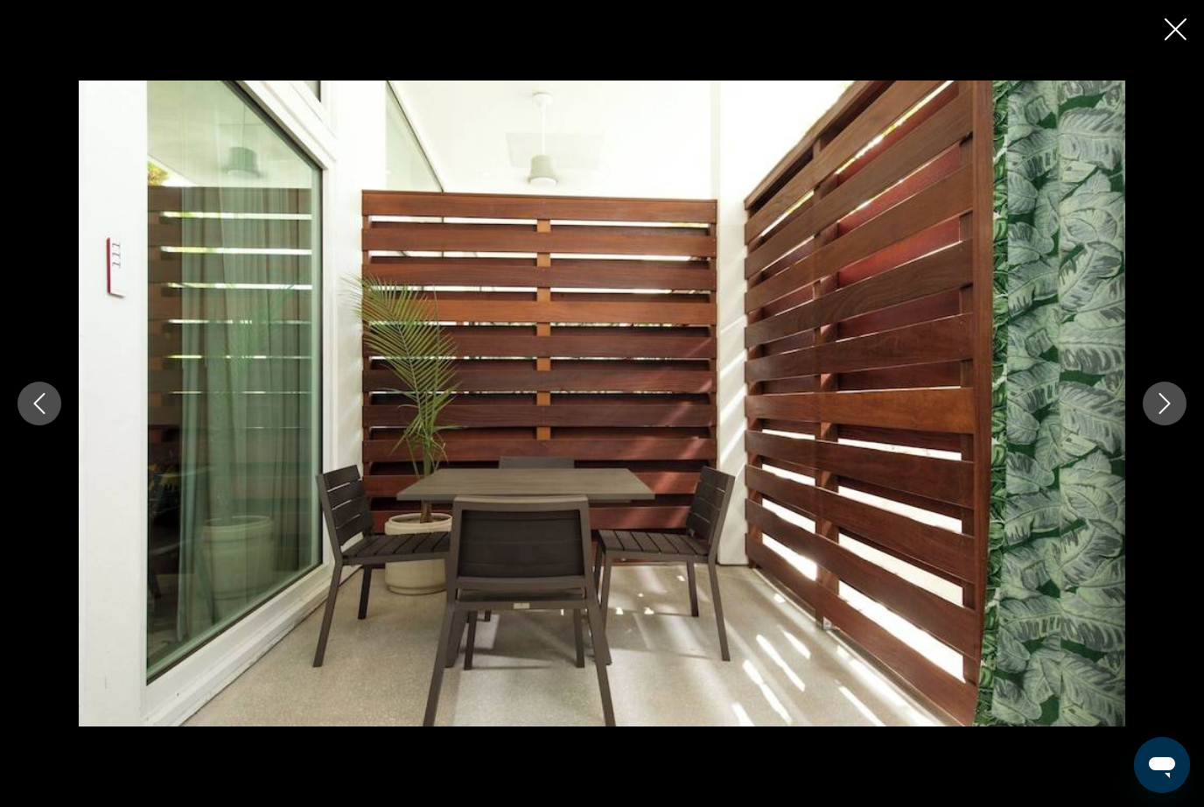
click at [1172, 397] on icon "Next image" at bounding box center [1164, 403] width 21 height 21
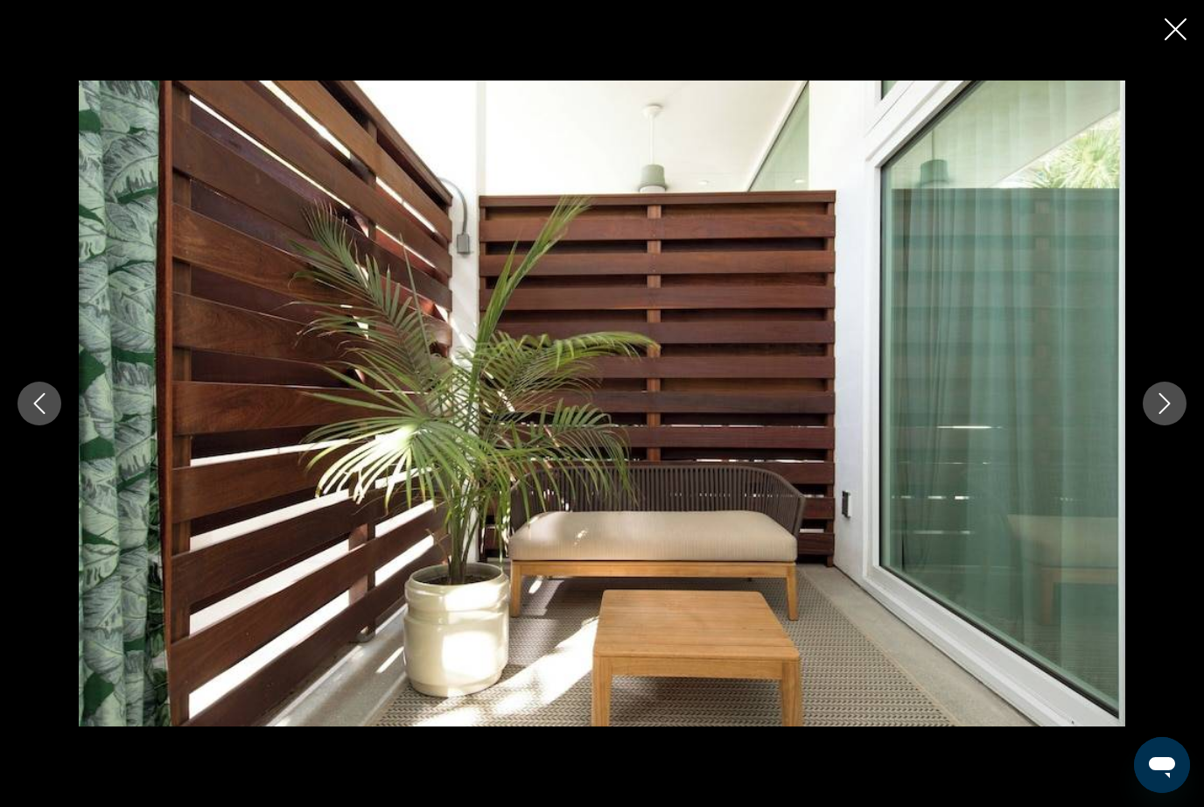
click at [1160, 407] on icon "Next image" at bounding box center [1164, 403] width 21 height 21
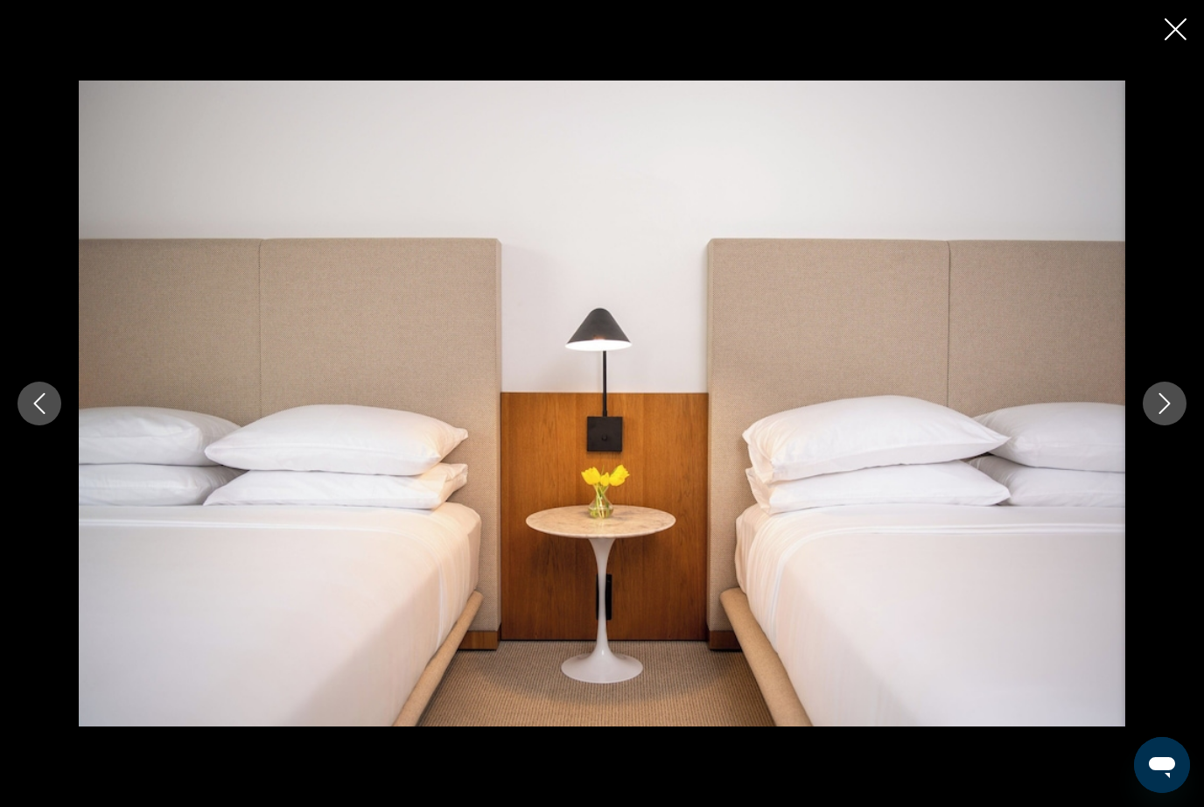
click at [1151, 419] on button "Next image" at bounding box center [1165, 403] width 44 height 44
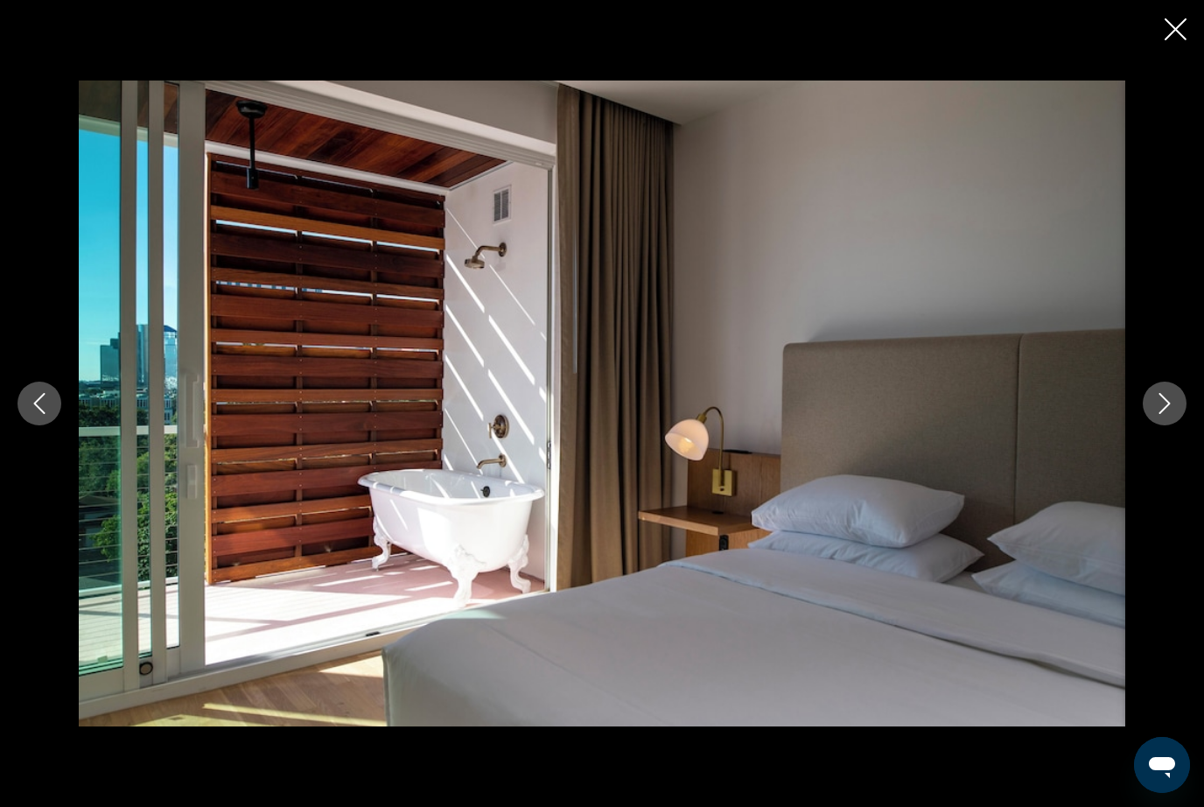
click at [1155, 416] on button "Next image" at bounding box center [1165, 403] width 44 height 44
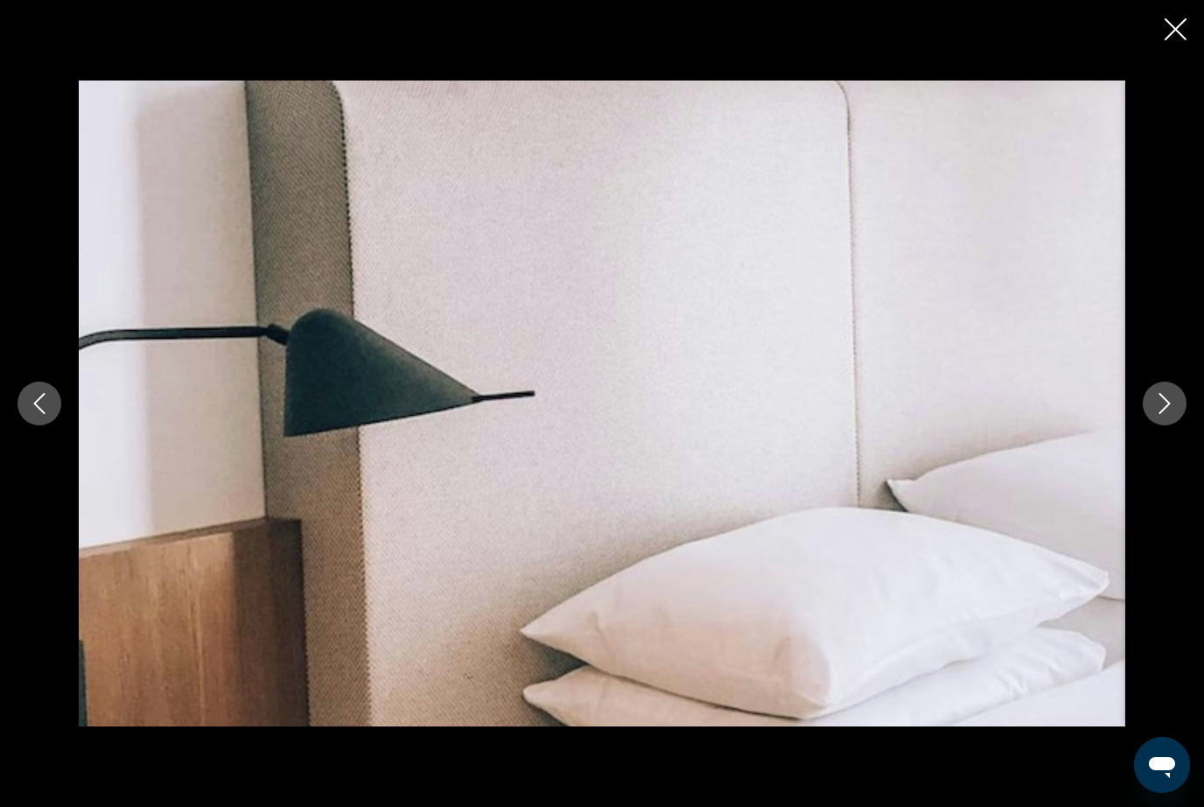
click at [1158, 418] on button "Next image" at bounding box center [1165, 403] width 44 height 44
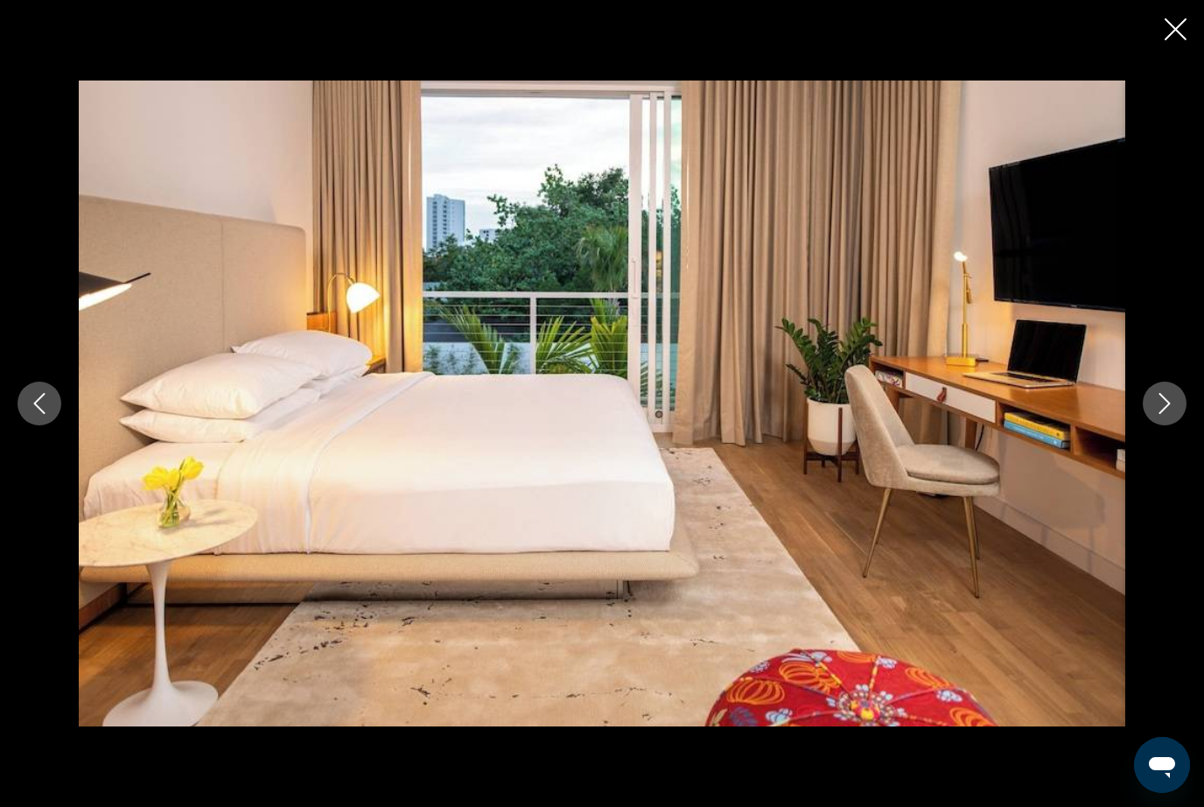
click at [1154, 412] on icon "Next image" at bounding box center [1164, 403] width 21 height 21
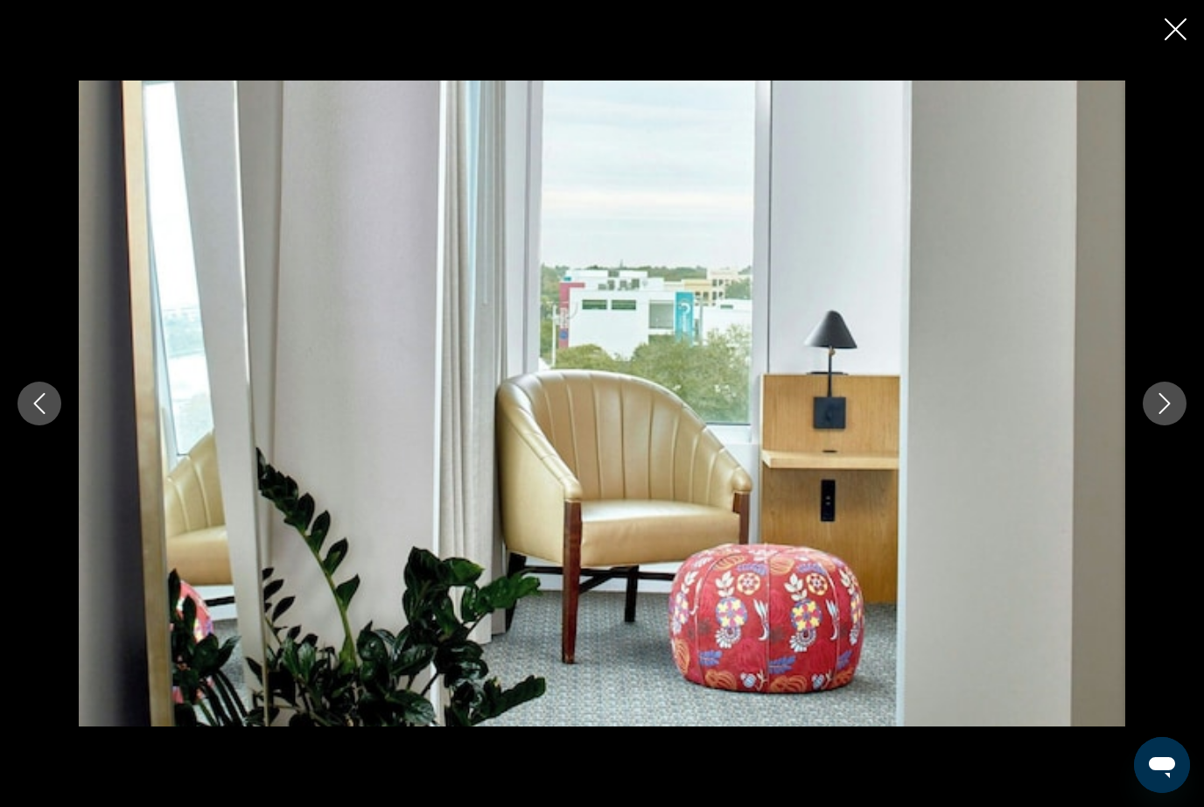
click at [1155, 413] on icon "Next image" at bounding box center [1164, 403] width 21 height 21
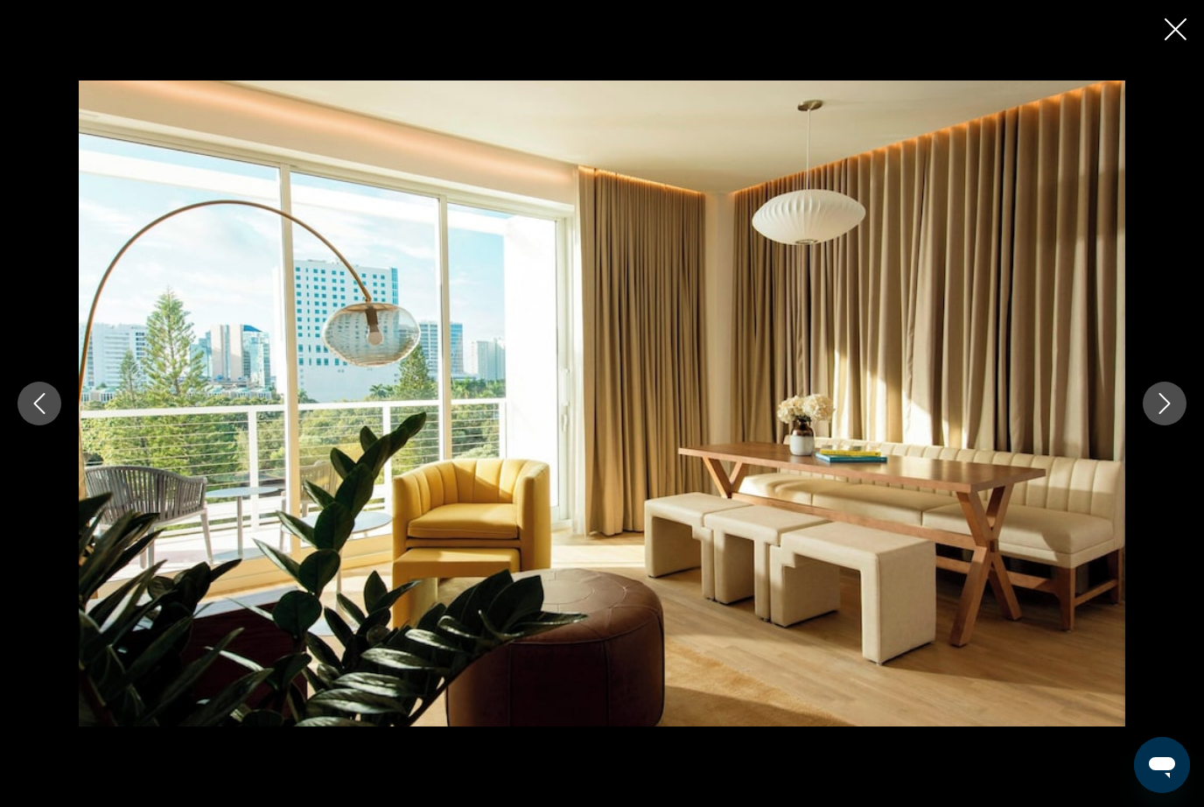
click at [1154, 419] on button "Next image" at bounding box center [1165, 403] width 44 height 44
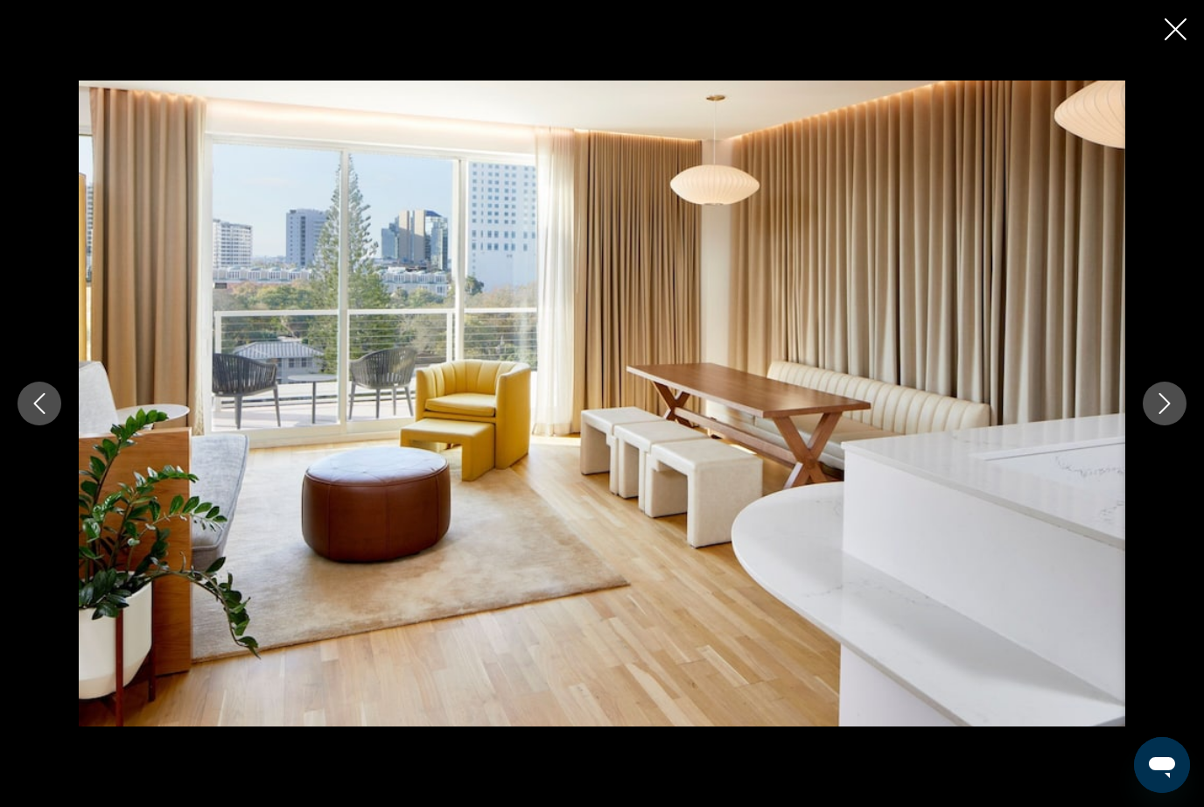
click at [1154, 417] on button "Next image" at bounding box center [1165, 403] width 44 height 44
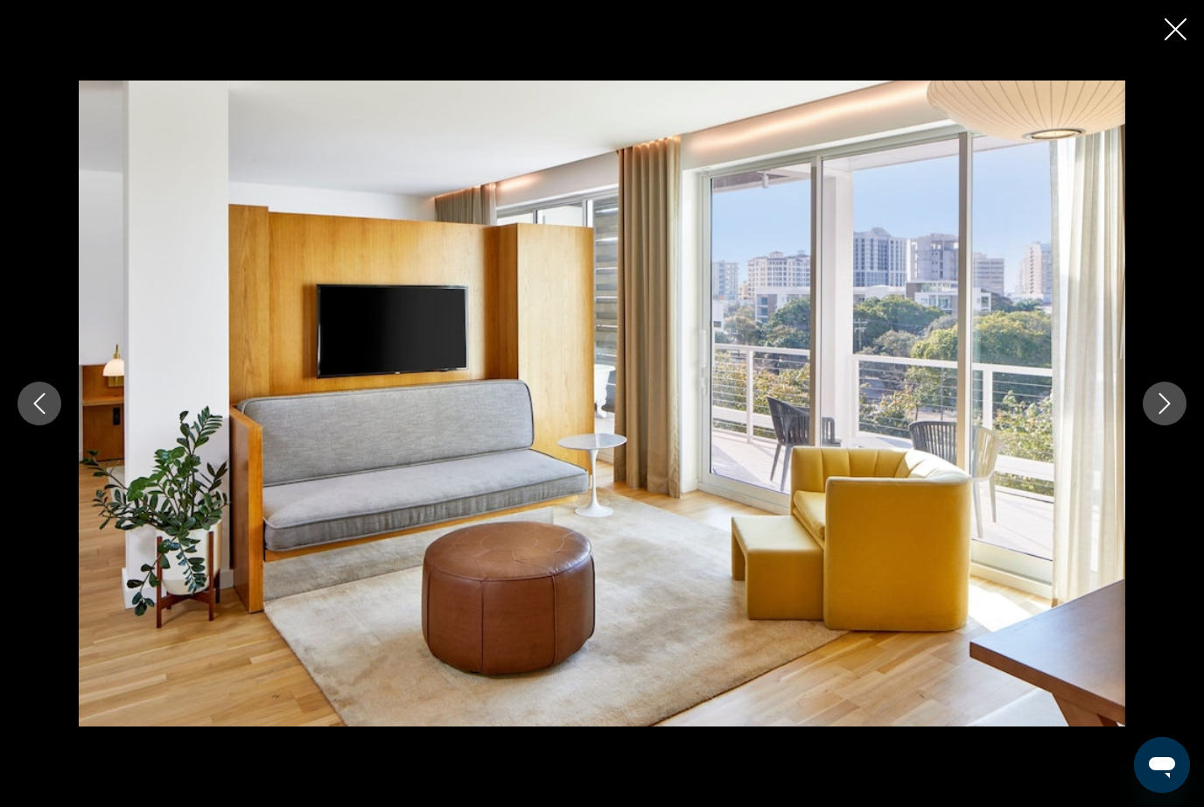
click at [1156, 419] on button "Next image" at bounding box center [1165, 403] width 44 height 44
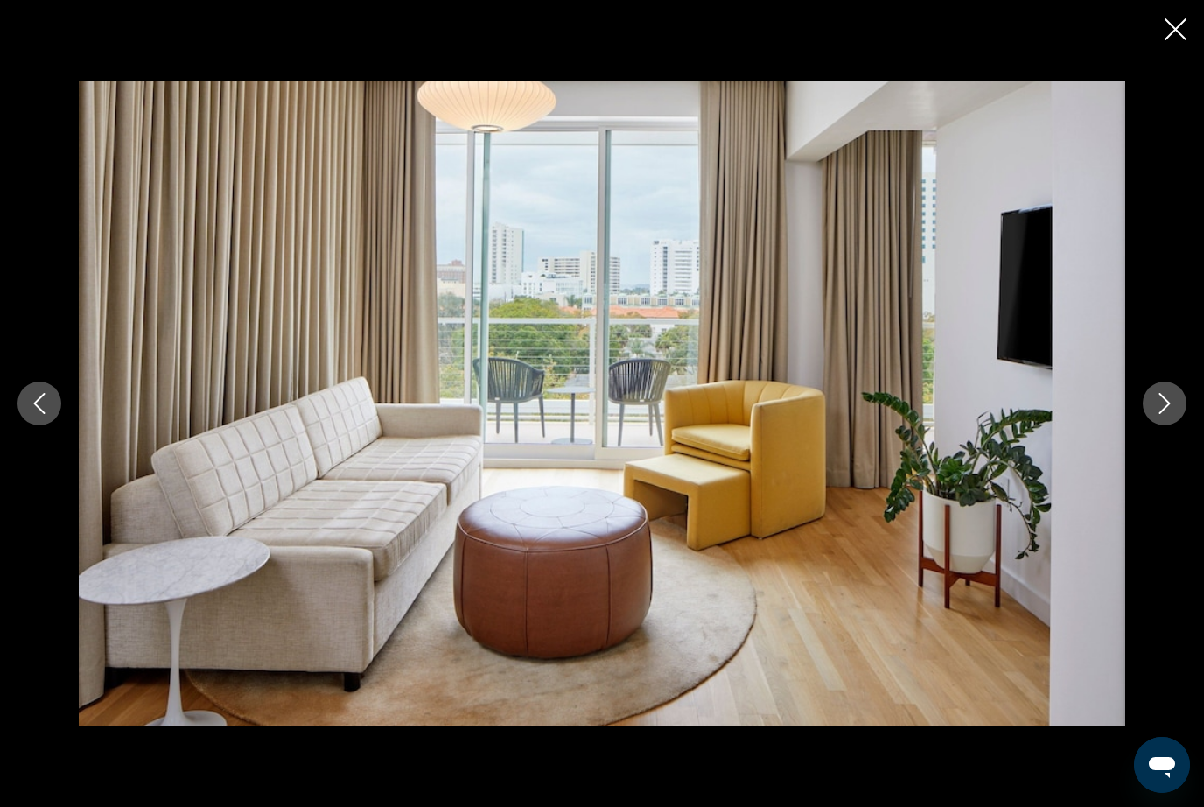
click at [1156, 418] on button "Next image" at bounding box center [1165, 403] width 44 height 44
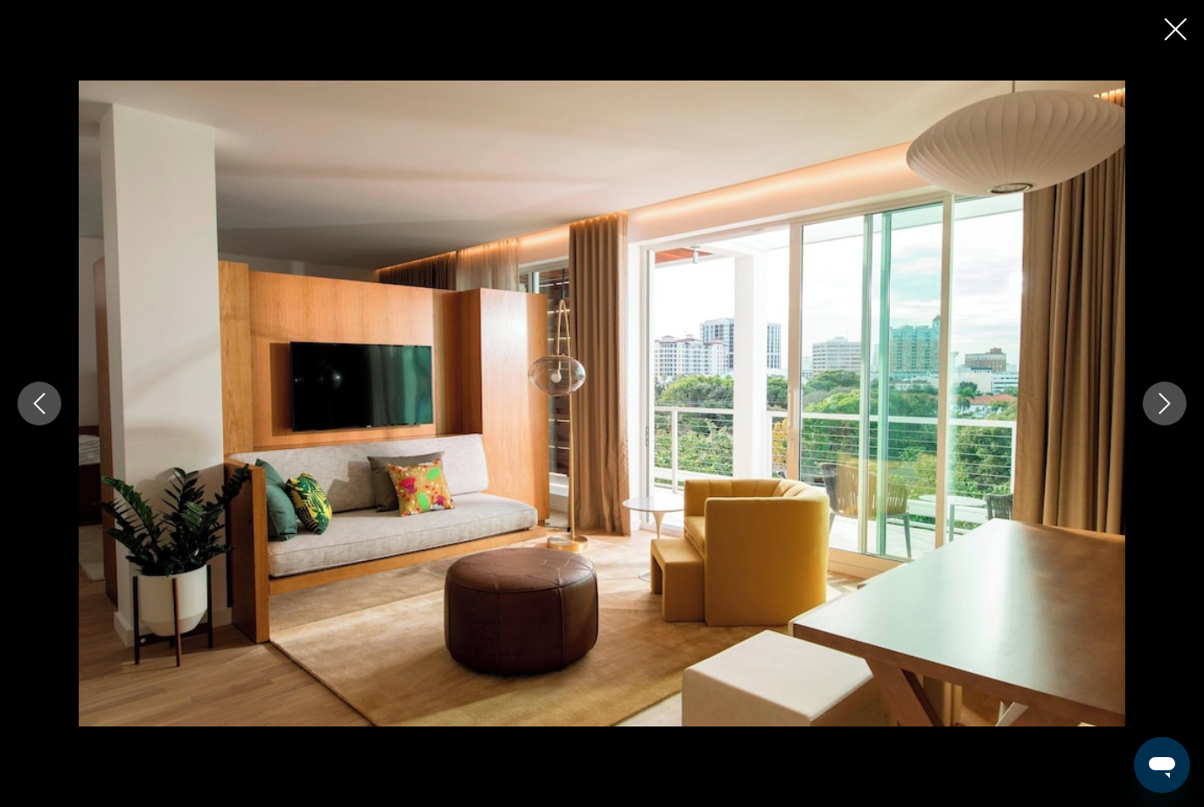
click at [1154, 416] on button "Next image" at bounding box center [1165, 403] width 44 height 44
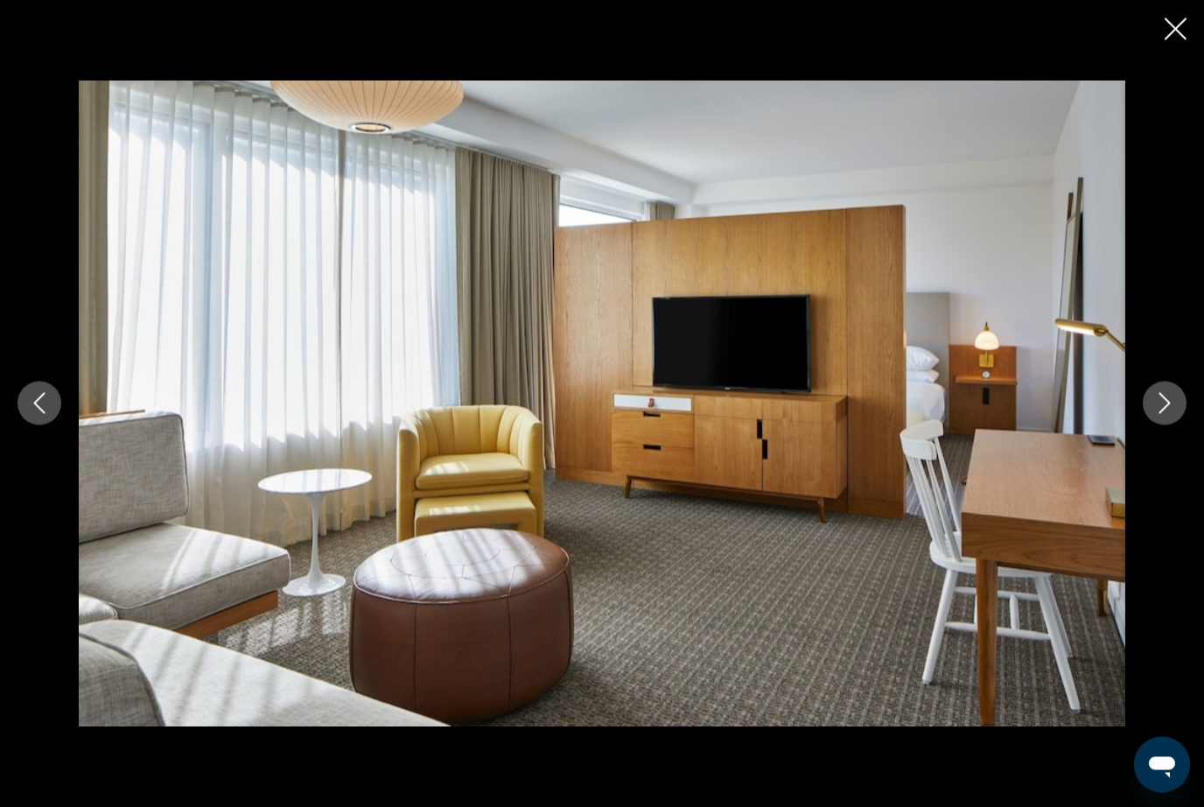
scroll to position [0, 0]
click at [1167, 30] on icon "Close slideshow" at bounding box center [1176, 29] width 22 height 22
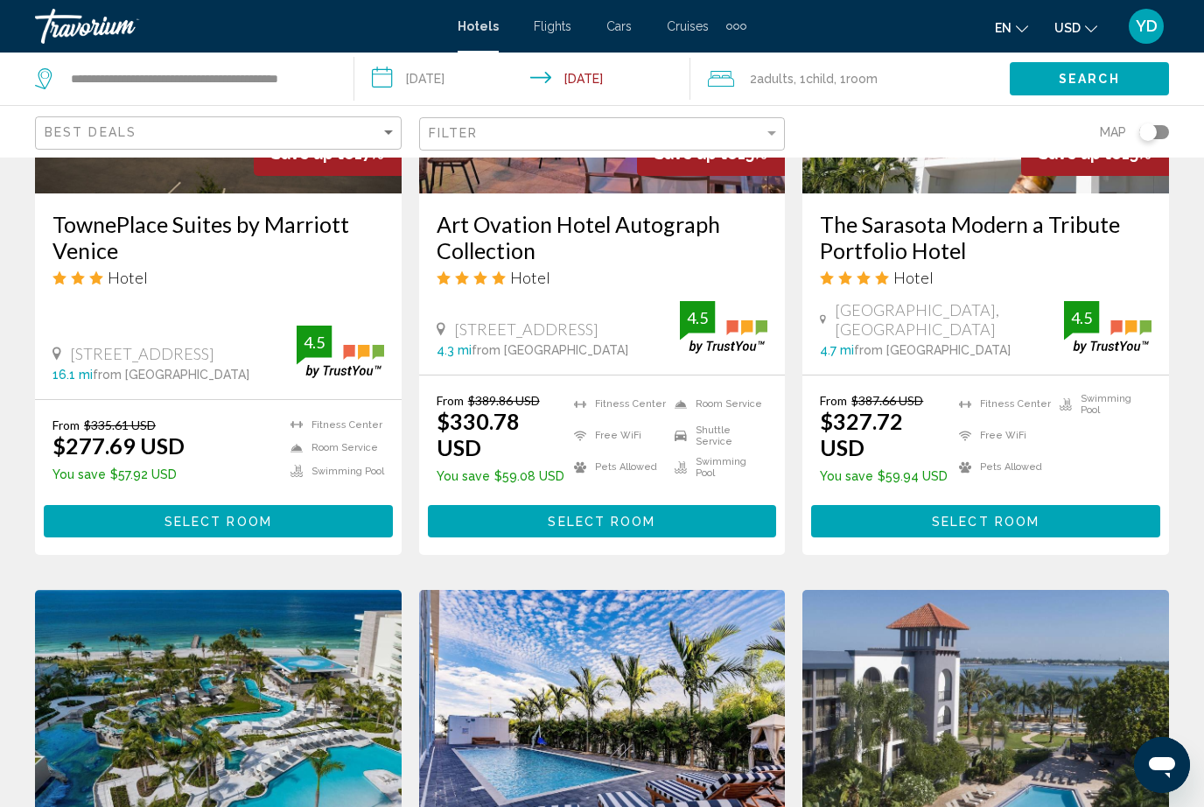
scroll to position [1046, 0]
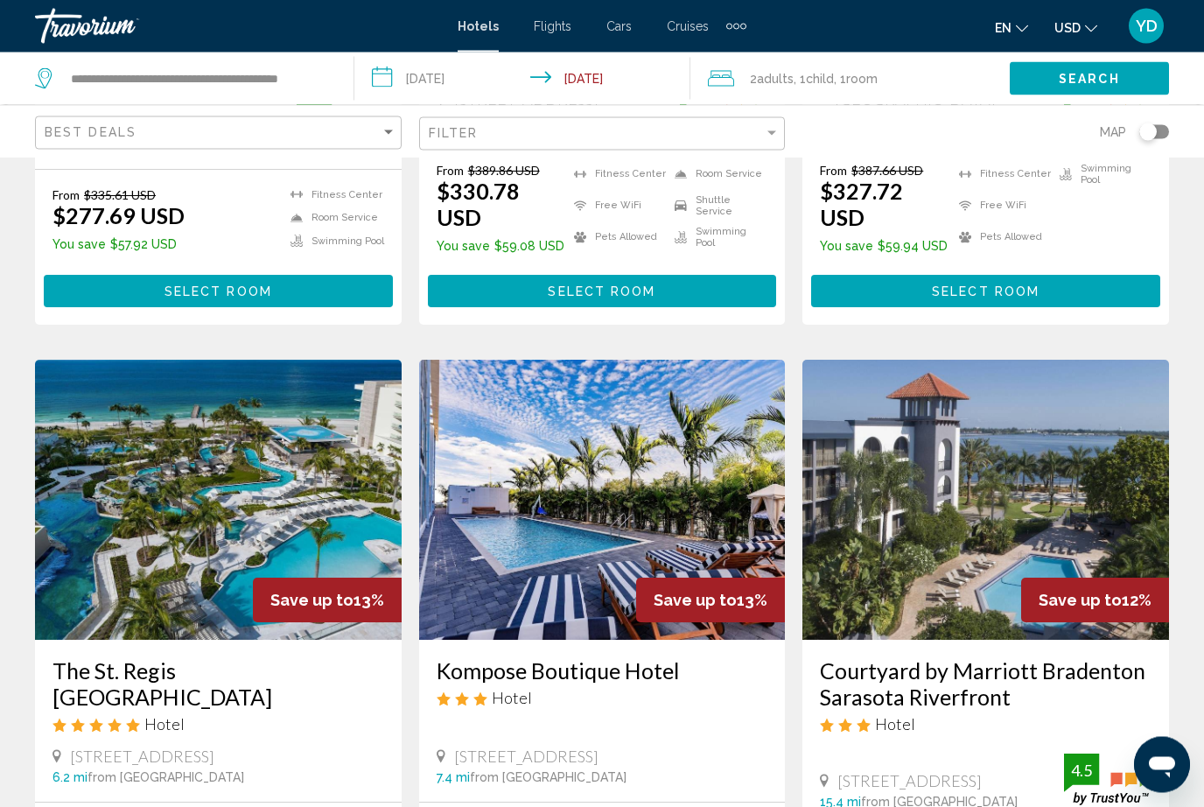
click at [1140, 415] on img "Main content" at bounding box center [985, 500] width 367 height 280
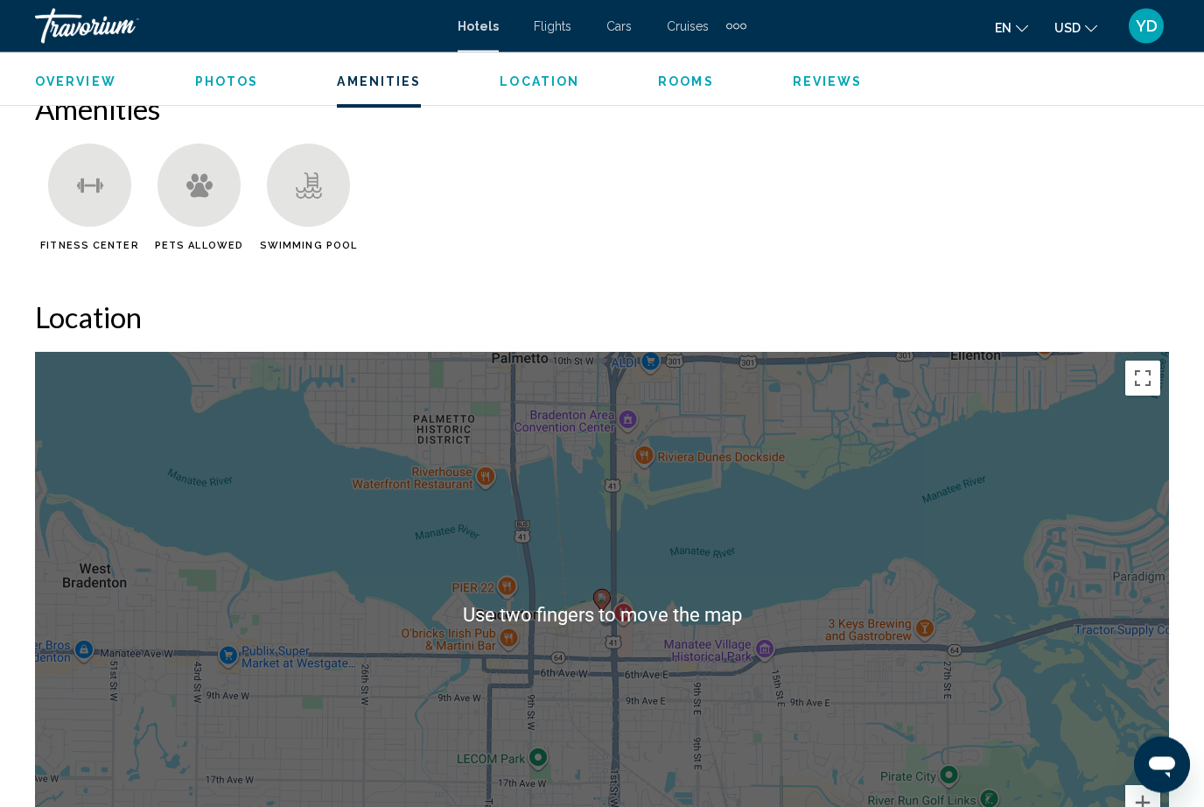
scroll to position [1716, 0]
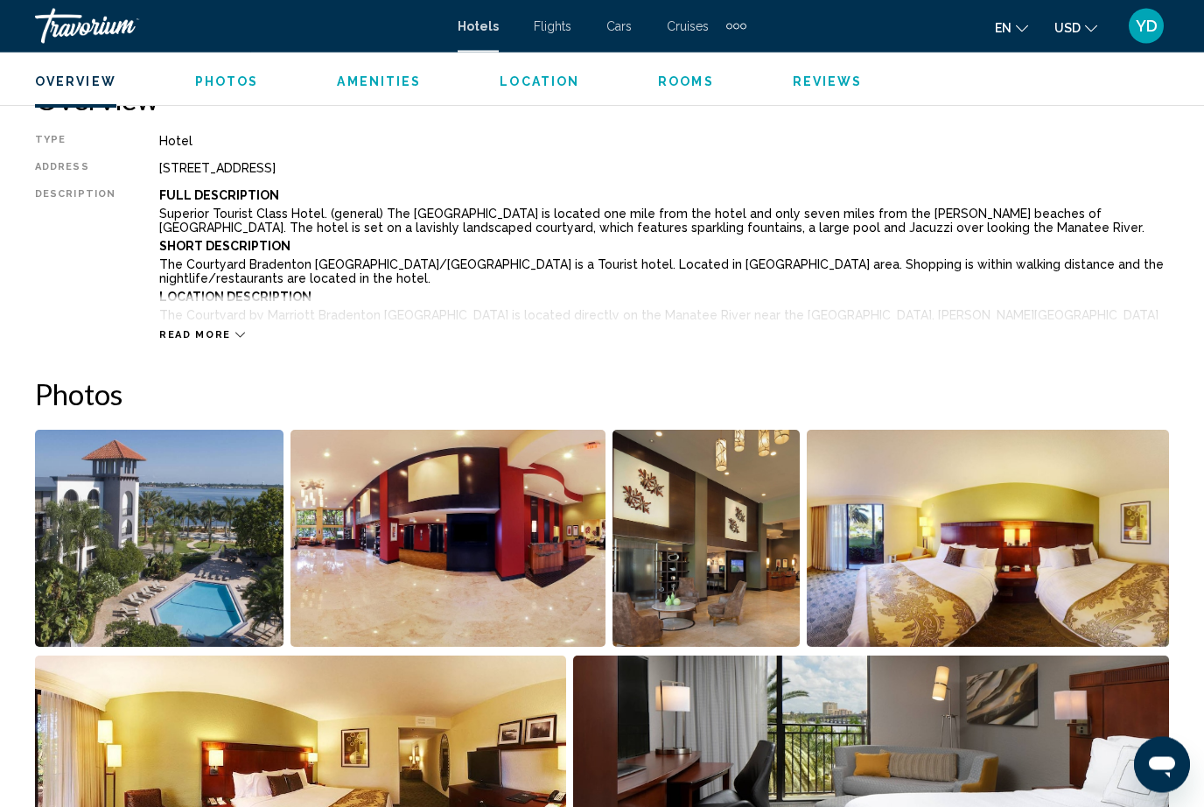
click at [220, 606] on img "Open full-screen image slider" at bounding box center [159, 538] width 248 height 217
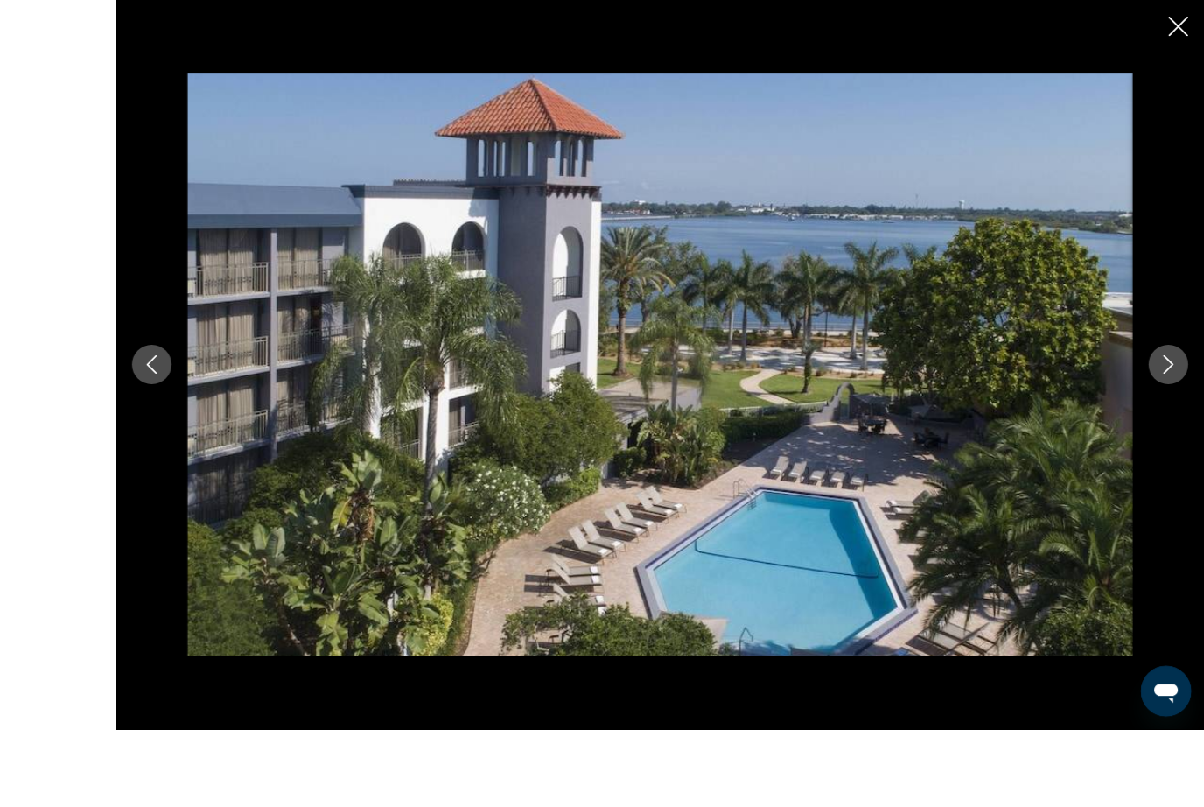
scroll to position [832, 0]
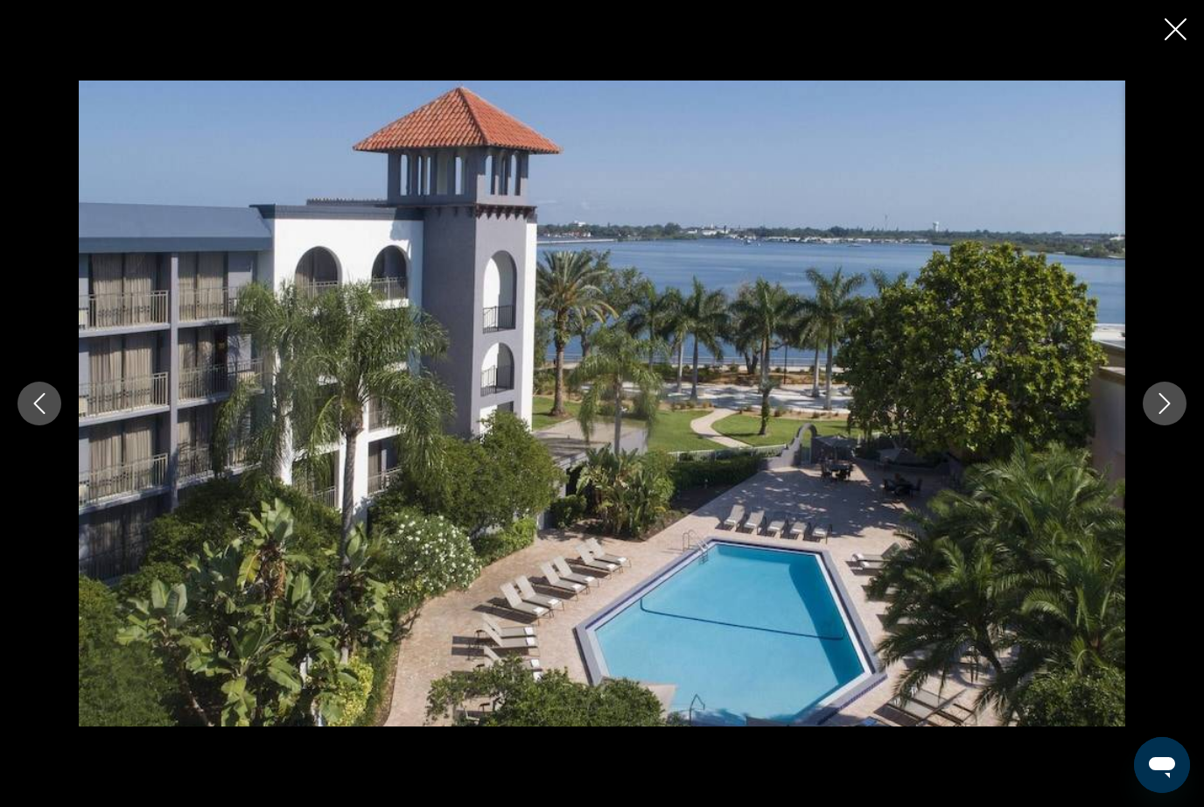
click at [1164, 414] on icon "Next image" at bounding box center [1164, 403] width 21 height 21
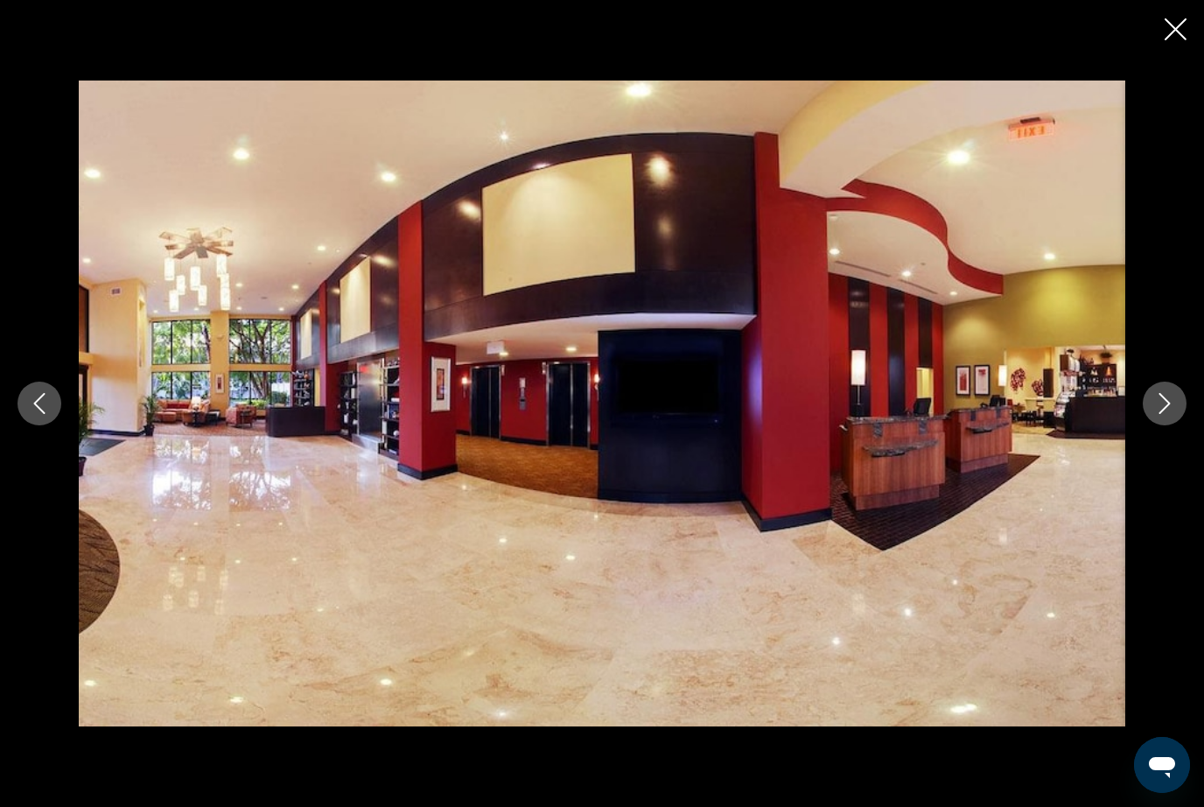
click at [1160, 414] on icon "Next image" at bounding box center [1164, 403] width 21 height 21
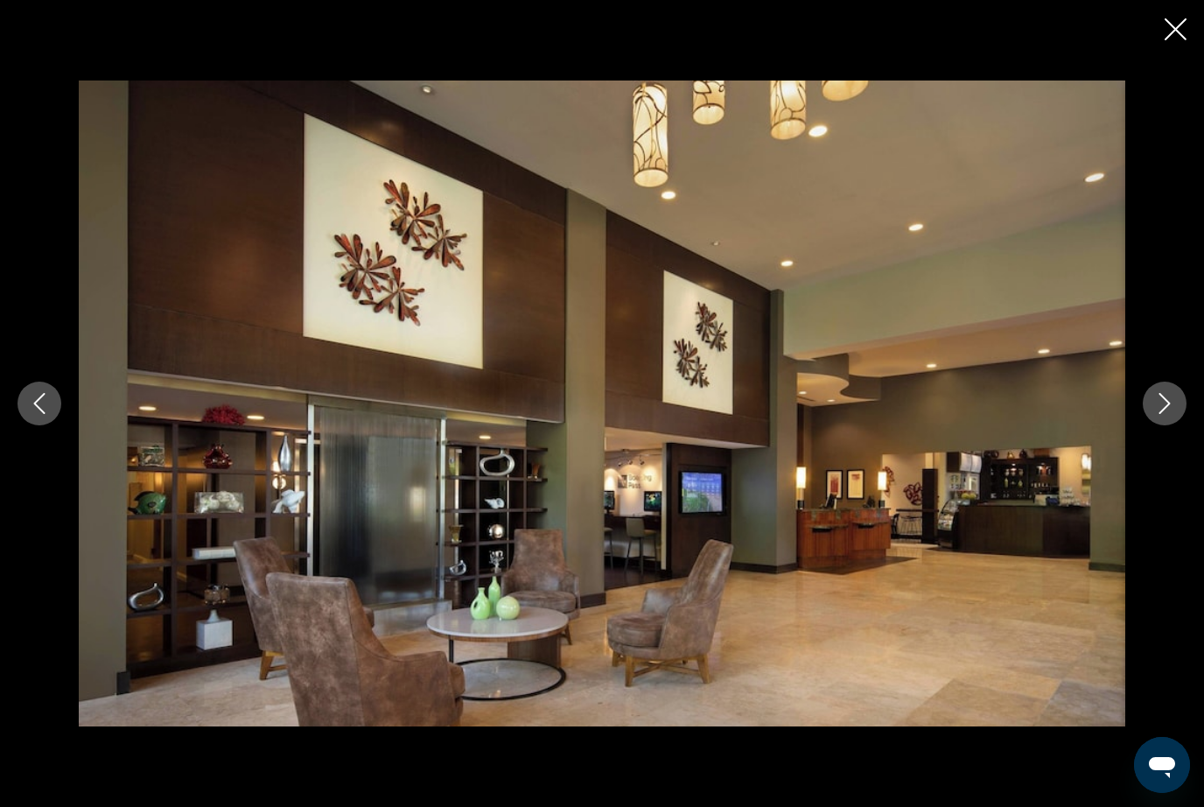
click at [1171, 414] on icon "Next image" at bounding box center [1164, 403] width 21 height 21
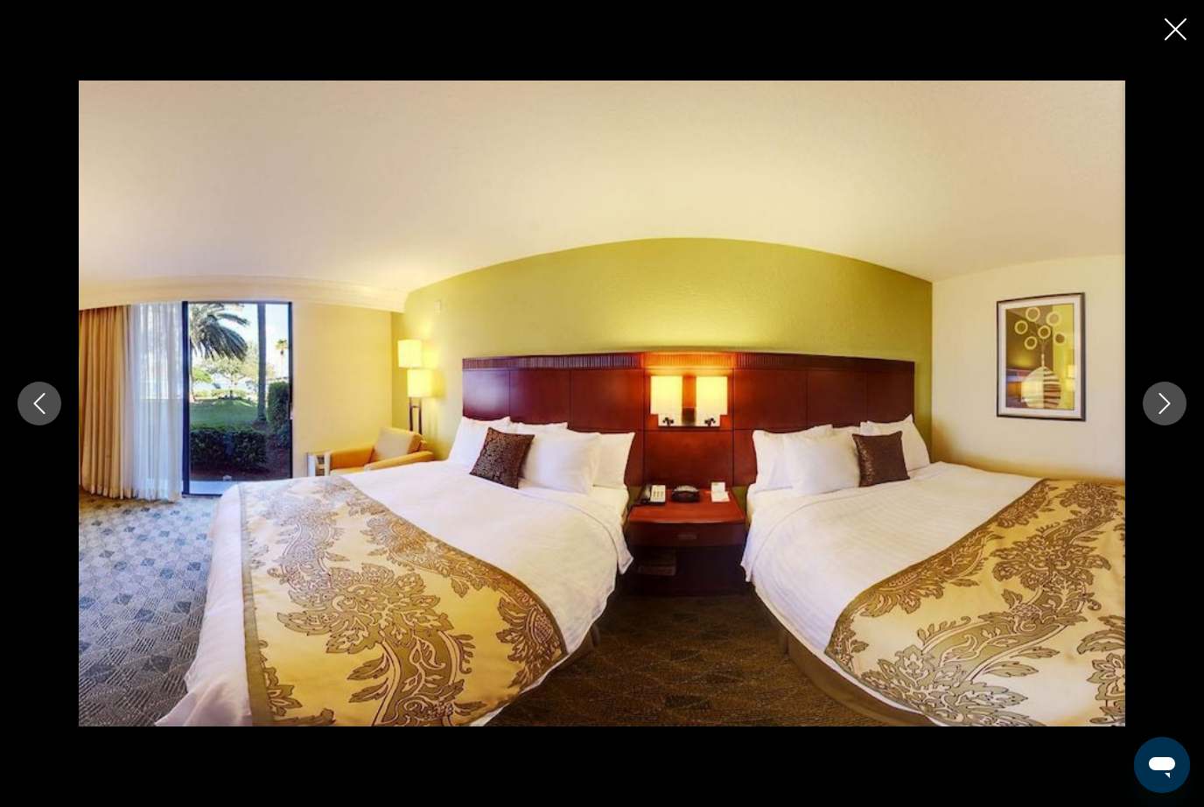
click at [1169, 414] on icon "Next image" at bounding box center [1164, 403] width 11 height 21
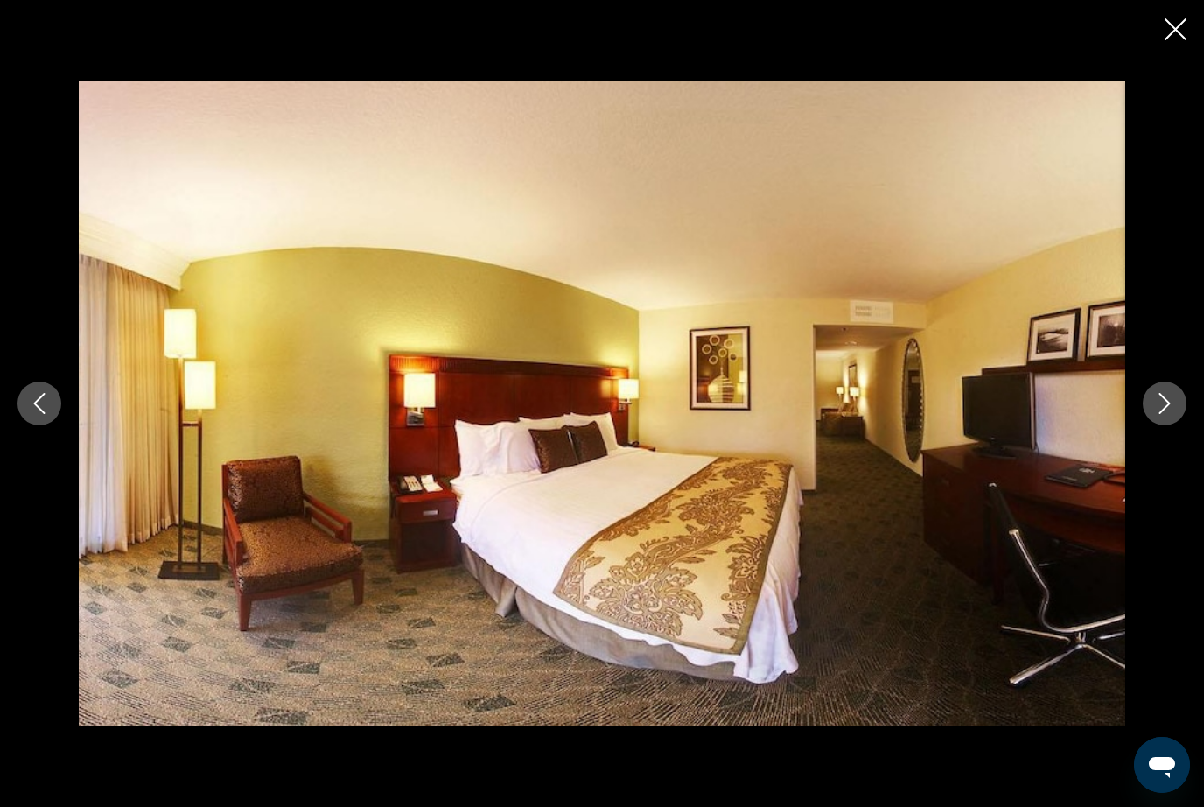
click at [1175, 425] on button "Next image" at bounding box center [1165, 403] width 44 height 44
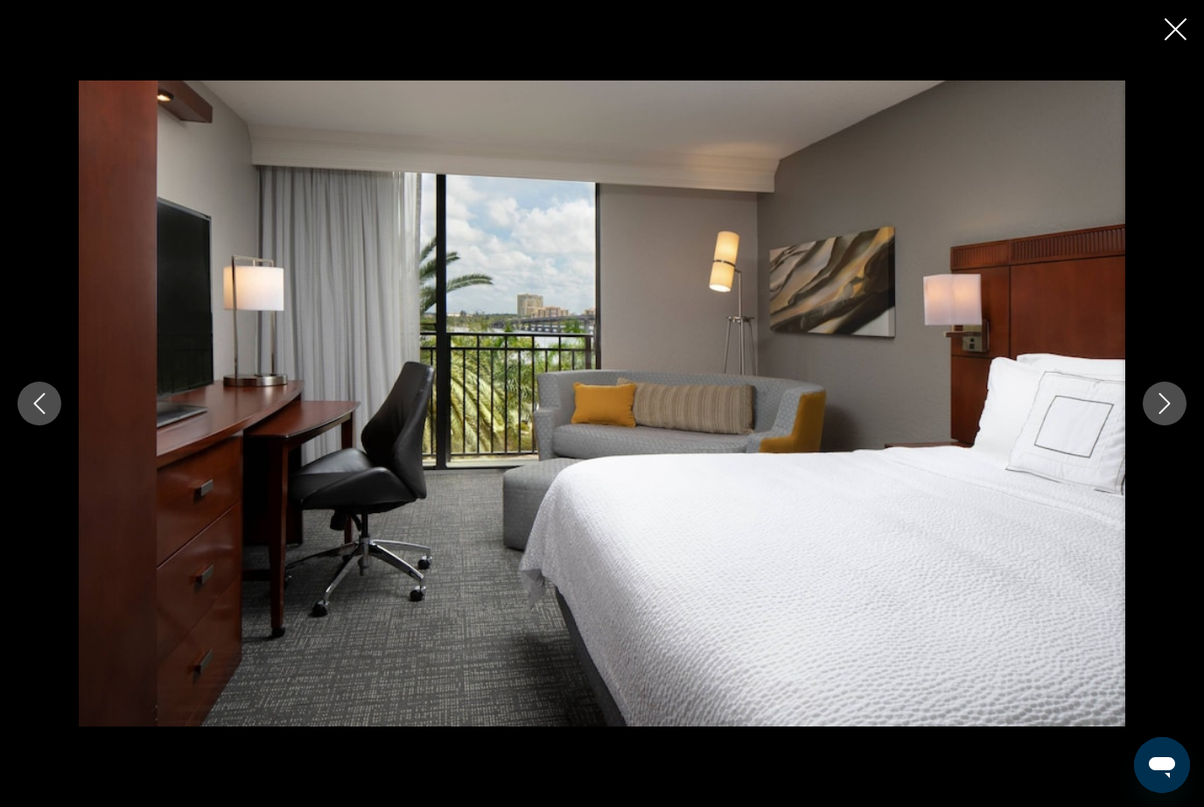
click at [1159, 414] on icon "Next image" at bounding box center [1164, 403] width 21 height 21
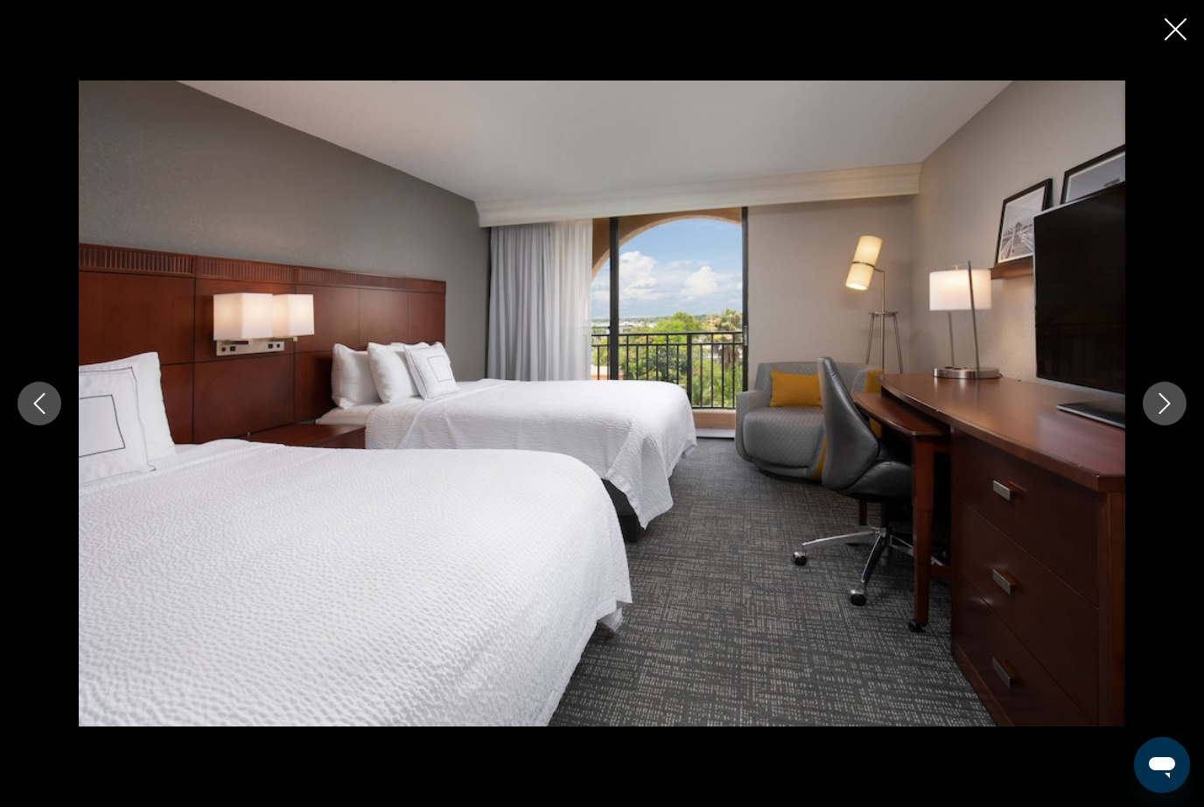
click at [1169, 414] on icon "Next image" at bounding box center [1164, 403] width 21 height 21
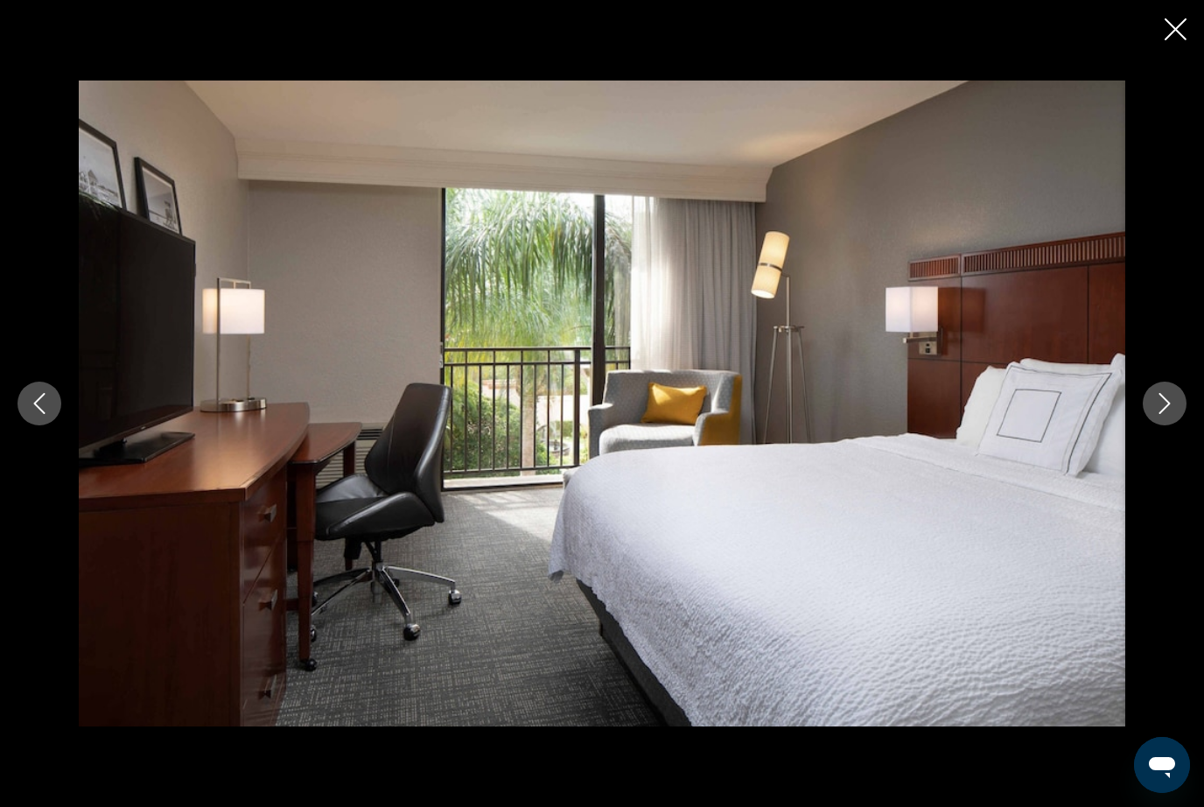
click at [1172, 414] on icon "Next image" at bounding box center [1164, 403] width 21 height 21
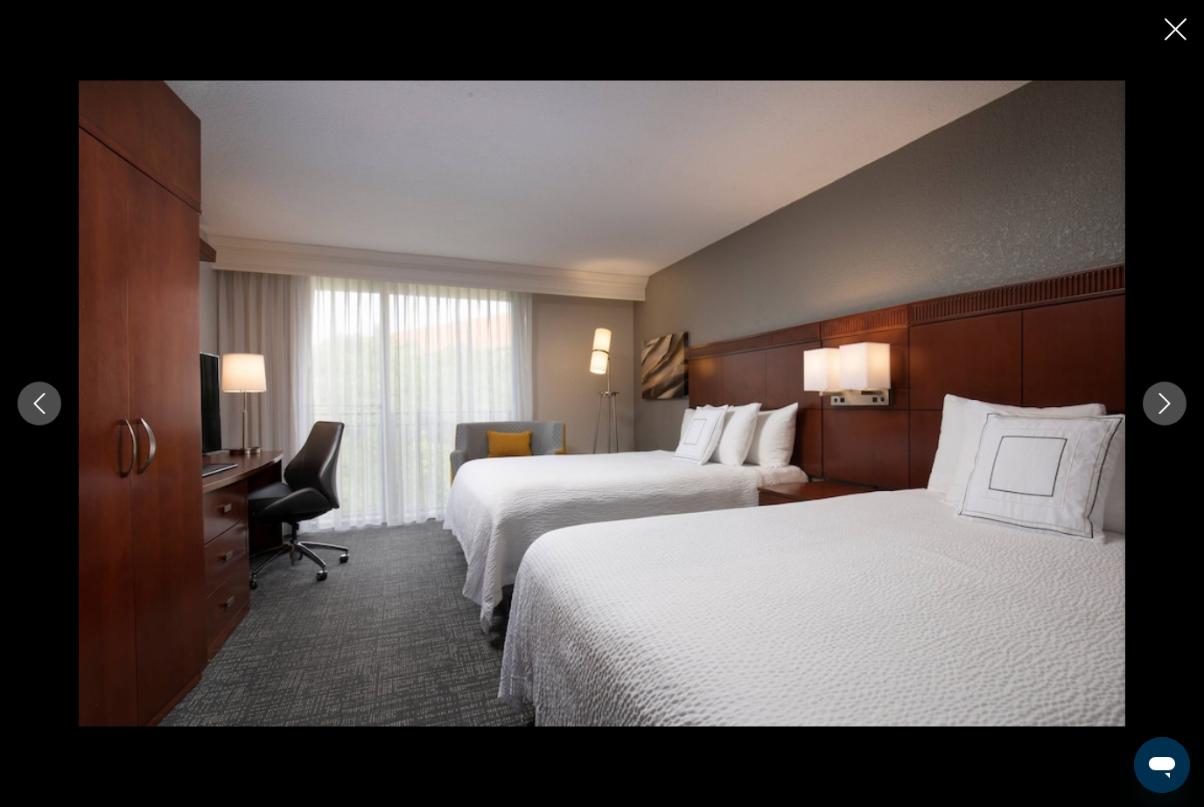
click at [1175, 425] on button "Next image" at bounding box center [1165, 403] width 44 height 44
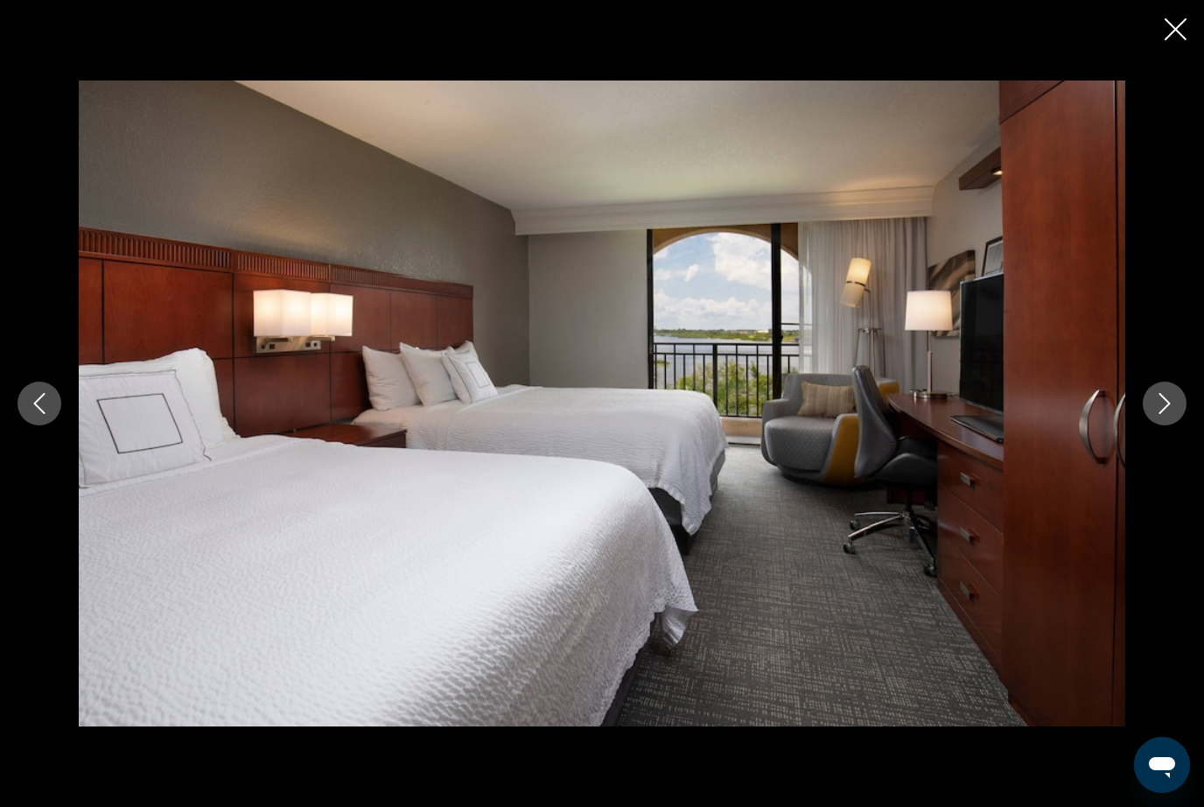
click at [1177, 425] on button "Next image" at bounding box center [1165, 403] width 44 height 44
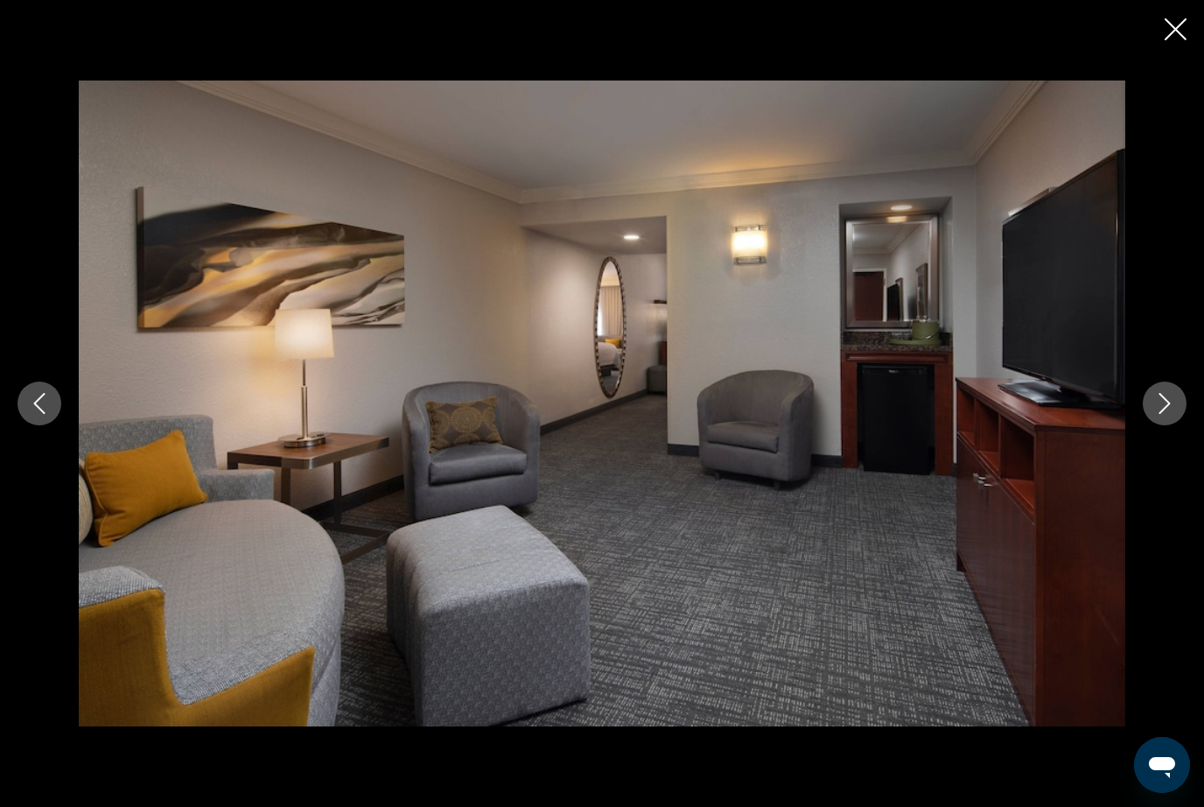
click at [1180, 425] on button "Next image" at bounding box center [1165, 403] width 44 height 44
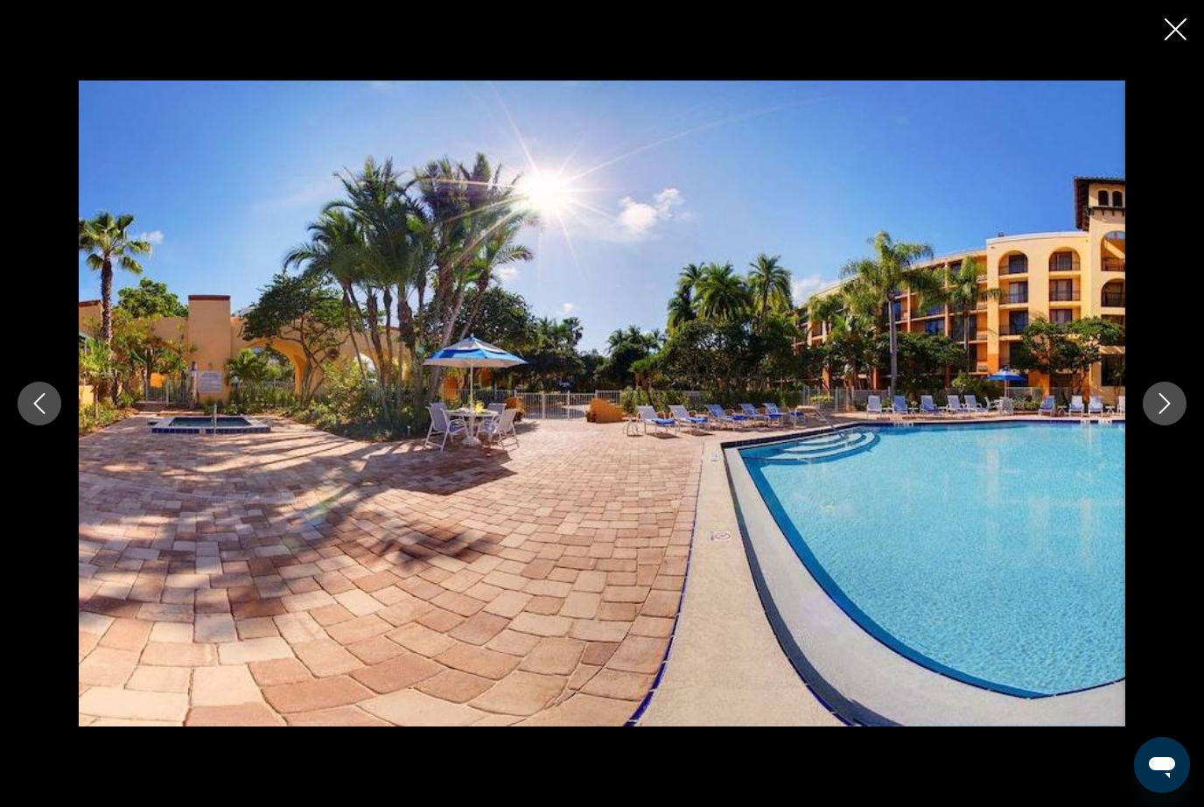
click at [1183, 425] on button "Next image" at bounding box center [1165, 403] width 44 height 44
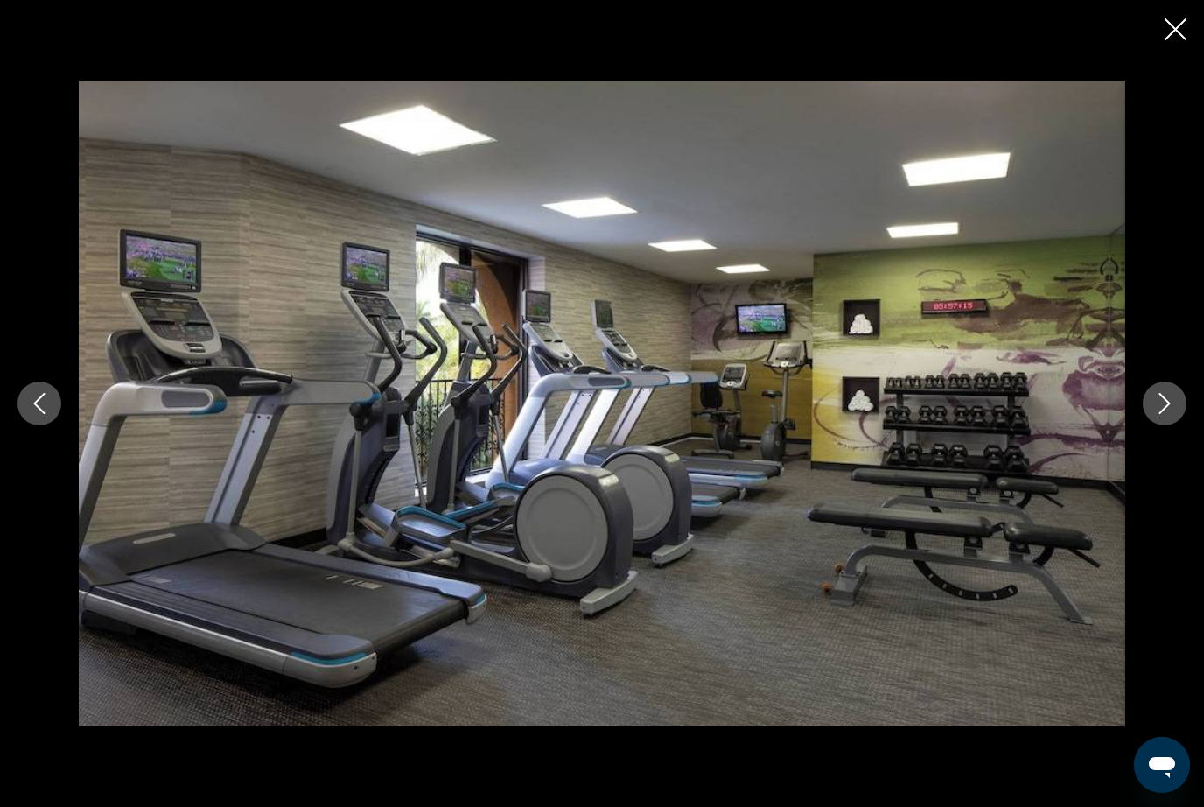
click at [1185, 424] on button "Next image" at bounding box center [1165, 403] width 44 height 44
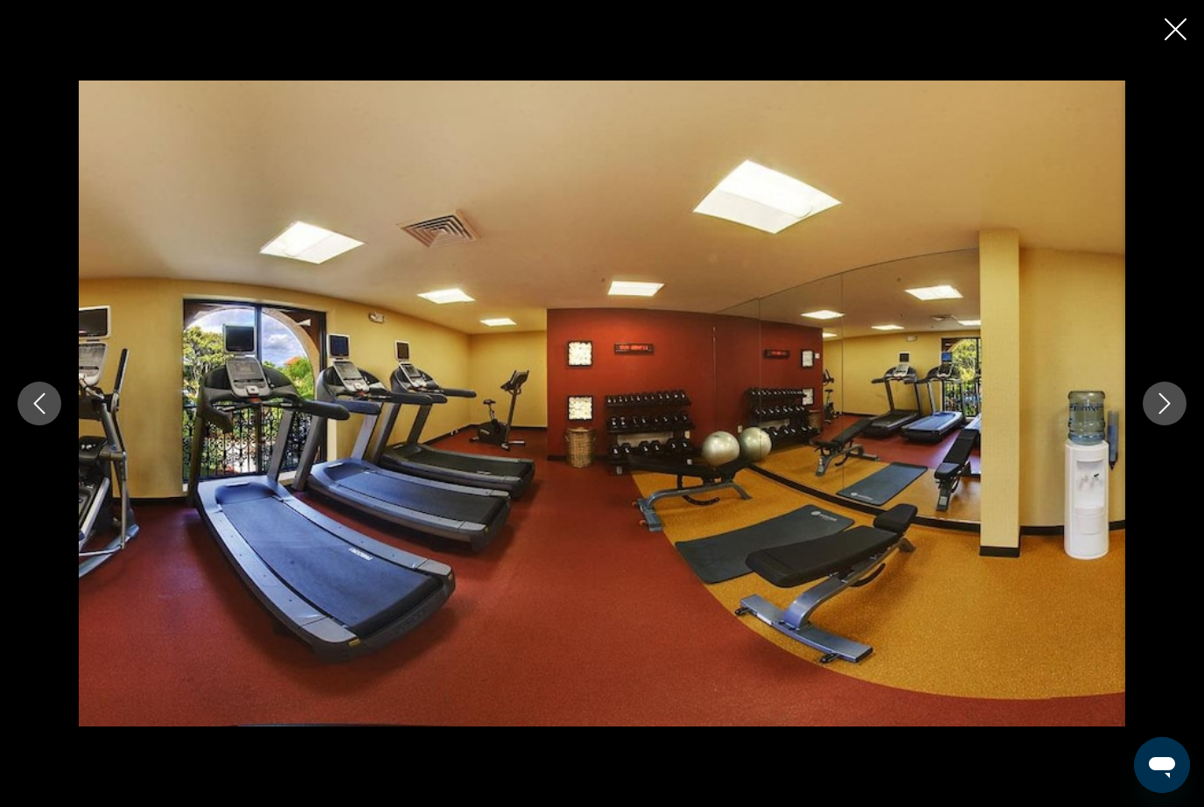
click at [1186, 425] on button "Next image" at bounding box center [1165, 403] width 44 height 44
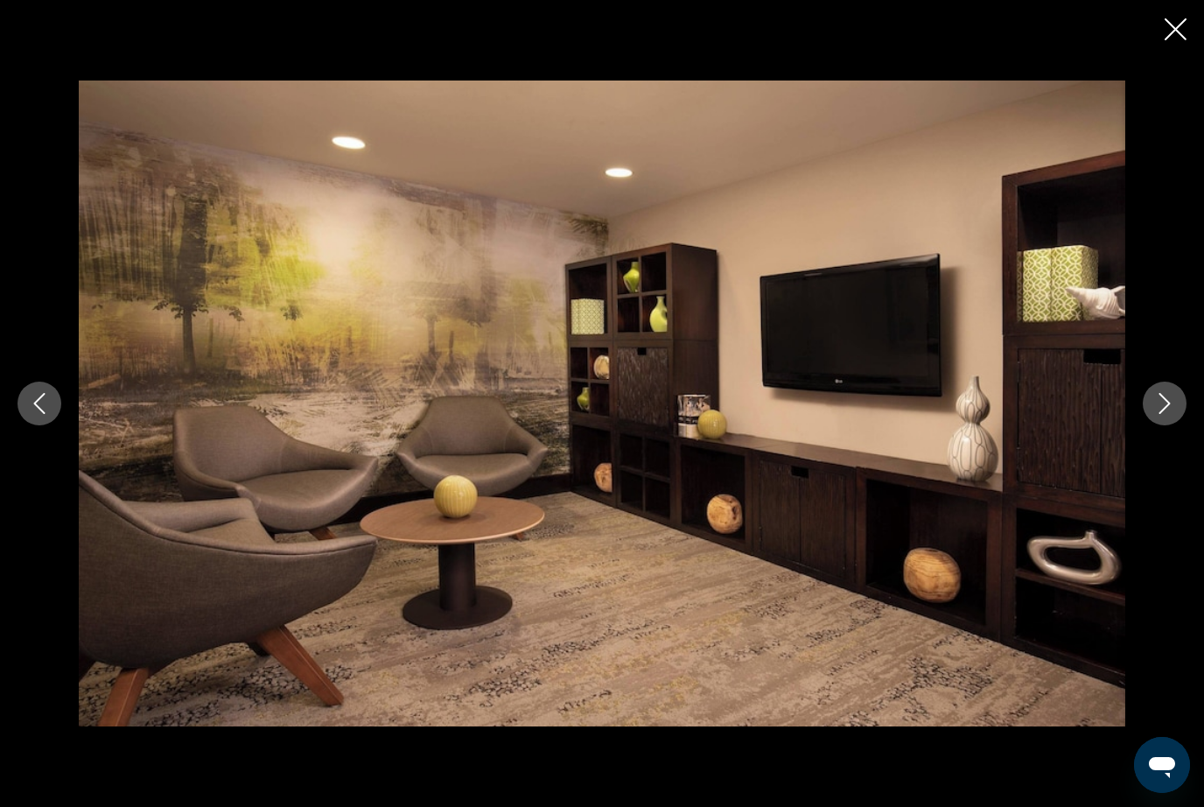
click at [1183, 423] on button "Next image" at bounding box center [1165, 403] width 44 height 44
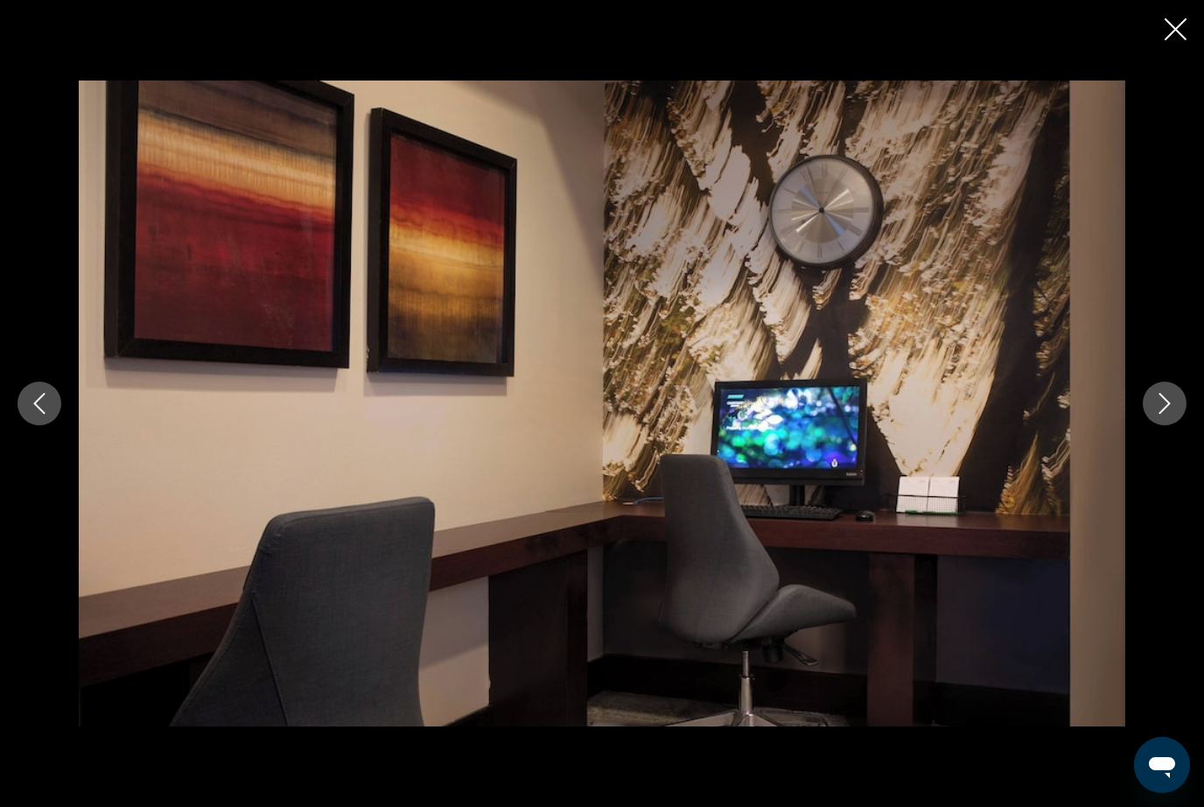
click at [1192, 417] on div "Main content" at bounding box center [602, 403] width 1204 height 646
click at [1176, 424] on button "Next image" at bounding box center [1165, 403] width 44 height 44
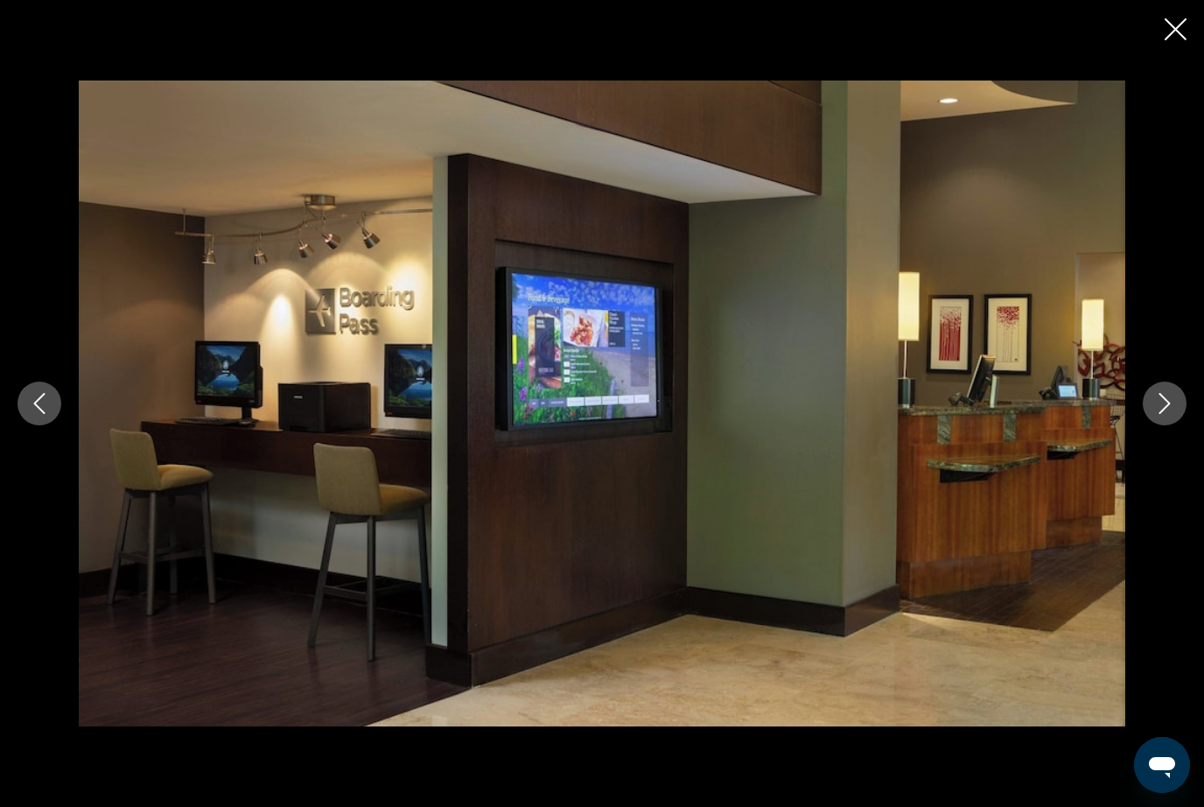
click at [1168, 414] on icon "Next image" at bounding box center [1164, 403] width 11 height 21
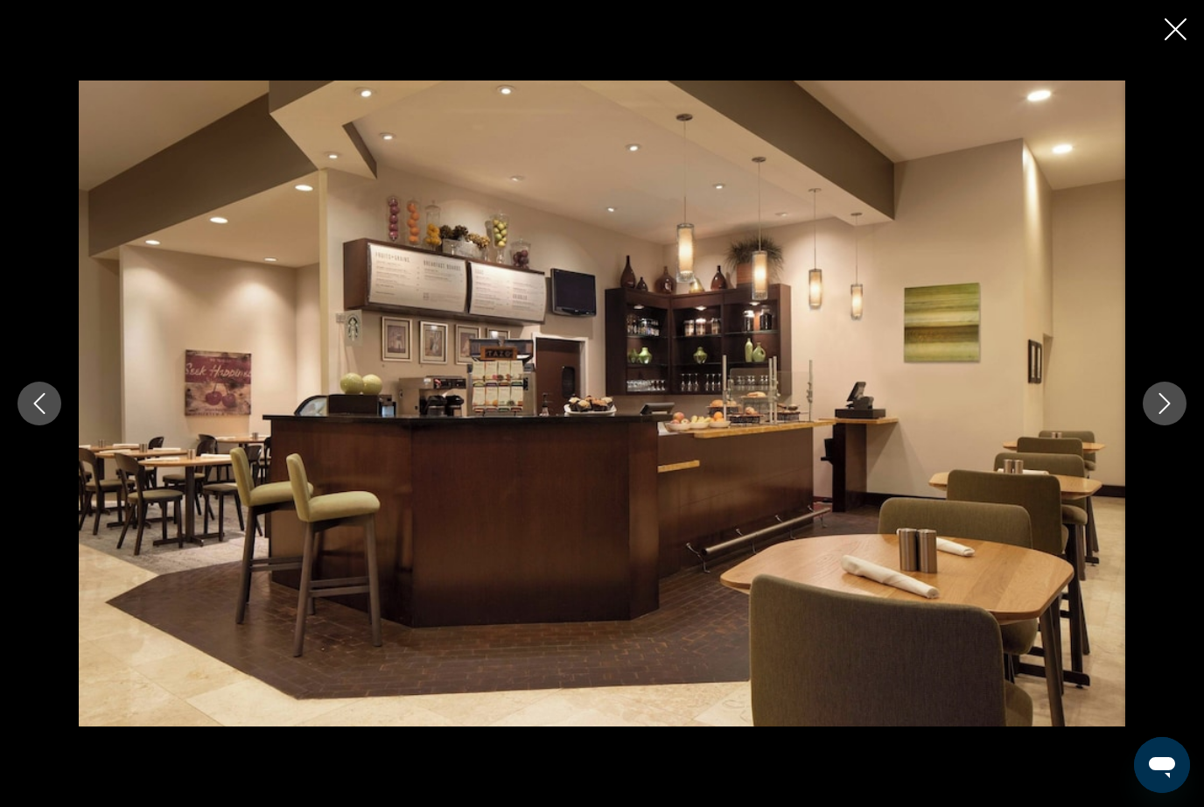
click at [1169, 21] on icon "Close slideshow" at bounding box center [1176, 29] width 22 height 22
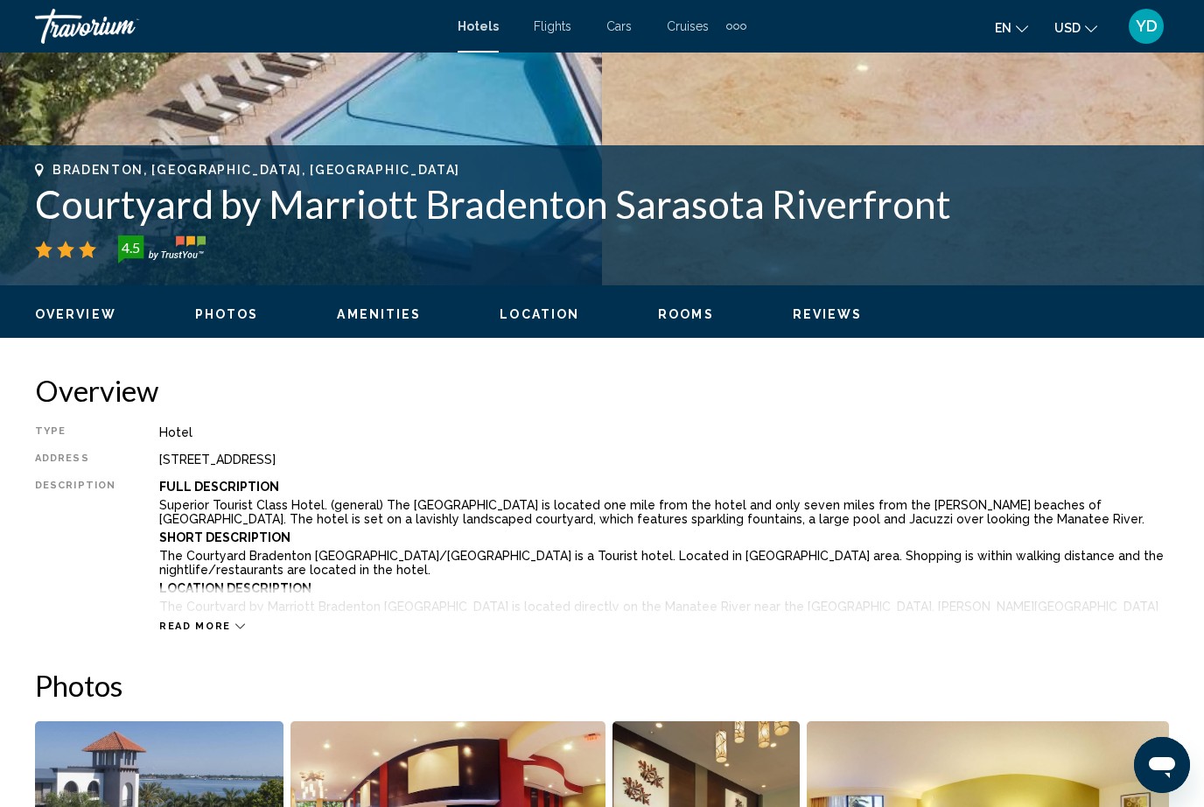
scroll to position [0, 0]
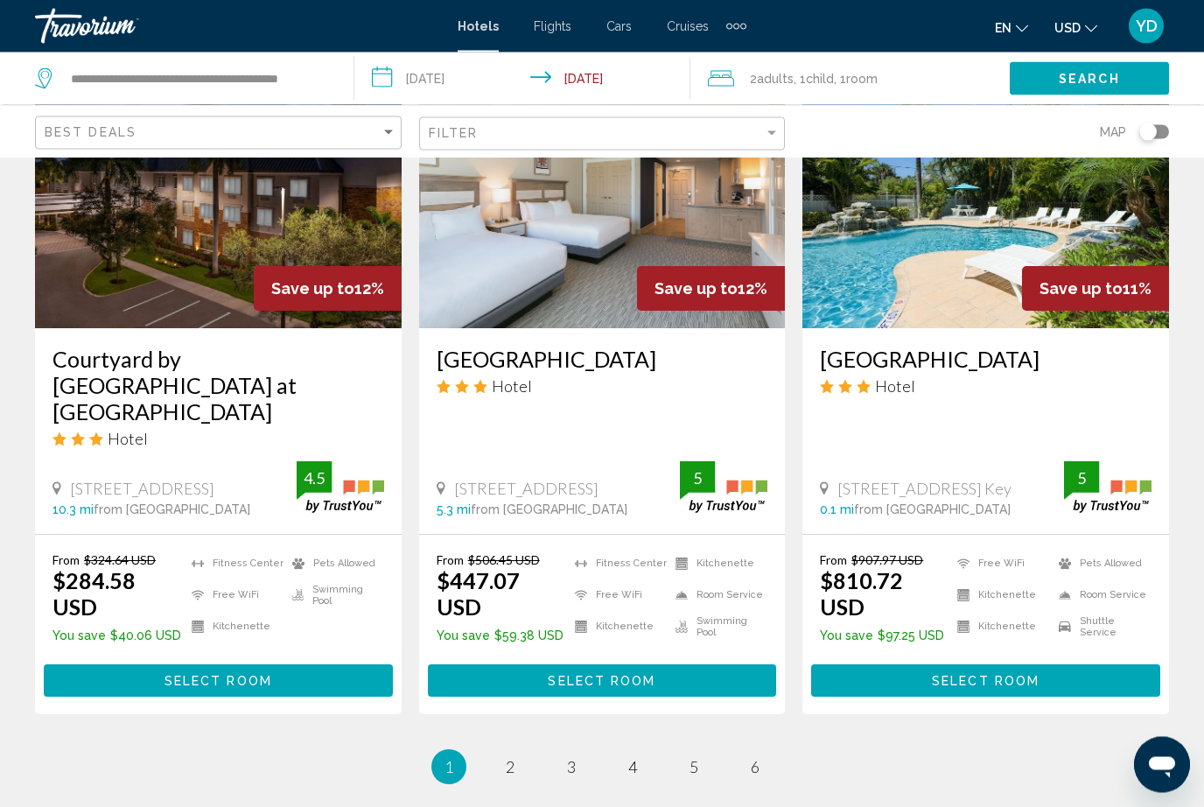
scroll to position [2246, 0]
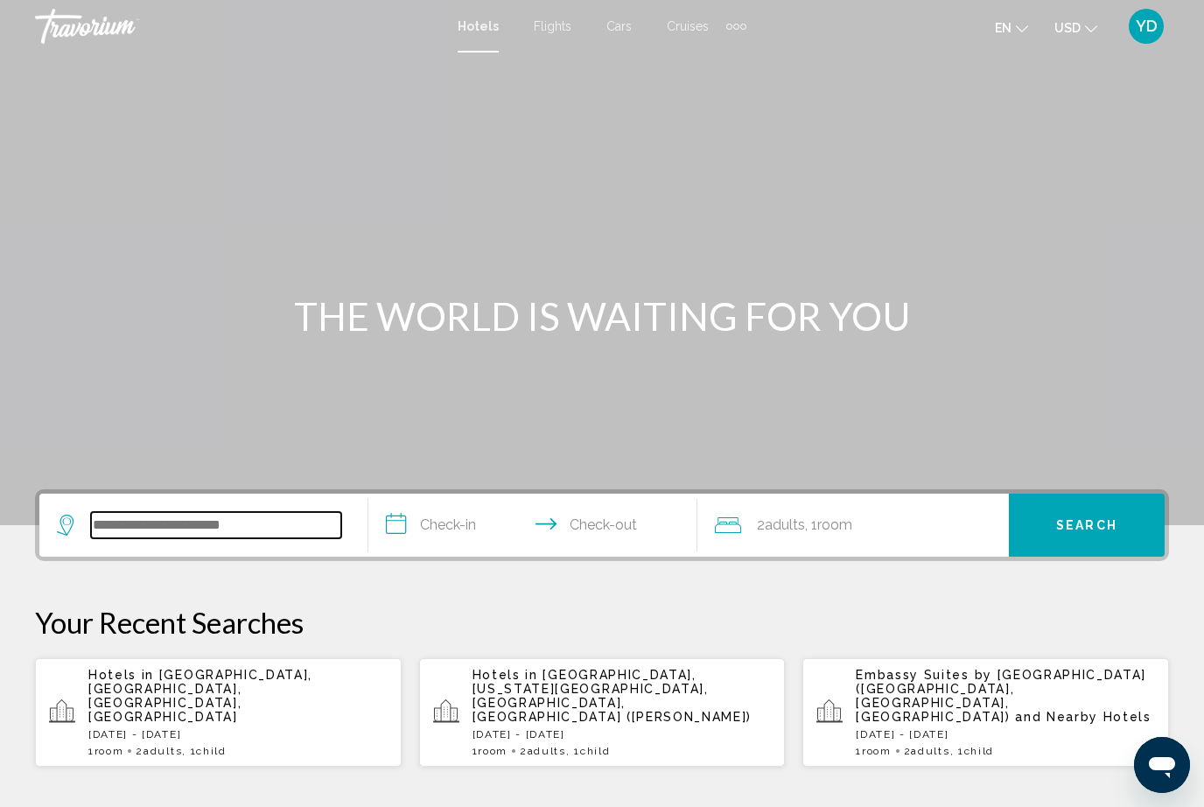
click at [295, 513] on input "Search widget" at bounding box center [216, 525] width 250 height 26
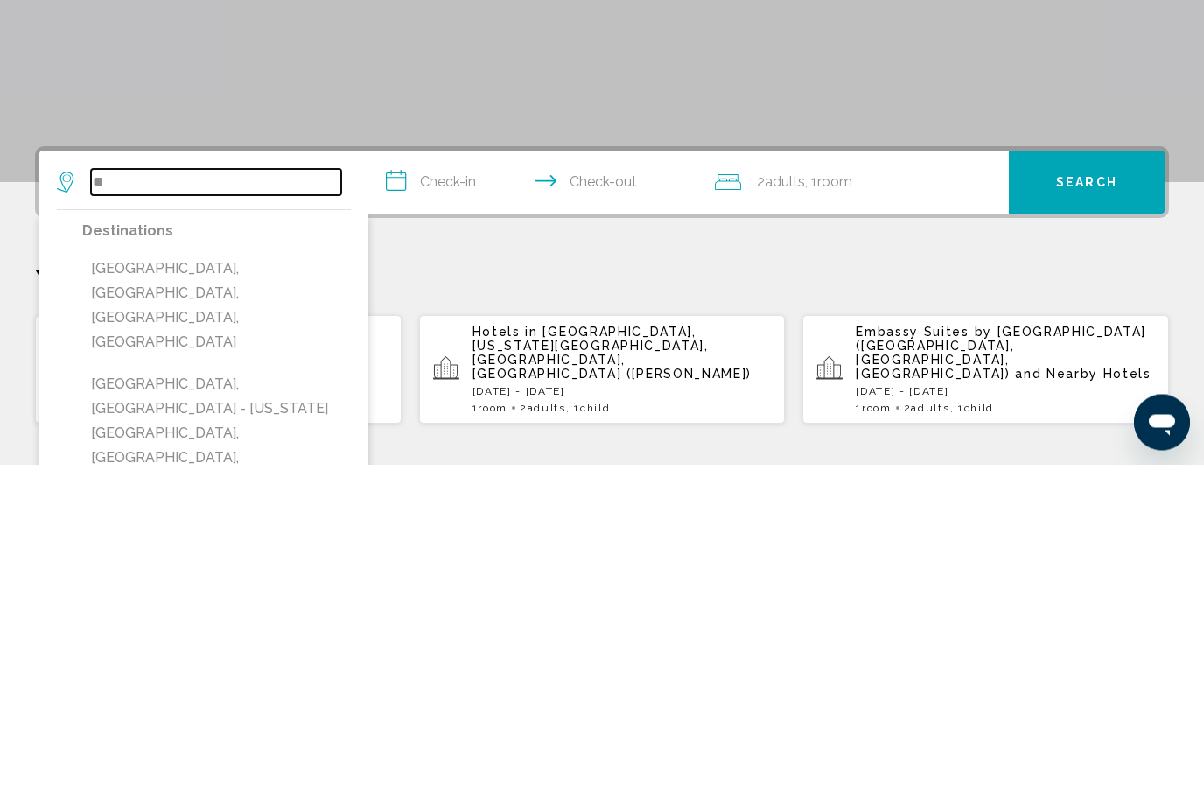
type input "*"
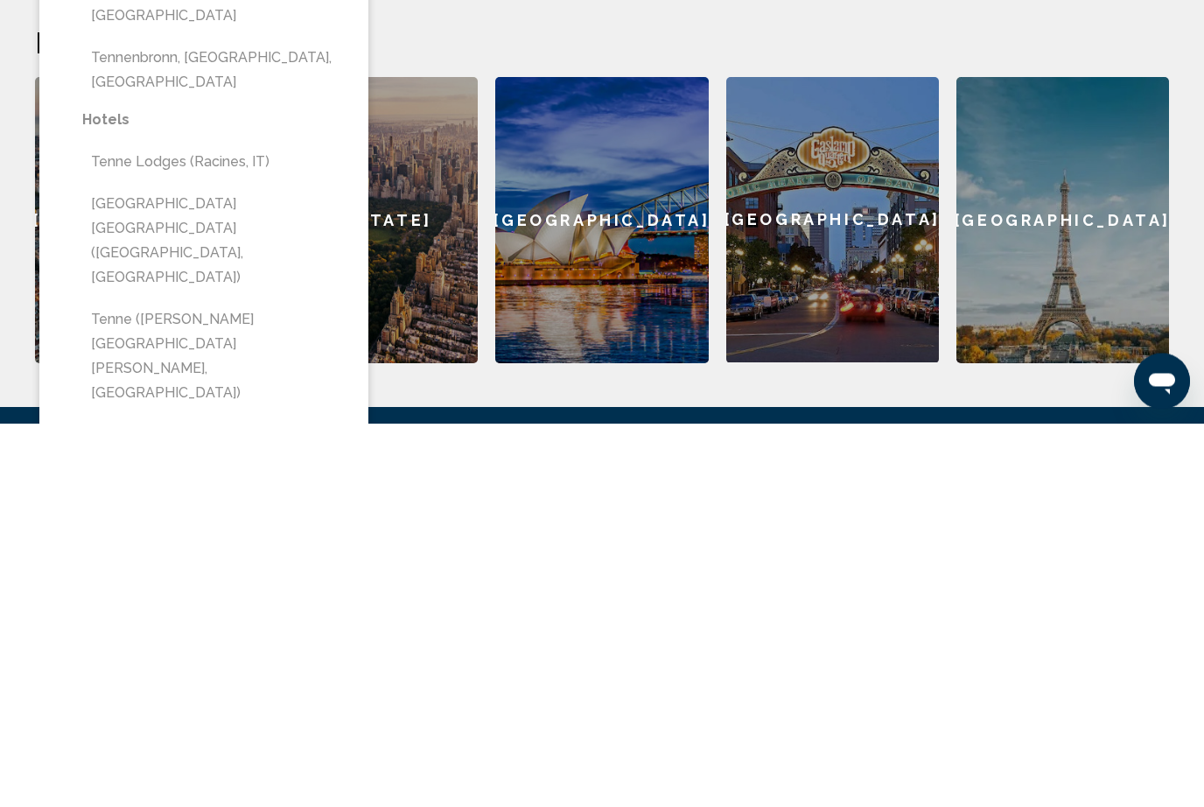
scroll to position [413, 0]
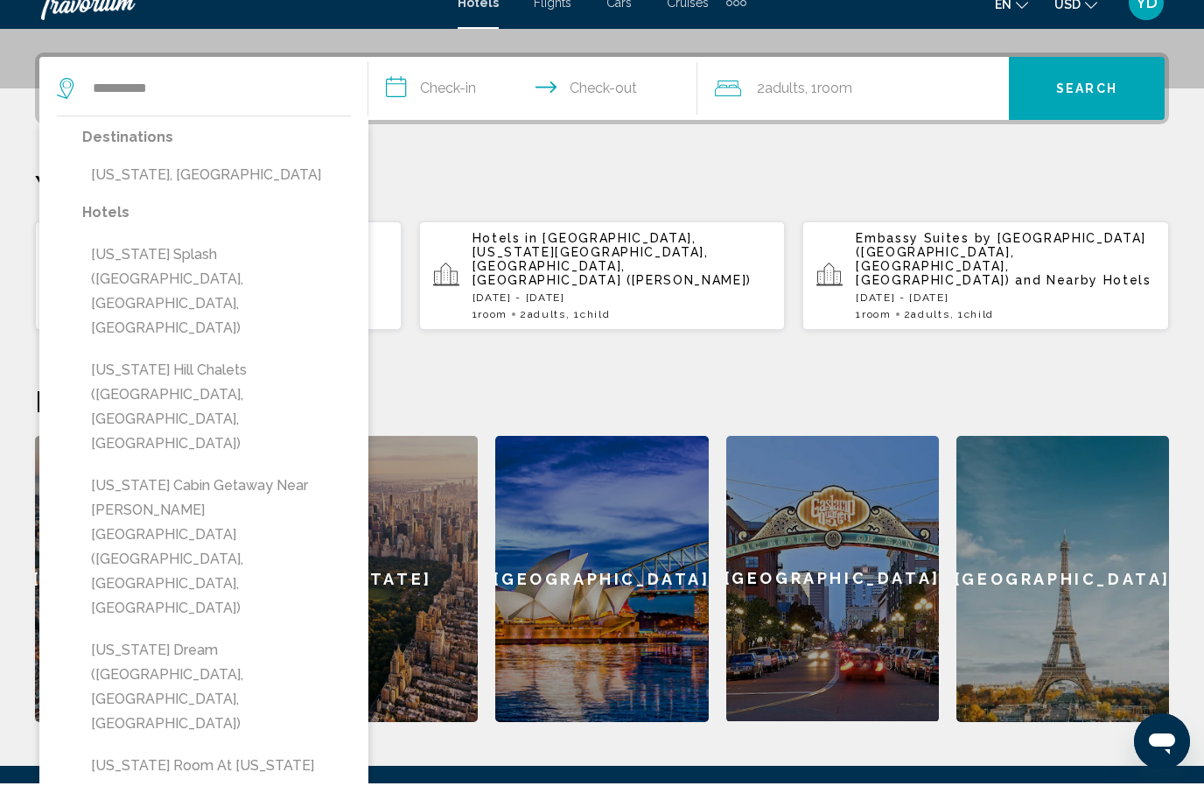
click at [237, 493] on button "[US_STATE] Cabin Getaway Near [PERSON_NAME][GEOGRAPHIC_DATA] ([GEOGRAPHIC_DATA]…" at bounding box center [216, 571] width 269 height 156
type input "**********"
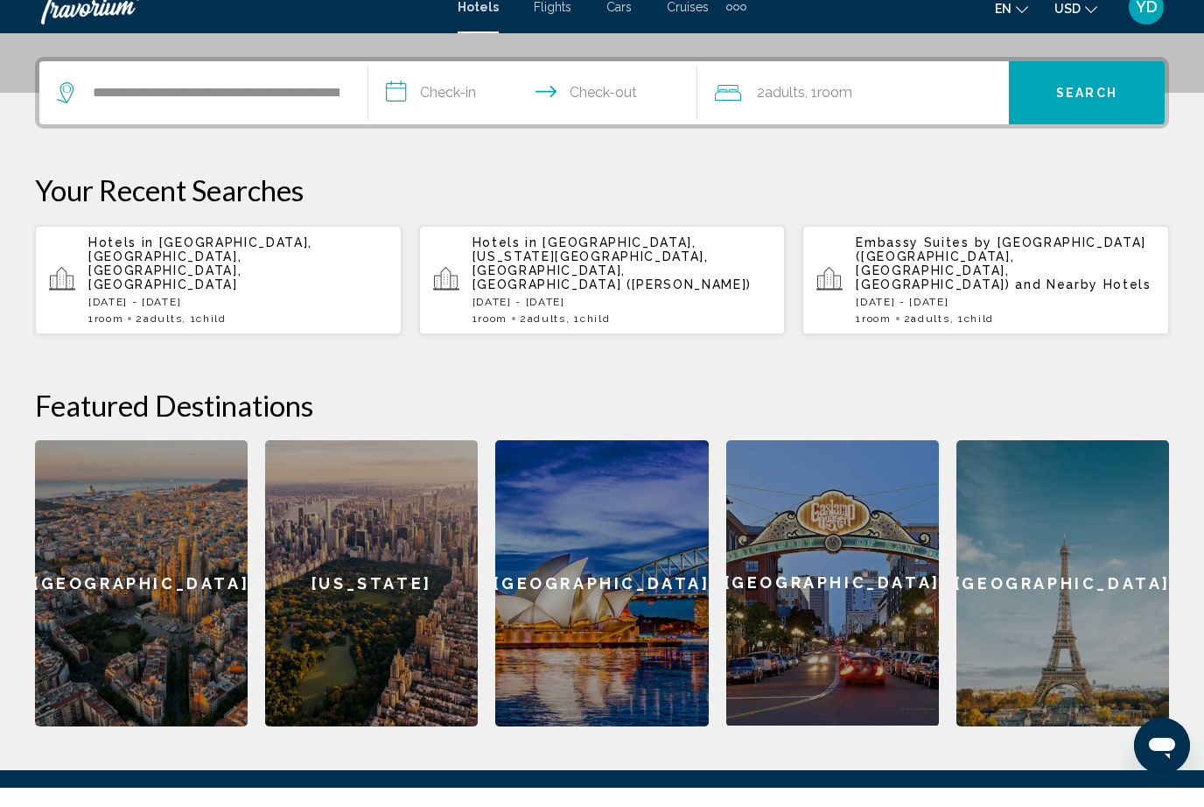
click at [473, 87] on input "**********" at bounding box center [536, 114] width 336 height 68
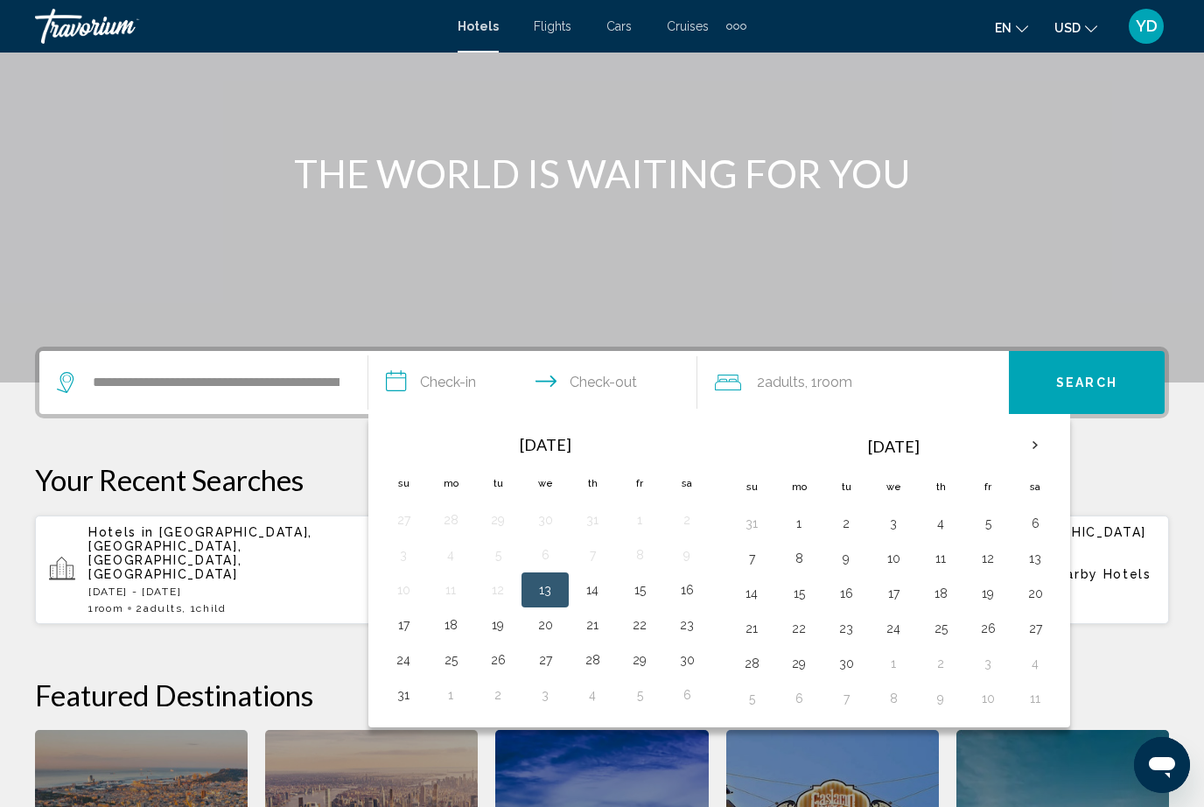
scroll to position [137, 0]
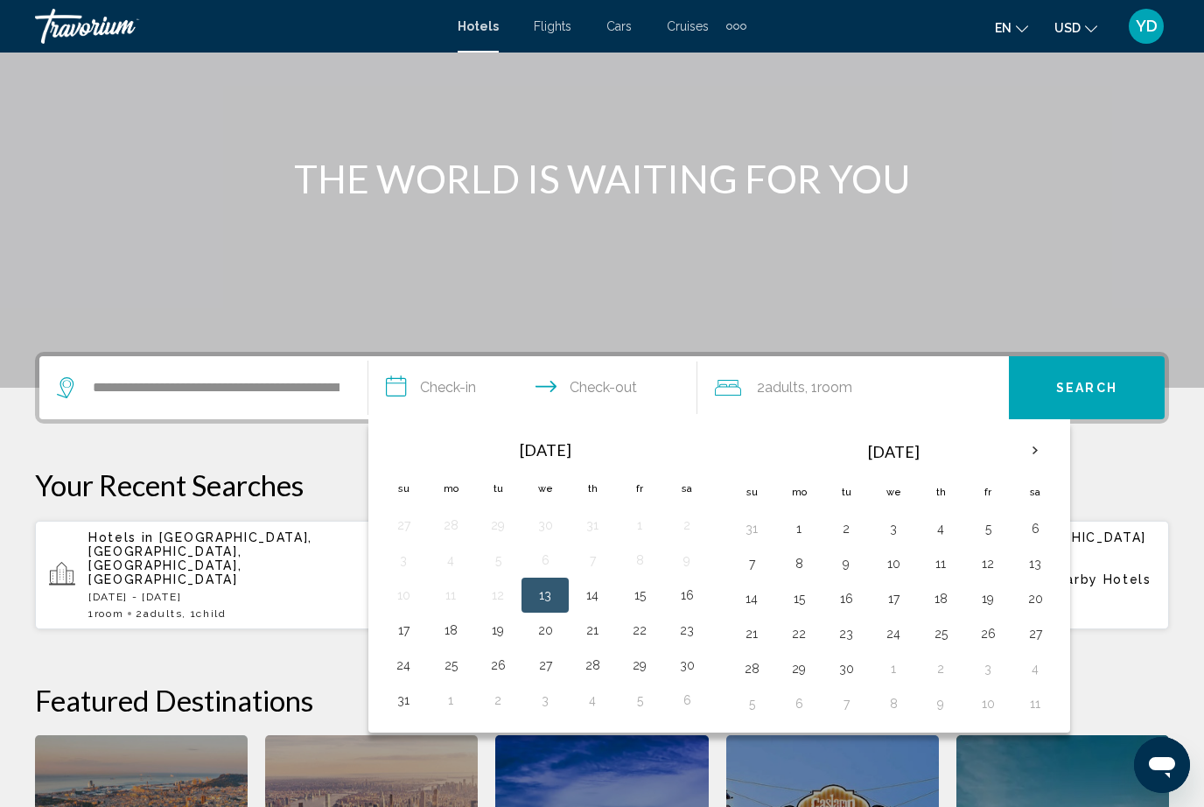
click at [1041, 445] on th "Next month" at bounding box center [1034, 450] width 47 height 38
click at [1033, 450] on th "Next month" at bounding box center [1034, 450] width 47 height 38
click at [843, 662] on button "25" at bounding box center [846, 668] width 28 height 24
click at [761, 701] on button "30" at bounding box center [752, 703] width 28 height 24
type input "**********"
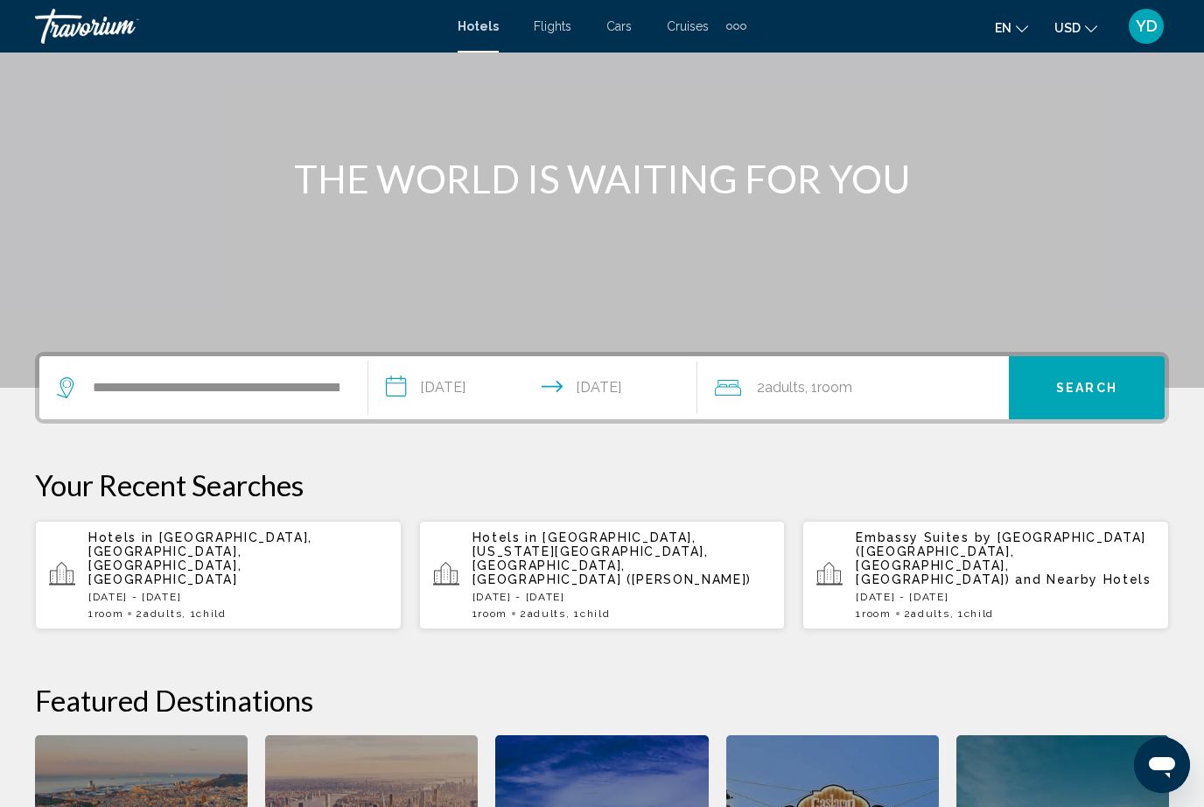
click at [930, 387] on div "2 Adult Adults , 1 Room rooms" at bounding box center [862, 387] width 294 height 24
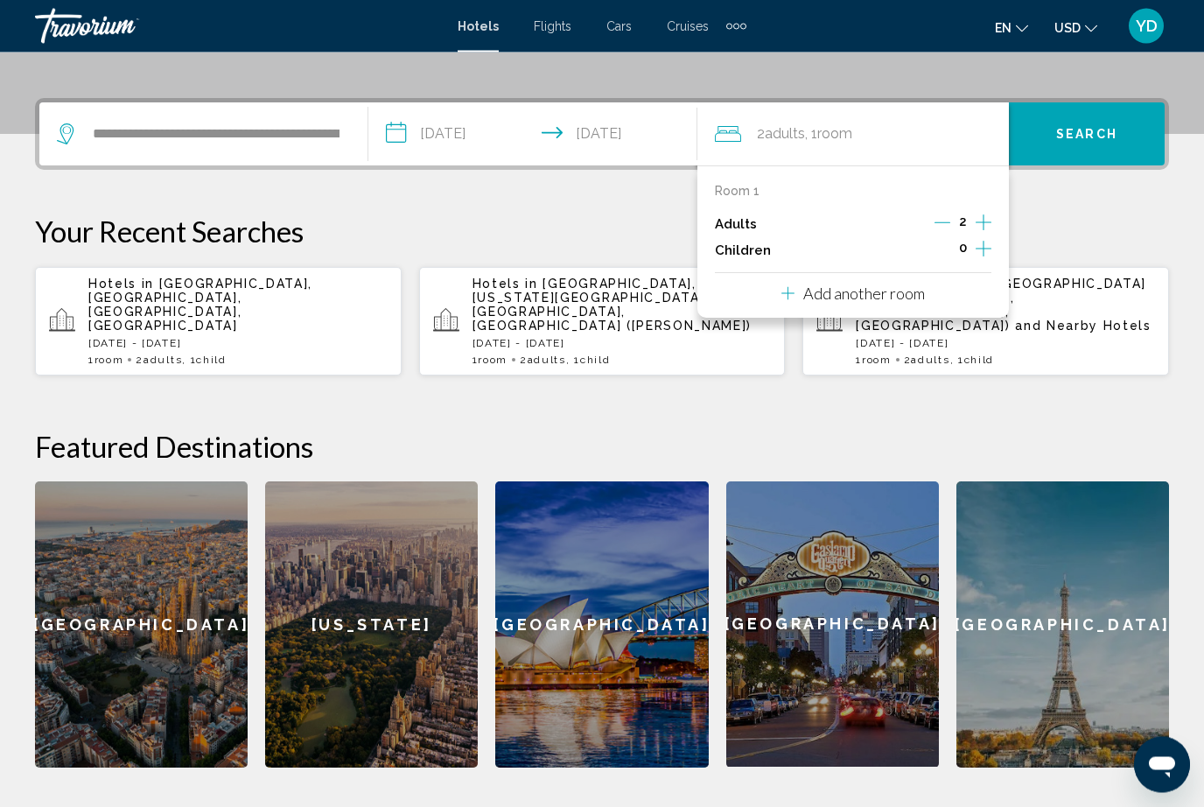
scroll to position [432, 0]
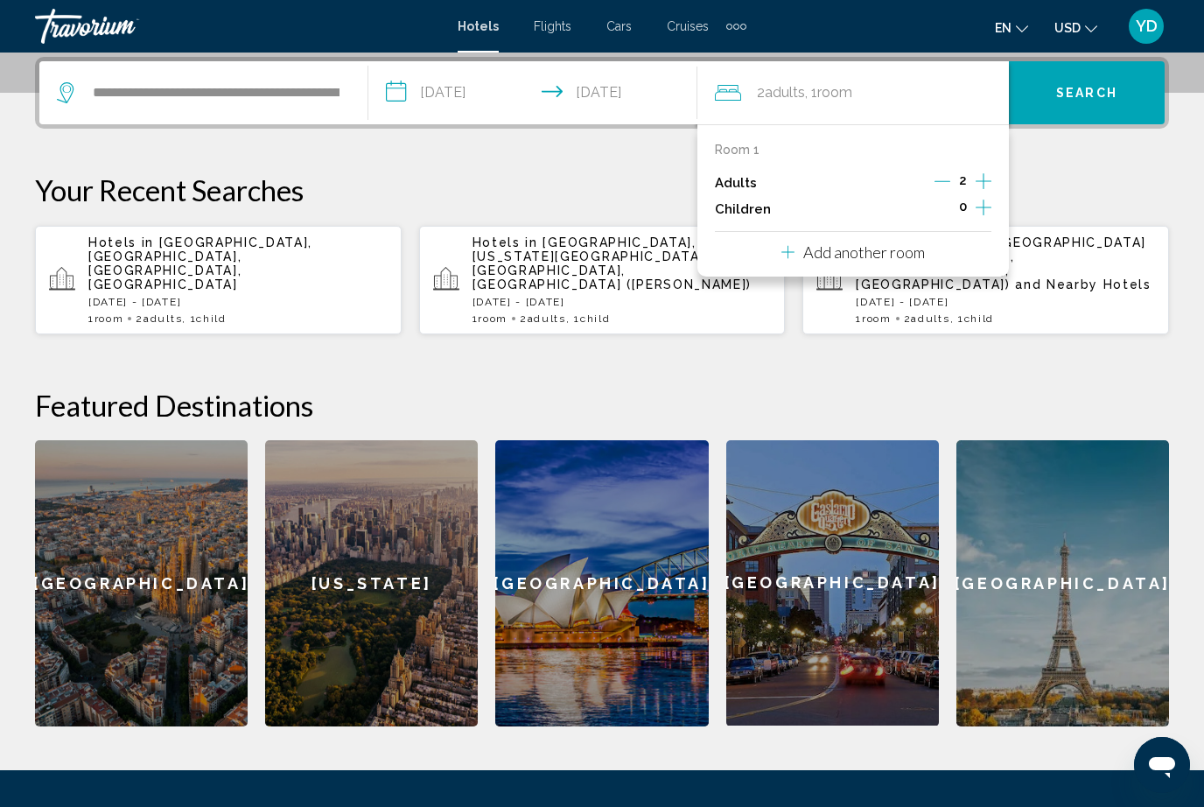
click at [983, 179] on icon "Increment adults" at bounding box center [984, 181] width 16 height 21
click at [983, 178] on icon "Increment adults" at bounding box center [984, 181] width 16 height 21
click at [976, 208] on icon "Increment children" at bounding box center [984, 207] width 16 height 21
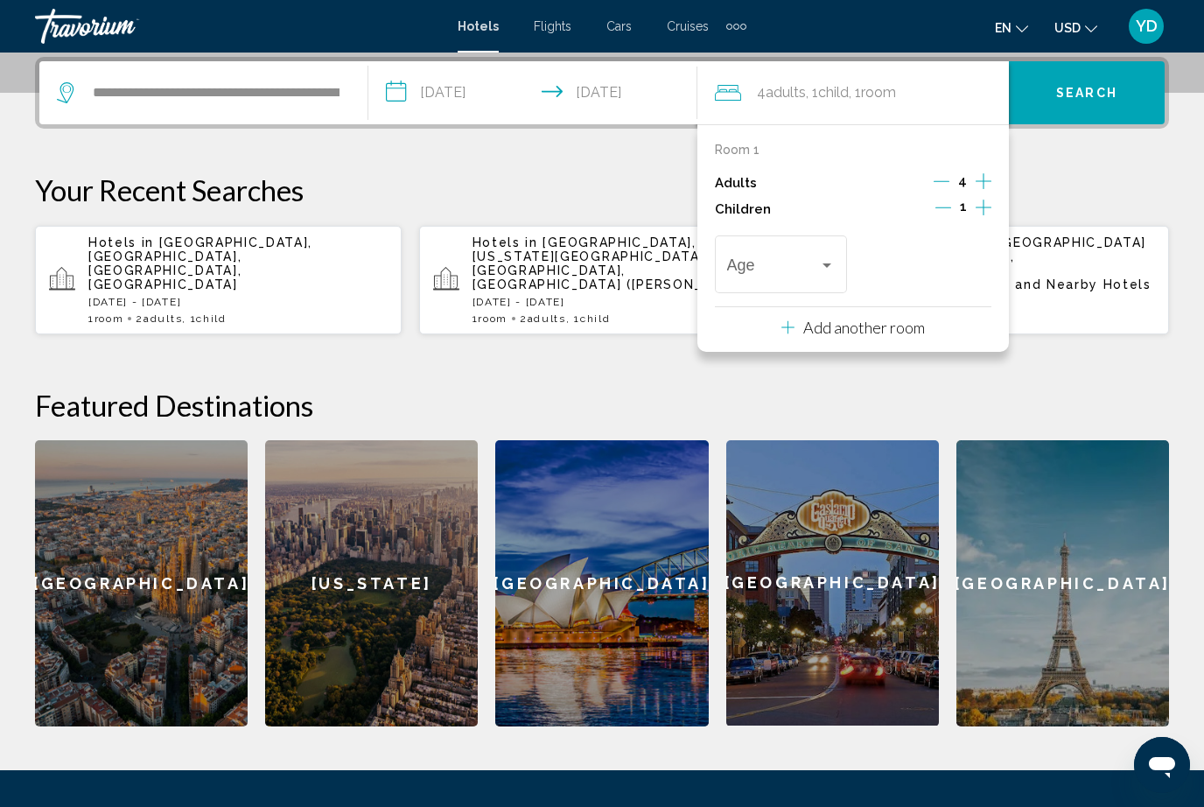
click at [820, 266] on div "Travelers: 4 adults, 1 child" at bounding box center [827, 265] width 16 height 14
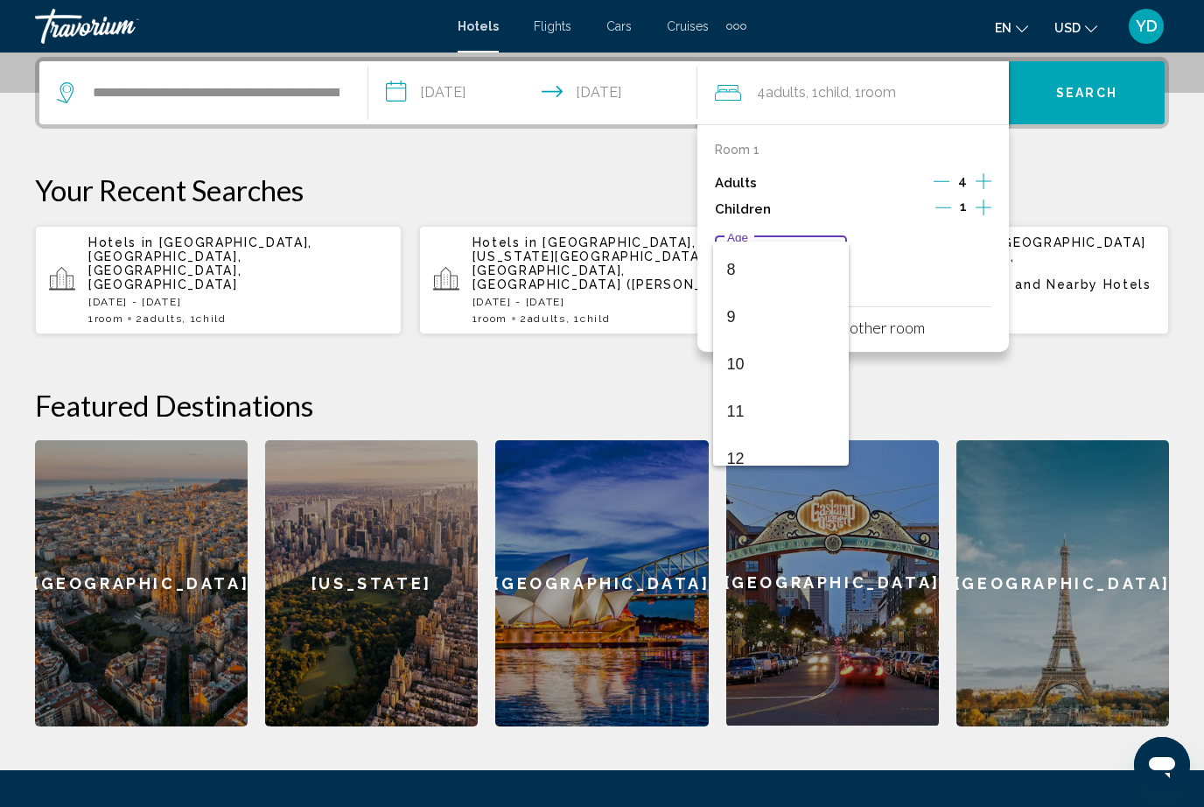
scroll to position [390, 0]
click at [772, 436] on span "12" at bounding box center [781, 441] width 108 height 47
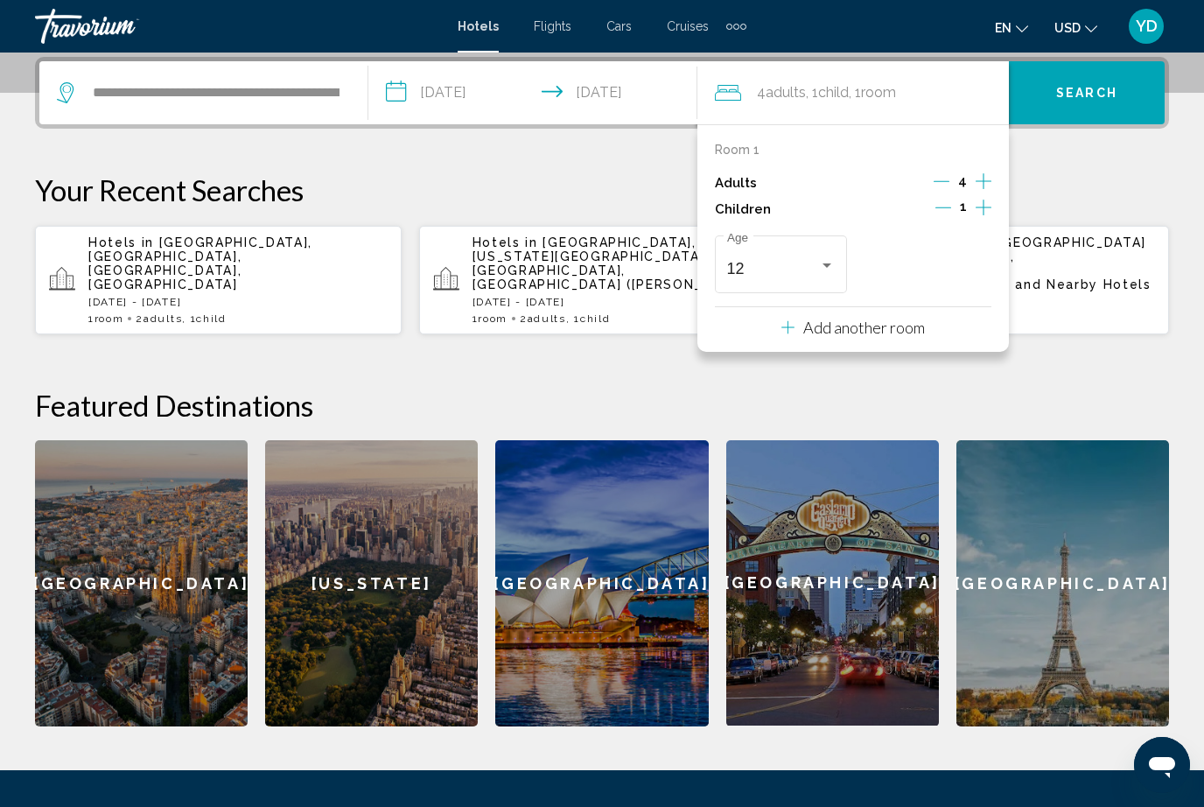
click at [983, 181] on icon "Increment adults" at bounding box center [984, 181] width 16 height 21
click at [1111, 205] on p "Your Recent Searches" at bounding box center [602, 189] width 1134 height 35
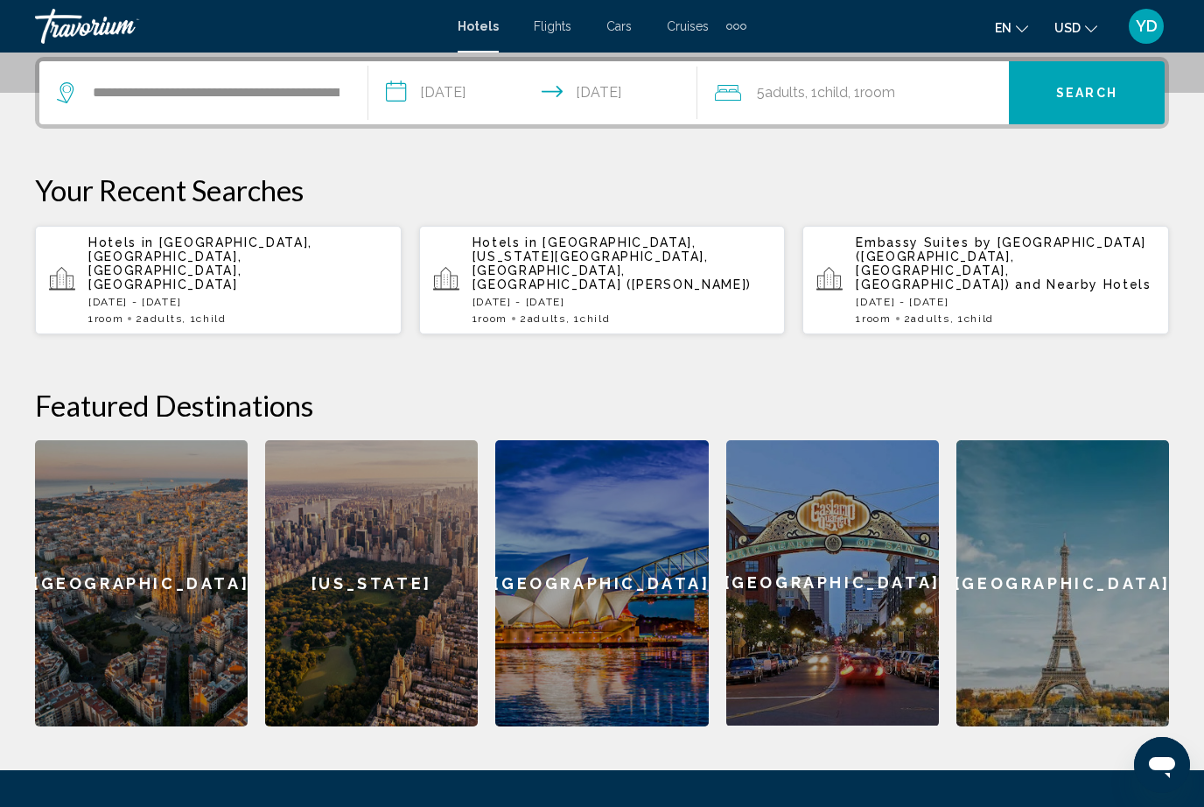
click at [1130, 90] on button "Search" at bounding box center [1087, 92] width 156 height 63
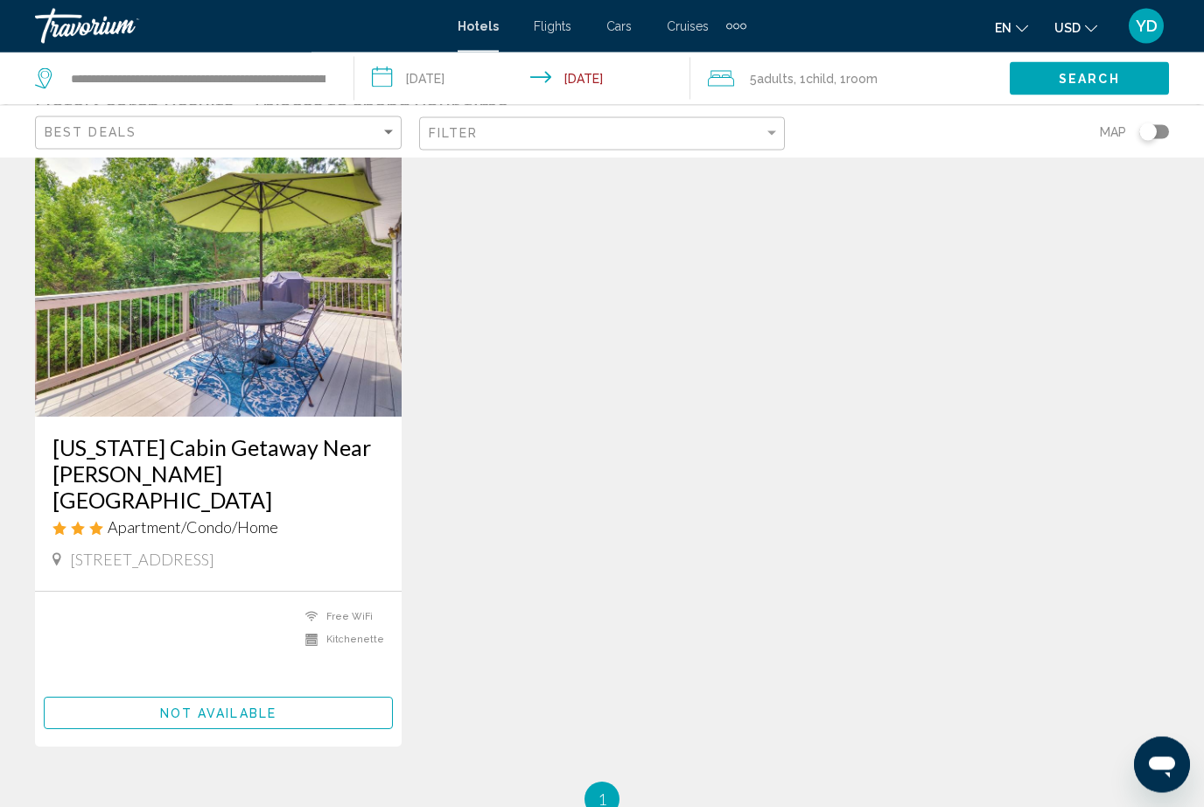
scroll to position [83, 0]
click at [315, 346] on img "Main content" at bounding box center [218, 276] width 367 height 280
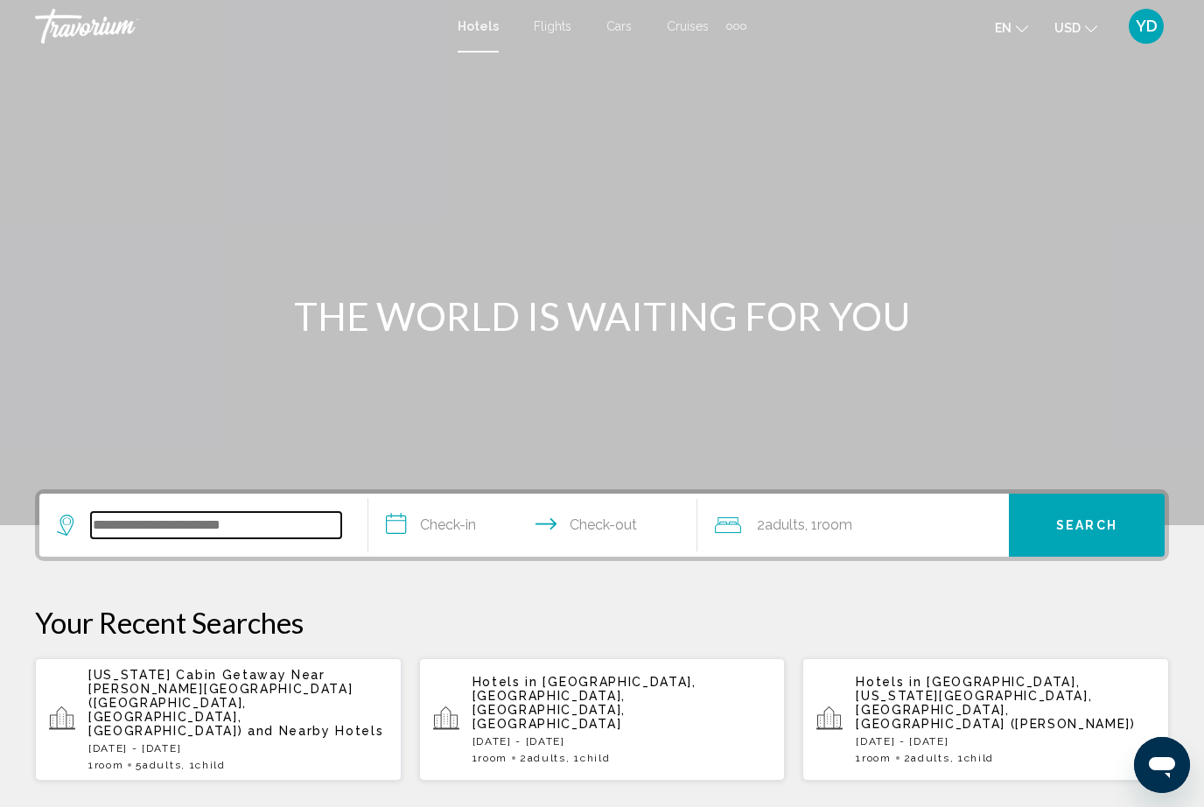
click at [207, 528] on input "Search widget" at bounding box center [216, 525] width 250 height 26
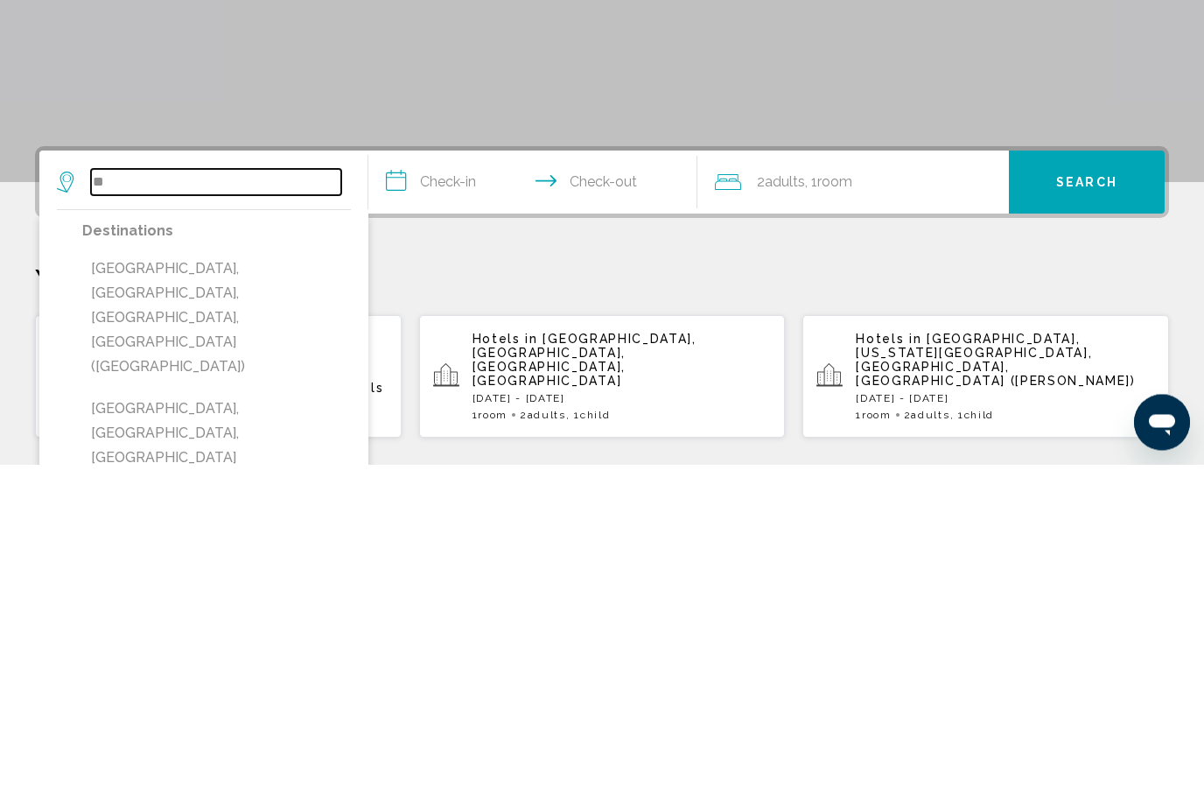
type input "*"
type input "********"
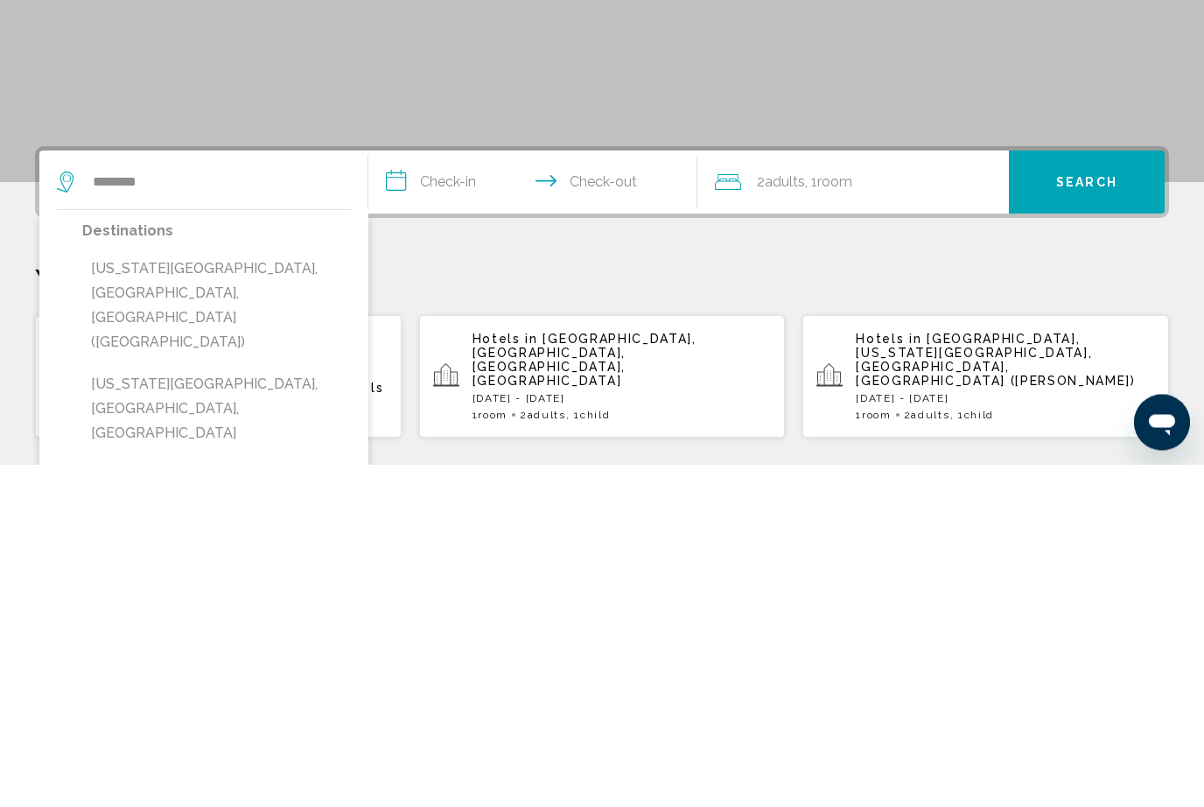
click at [500, 493] on input "**********" at bounding box center [536, 527] width 336 height 68
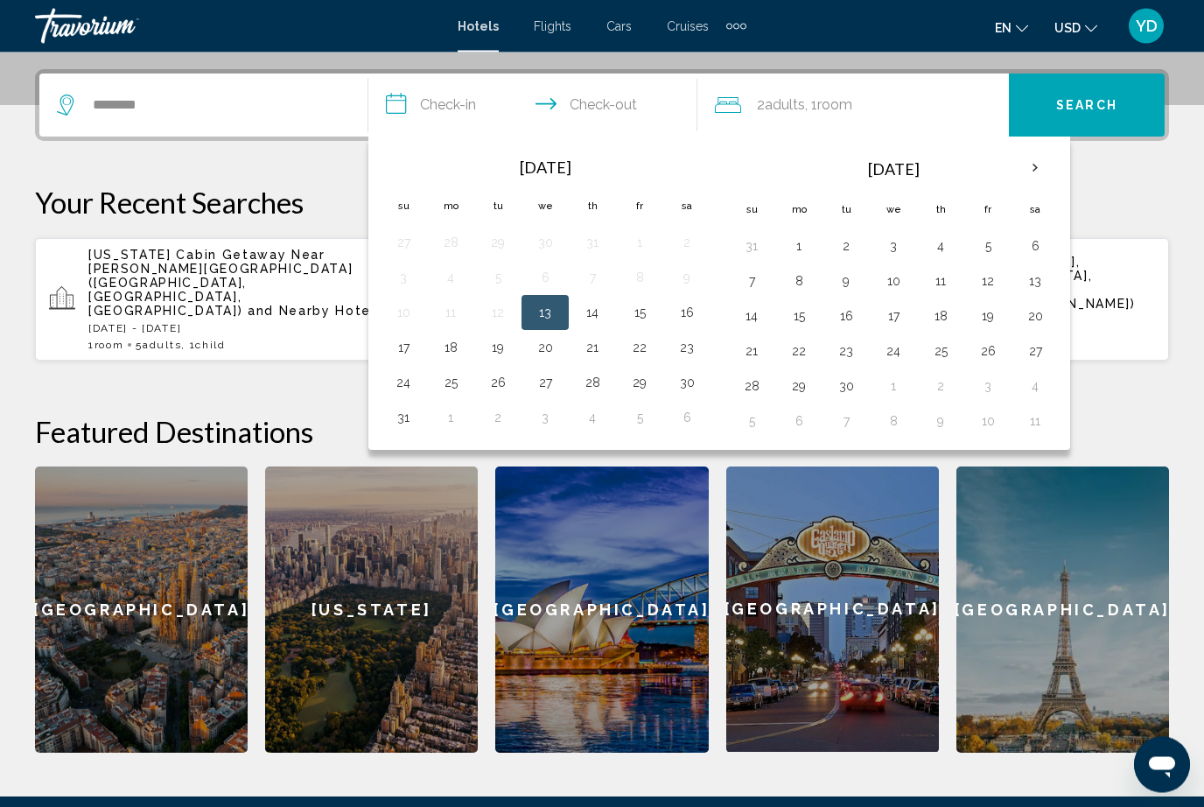
scroll to position [431, 0]
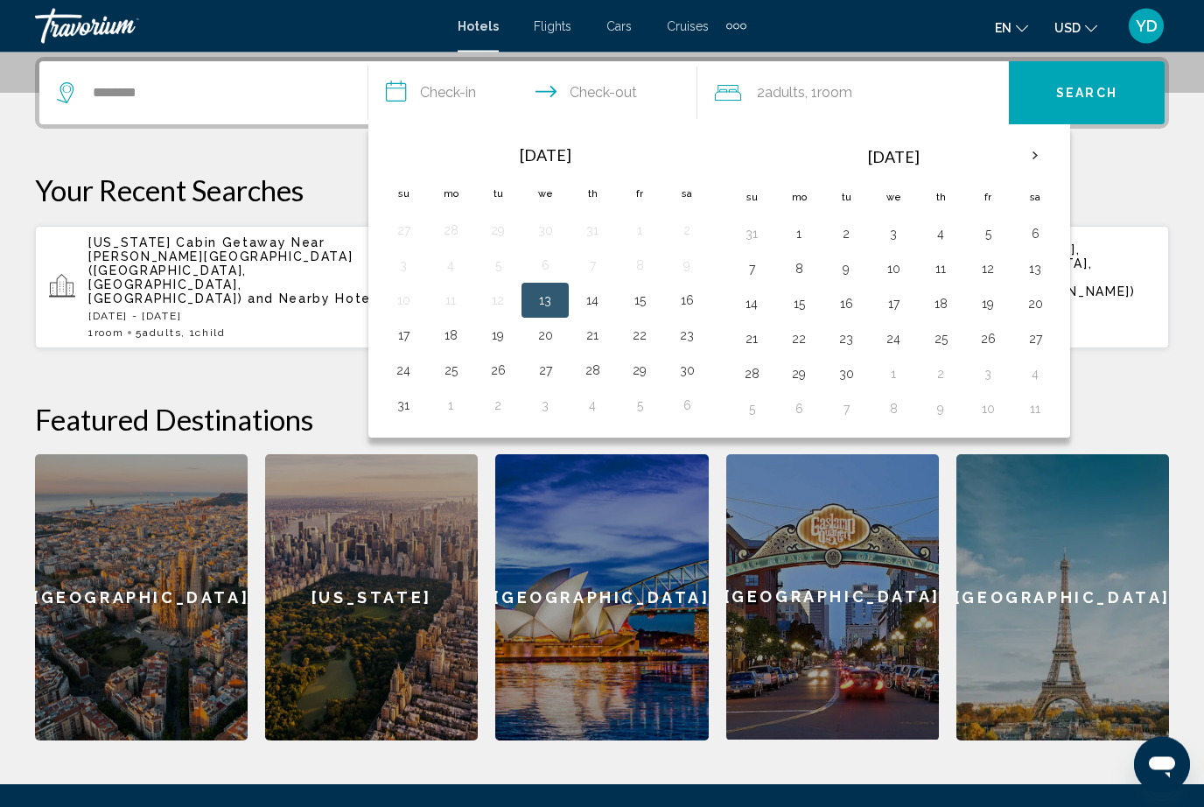
click at [1037, 164] on th "Next month" at bounding box center [1034, 156] width 47 height 38
click at [1038, 153] on th "Next month" at bounding box center [1034, 155] width 47 height 38
click at [852, 369] on button "25" at bounding box center [846, 373] width 28 height 24
click at [759, 408] on button "30" at bounding box center [752, 408] width 28 height 24
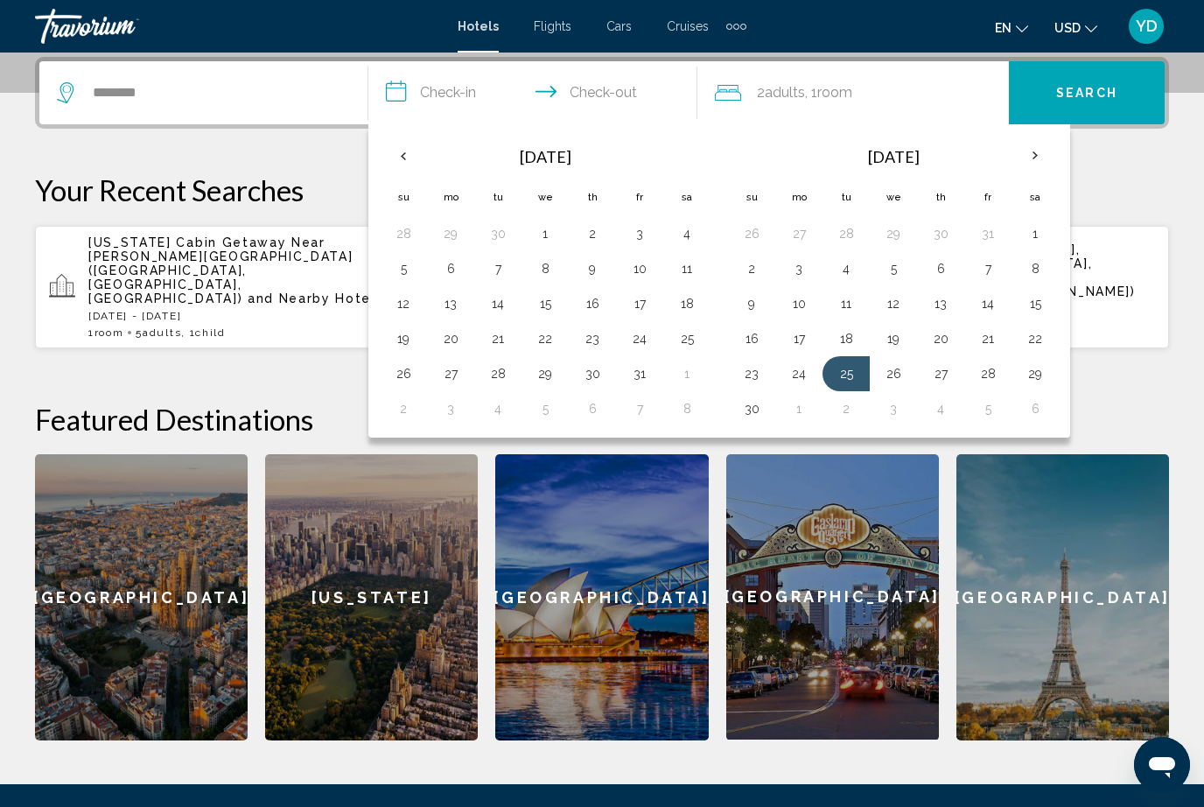
type input "**********"
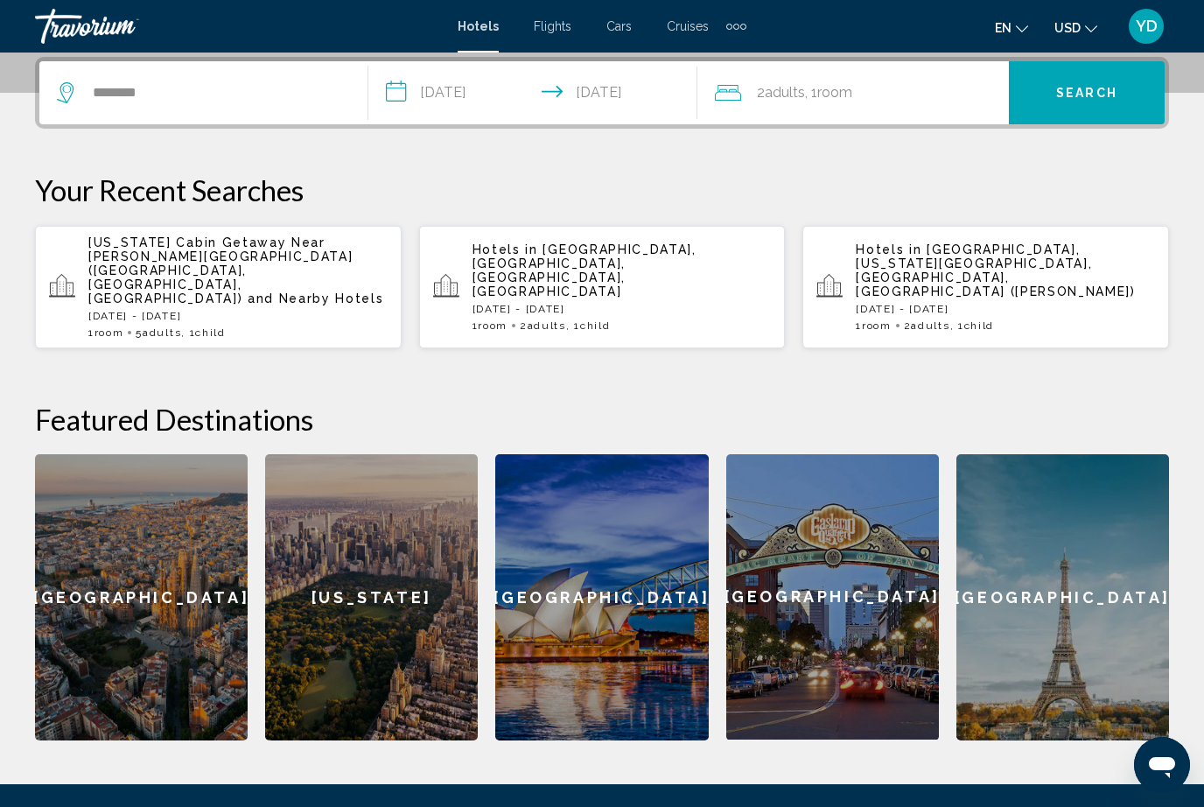
click at [916, 78] on div "2 Adult Adults , 1 Room rooms" at bounding box center [862, 92] width 294 height 63
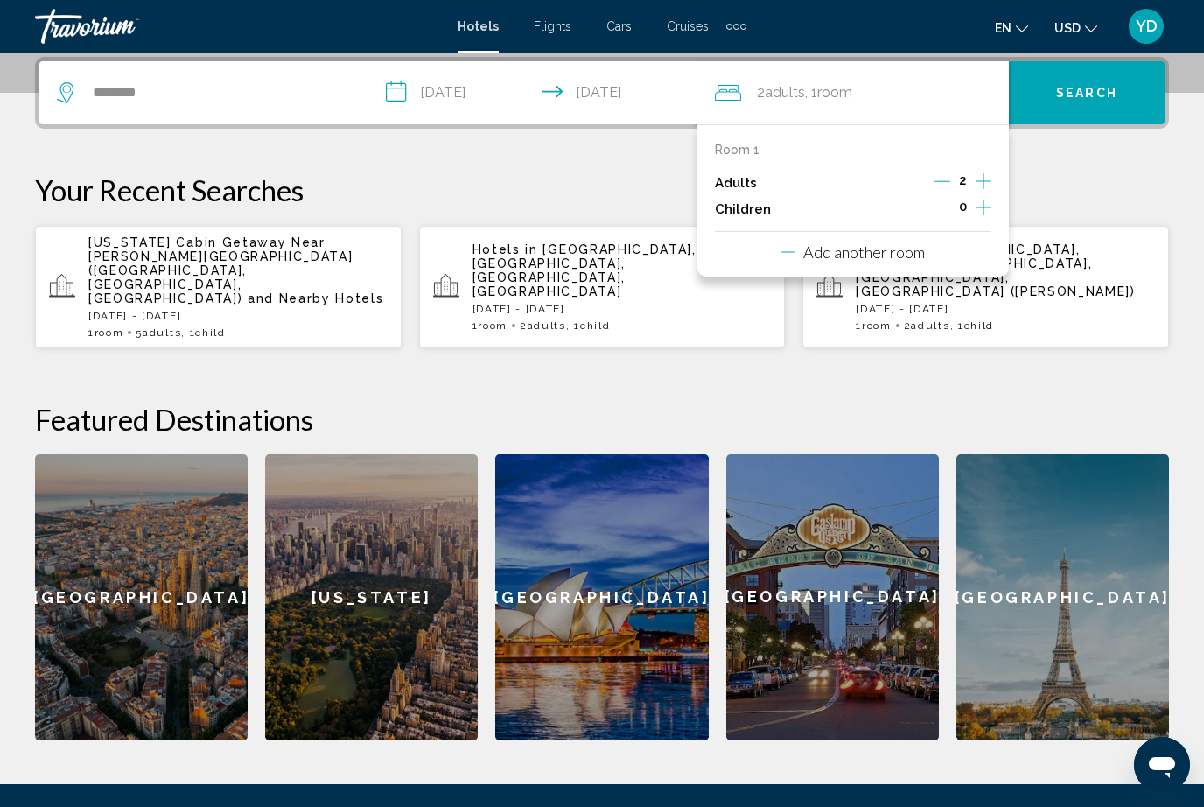
click at [984, 197] on icon "Increment children" at bounding box center [984, 207] width 16 height 21
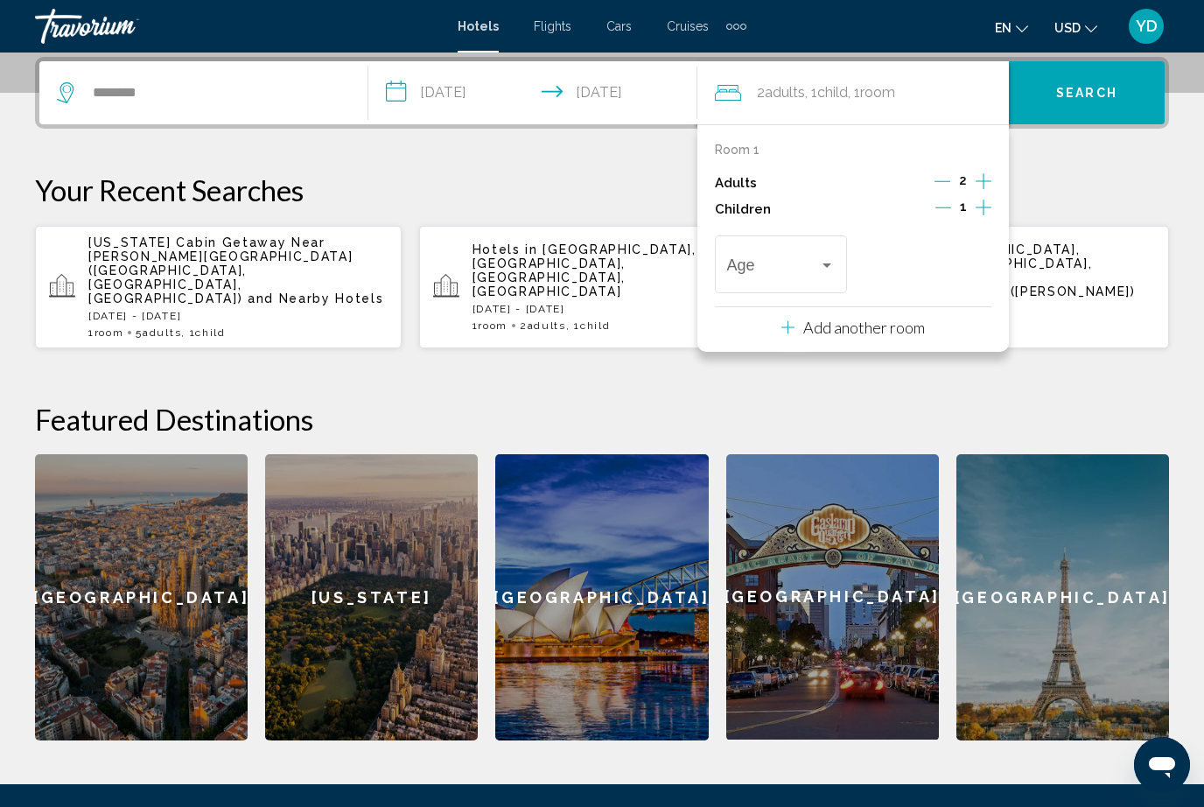
click at [832, 259] on div "Travelers: 2 adults, 1 child" at bounding box center [827, 265] width 16 height 14
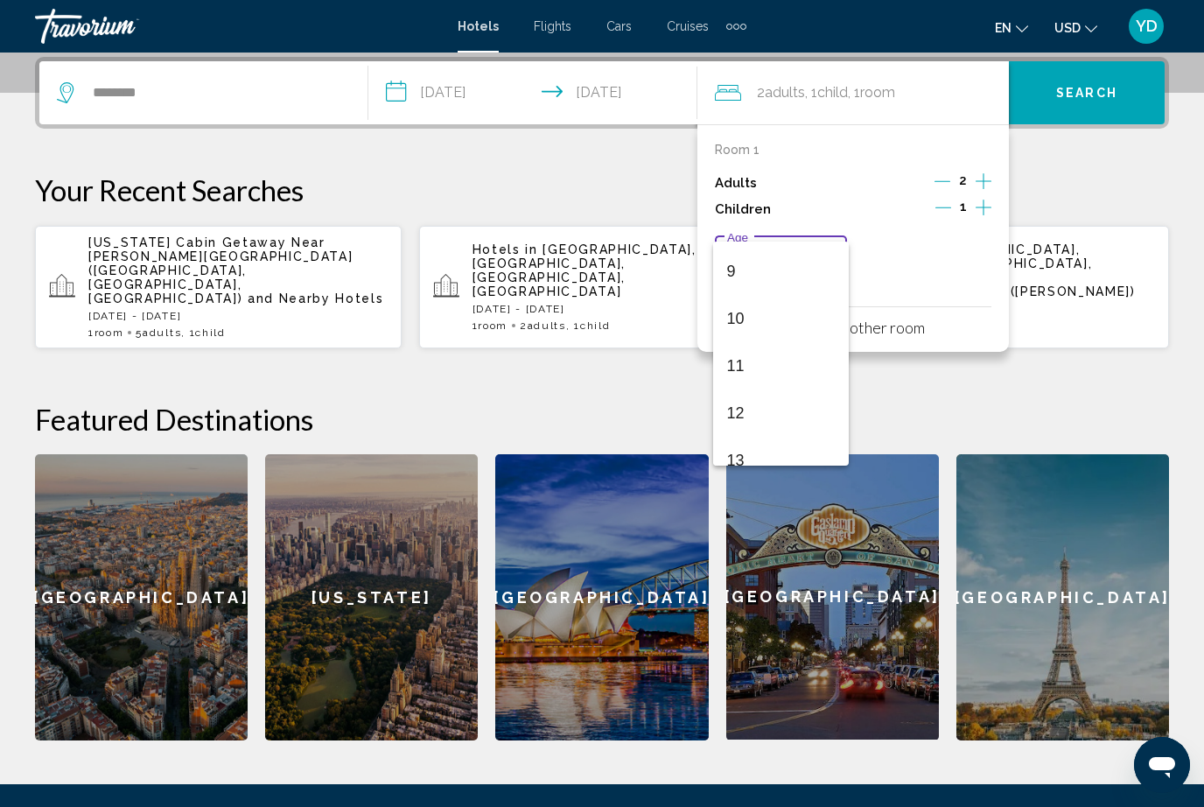
scroll to position [473, 0]
click at [770, 358] on span "12" at bounding box center [781, 358] width 108 height 47
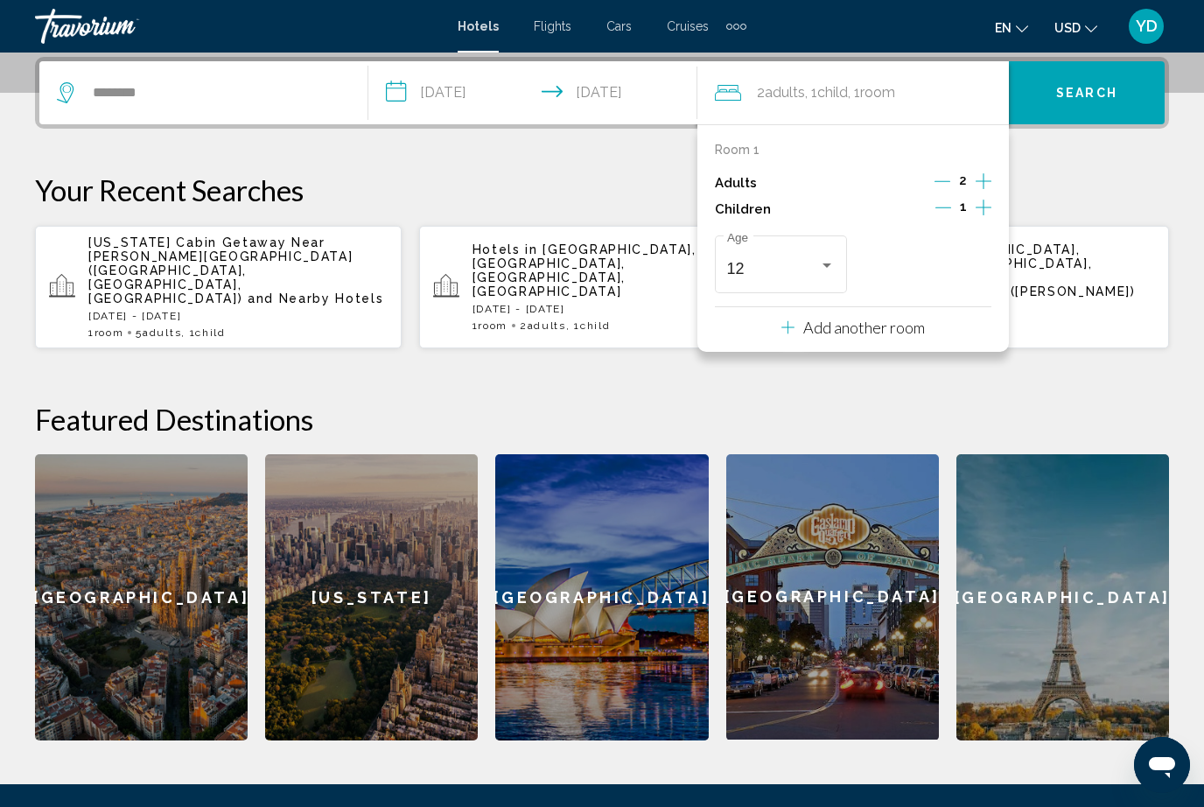
click at [1104, 95] on span "Search" at bounding box center [1086, 94] width 61 height 14
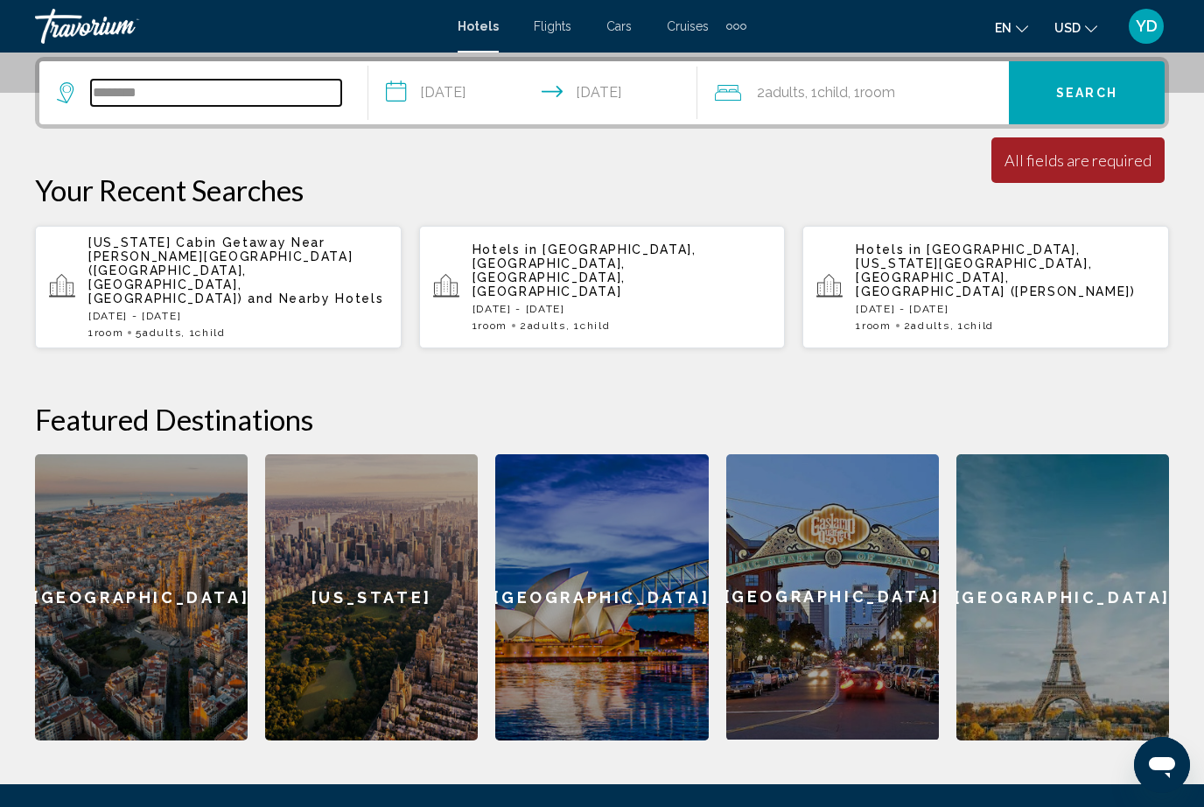
click at [196, 95] on input "********" at bounding box center [216, 93] width 250 height 26
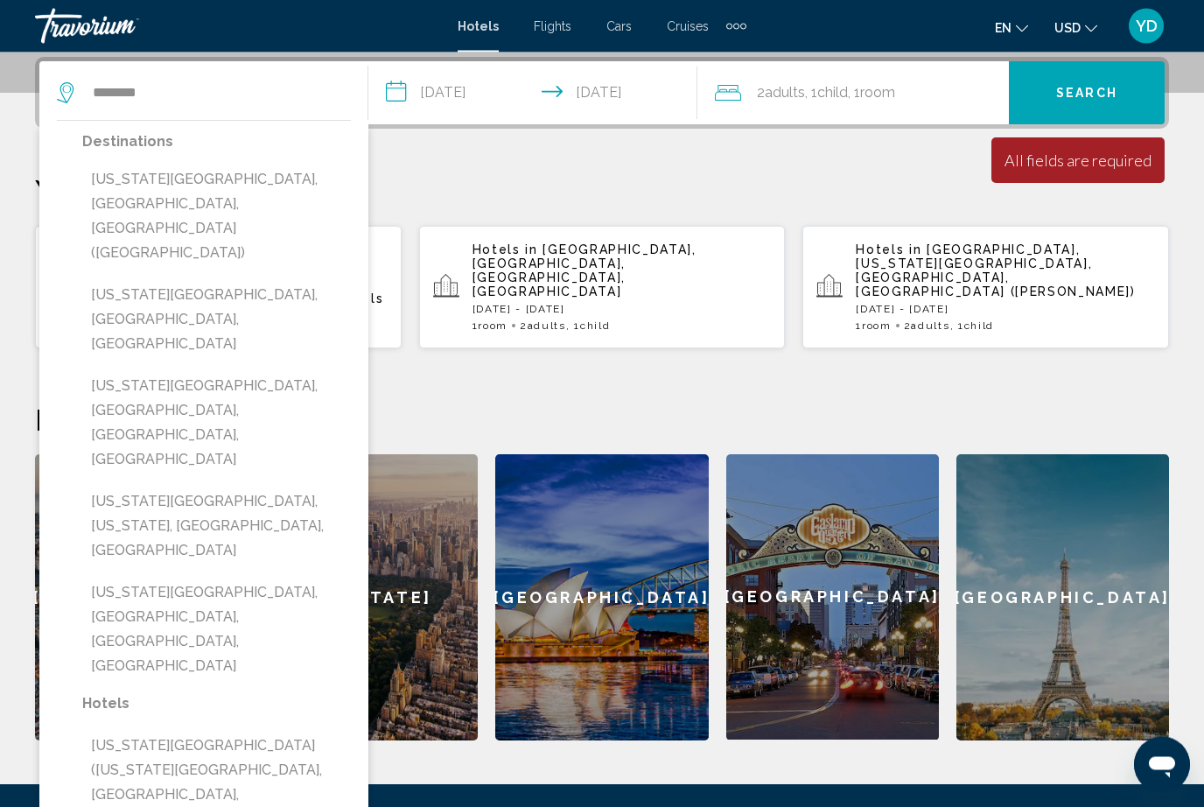
click at [116, 178] on button "[US_STATE][GEOGRAPHIC_DATA], [GEOGRAPHIC_DATA], [GEOGRAPHIC_DATA] ([GEOGRAPHIC_…" at bounding box center [216, 217] width 269 height 107
type input "**********"
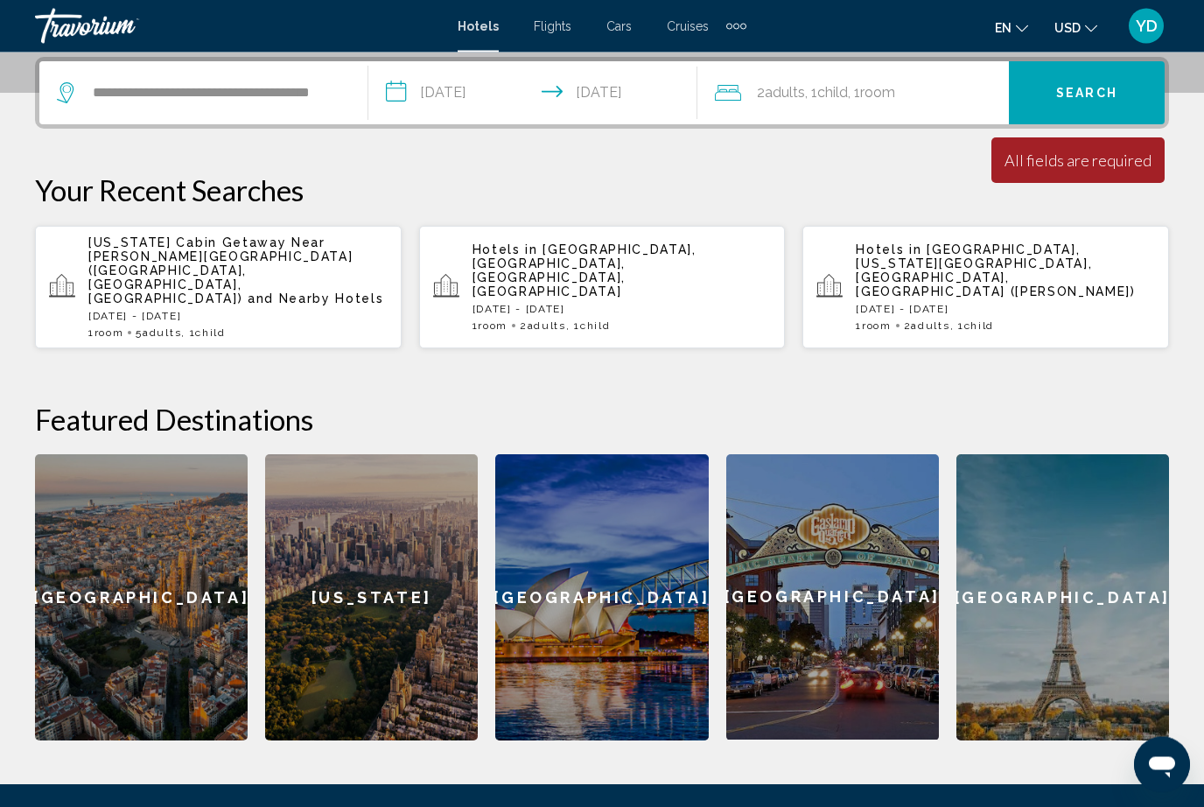
click at [1089, 151] on div "All fields are required" at bounding box center [1077, 160] width 147 height 19
click at [1079, 88] on span "Search" at bounding box center [1086, 94] width 61 height 14
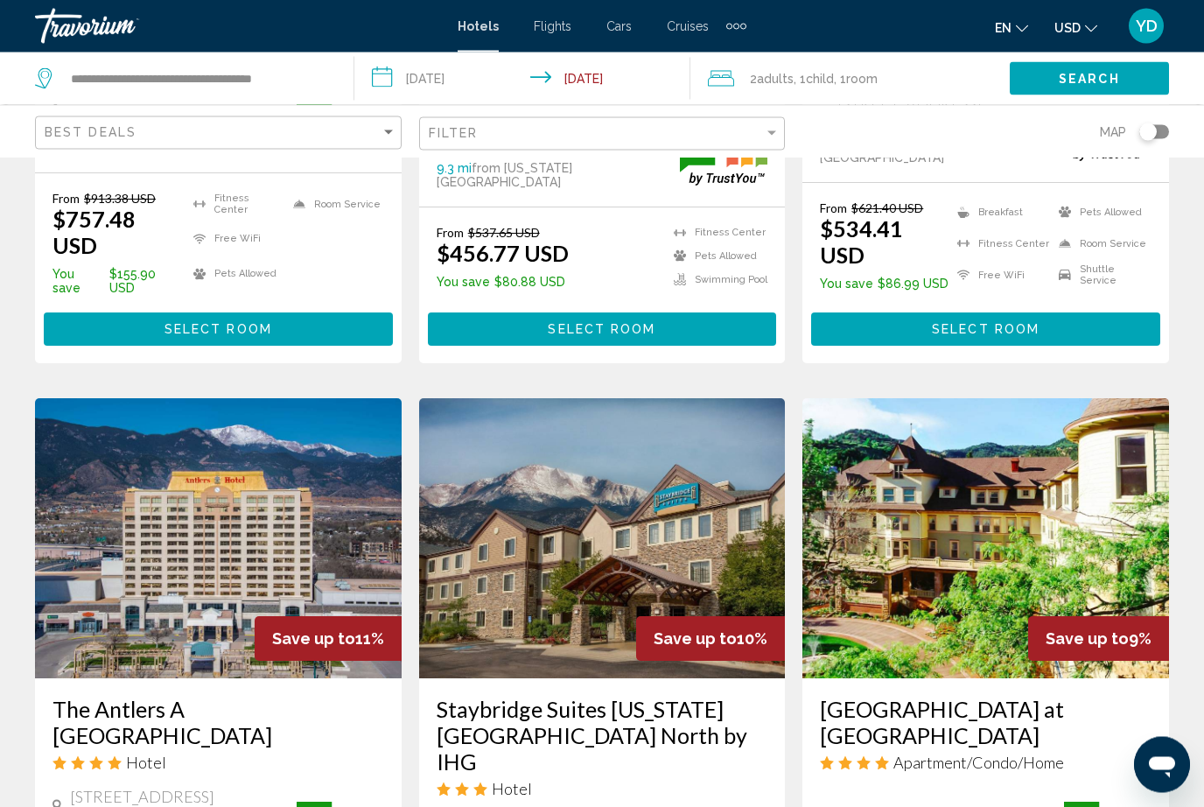
scroll to position [1266, 0]
click at [1111, 409] on img "Main content" at bounding box center [985, 538] width 367 height 280
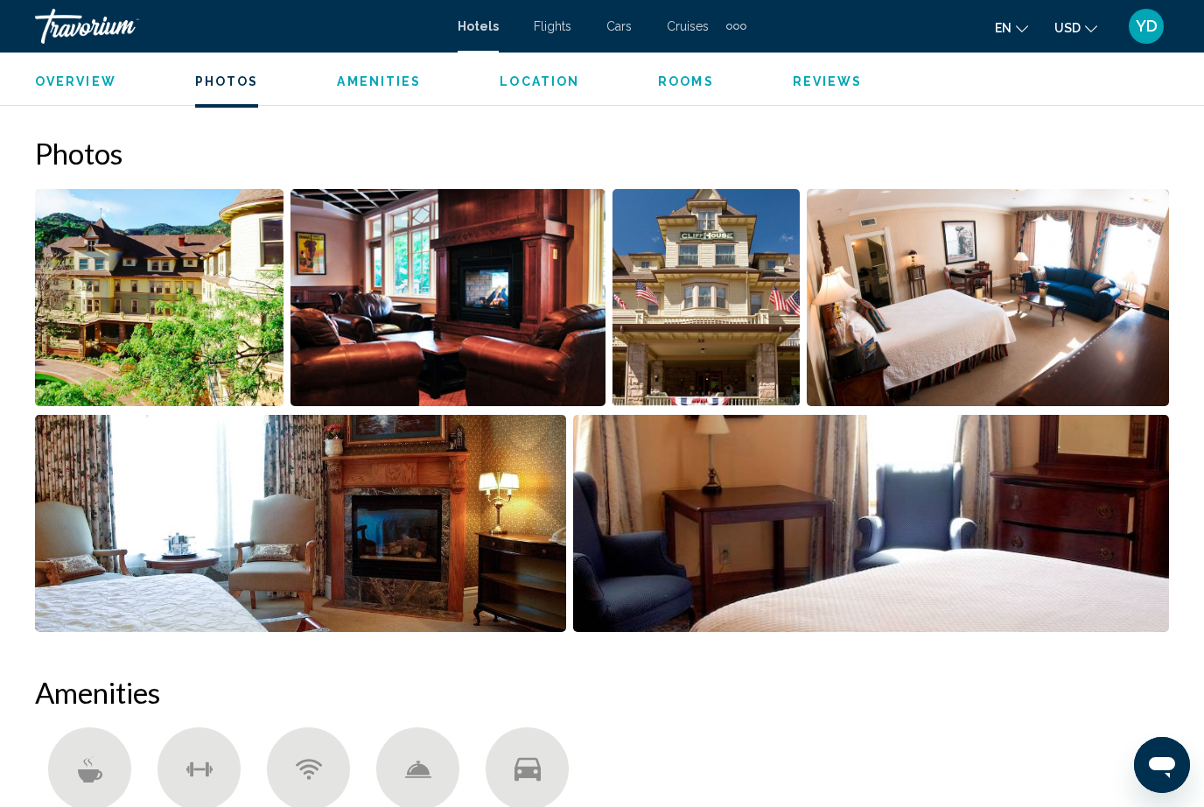
scroll to position [1119, 0]
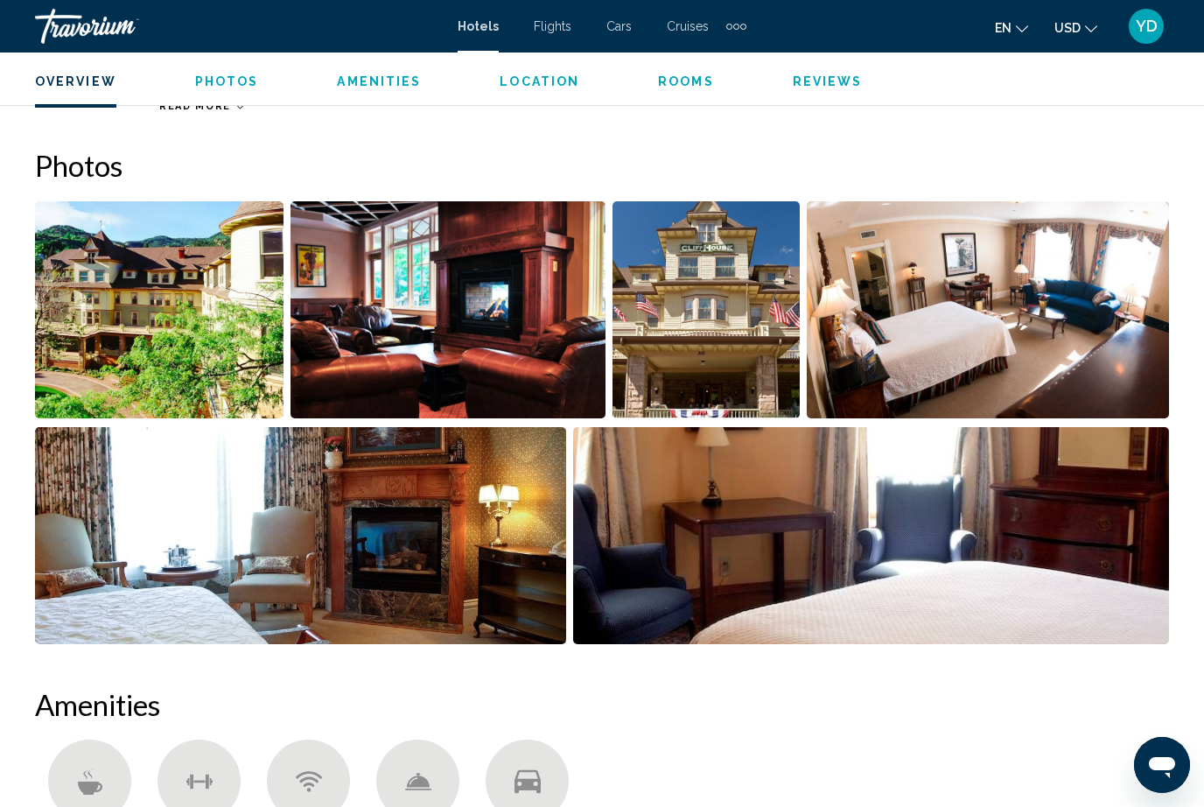
click at [227, 358] on img "Open full-screen image slider" at bounding box center [159, 309] width 248 height 217
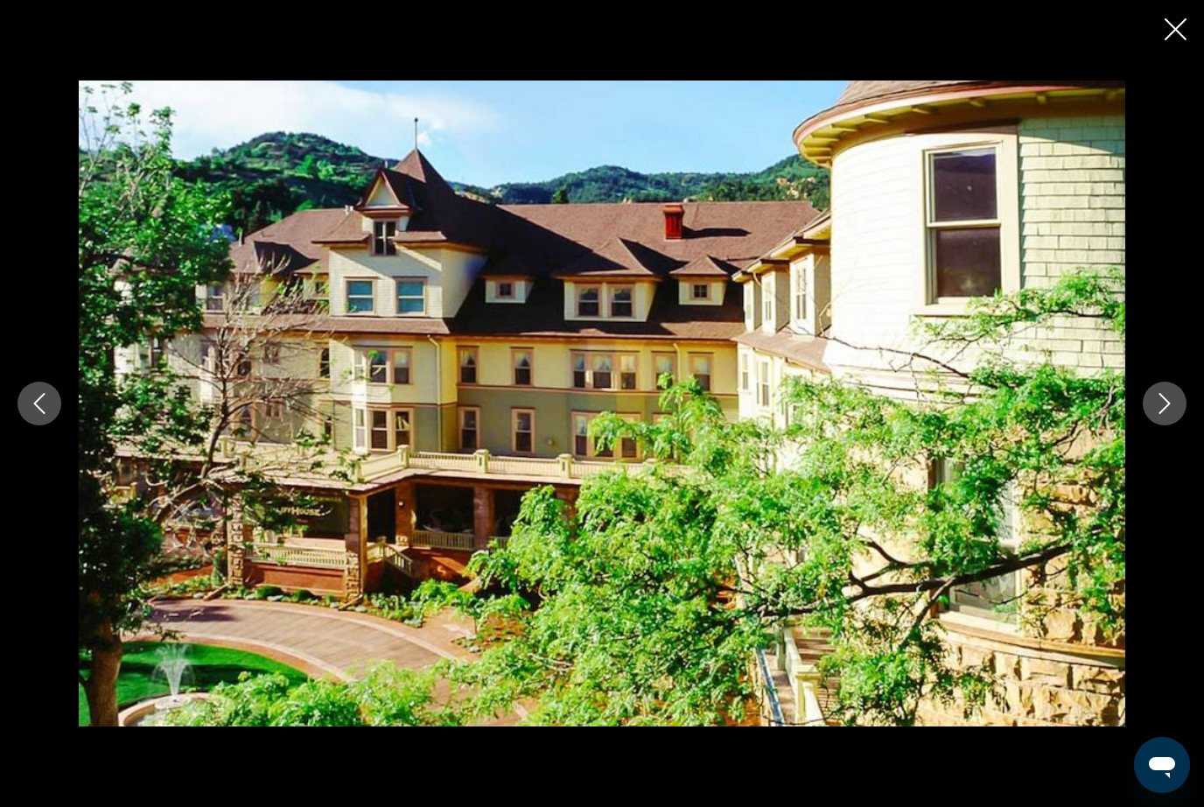
click at [1170, 425] on button "Next image" at bounding box center [1165, 403] width 44 height 44
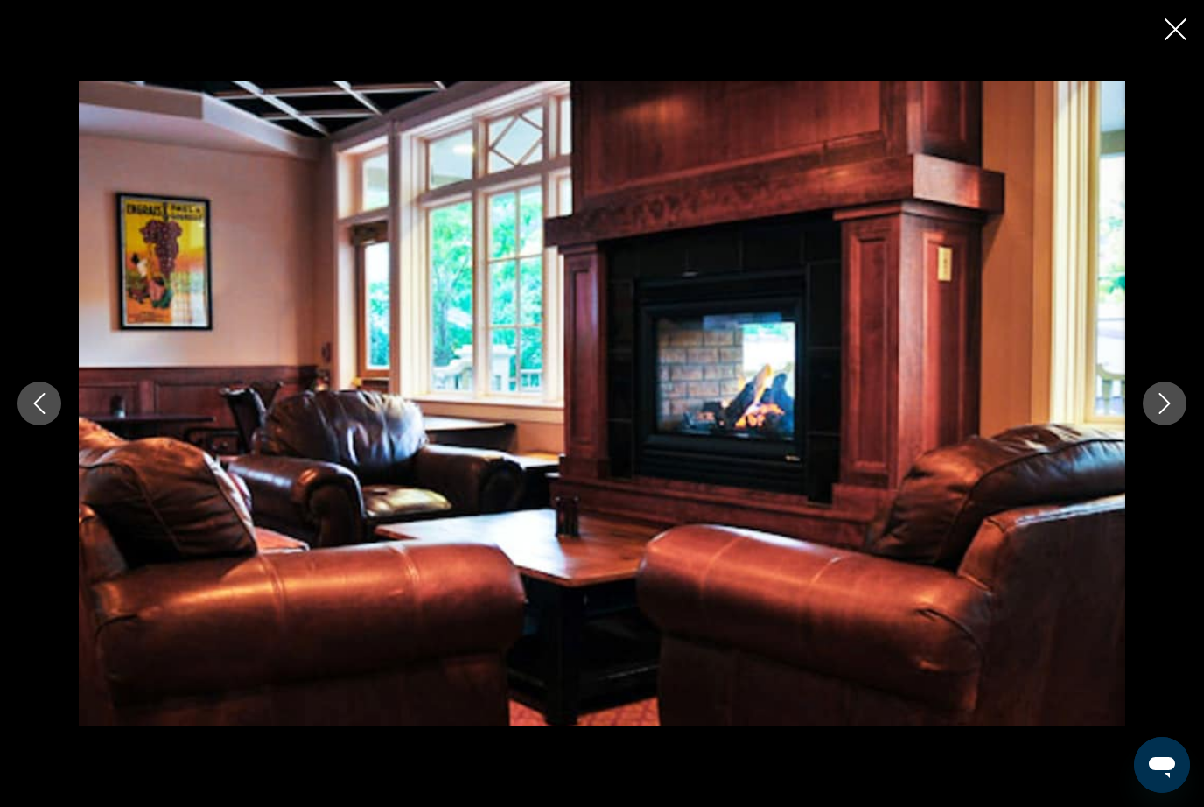
click at [1163, 425] on button "Next image" at bounding box center [1165, 403] width 44 height 44
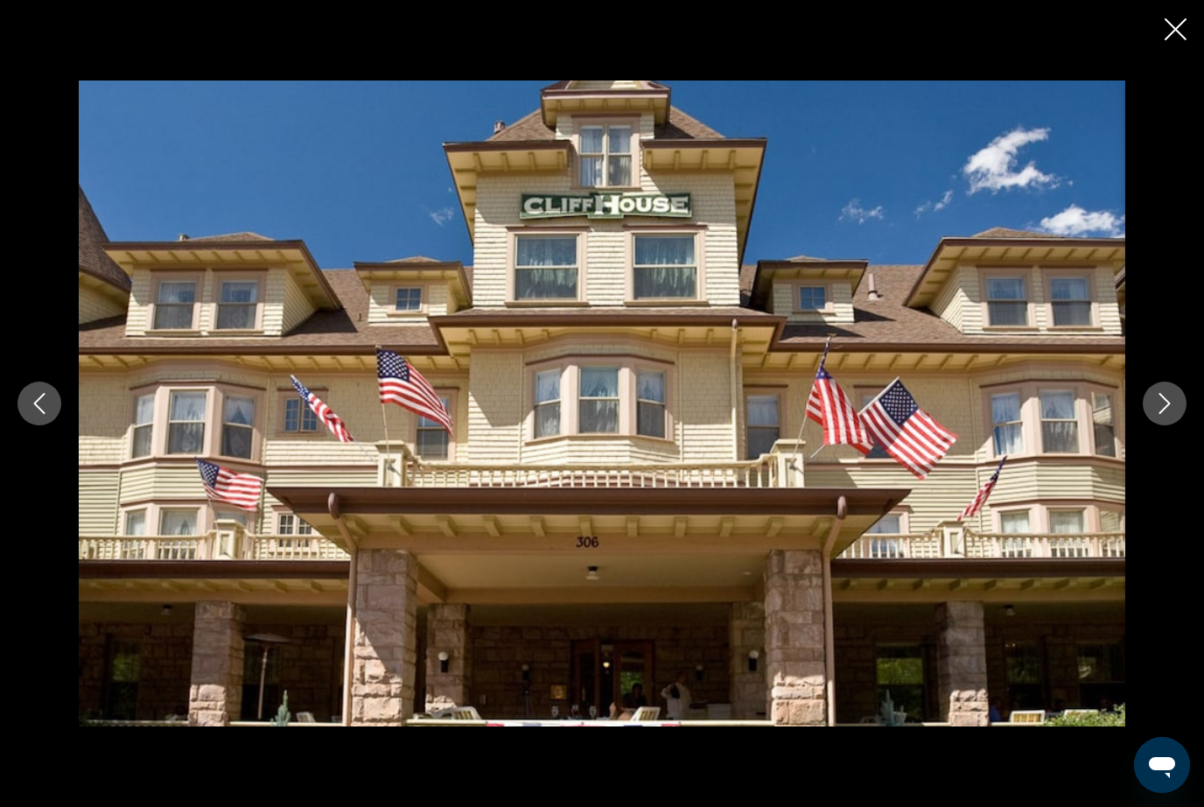
click at [1168, 425] on button "Next image" at bounding box center [1165, 403] width 44 height 44
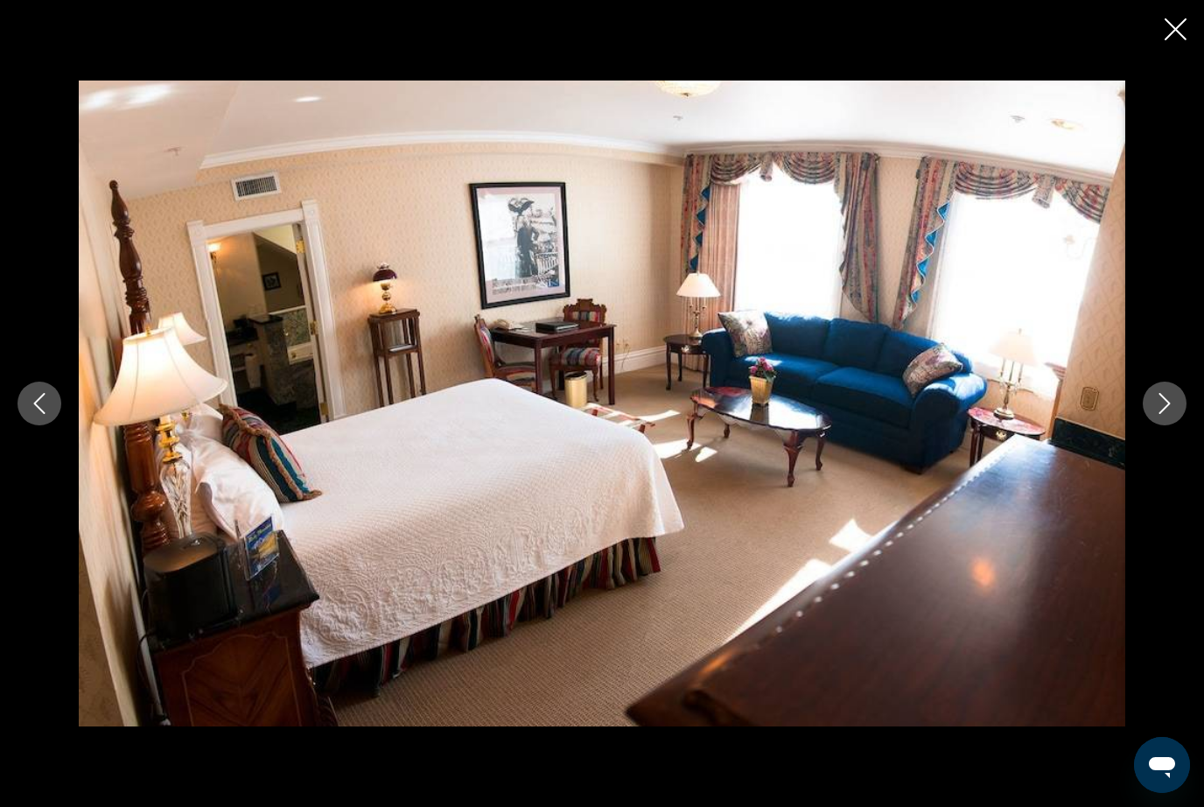
click at [1165, 425] on button "Next image" at bounding box center [1165, 403] width 44 height 44
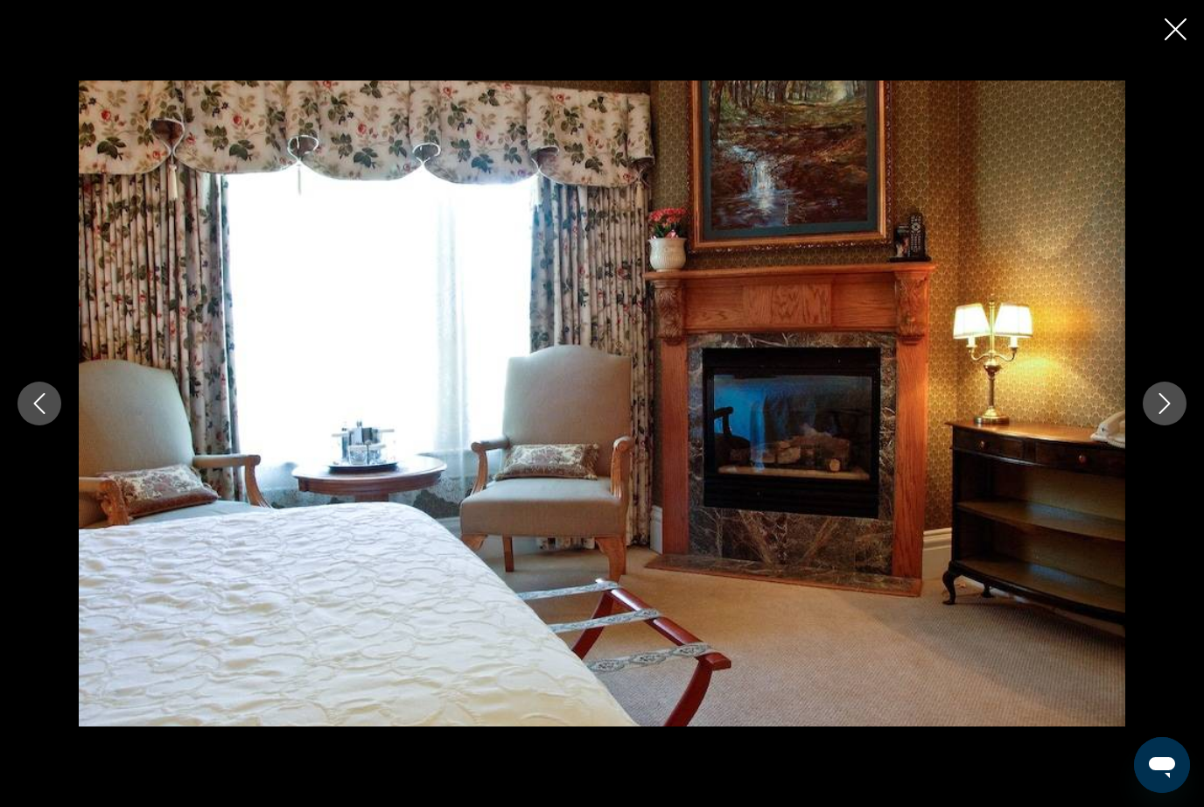
click at [1164, 425] on button "Next image" at bounding box center [1165, 403] width 44 height 44
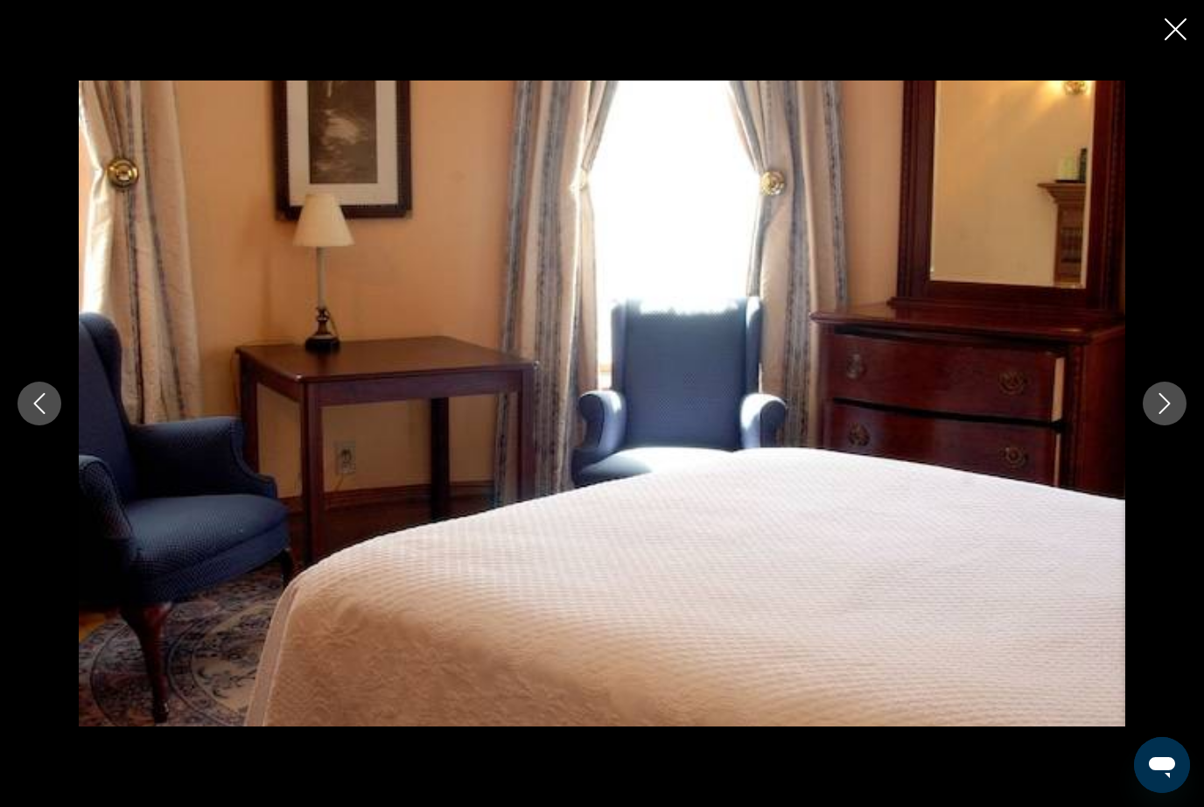
click at [1172, 425] on button "Next image" at bounding box center [1165, 403] width 44 height 44
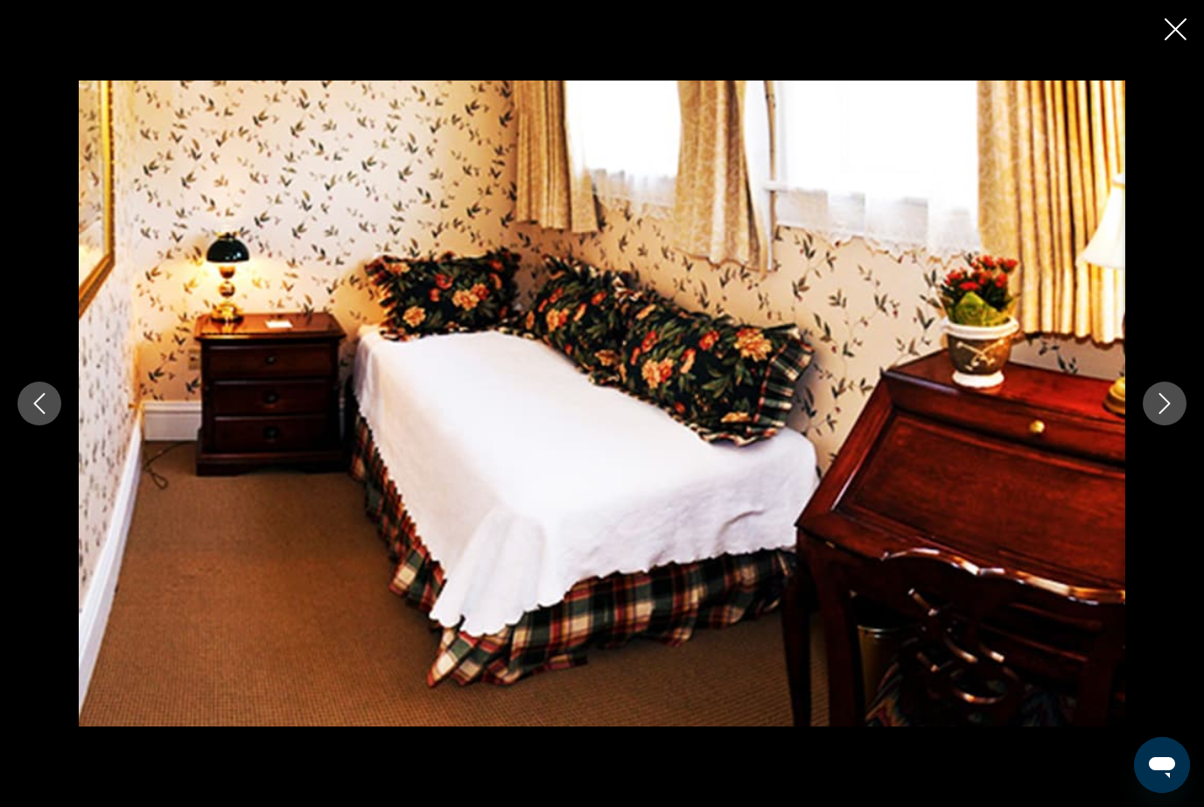
click at [1178, 425] on button "Next image" at bounding box center [1165, 403] width 44 height 44
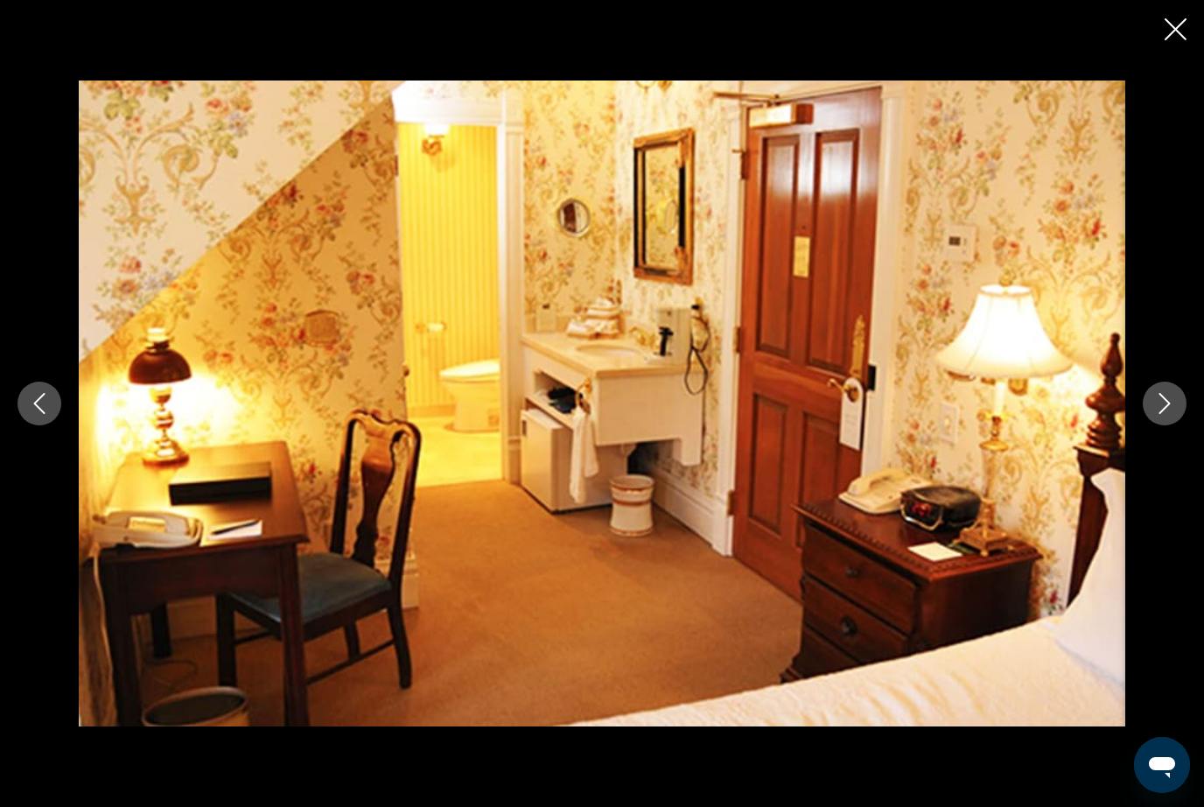
click at [1183, 425] on button "Next image" at bounding box center [1165, 403] width 44 height 44
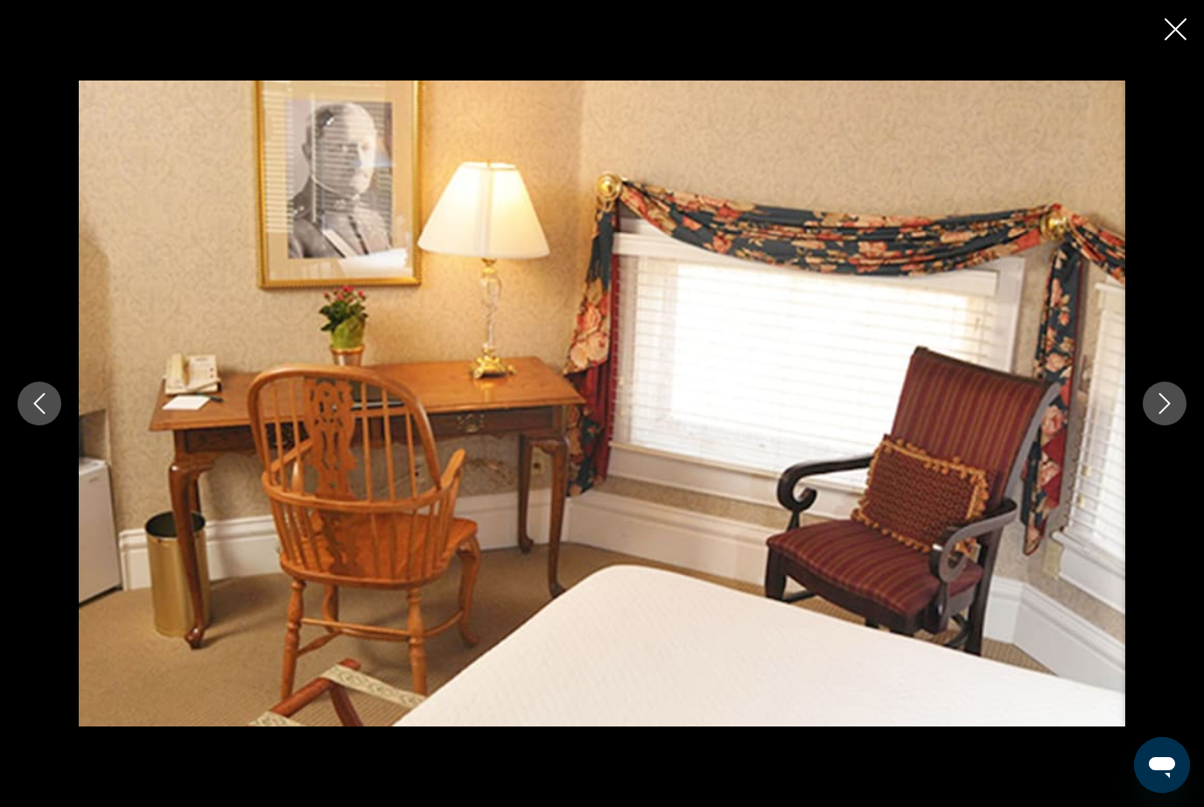
click at [1181, 425] on button "Next image" at bounding box center [1165, 403] width 44 height 44
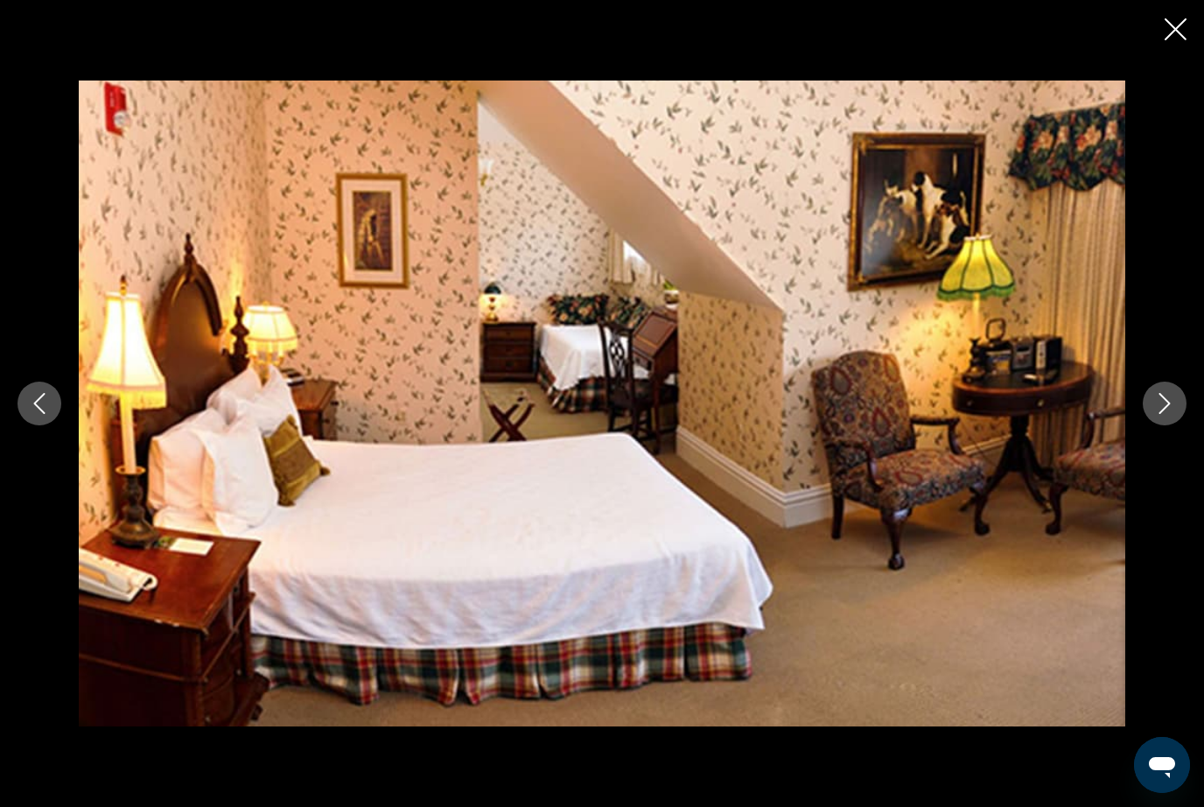
click at [1180, 425] on button "Next image" at bounding box center [1165, 403] width 44 height 44
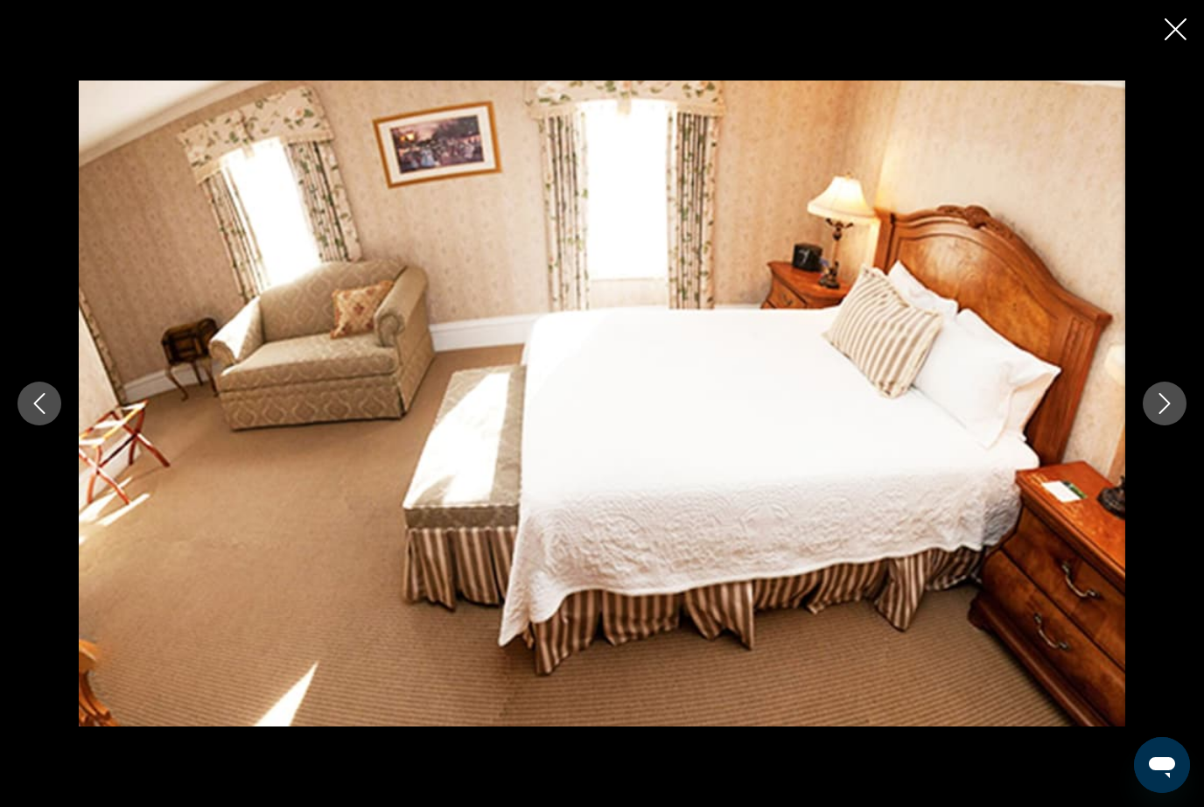
click at [1179, 425] on button "Next image" at bounding box center [1165, 403] width 44 height 44
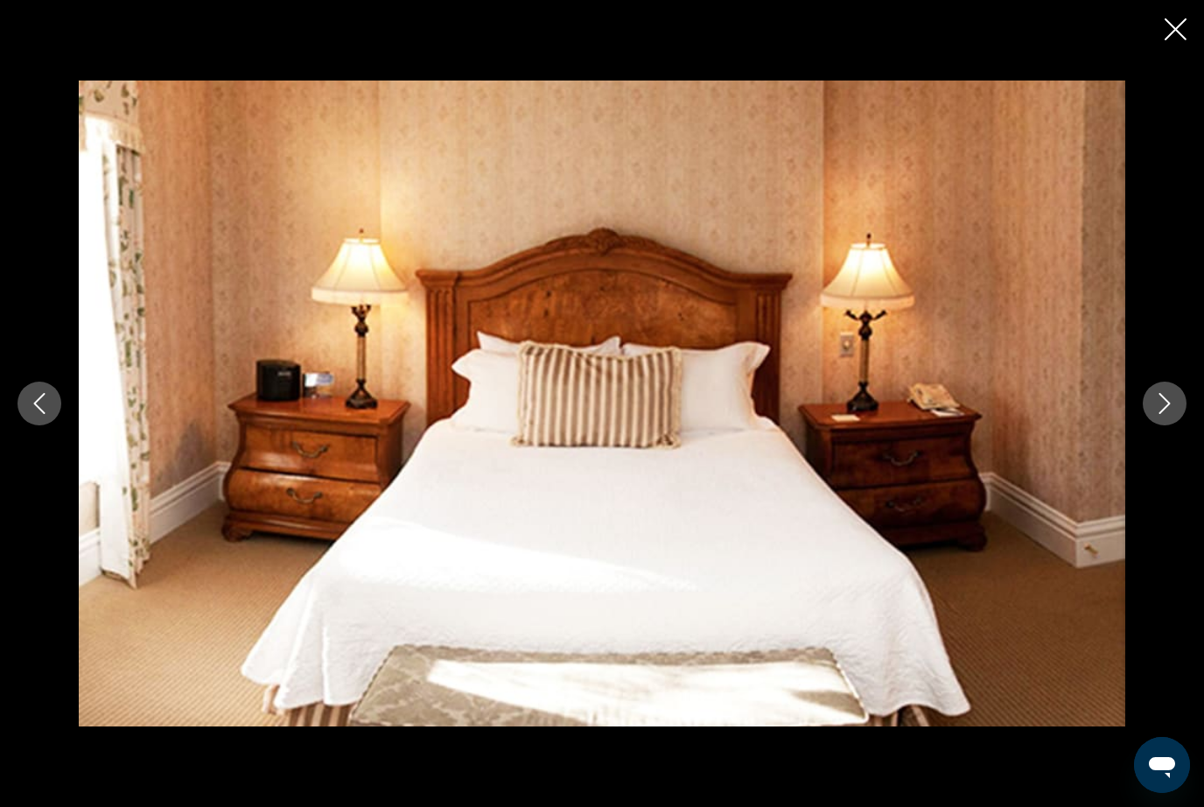
click at [1174, 425] on button "Next image" at bounding box center [1165, 403] width 44 height 44
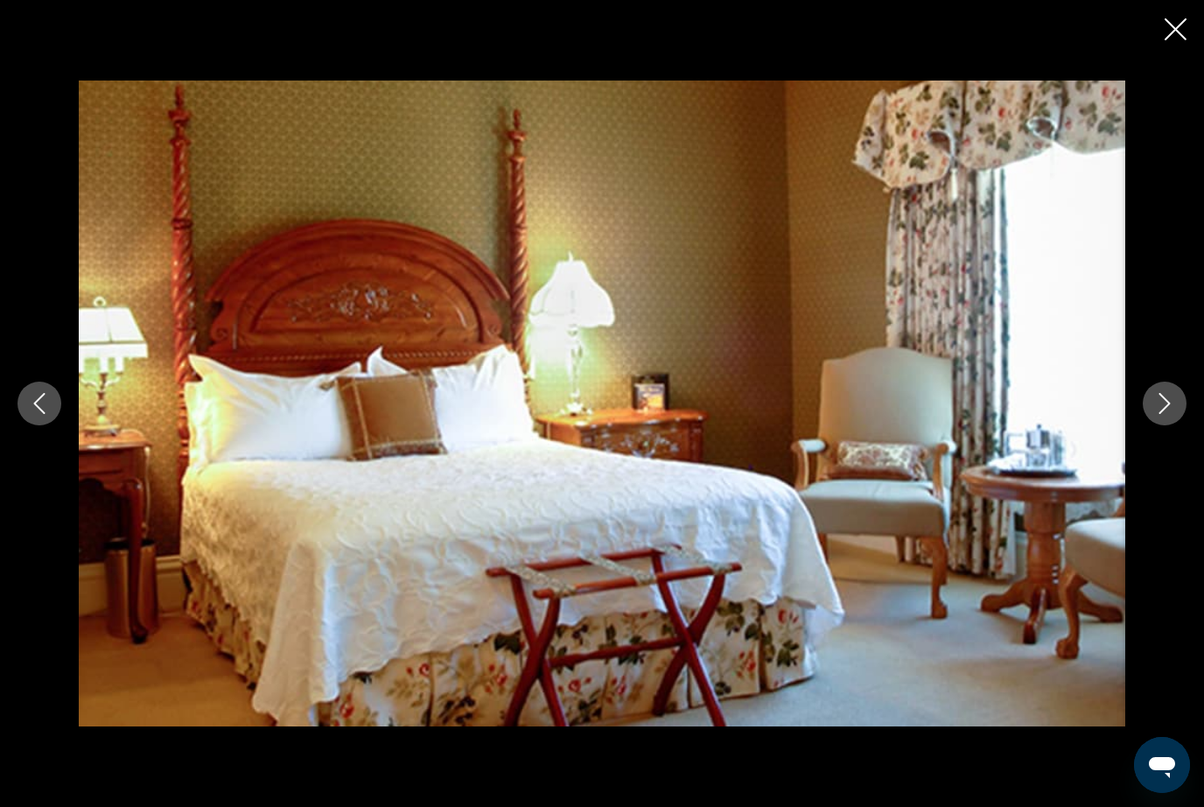
click at [1171, 425] on button "Next image" at bounding box center [1165, 403] width 44 height 44
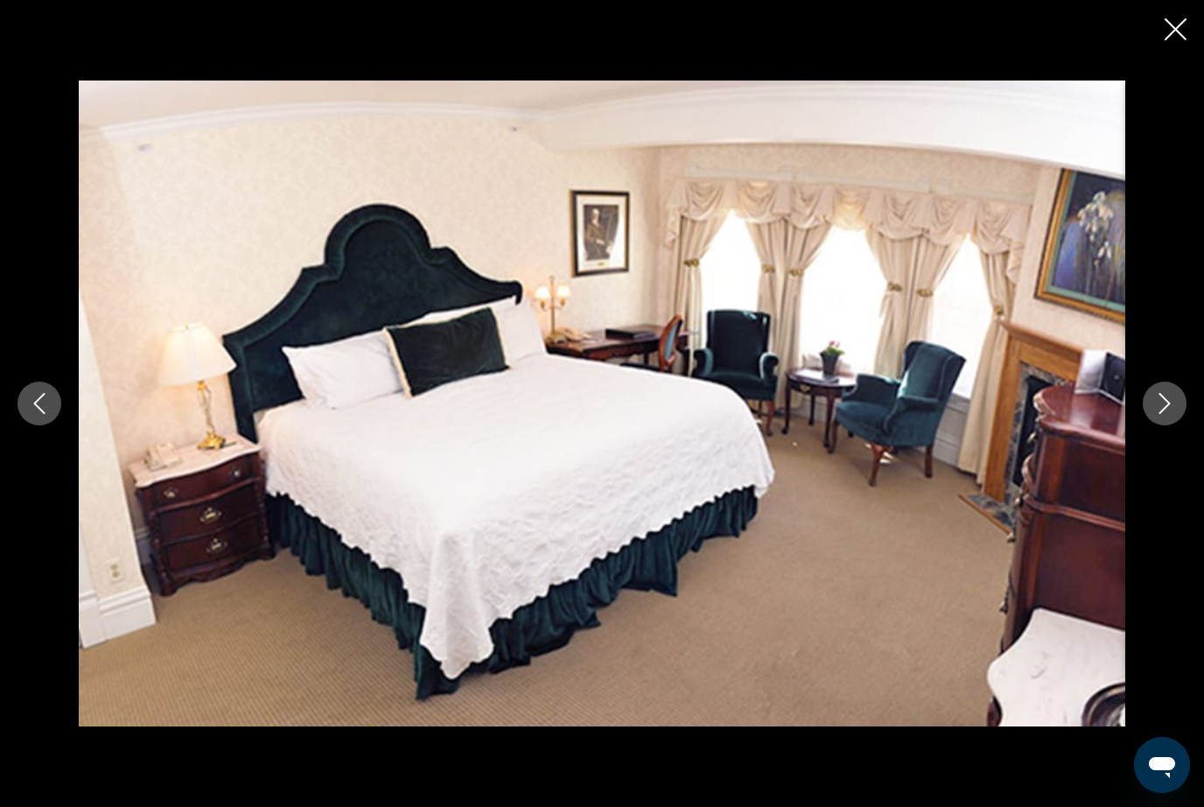
click at [1164, 425] on button "Next image" at bounding box center [1165, 403] width 44 height 44
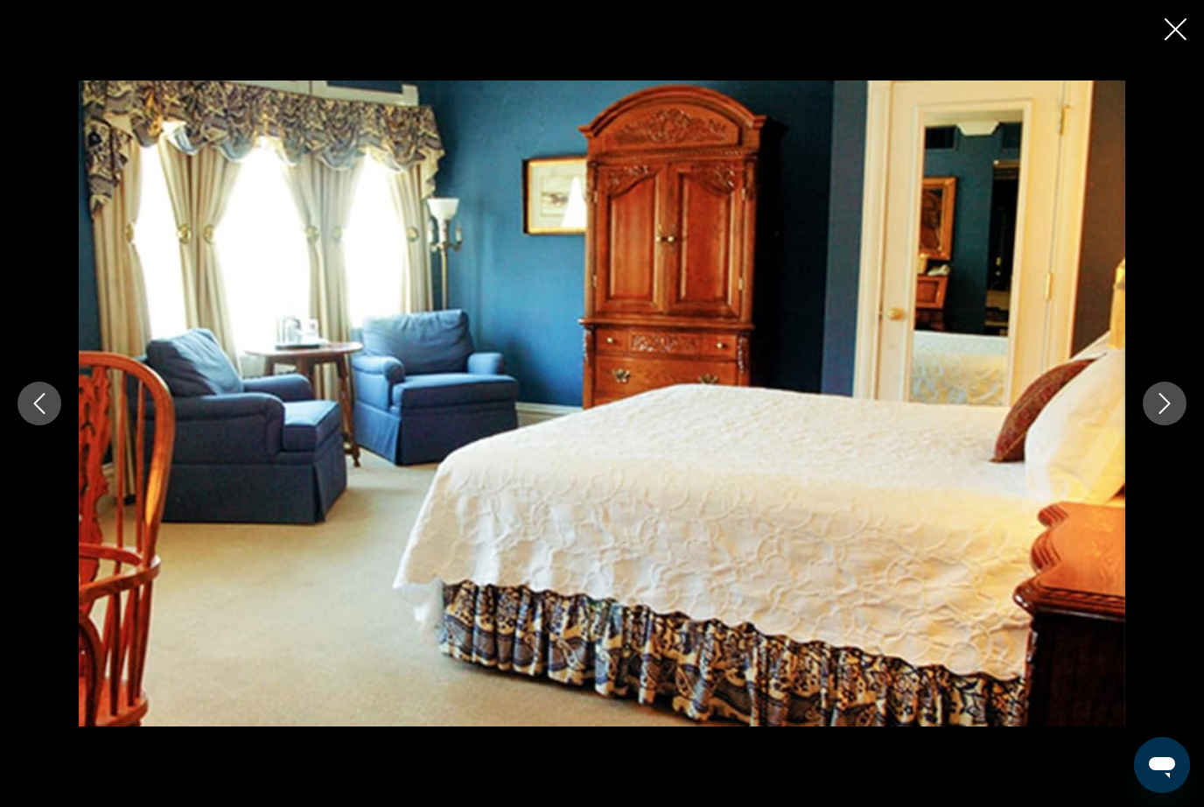
click at [1165, 462] on div "Main content" at bounding box center [602, 403] width 1204 height 646
click at [1165, 464] on div "Main content" at bounding box center [602, 403] width 1204 height 646
click at [1183, 425] on button "Next image" at bounding box center [1165, 403] width 44 height 44
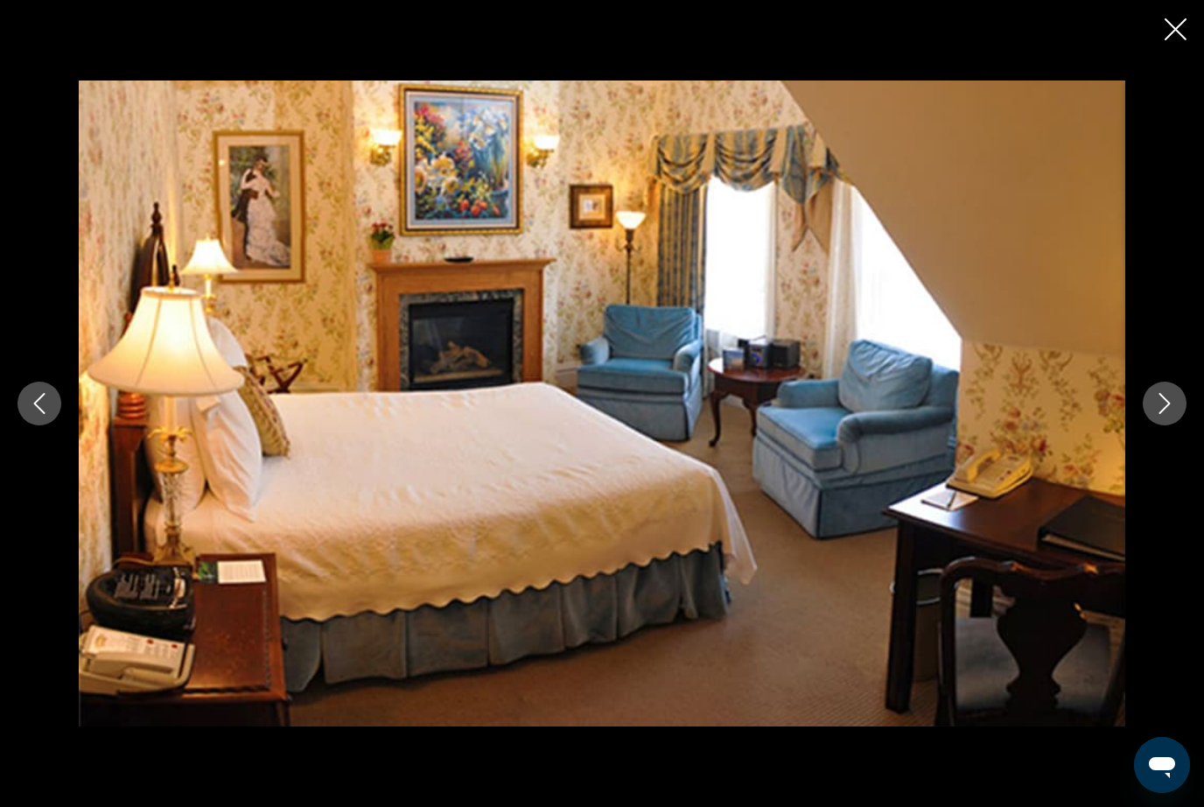
click at [1175, 425] on button "Next image" at bounding box center [1165, 403] width 44 height 44
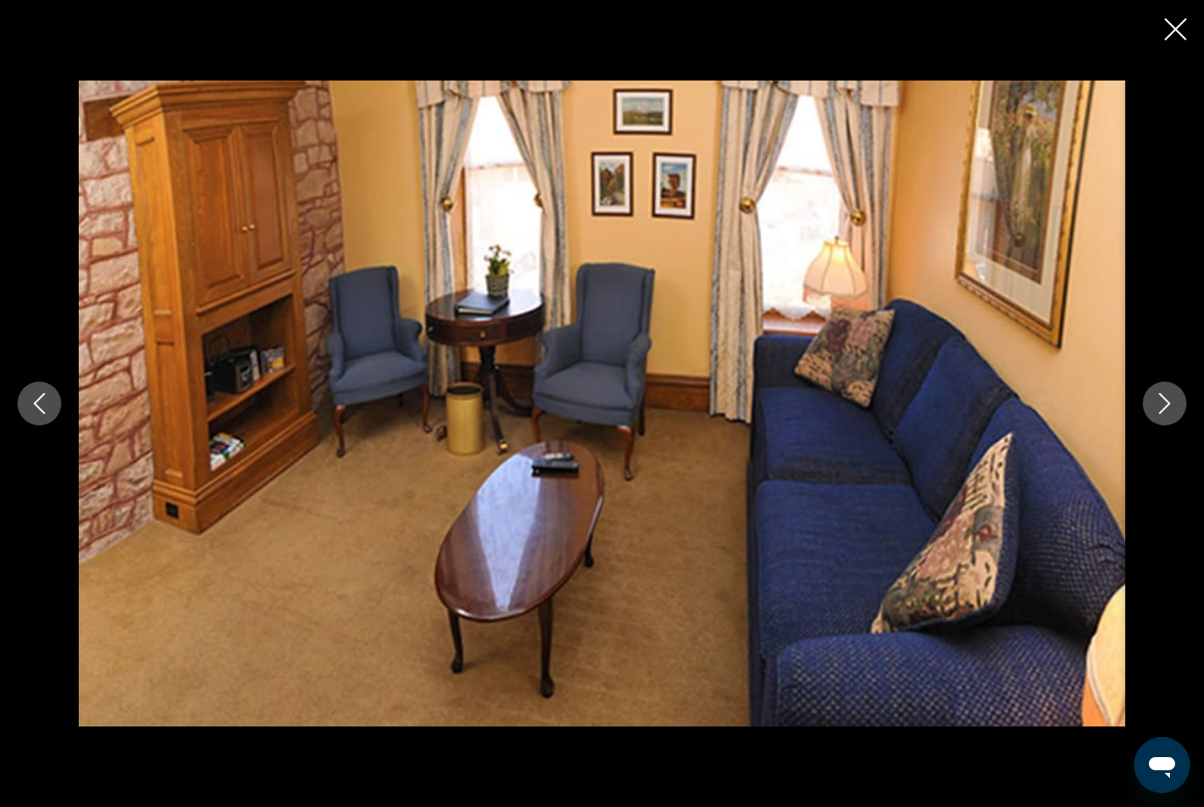
click at [1179, 425] on button "Next image" at bounding box center [1165, 403] width 44 height 44
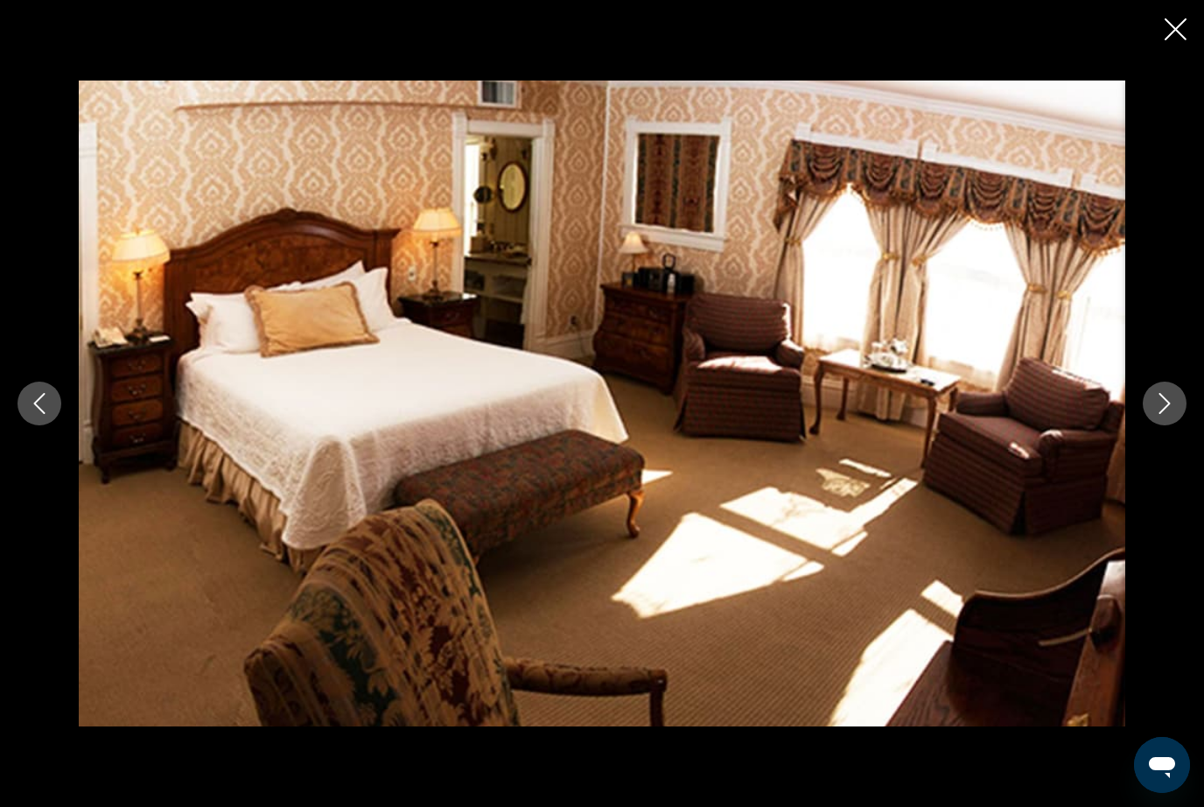
click at [1180, 425] on button "Next image" at bounding box center [1165, 403] width 44 height 44
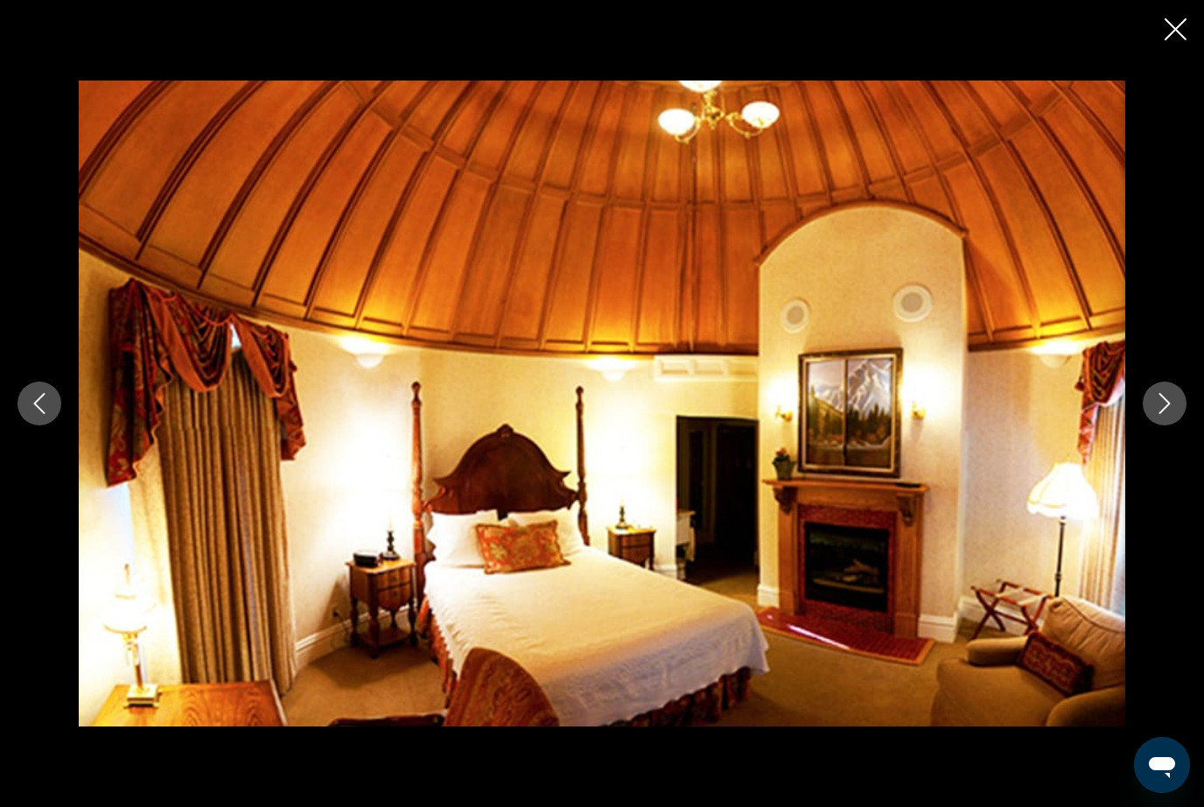
click at [1181, 425] on button "Next image" at bounding box center [1165, 403] width 44 height 44
click at [1179, 425] on button "Next image" at bounding box center [1165, 403] width 44 height 44
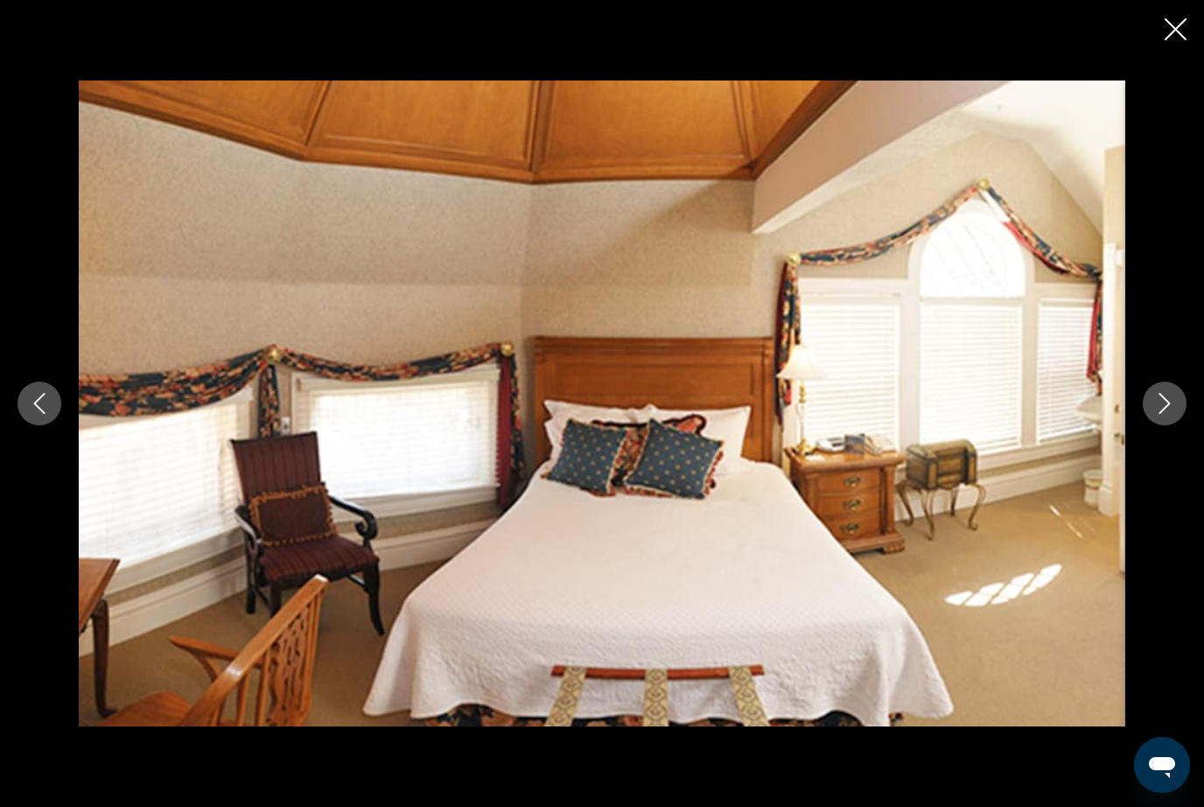
click at [1179, 425] on button "Next image" at bounding box center [1165, 403] width 44 height 44
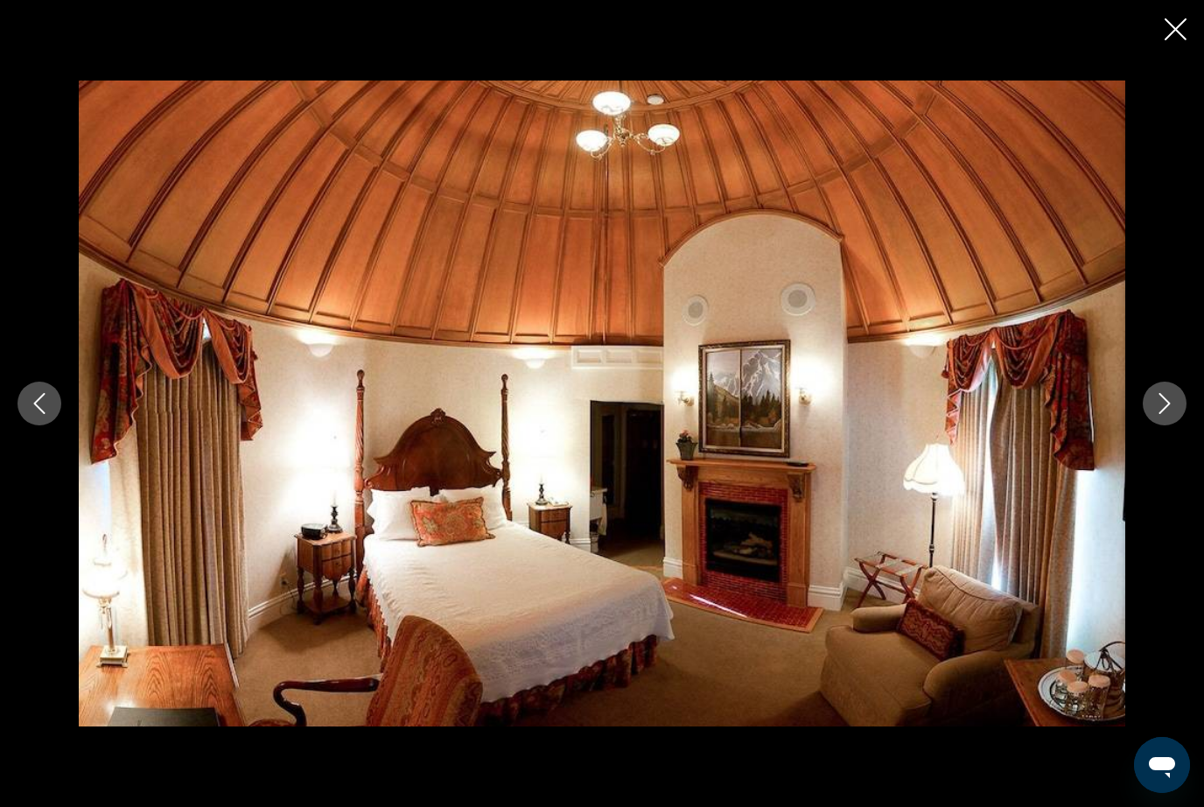
click at [1177, 39] on button "Close slideshow" at bounding box center [1176, 30] width 22 height 27
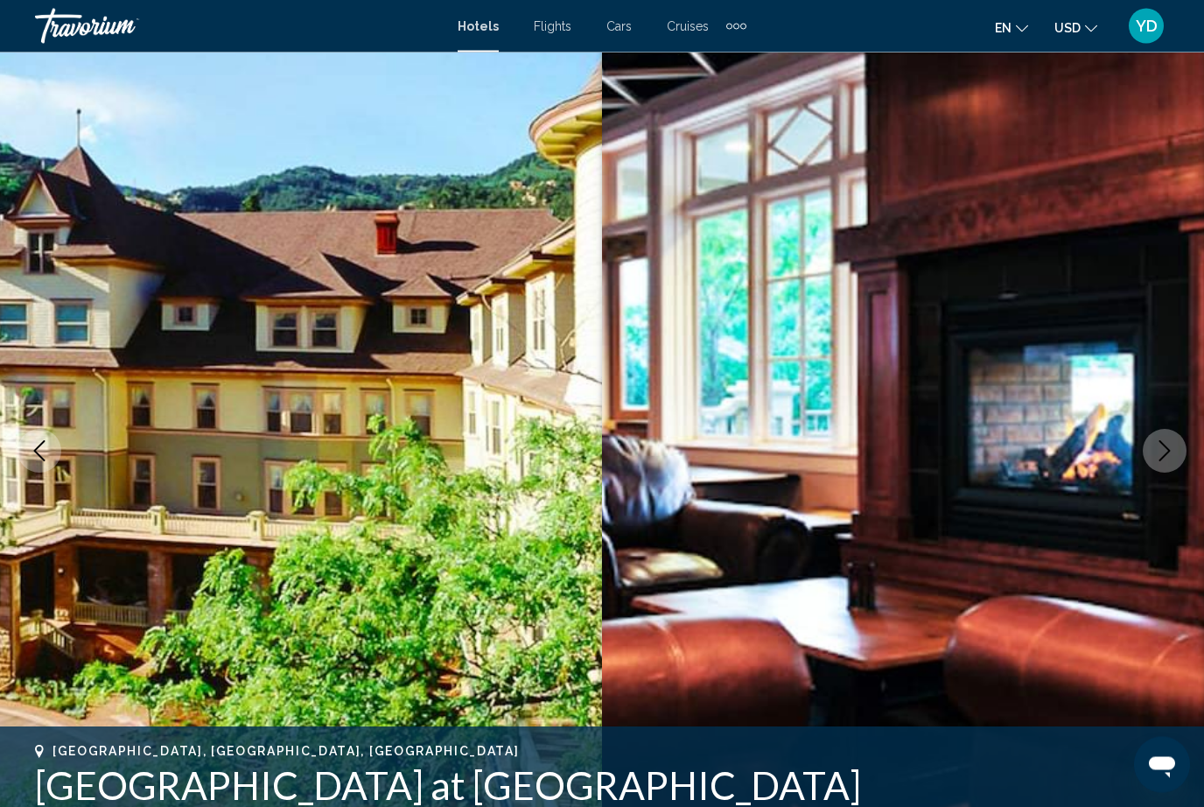
scroll to position [0, 0]
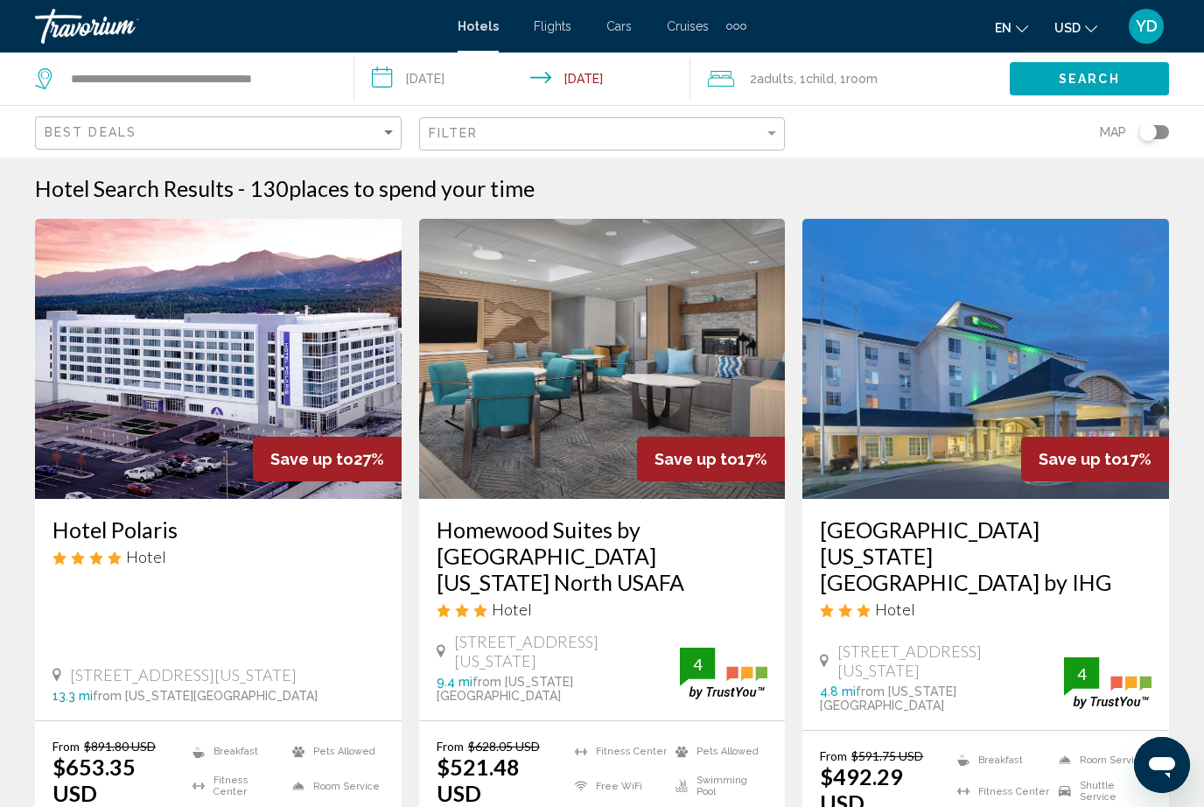
click at [1053, 404] on img "Main content" at bounding box center [985, 359] width 367 height 280
click at [256, 73] on input "**********" at bounding box center [198, 79] width 258 height 26
click at [320, 71] on input "**********" at bounding box center [198, 79] width 258 height 26
type input "********"
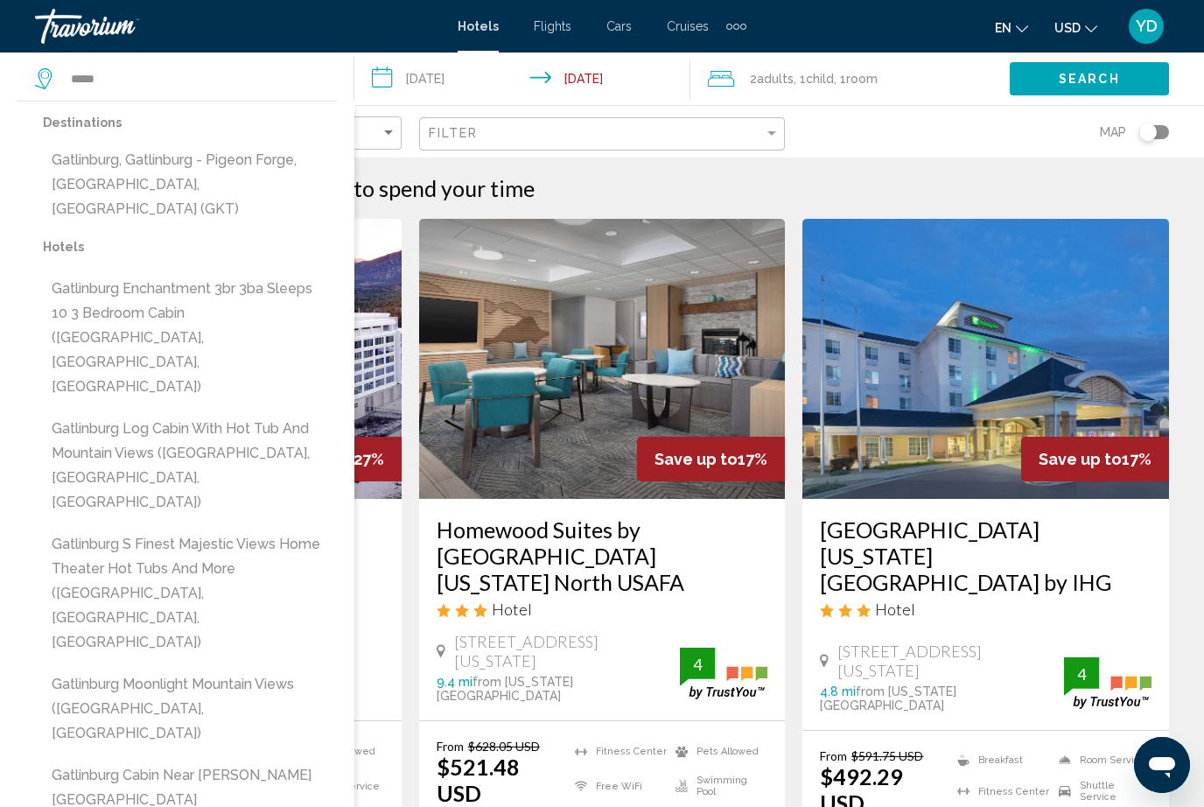
click at [97, 171] on button "Gatlinburg, Gatlinburg - Pigeon Forge, [GEOGRAPHIC_DATA], [GEOGRAPHIC_DATA] (GK…" at bounding box center [190, 184] width 294 height 82
type input "**********"
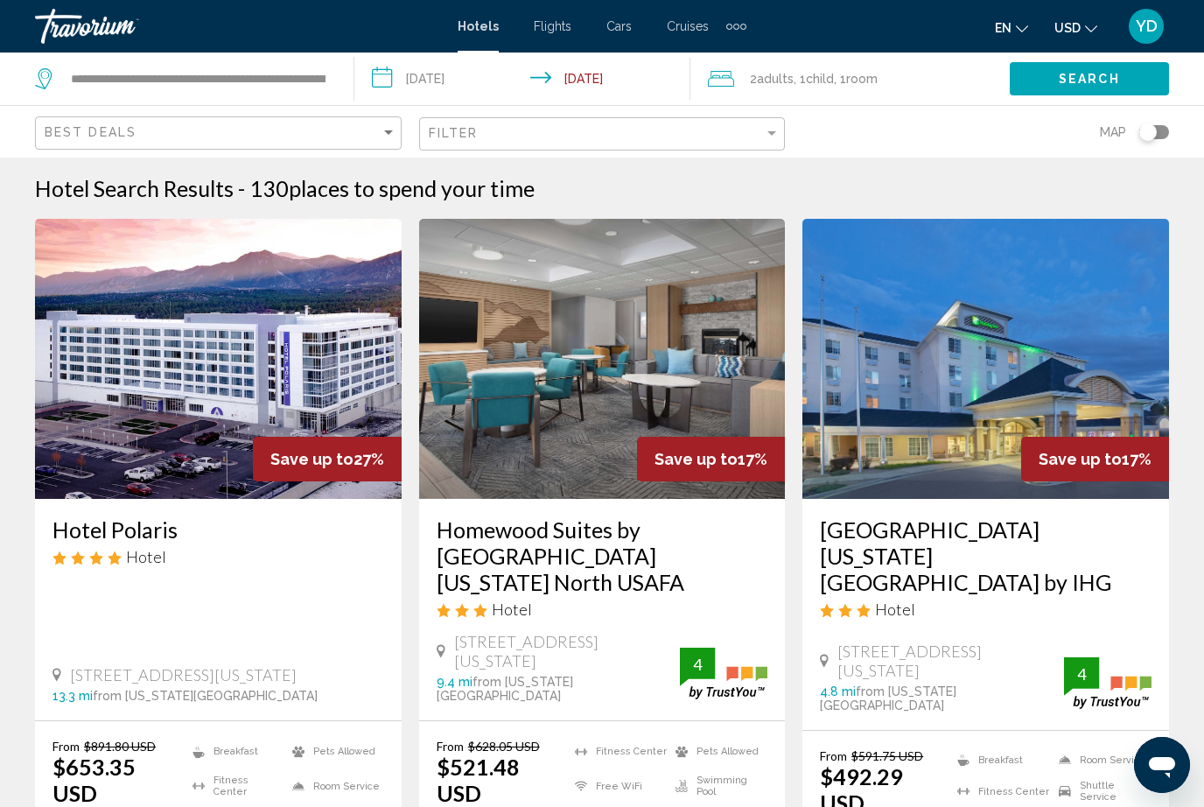
click at [1104, 73] on span "Search" at bounding box center [1089, 80] width 61 height 14
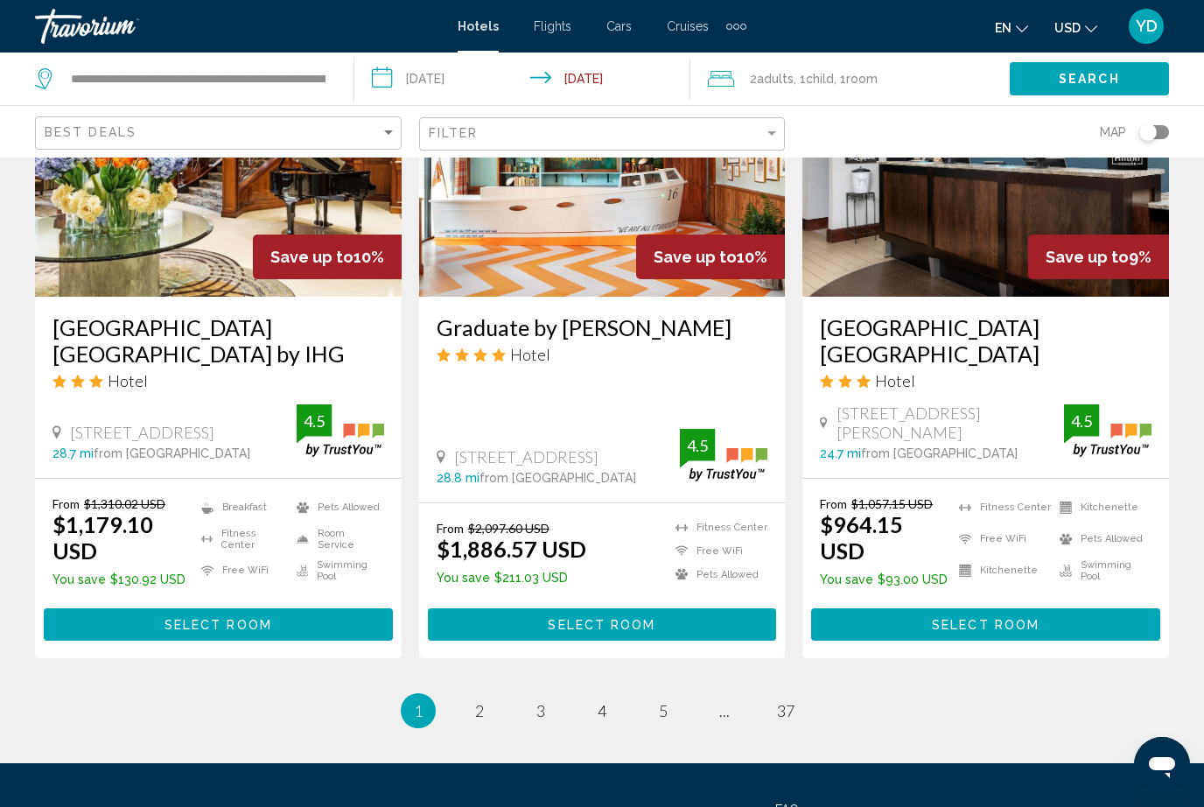
scroll to position [2299, 0]
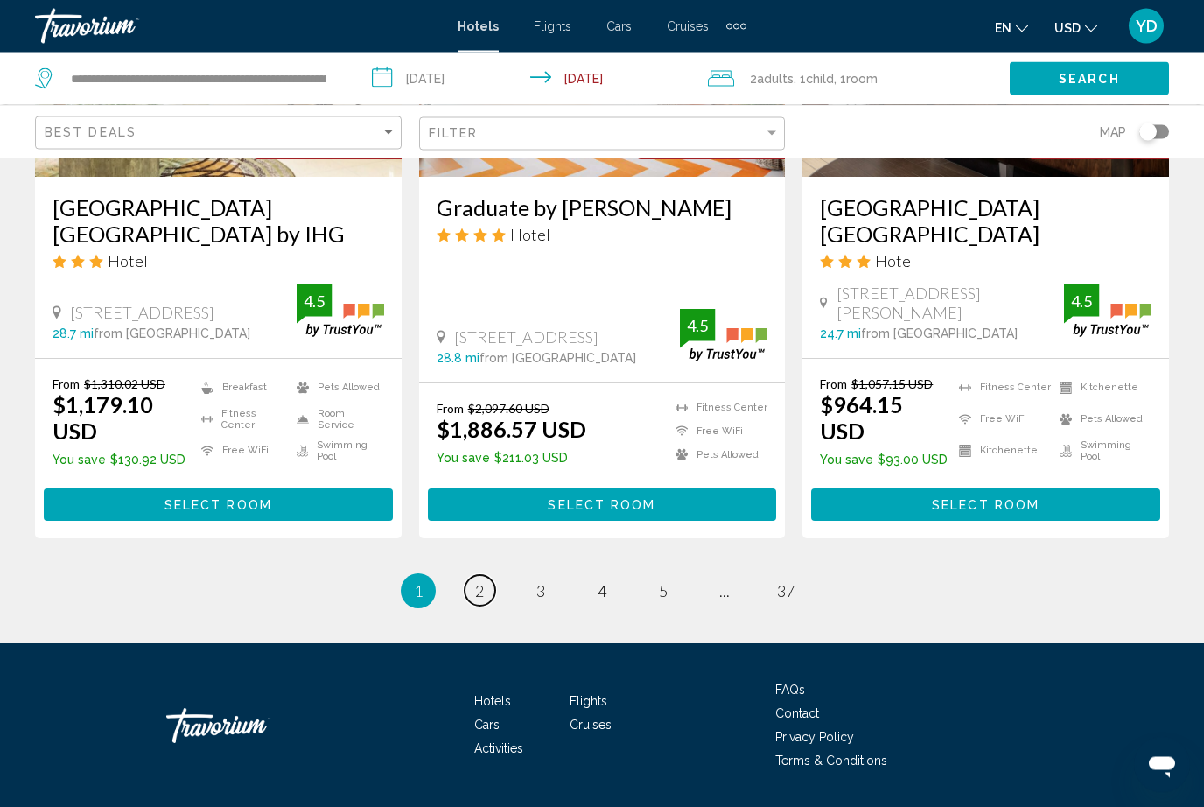
click at [484, 592] on span "2" at bounding box center [479, 591] width 9 height 19
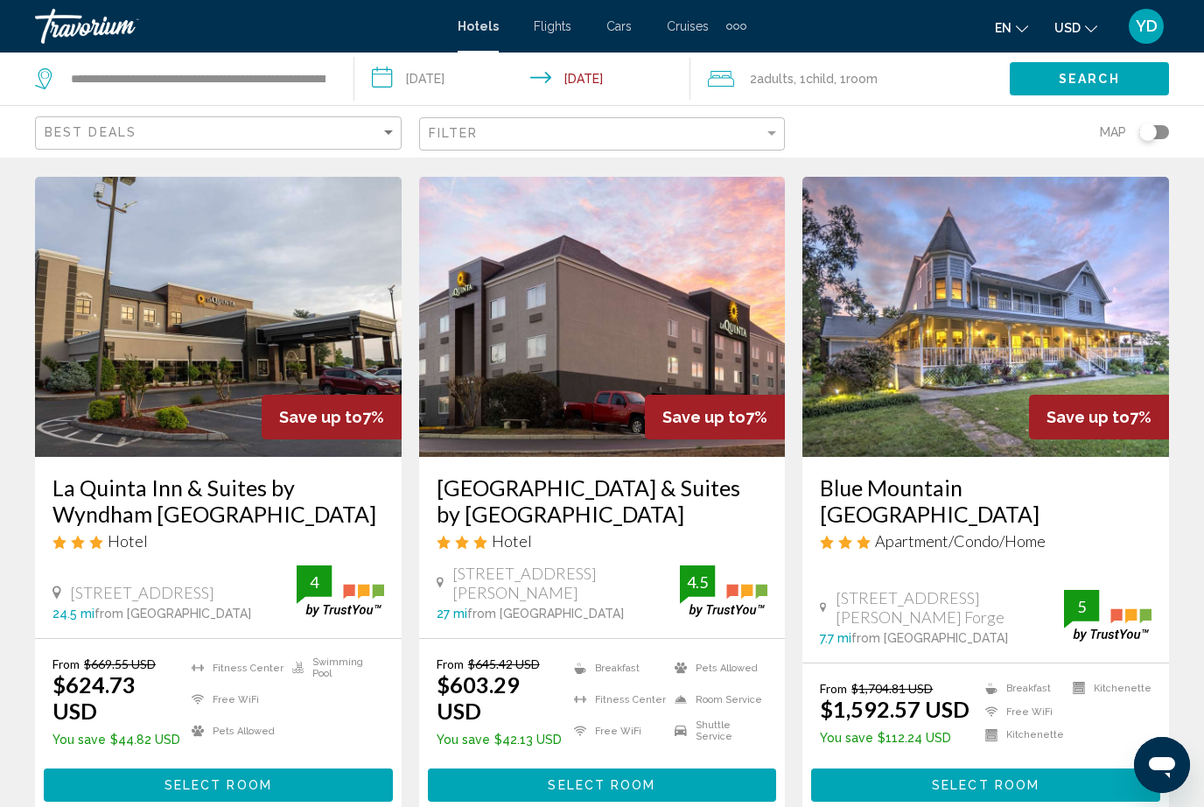
scroll to position [1393, 0]
click at [1018, 313] on img "Main content" at bounding box center [985, 318] width 367 height 280
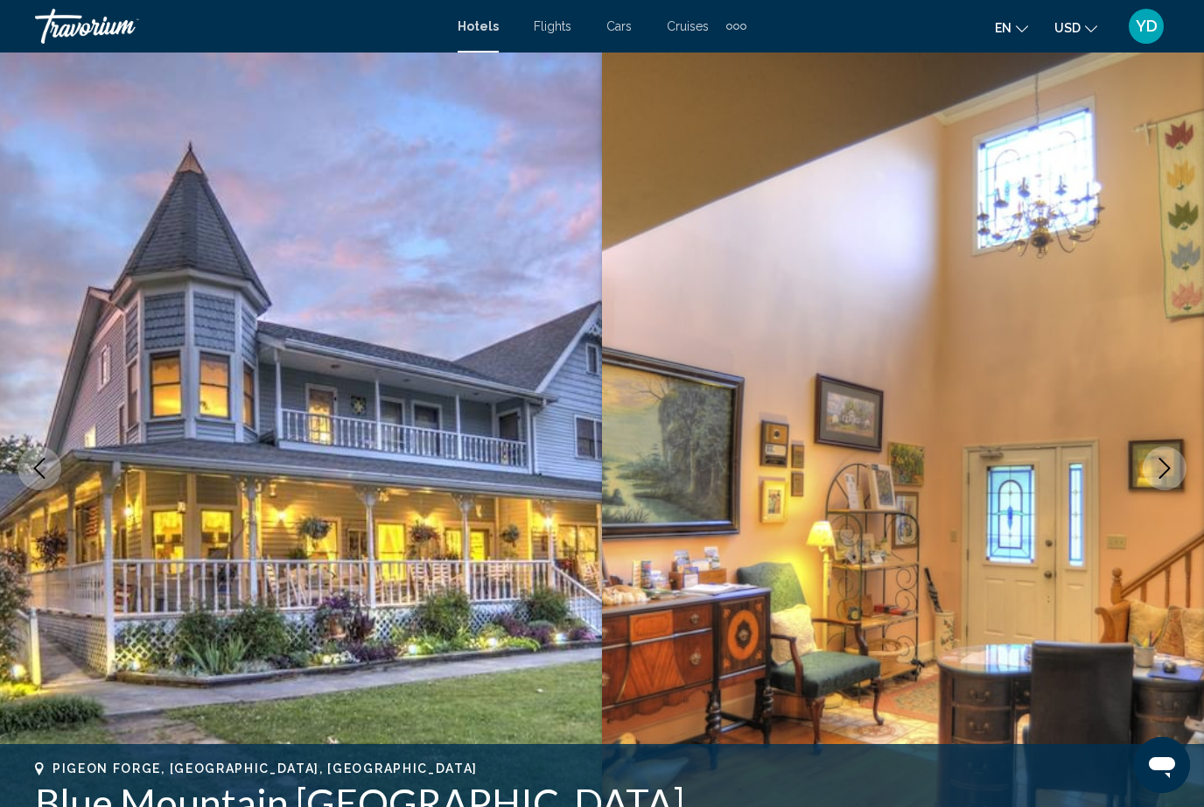
click at [1165, 477] on icon "Next image" at bounding box center [1164, 468] width 21 height 21
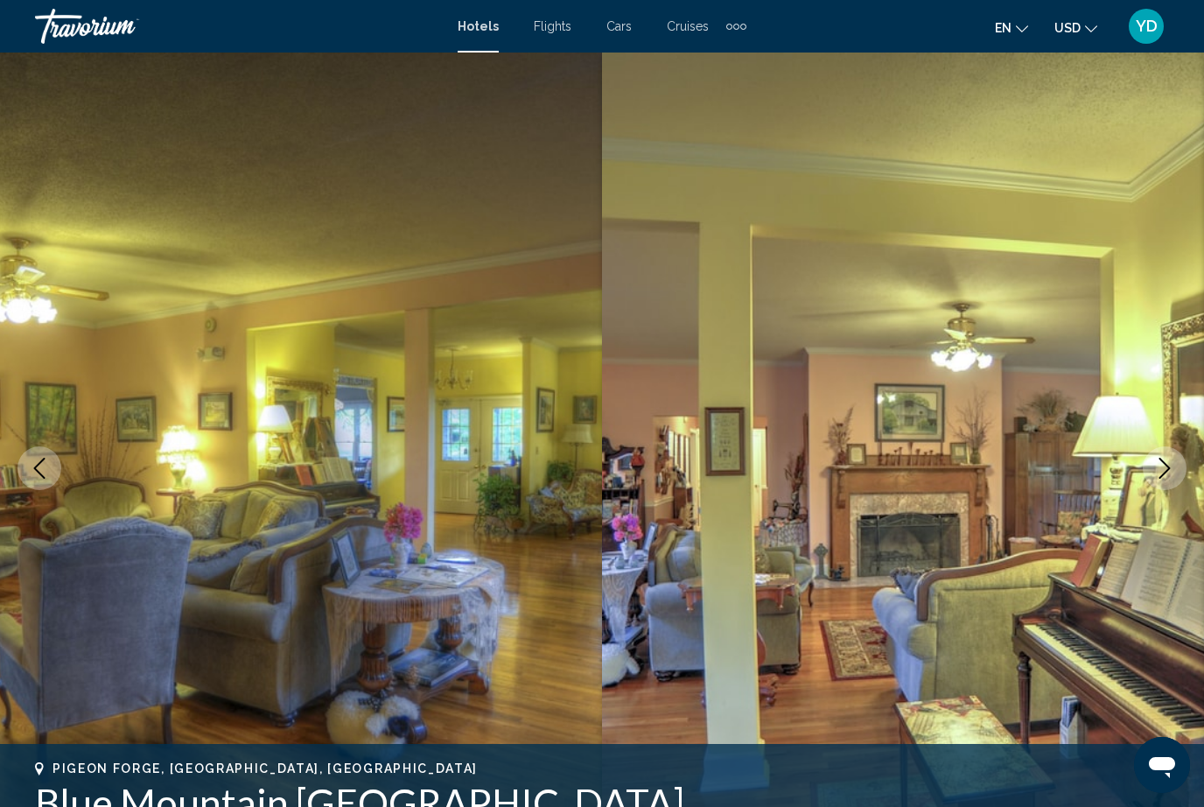
click at [1174, 477] on icon "Next image" at bounding box center [1164, 468] width 21 height 21
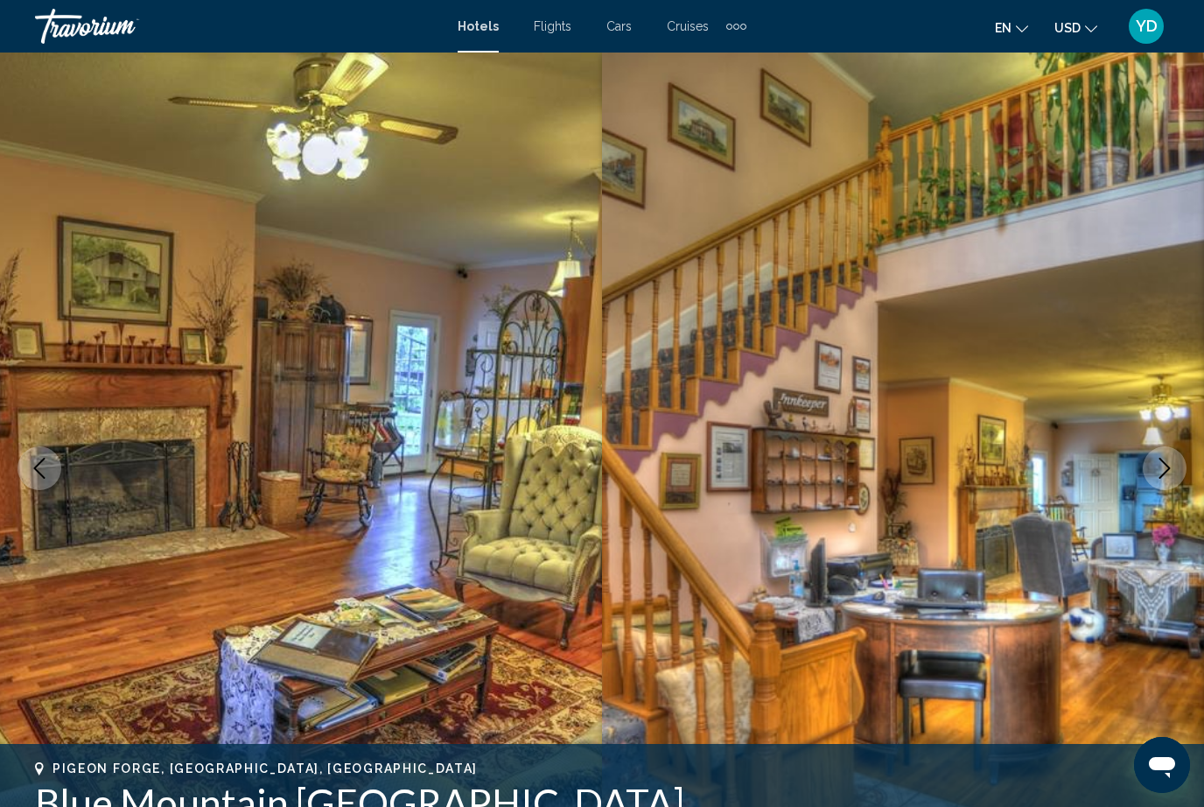
click at [1178, 479] on button "Next image" at bounding box center [1165, 468] width 44 height 44
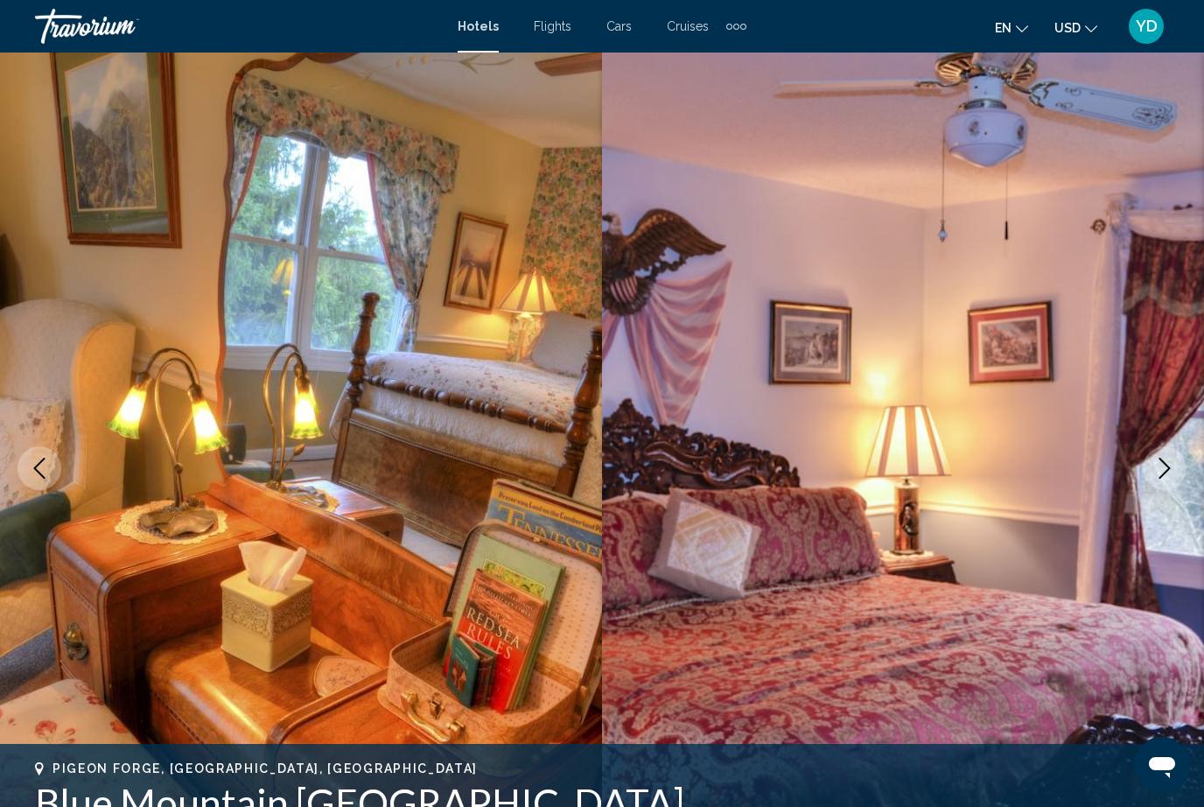
click at [1179, 474] on button "Next image" at bounding box center [1165, 468] width 44 height 44
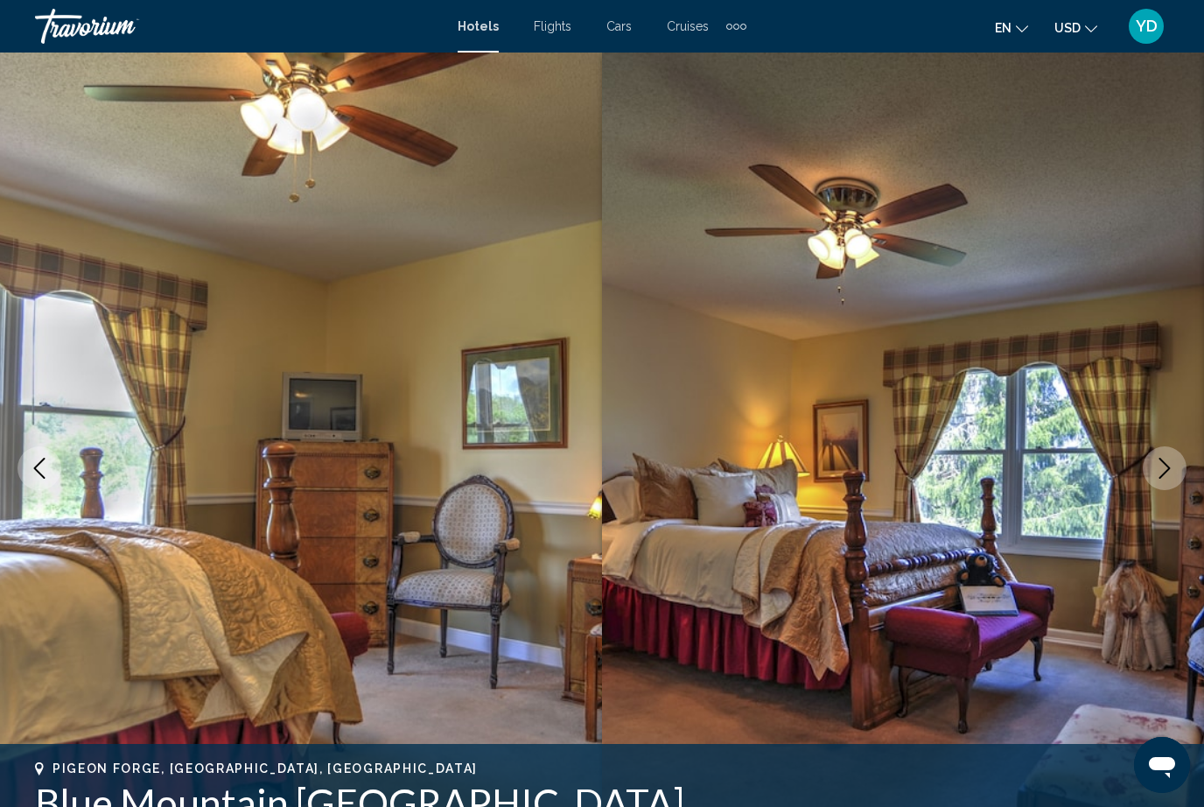
click at [1174, 471] on icon "Next image" at bounding box center [1164, 468] width 21 height 21
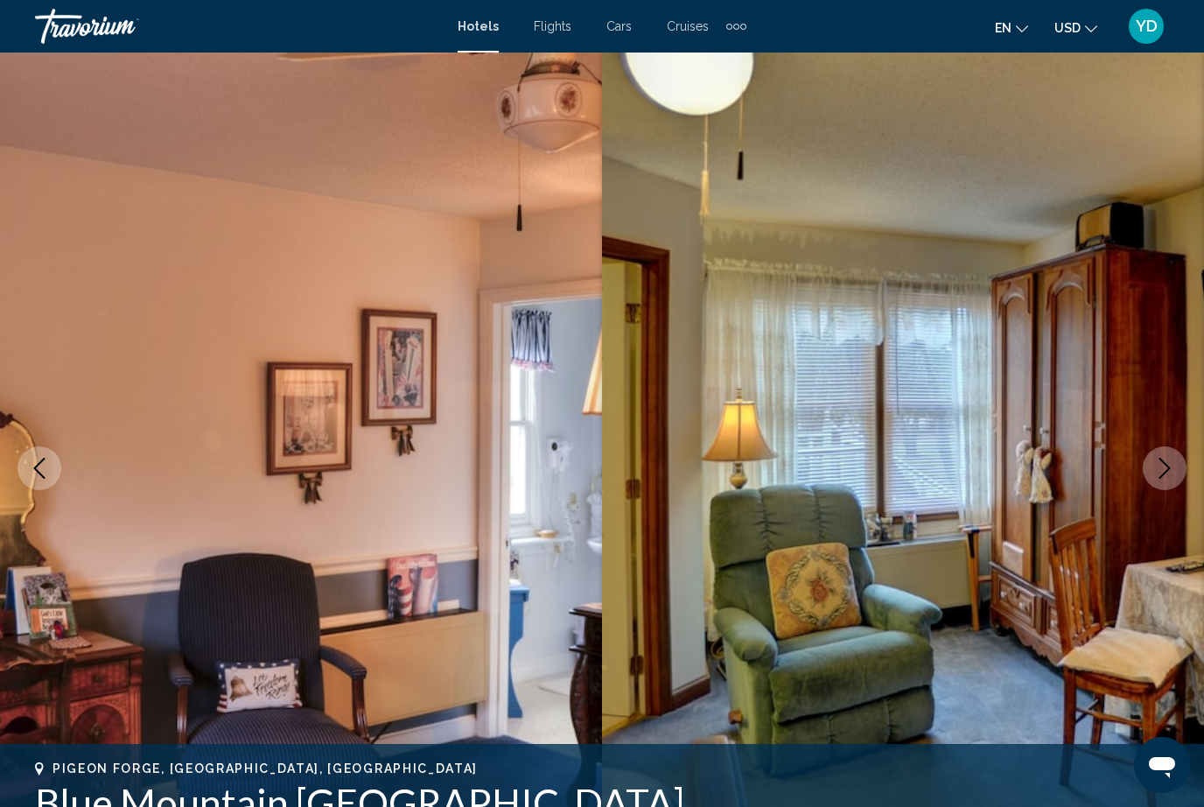
click at [1173, 469] on icon "Next image" at bounding box center [1164, 468] width 21 height 21
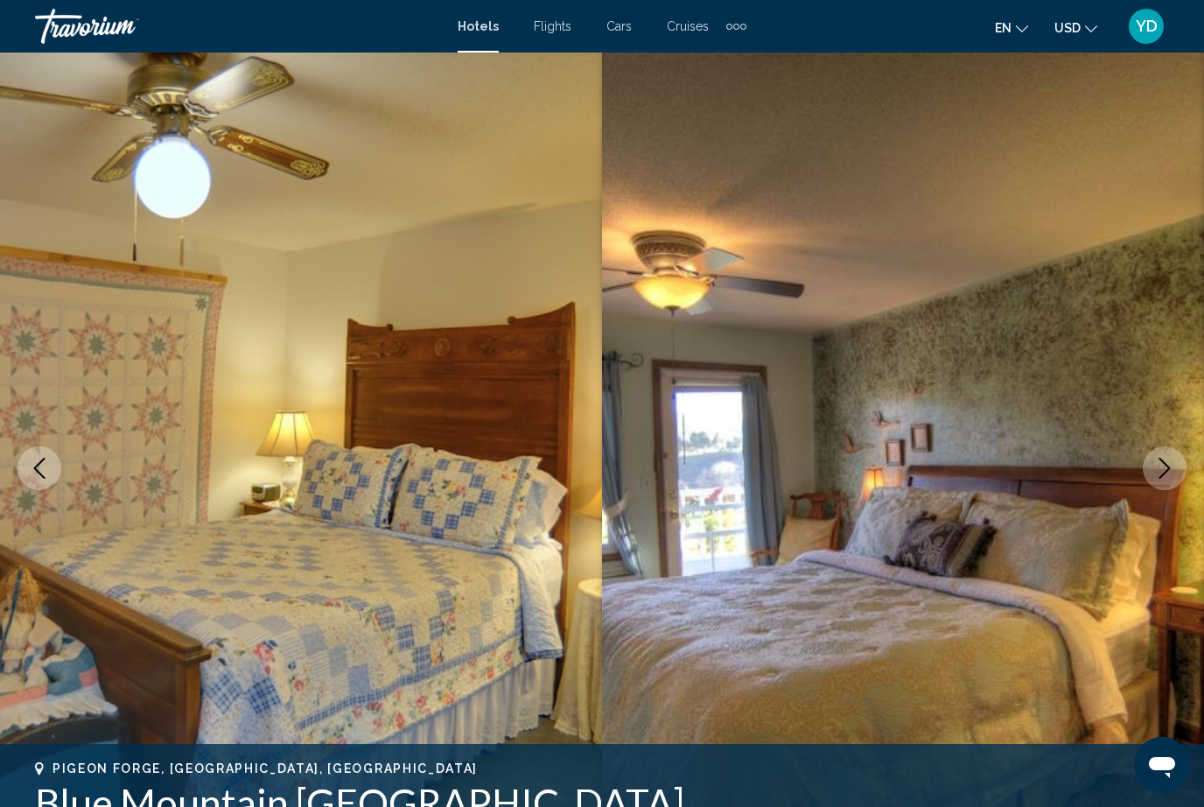
click at [1175, 472] on button "Next image" at bounding box center [1165, 468] width 44 height 44
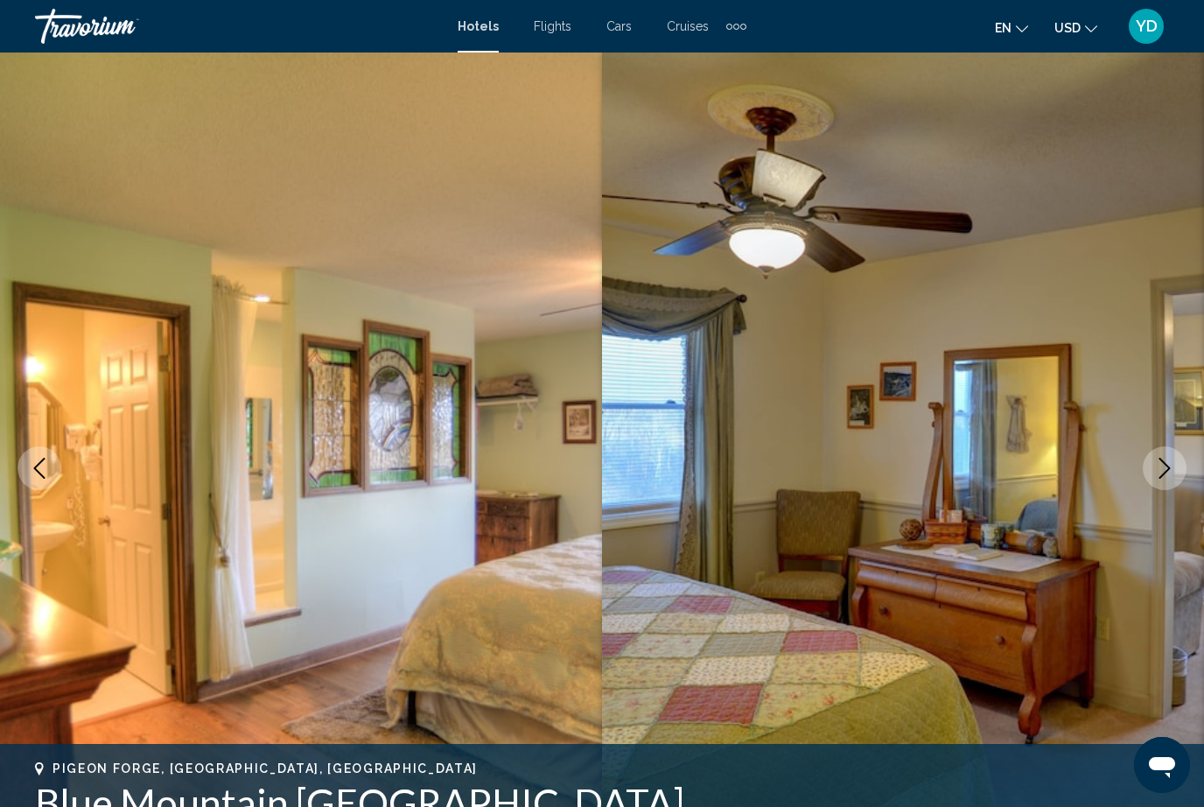
click at [1172, 477] on icon "Next image" at bounding box center [1164, 468] width 21 height 21
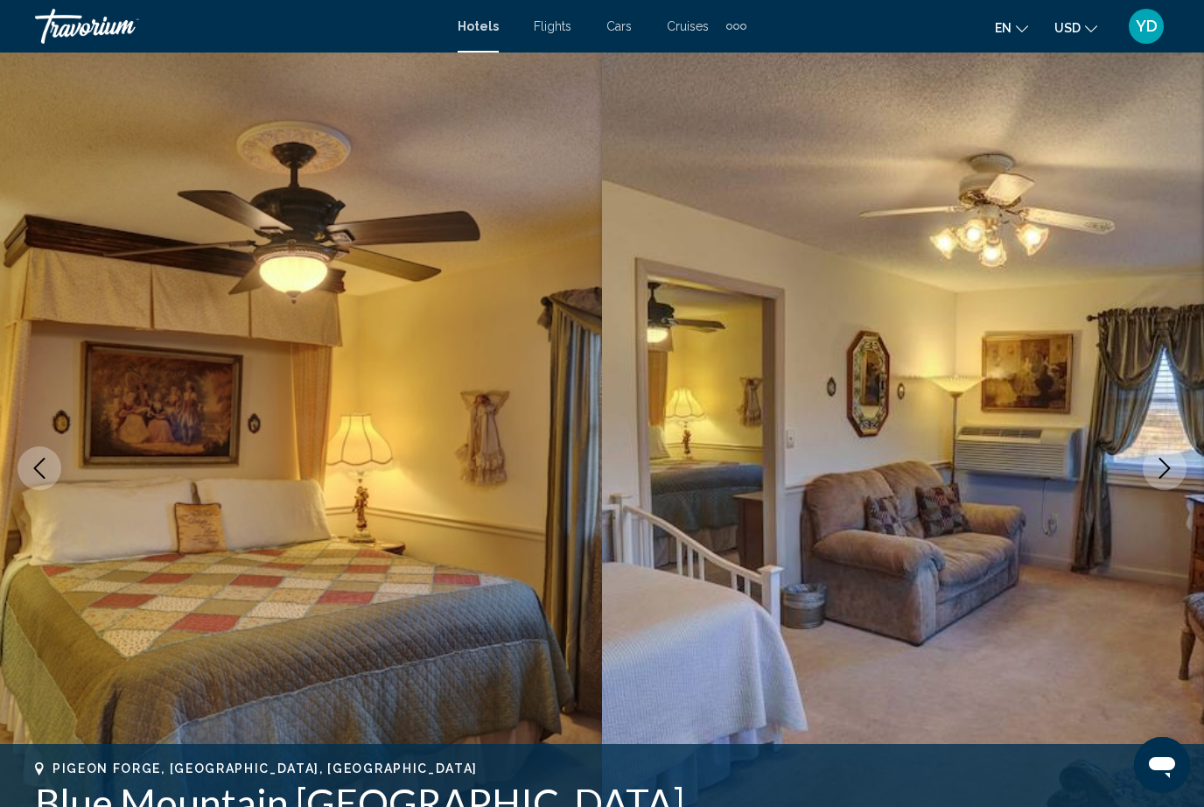
click at [1172, 480] on button "Next image" at bounding box center [1165, 468] width 44 height 44
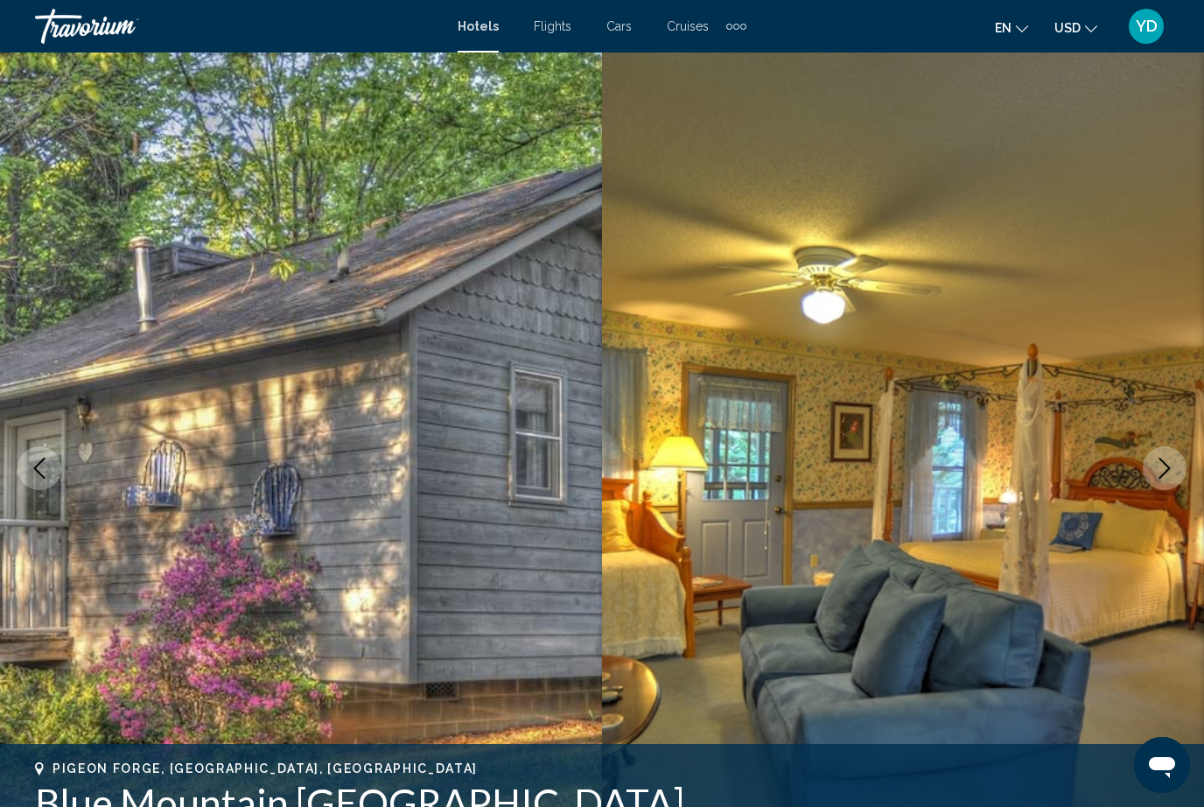
click at [1172, 477] on icon "Next image" at bounding box center [1164, 468] width 21 height 21
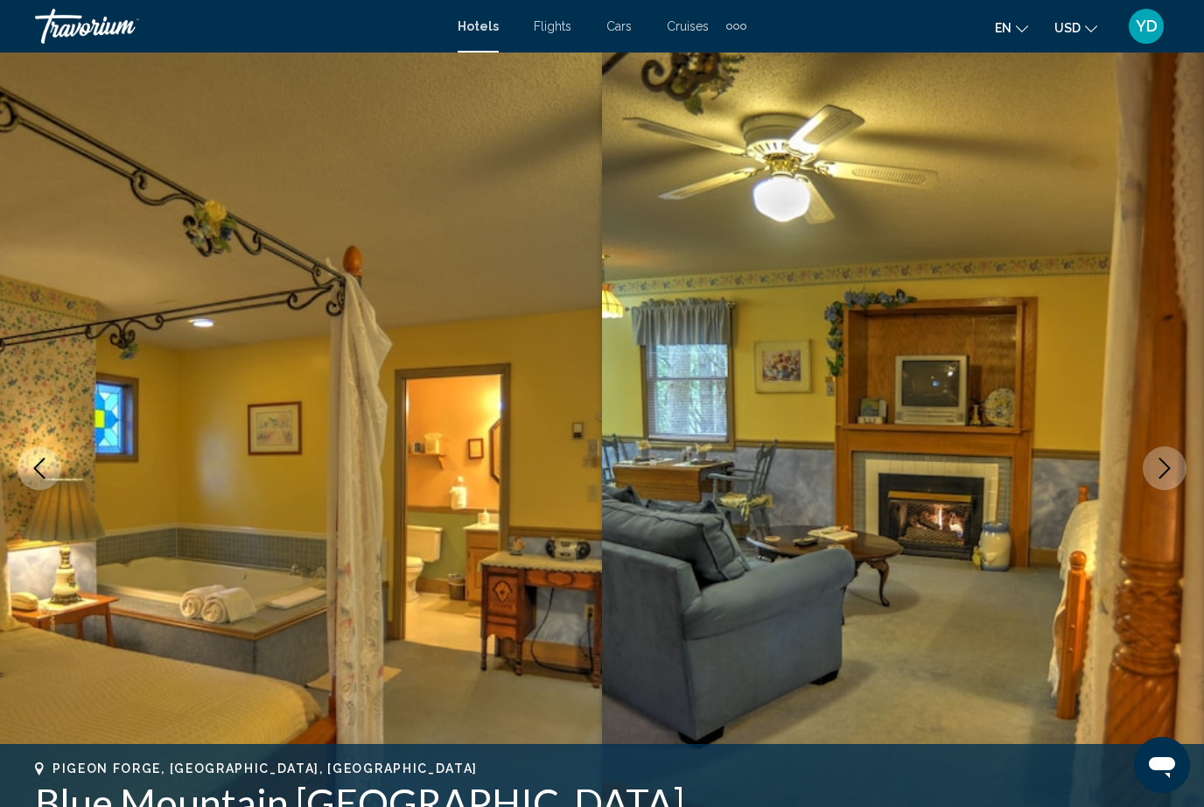
click at [1172, 479] on button "Next image" at bounding box center [1165, 468] width 44 height 44
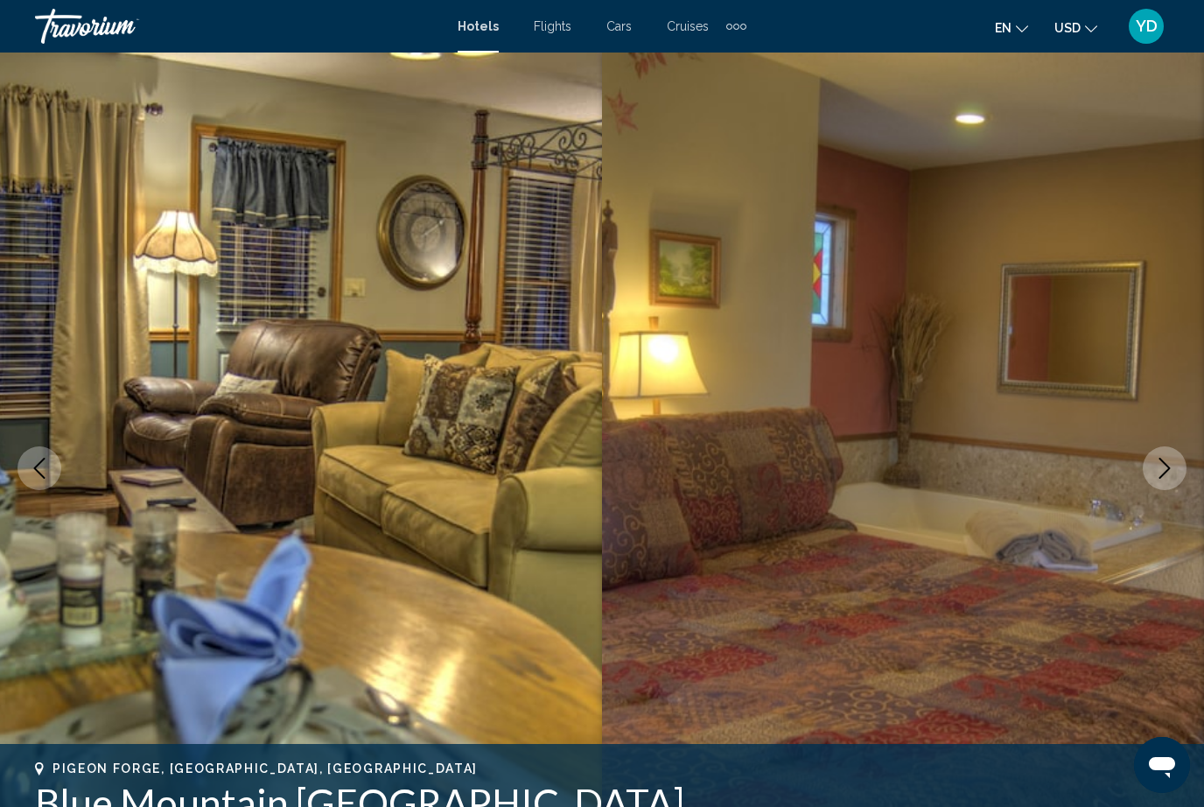
click at [1171, 479] on button "Next image" at bounding box center [1165, 468] width 44 height 44
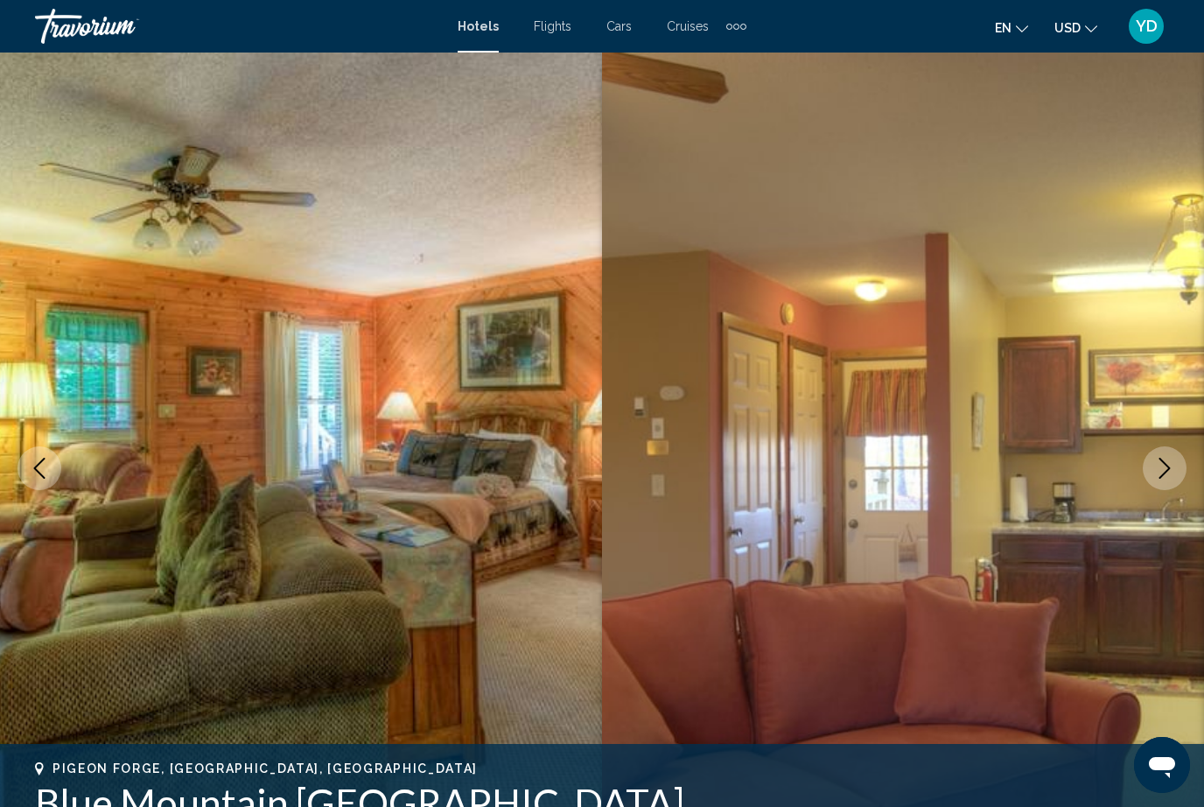
click at [1169, 488] on button "Next image" at bounding box center [1165, 468] width 44 height 44
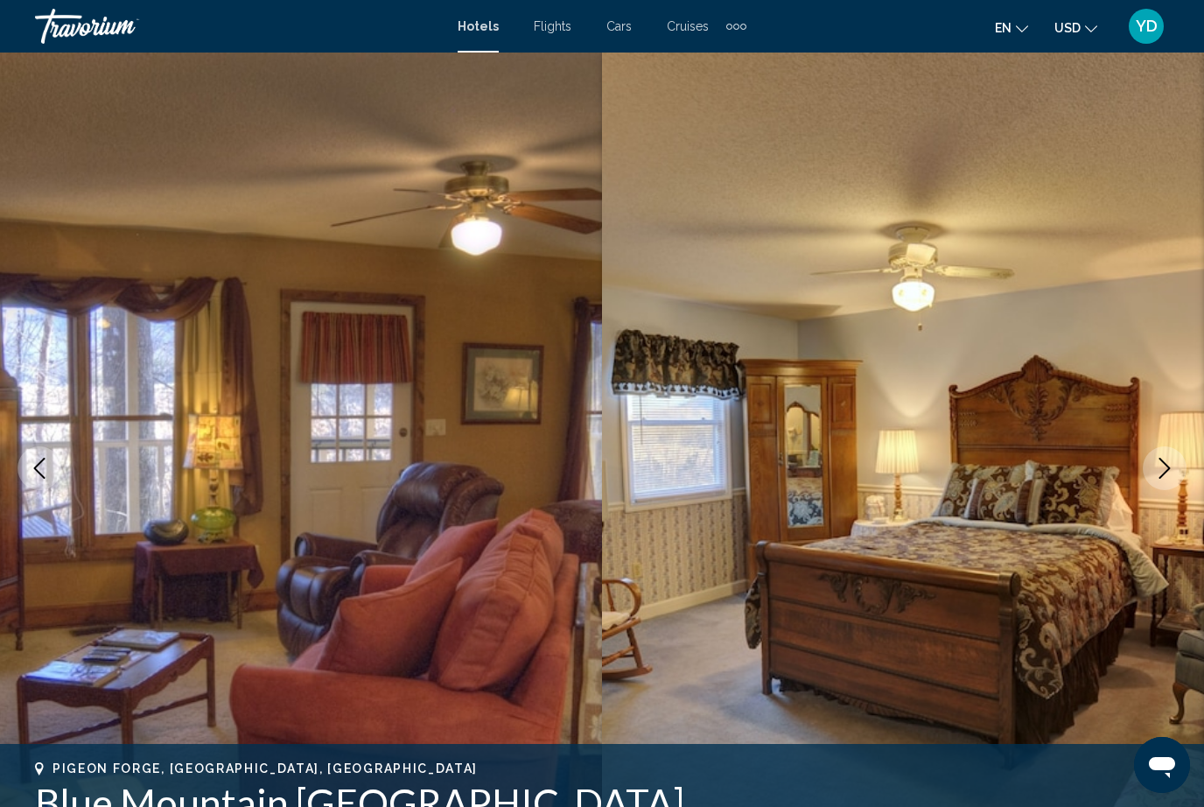
click at [1166, 492] on img "Main content" at bounding box center [903, 467] width 602 height 831
click at [1167, 465] on icon "Next image" at bounding box center [1164, 468] width 21 height 21
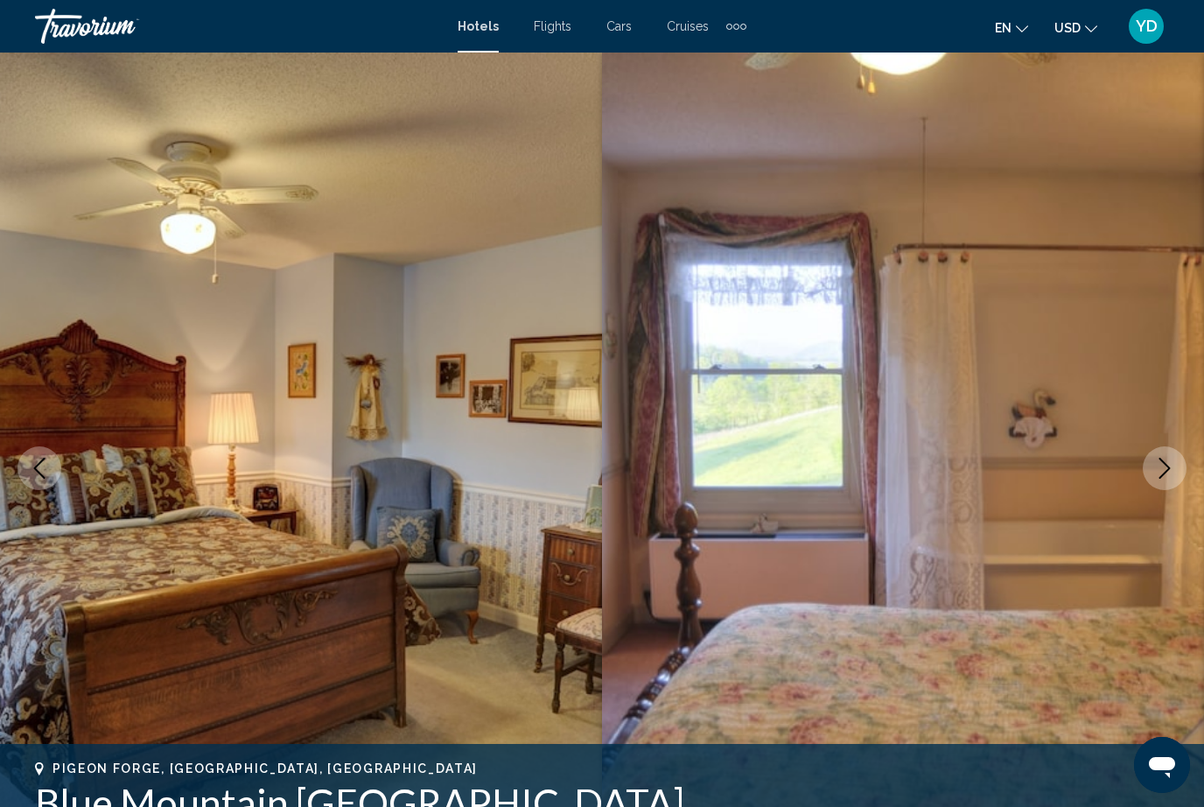
click at [1165, 468] on icon "Next image" at bounding box center [1164, 468] width 21 height 21
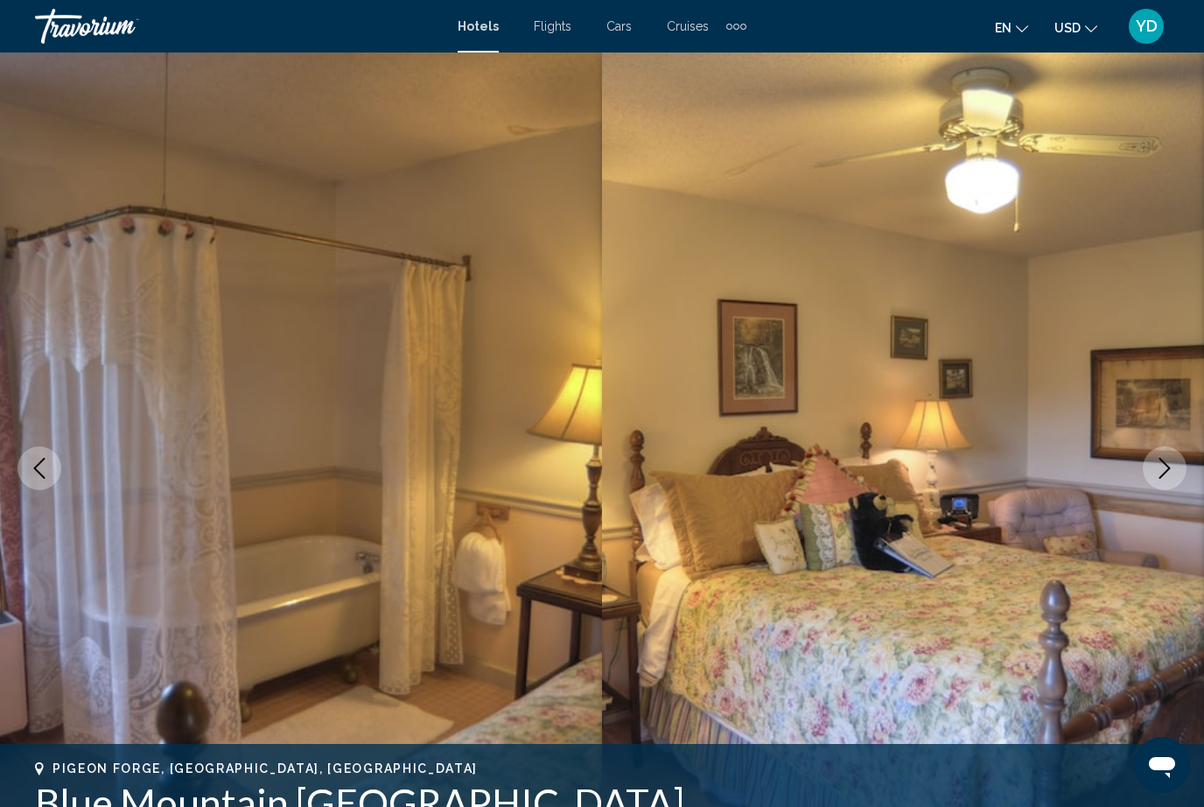
click at [1163, 472] on icon "Next image" at bounding box center [1164, 468] width 21 height 21
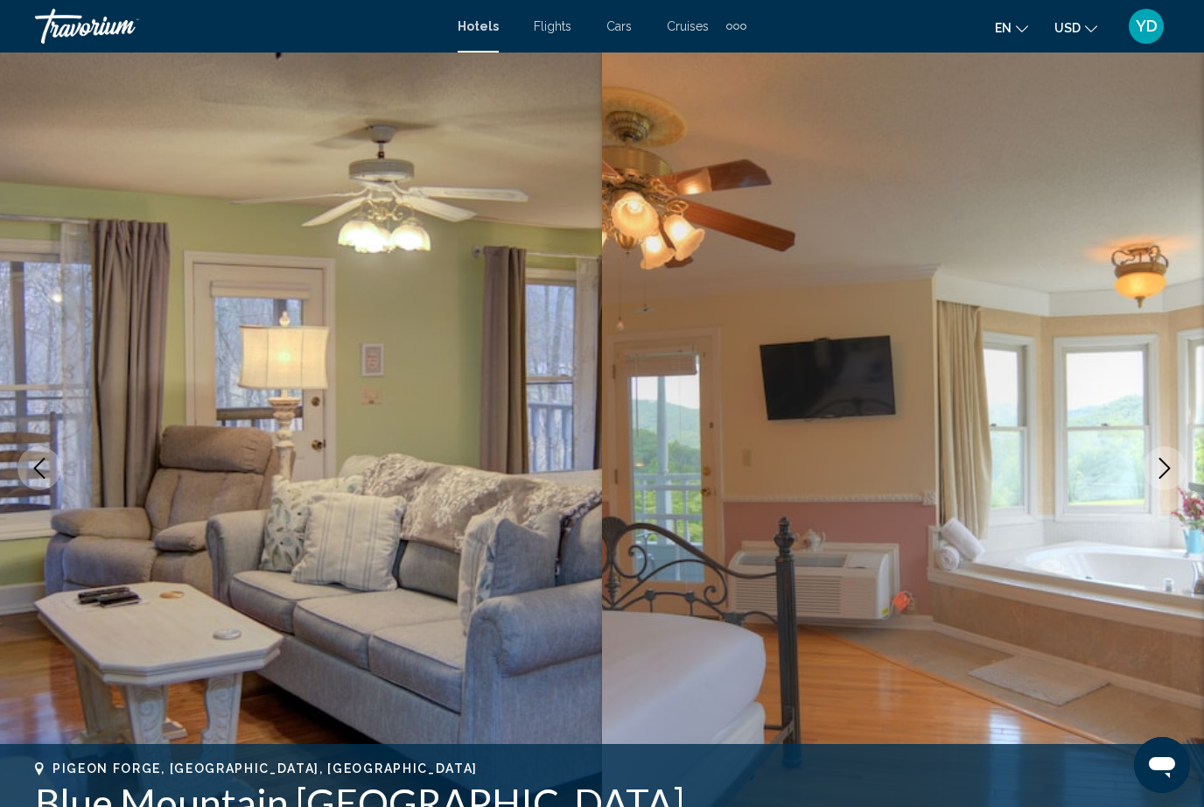
click at [1163, 472] on icon "Next image" at bounding box center [1164, 468] width 21 height 21
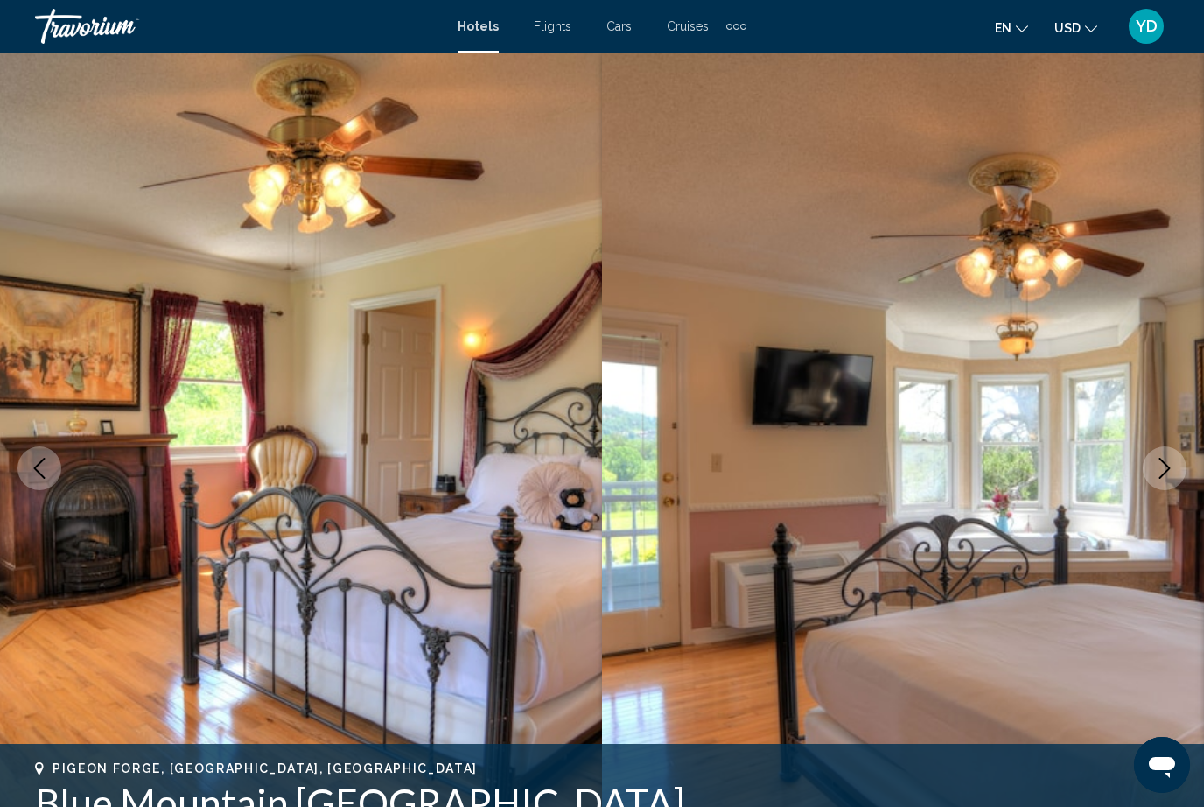
click at [1164, 474] on icon "Next image" at bounding box center [1164, 468] width 11 height 21
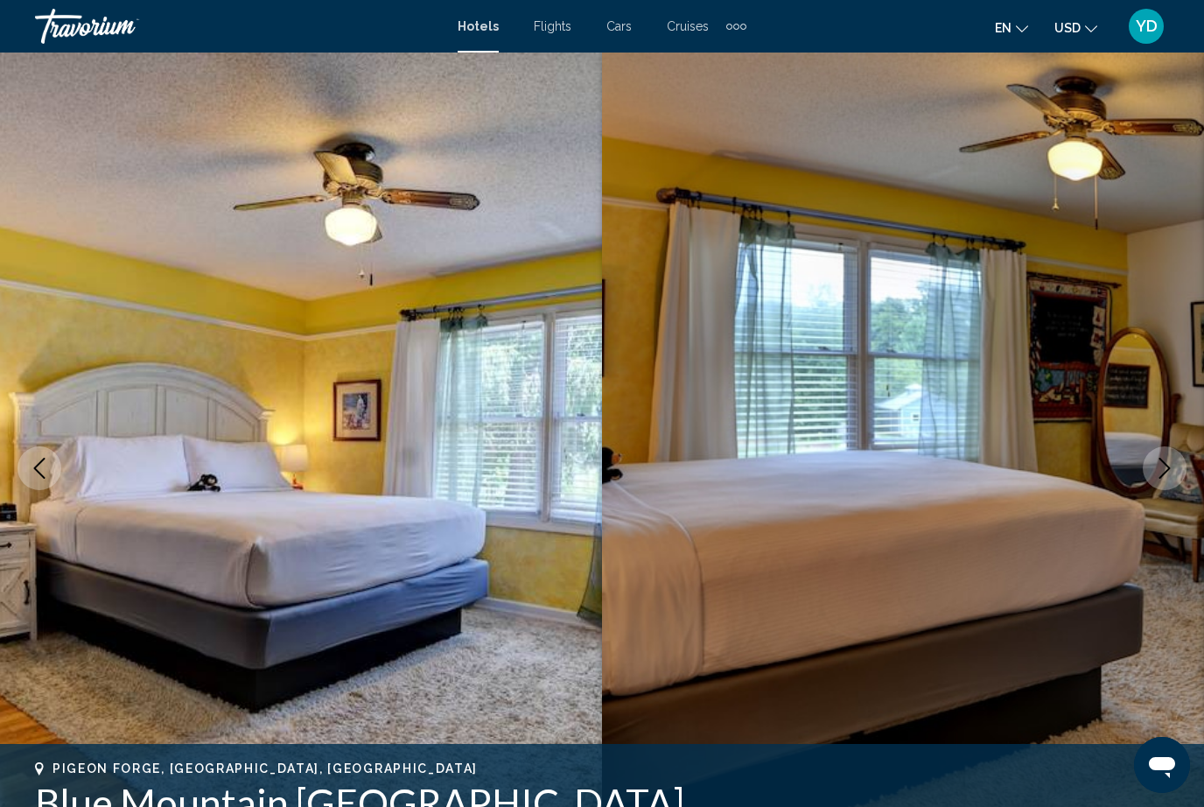
click at [1165, 472] on icon "Next image" at bounding box center [1164, 468] width 21 height 21
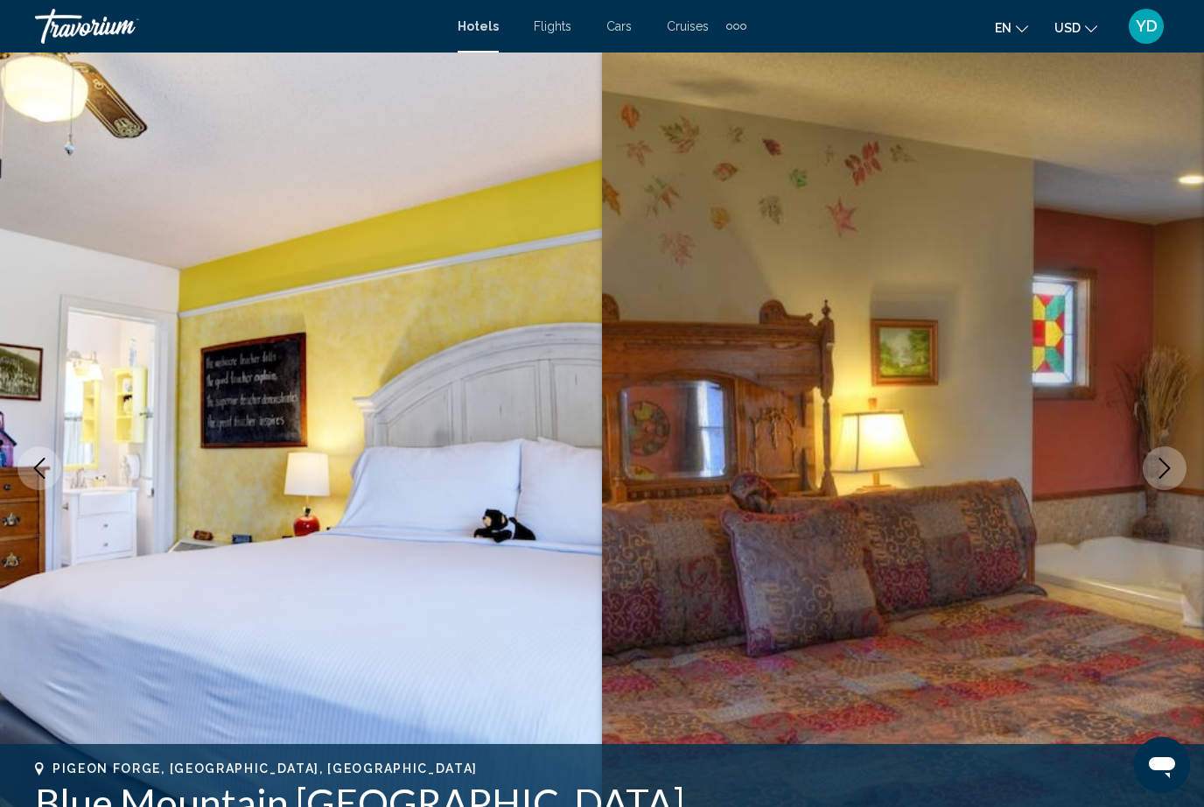
click at [1165, 471] on icon "Next image" at bounding box center [1164, 468] width 21 height 21
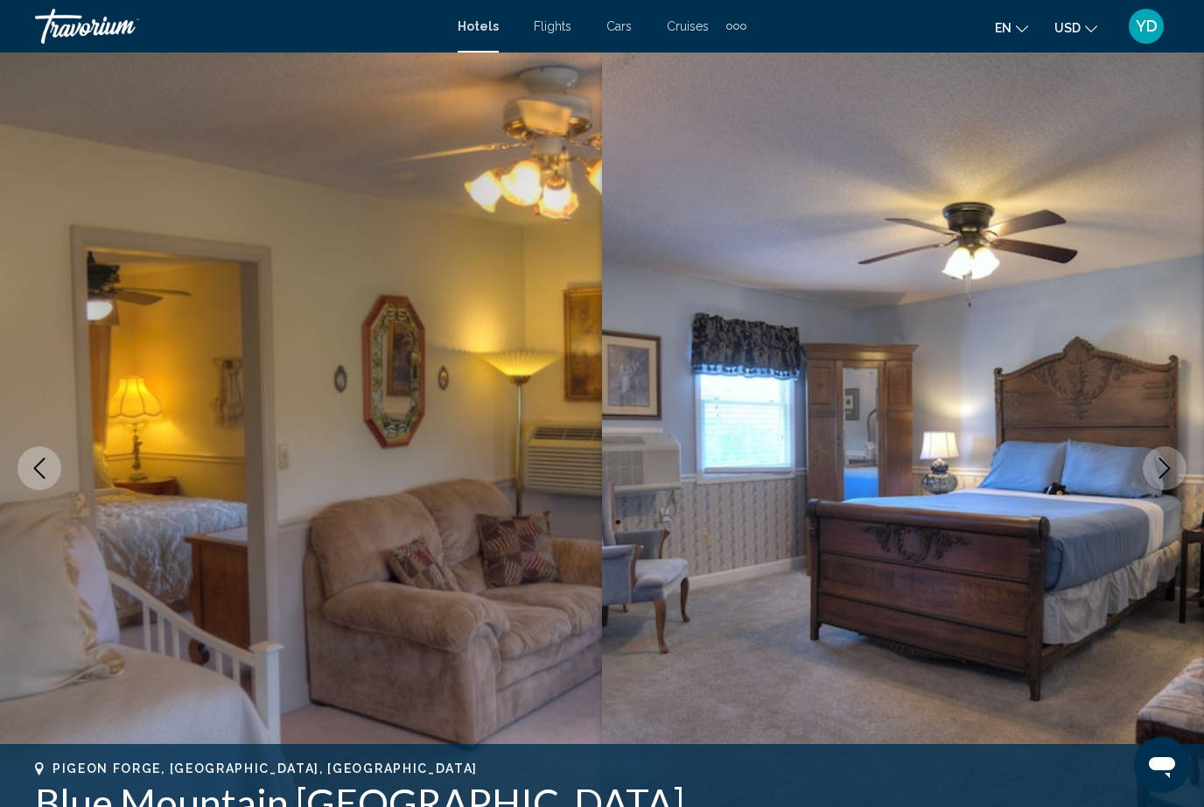
click at [1165, 472] on icon "Next image" at bounding box center [1164, 468] width 21 height 21
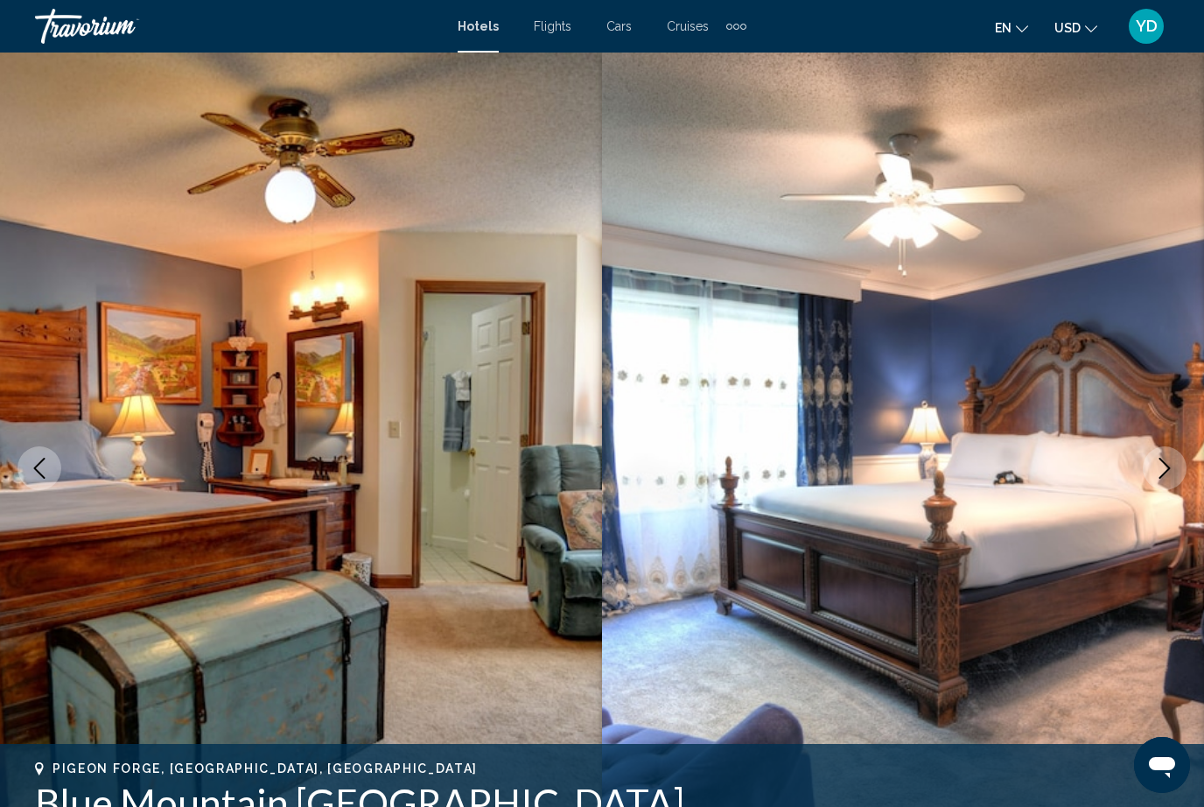
click at [1159, 475] on icon "Next image" at bounding box center [1164, 468] width 21 height 21
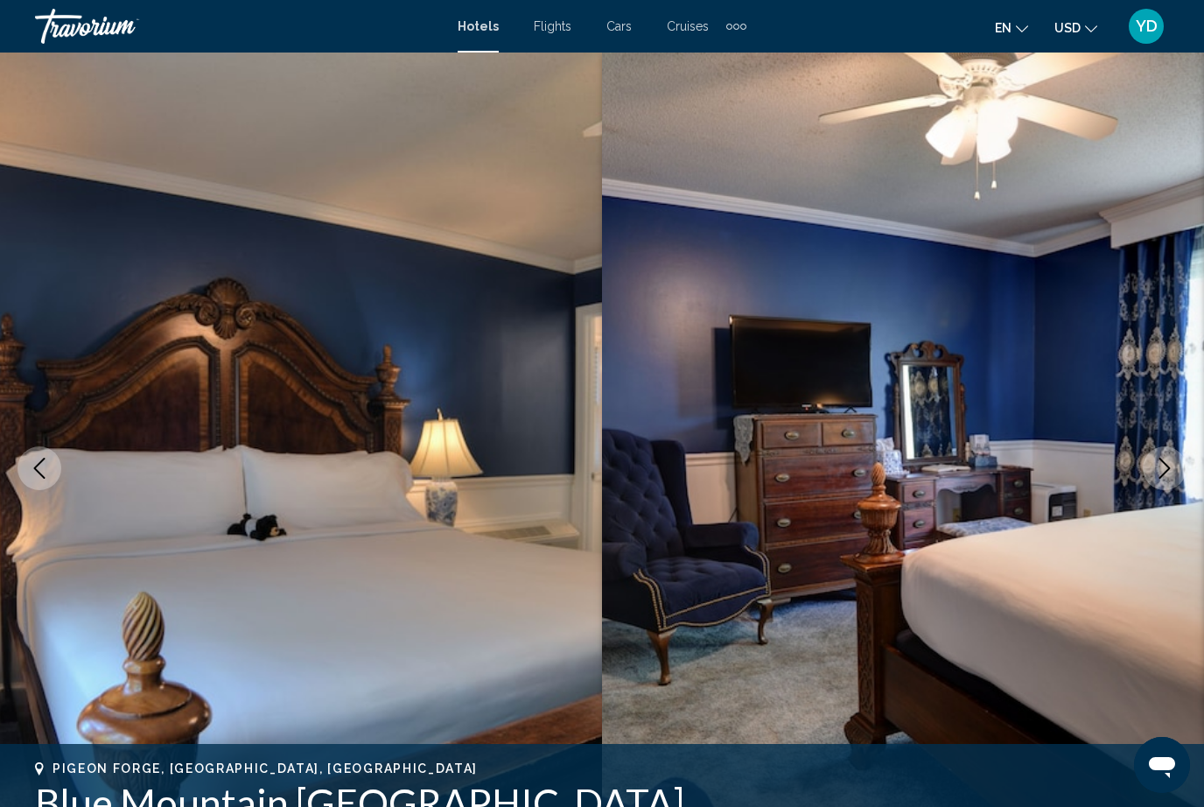
click at [1162, 472] on icon "Next image" at bounding box center [1164, 468] width 21 height 21
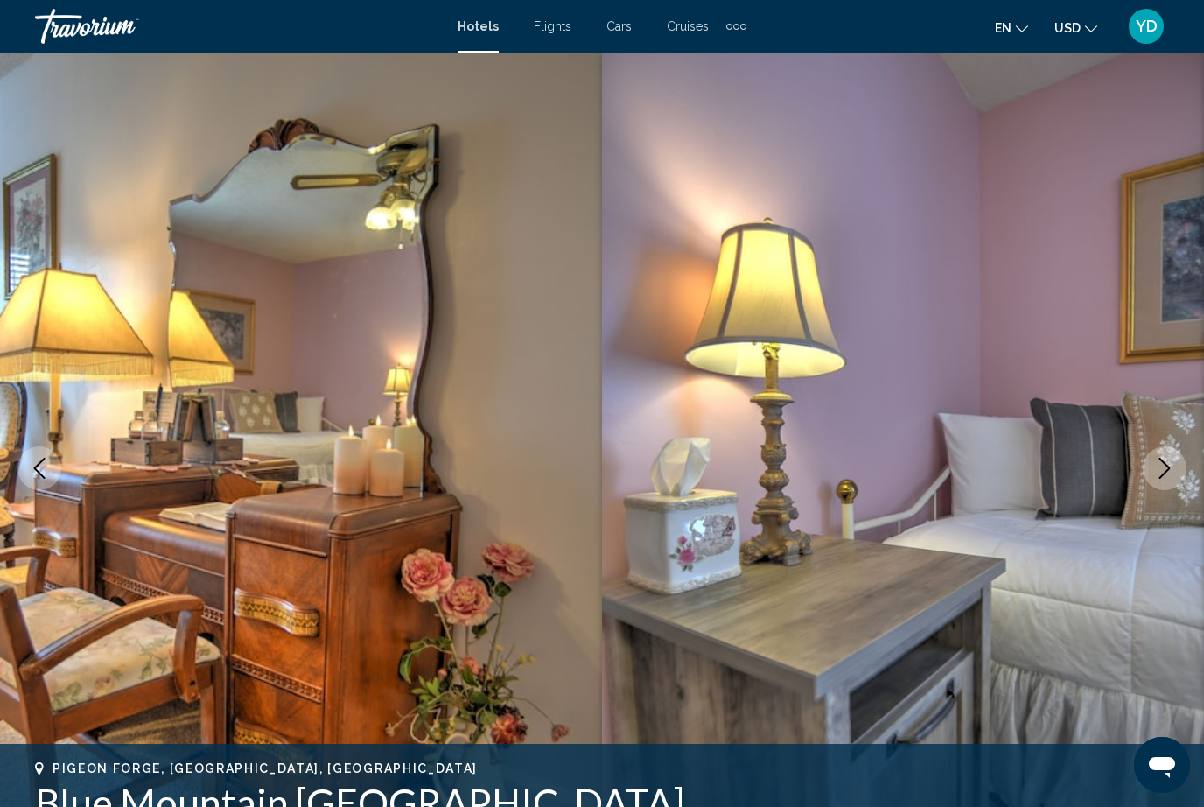
click at [1165, 465] on icon "Next image" at bounding box center [1164, 468] width 21 height 21
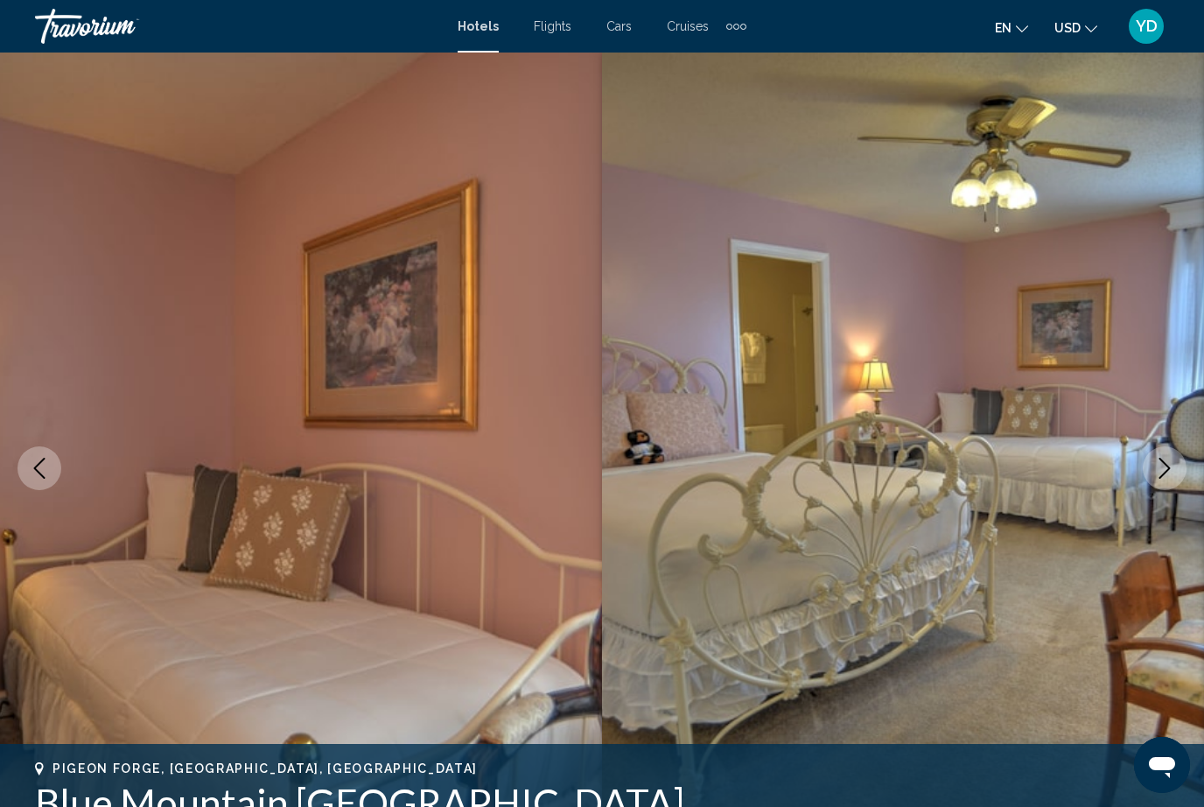
click at [1160, 474] on icon "Next image" at bounding box center [1164, 468] width 21 height 21
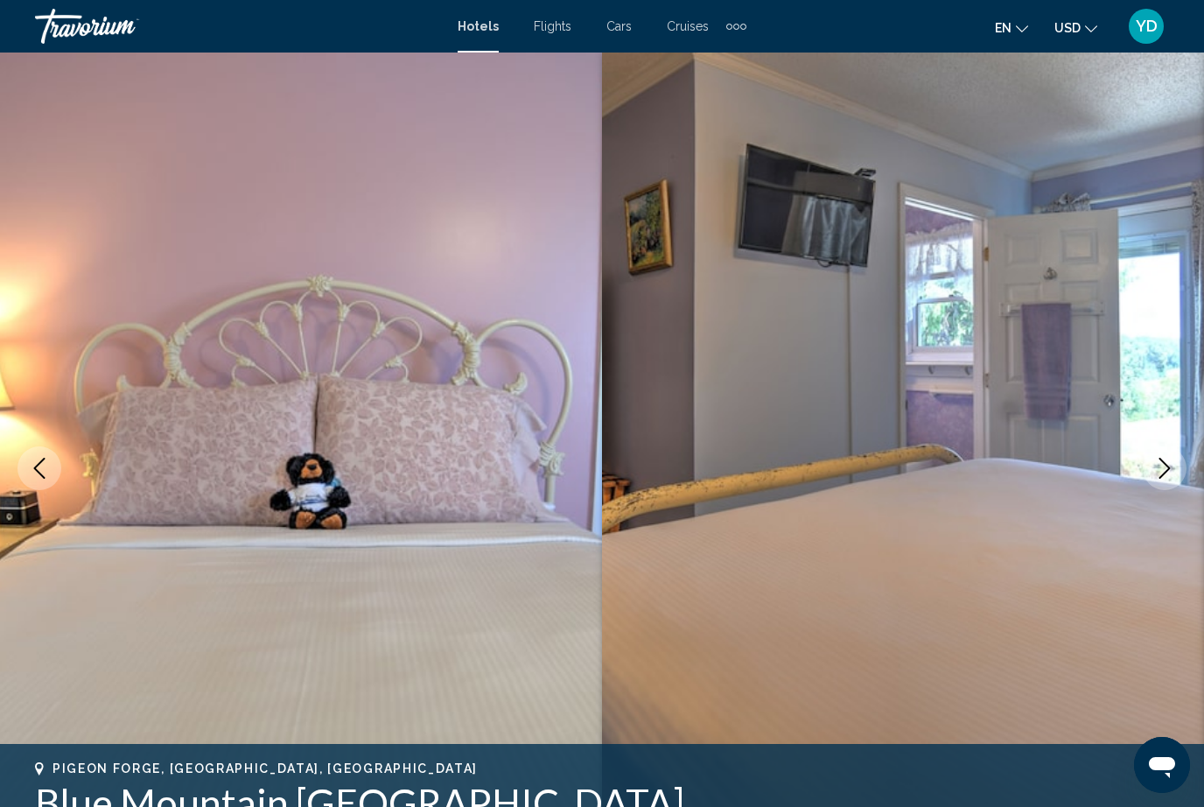
click at [1162, 478] on icon "Next image" at bounding box center [1164, 468] width 21 height 21
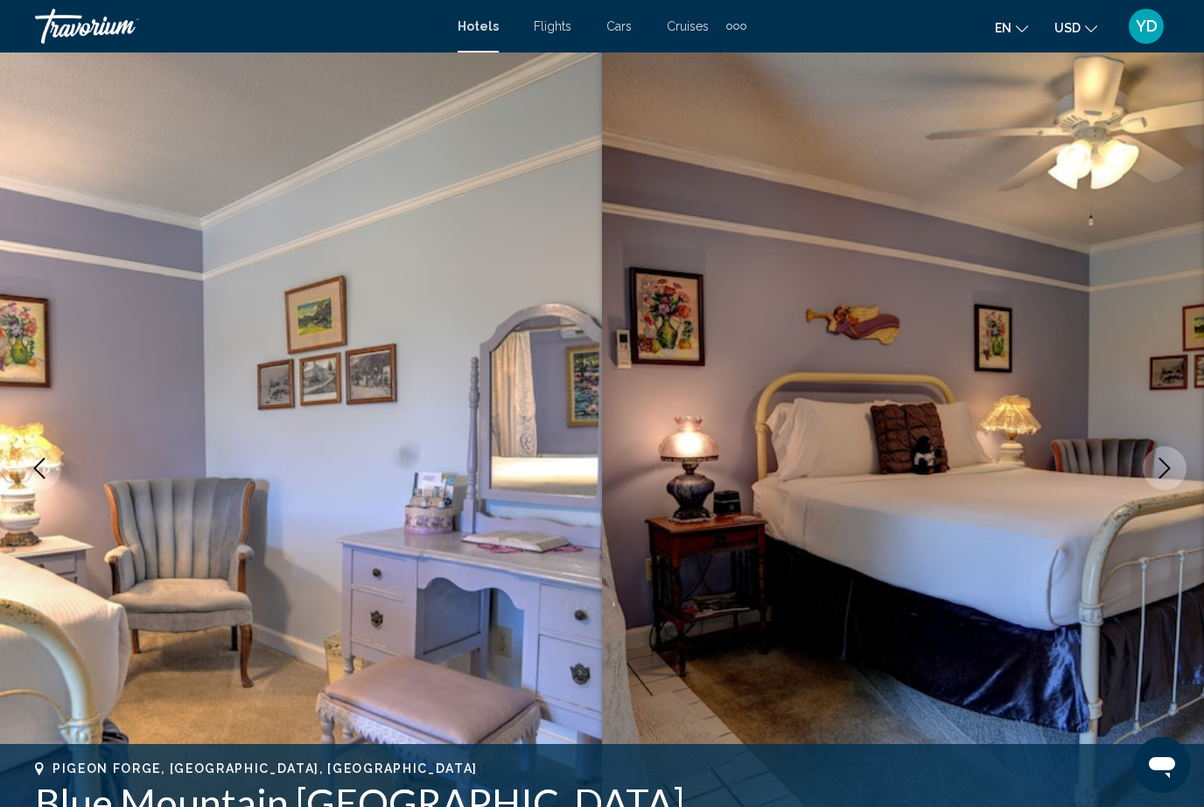
click at [1163, 480] on button "Next image" at bounding box center [1165, 468] width 44 height 44
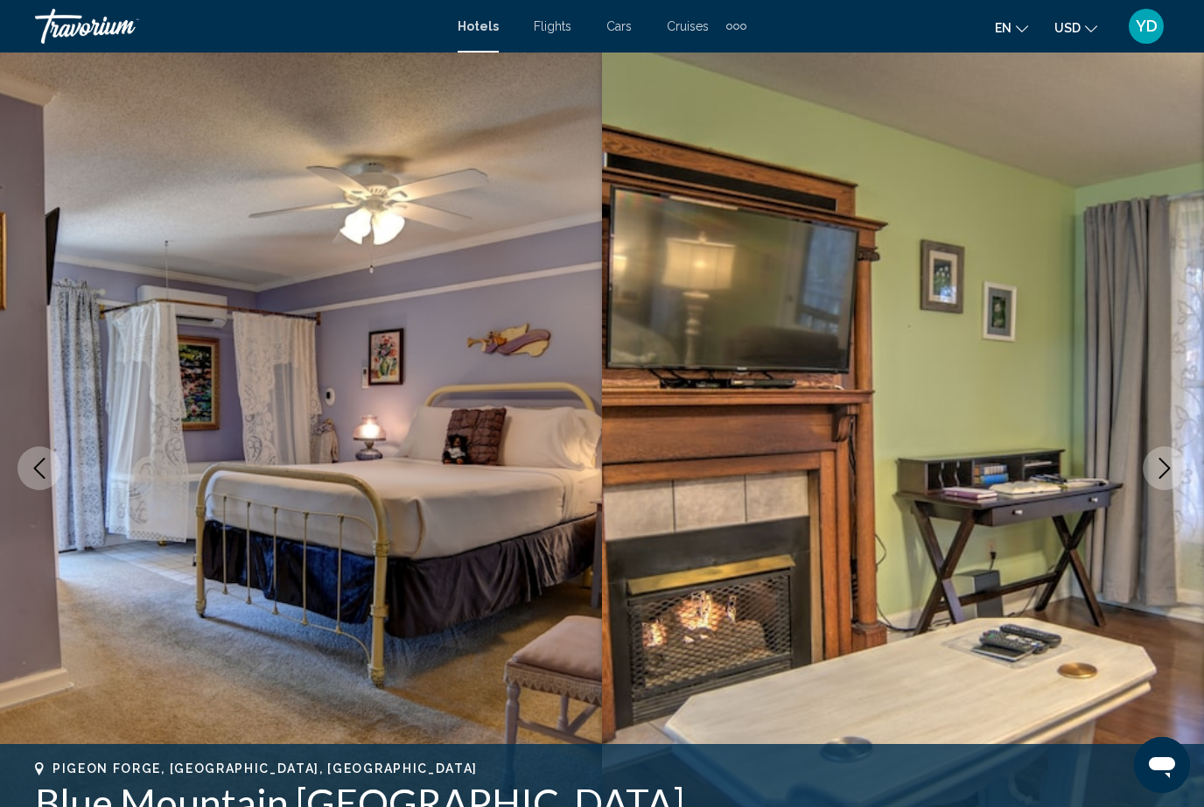
click at [1165, 479] on button "Next image" at bounding box center [1165, 468] width 44 height 44
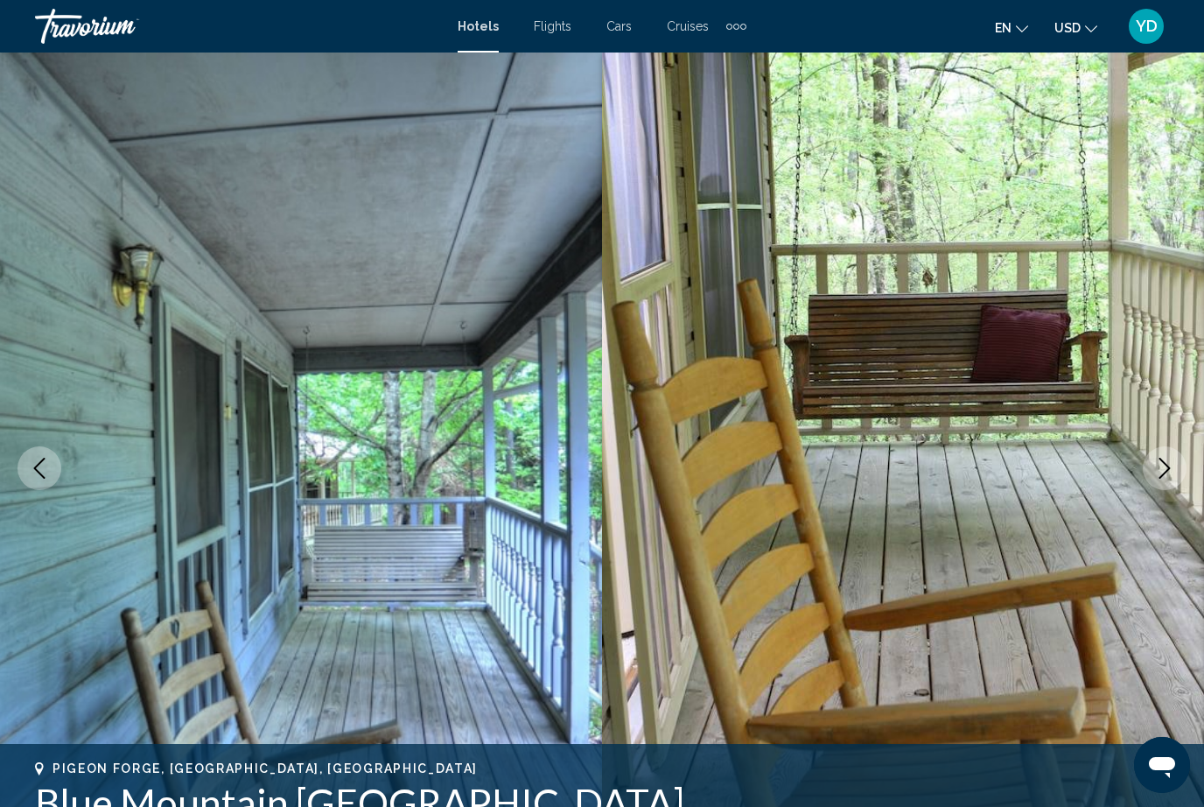
click at [1162, 482] on button "Next image" at bounding box center [1165, 468] width 44 height 44
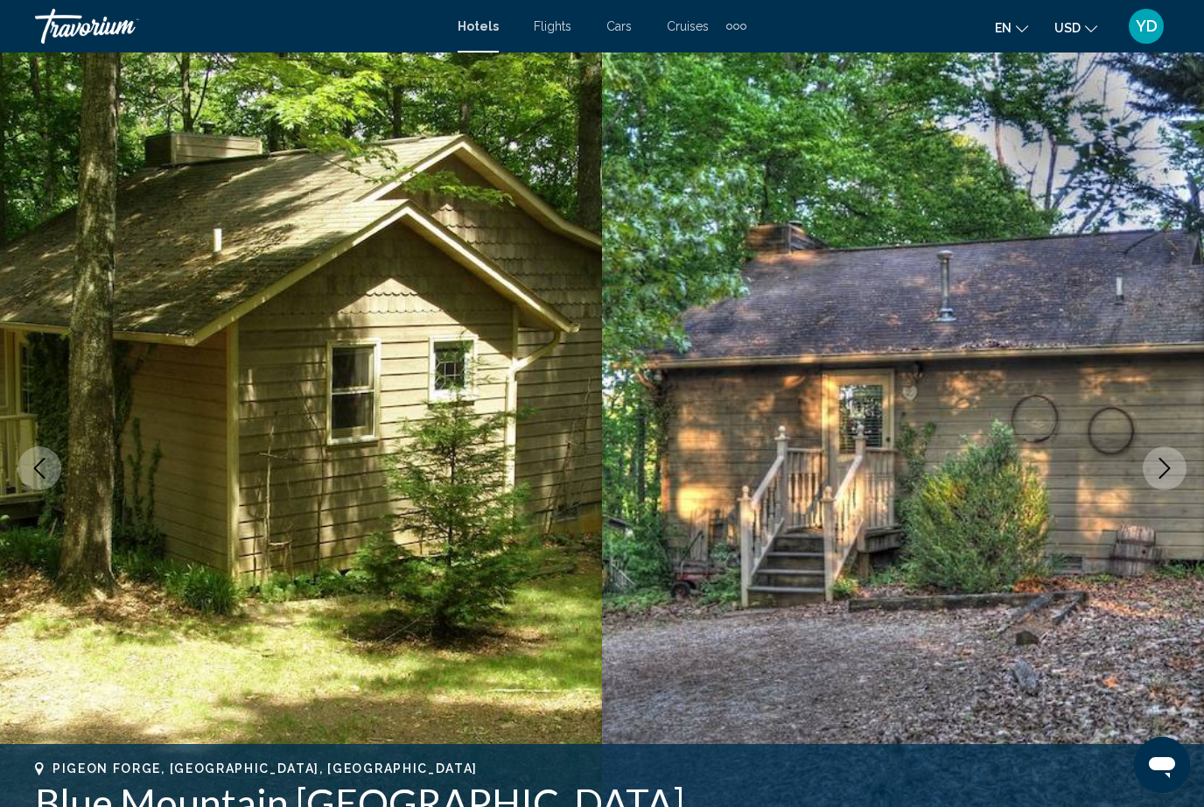
click at [1161, 483] on button "Next image" at bounding box center [1165, 468] width 44 height 44
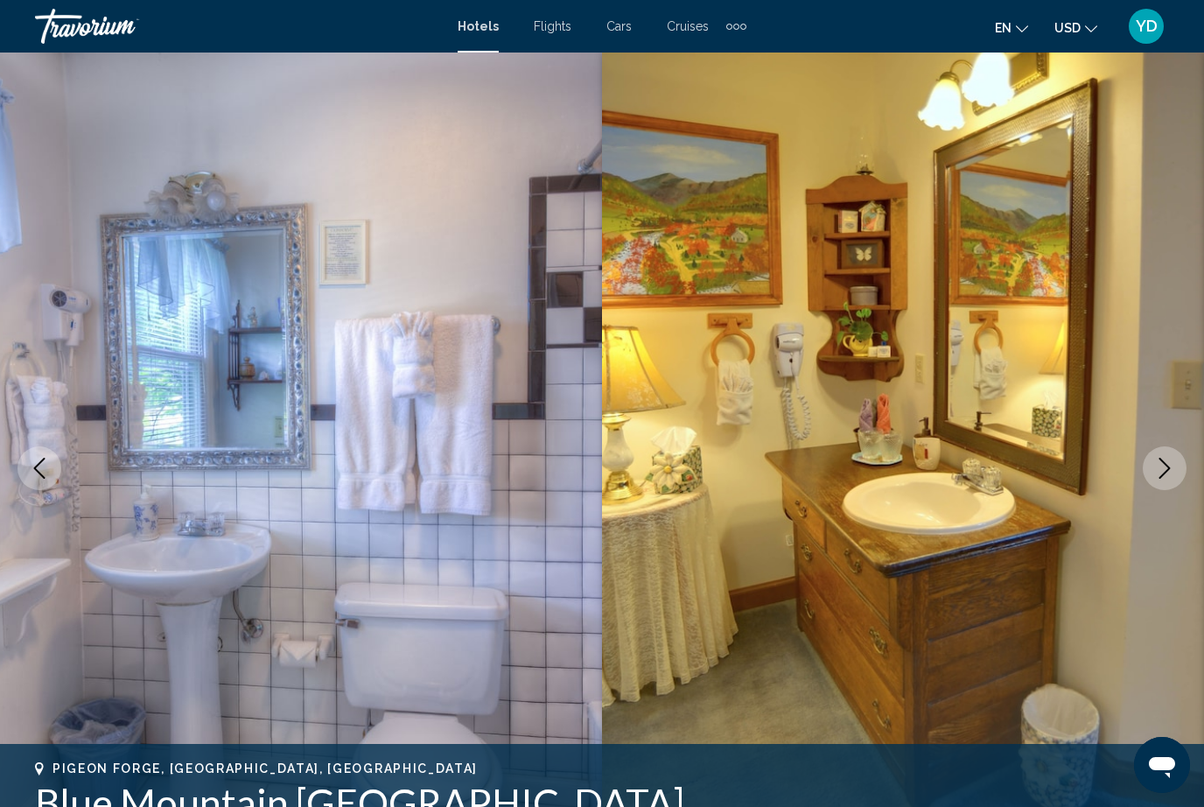
click at [1158, 489] on button "Next image" at bounding box center [1165, 468] width 44 height 44
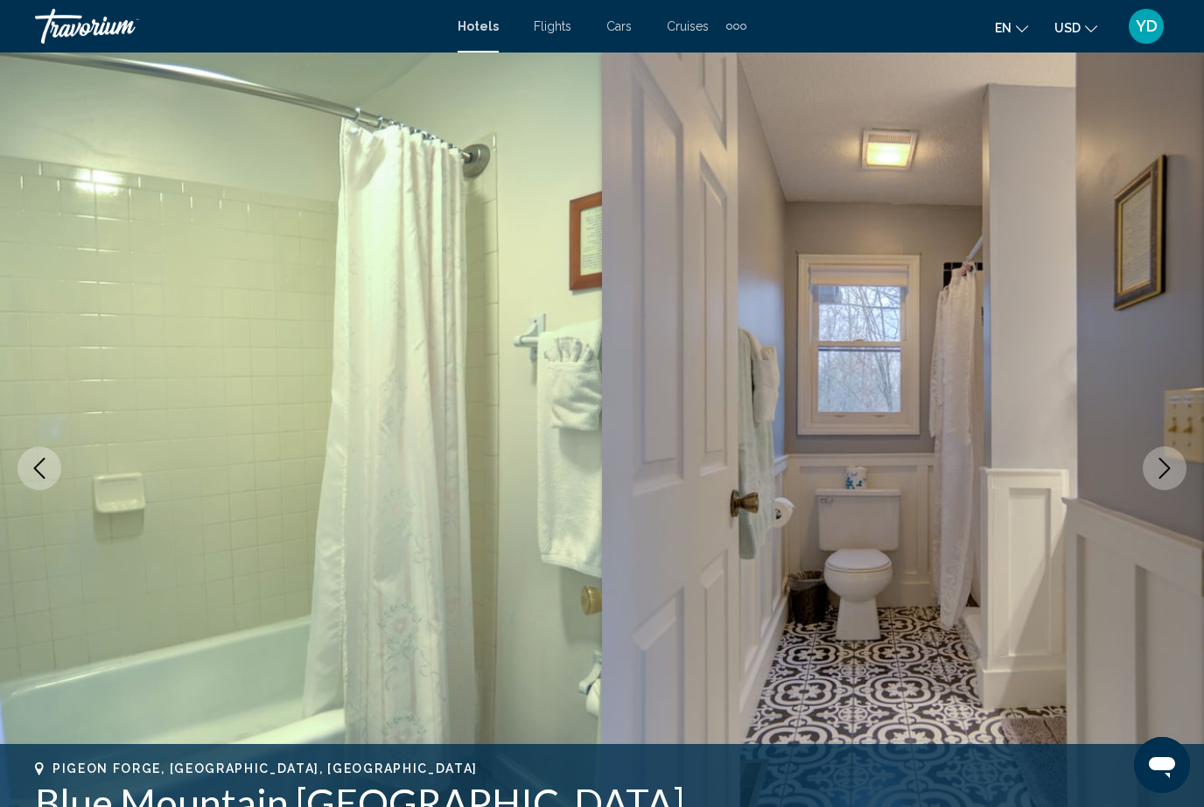
click at [1160, 487] on button "Next image" at bounding box center [1165, 468] width 44 height 44
